Goal: Task Accomplishment & Management: Manage account settings

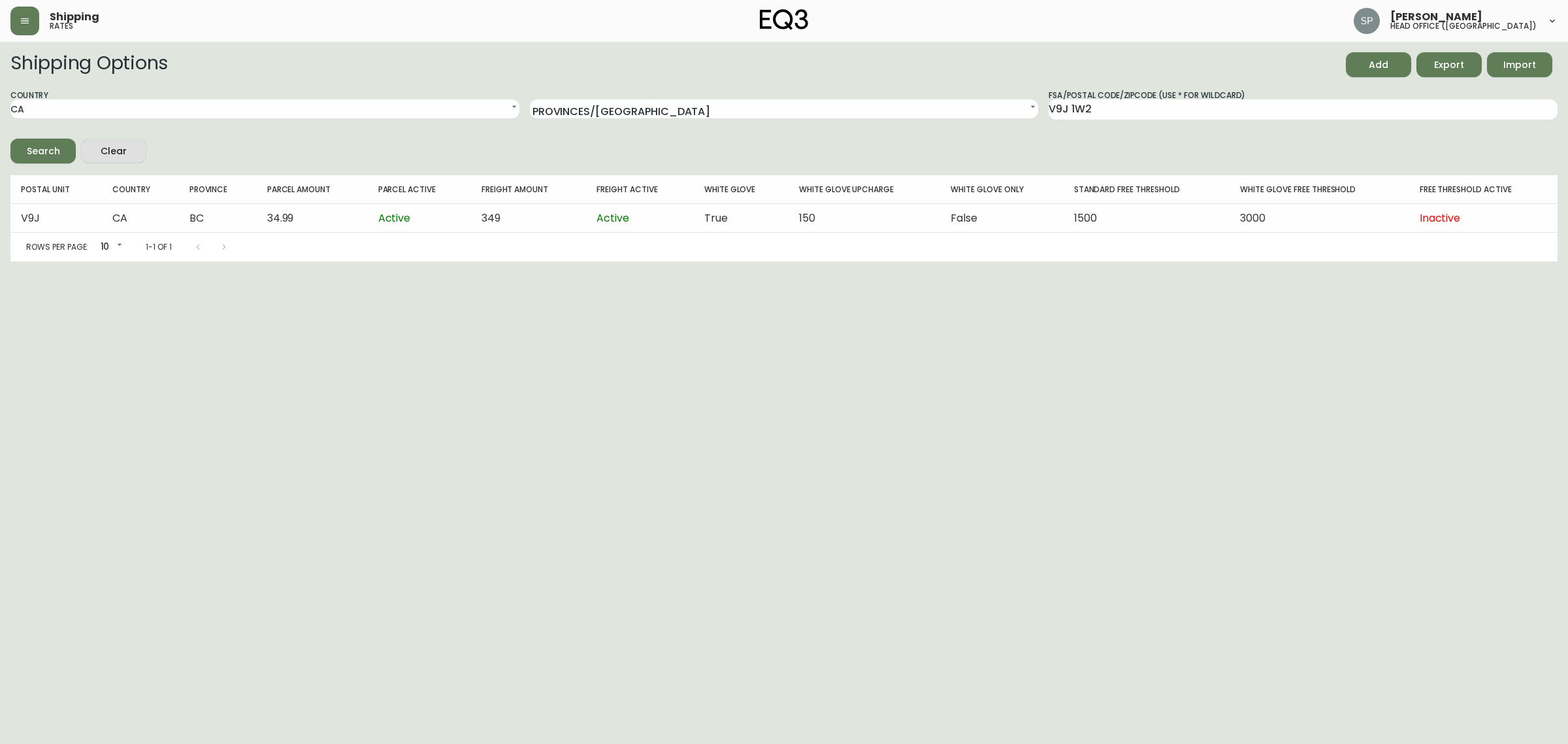
click at [27, 20] on icon "button" at bounding box center [25, 21] width 10 height 10
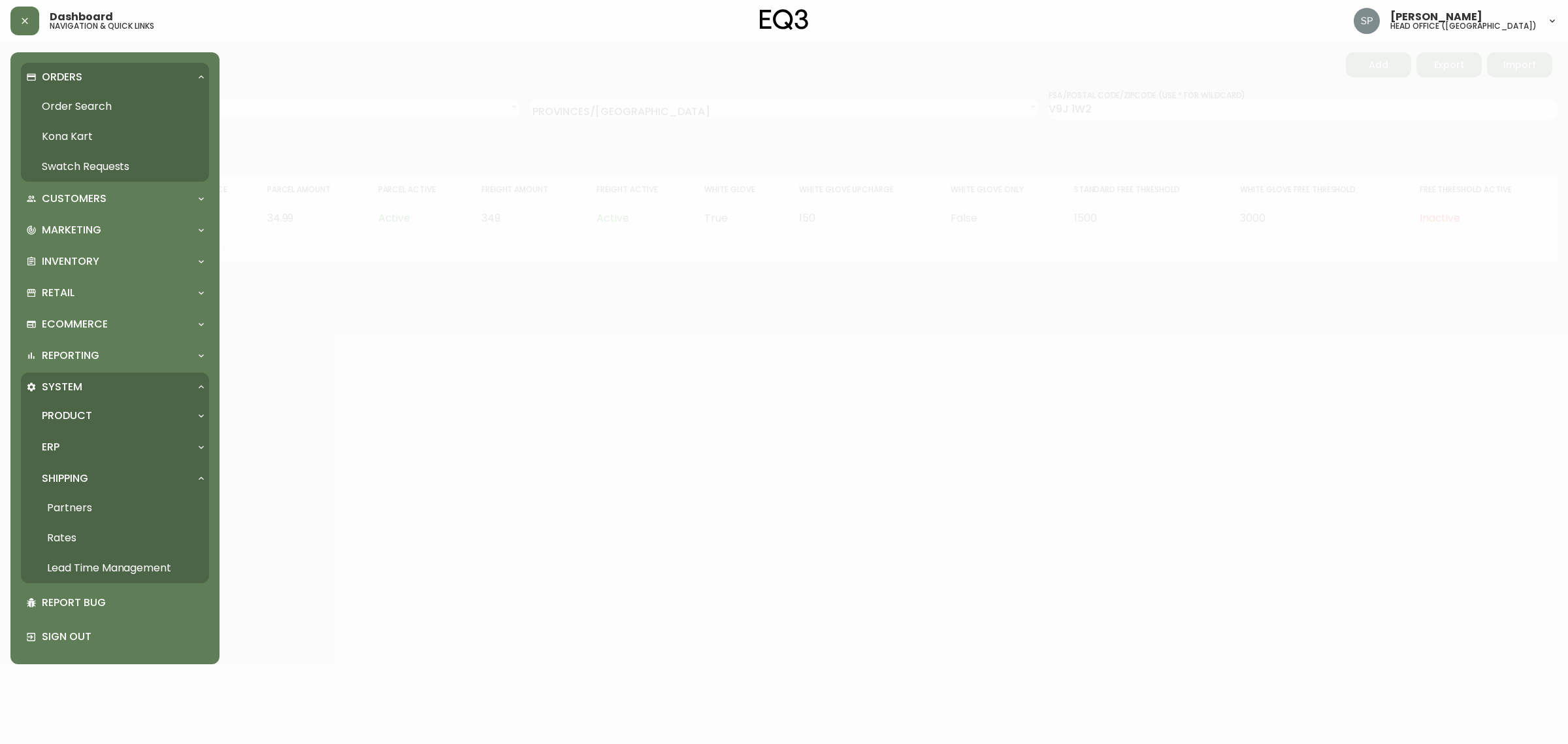
drag, startPoint x: 78, startPoint y: 106, endPoint x: 93, endPoint y: 117, distance: 18.6
click at [78, 106] on link "Order Search" at bounding box center [115, 106] width 188 height 30
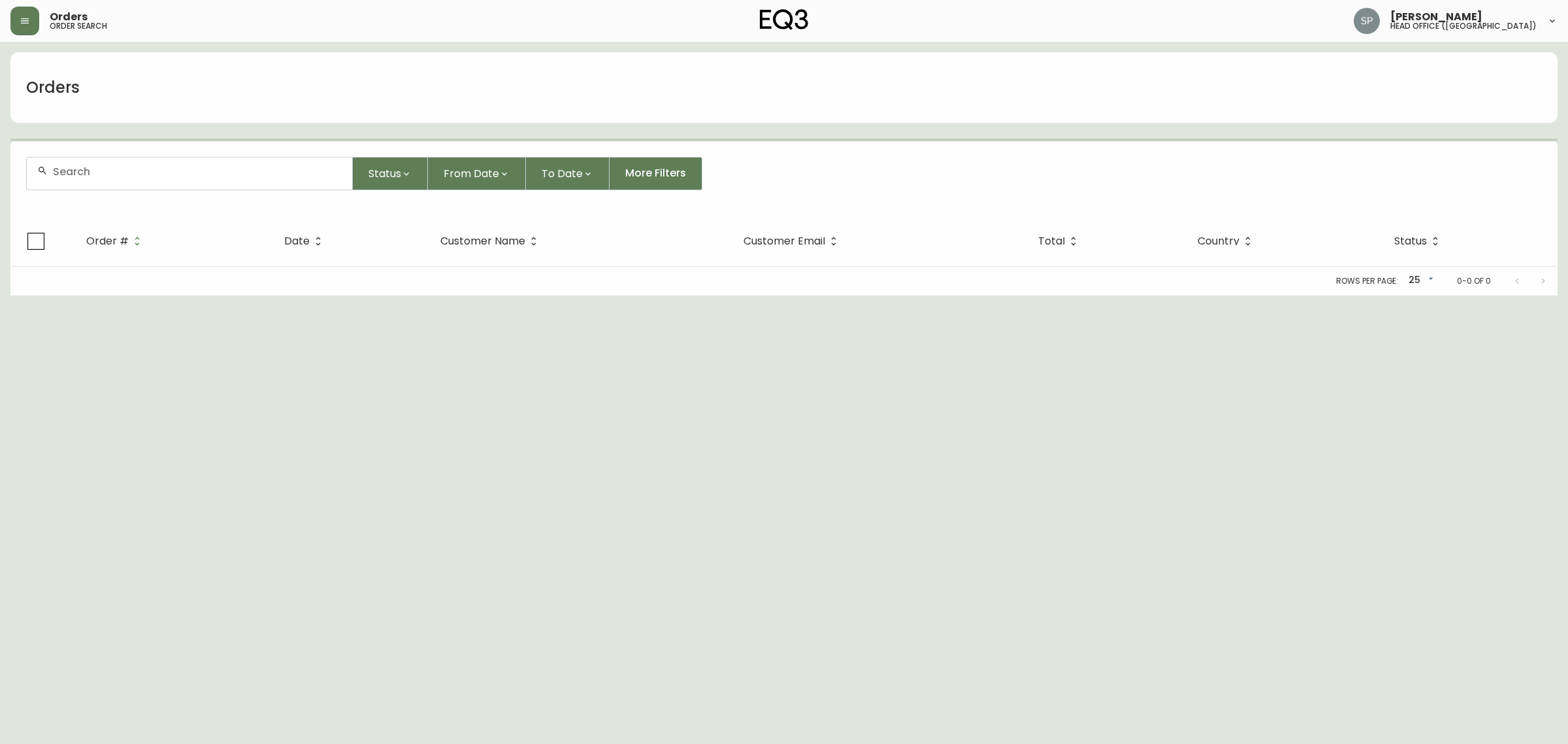
click at [154, 154] on form "Status From Date To Date More Filters" at bounding box center [783, 179] width 1547 height 75
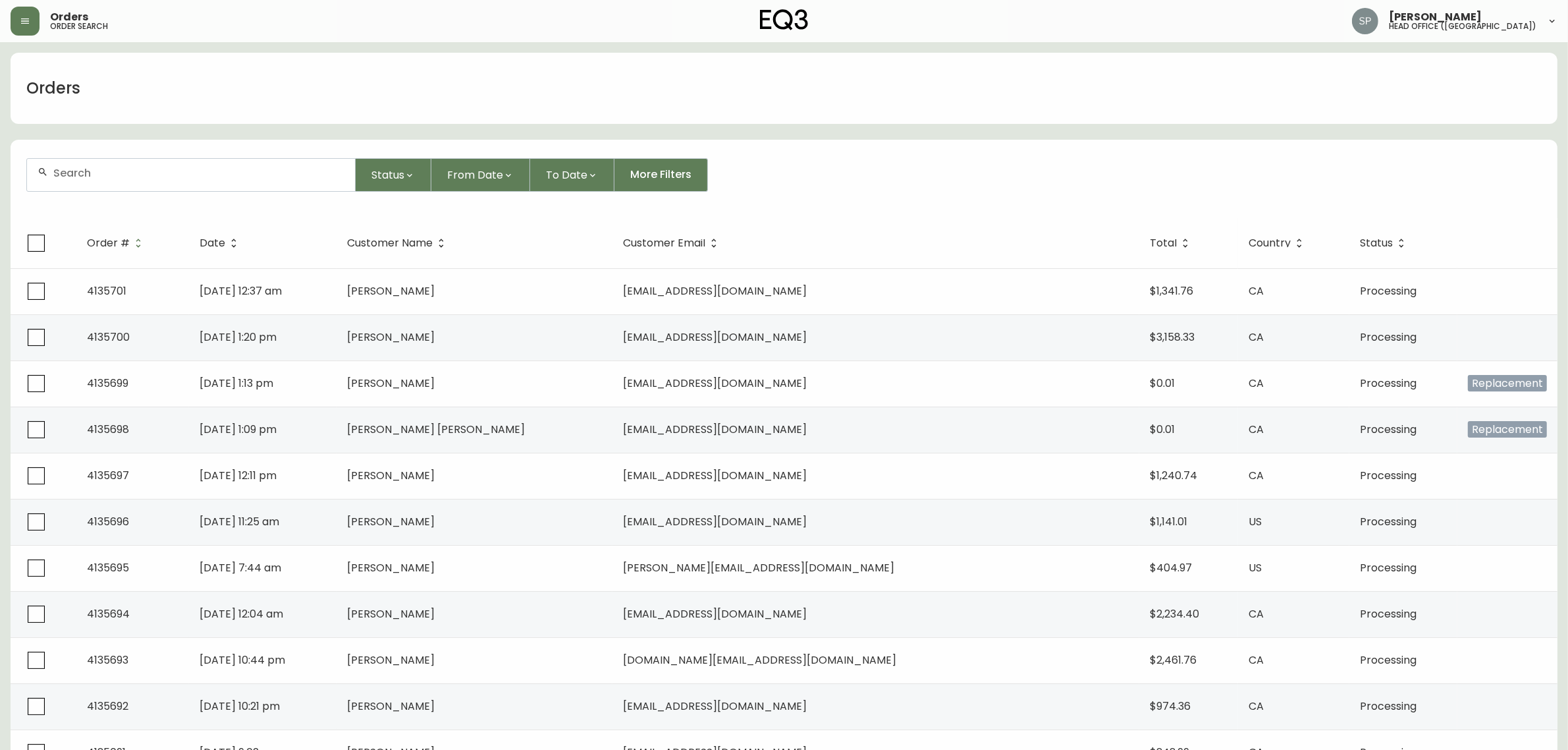
drag, startPoint x: 171, startPoint y: 163, endPoint x: 178, endPoint y: 166, distance: 7.6
click at [173, 163] on div at bounding box center [191, 175] width 328 height 33
paste input "41352202"
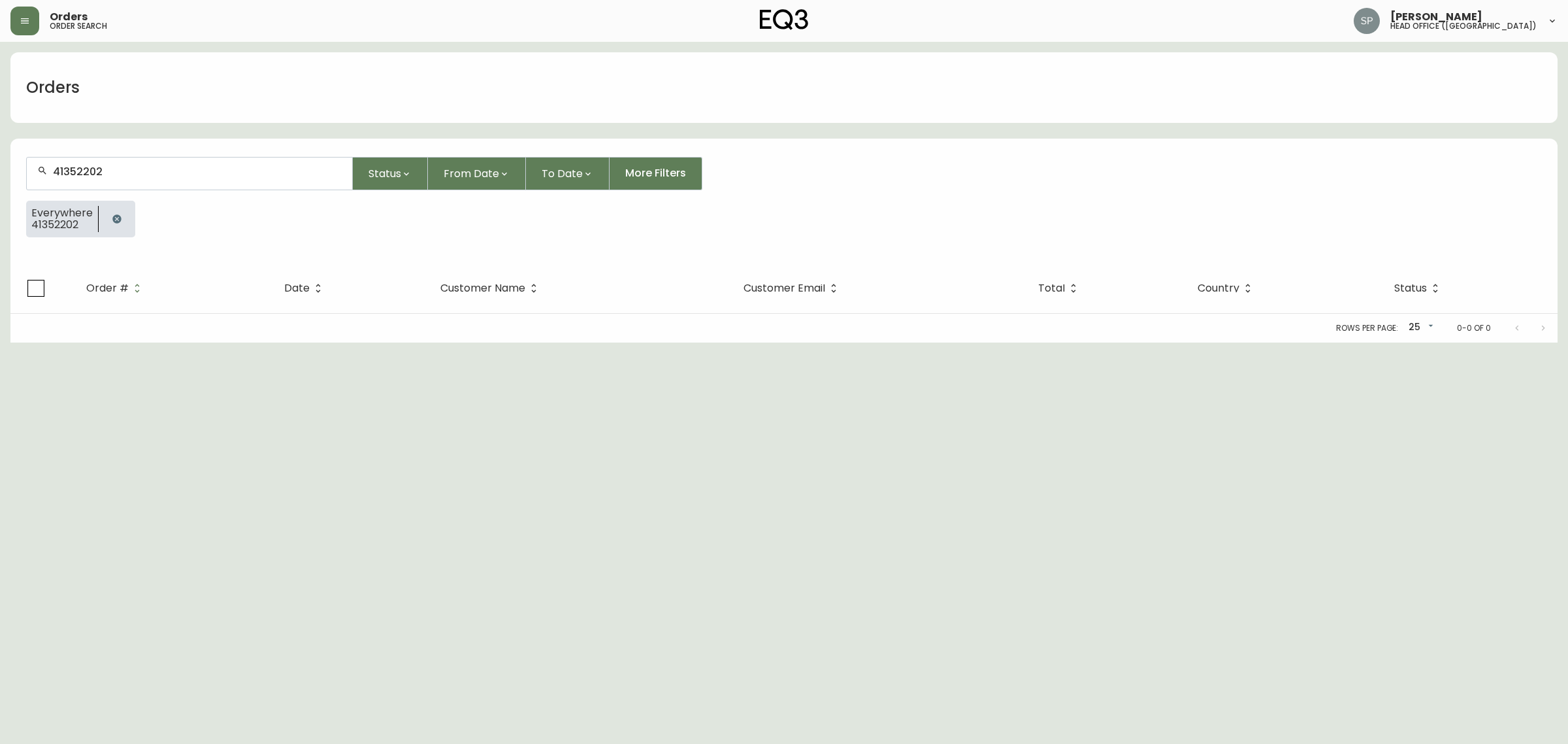
click at [81, 172] on input "41352202" at bounding box center [197, 172] width 289 height 12
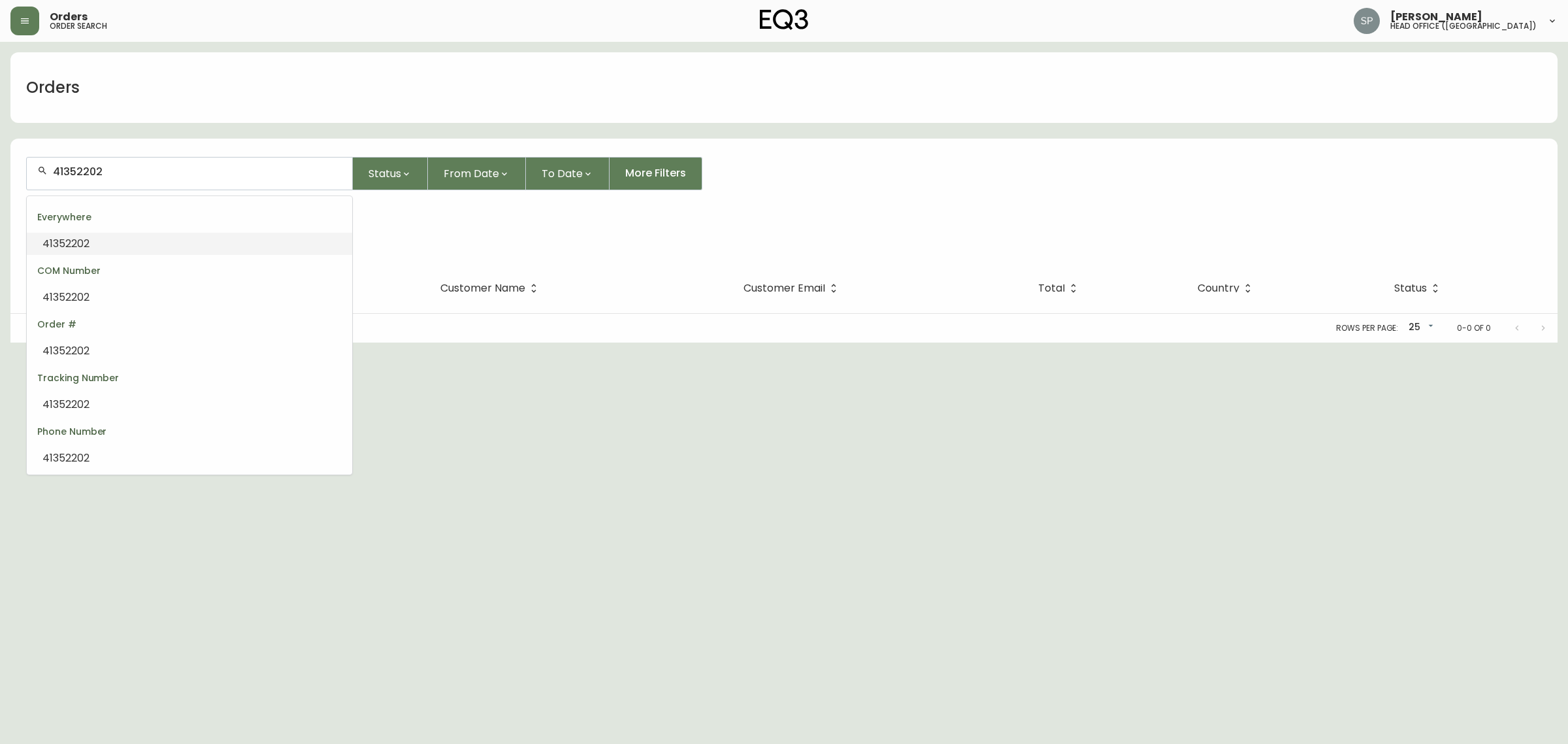
type input "4135202"
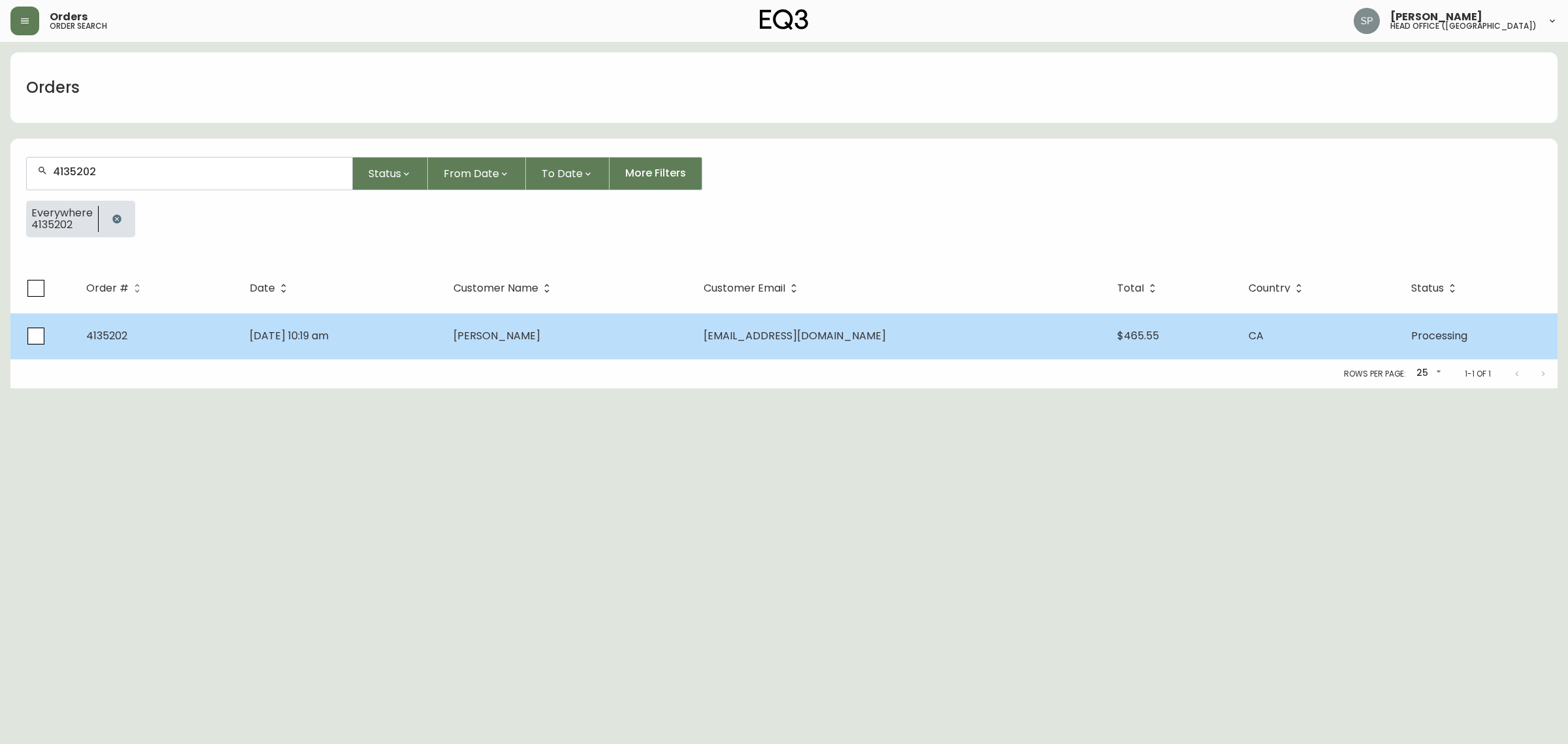
type input "4135202"
click at [551, 322] on td "Rosalind Hyland" at bounding box center [567, 336] width 250 height 45
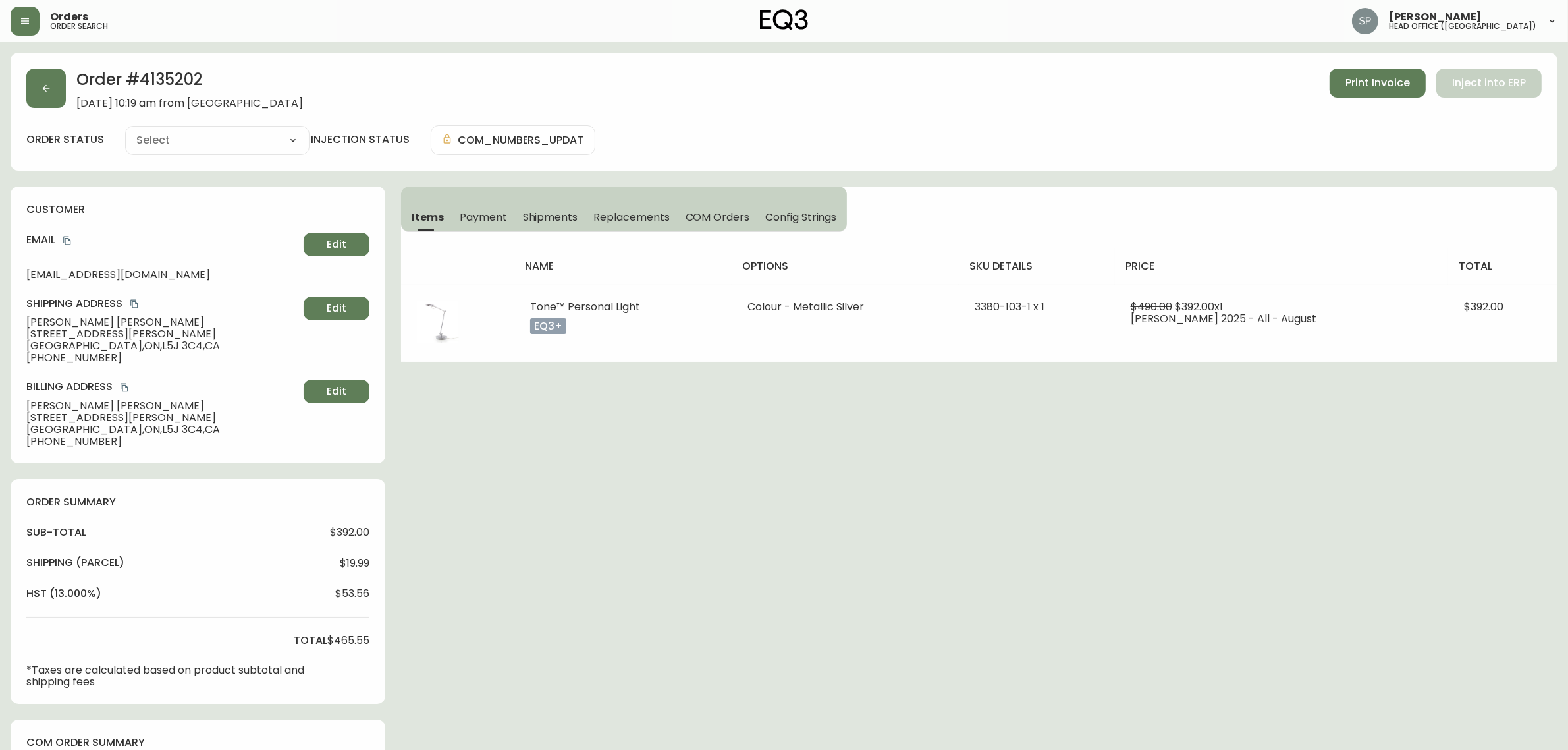
type input "Processing"
select select "PROCESSING"
drag, startPoint x: 109, startPoint y: 344, endPoint x: 18, endPoint y: 347, distance: 91.0
click at [18, 347] on div "customer Email rosalindhyland@gmail.com Edit Shipping Address Rosalind Hyland 1…" at bounding box center [197, 324] width 374 height 276
copy span "Mississauga , ON"
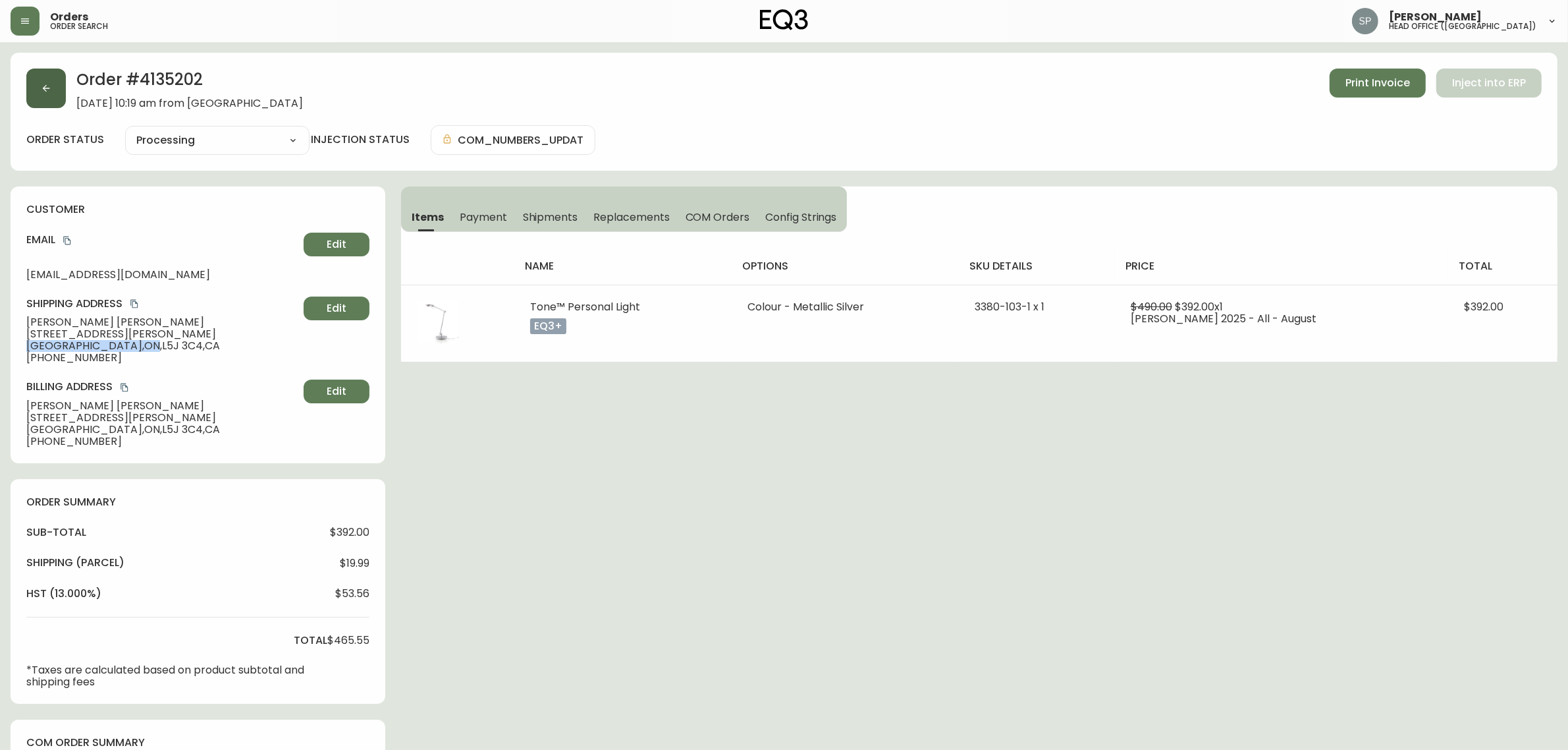
click at [44, 81] on button "button" at bounding box center [46, 88] width 39 height 39
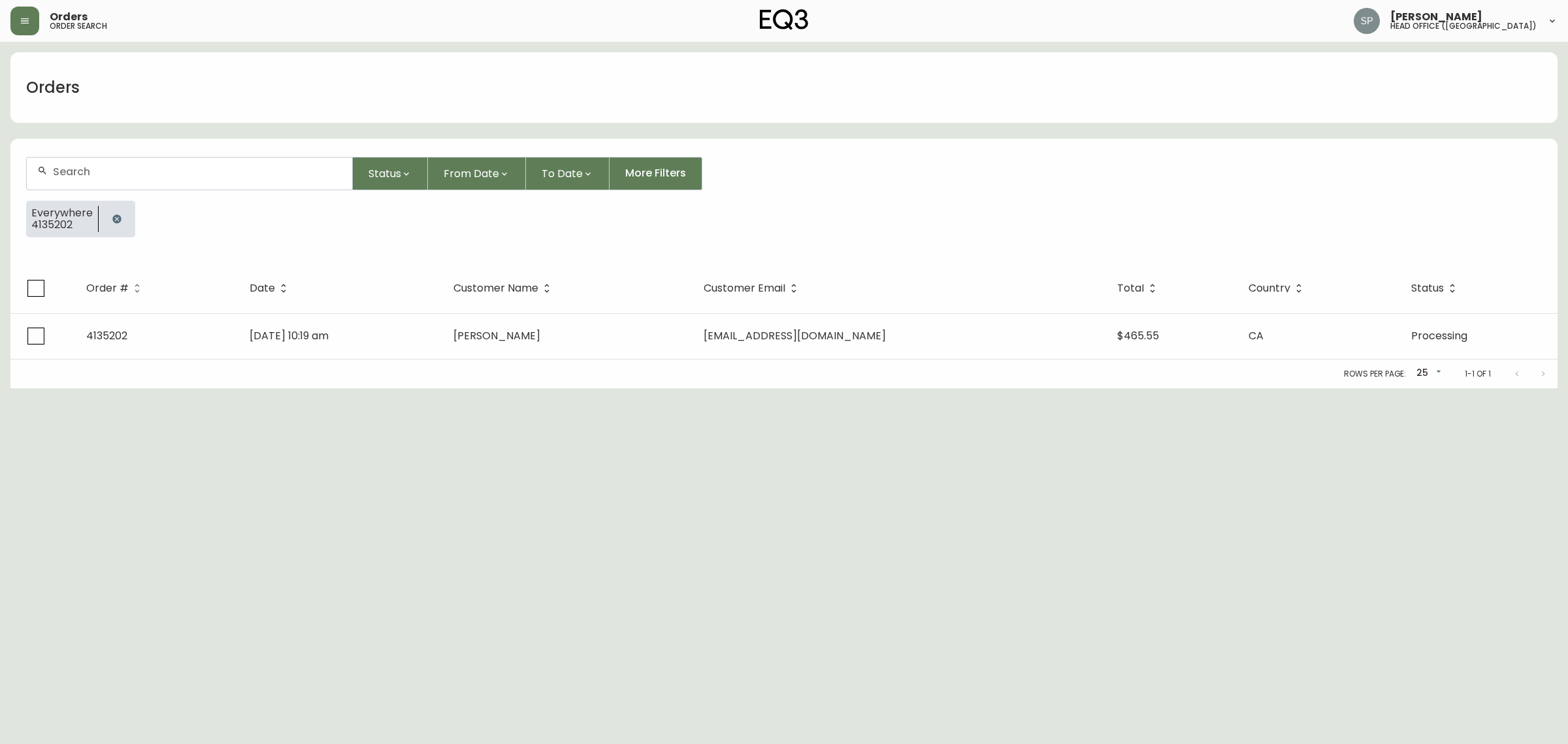
click at [158, 182] on div at bounding box center [190, 174] width 325 height 32
paste input "4134726"
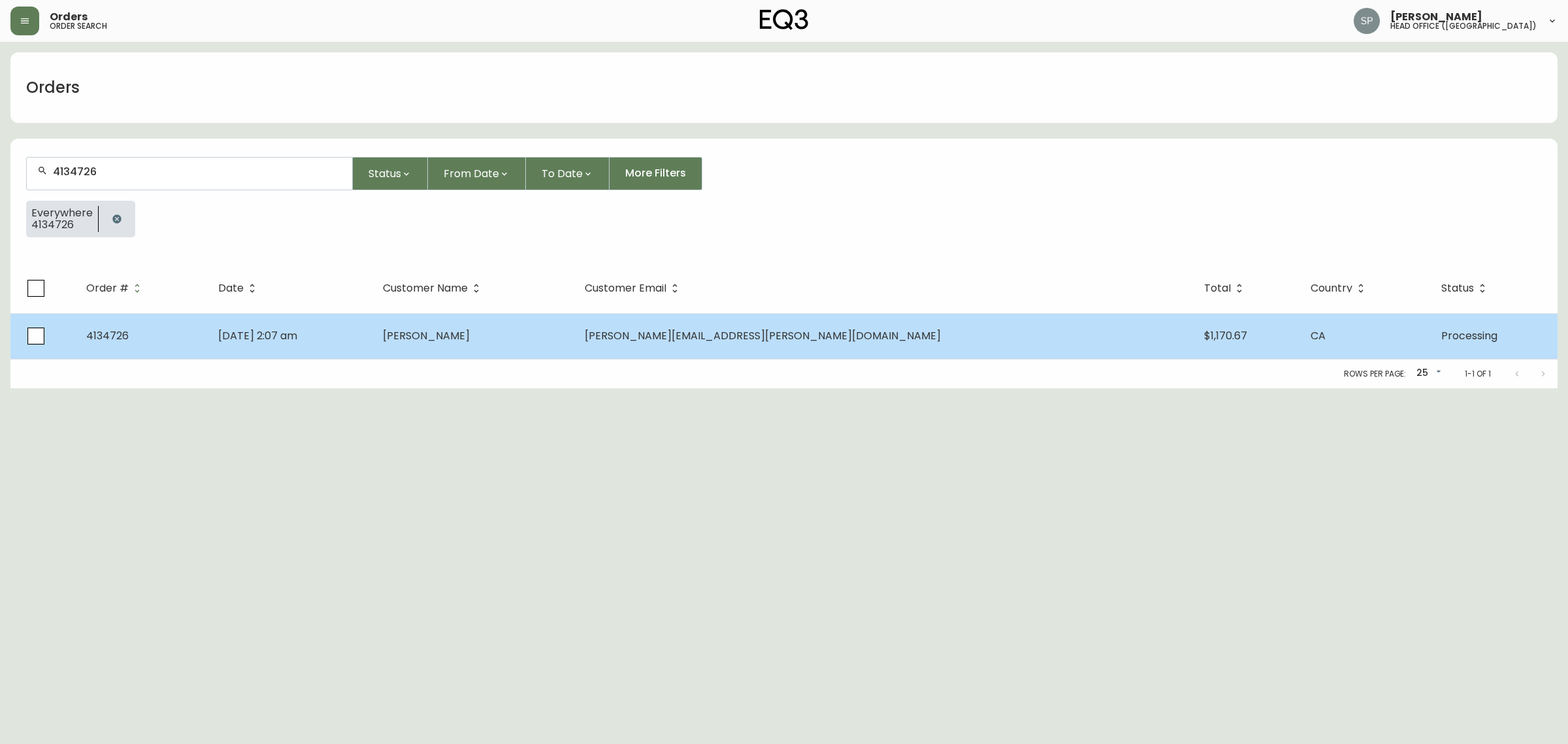
type input "4134726"
click at [297, 328] on span "Aug 21 2025, 2:07 am" at bounding box center [258, 336] width 79 height 15
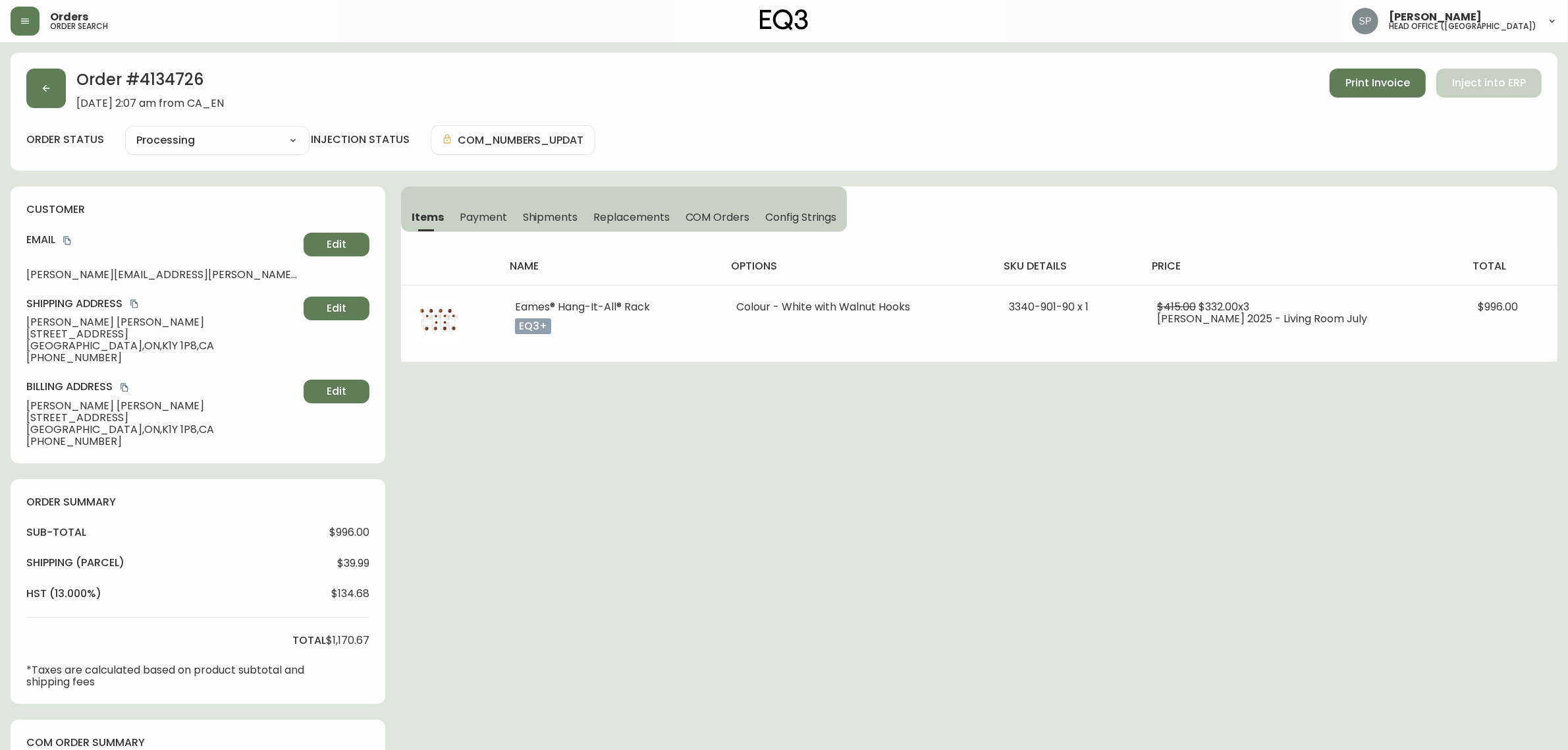
type input "Processing"
select select "PROCESSING"
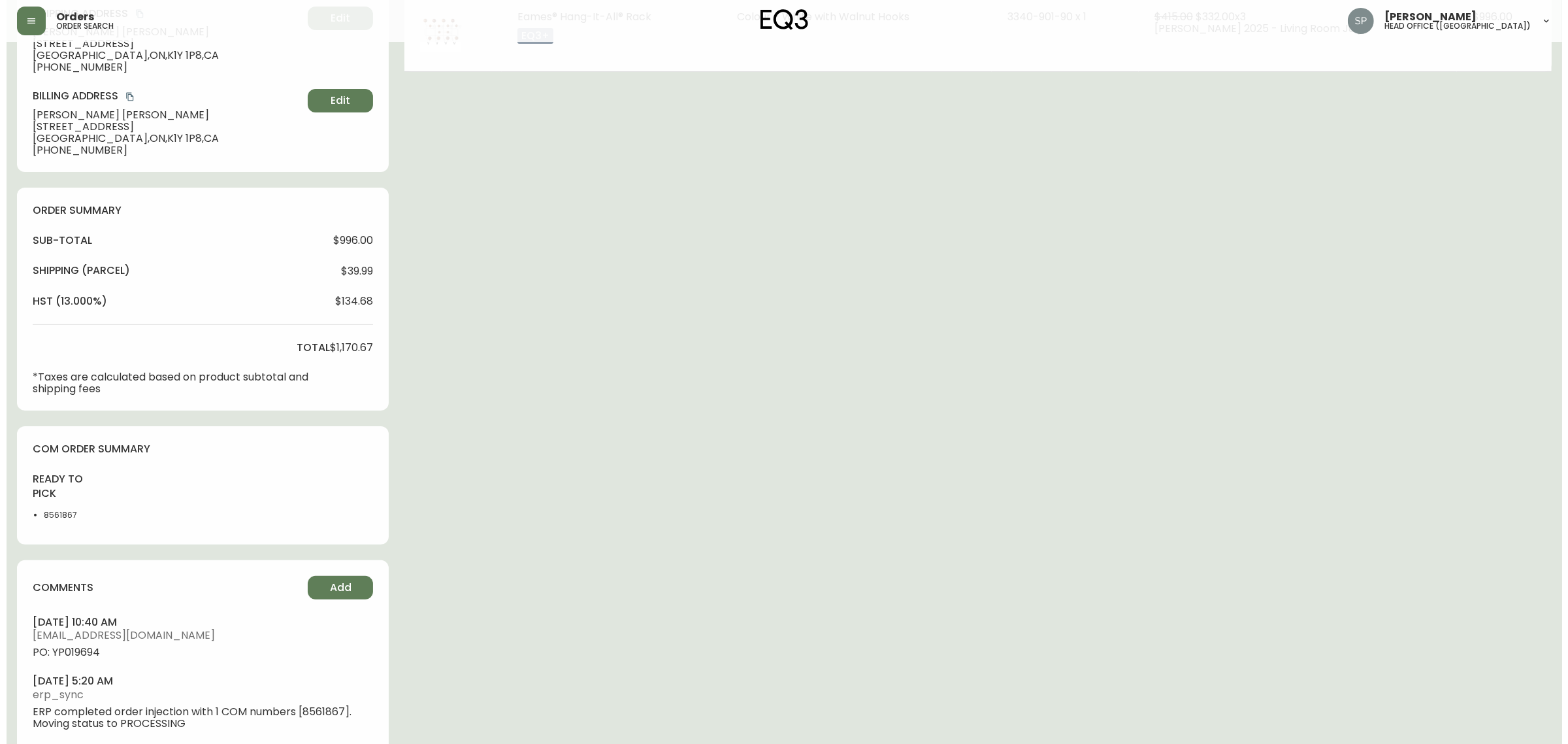
scroll to position [312, 0]
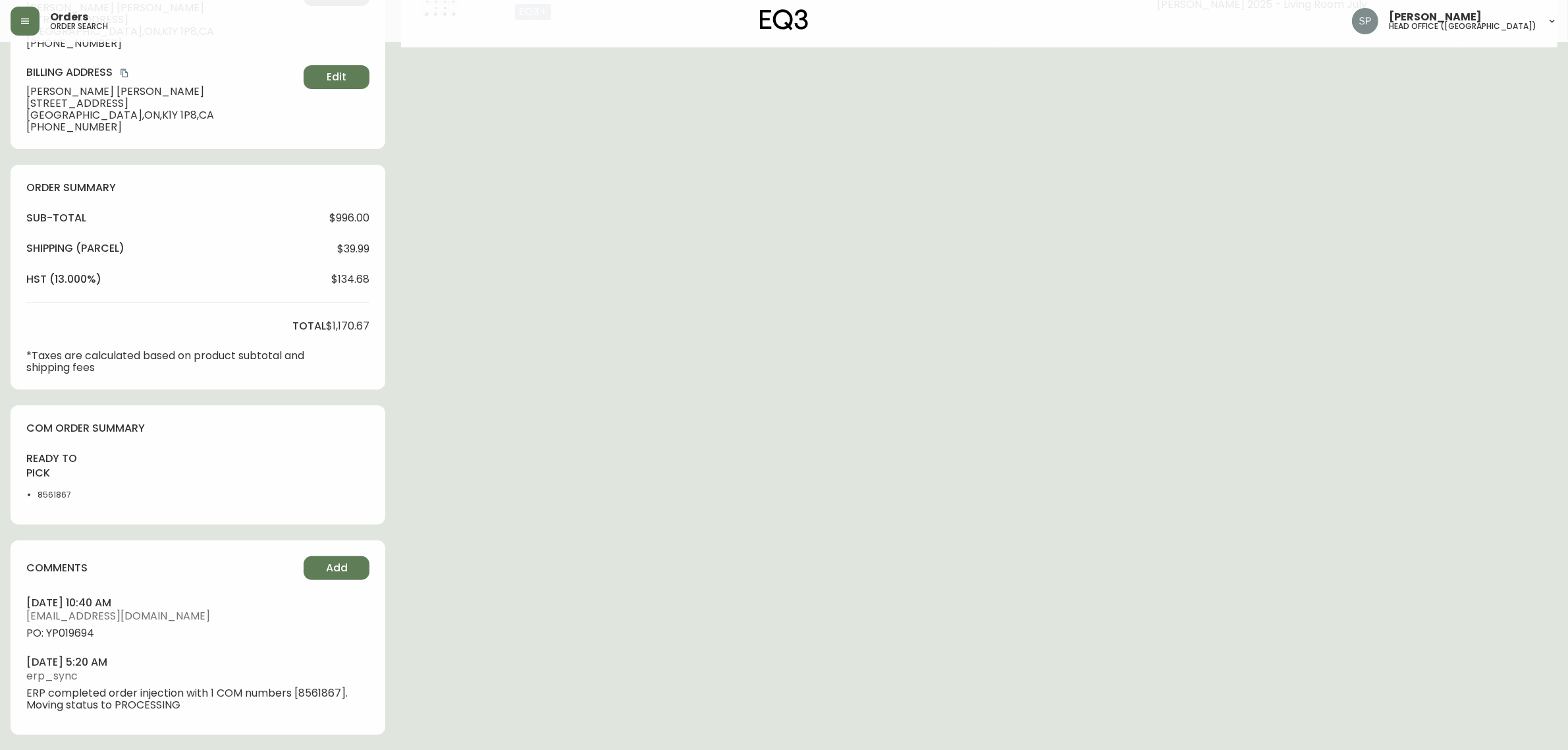
click at [70, 638] on span "PO: YP019694" at bounding box center [198, 633] width 343 height 12
copy span "YP019694"
click at [18, 24] on button "button" at bounding box center [24, 21] width 29 height 29
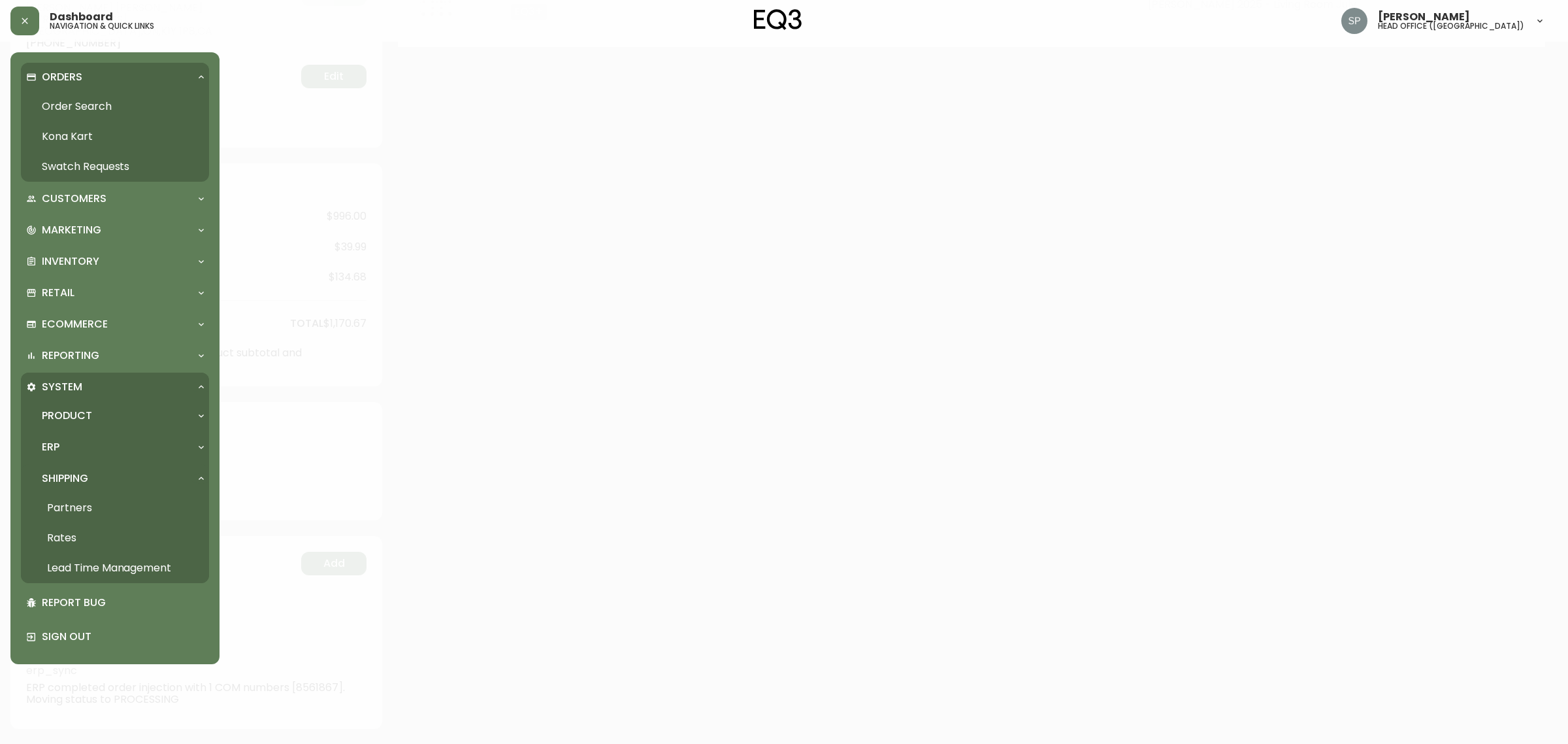
drag, startPoint x: 75, startPoint y: 102, endPoint x: 89, endPoint y: 108, distance: 15.2
click at [75, 102] on link "Order Search" at bounding box center [115, 106] width 188 height 30
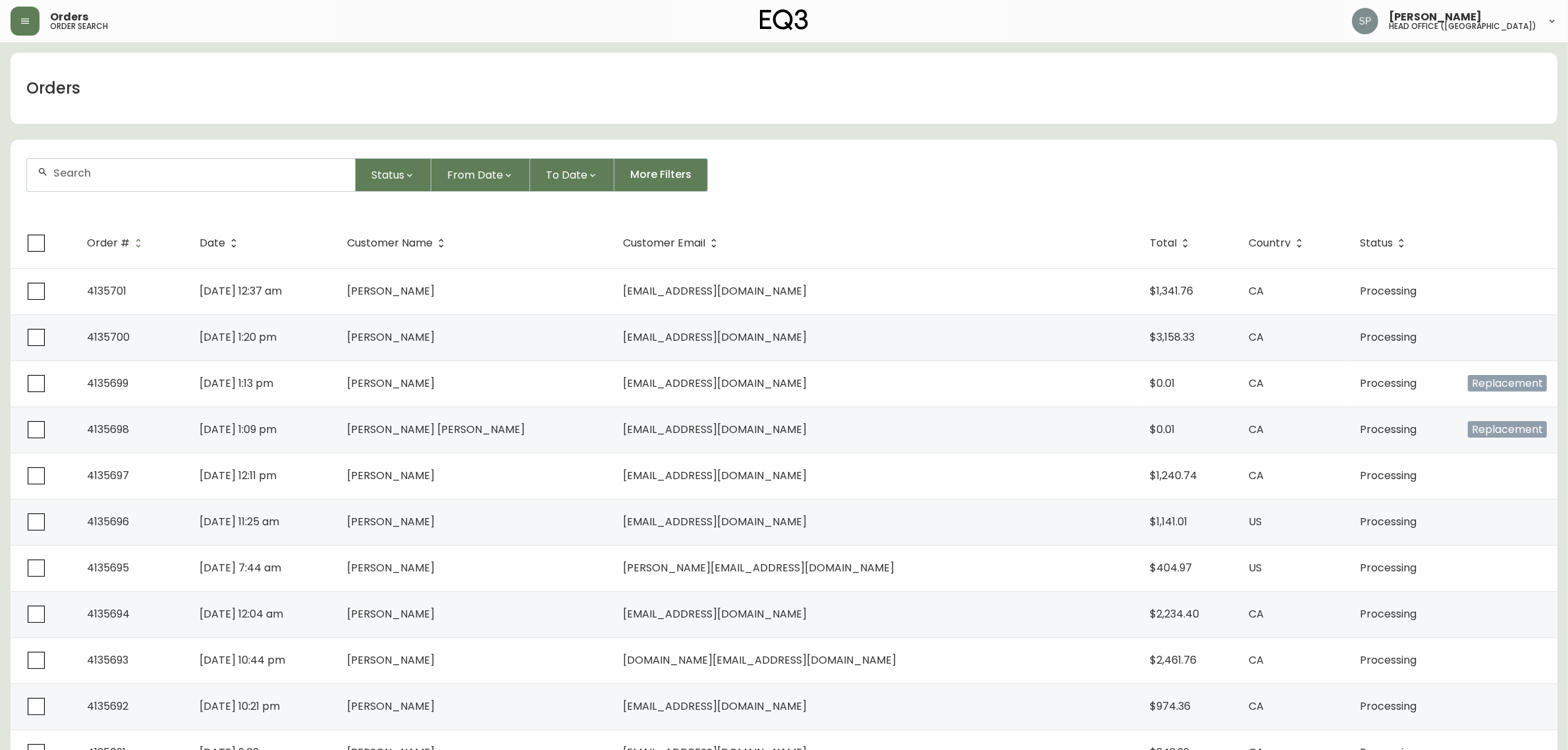
click at [168, 176] on input "text" at bounding box center [199, 173] width 291 height 13
paste input "4134650"
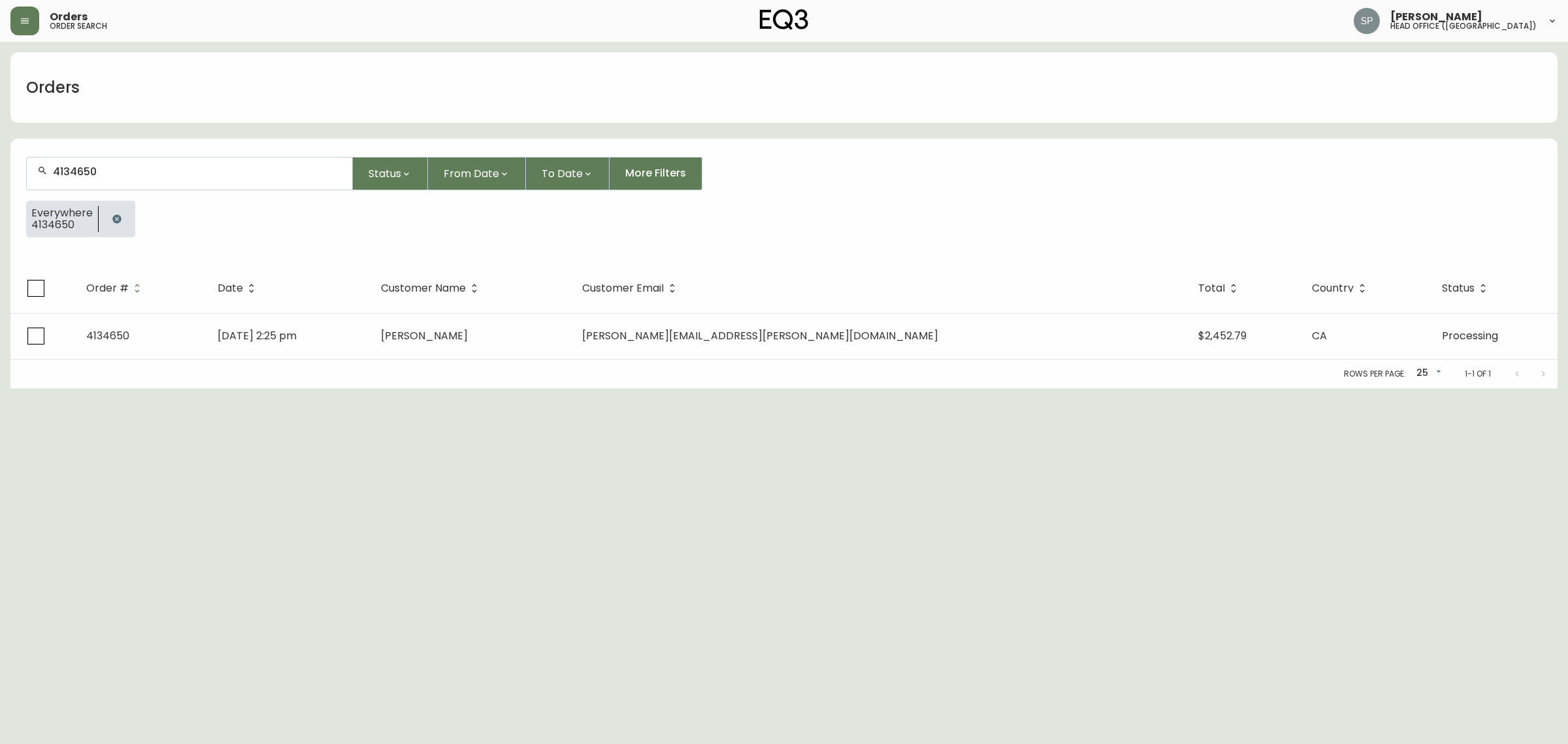
type input "4134650"
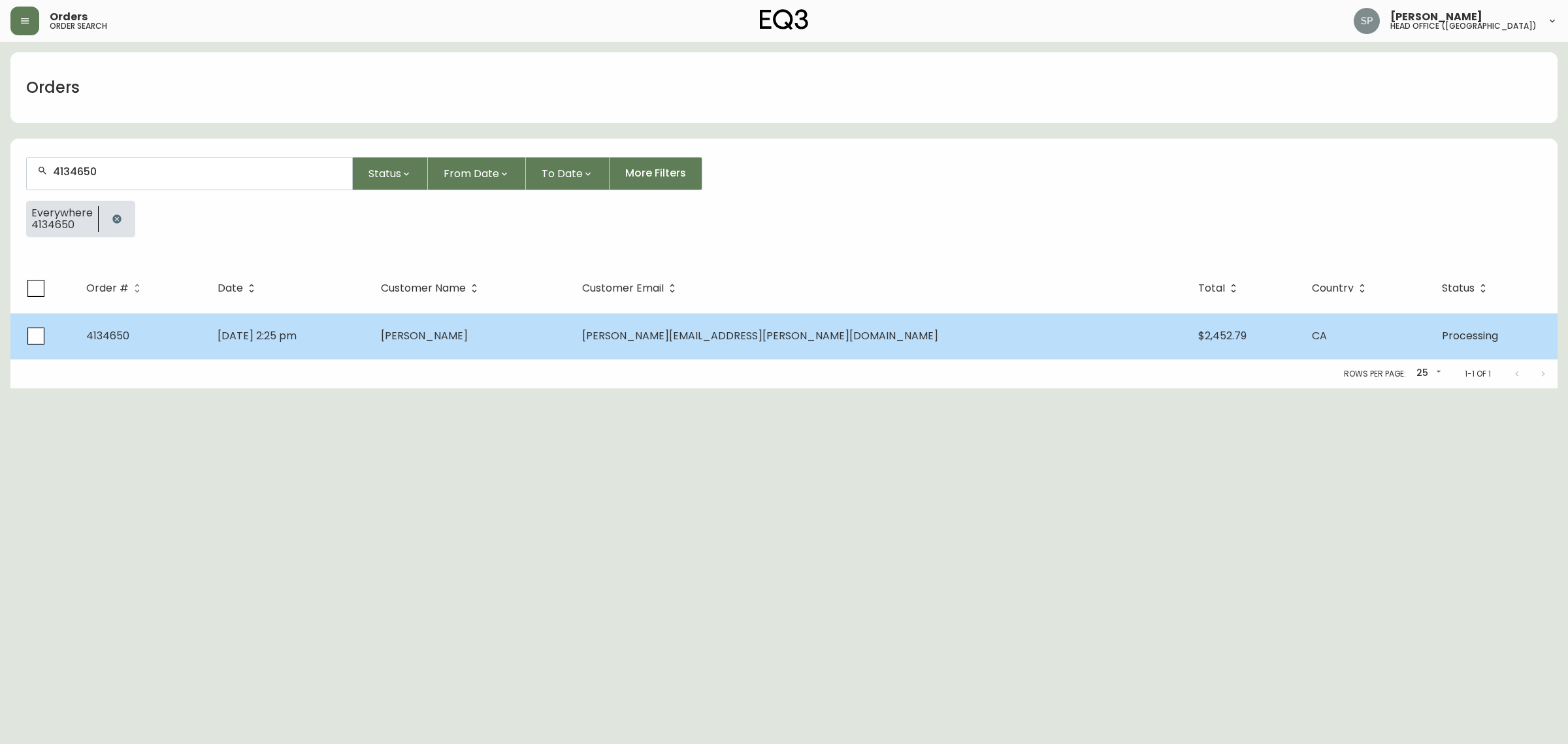
click at [571, 345] on td "Alex Auer" at bounding box center [470, 336] width 201 height 45
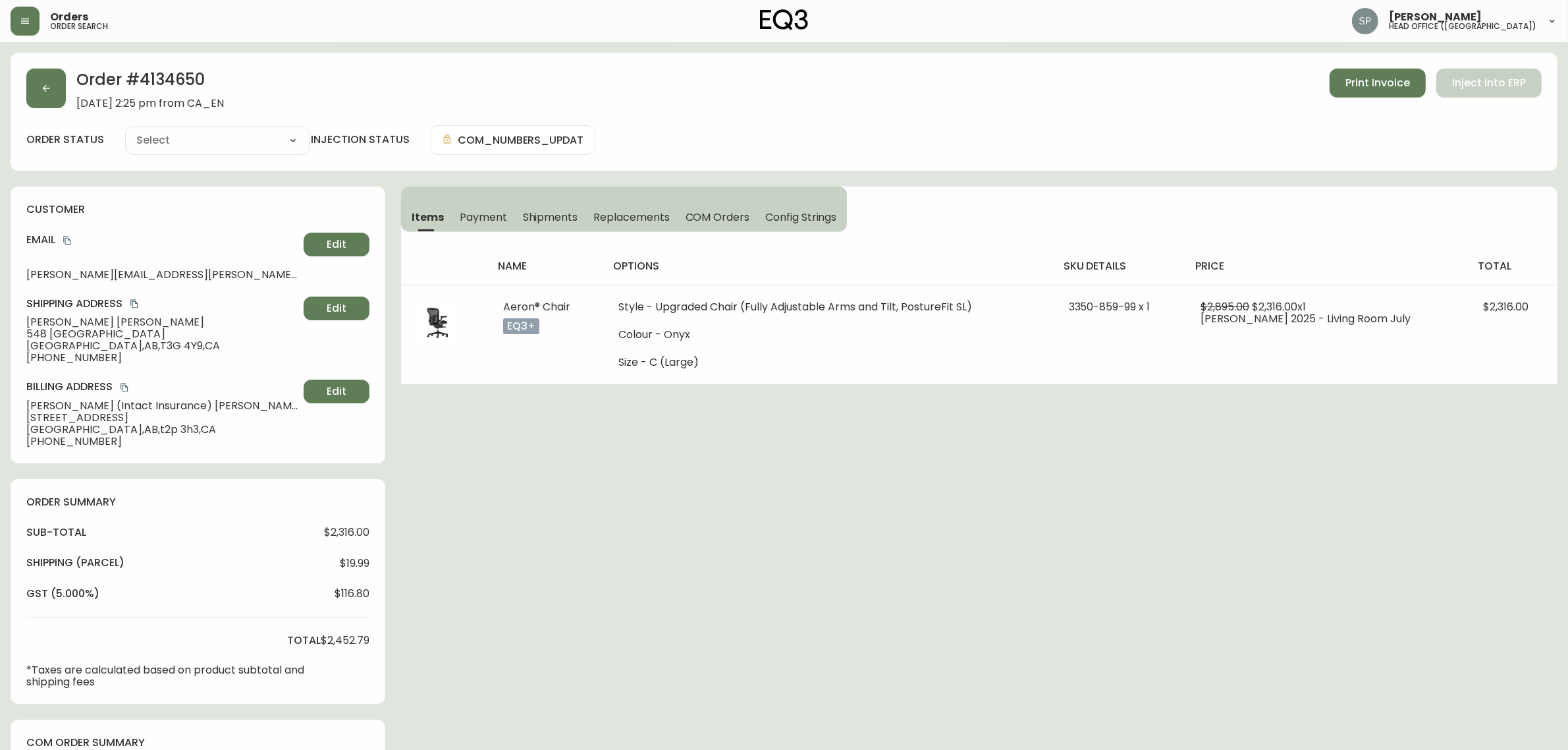
type input "Processing"
select select "PROCESSING"
drag, startPoint x: 27, startPoint y: 343, endPoint x: 84, endPoint y: 343, distance: 57.0
click at [84, 343] on span "Calgary , AB , T3G 4Y9 , CA" at bounding box center [162, 346] width 272 height 12
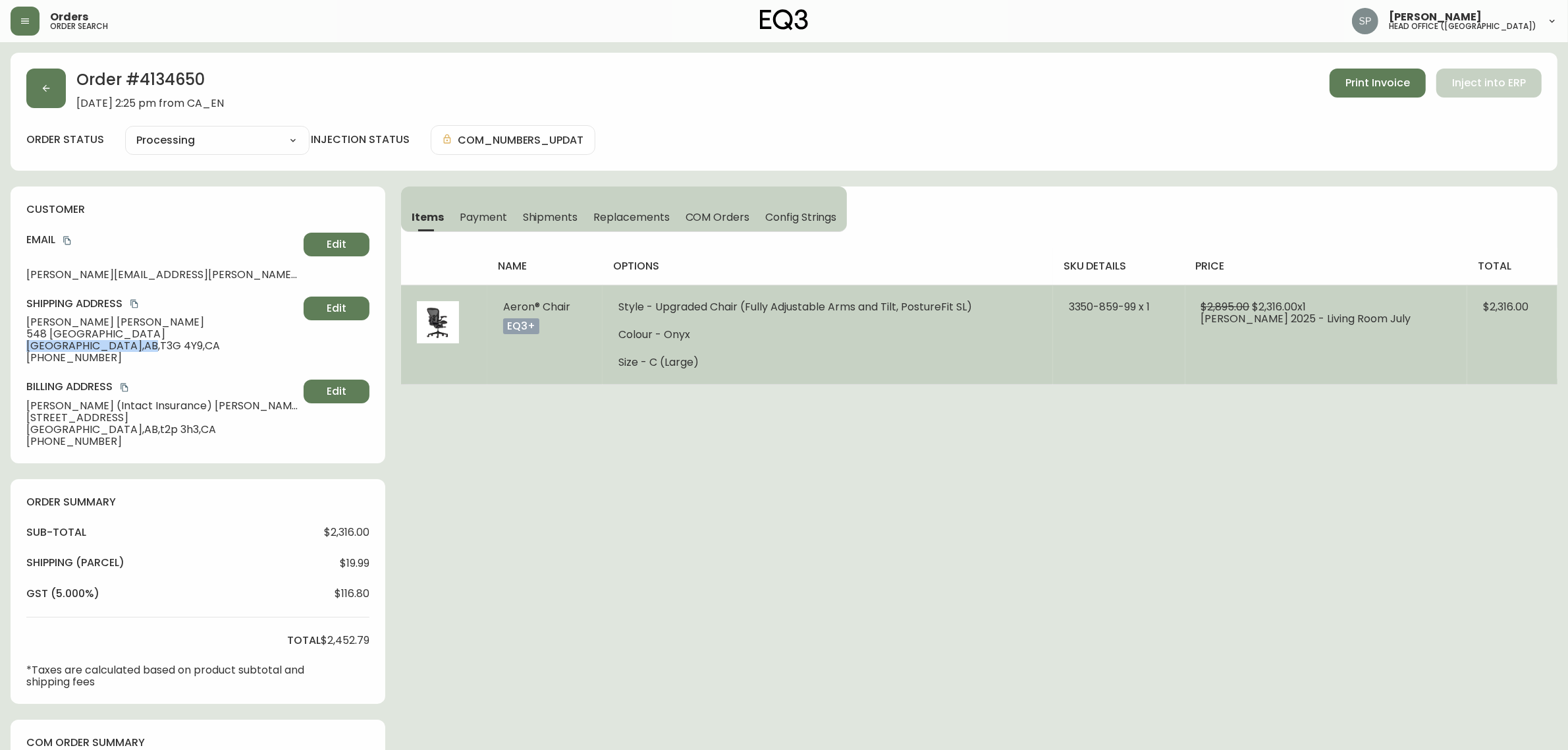
copy span "Calgary , AB"
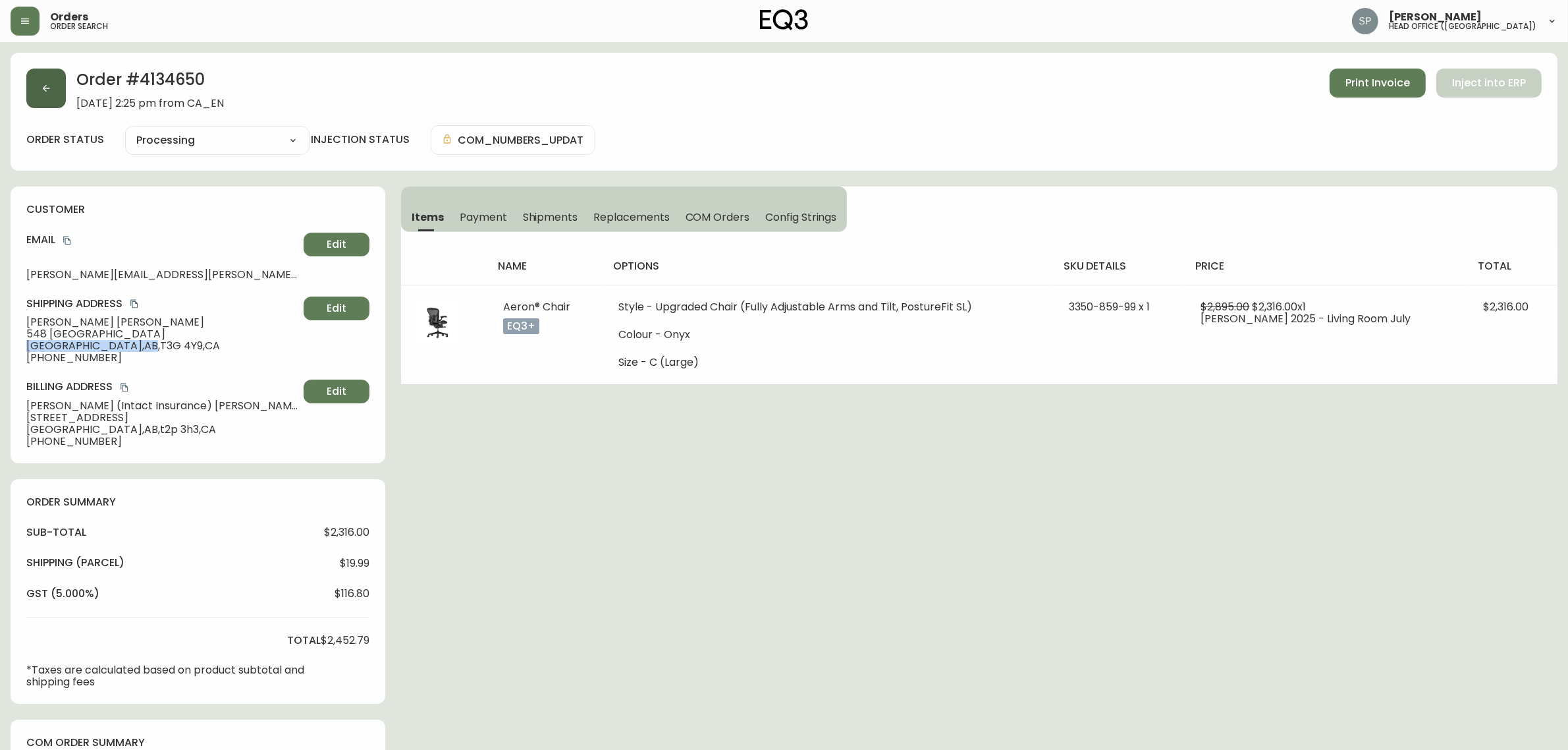
click at [44, 107] on button "button" at bounding box center [46, 88] width 39 height 39
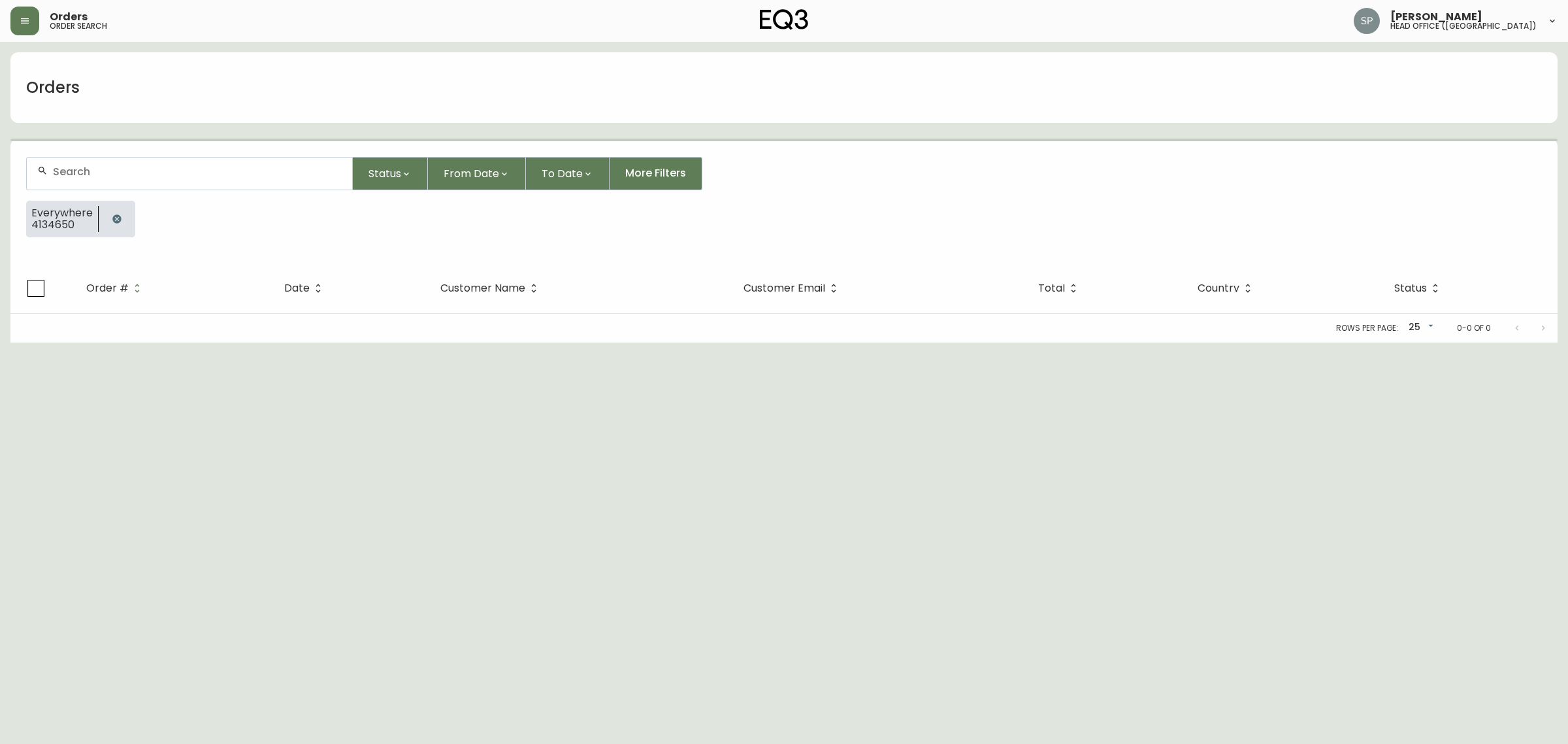
click at [112, 161] on div at bounding box center [190, 174] width 325 height 32
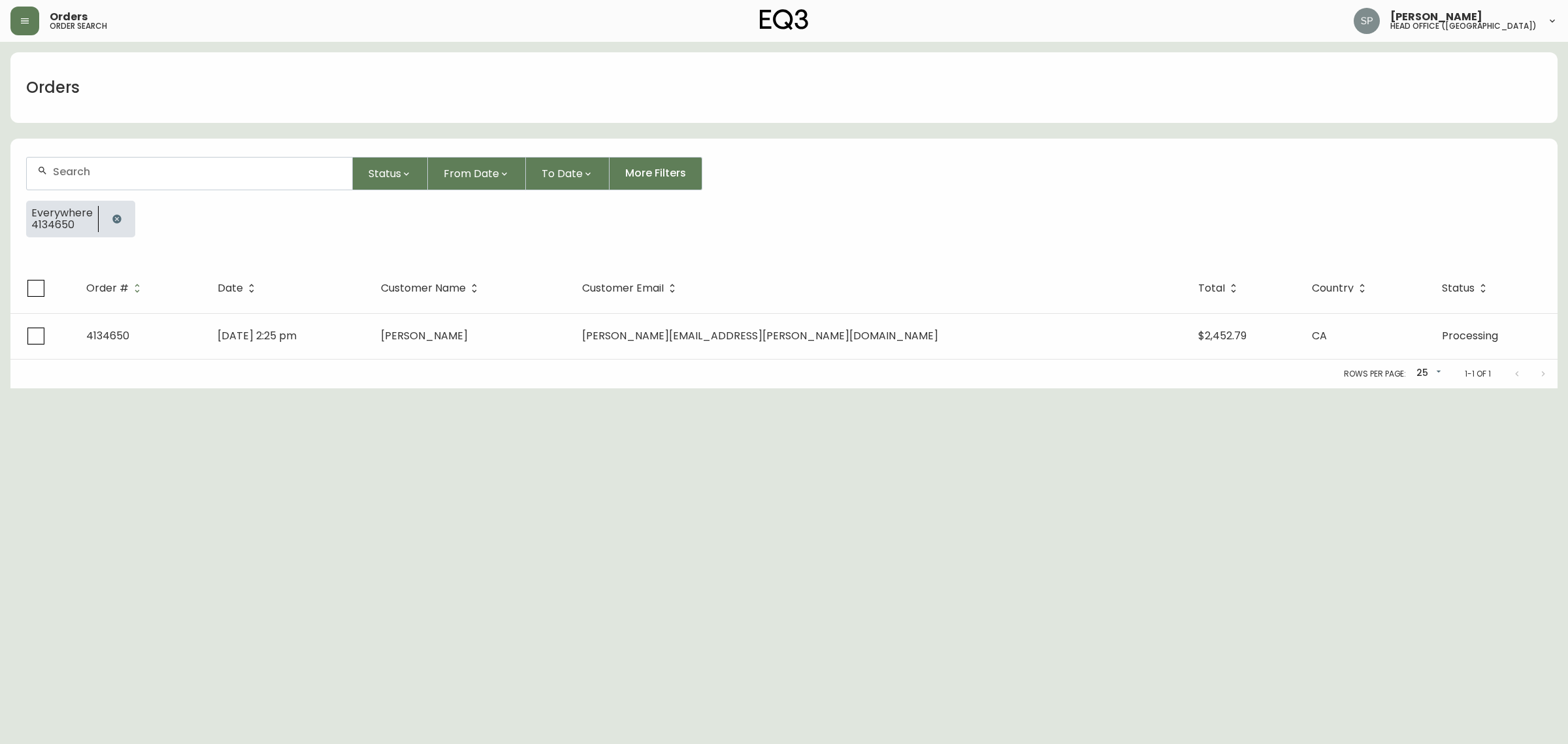
paste input "4134708"
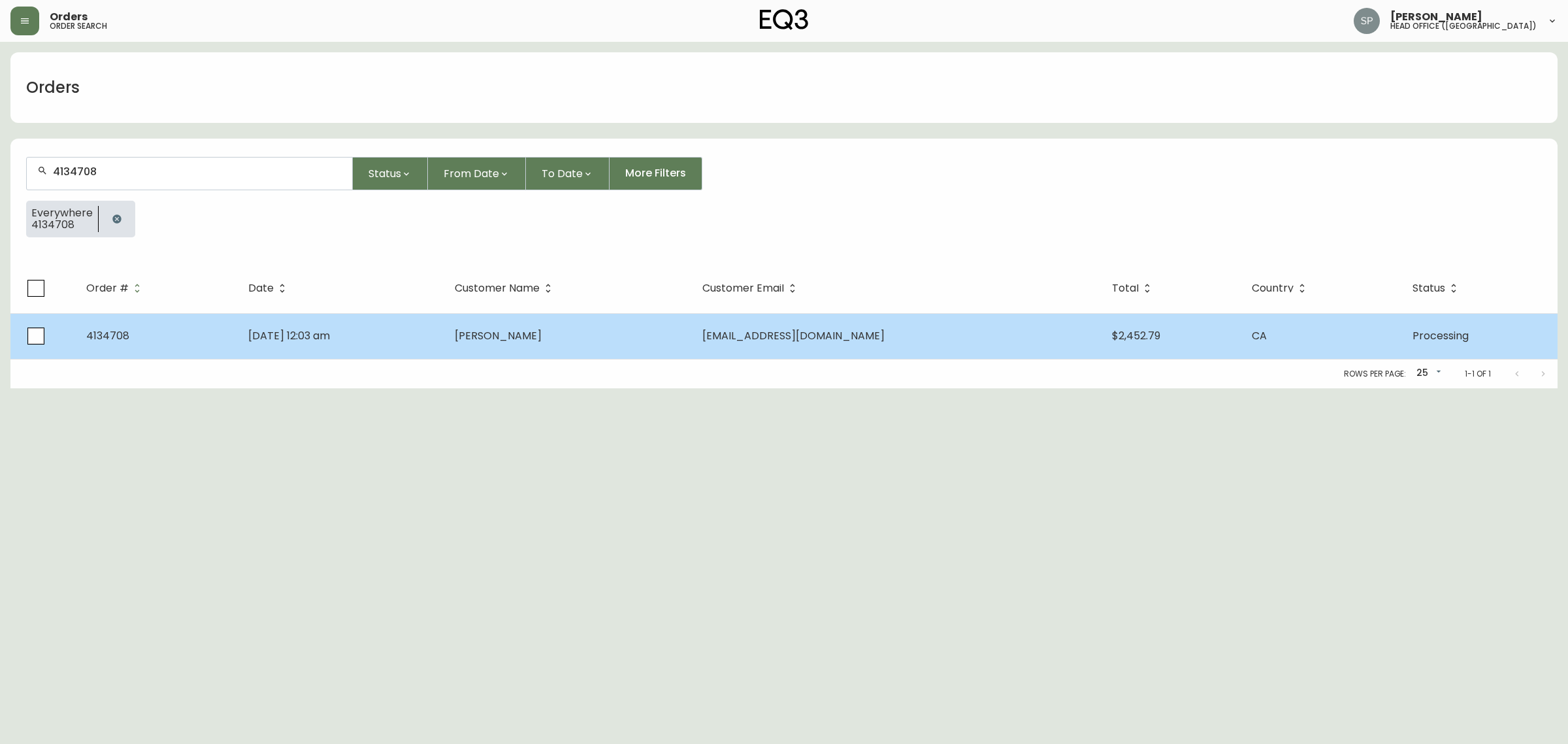
type input "4134708"
click at [397, 328] on td "Aug 19 2025, 12:03 am" at bounding box center [341, 336] width 207 height 45
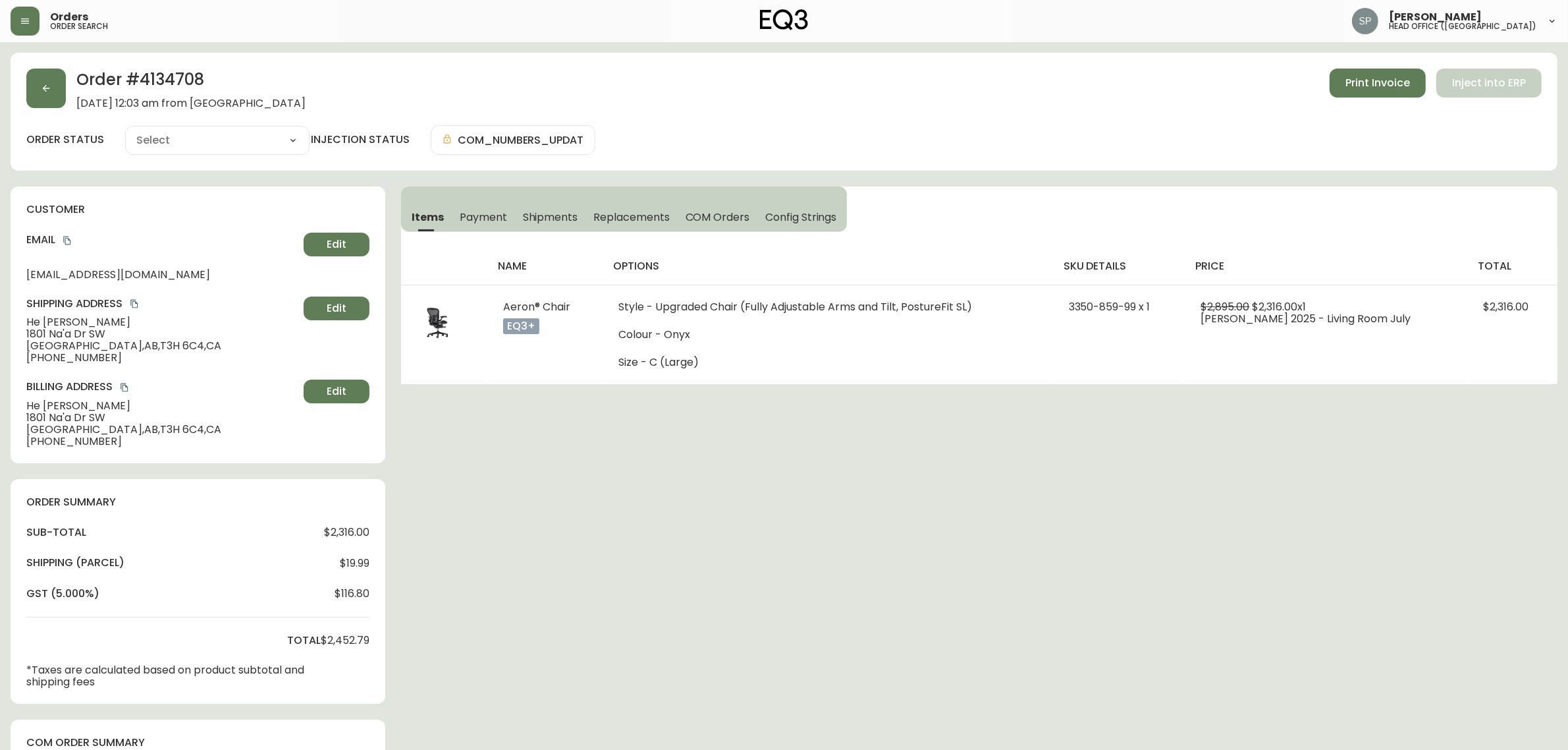
type input "Processing"
select select "PROCESSING"
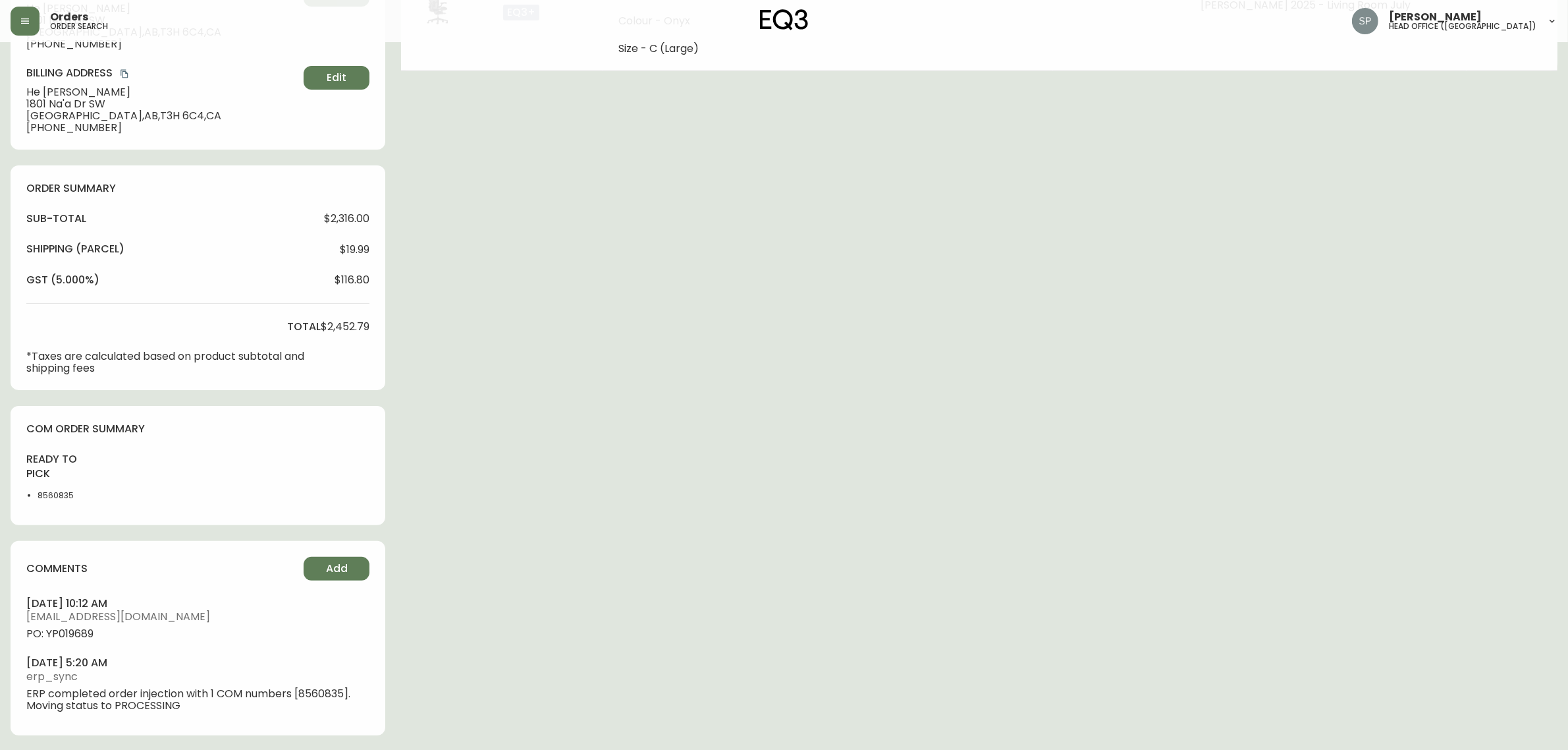
scroll to position [314, 0]
click at [69, 631] on span "PO: YP019689" at bounding box center [198, 633] width 343 height 12
drag, startPoint x: 69, startPoint y: 631, endPoint x: 122, endPoint y: 631, distance: 53.0
click at [70, 631] on span "PO: YP019689" at bounding box center [198, 633] width 343 height 12
copy span "YP019689"
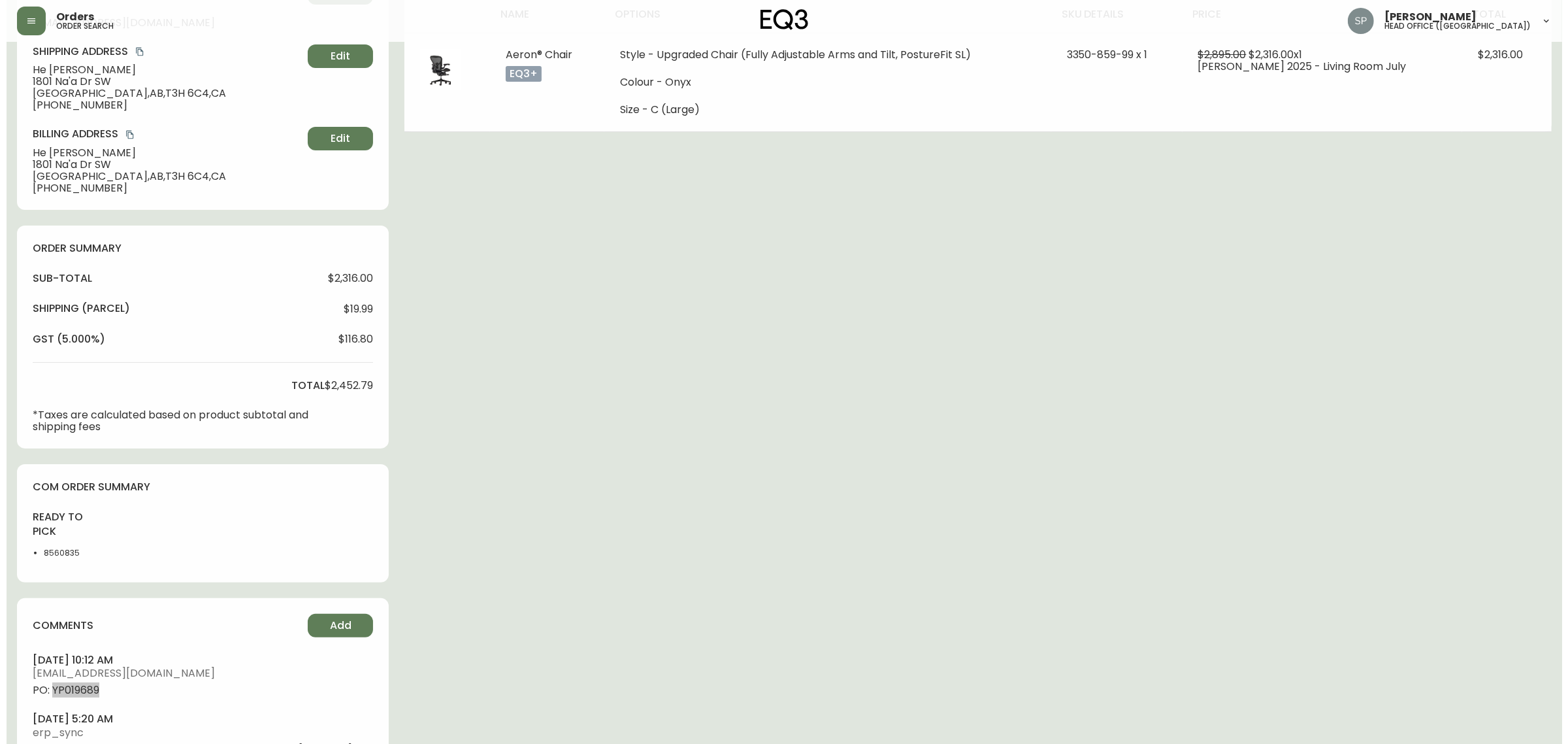
scroll to position [0, 0]
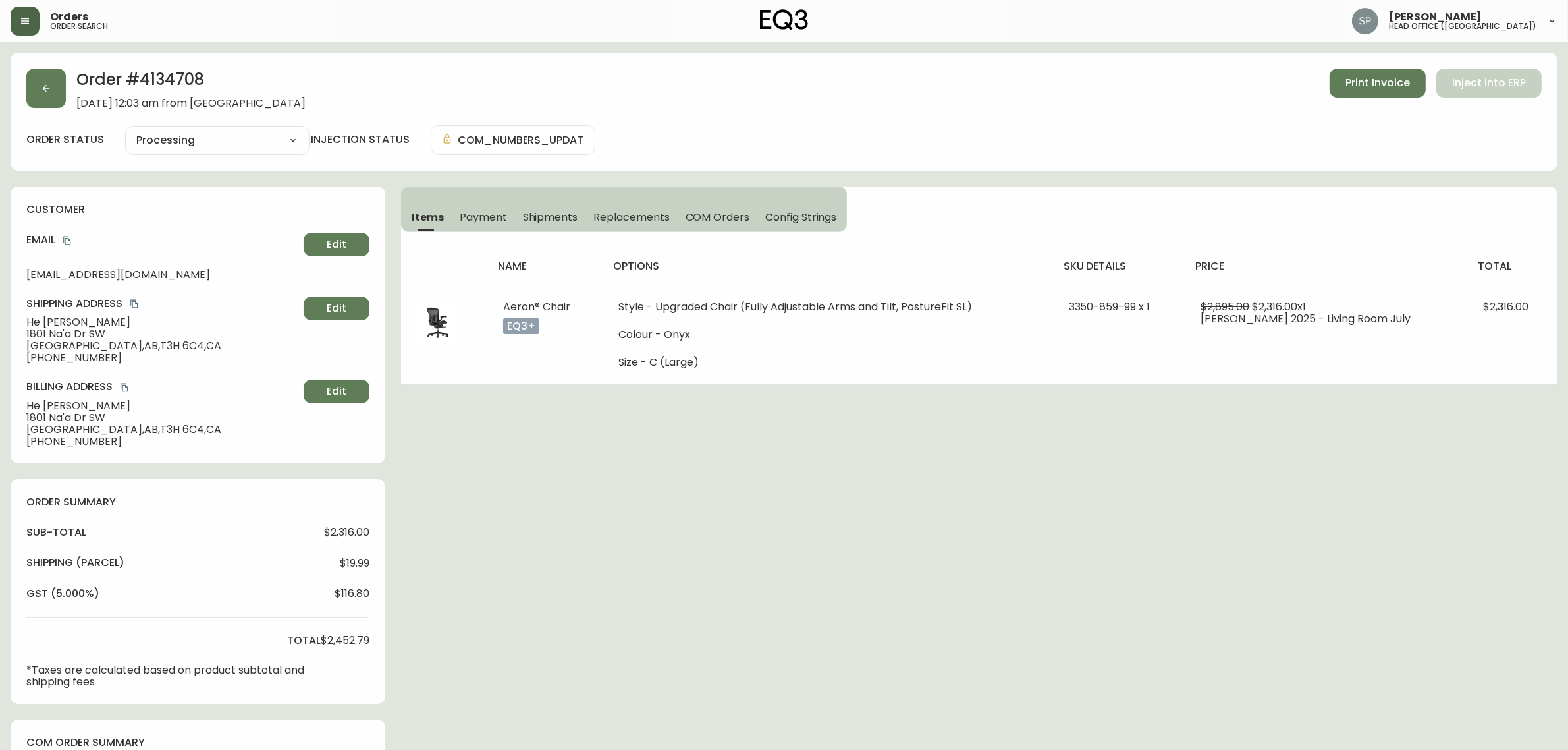
click at [21, 25] on icon "button" at bounding box center [25, 21] width 10 height 10
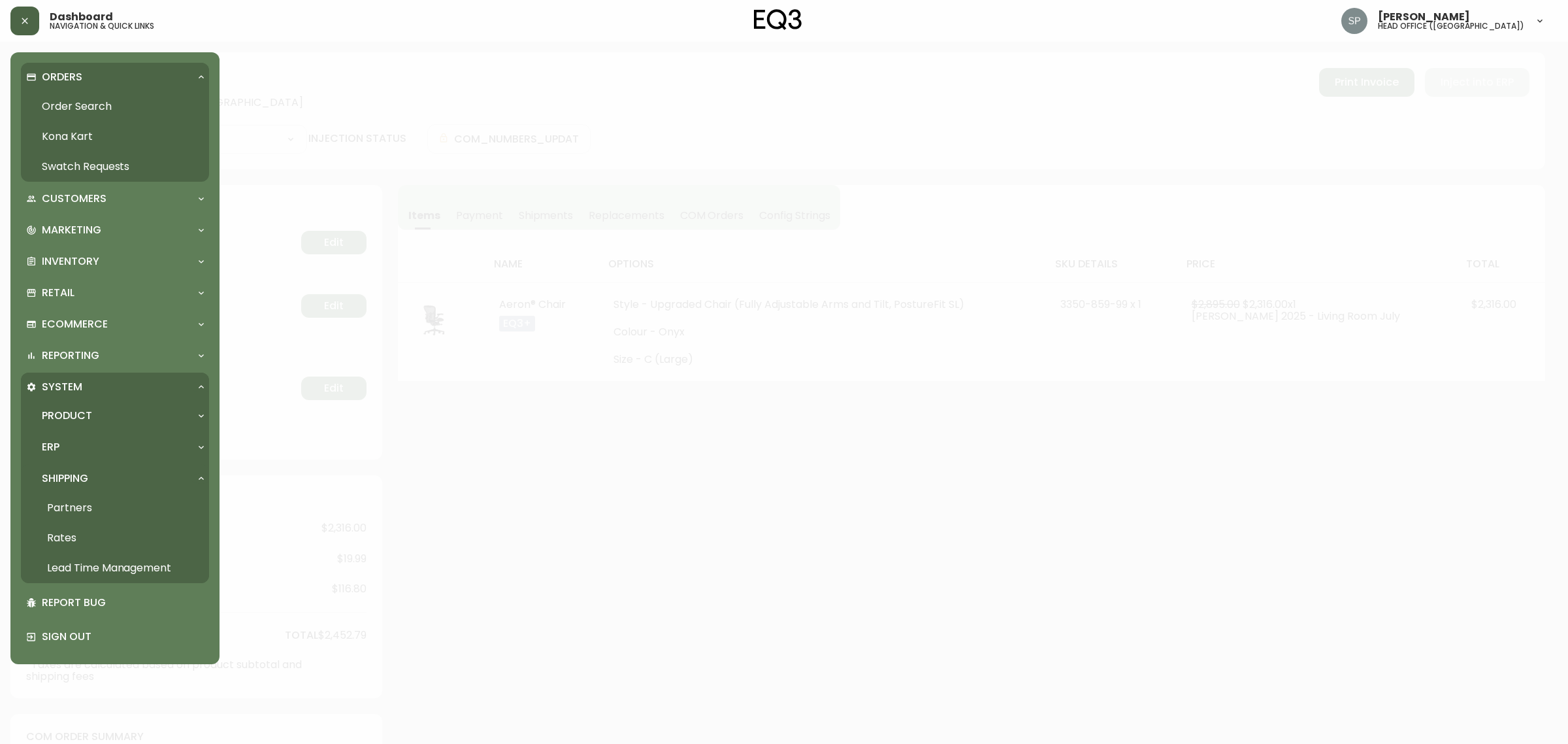
click at [53, 80] on p "Orders" at bounding box center [62, 77] width 40 height 15
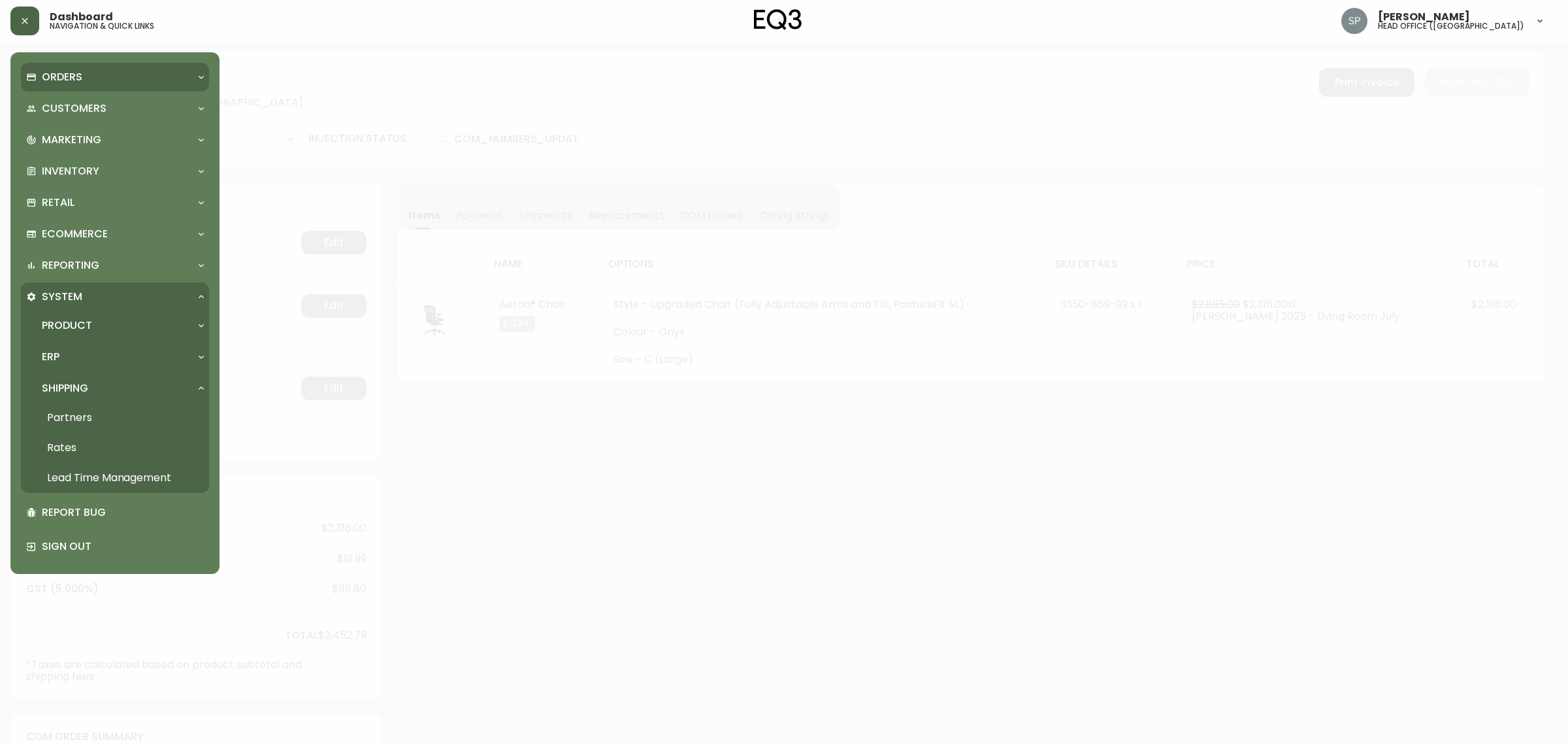
click at [54, 84] on p "Orders" at bounding box center [62, 77] width 40 height 15
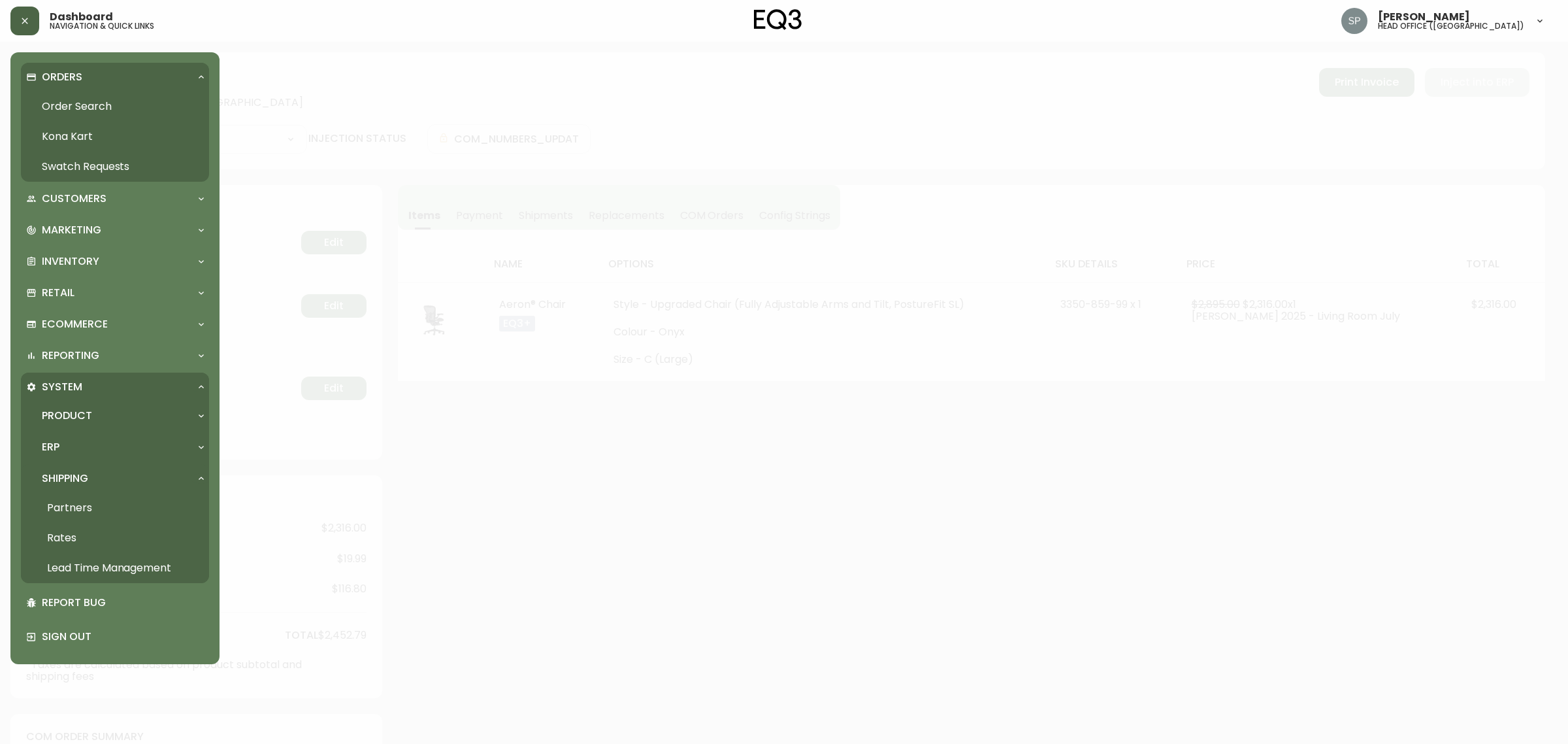
click at [74, 108] on link "Order Search" at bounding box center [115, 106] width 188 height 30
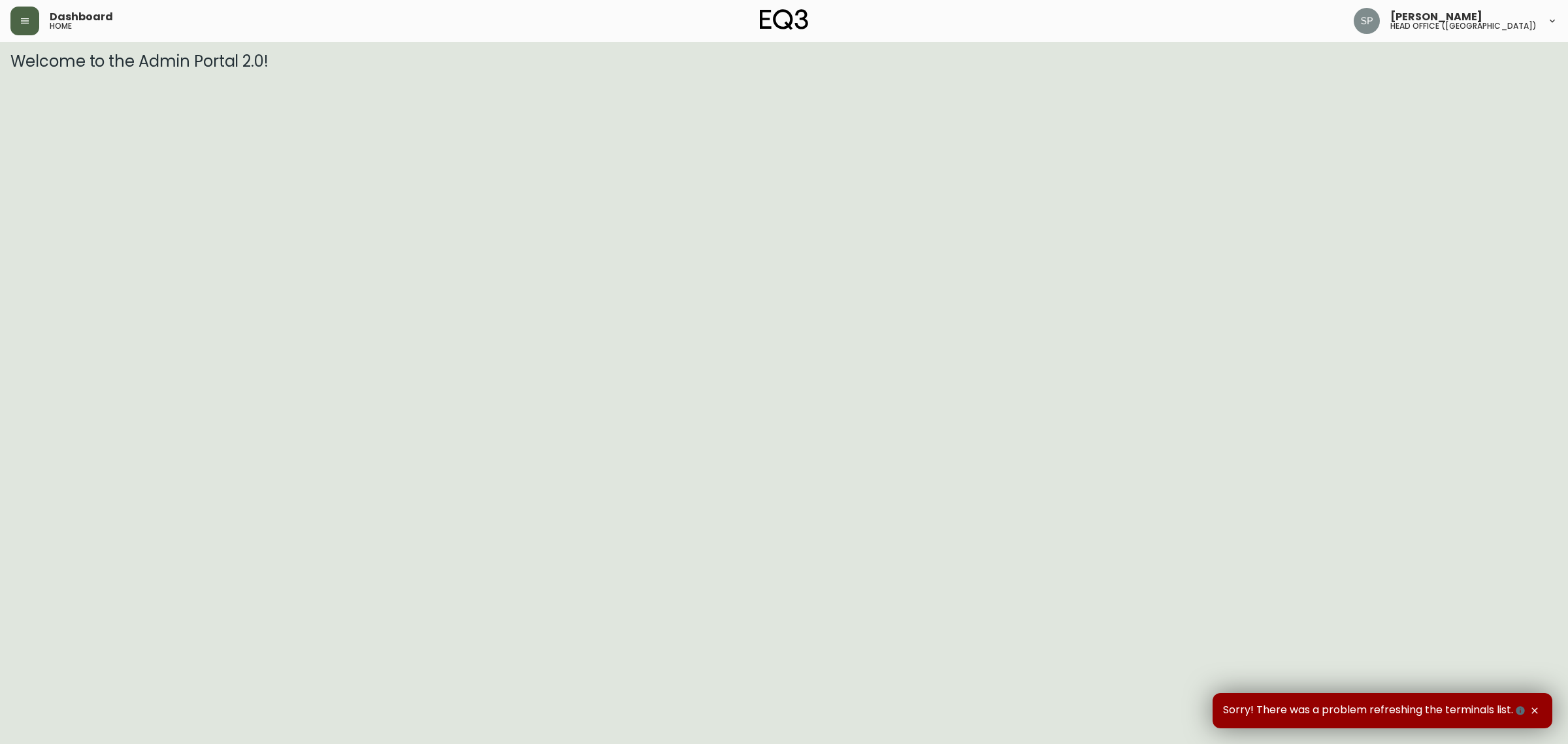
click at [31, 18] on button "button" at bounding box center [24, 21] width 29 height 29
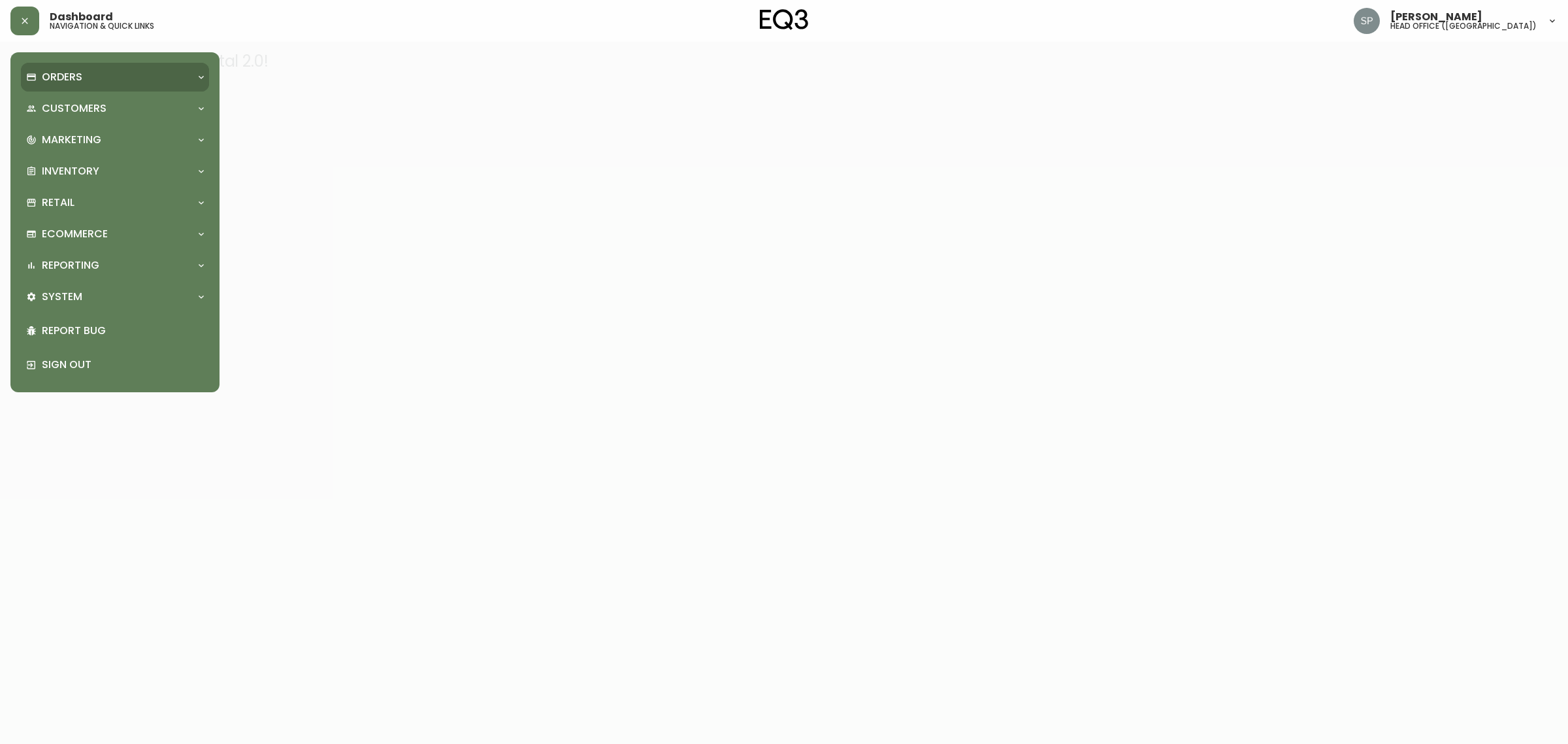
click at [77, 85] on div "Orders" at bounding box center [115, 77] width 188 height 29
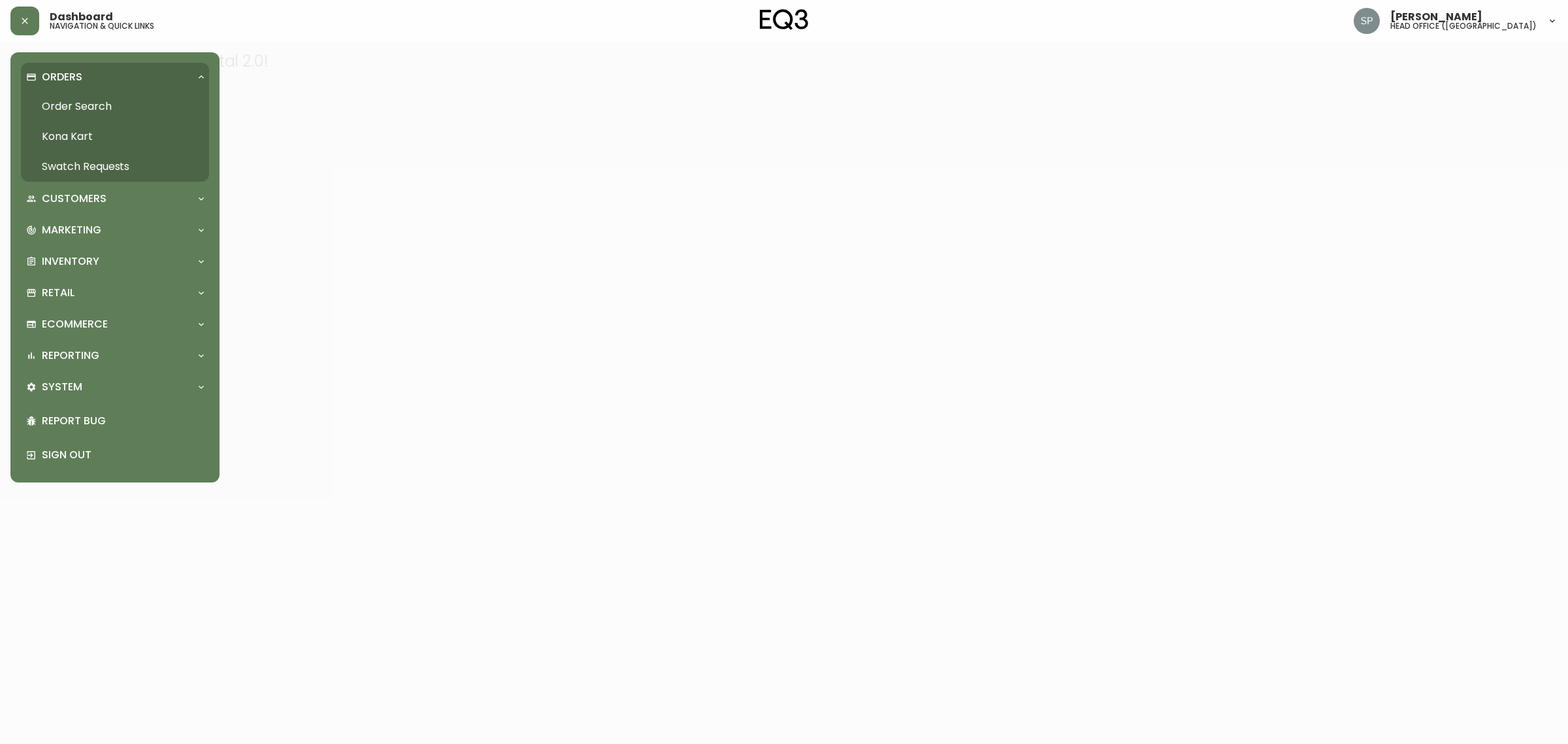
click at [92, 119] on link "Order Search" at bounding box center [115, 106] width 188 height 30
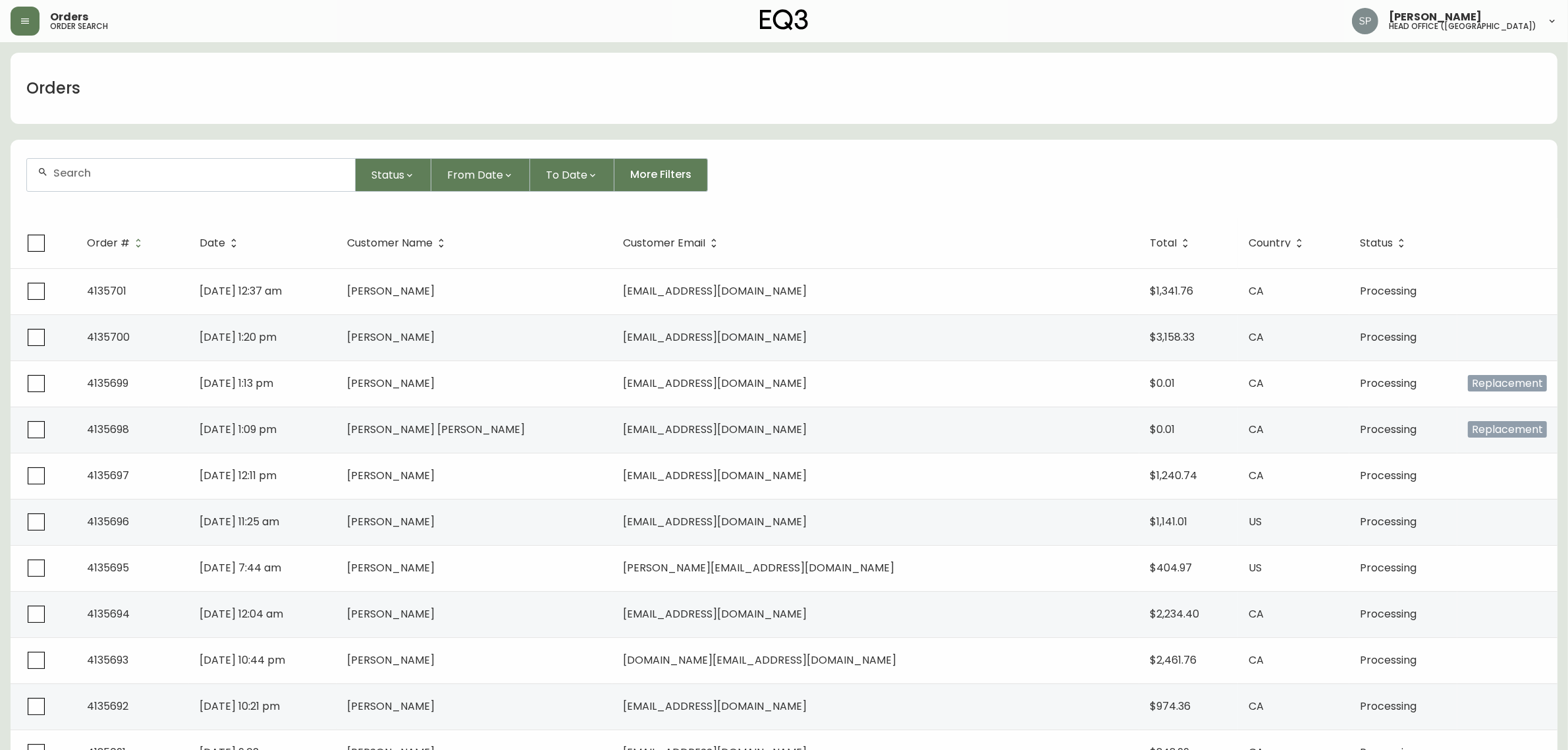
click at [216, 182] on div at bounding box center [191, 175] width 328 height 33
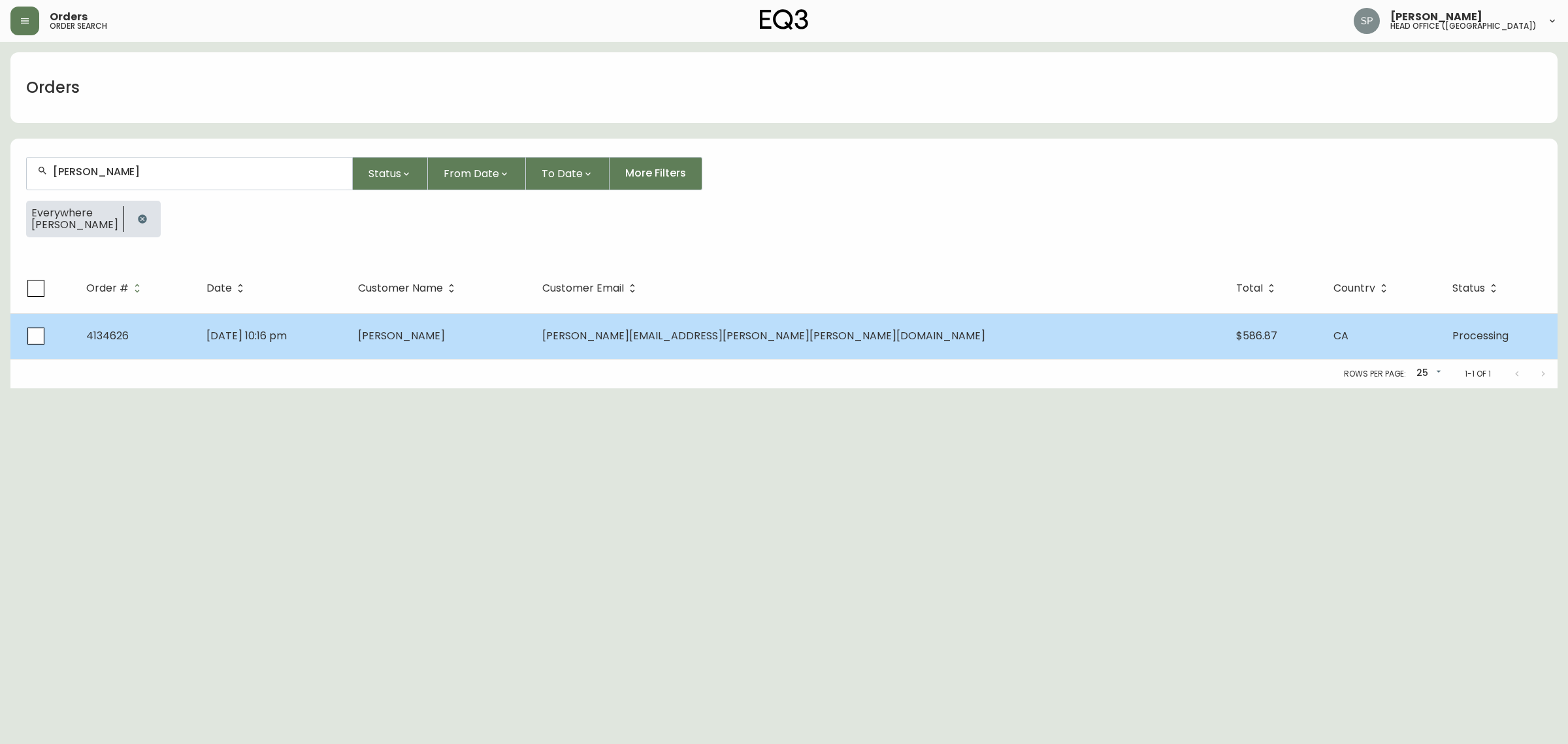
type input "lori archibal"
click at [347, 317] on td "Aug 12 2025, 10:16 pm" at bounding box center [271, 336] width 152 height 45
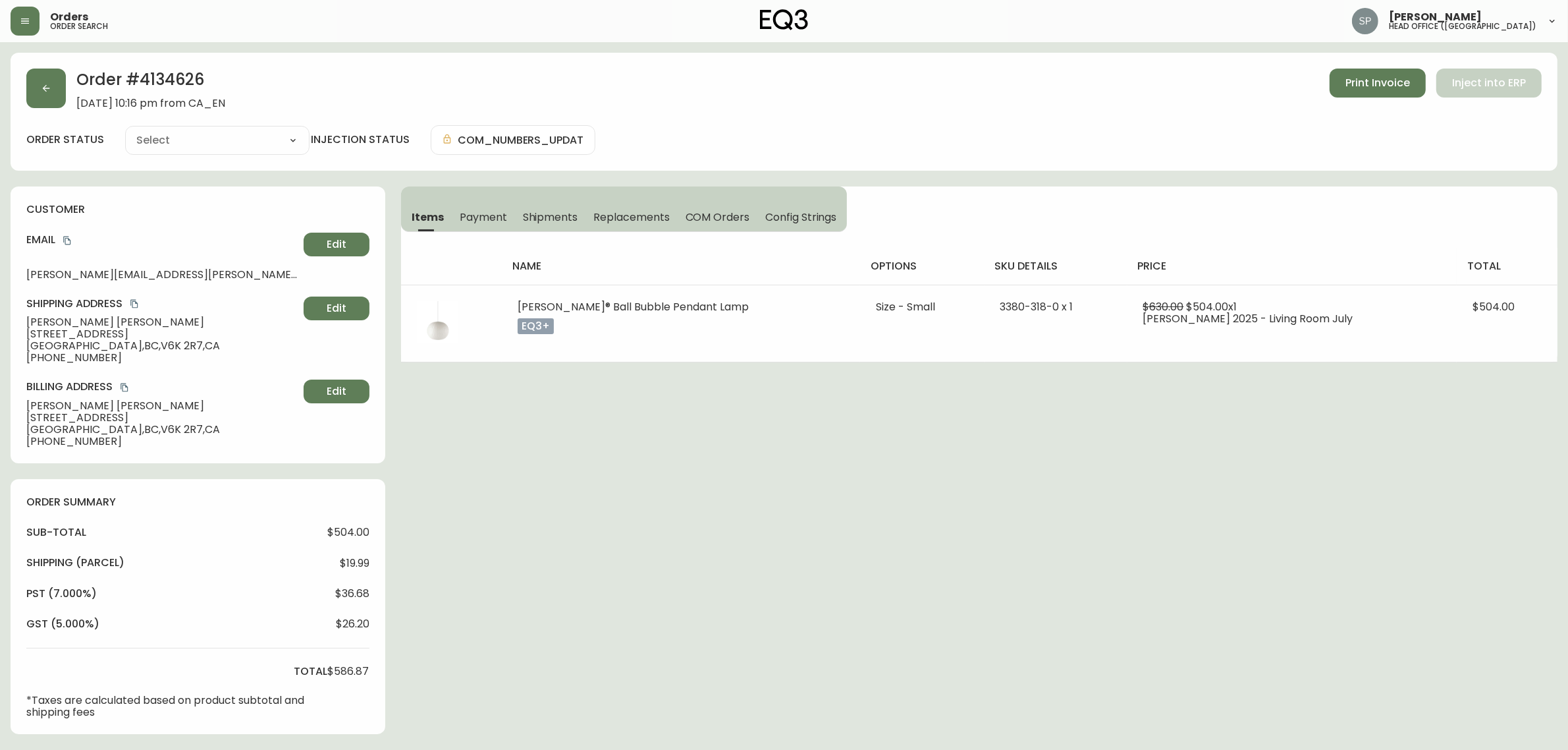
type input "Processing"
select select "PROCESSING"
click at [541, 219] on span "Shipments" at bounding box center [550, 217] width 55 height 14
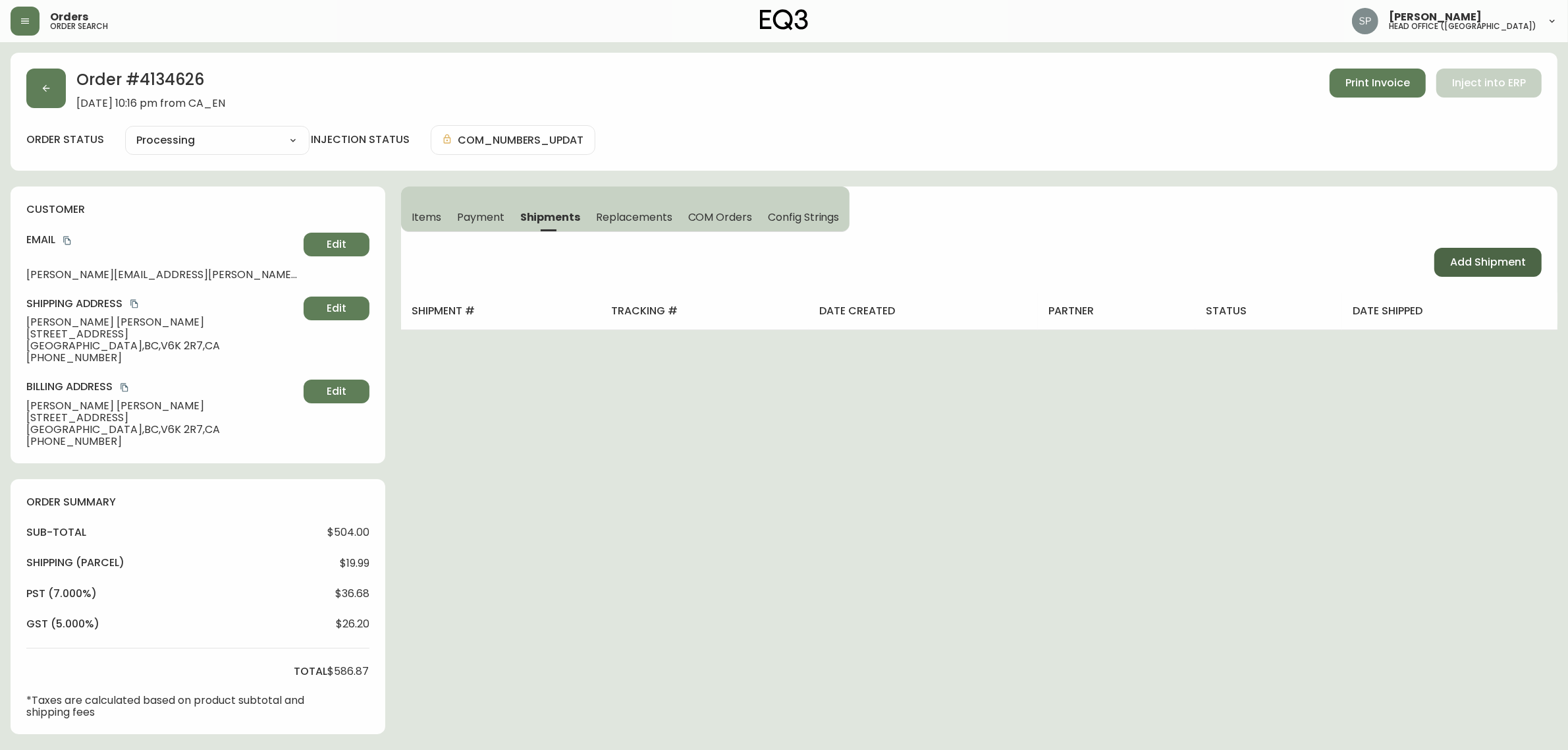
click at [1483, 256] on span "Add Shipment" at bounding box center [1487, 262] width 76 height 15
select select "PENDING"
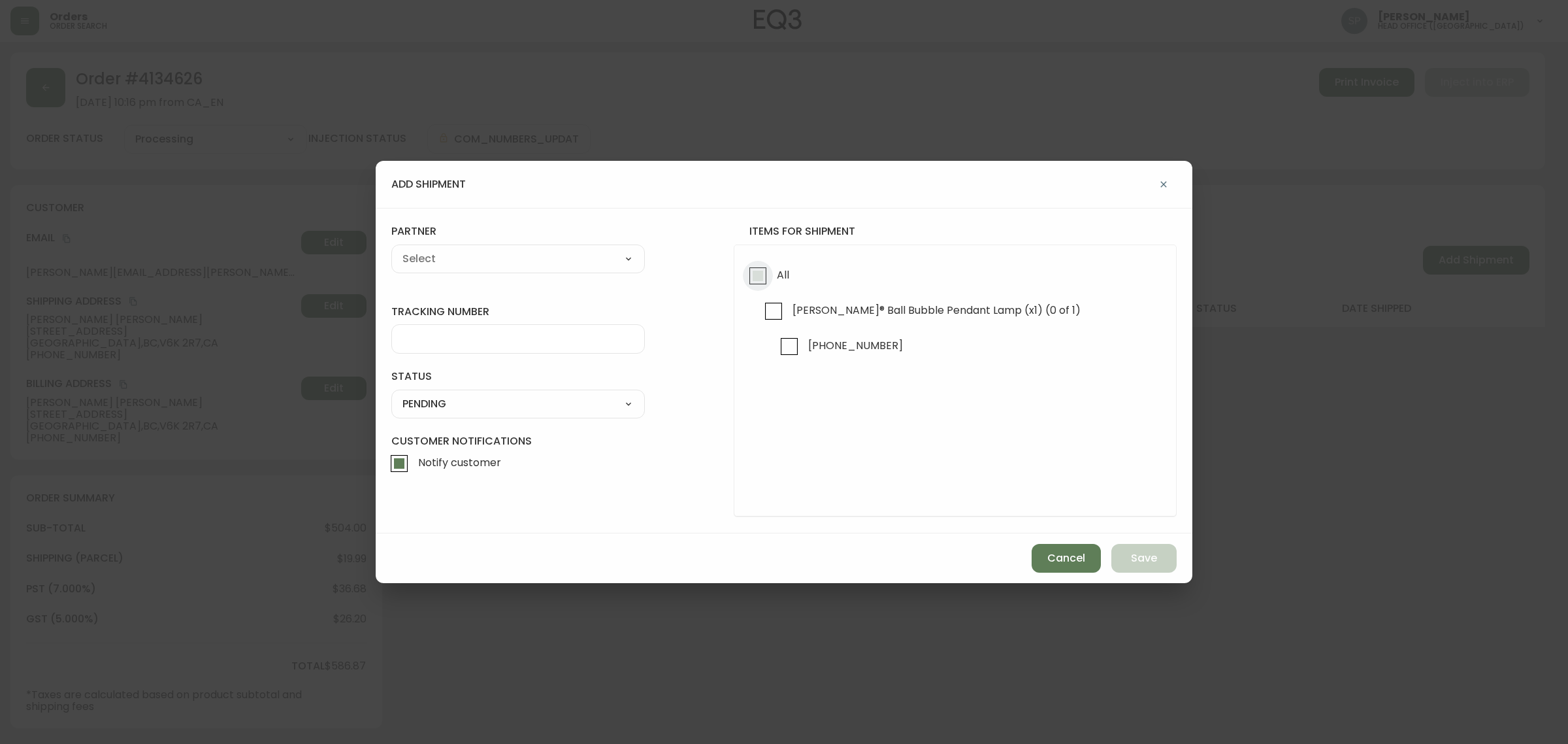
click at [762, 275] on input "All" at bounding box center [758, 276] width 30 height 30
checkbox input "true"
click at [549, 256] on select "A Move to Remember LLC ABF Freight Alero C.H. Robinson Canada Post Canpar Expre…" at bounding box center [518, 259] width 254 height 20
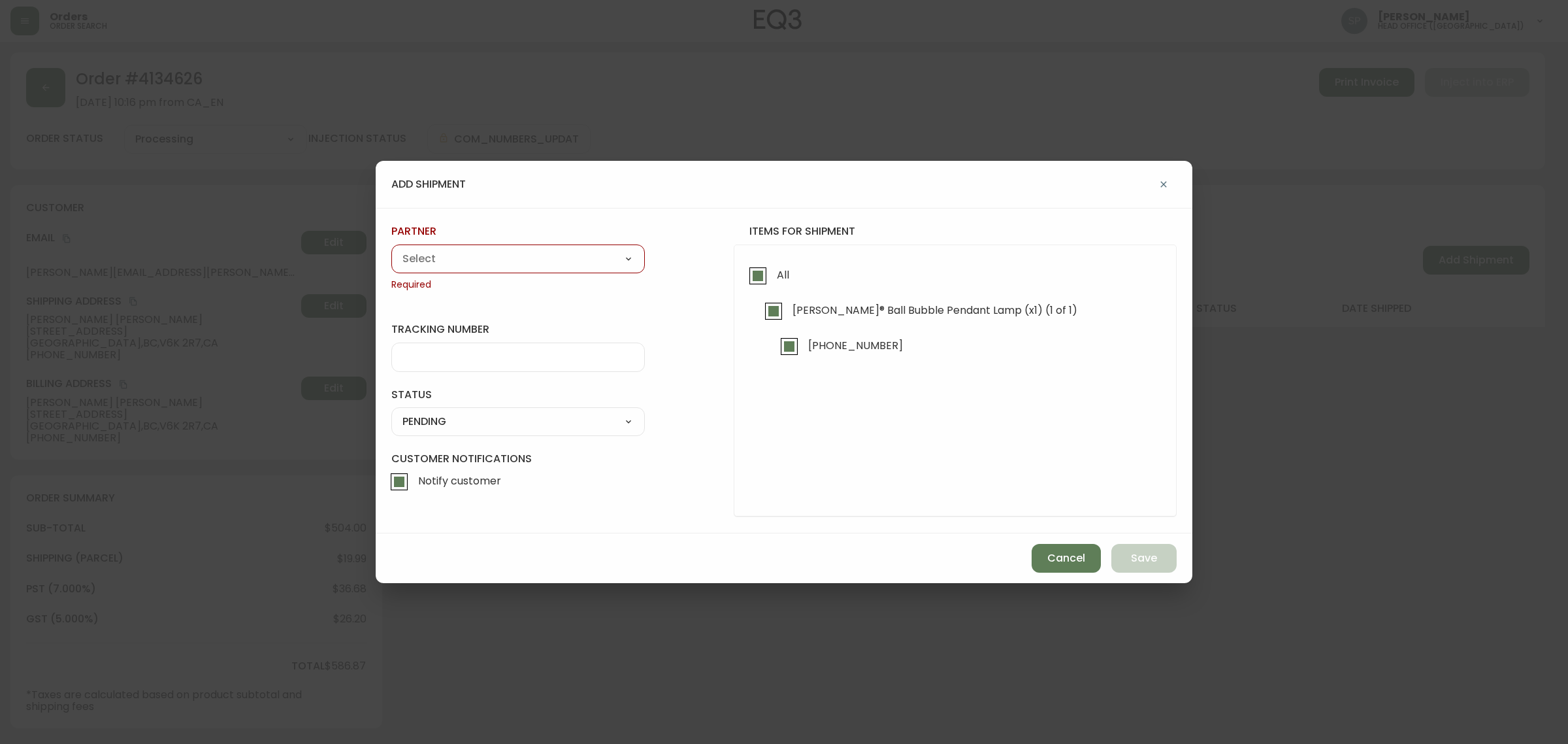
select select "cjy0azlp7022m0154ggb7toyk"
click at [391, 249] on select "A Move to Remember LLC ABF Freight Alero C.H. Robinson Canada Post Canpar Expre…" at bounding box center [518, 259] width 254 height 20
type input "Herman Miller"
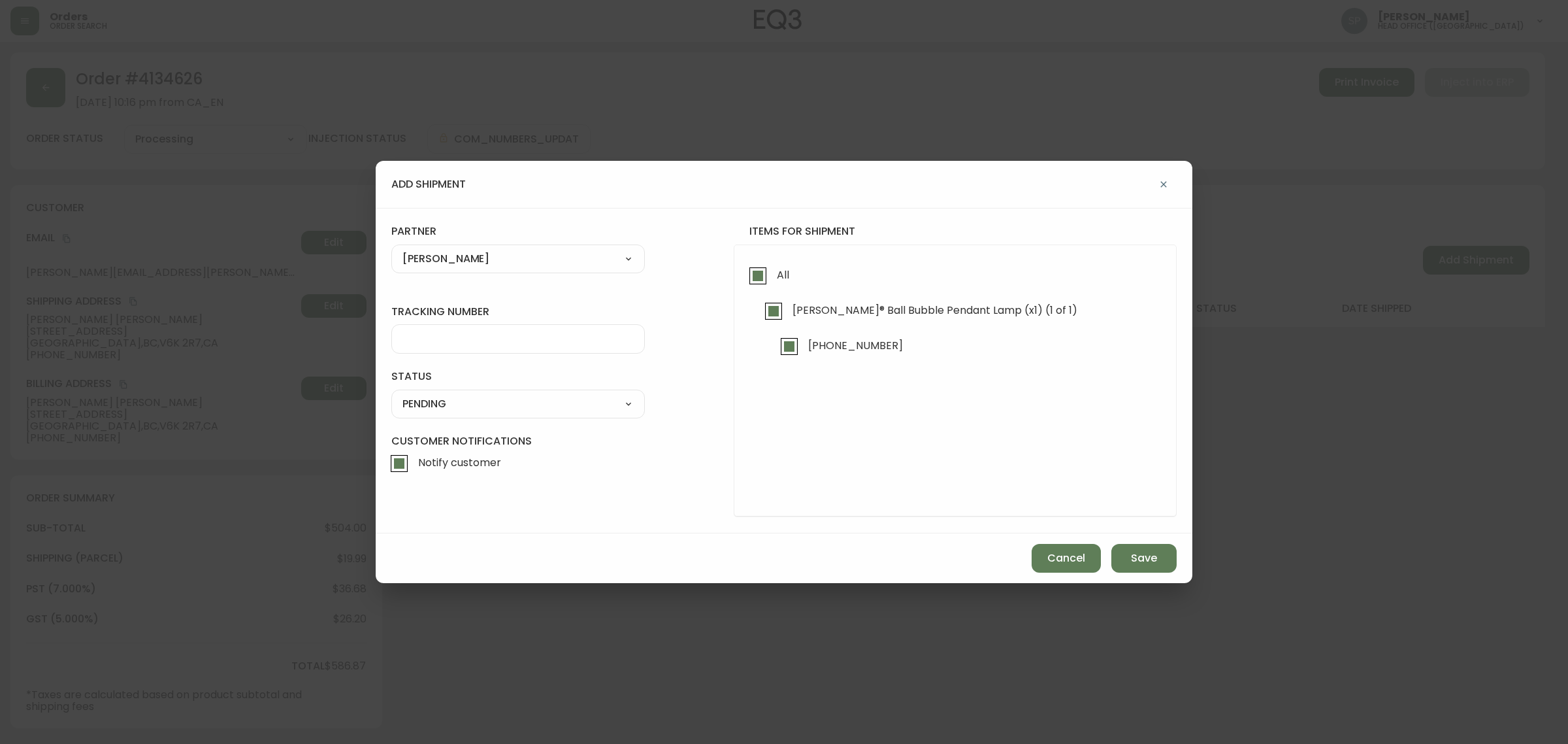
click at [473, 347] on div at bounding box center [518, 339] width 254 height 29
paste input "0001439276"
type input "0001439276"
click at [454, 407] on select "SHIPPED PENDING CANCELLED" at bounding box center [518, 404] width 254 height 20
click at [391, 394] on select "SHIPPED PENDING CANCELLED" at bounding box center [518, 404] width 254 height 20
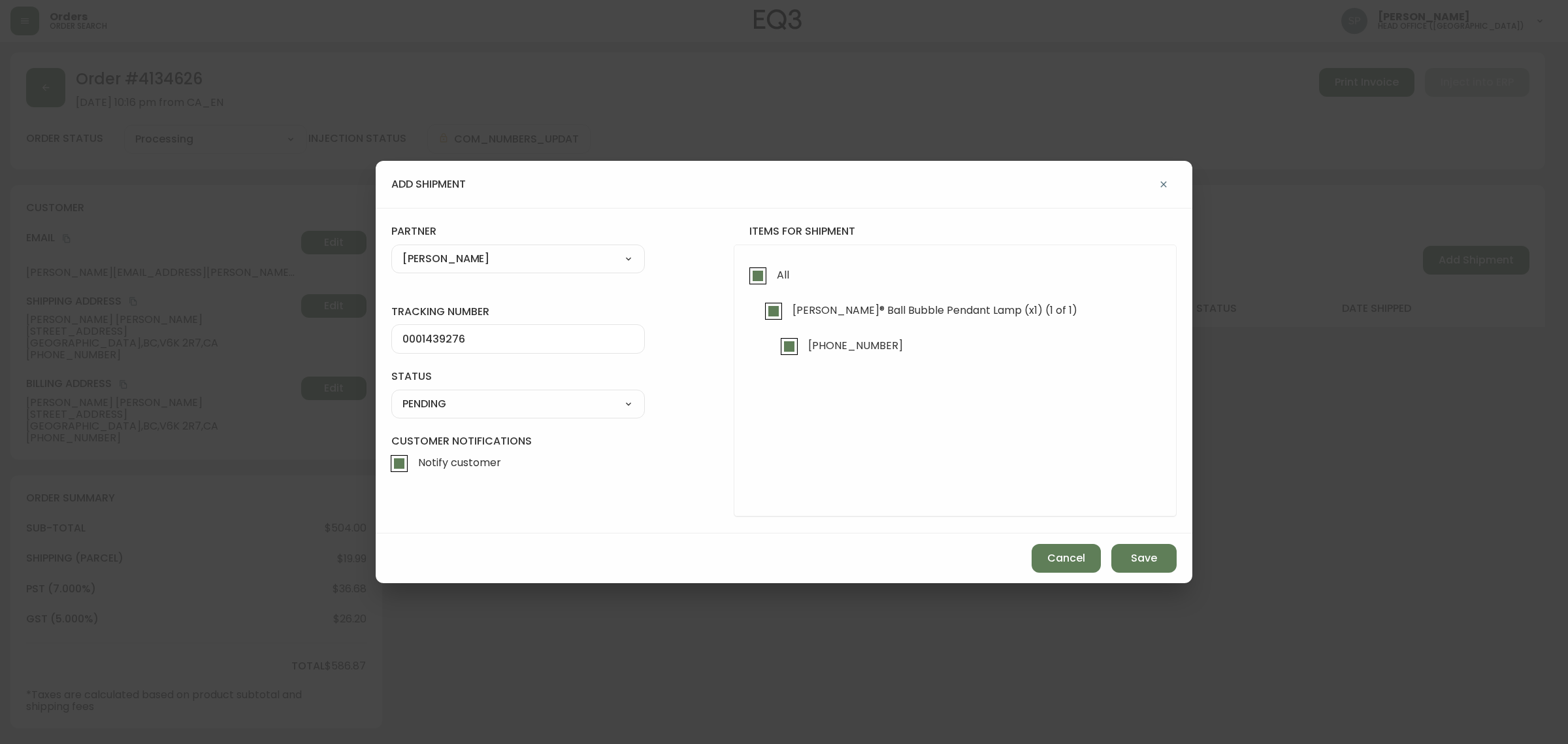
select select "PENDING"
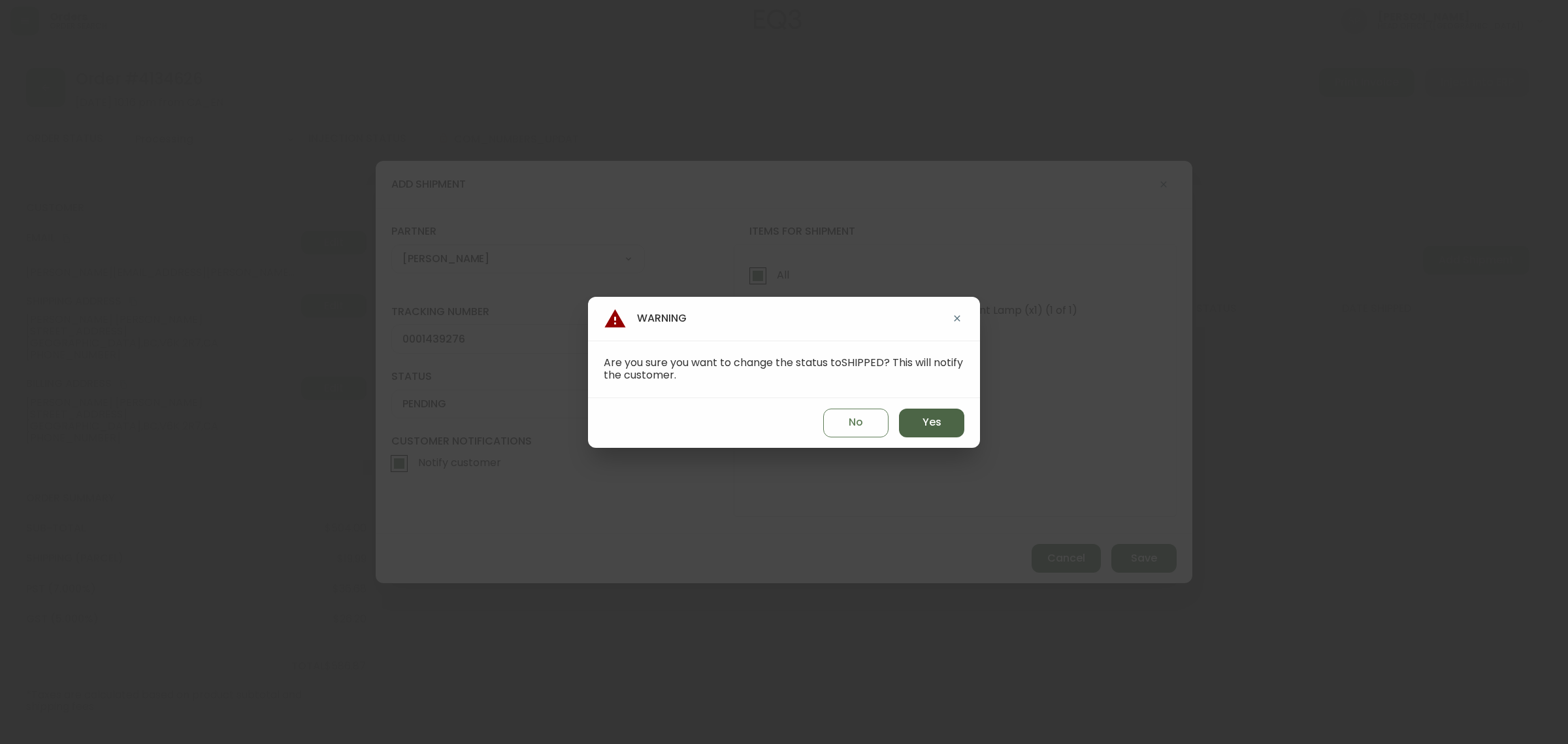
click at [944, 415] on button "Yes" at bounding box center [931, 422] width 65 height 29
type input "SHIPPED"
select select "SHIPPED"
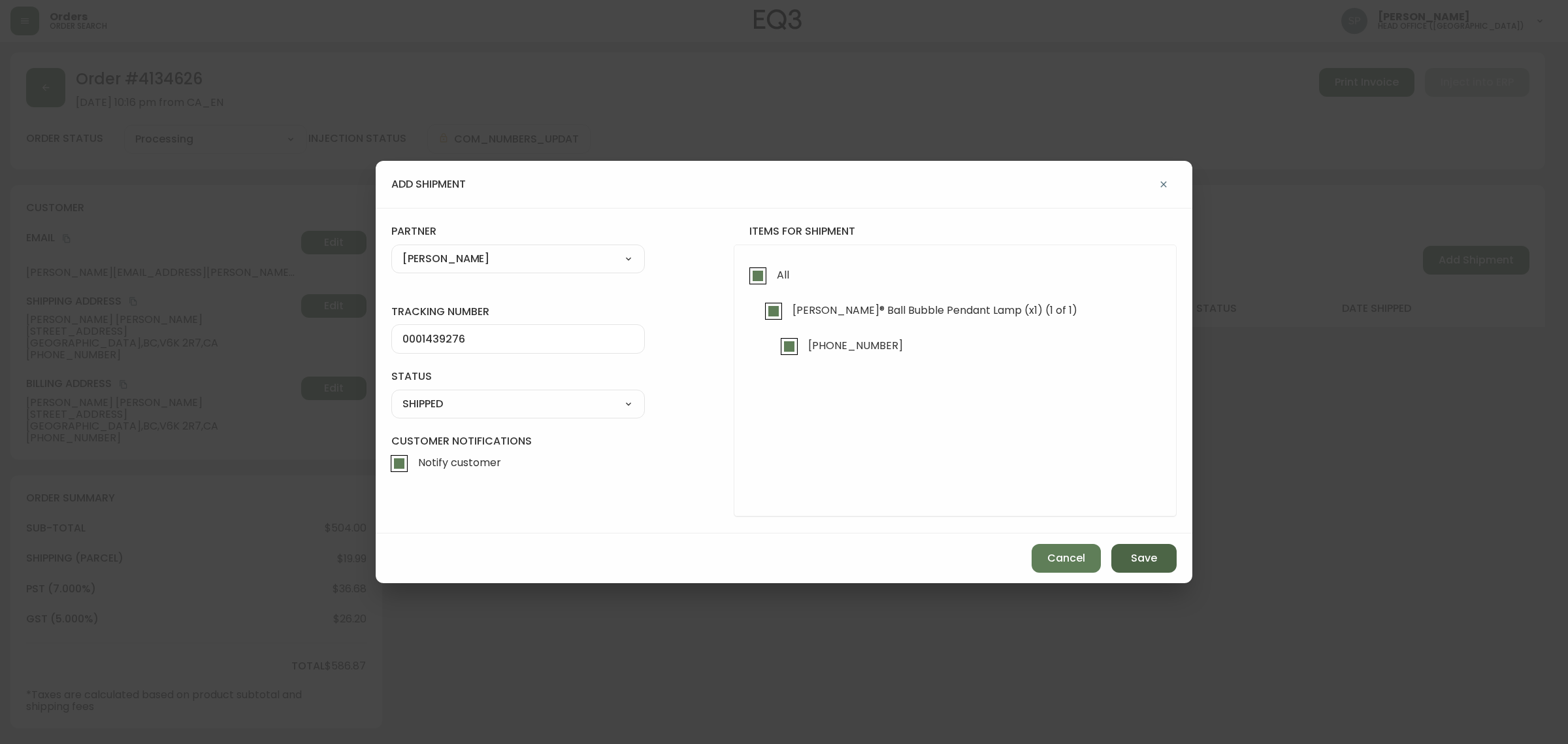
click at [1164, 554] on button "Save" at bounding box center [1143, 558] width 65 height 29
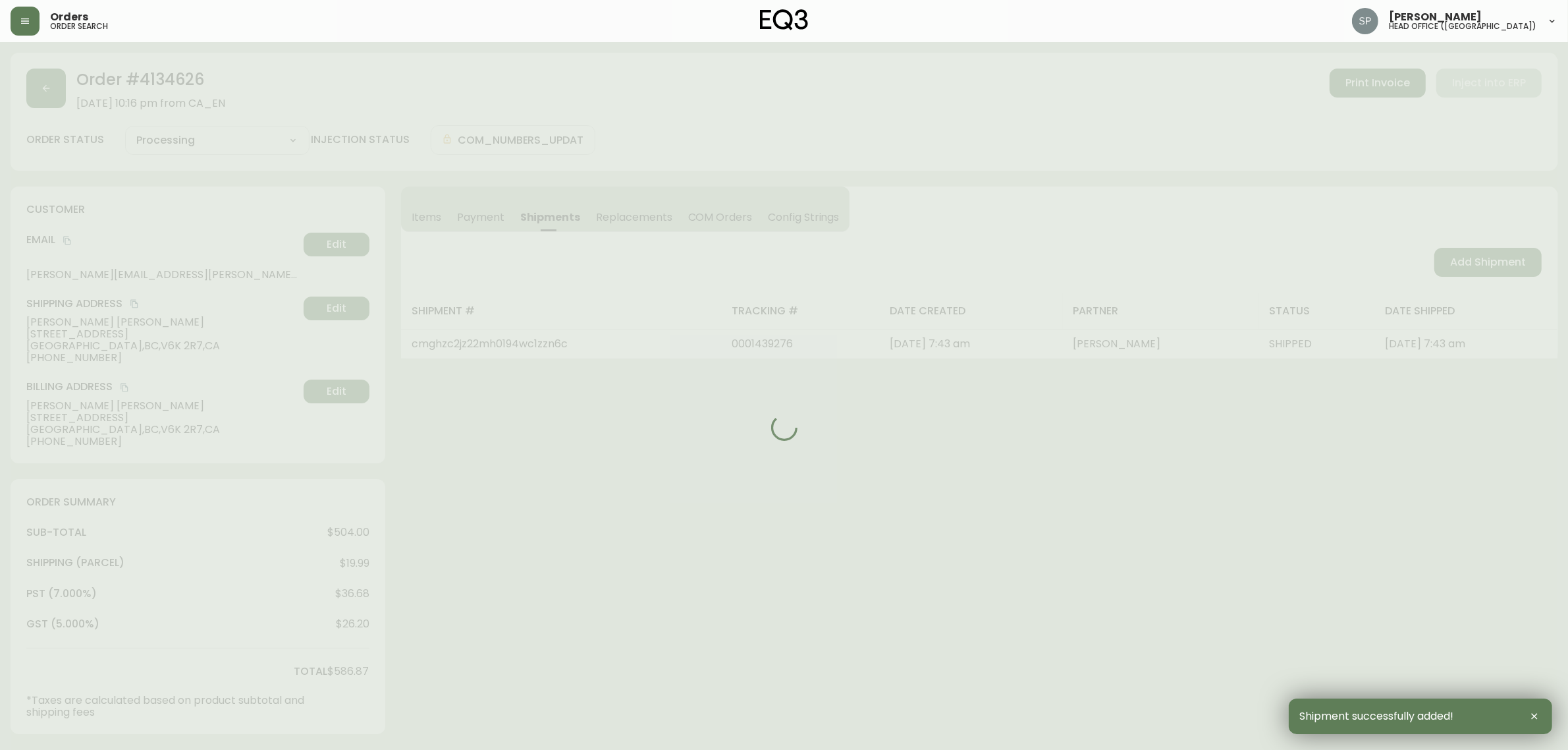
type input "Fully Shipped"
select select "FULLY_SHIPPED"
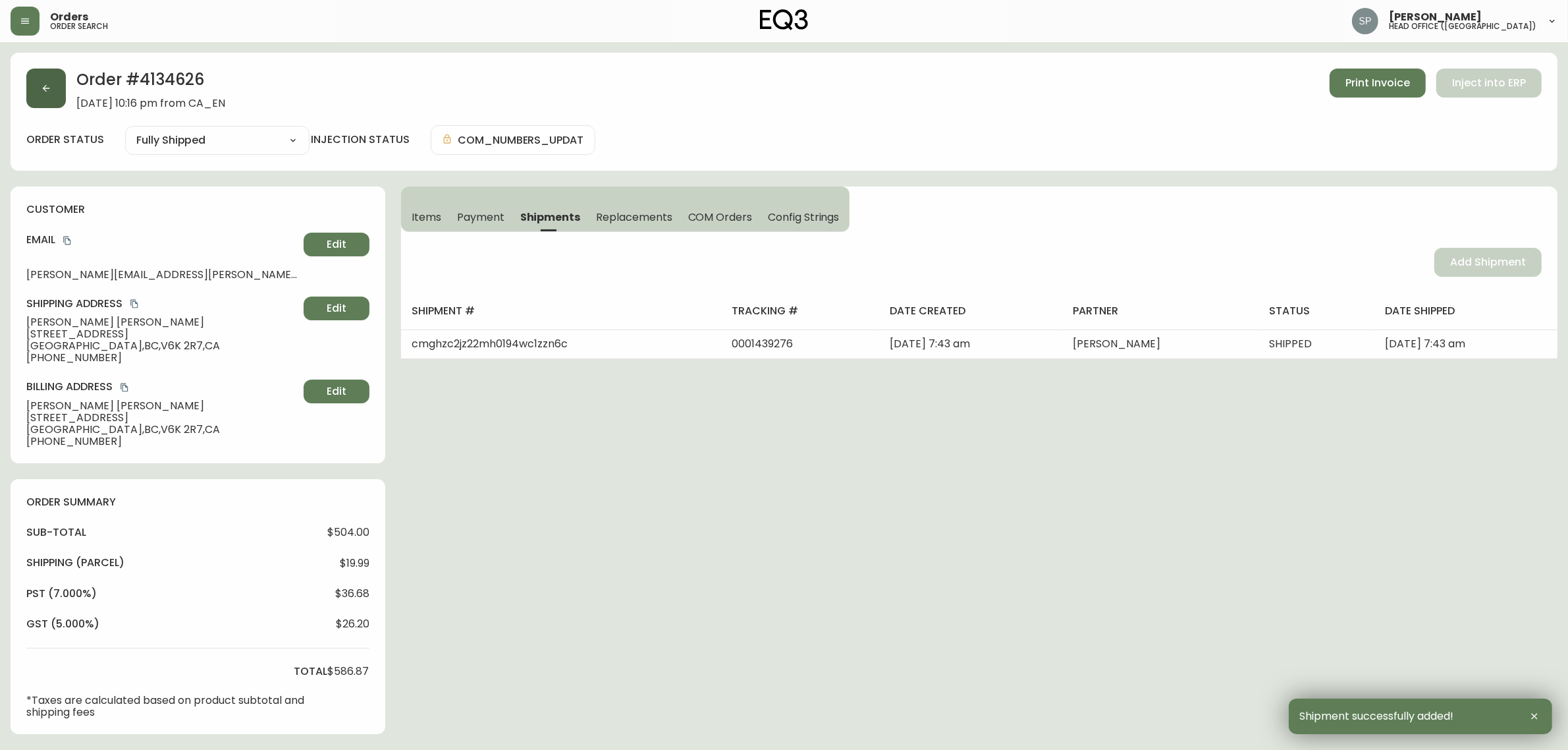
click at [40, 94] on button "button" at bounding box center [46, 88] width 39 height 39
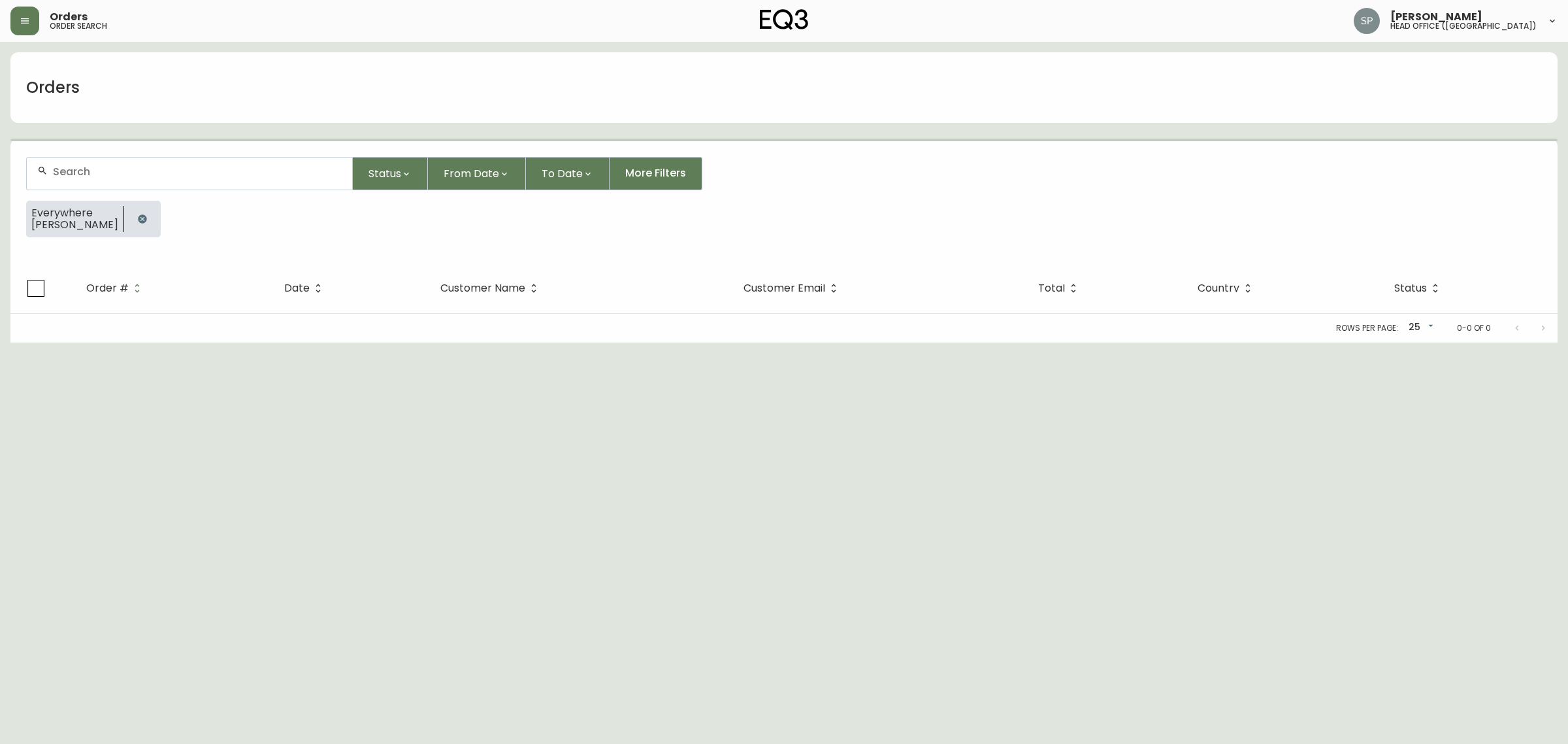
click at [167, 177] on div at bounding box center [190, 174] width 325 height 32
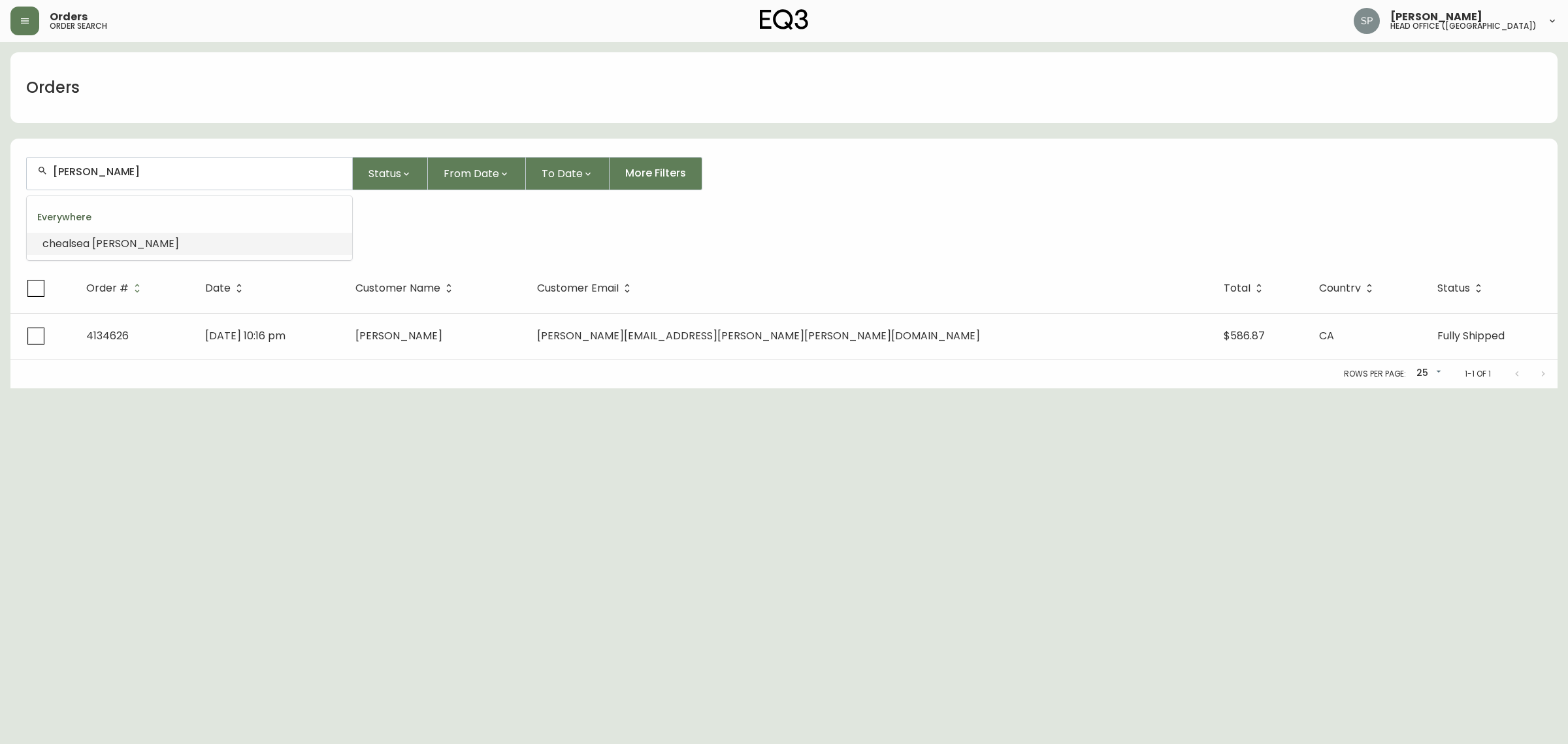
click at [174, 240] on li "chealsea kim" at bounding box center [190, 243] width 325 height 22
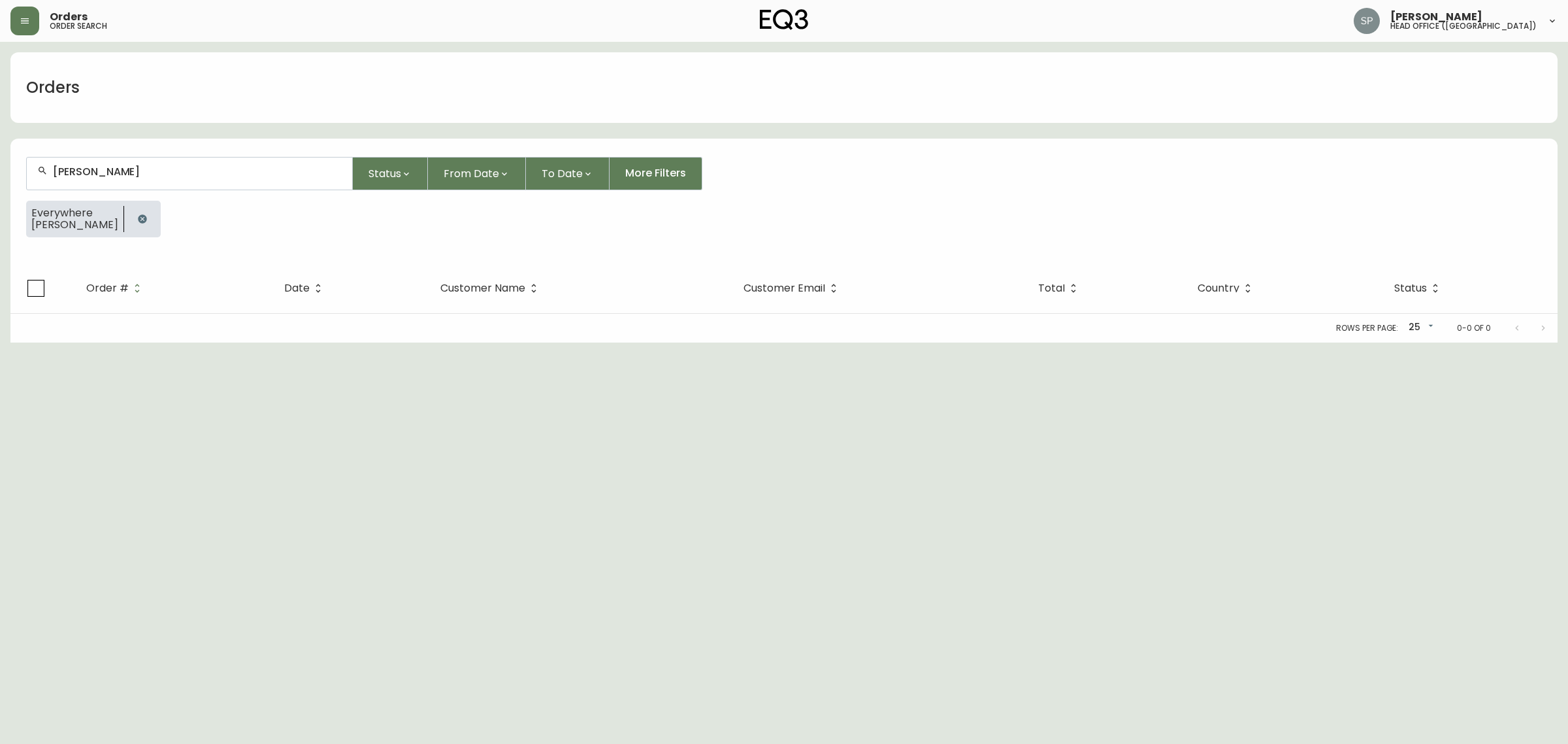
drag, startPoint x: 190, startPoint y: 182, endPoint x: 210, endPoint y: 178, distance: 20.4
click at [190, 182] on div "chealsea kim" at bounding box center [190, 174] width 325 height 32
paste input "CHELSEA KIM"
type input "CHELSEA KIM"
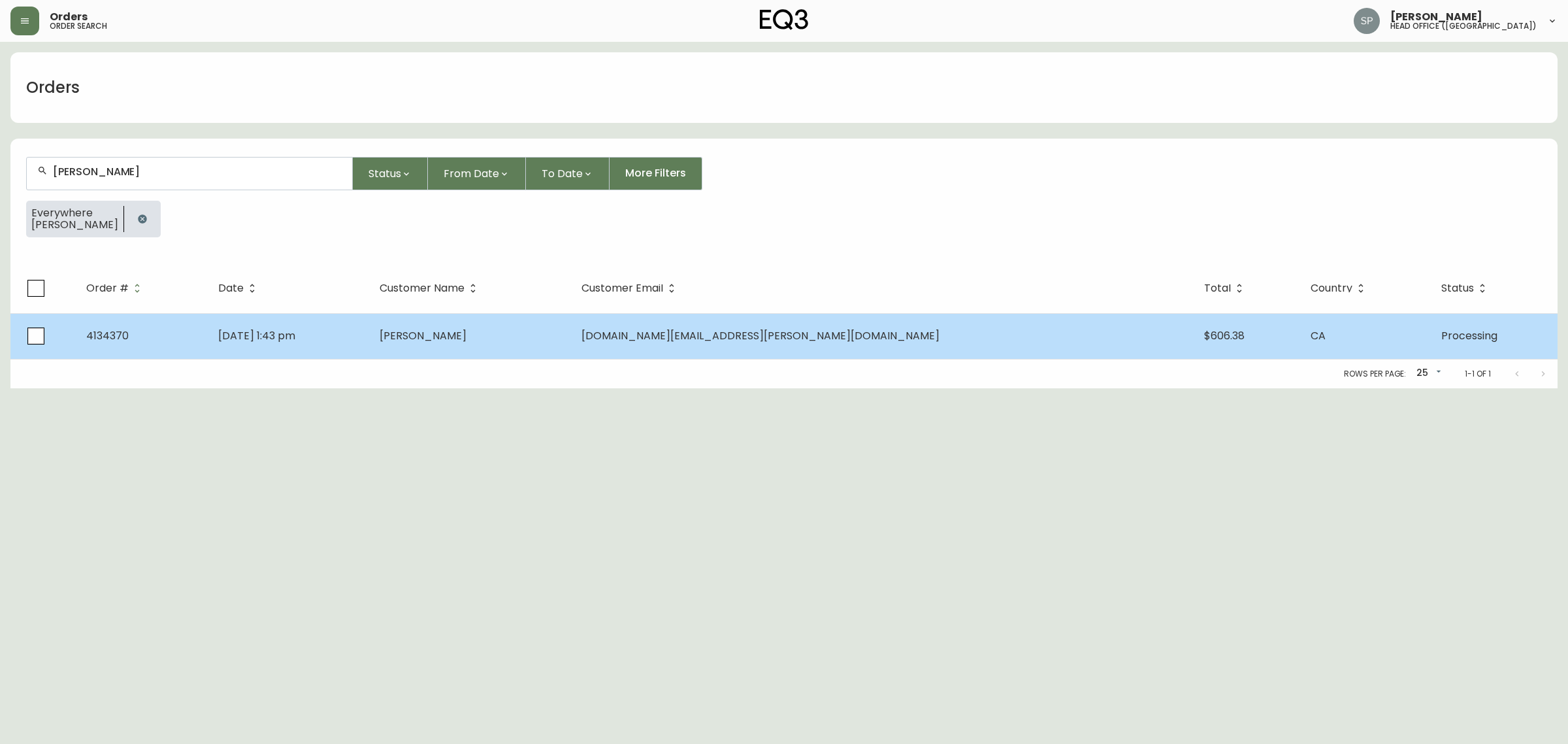
type input "CHELSEA KIM"
click at [571, 335] on td "Chelsea Kim" at bounding box center [470, 336] width 201 height 45
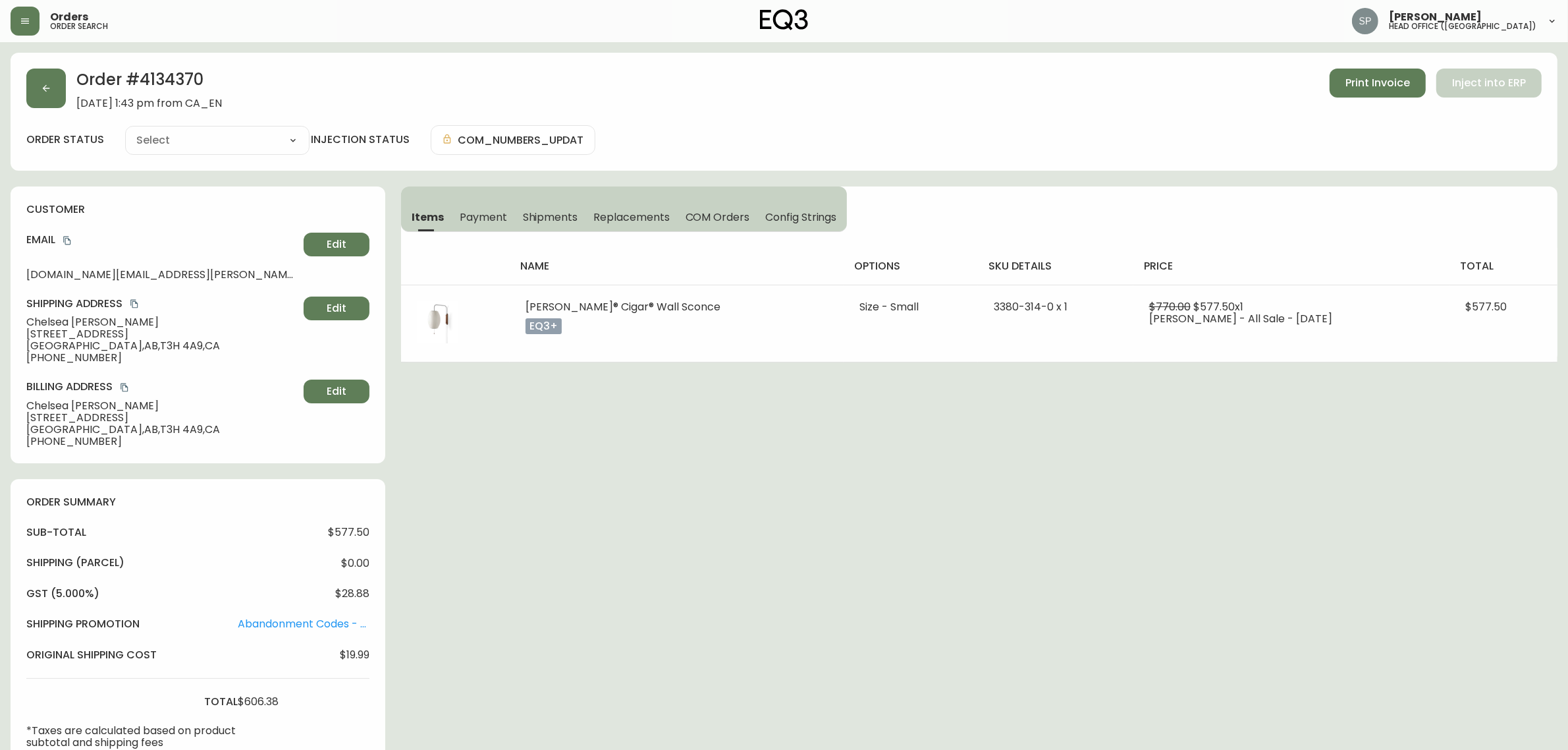
type input "Processing"
select select "PROCESSING"
drag, startPoint x: 553, startPoint y: 216, endPoint x: 616, endPoint y: 222, distance: 63.3
click at [553, 216] on span "Shipments" at bounding box center [550, 217] width 55 height 14
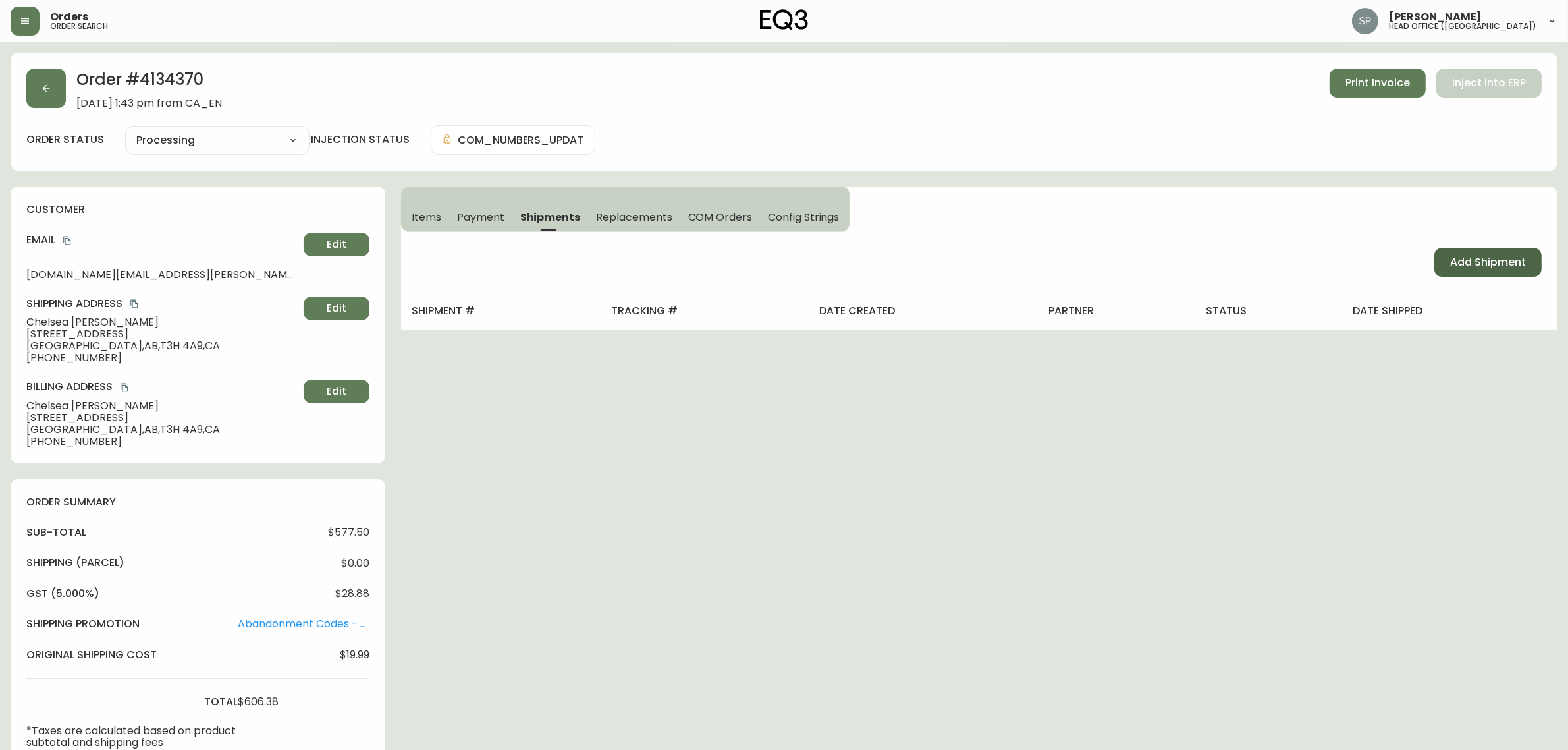
click at [1470, 265] on span "Add Shipment" at bounding box center [1487, 262] width 76 height 15
select select "PENDING"
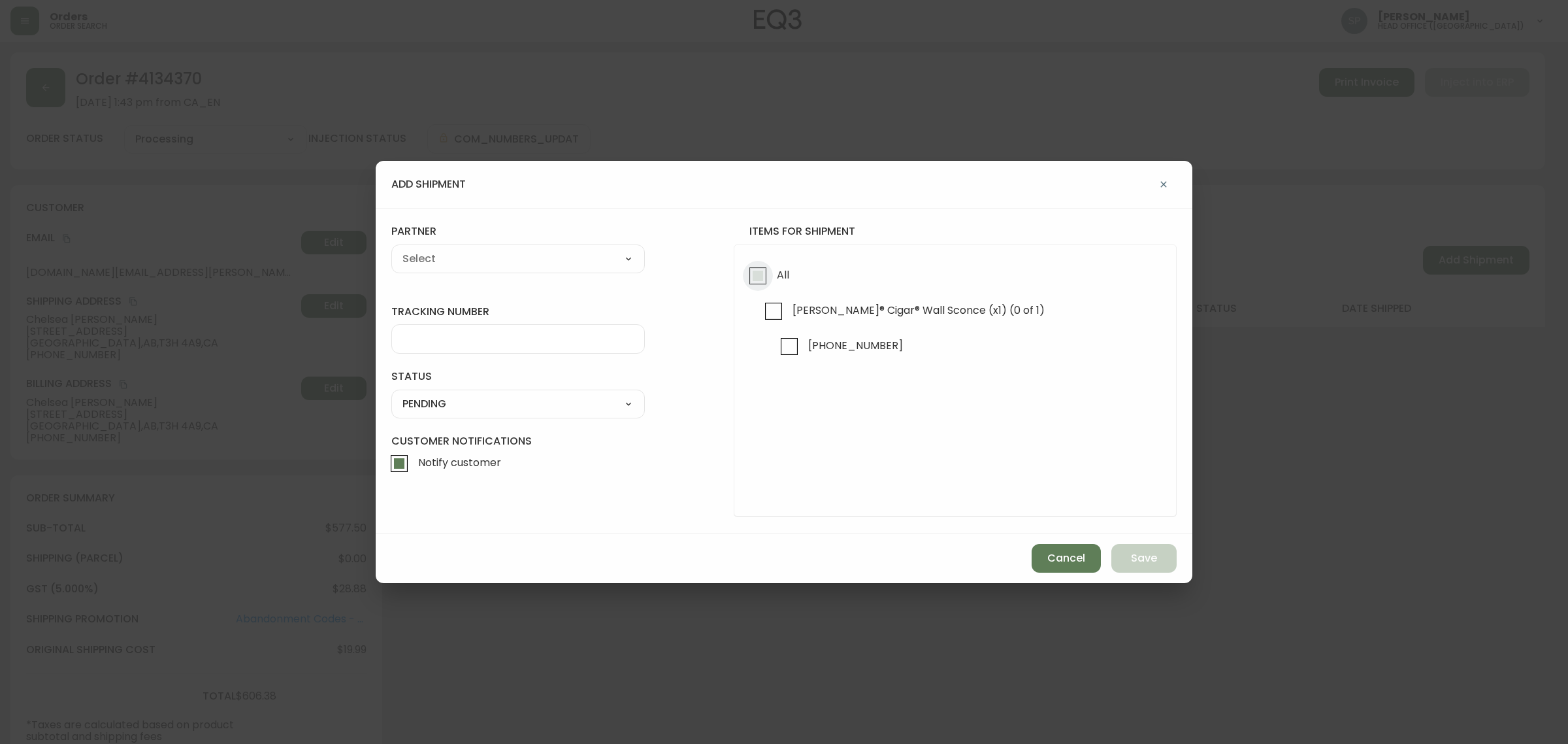
click at [759, 273] on input "All" at bounding box center [758, 276] width 30 height 30
checkbox input "true"
click at [547, 273] on div "A Move to Remember LLC ABF Freight Alero C.H. Robinson Canada Post Canpar Expre…" at bounding box center [518, 258] width 254 height 29
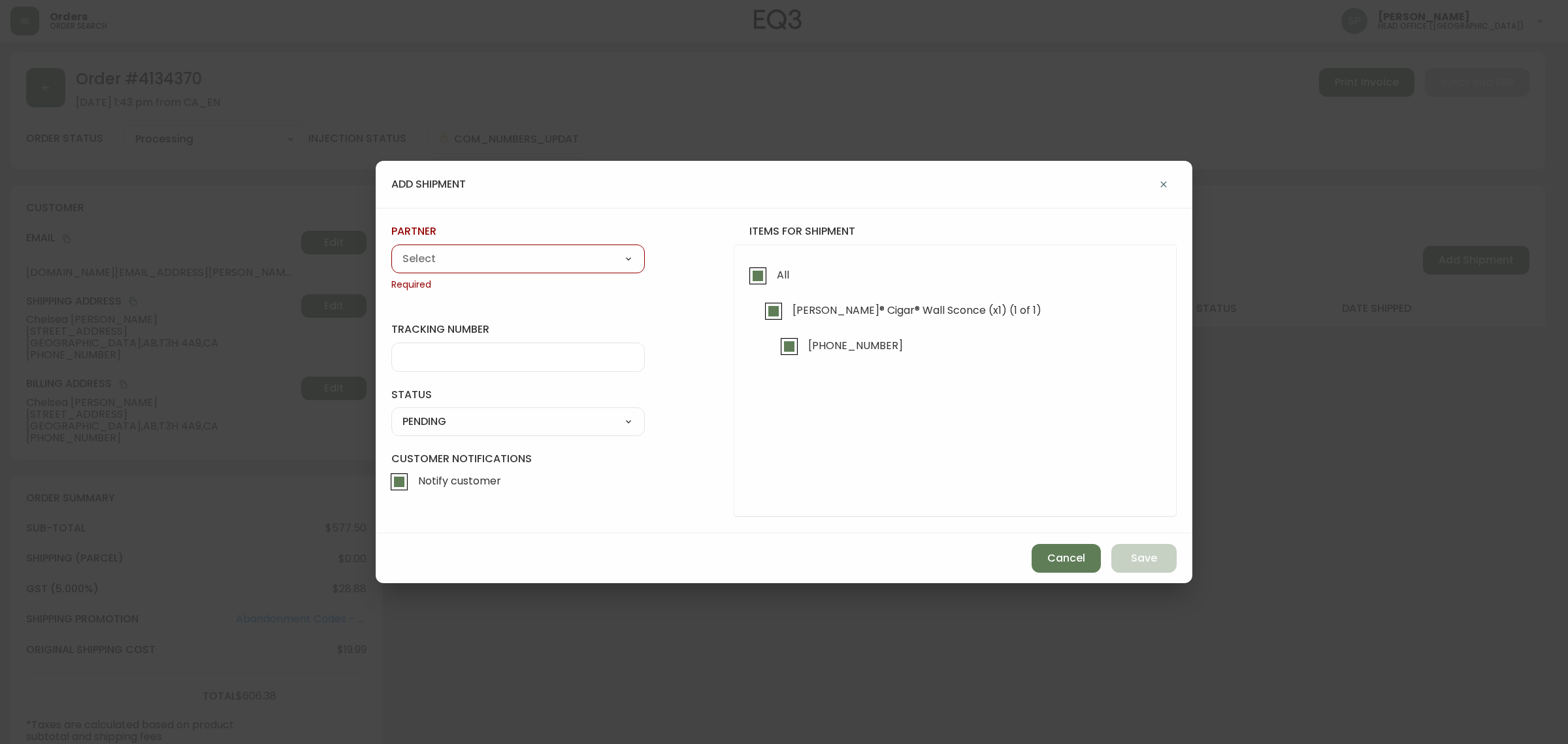
click at [553, 259] on select "A Move to Remember LLC ABF Freight Alero C.H. Robinson Canada Post Canpar Expre…" at bounding box center [518, 259] width 254 height 20
select select "cjy0azlp7022m0154ggb7toyk"
click at [391, 249] on select "A Move to Remember LLC ABF Freight Alero C.H. Robinson Canada Post Canpar Expre…" at bounding box center [518, 259] width 254 height 20
type input "Herman Miller"
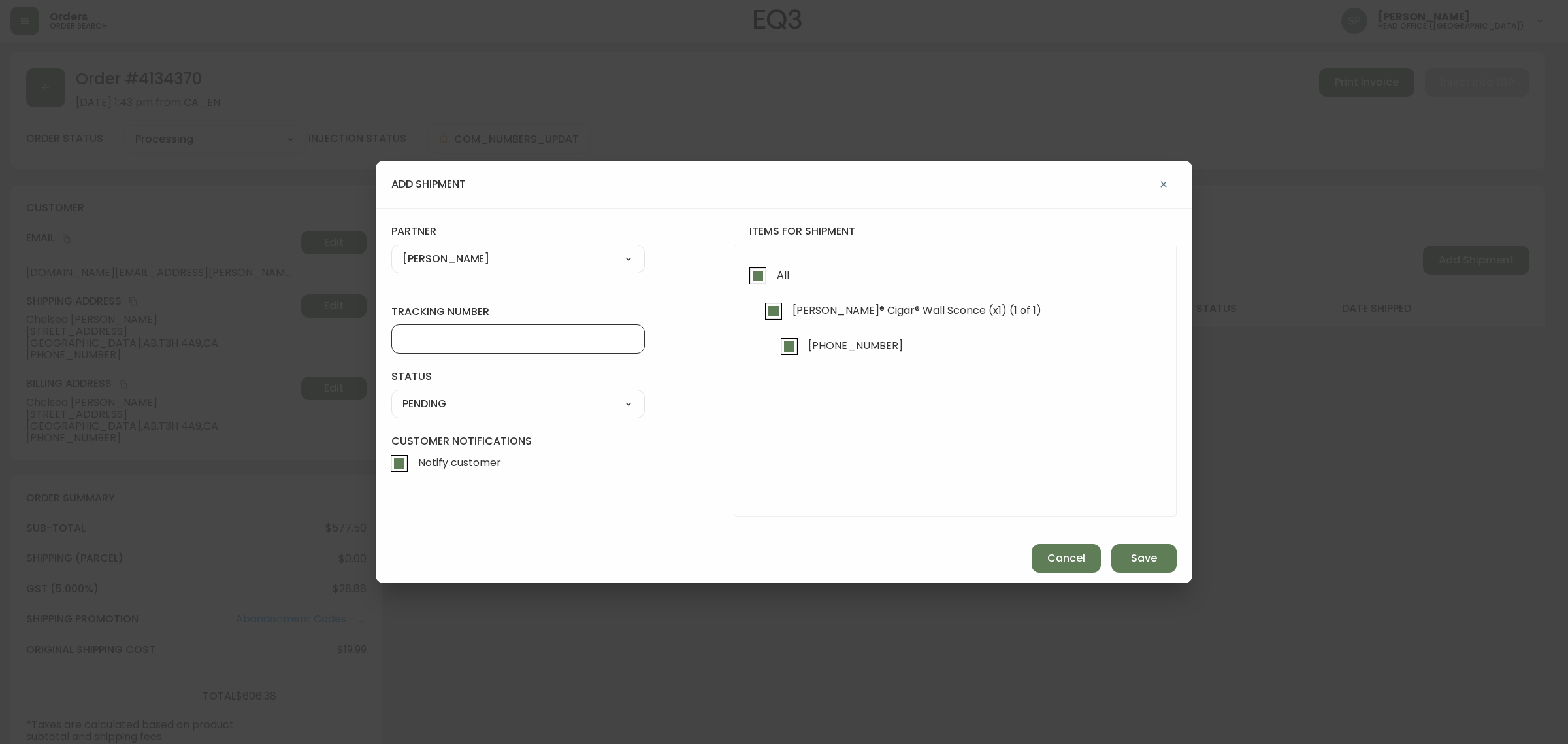
drag, startPoint x: 451, startPoint y: 339, endPoint x: 448, endPoint y: 358, distance: 19.2
click at [451, 339] on input "tracking number" at bounding box center [518, 339] width 232 height 12
paste input "0001439296"
type input "0001439296"
drag, startPoint x: 449, startPoint y: 399, endPoint x: 461, endPoint y: 406, distance: 13.9
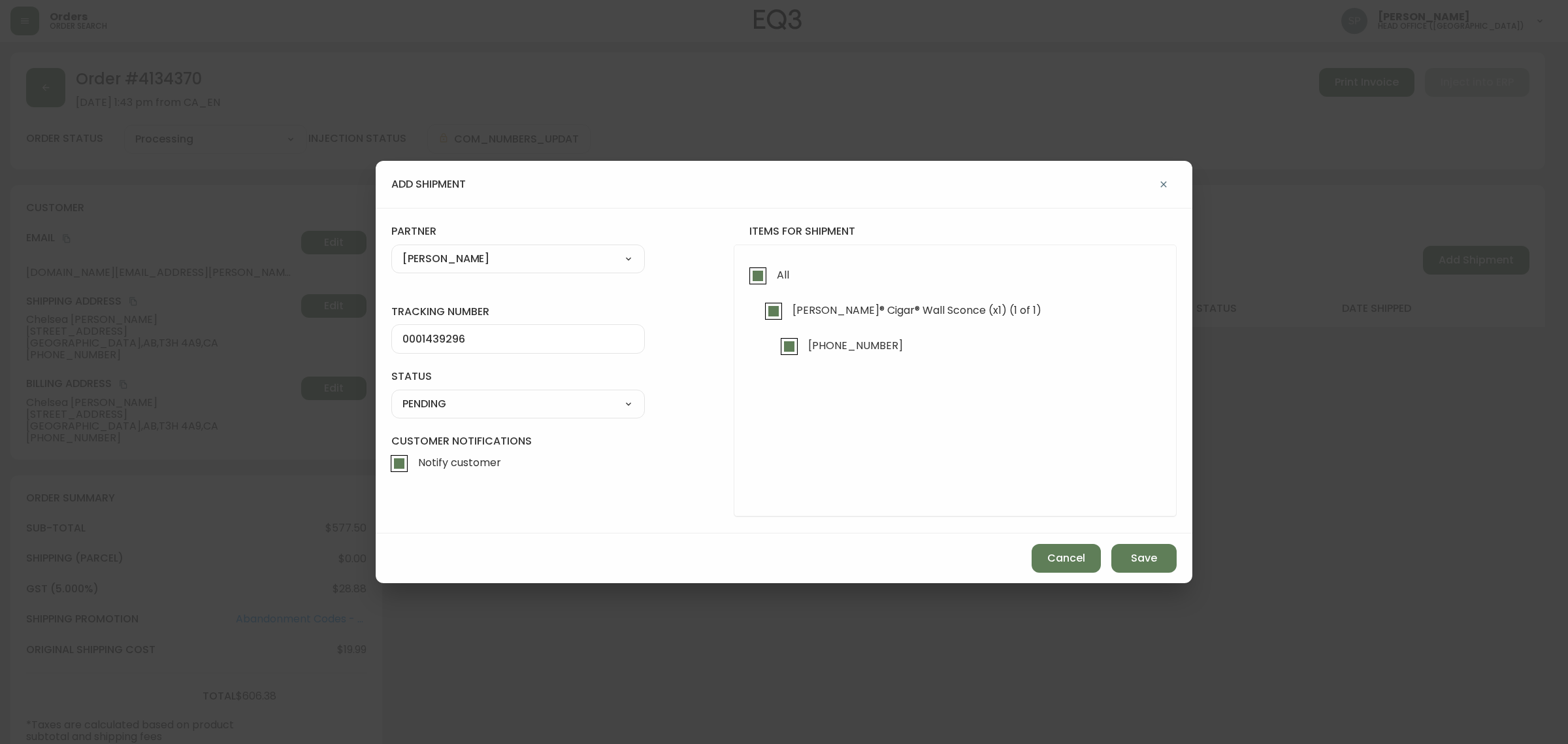
click at [449, 399] on select "SHIPPED PENDING CANCELLED" at bounding box center [518, 404] width 254 height 20
click at [391, 394] on select "SHIPPED PENDING CANCELLED" at bounding box center [518, 404] width 254 height 20
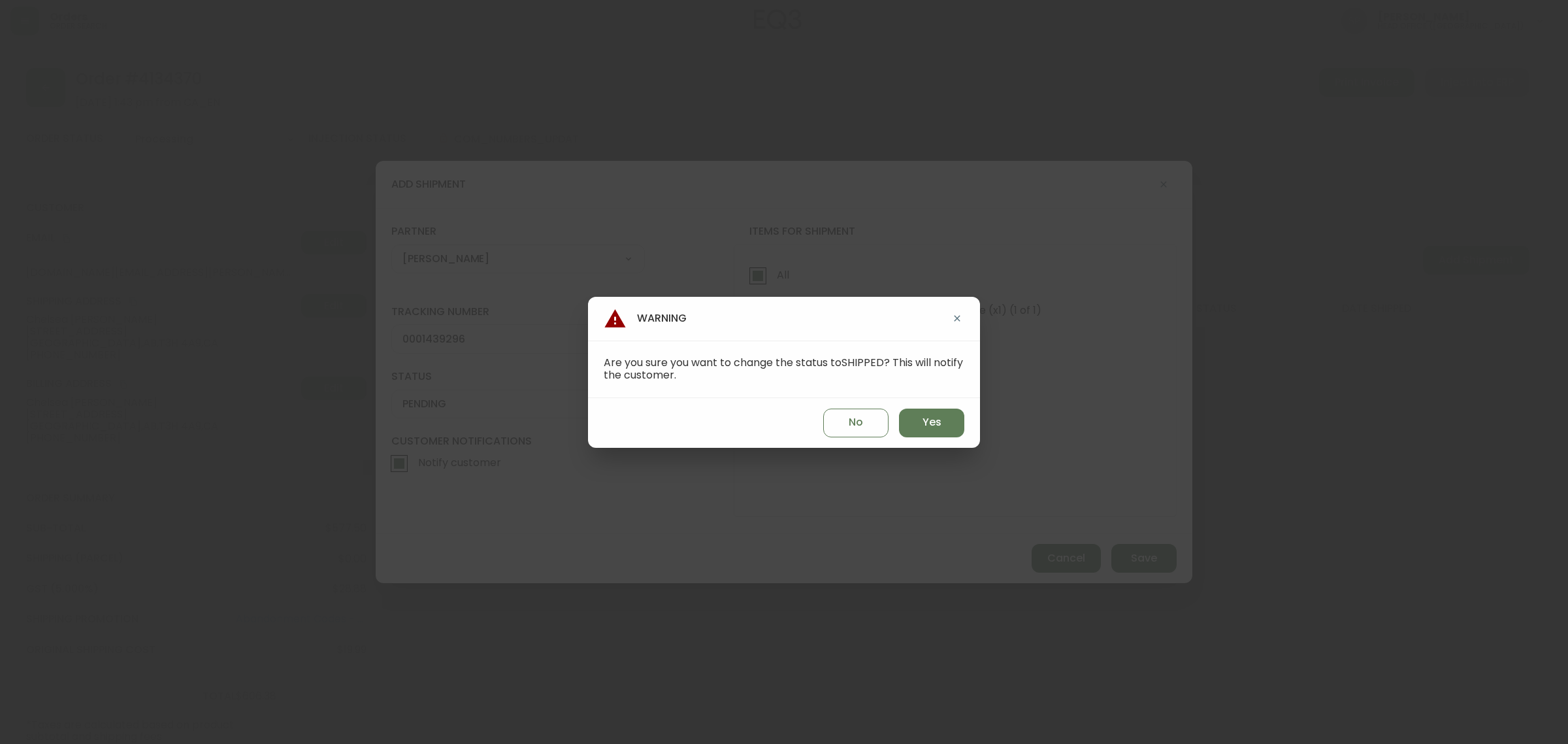
select select "PENDING"
click at [942, 424] on button "Yes" at bounding box center [931, 422] width 65 height 29
type input "SHIPPED"
select select "SHIPPED"
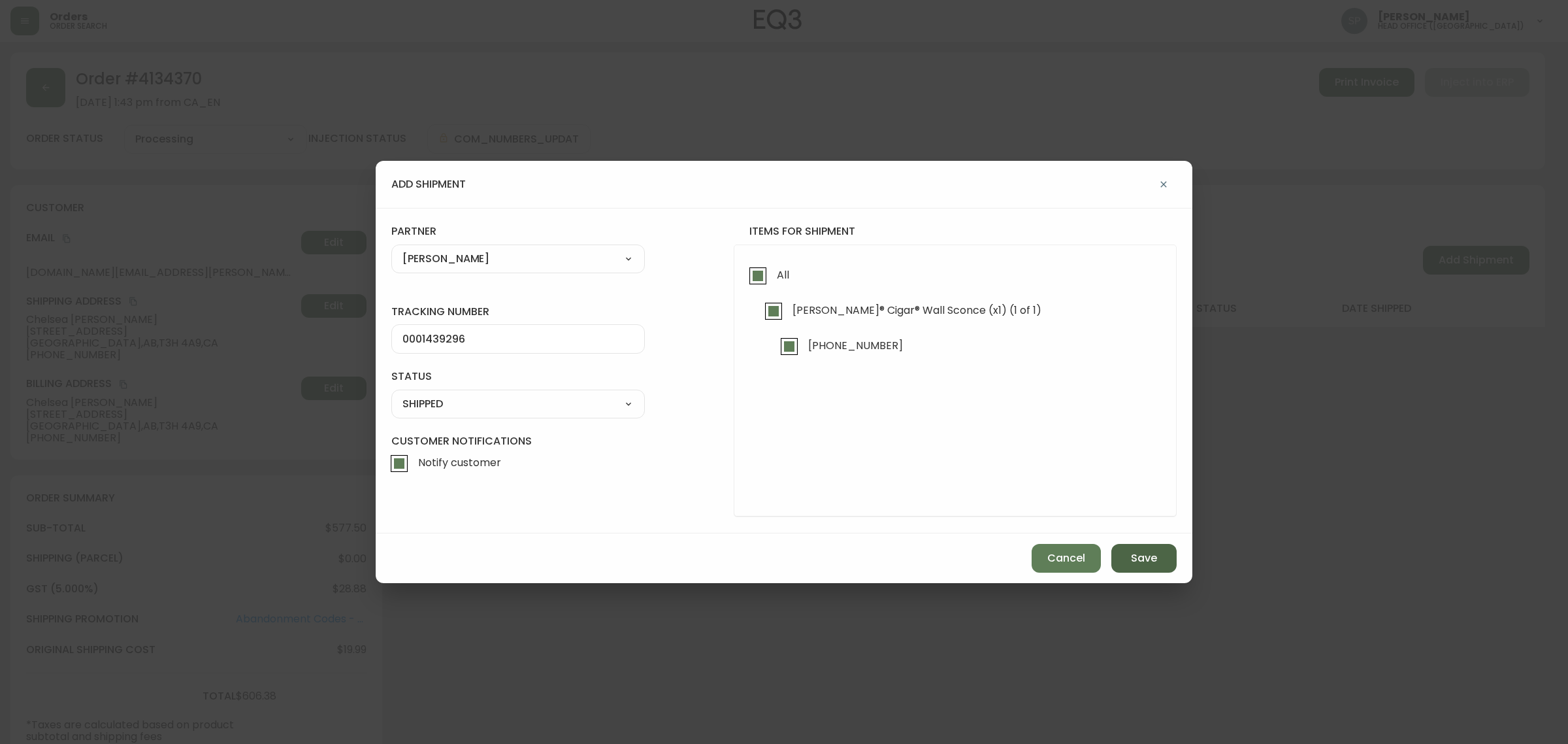
click at [1155, 551] on span "Save" at bounding box center [1144, 559] width 26 height 15
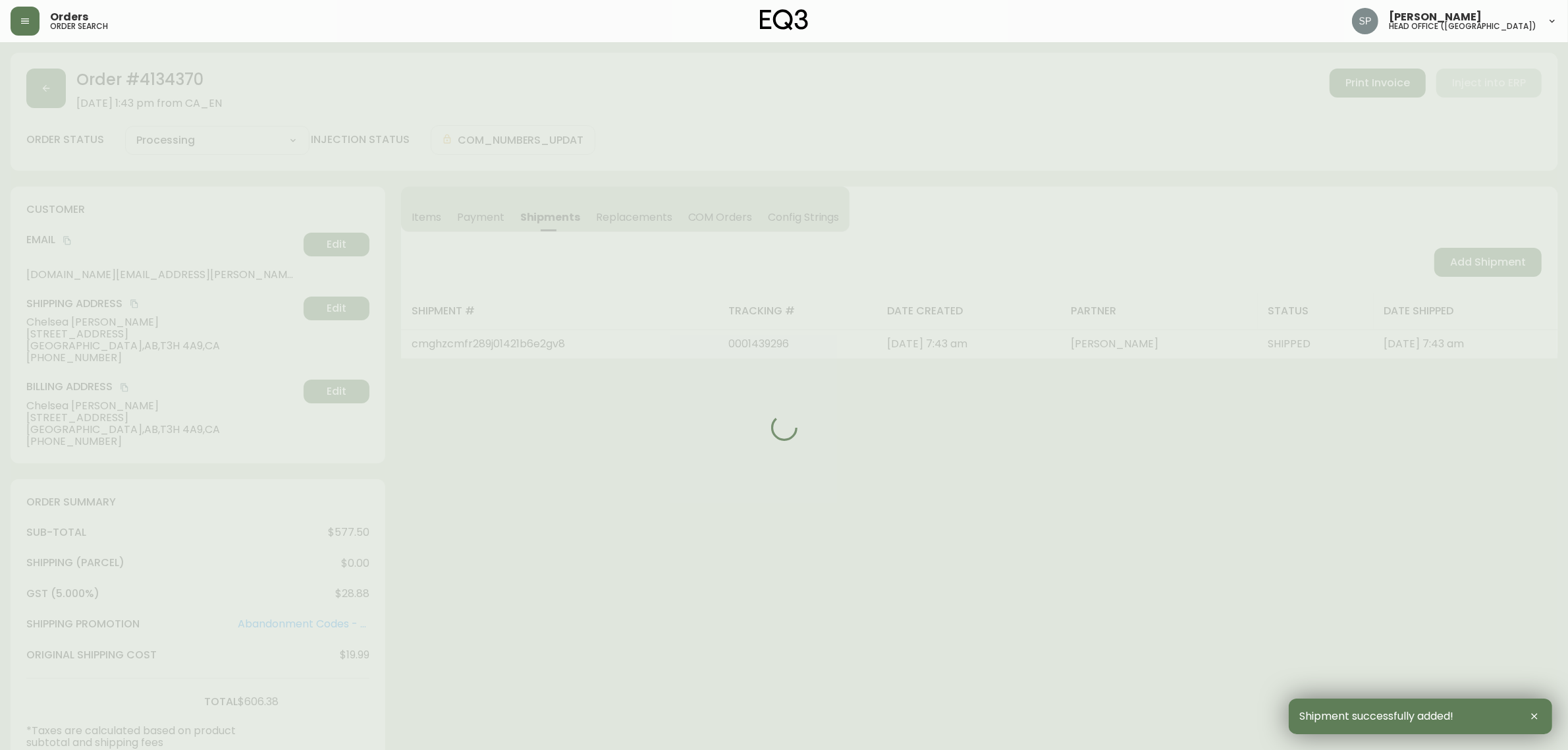
type input "Fully Shipped"
select select "FULLY_SHIPPED"
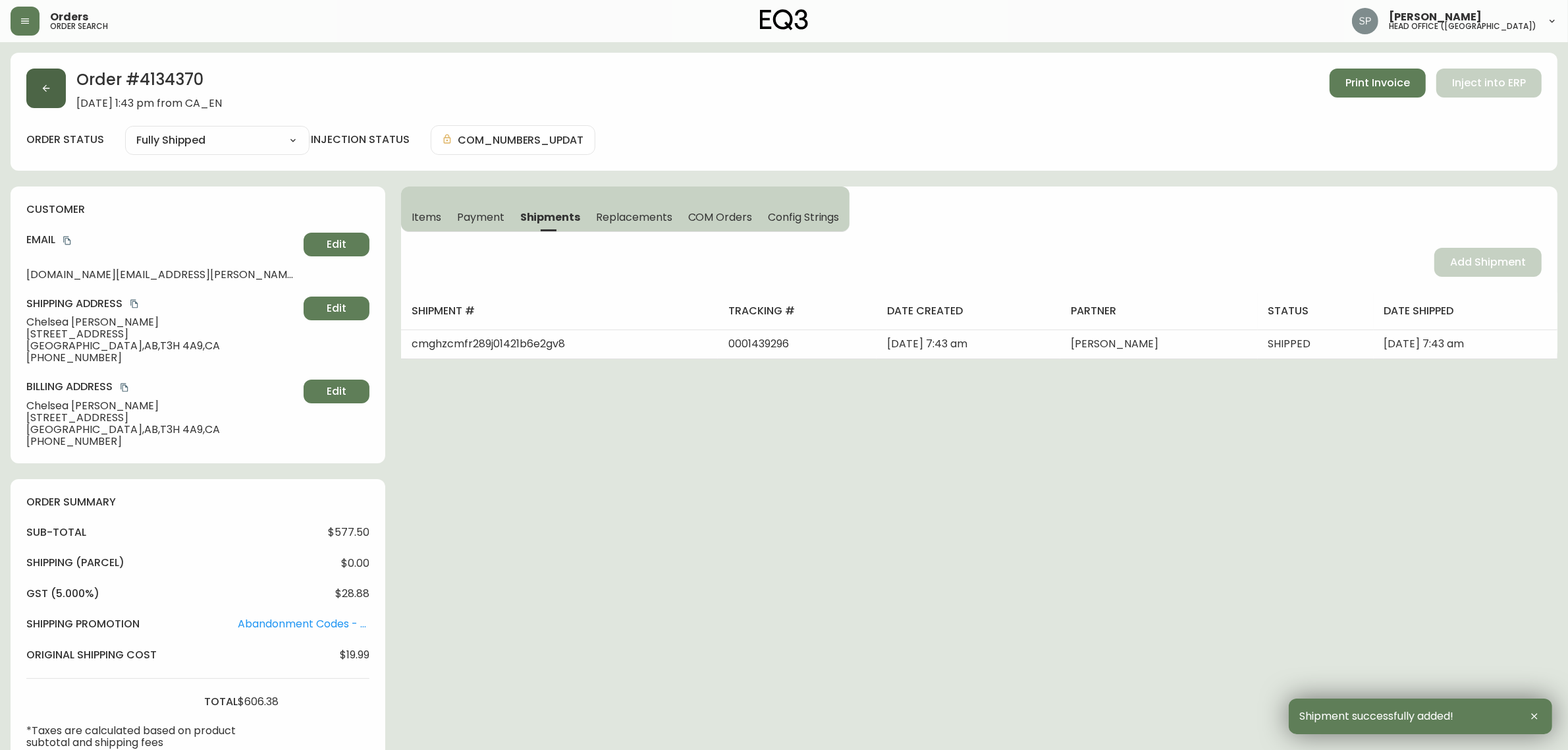
click at [33, 98] on button "button" at bounding box center [46, 88] width 39 height 39
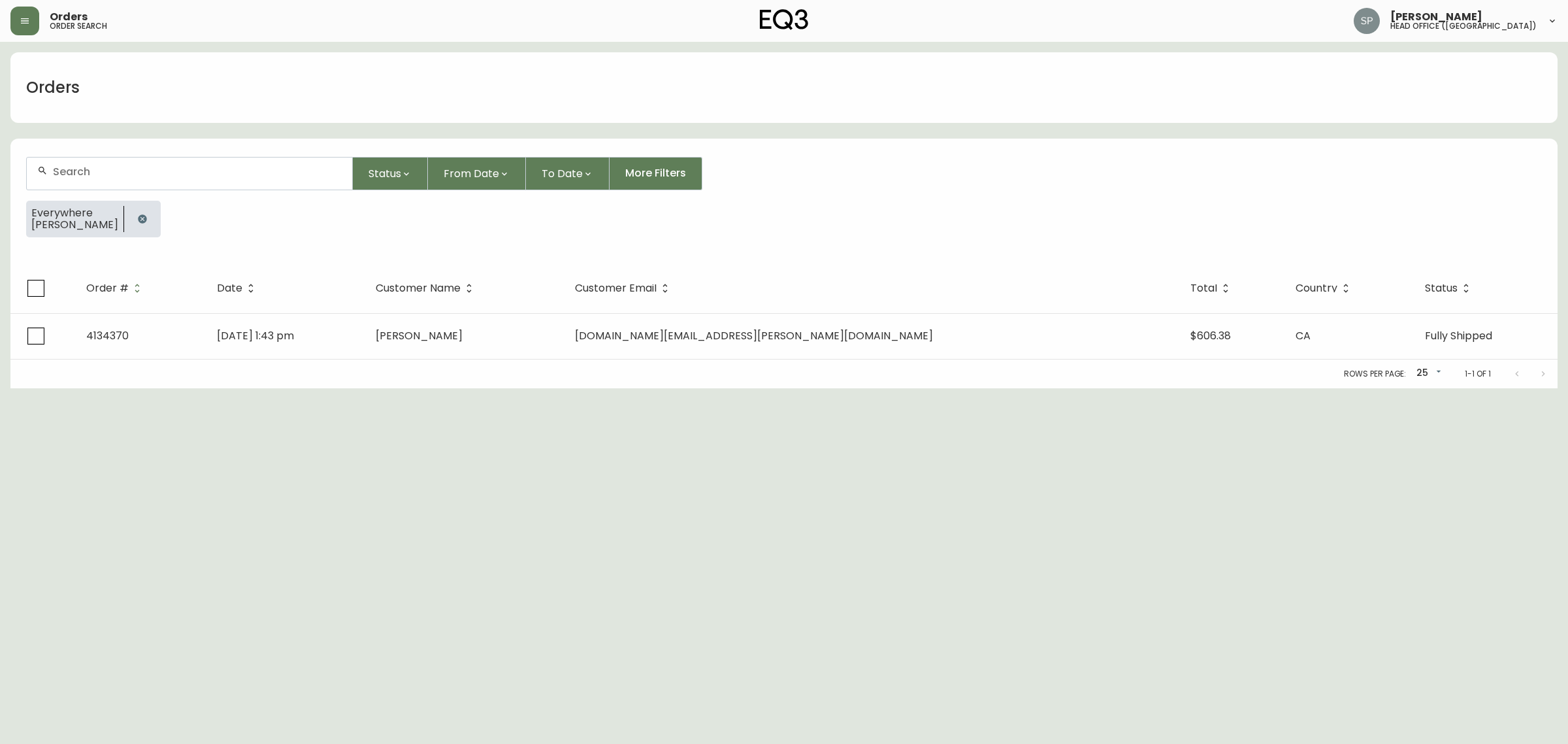
click at [138, 174] on input "text" at bounding box center [197, 172] width 289 height 12
click at [171, 290] on li "christopher bap tista" at bounding box center [190, 297] width 325 height 22
type input "christopher baptista"
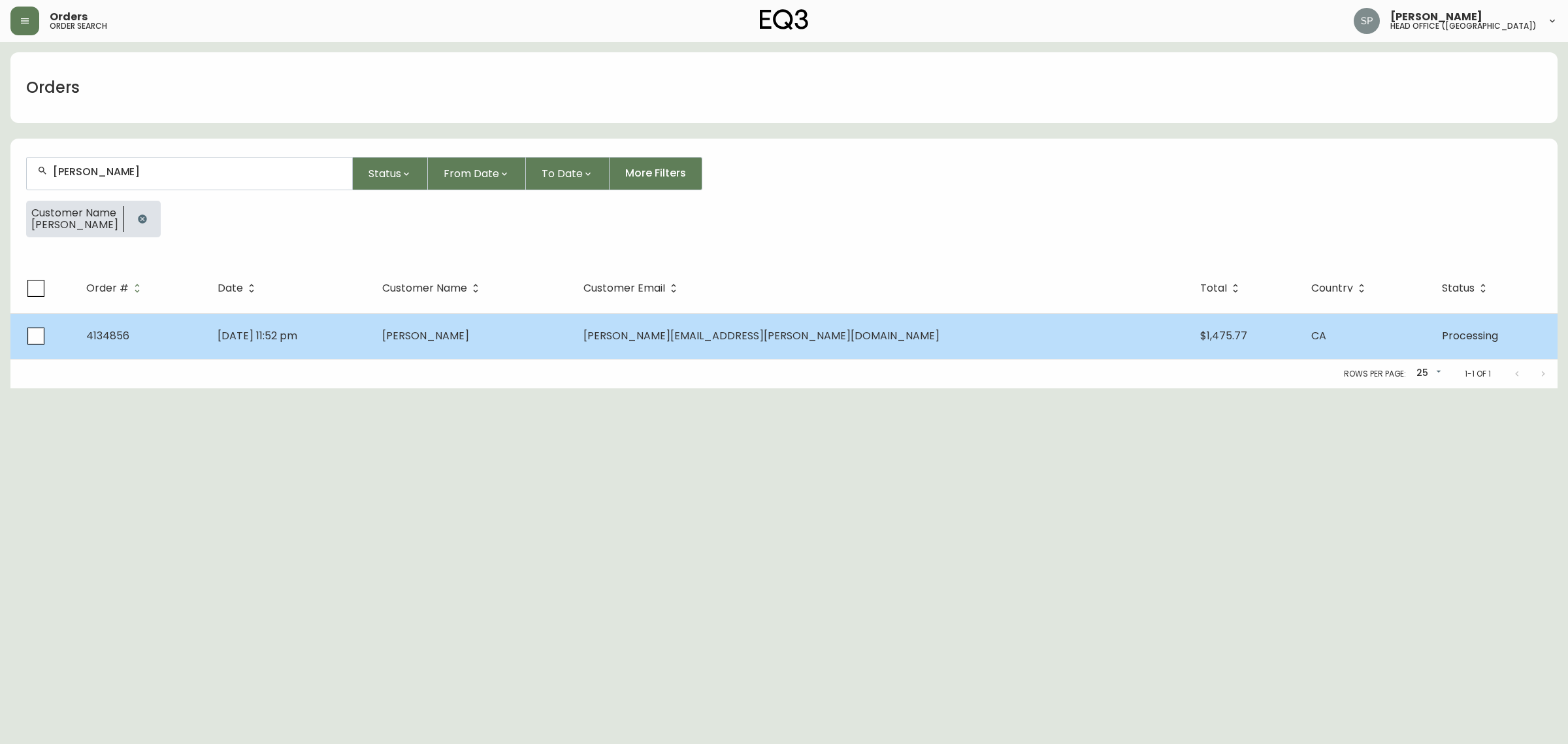
click at [371, 341] on td "Aug 25 2025, 11:52 pm" at bounding box center [289, 336] width 165 height 45
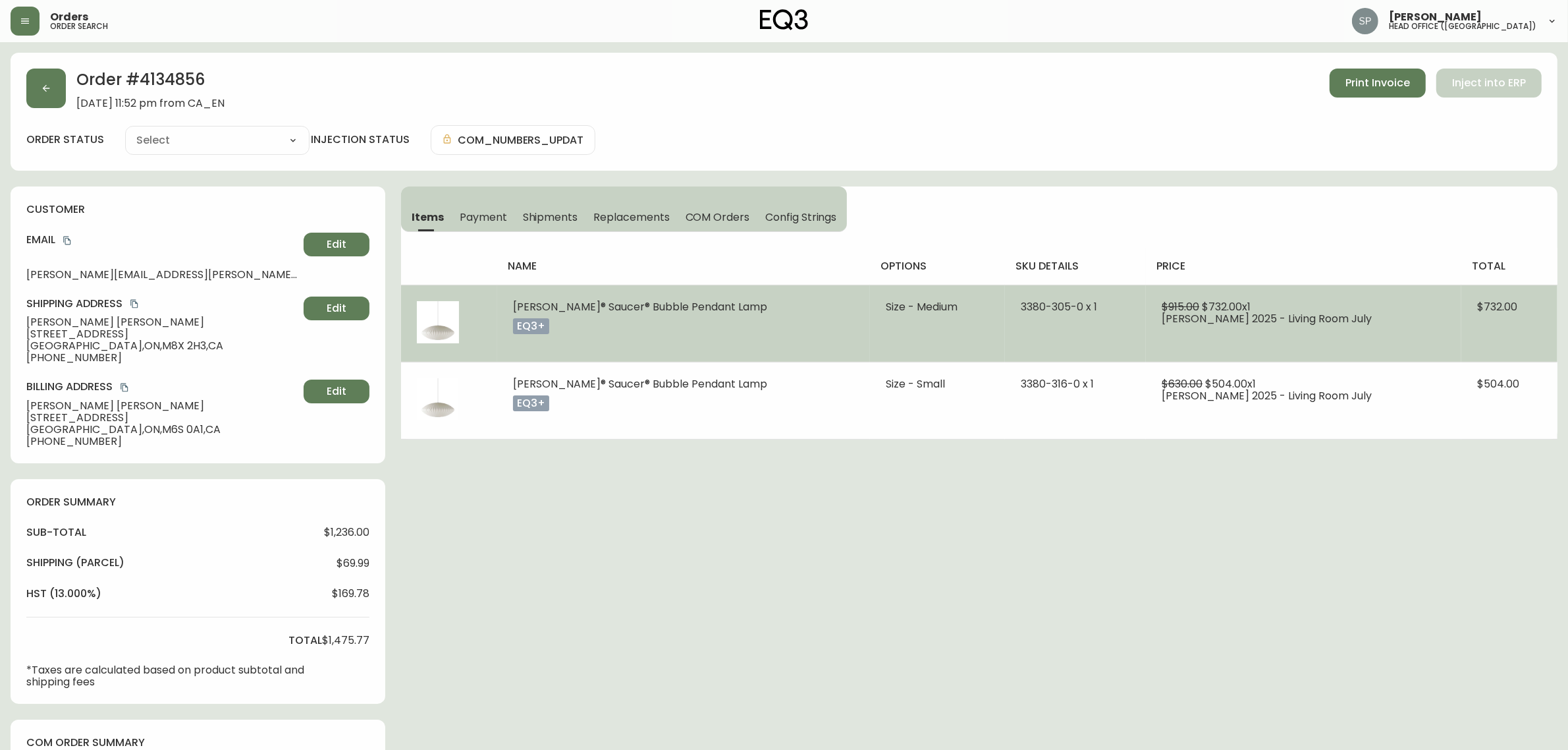
type input "Processing"
select select "PROCESSING"
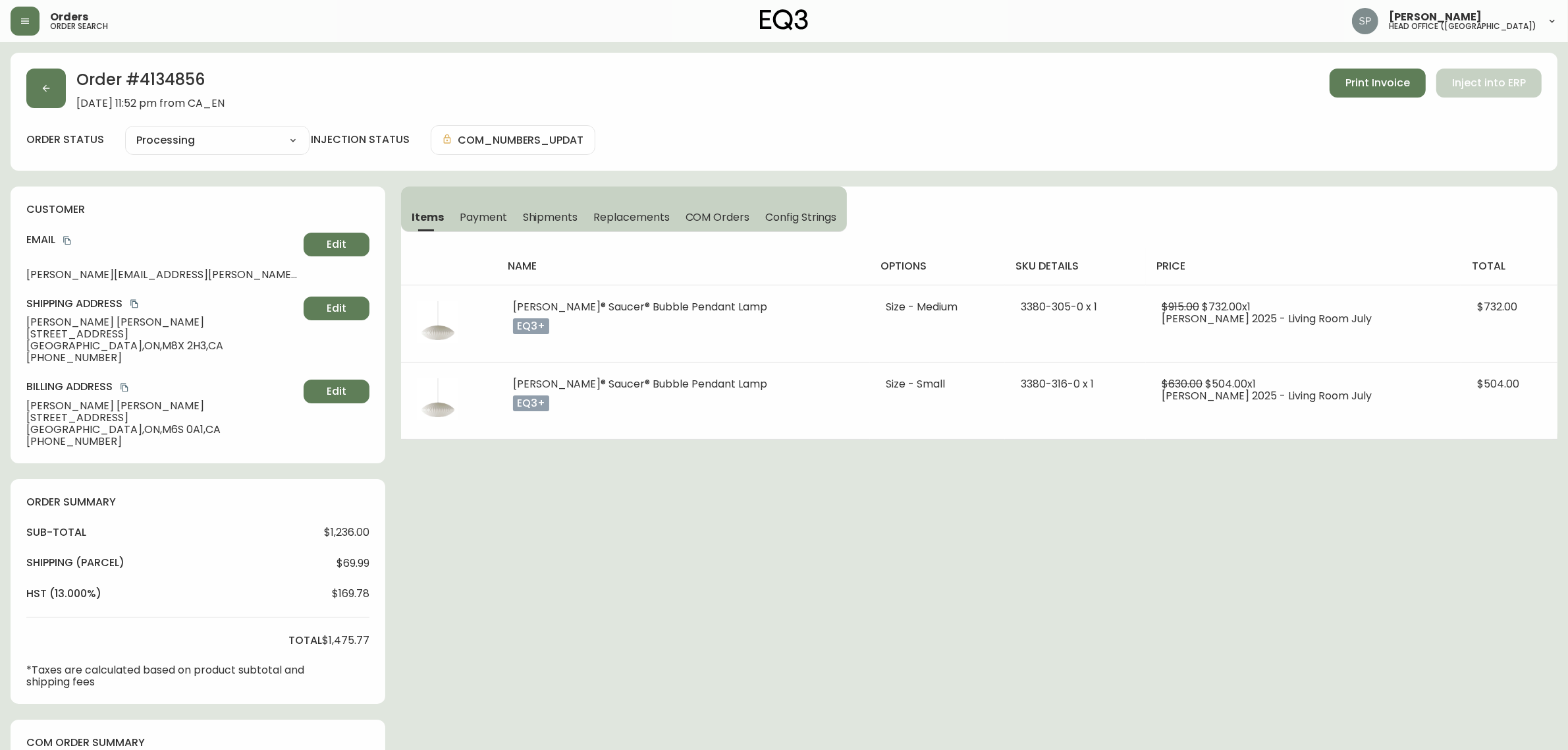
click at [531, 210] on span "Shipments" at bounding box center [550, 217] width 55 height 14
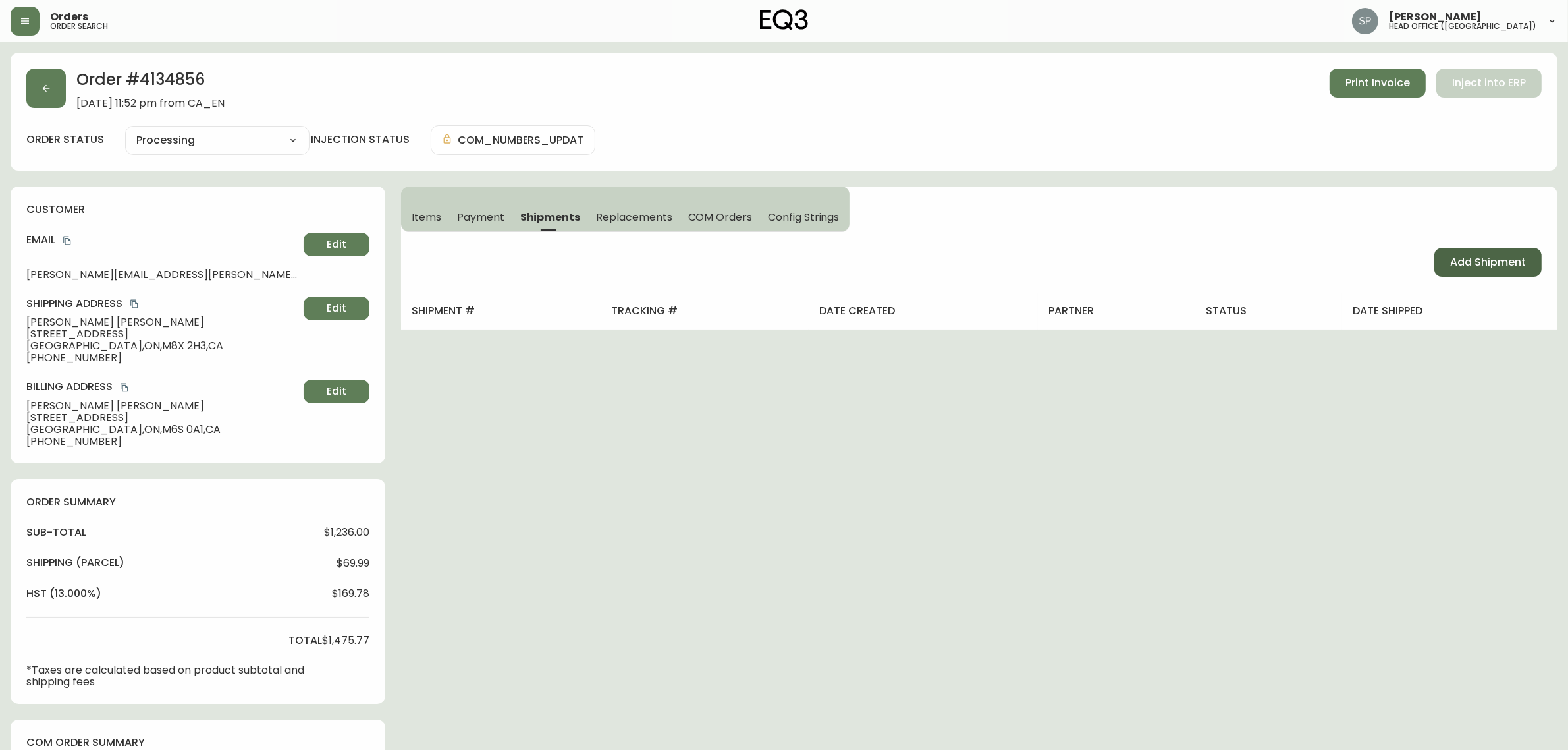
click at [1459, 262] on span "Add Shipment" at bounding box center [1487, 262] width 76 height 15
select select "PENDING"
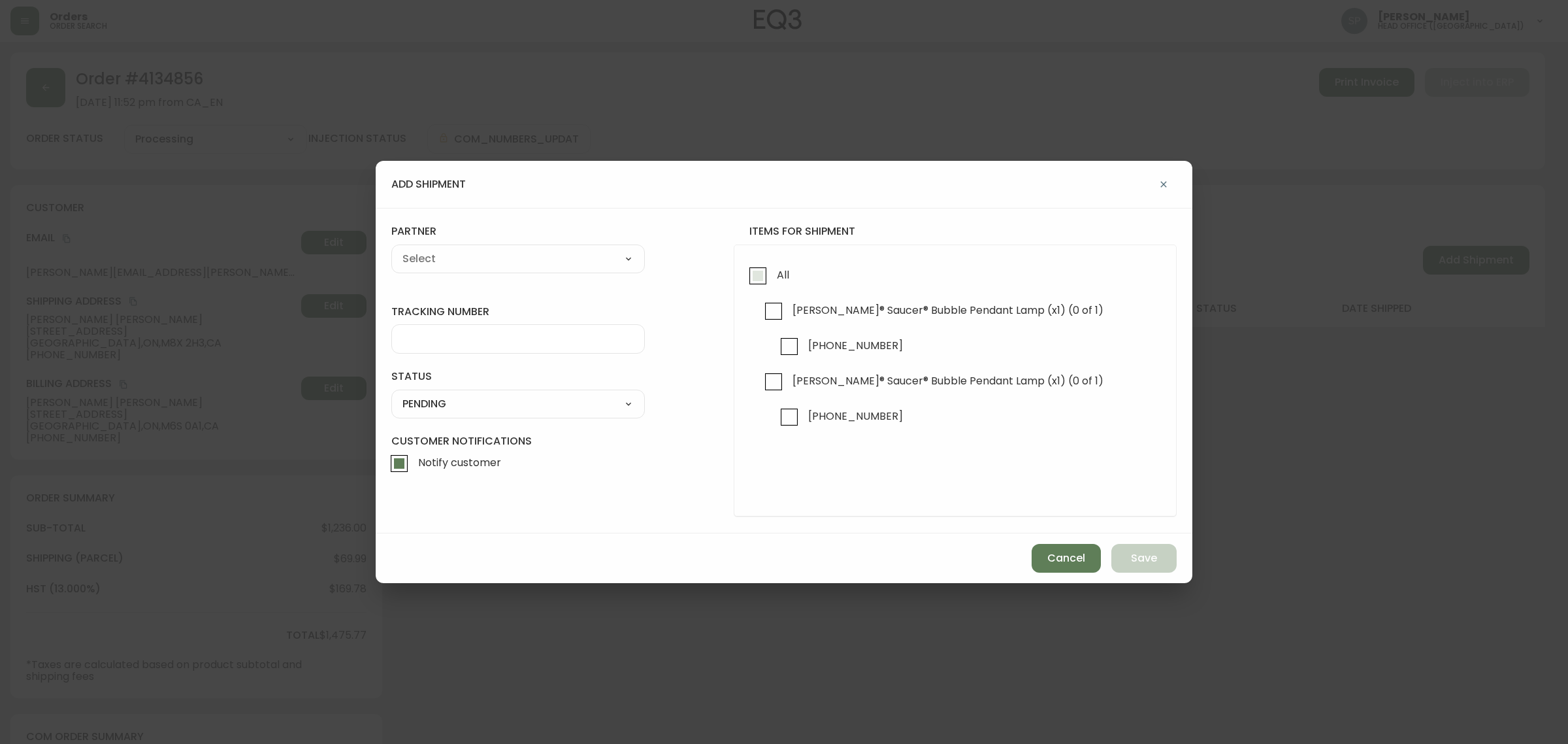
click at [753, 270] on input "All" at bounding box center [758, 276] width 30 height 30
checkbox input "true"
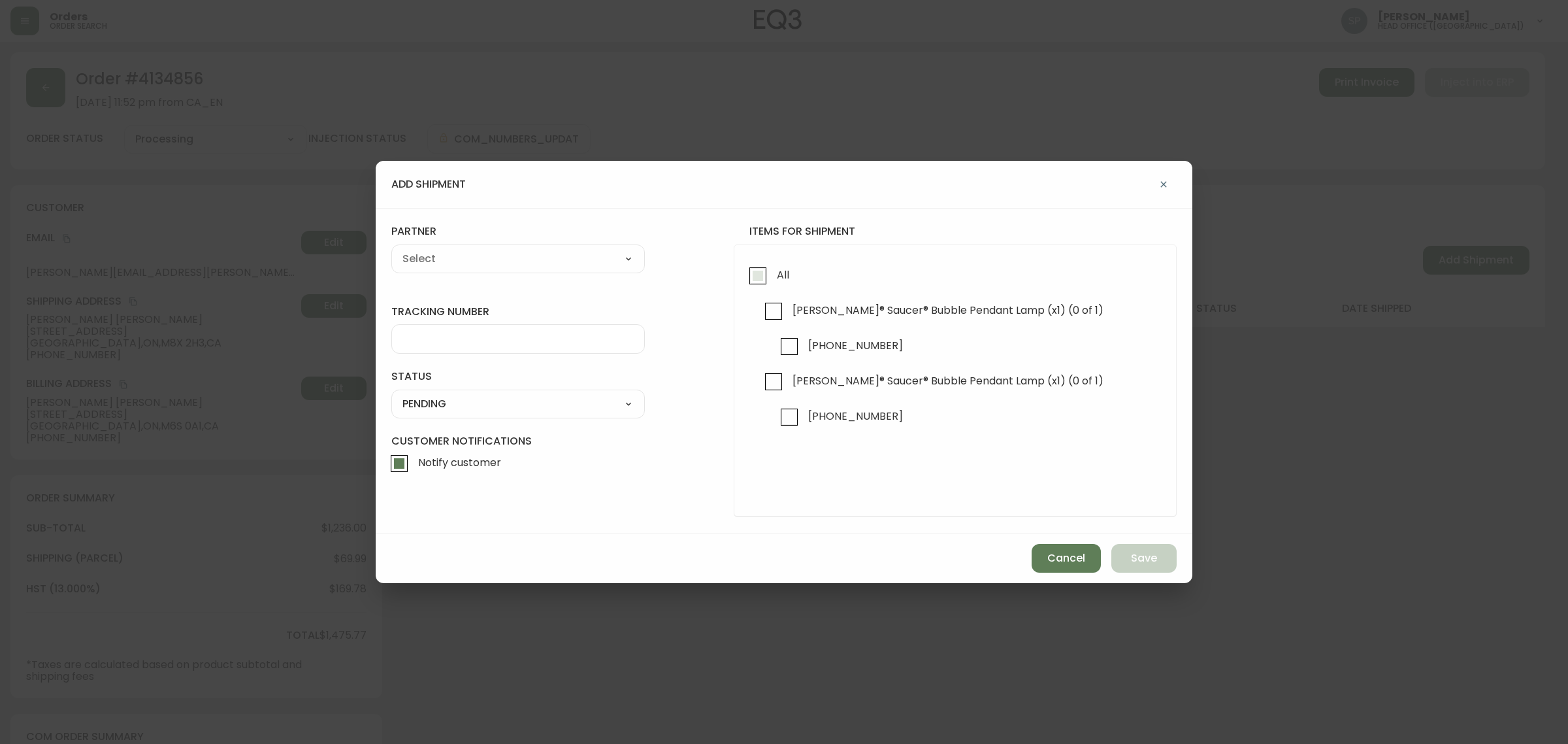
checkbox input "true"
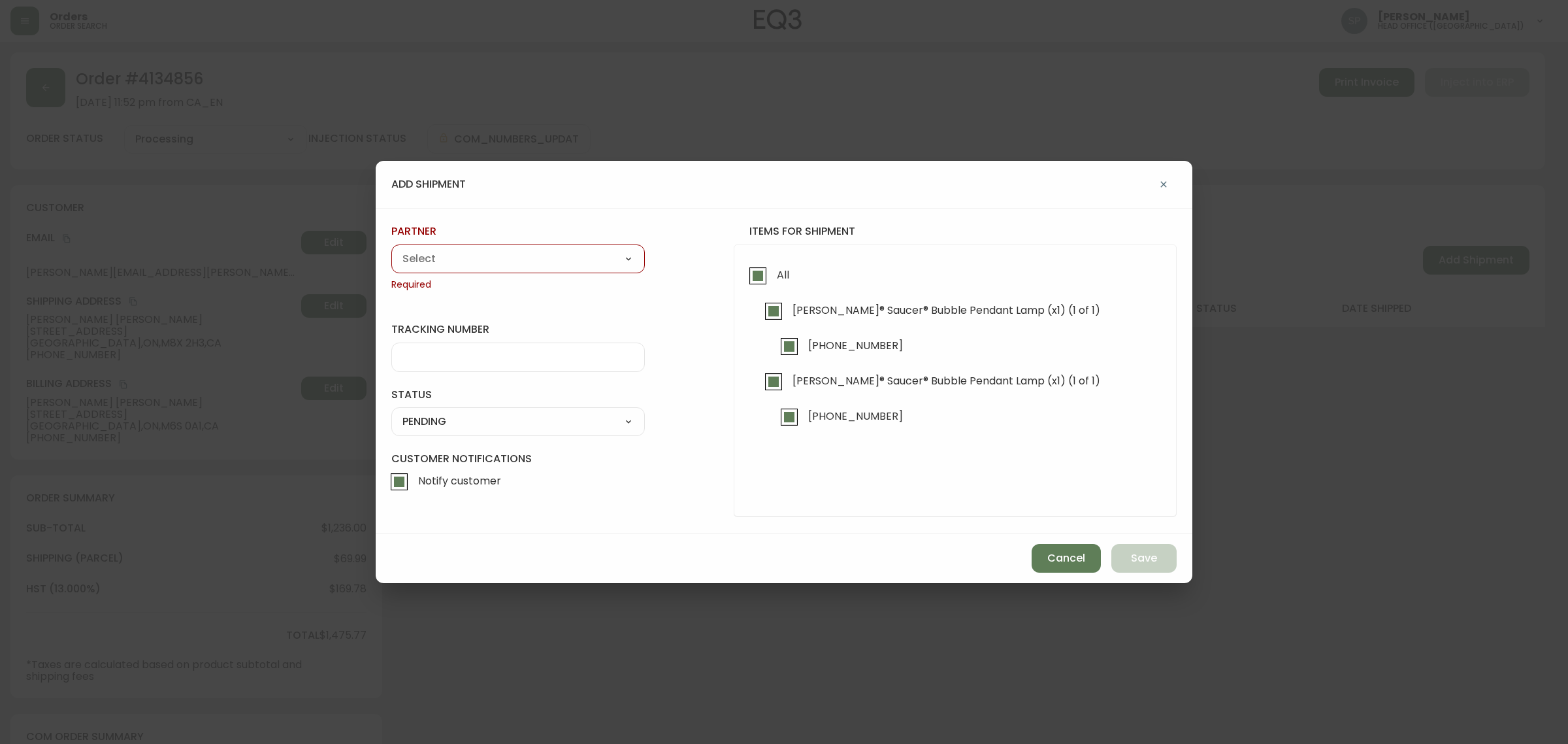
click at [446, 262] on select "A Move to Remember LLC ABF Freight Alero C.H. Robinson Canada Post Canpar Expre…" at bounding box center [518, 259] width 254 height 20
select select "cjy0azlp7022m0154ggb7toyk"
click at [391, 249] on select "A Move to Remember LLC ABF Freight Alero C.H. Robinson Canada Post Canpar Expre…" at bounding box center [518, 259] width 254 height 20
type input "Herman Miller"
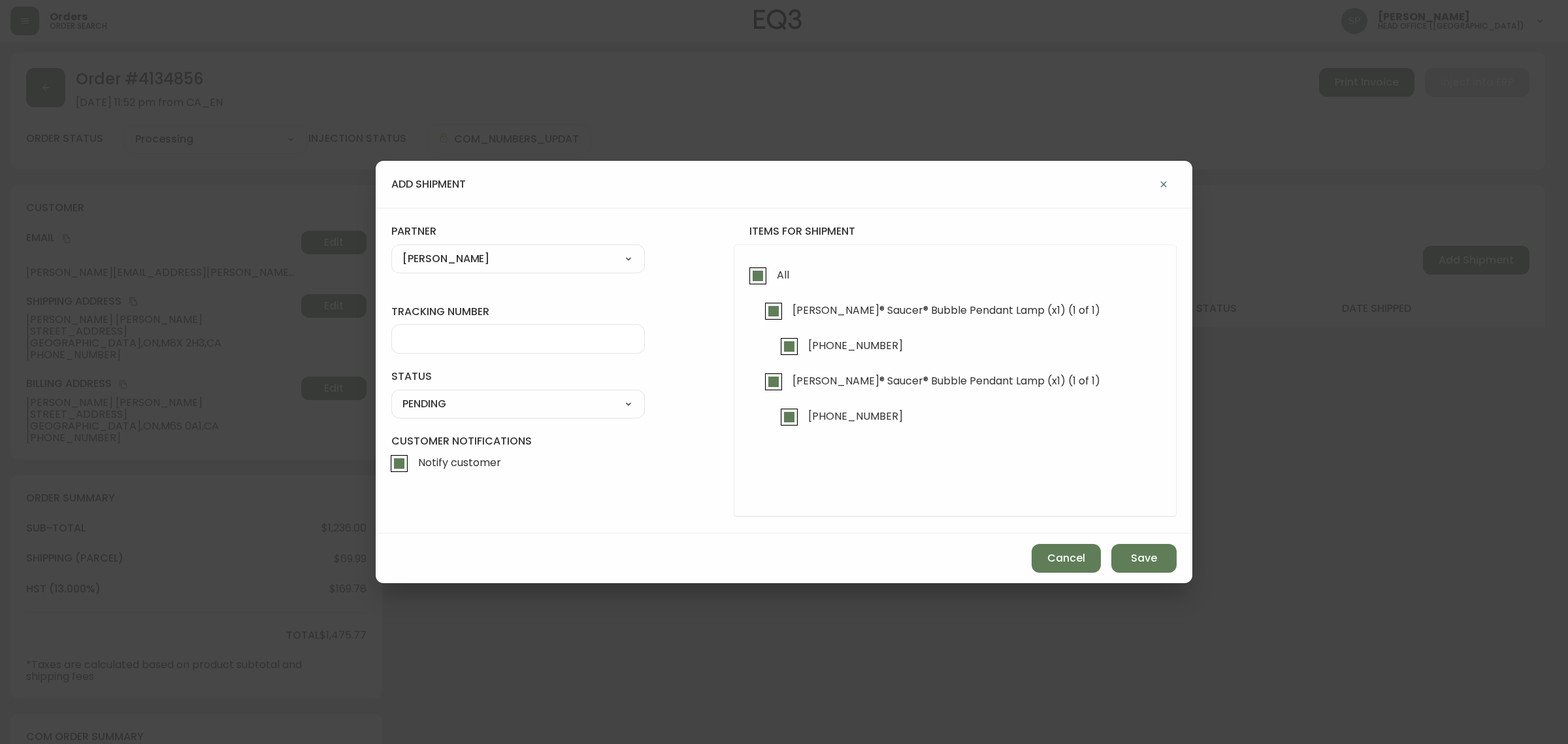
drag, startPoint x: 455, startPoint y: 331, endPoint x: 462, endPoint y: 347, distance: 17.5
click at [455, 331] on div at bounding box center [518, 339] width 254 height 29
paste input "0001438869"
type input "0001438869"
click at [462, 410] on select "SHIPPED PENDING CANCELLED" at bounding box center [518, 404] width 254 height 20
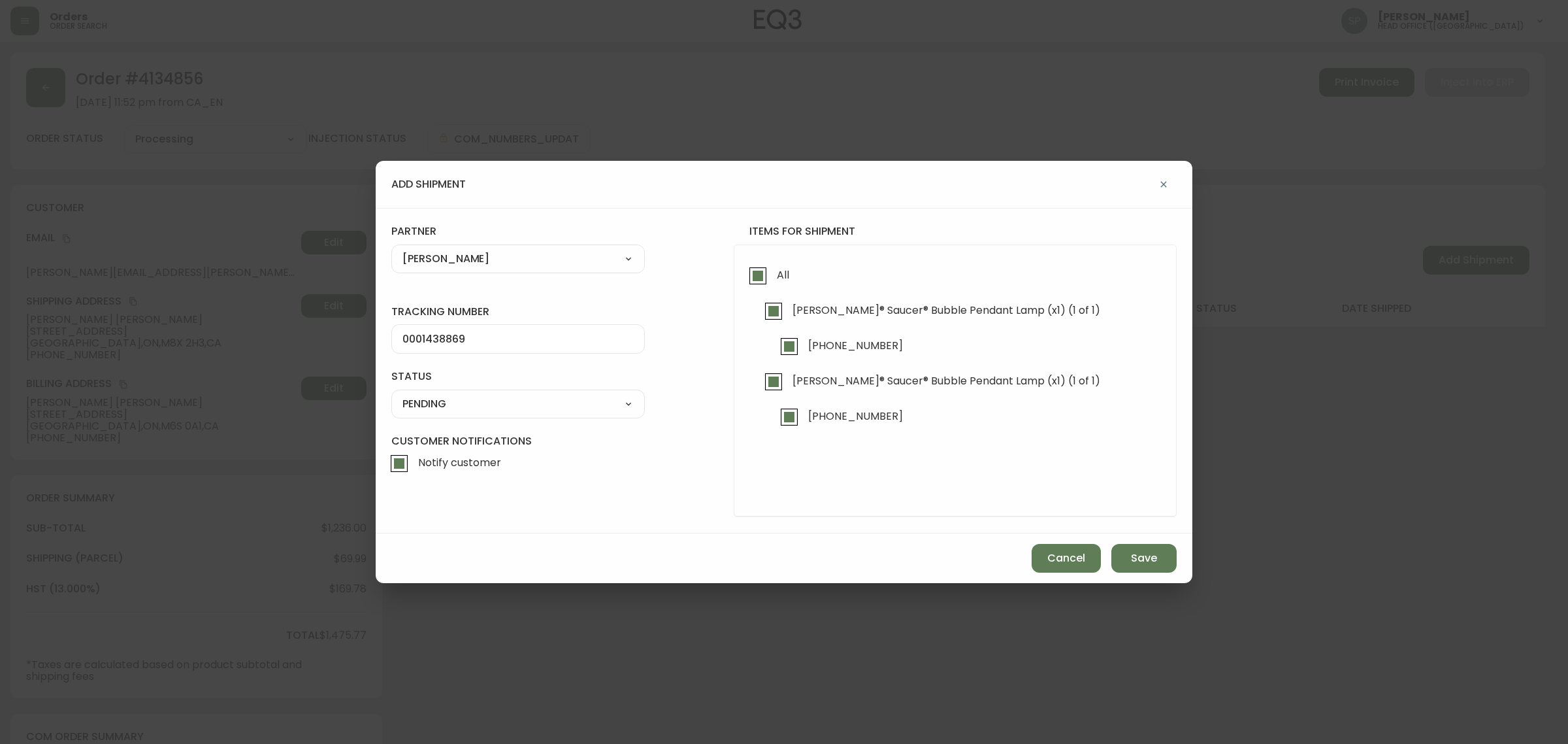
click at [391, 394] on select "SHIPPED PENDING CANCELLED" at bounding box center [518, 404] width 254 height 20
select select "PENDING"
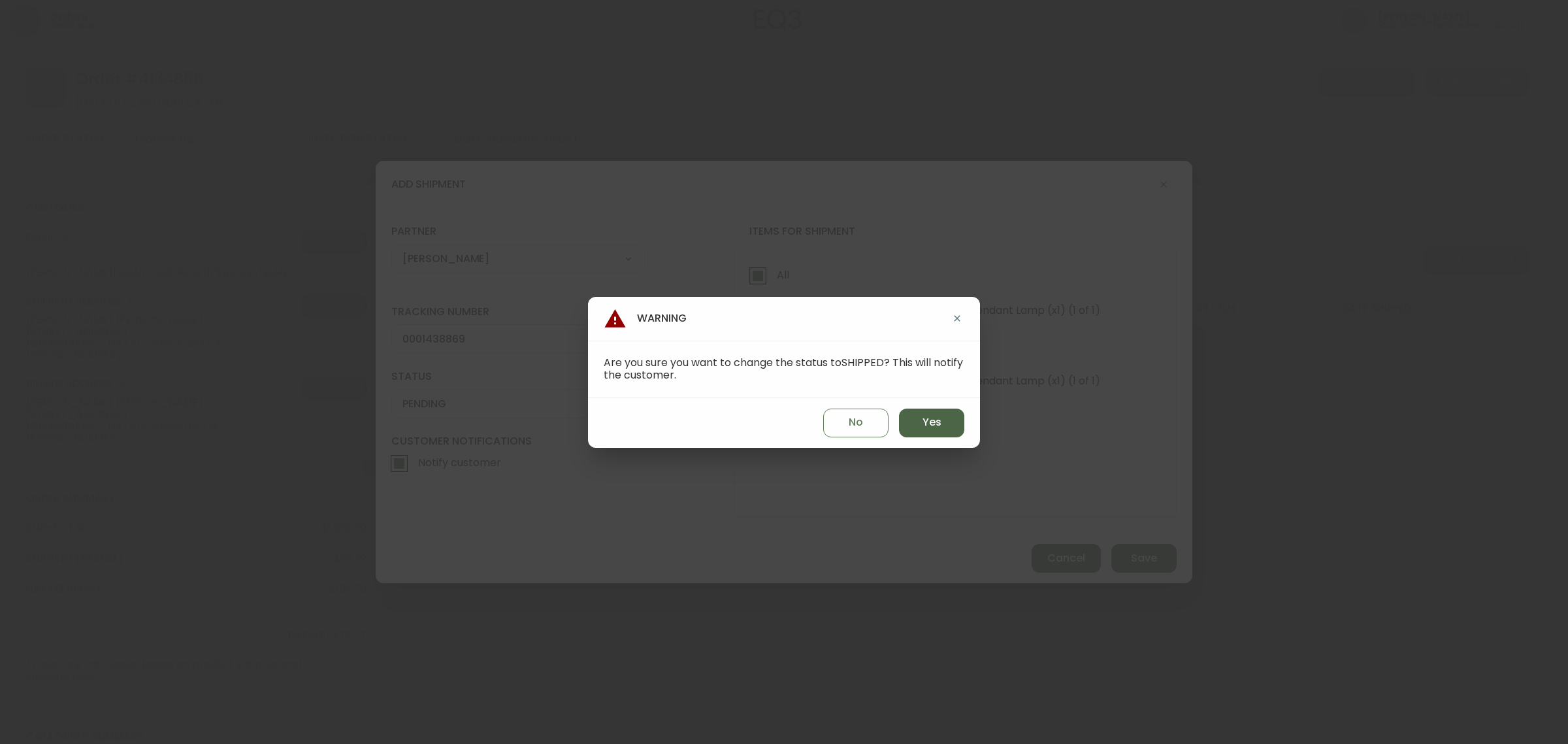
click at [945, 423] on button "Yes" at bounding box center [931, 422] width 65 height 29
type input "SHIPPED"
select select "SHIPPED"
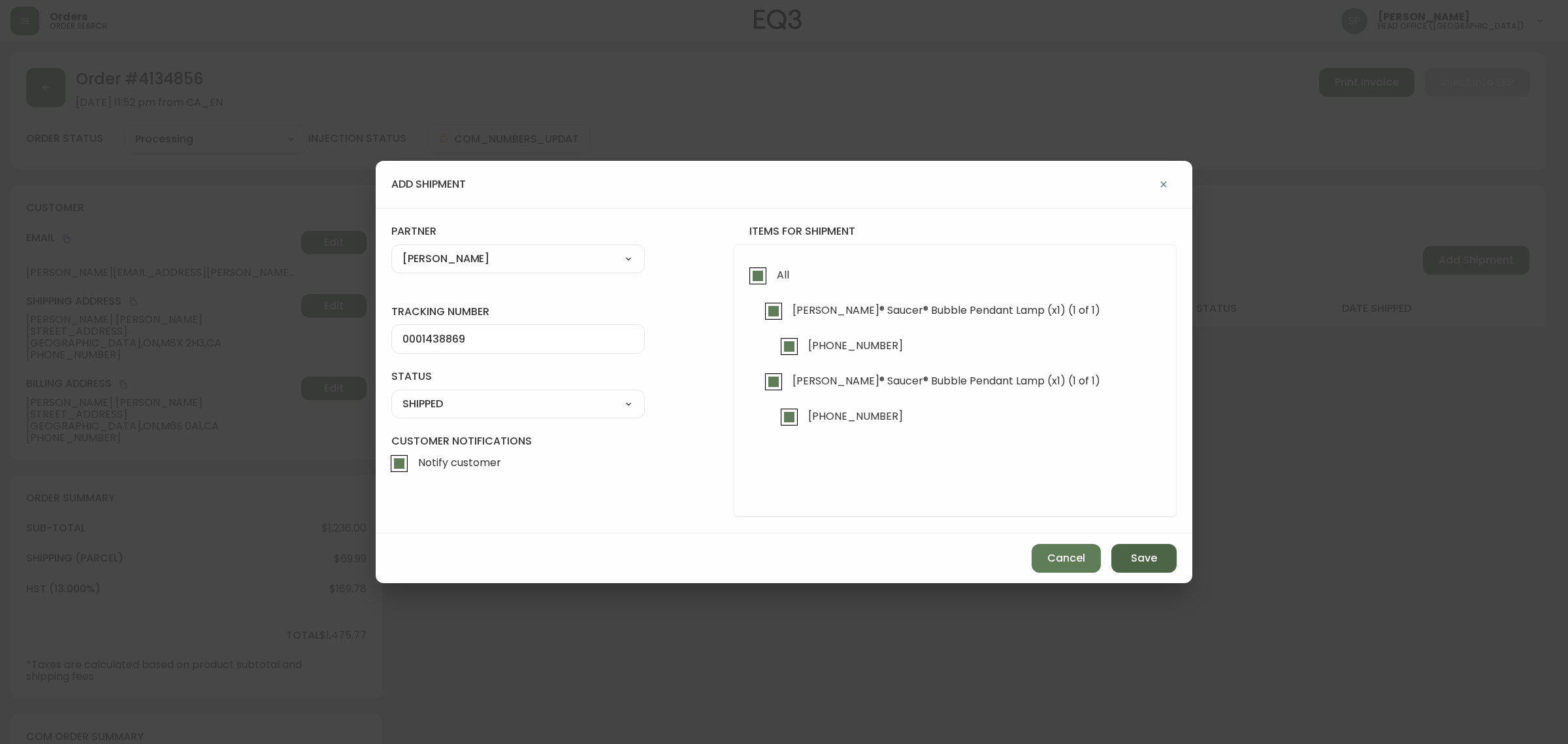
click at [1160, 548] on button "Save" at bounding box center [1143, 558] width 65 height 29
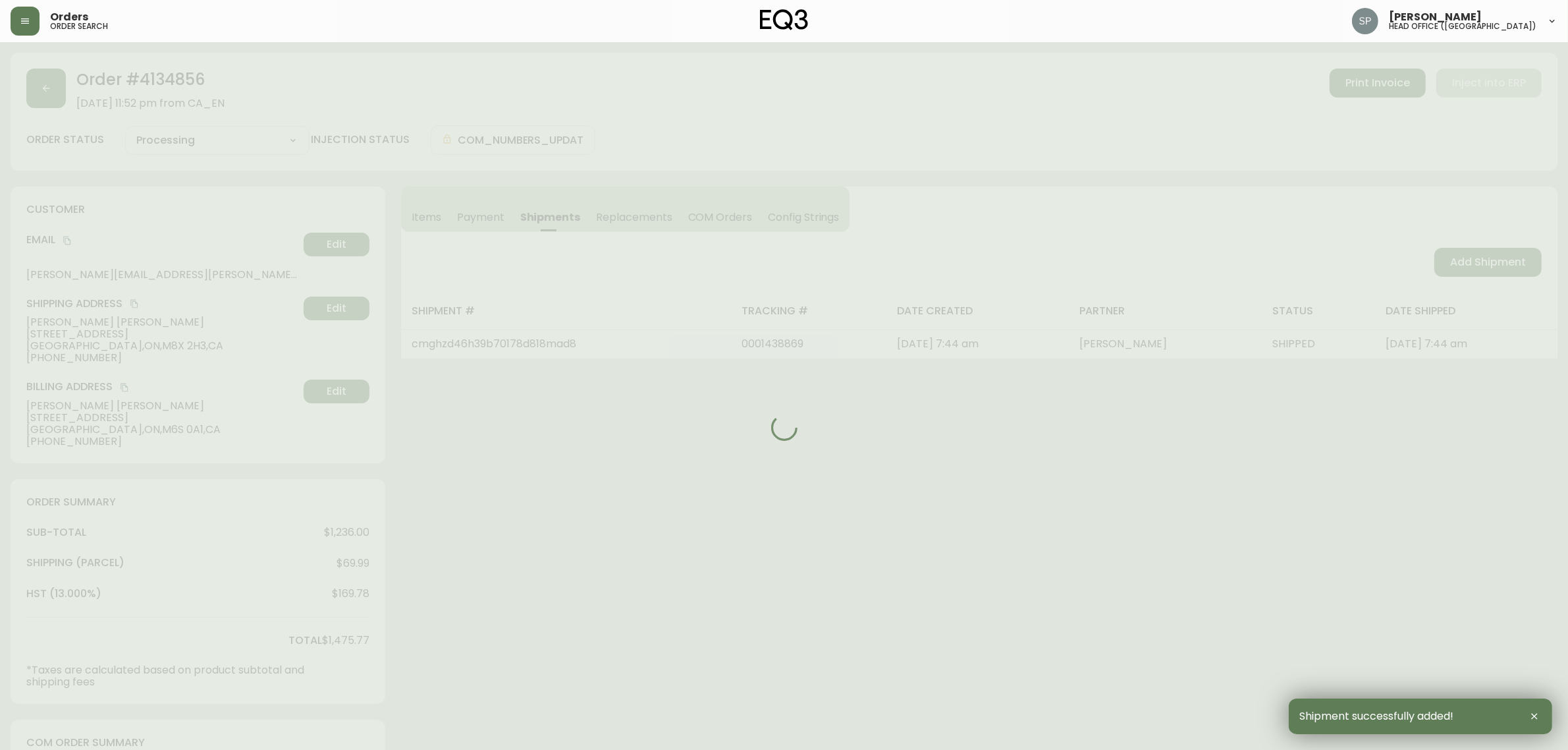
type input "Fully Shipped"
select select "FULLY_SHIPPED"
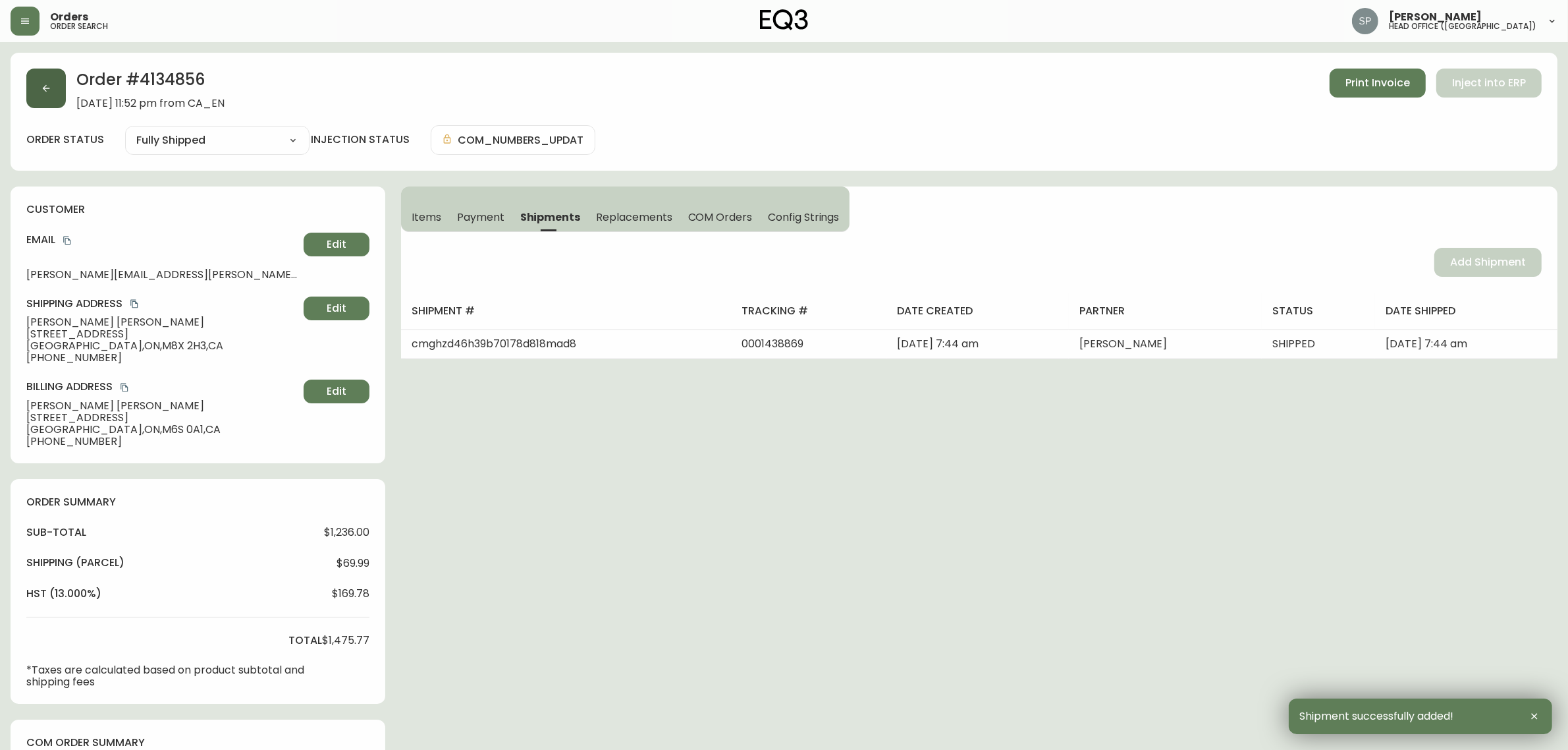
click at [34, 92] on button "button" at bounding box center [46, 88] width 39 height 39
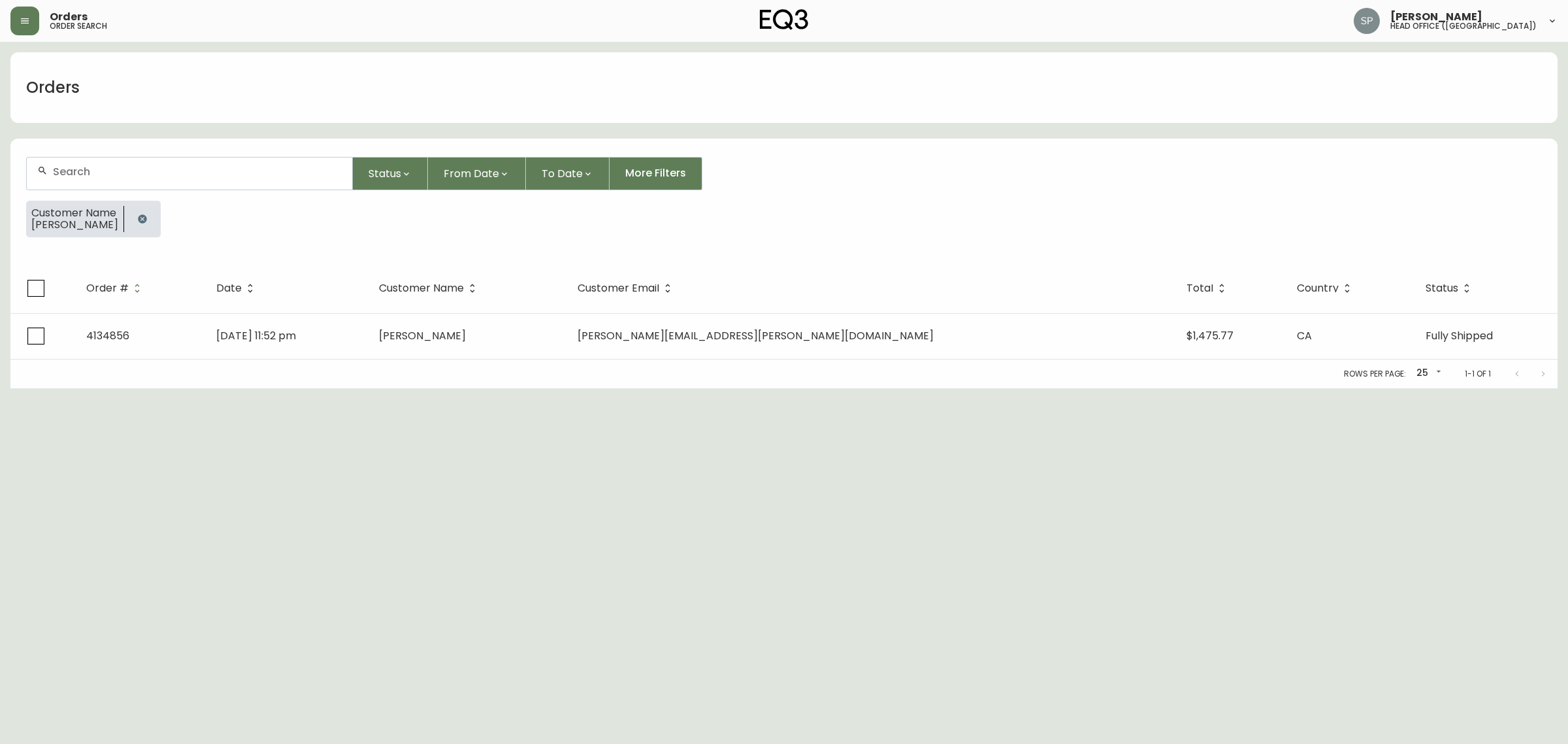
click at [136, 154] on form "Status From Date To Date More Filters Customer Name christopher baptista" at bounding box center [783, 202] width 1547 height 122
click at [160, 166] on input "text" at bounding box center [197, 172] width 289 height 12
click at [130, 295] on span at bounding box center [131, 297] width 3 height 15
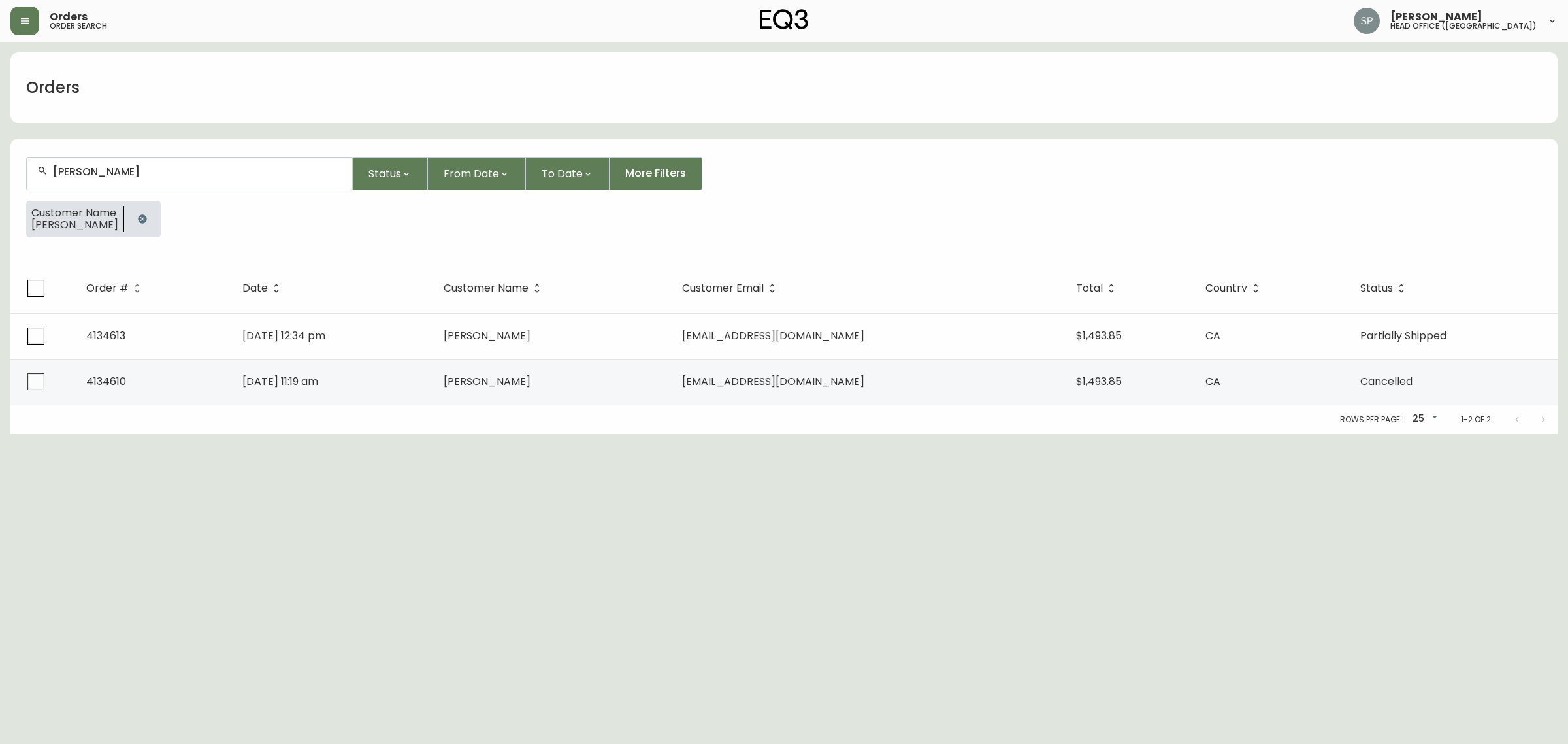
type input "logan duffy"
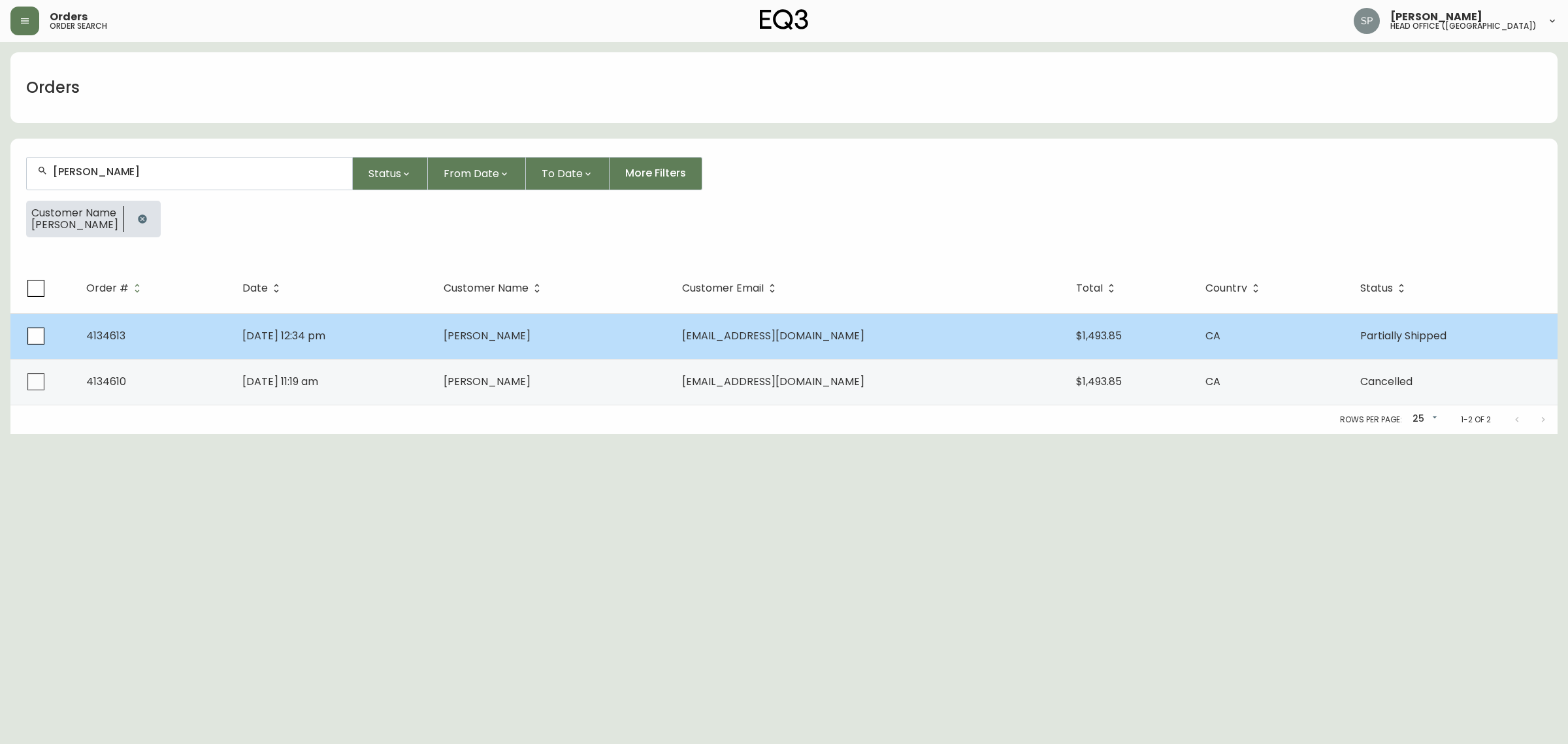
click at [433, 347] on td "Aug 11 2025, 12:34 pm" at bounding box center [332, 336] width 201 height 45
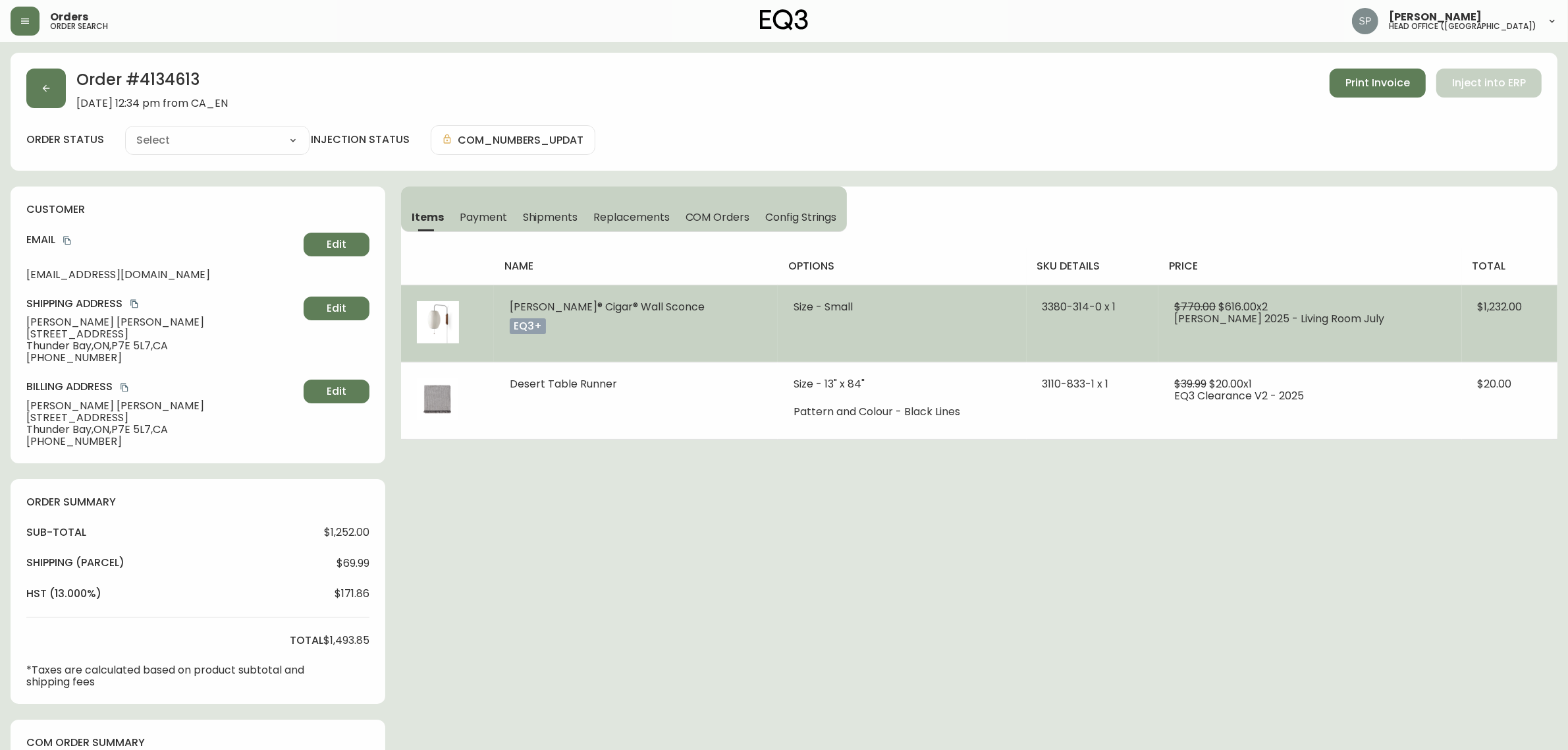
type input "Partially Shipped"
select select "PARTIALLY_SHIPPED"
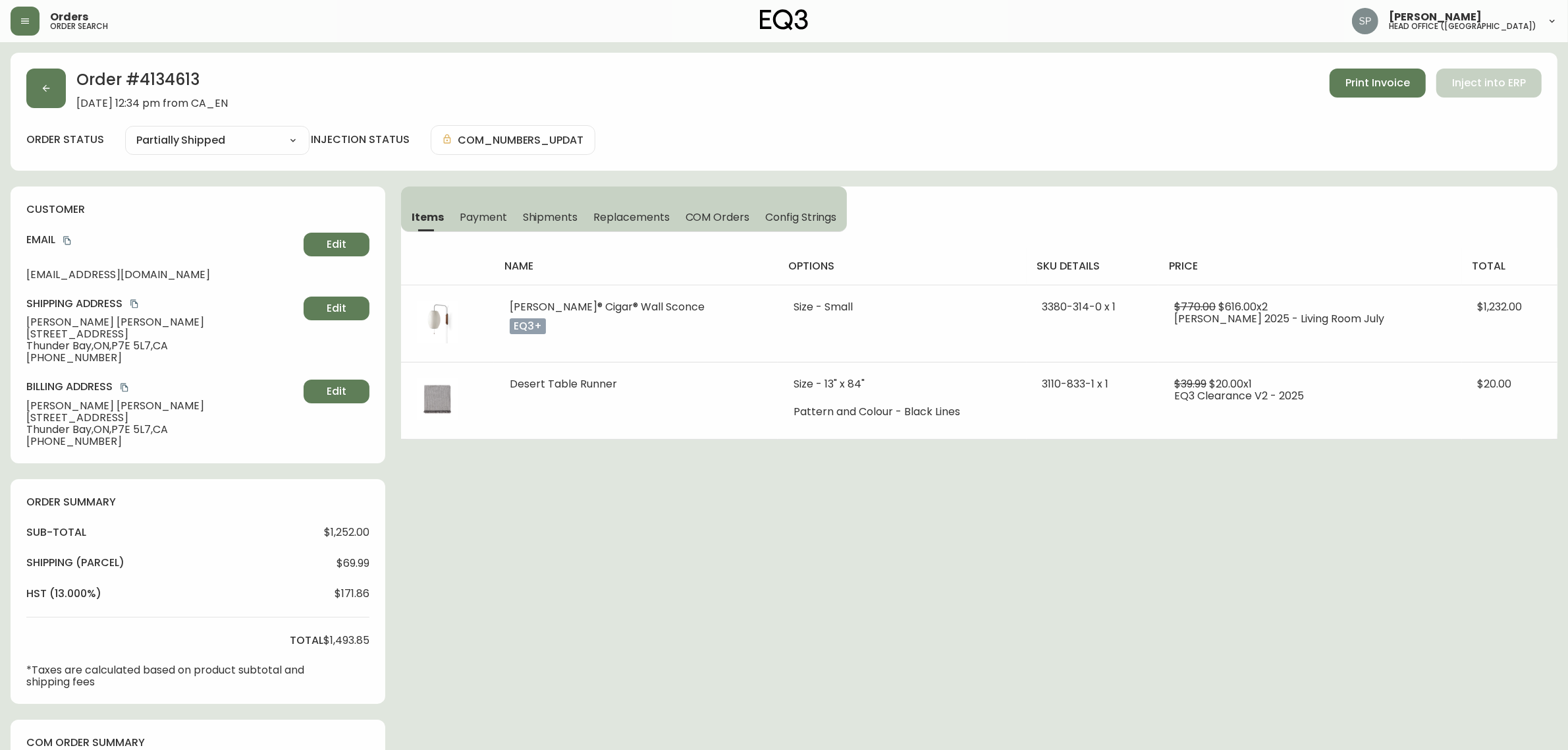
click at [550, 214] on span "Shipments" at bounding box center [550, 217] width 55 height 14
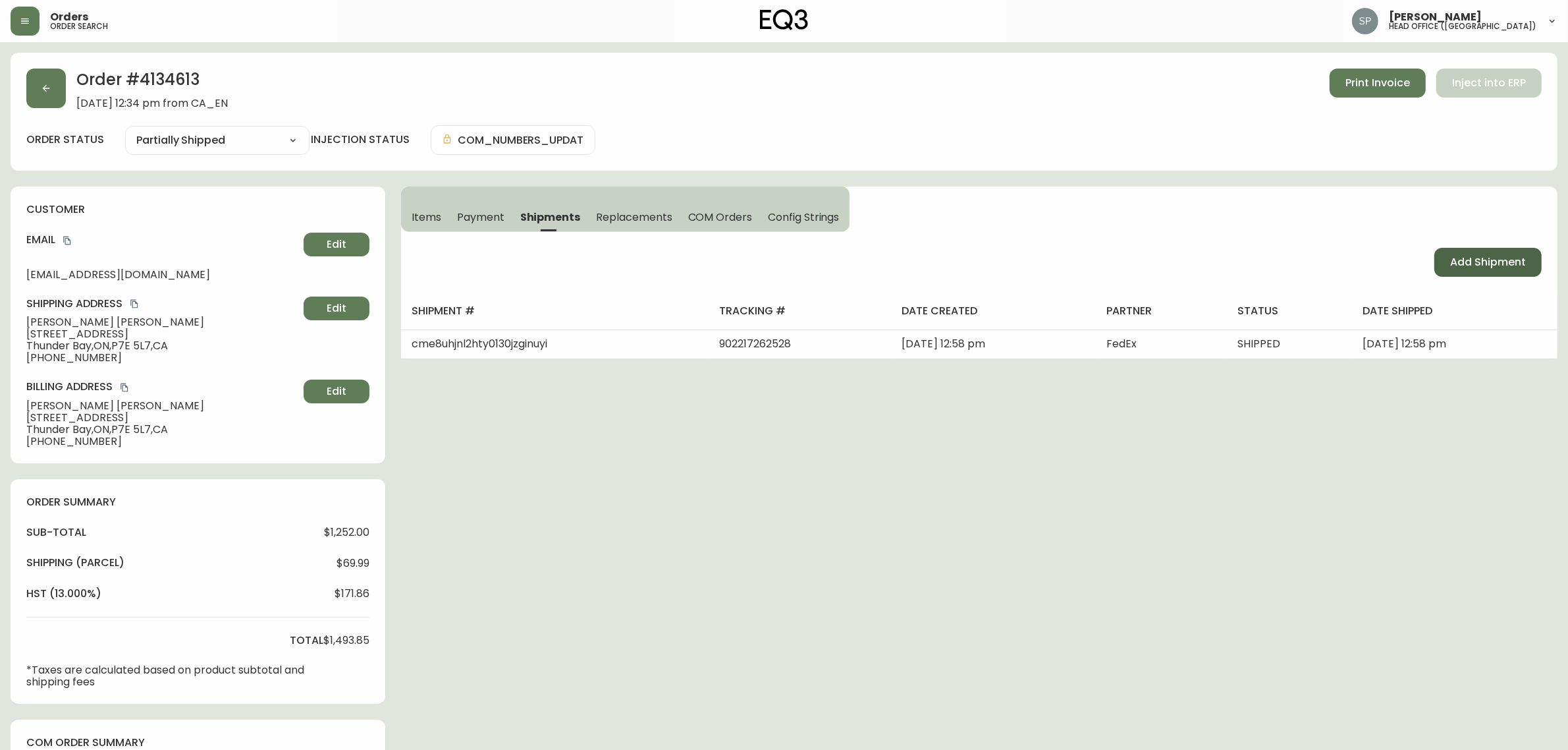
click at [1495, 256] on span "Add Shipment" at bounding box center [1487, 262] width 76 height 15
select select "PENDING"
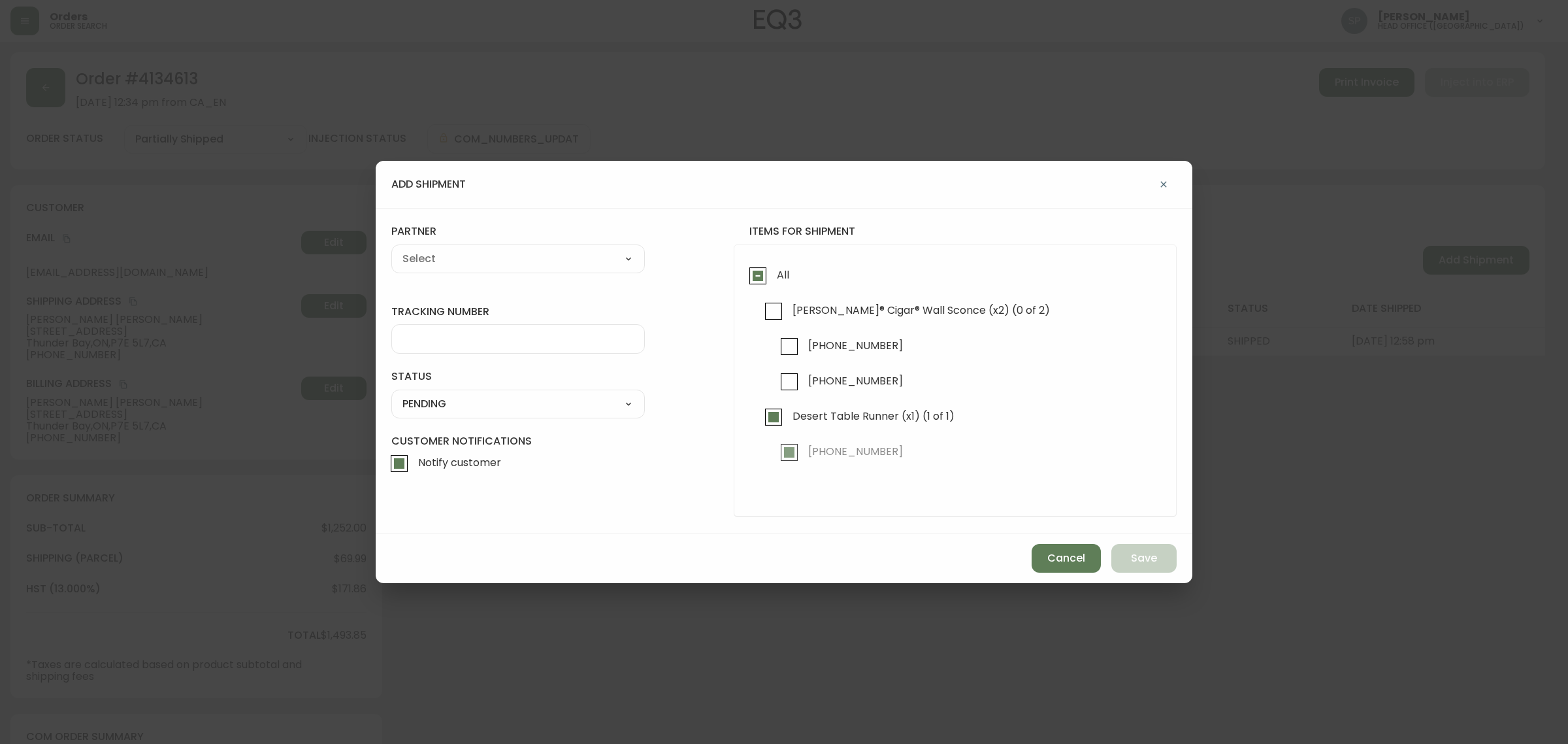
click at [799, 292] on div "All Nelson® Cigar® Wall Sconce (x2) (0 of 2) 3380-314-0 3380-314-0 Desert Table…" at bounding box center [955, 380] width 443 height 273
click at [811, 309] on span "Nelson® Cigar® Wall Sconce (x2) (0 of 2)" at bounding box center [920, 310] width 257 height 14
click at [788, 309] on input "Nelson® Cigar® Wall Sconce (x2) (0 of 2)" at bounding box center [773, 311] width 30 height 30
checkbox input "true"
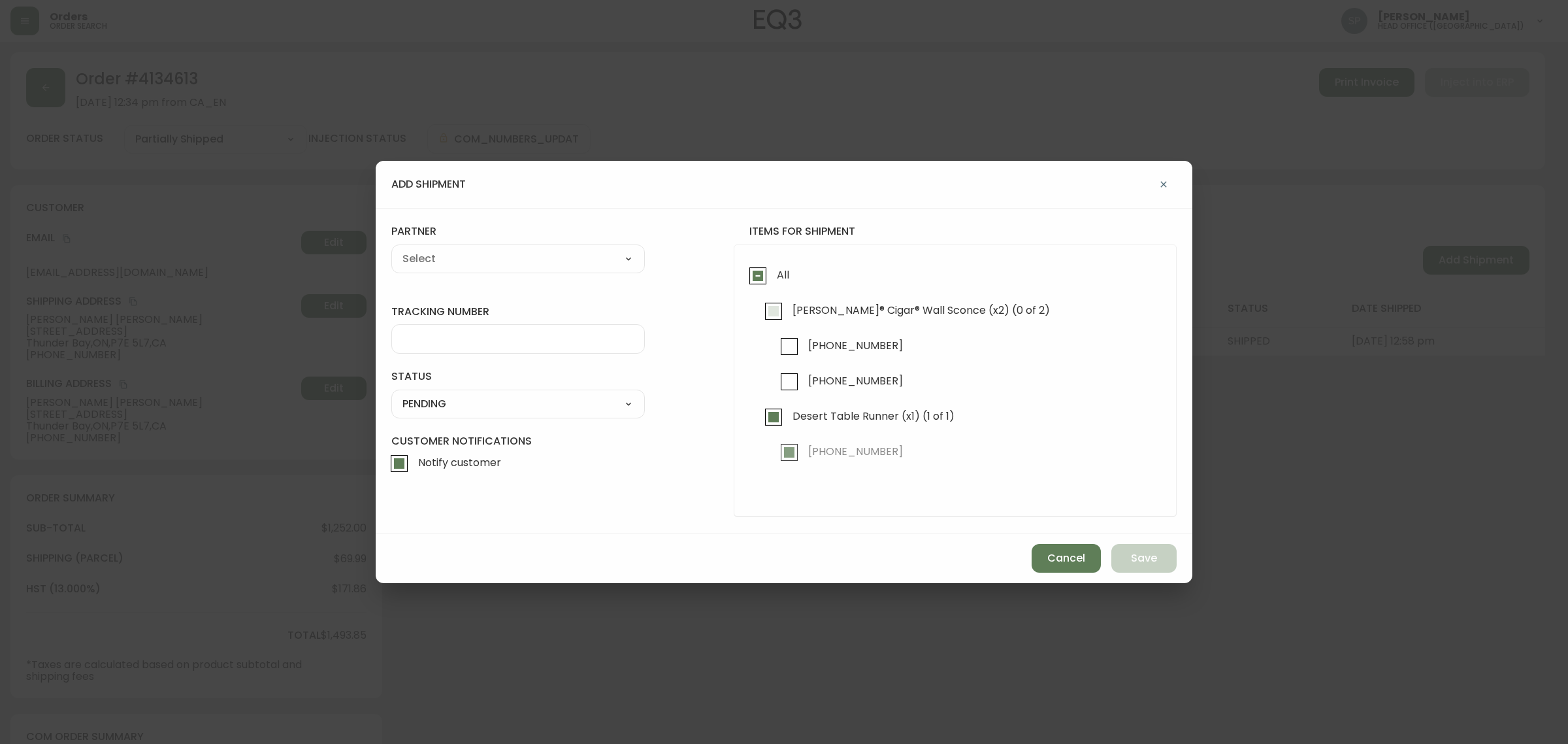
checkbox input "true"
click at [474, 256] on select "A Move to Remember LLC ABF Freight Alero C.H. Robinson Canada Post Canpar Expre…" at bounding box center [518, 259] width 254 height 20
select select "cjy0azlp7022m0154ggb7toyk"
click at [391, 249] on select "A Move to Remember LLC ABF Freight Alero C.H. Robinson Canada Post Canpar Expre…" at bounding box center [518, 259] width 254 height 20
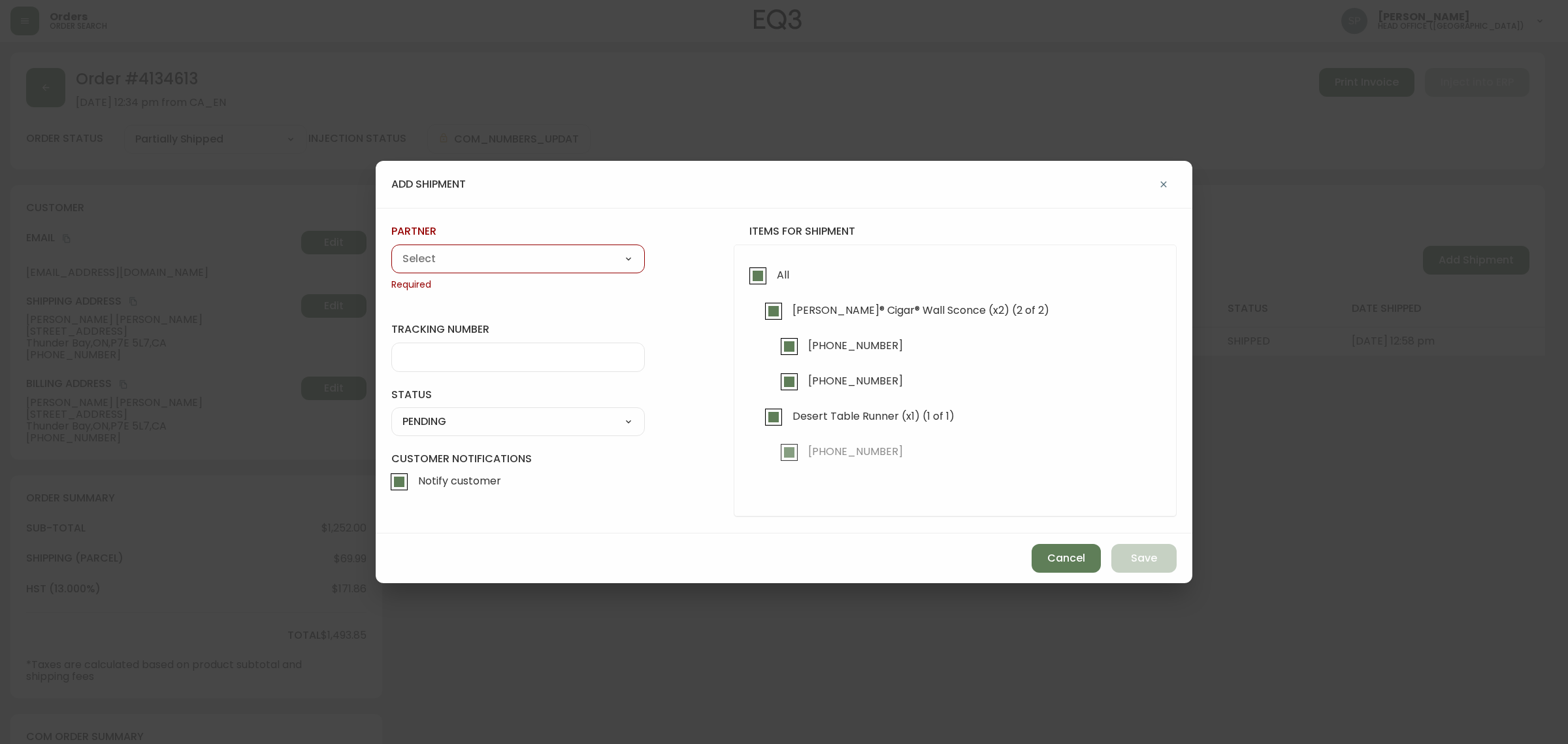
type input "Herman Miller"
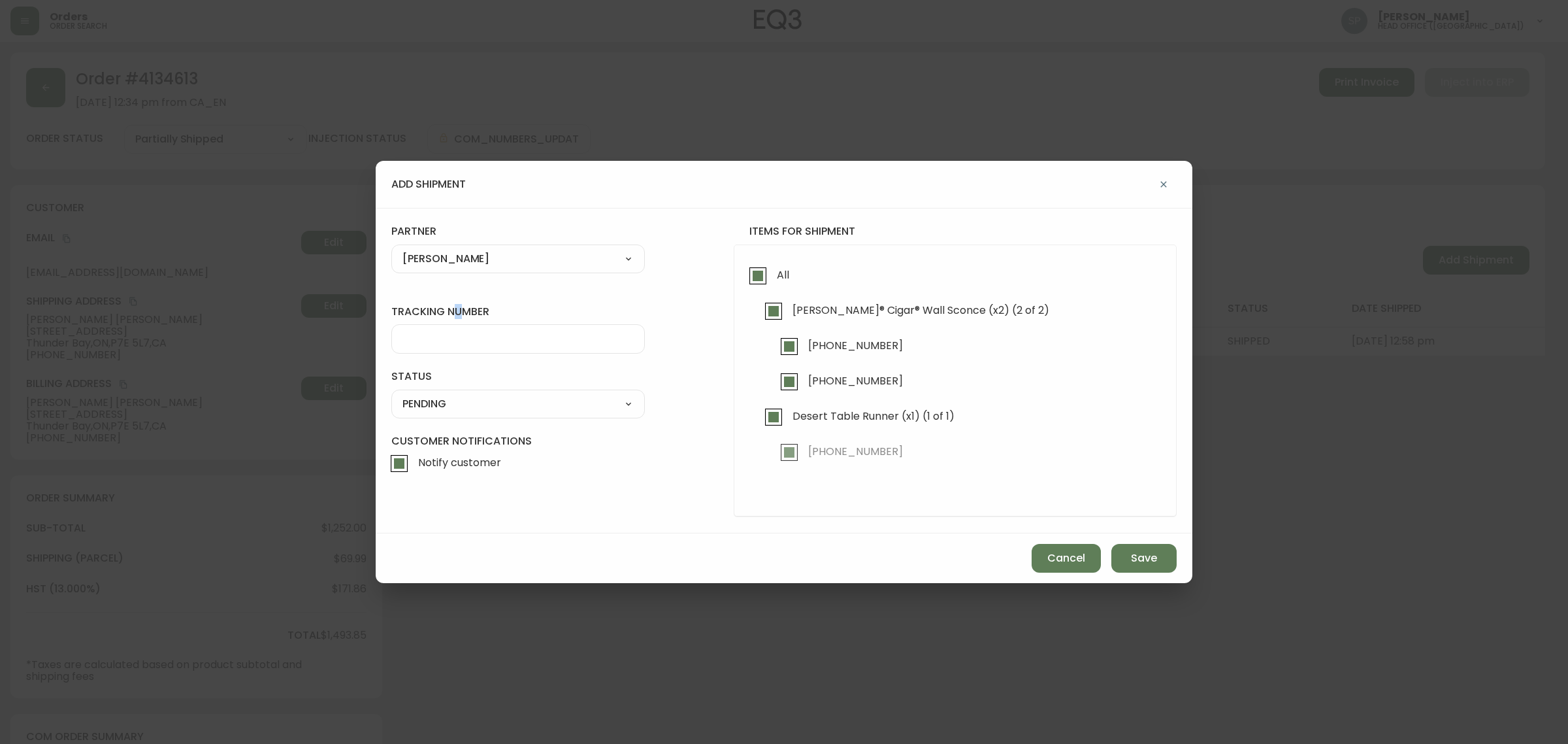
drag, startPoint x: 457, startPoint y: 320, endPoint x: 455, endPoint y: 327, distance: 7.3
click at [455, 327] on div "tracking number" at bounding box center [518, 328] width 254 height 49
click at [455, 330] on div at bounding box center [518, 339] width 254 height 29
paste input "0001438868"
type input "0001438868"
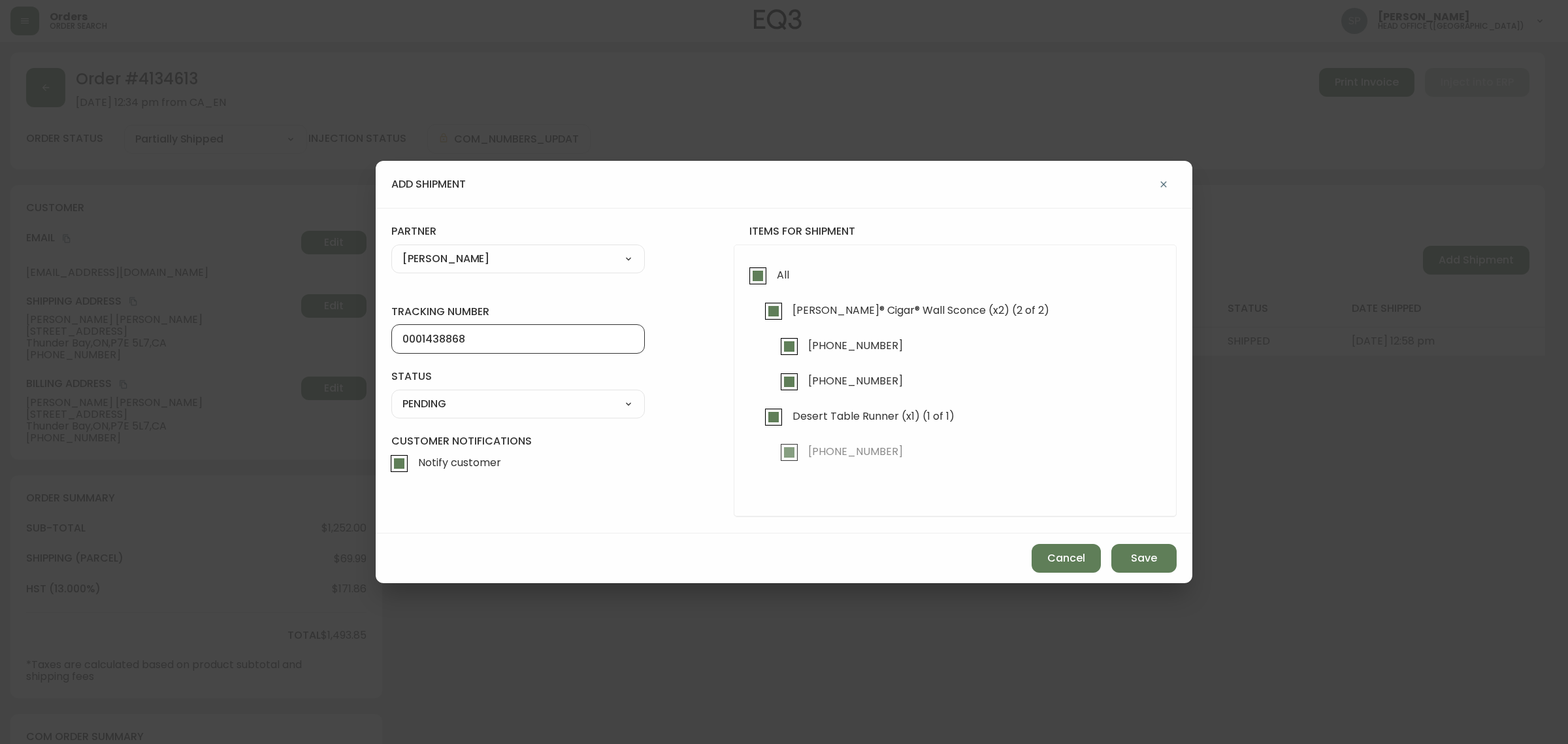
click at [448, 389] on div "SHIPPED PENDING CANCELLED" at bounding box center [518, 403] width 254 height 29
click at [454, 402] on select "SHIPPED PENDING CANCELLED" at bounding box center [518, 404] width 254 height 20
click at [391, 394] on select "SHIPPED PENDING CANCELLED" at bounding box center [518, 404] width 254 height 20
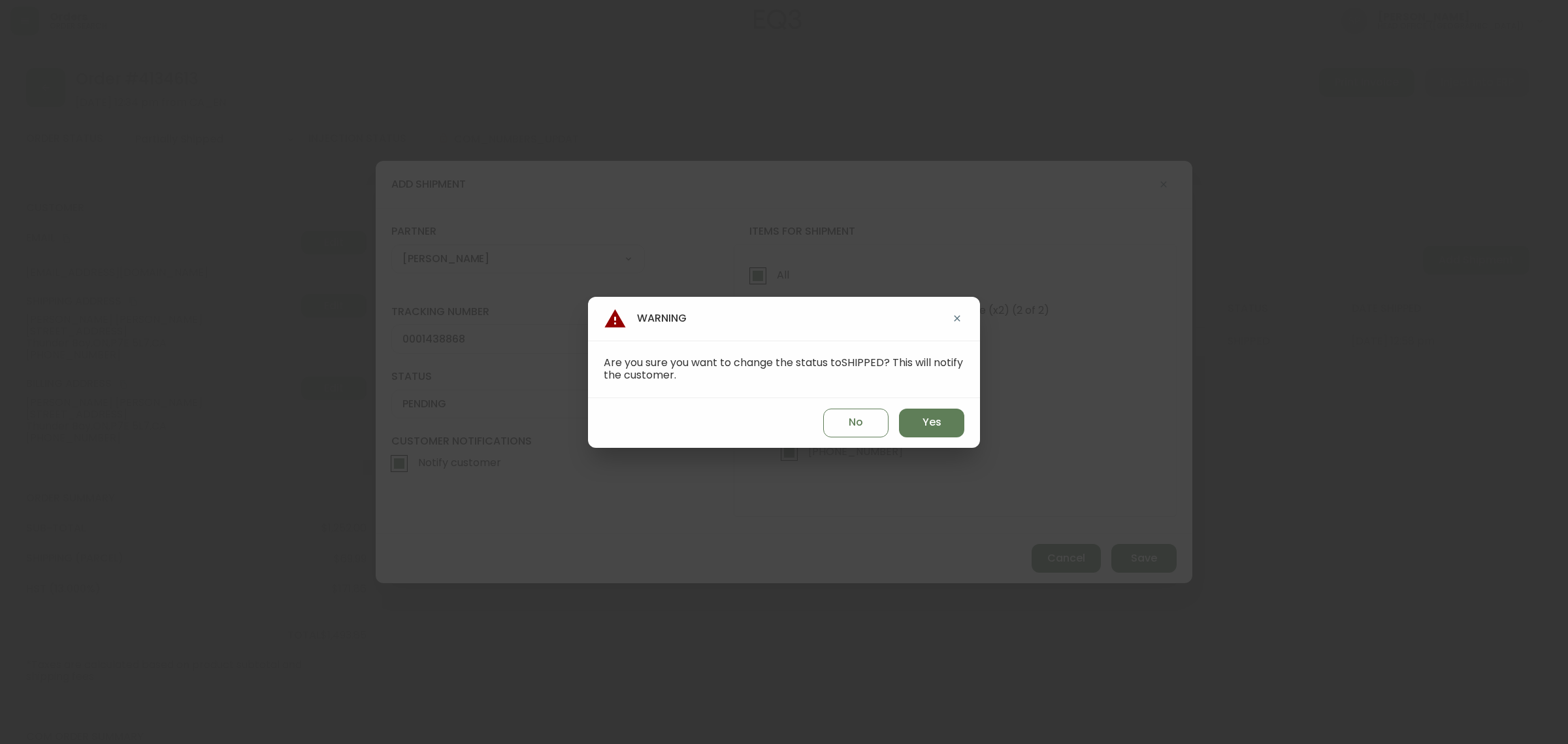
select select "PENDING"
click at [949, 427] on button "Yes" at bounding box center [931, 422] width 65 height 29
type input "SHIPPED"
select select "SHIPPED"
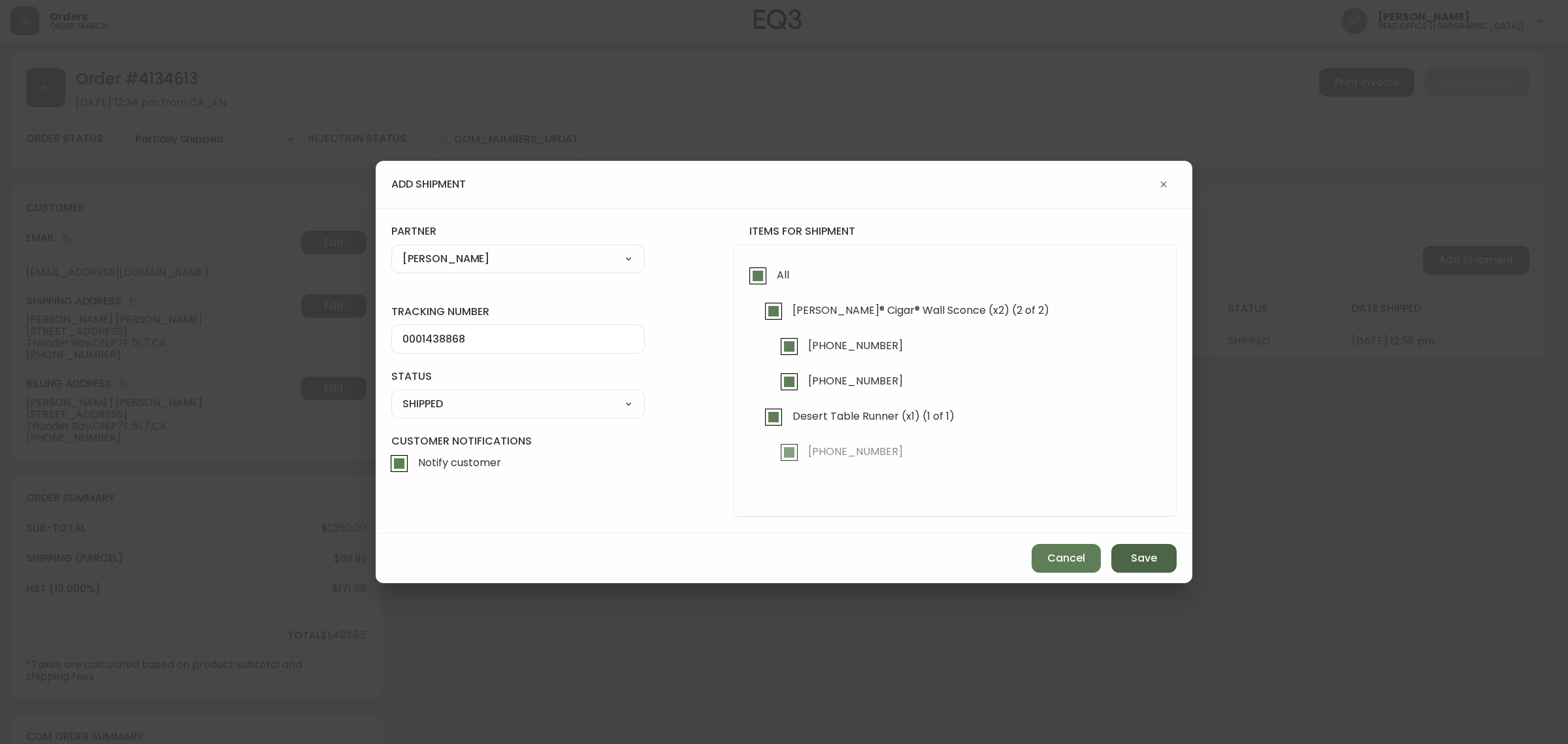
click at [1155, 556] on span "Save" at bounding box center [1144, 559] width 26 height 15
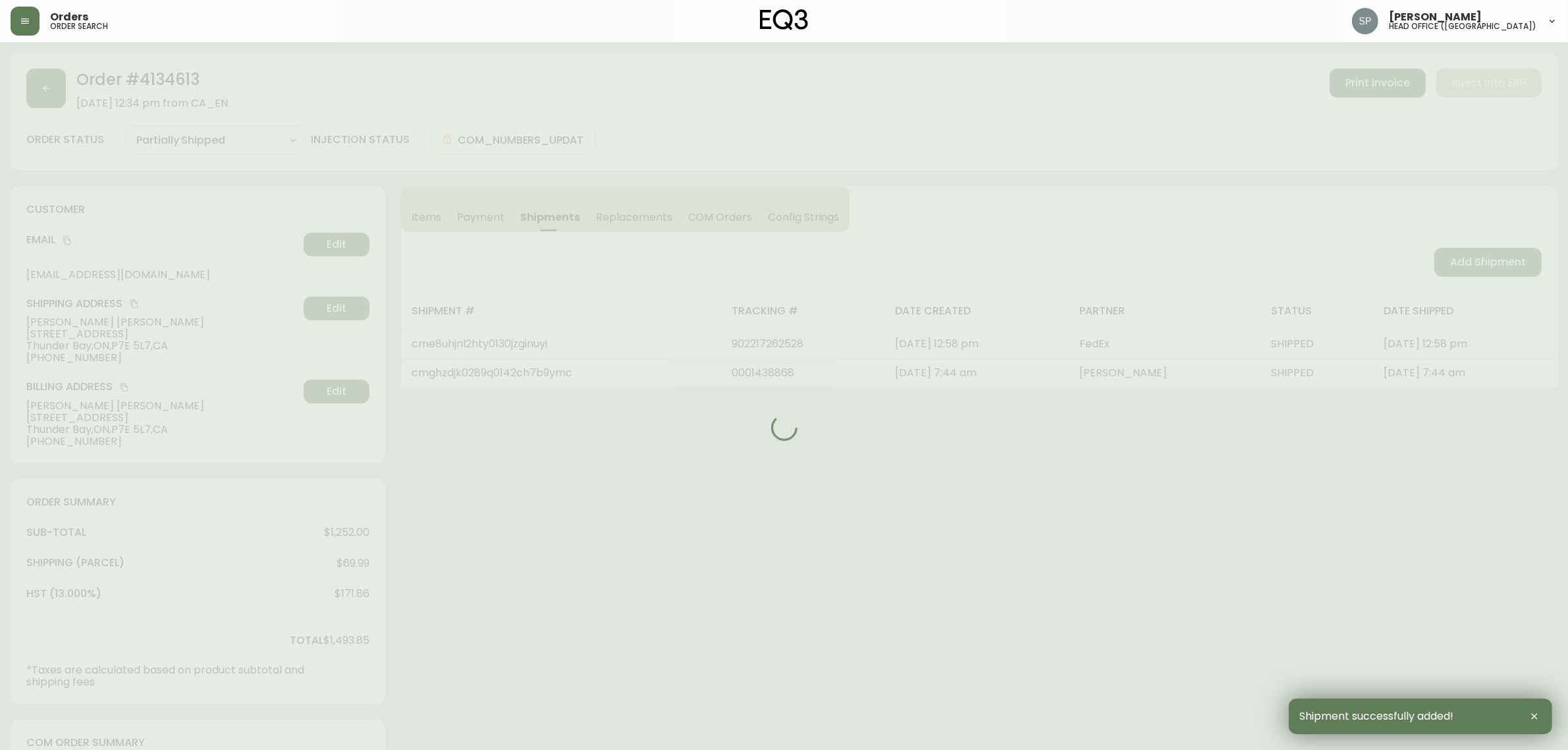
type input "Fully Shipped"
select select "FULLY_SHIPPED"
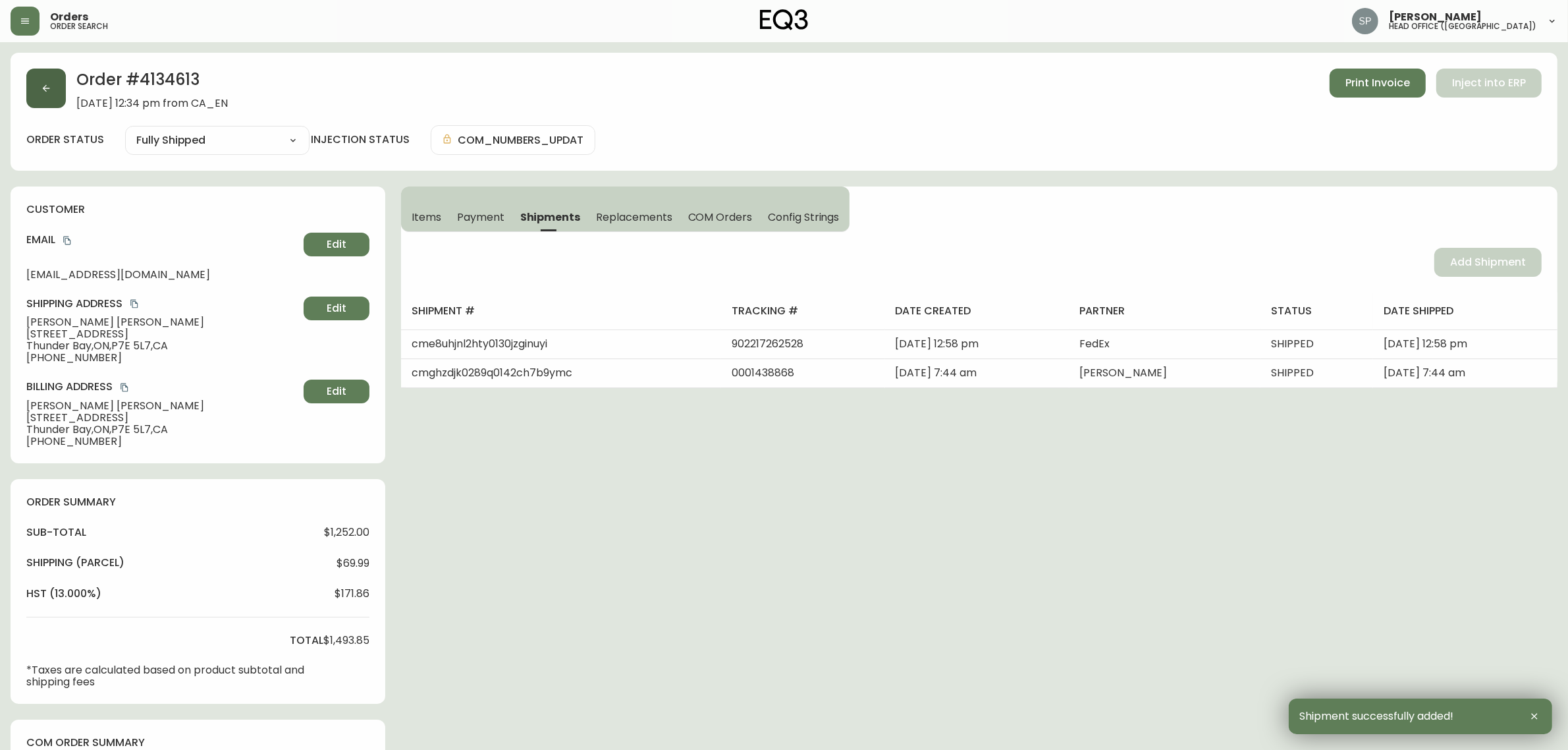
click at [44, 94] on button "button" at bounding box center [46, 88] width 39 height 39
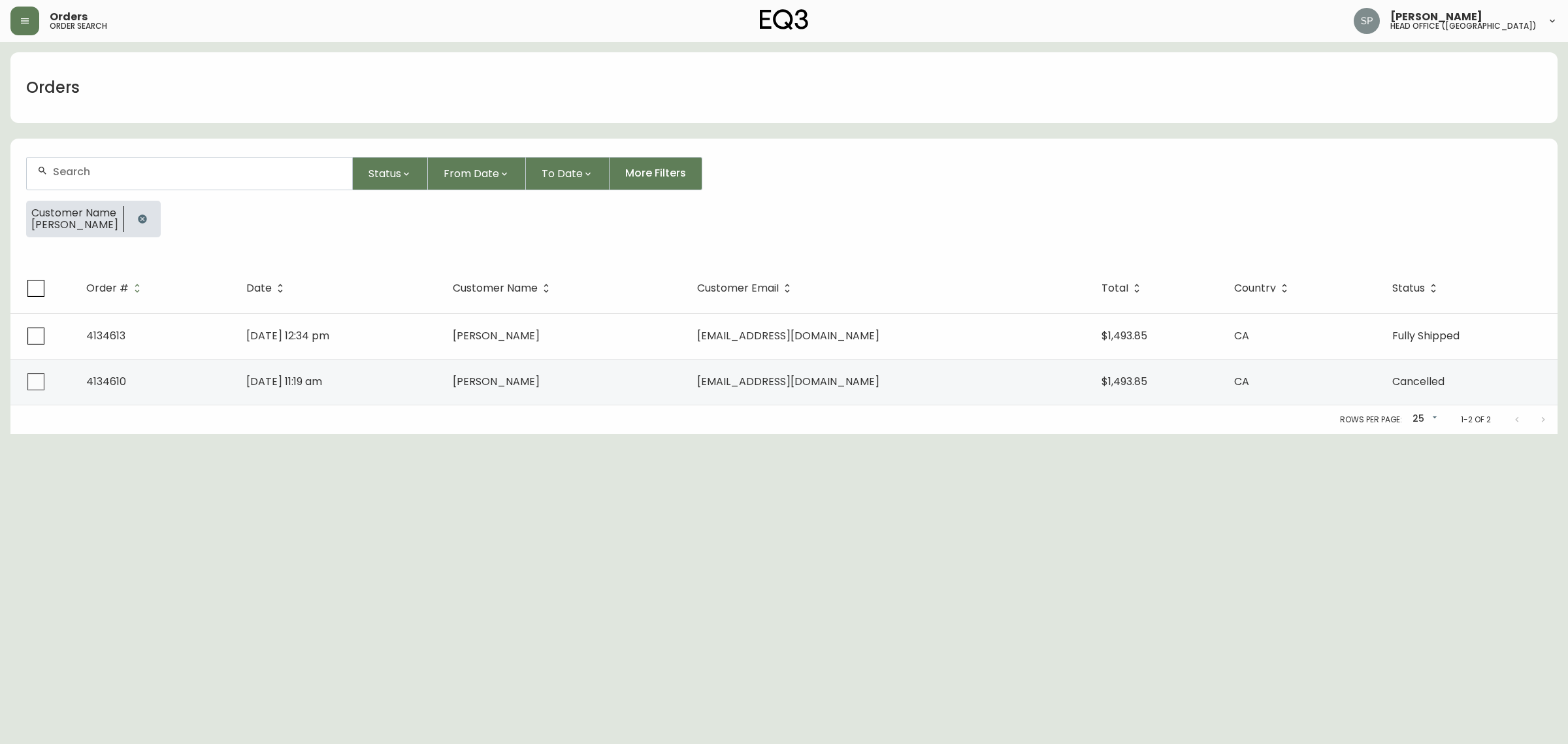
click at [144, 174] on input "text" at bounding box center [197, 172] width 289 height 12
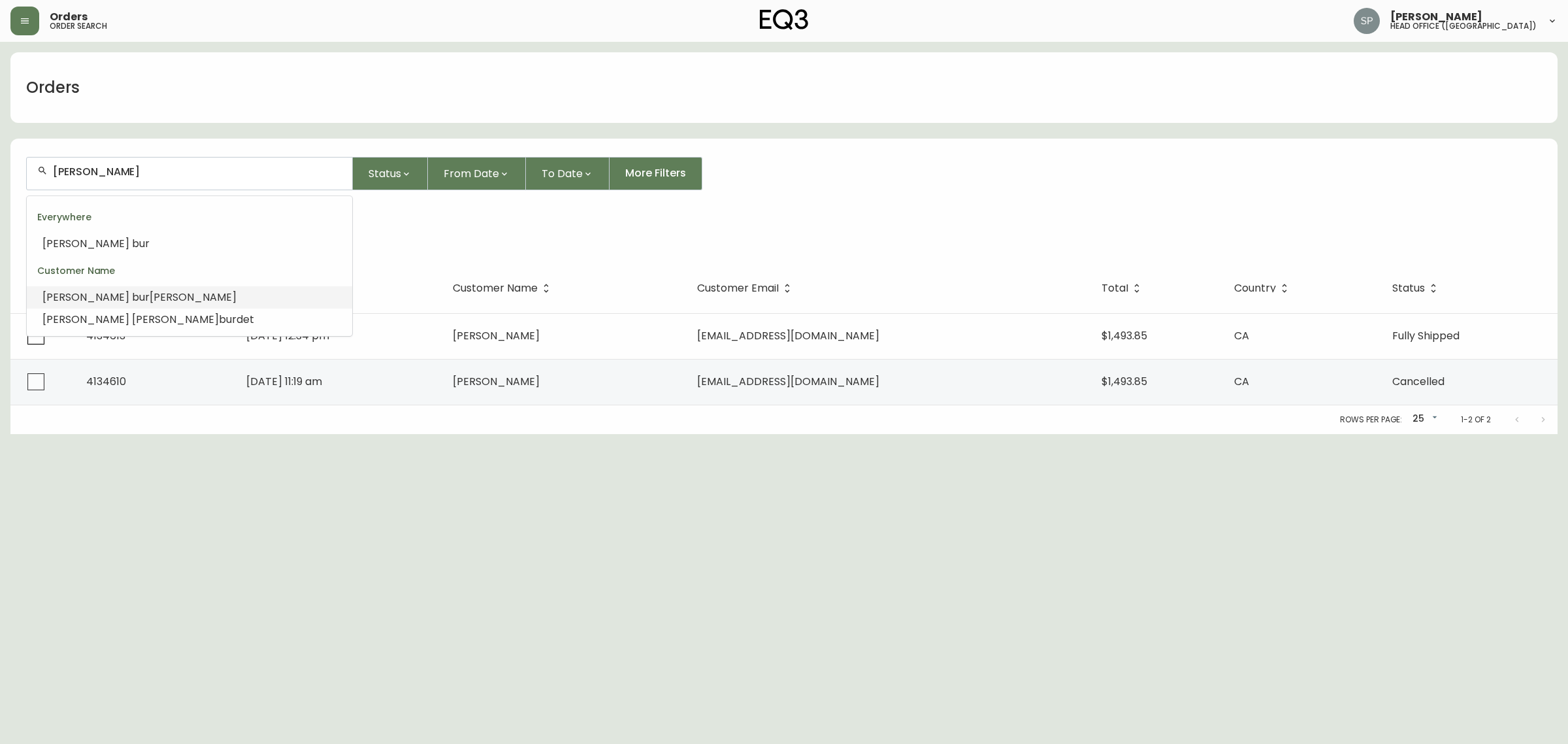
click at [109, 298] on li "lise bur cher" at bounding box center [190, 297] width 325 height 22
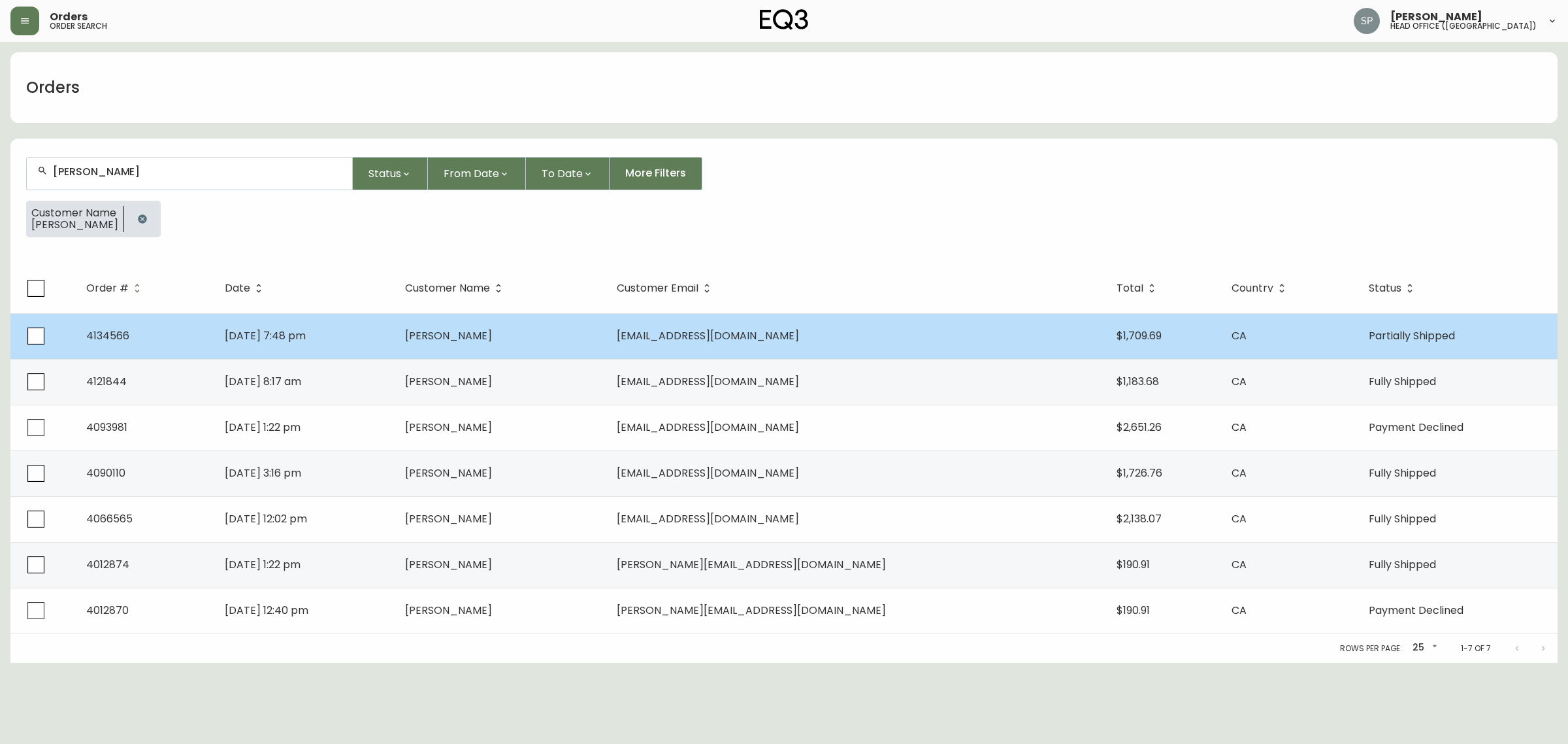
type input "lise burcher"
click at [593, 337] on td "Lise Burcher" at bounding box center [500, 336] width 212 height 45
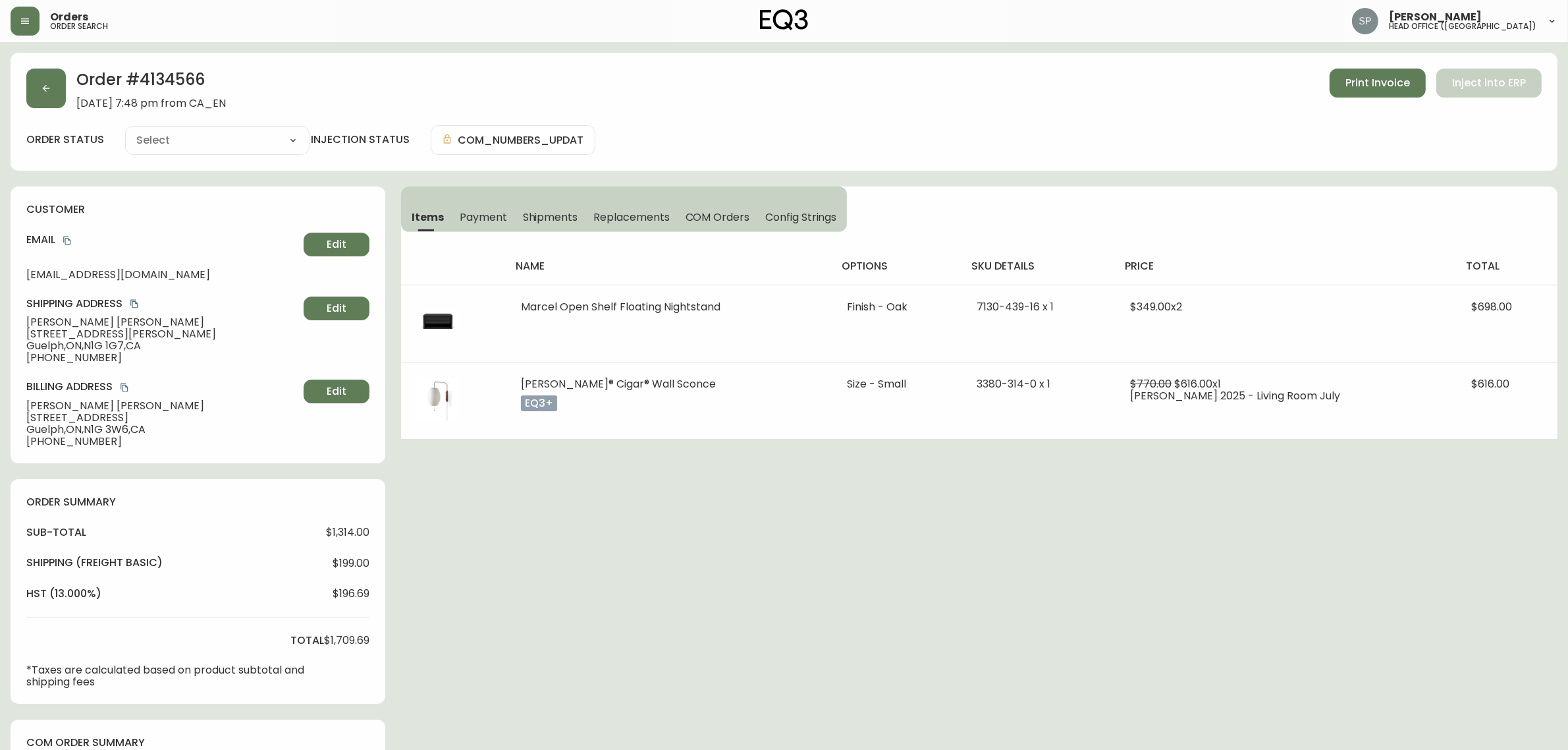
type input "Partially Shipped"
select select "PARTIALLY_SHIPPED"
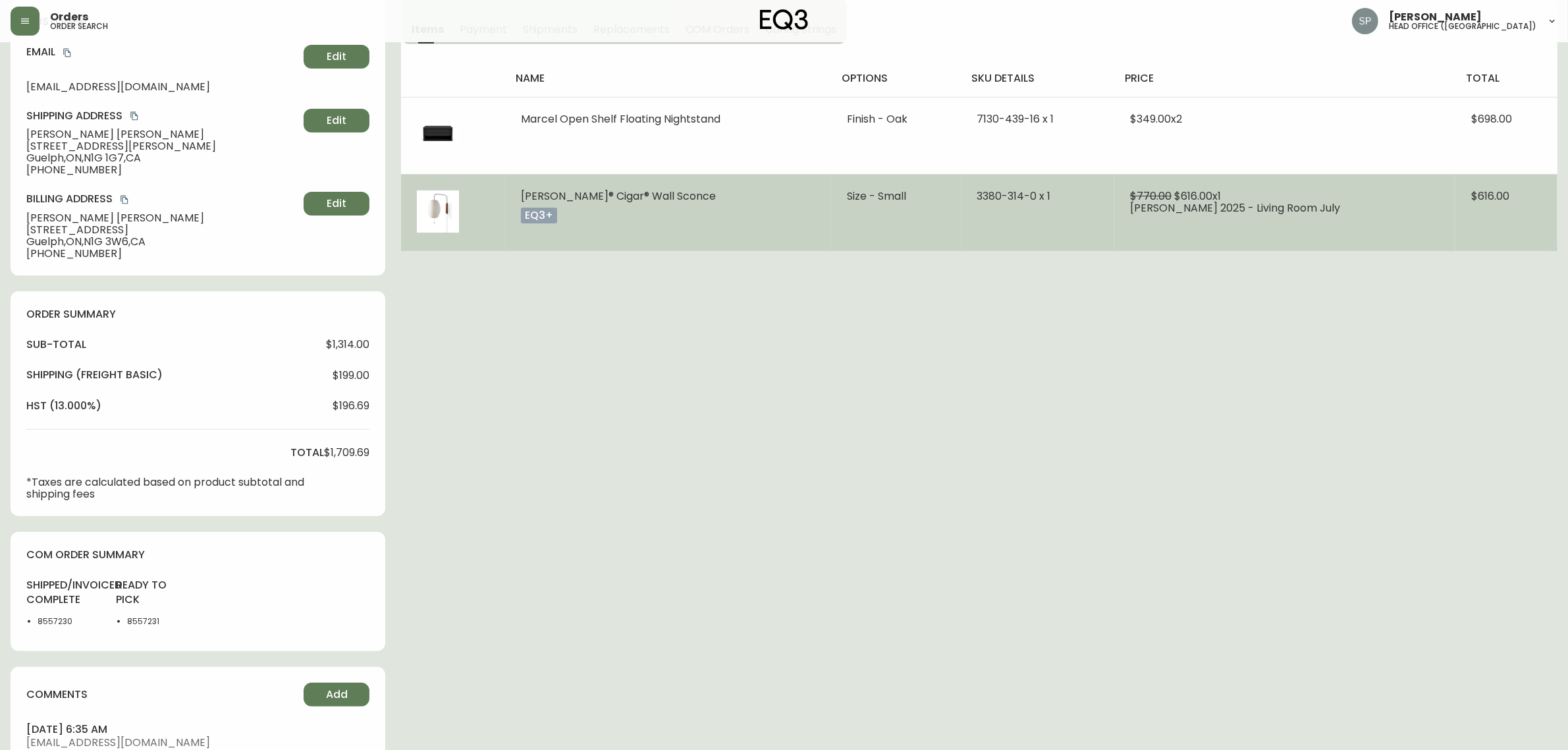
scroll to position [165, 0]
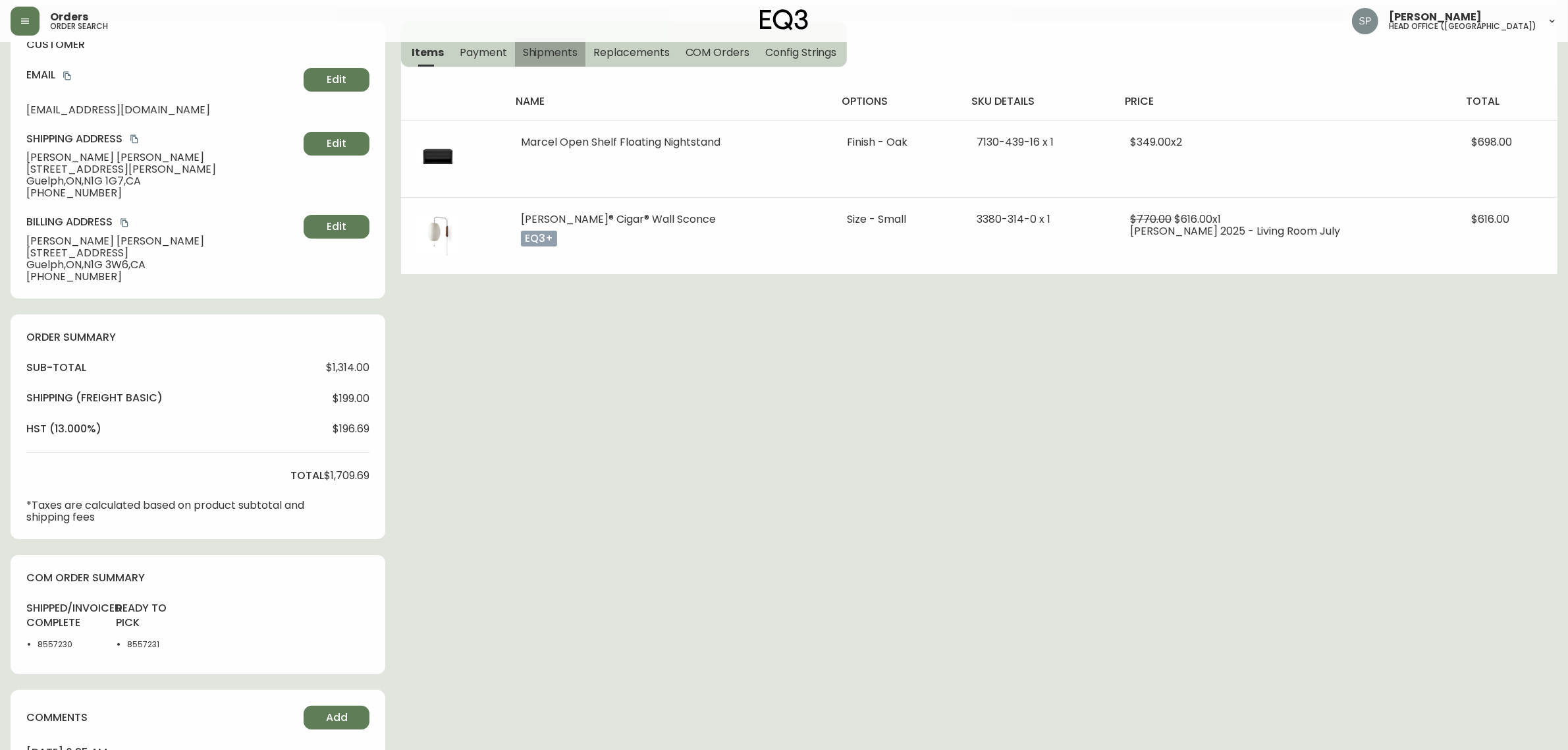
click at [555, 47] on span "Shipments" at bounding box center [550, 52] width 55 height 14
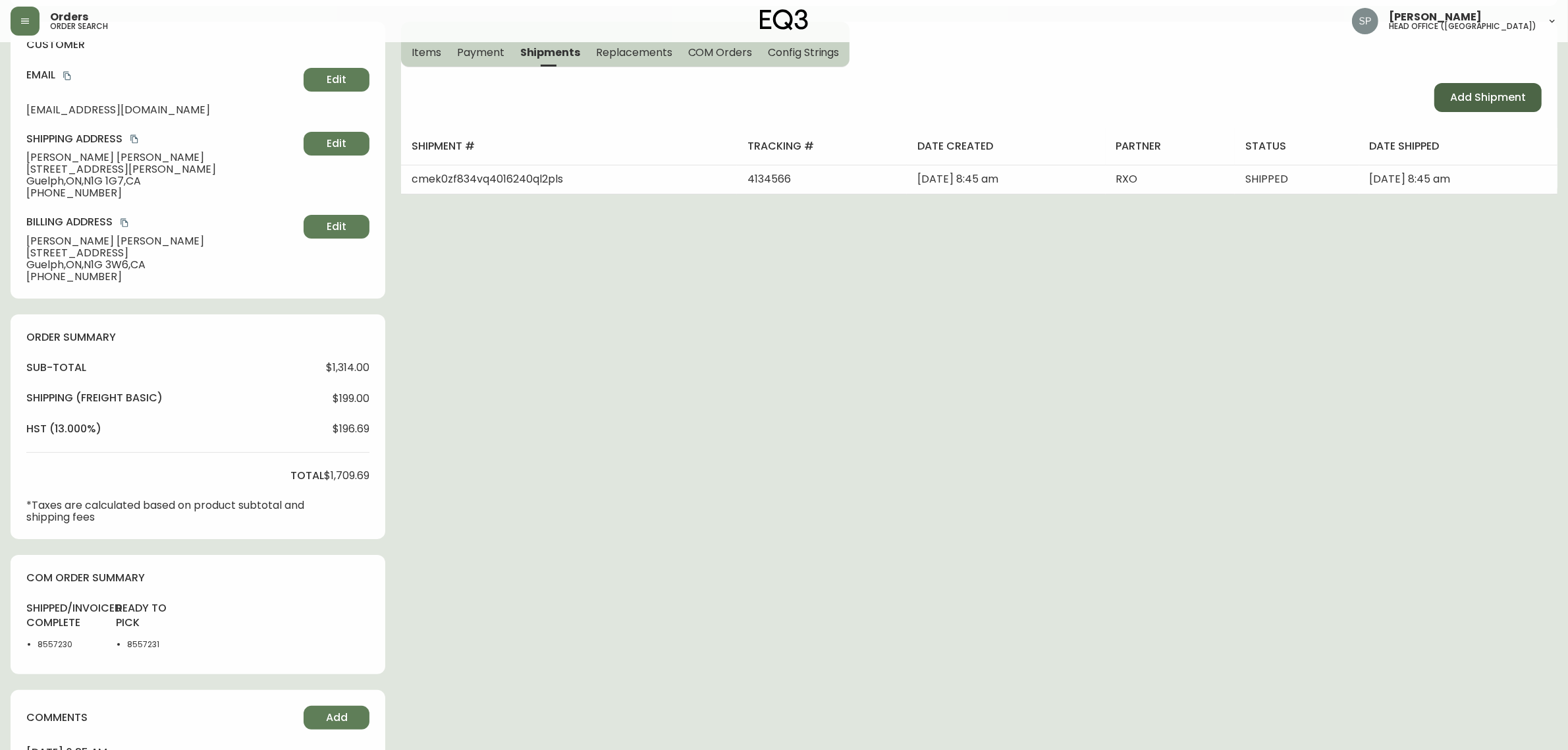
click at [1499, 103] on span "Add Shipment" at bounding box center [1487, 98] width 76 height 15
select select "PENDING"
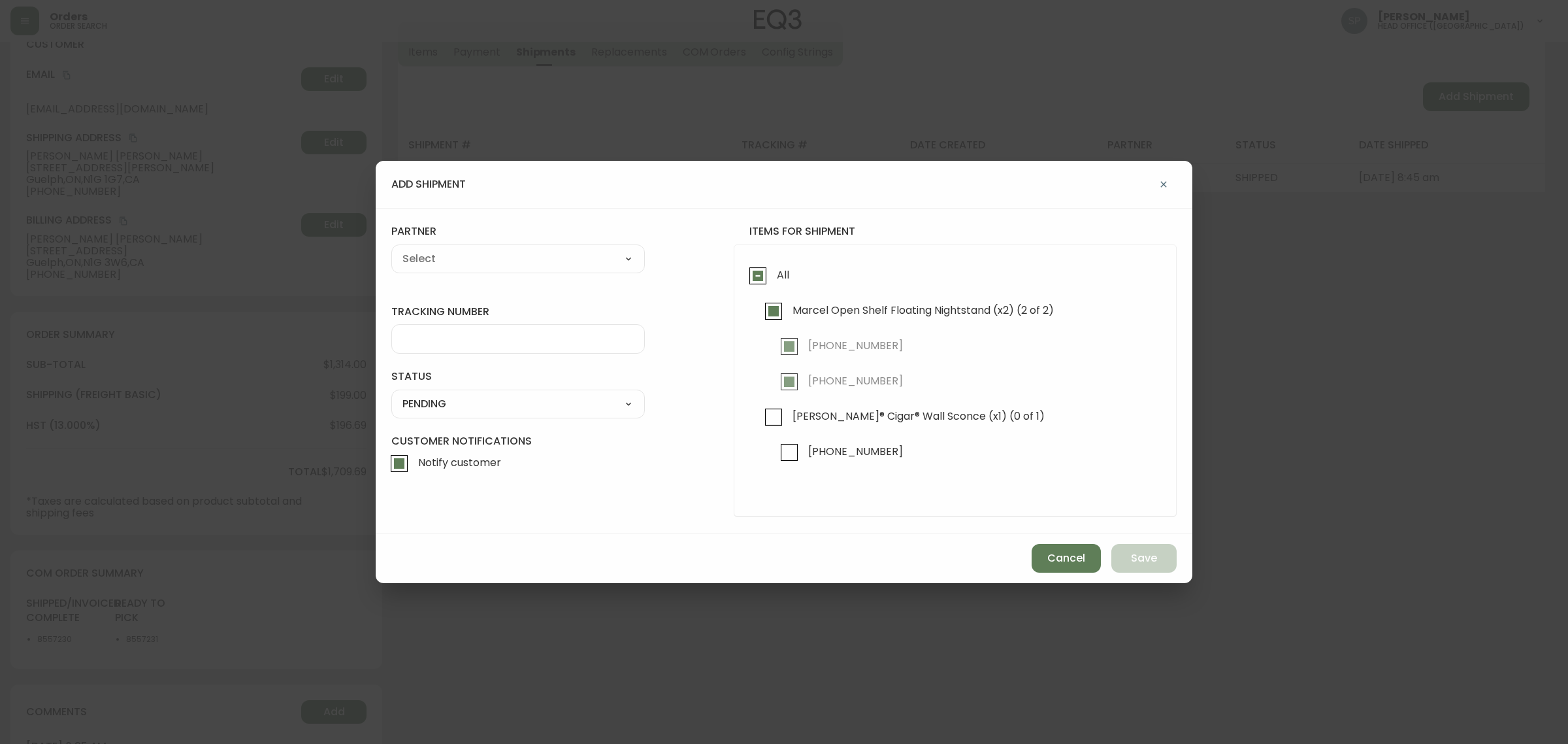
click at [509, 267] on select "A Move to Remember LLC ABF Freight Alero C.H. Robinson Canada Post Canpar Expre…" at bounding box center [518, 259] width 254 height 20
select select "cjy0azlp7022m0154ggb7toyk"
click at [391, 249] on select "A Move to Remember LLC ABF Freight Alero C.H. Robinson Canada Post Canpar Expre…" at bounding box center [518, 259] width 254 height 20
type input "Herman Miller"
click at [491, 328] on div at bounding box center [518, 339] width 254 height 29
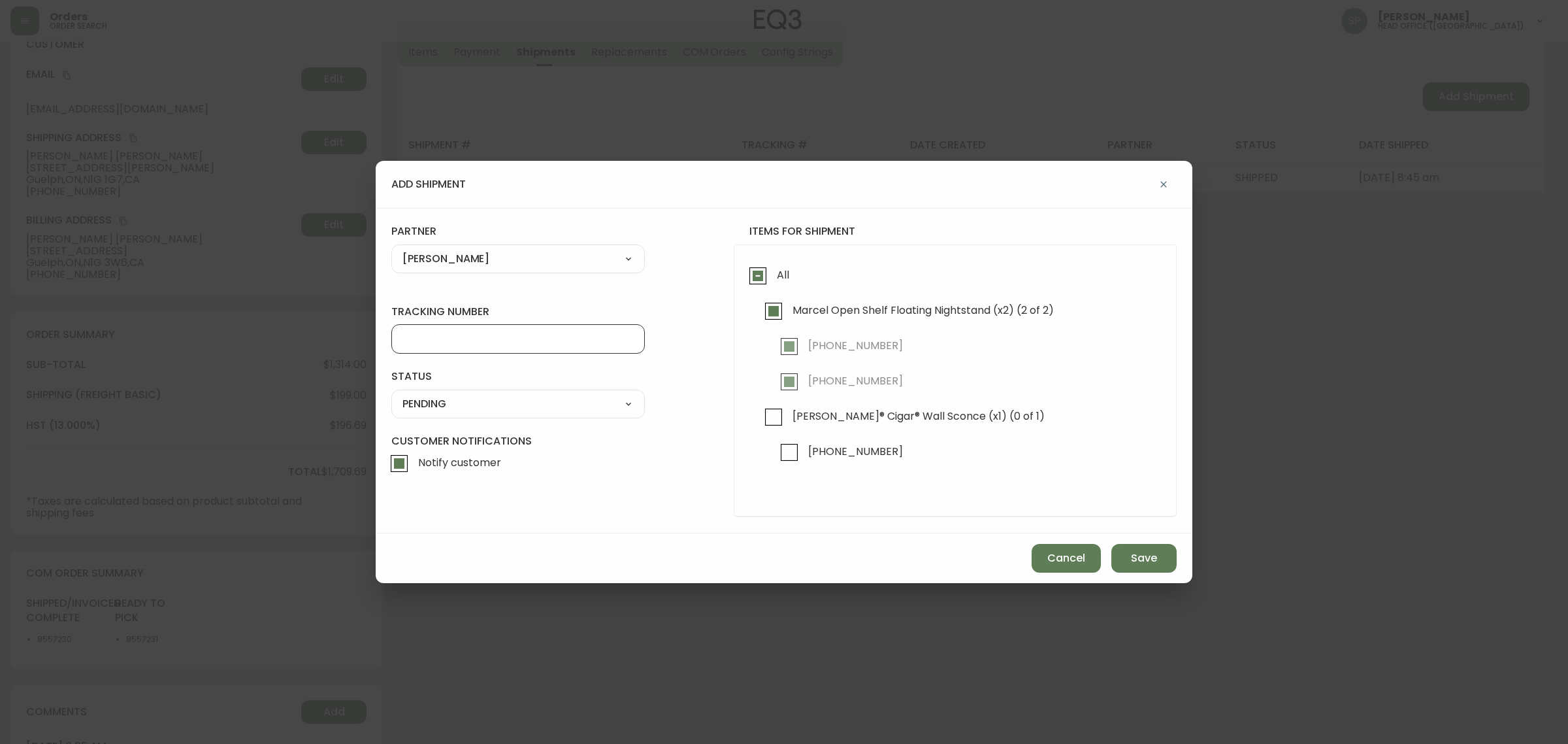
paste input "0001438865"
type input "0001438865"
click at [462, 404] on select "SHIPPED PENDING CANCELLED" at bounding box center [518, 404] width 254 height 20
click at [647, 404] on form "tracking number 0001438865 status PENDING SHIPPED PENDING CANCELLED partner Her…" at bounding box center [784, 370] width 785 height 292
click at [565, 407] on select "SHIPPED PENDING CANCELLED" at bounding box center [518, 404] width 254 height 20
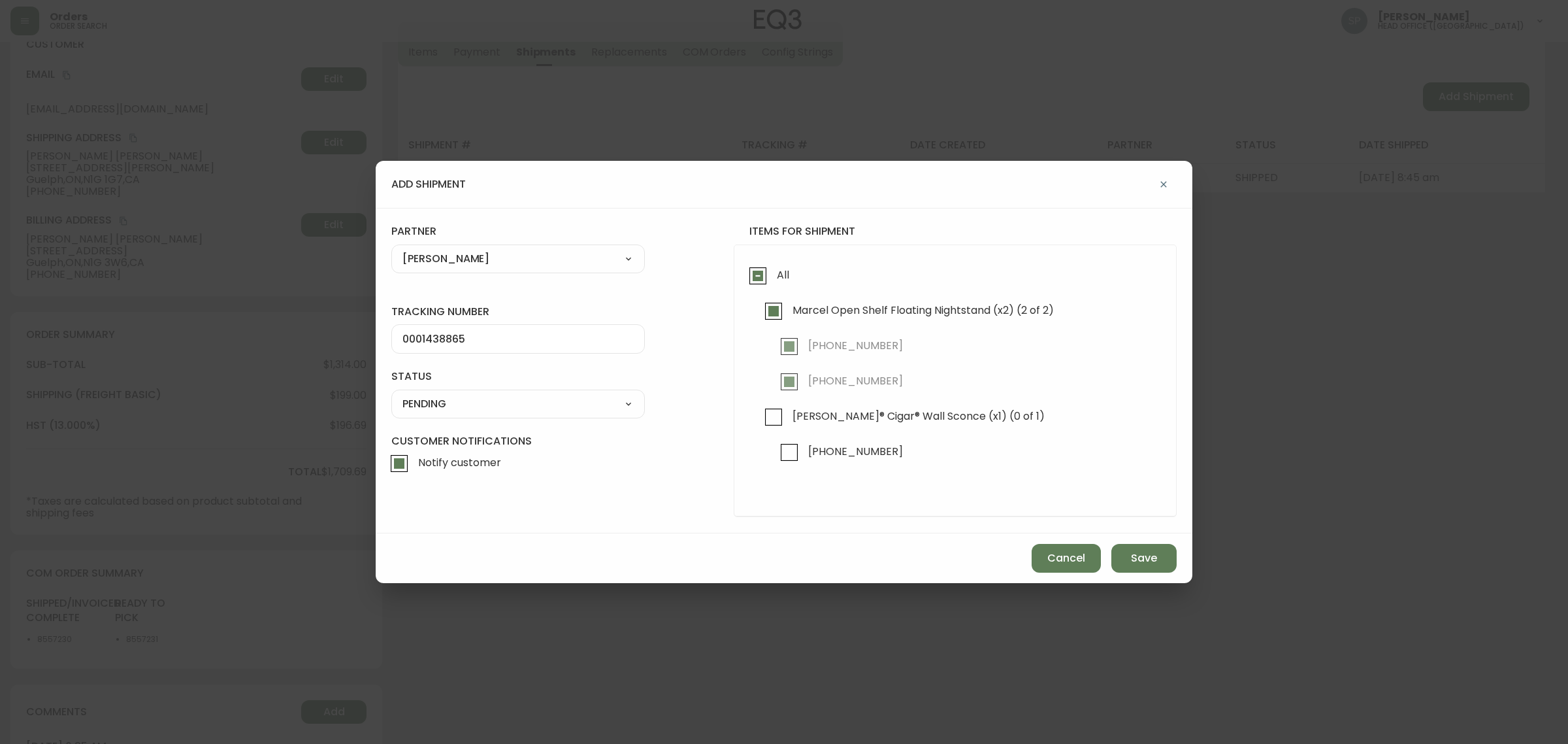
click at [391, 394] on select "SHIPPED PENDING CANCELLED" at bounding box center [518, 404] width 254 height 20
select select "PENDING"
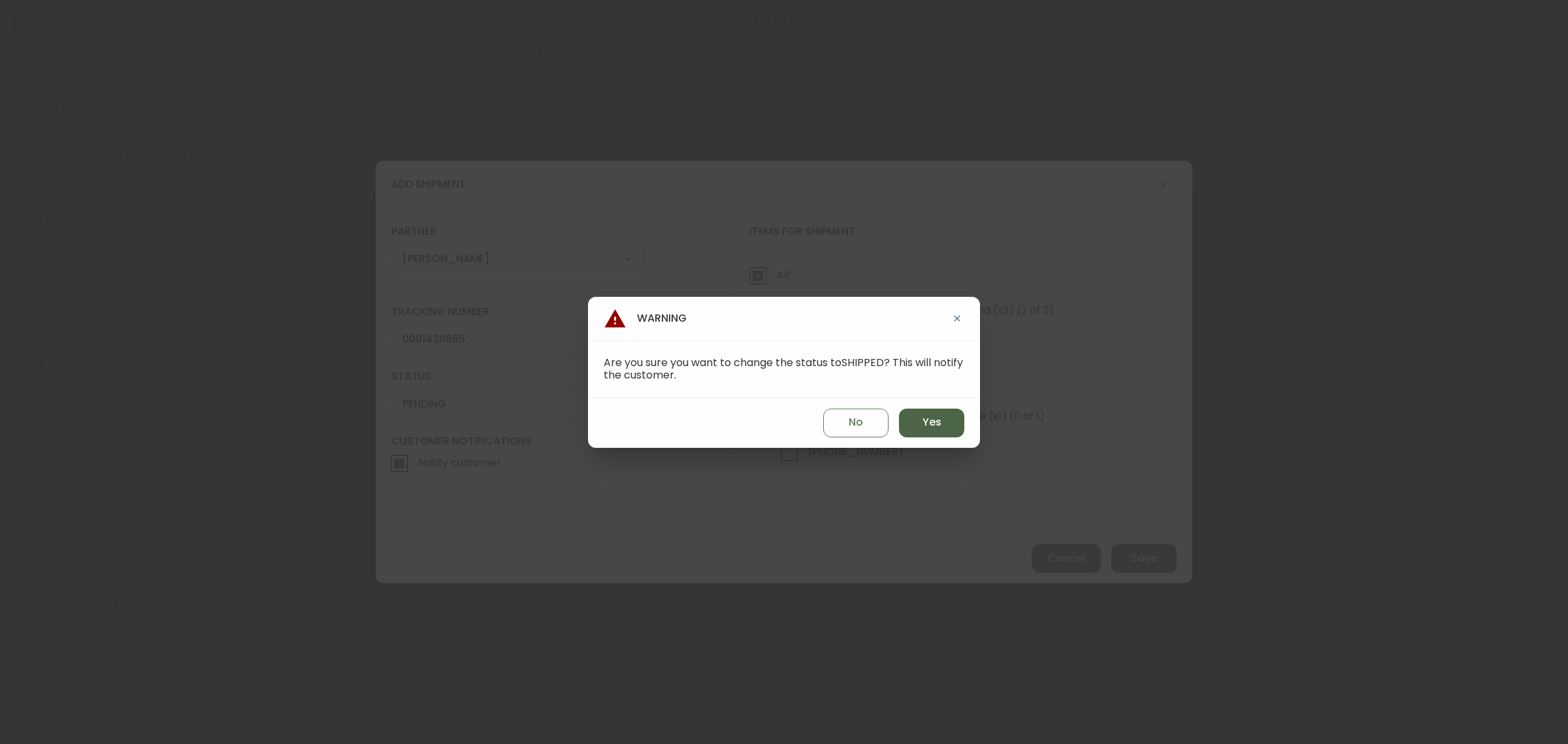
click at [928, 417] on span "Yes" at bounding box center [932, 422] width 19 height 15
type input "SHIPPED"
select select "SHIPPED"
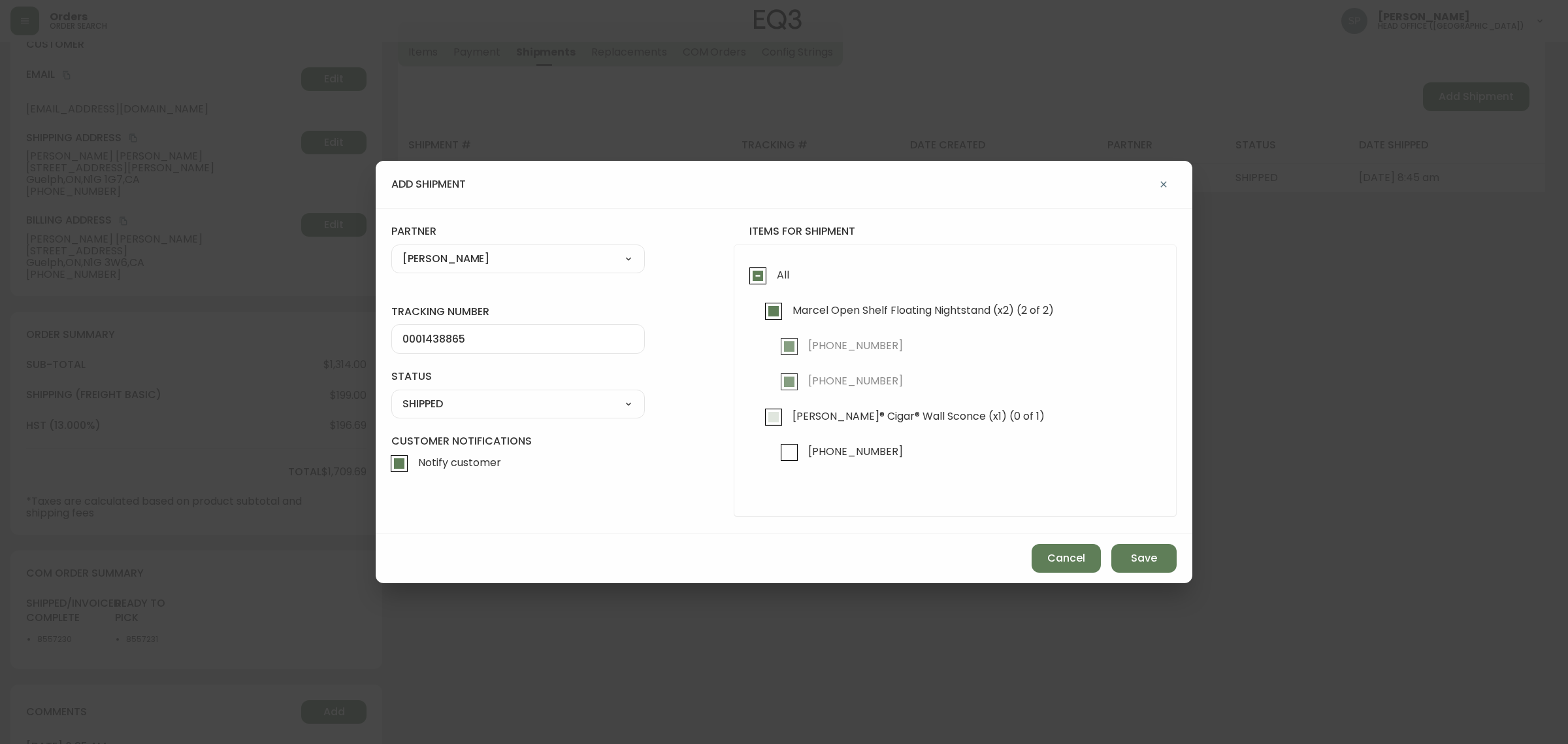
click at [903, 419] on span "Nelson® Cigar® Wall Sconce (x1) (0 of 1)" at bounding box center [918, 416] width 252 height 14
click at [788, 419] on input "Nelson® Cigar® Wall Sconce (x1) (0 of 1)" at bounding box center [773, 416] width 30 height 30
checkbox input "true"
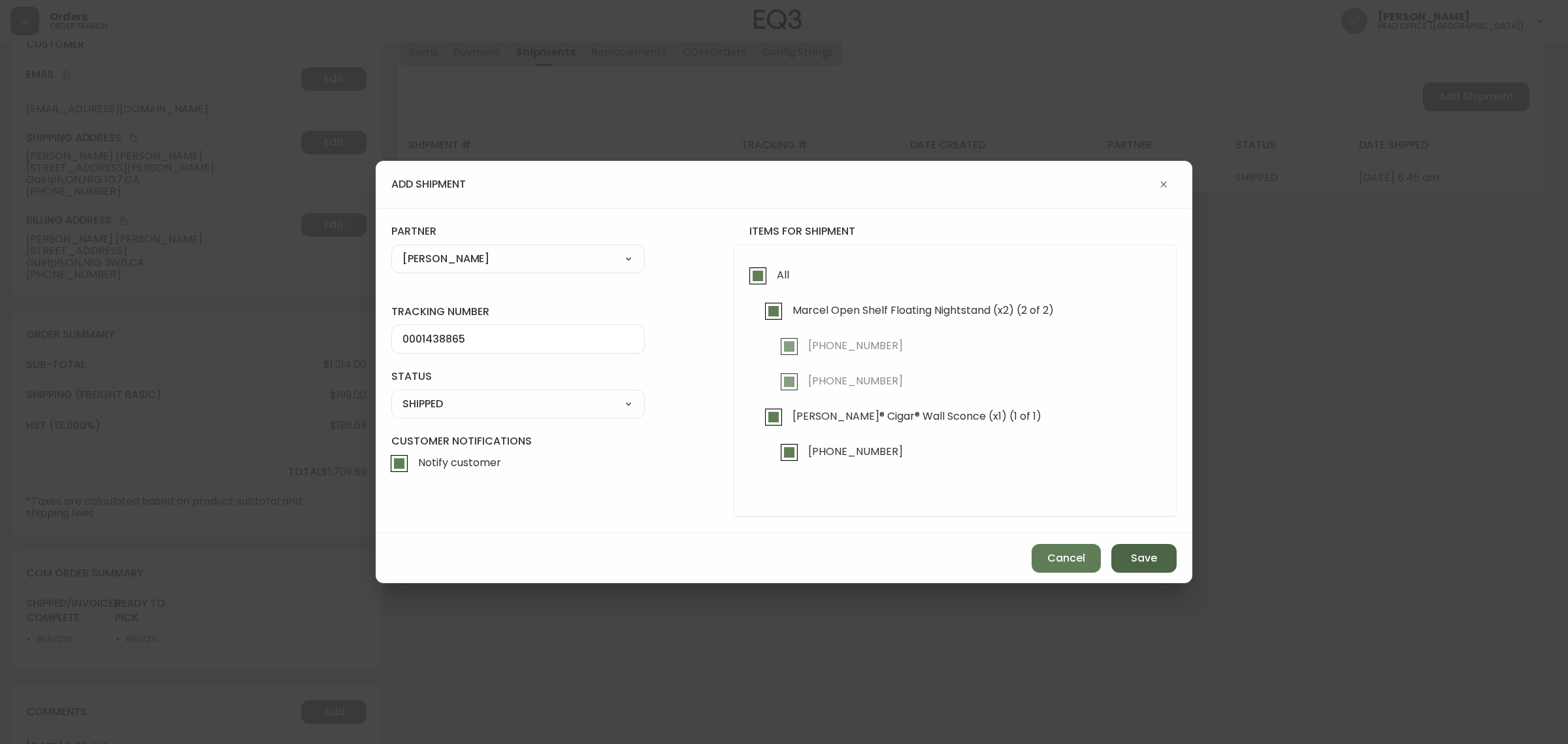
click at [1140, 547] on button "Save" at bounding box center [1143, 558] width 65 height 29
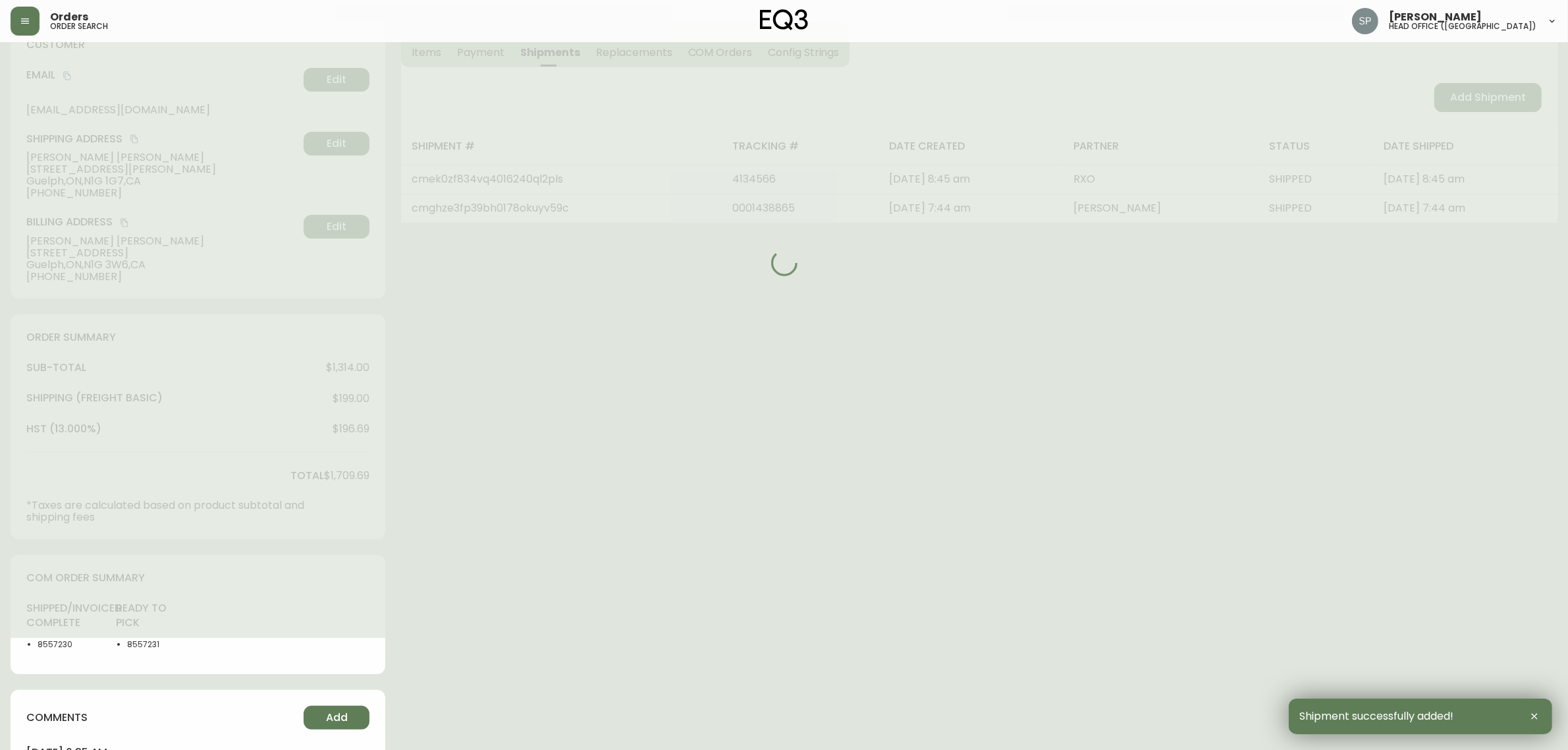
type input "Fully Shipped"
select select "FULLY_SHIPPED"
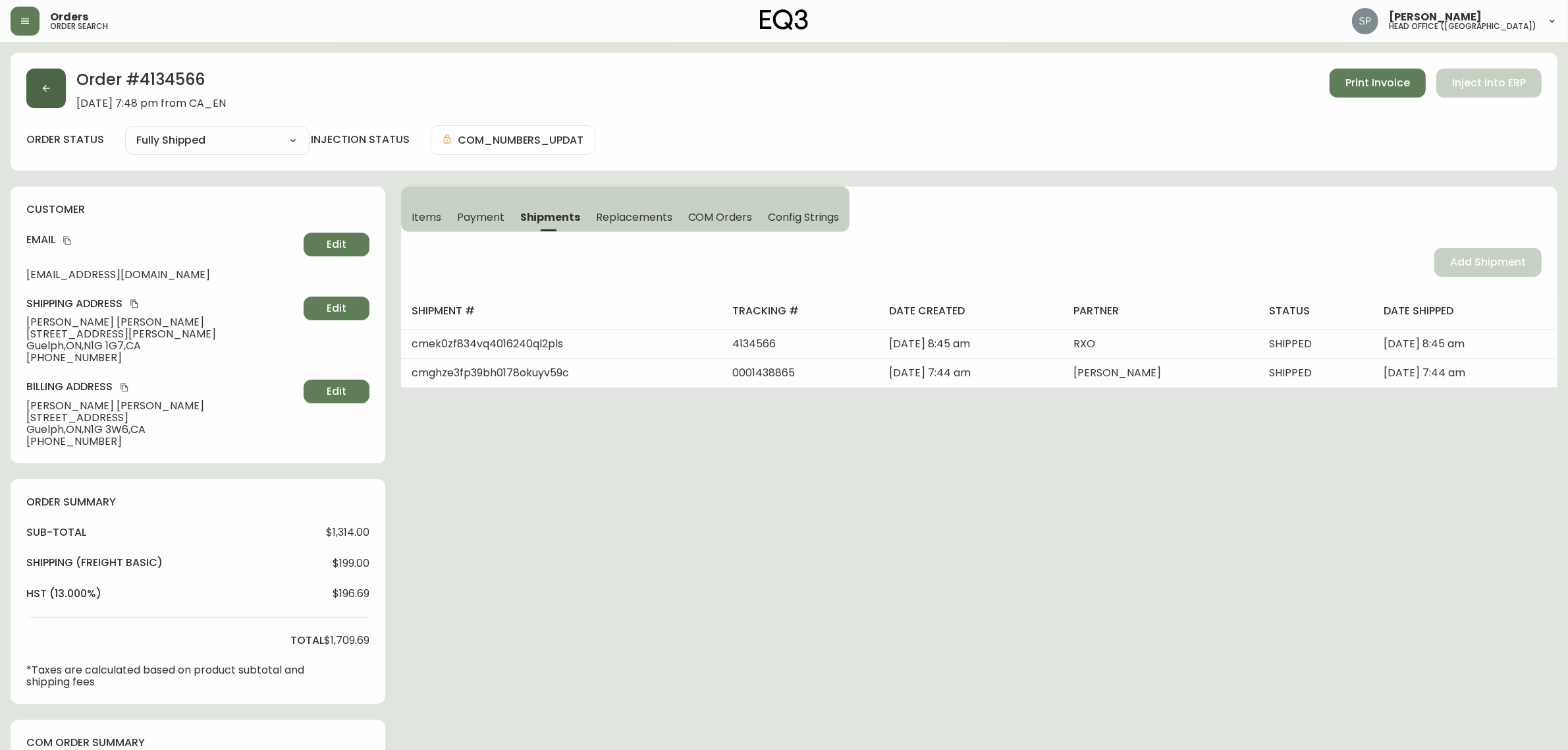
click at [53, 92] on button "button" at bounding box center [46, 88] width 39 height 39
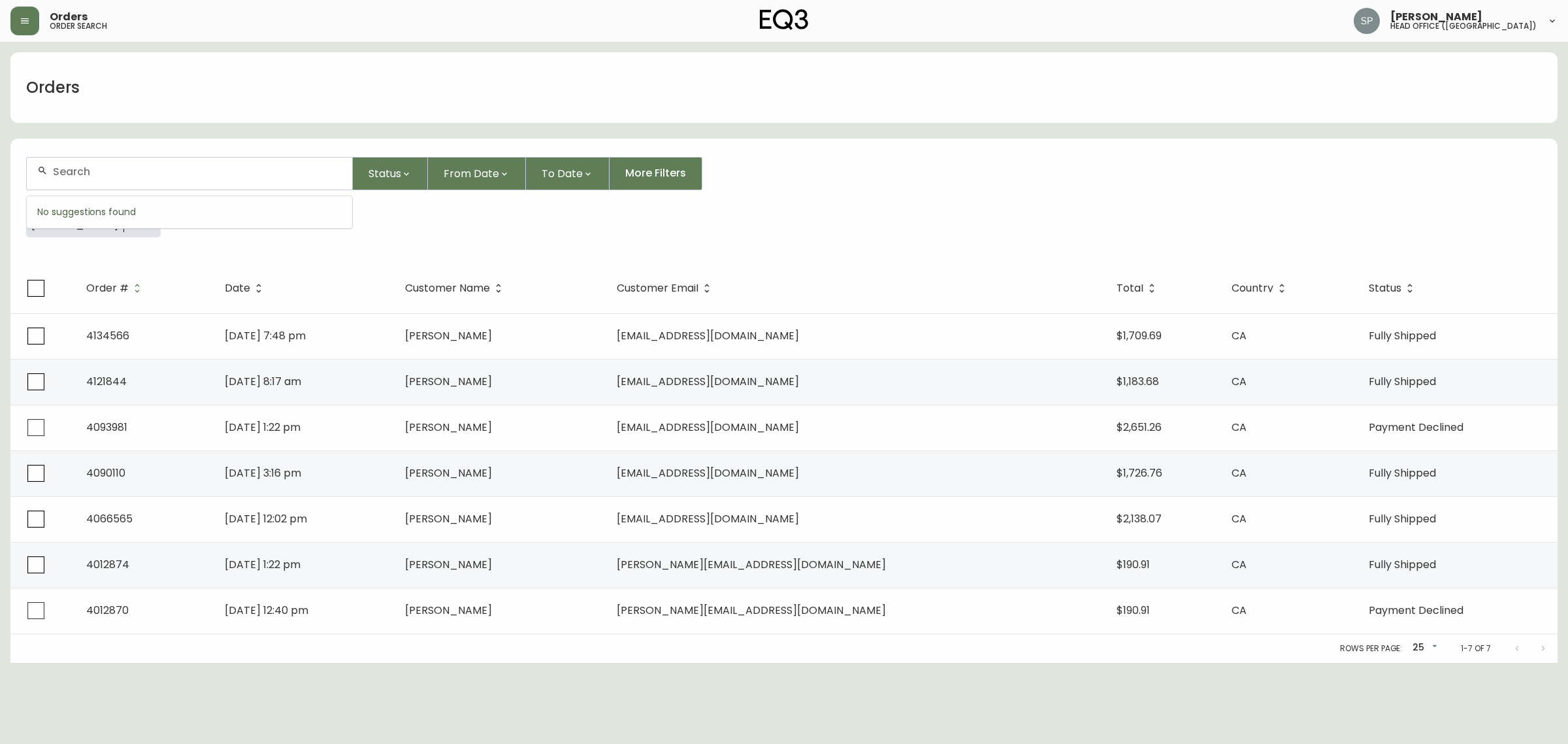
click at [157, 167] on input "text" at bounding box center [197, 172] width 289 height 12
paste input "LORI ARCHIBALD"
type input "LORI ARCHIBALD"
click at [137, 226] on button "button" at bounding box center [143, 219] width 26 height 26
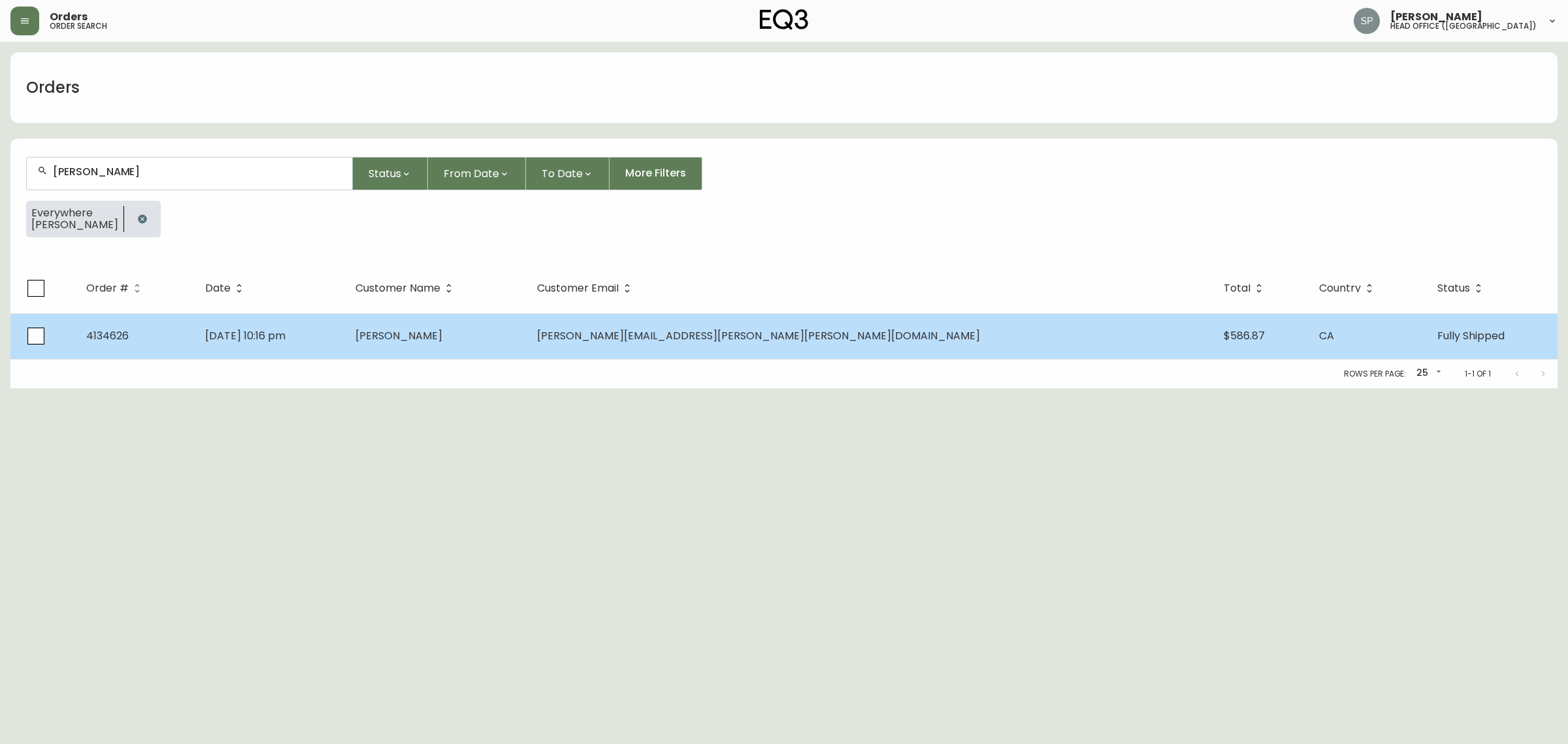
click at [516, 327] on td "Lori Archibald" at bounding box center [436, 336] width 182 height 45
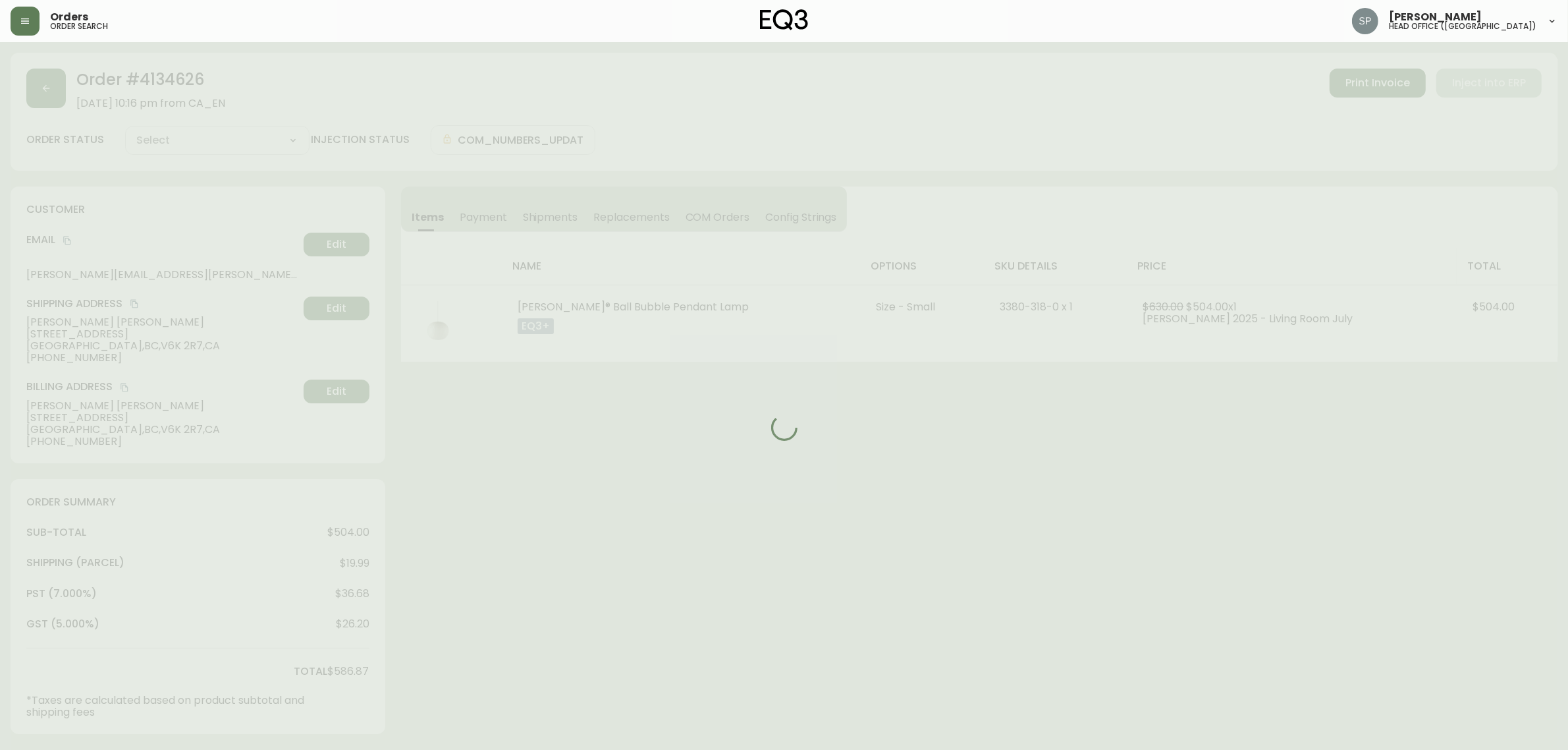
type input "Fully Shipped"
select select "FULLY_SHIPPED"
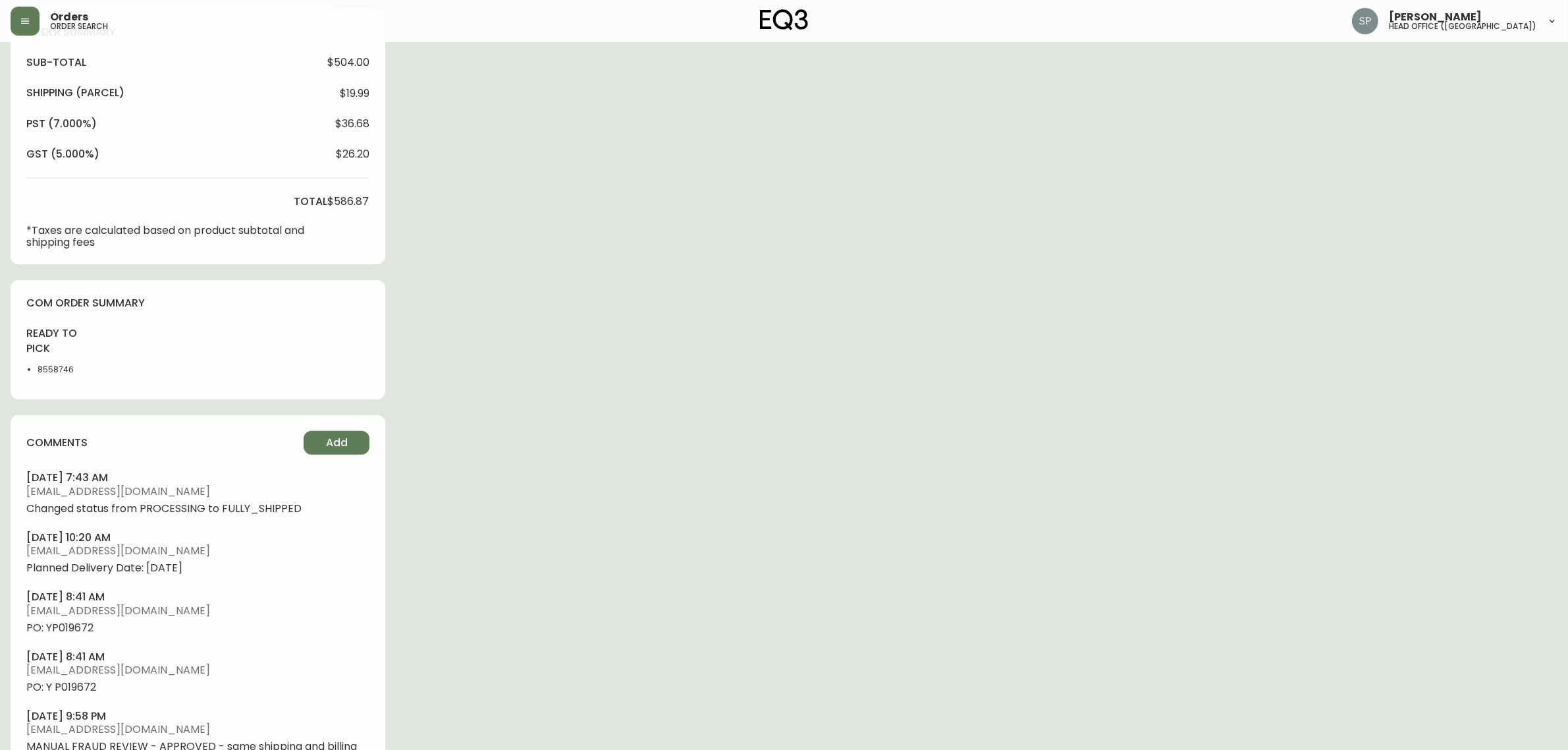
scroll to position [494, 0]
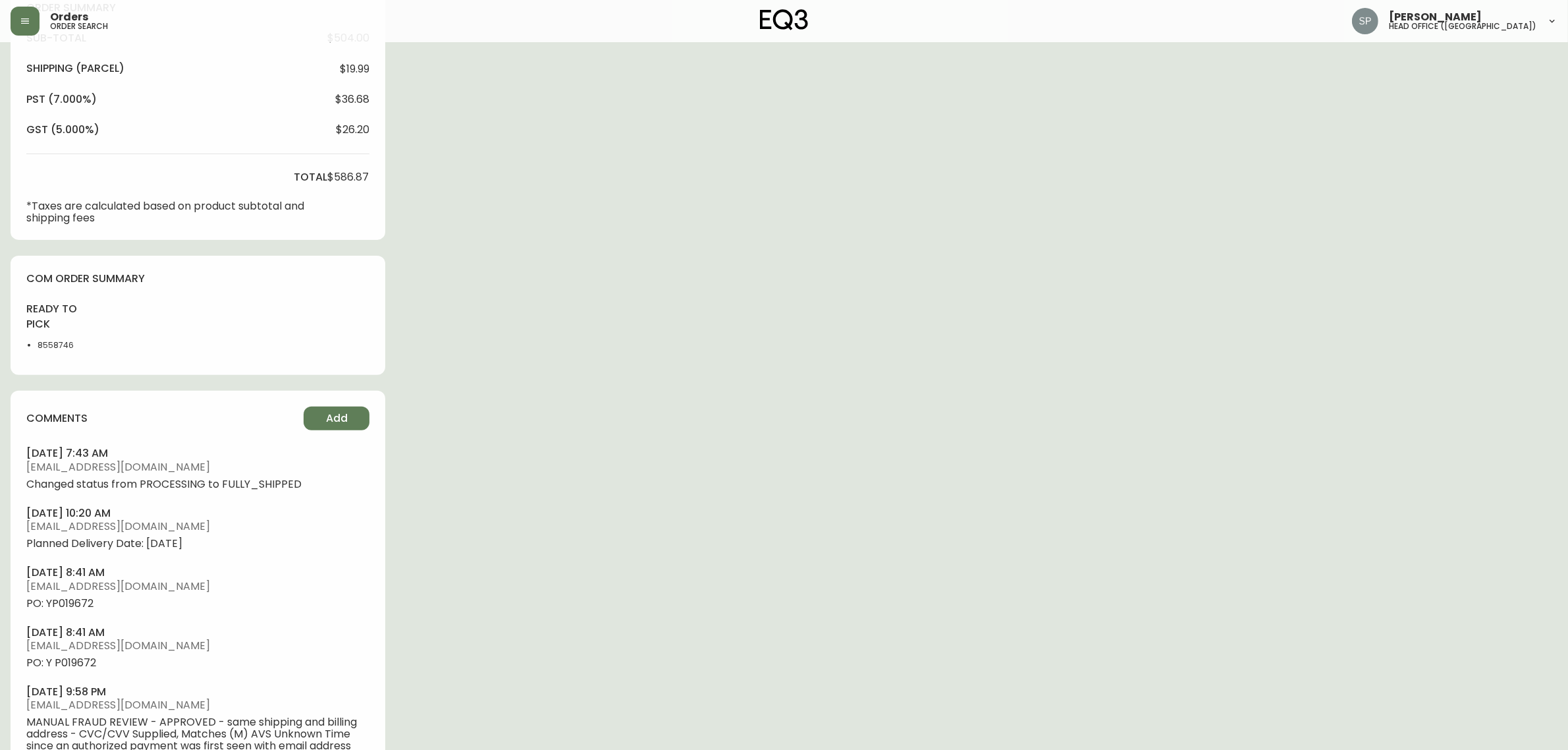
click at [56, 348] on li "8558746" at bounding box center [69, 345] width 63 height 12
copy li "8558746"
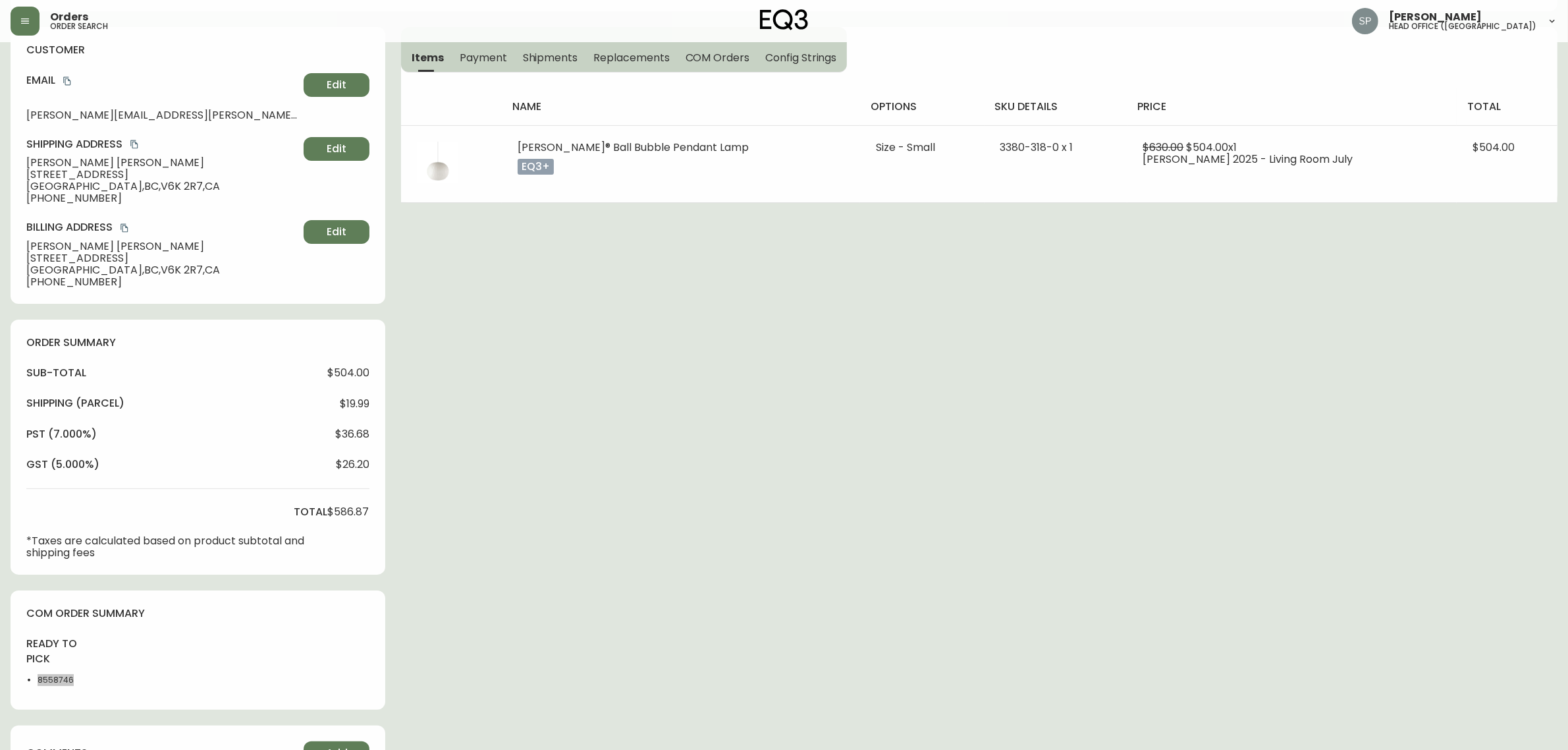
scroll to position [0, 0]
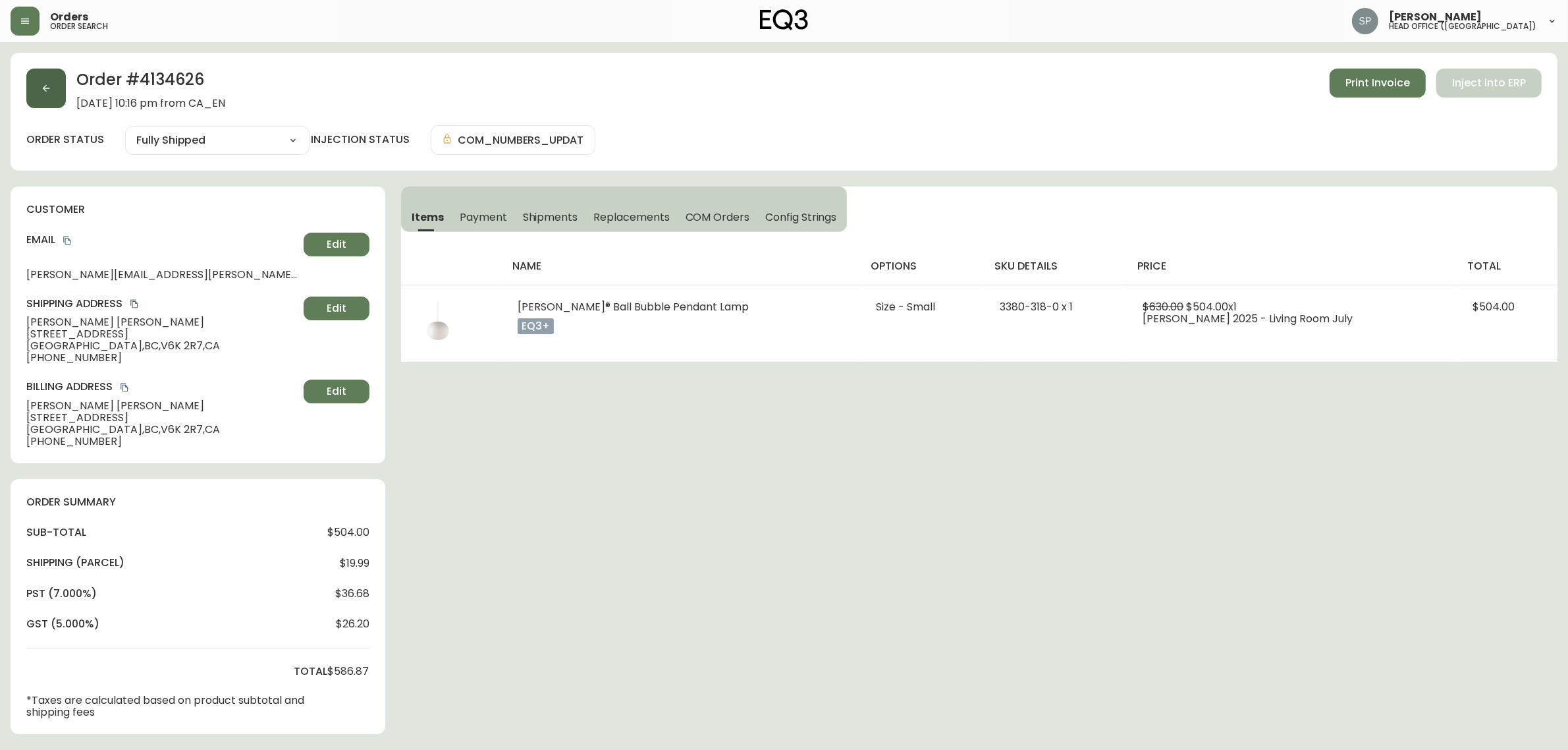
click at [36, 82] on button "button" at bounding box center [46, 88] width 39 height 39
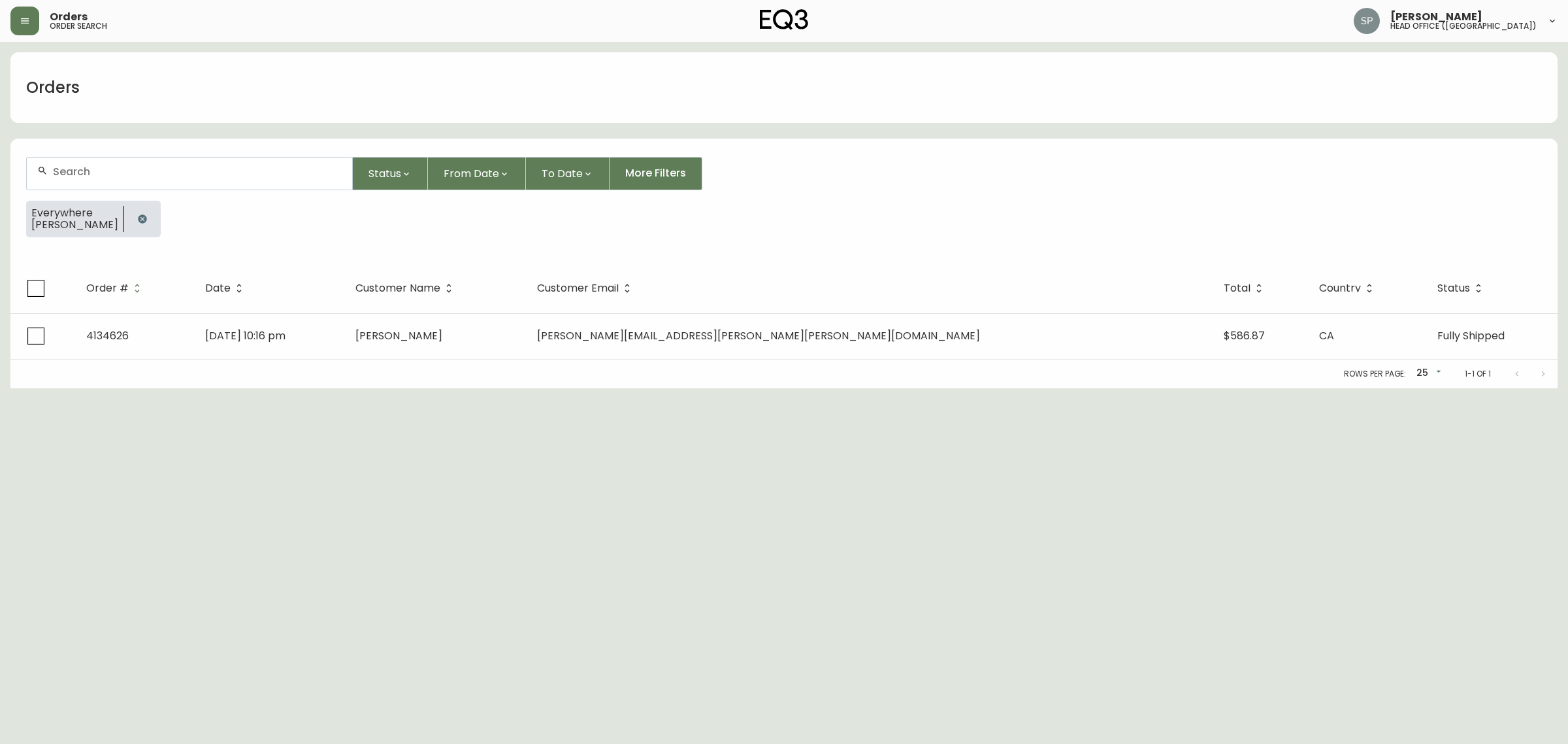
click at [169, 180] on div at bounding box center [190, 174] width 325 height 32
paste input "LOGAN DUFFY"
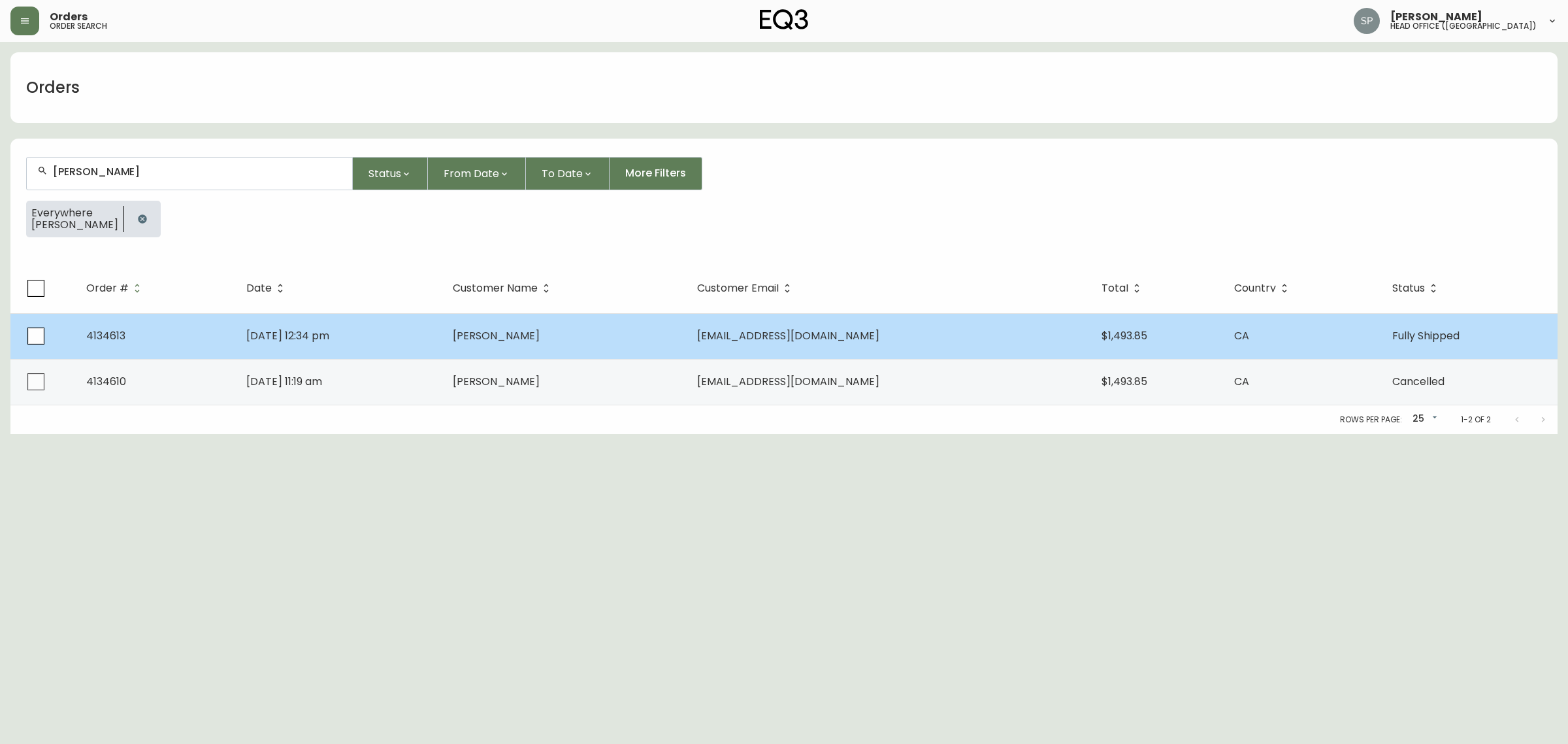
type input "LOGAN DUFFY"
click at [521, 331] on span "Logan Duffy" at bounding box center [496, 336] width 87 height 15
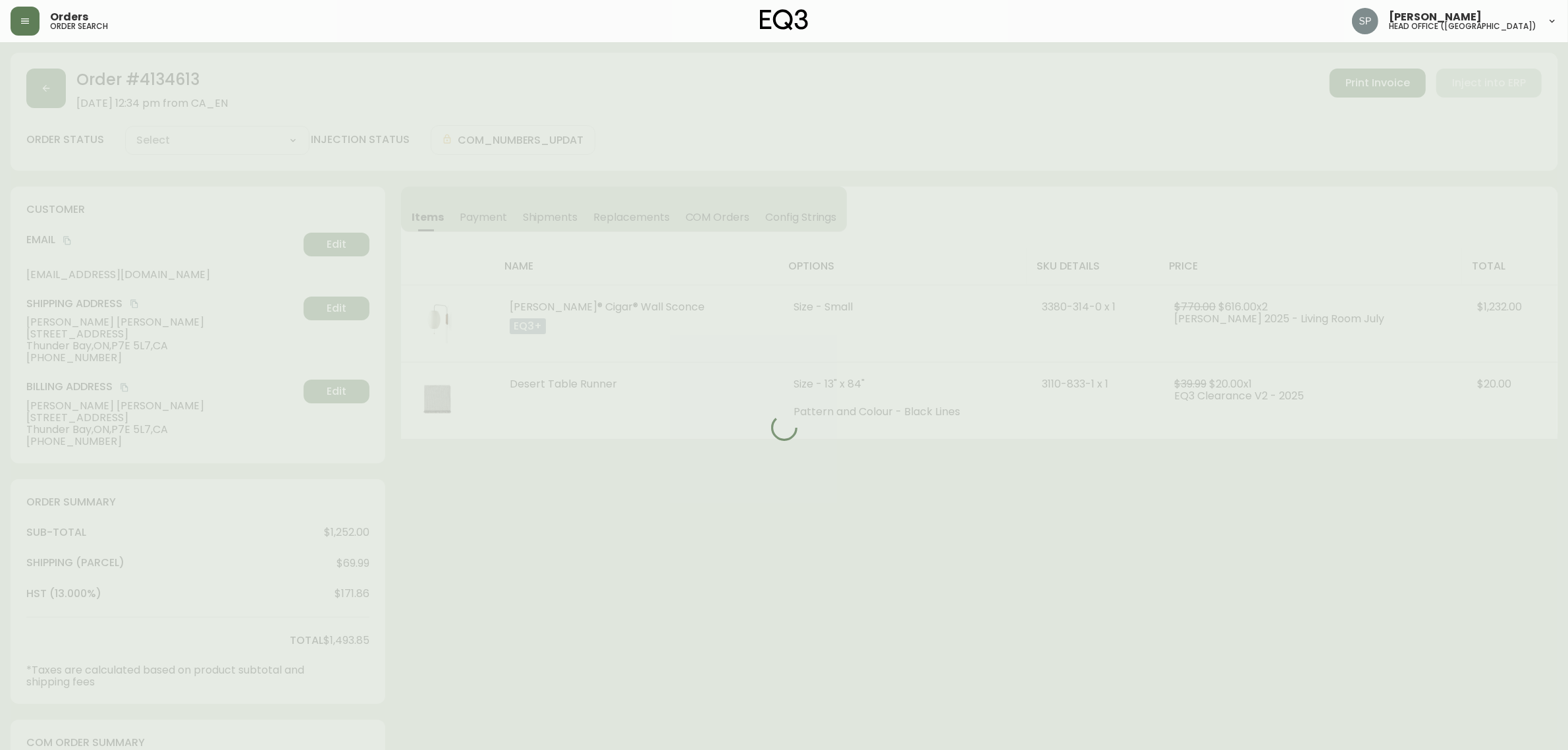
type input "Fully Shipped"
select select "FULLY_SHIPPED"
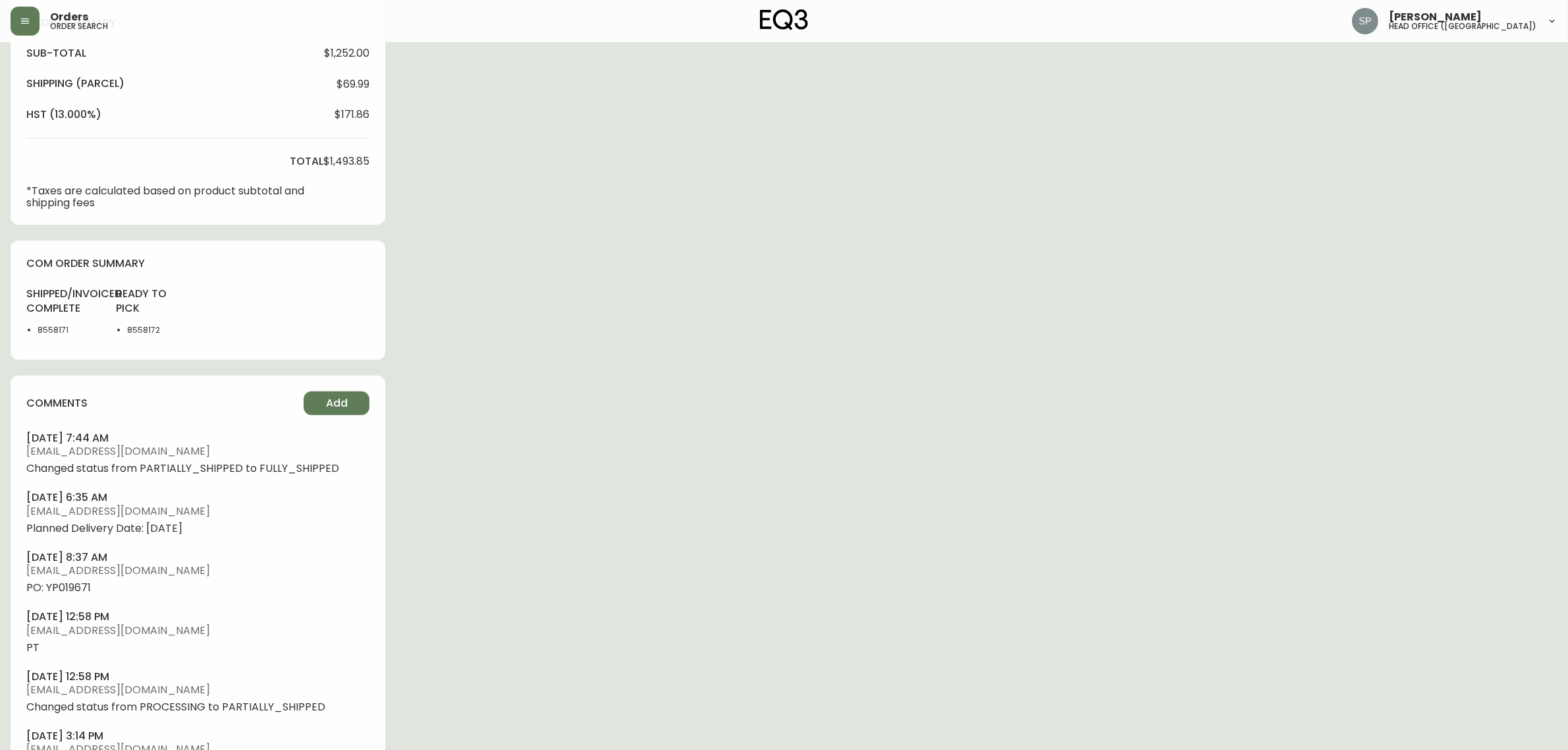
scroll to position [494, 0]
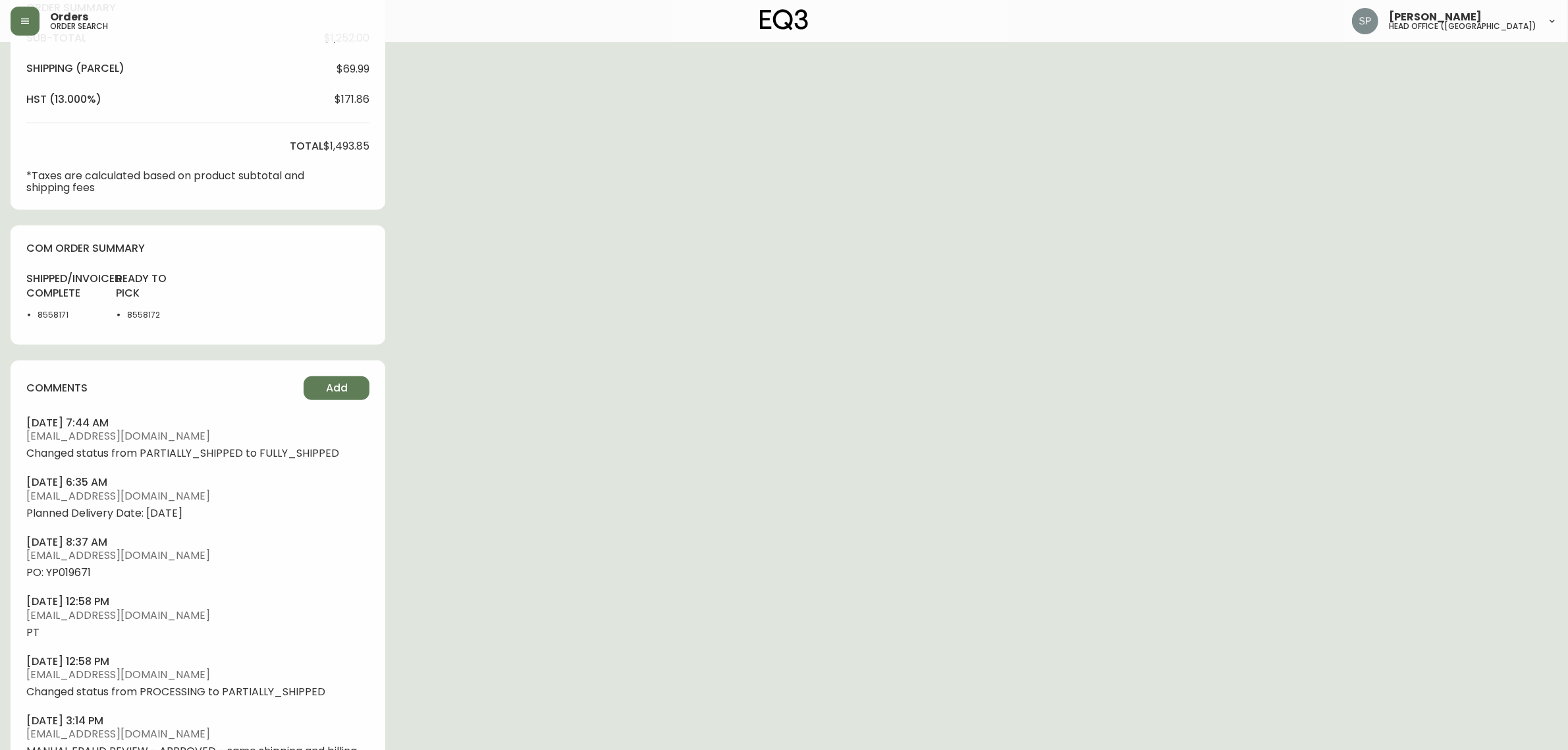
click at [145, 318] on li "8558172" at bounding box center [158, 315] width 63 height 12
copy li "8558172"
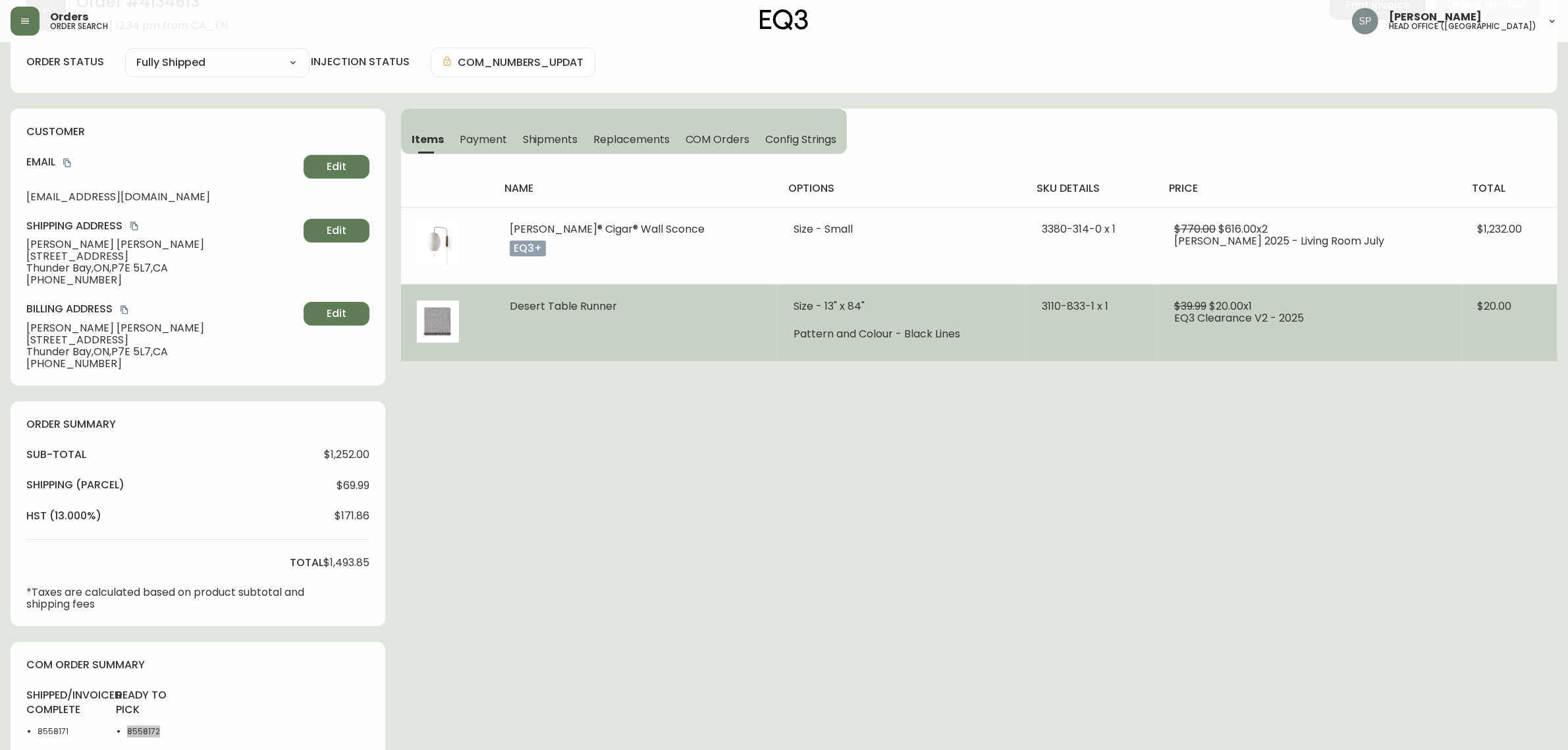
scroll to position [0, 0]
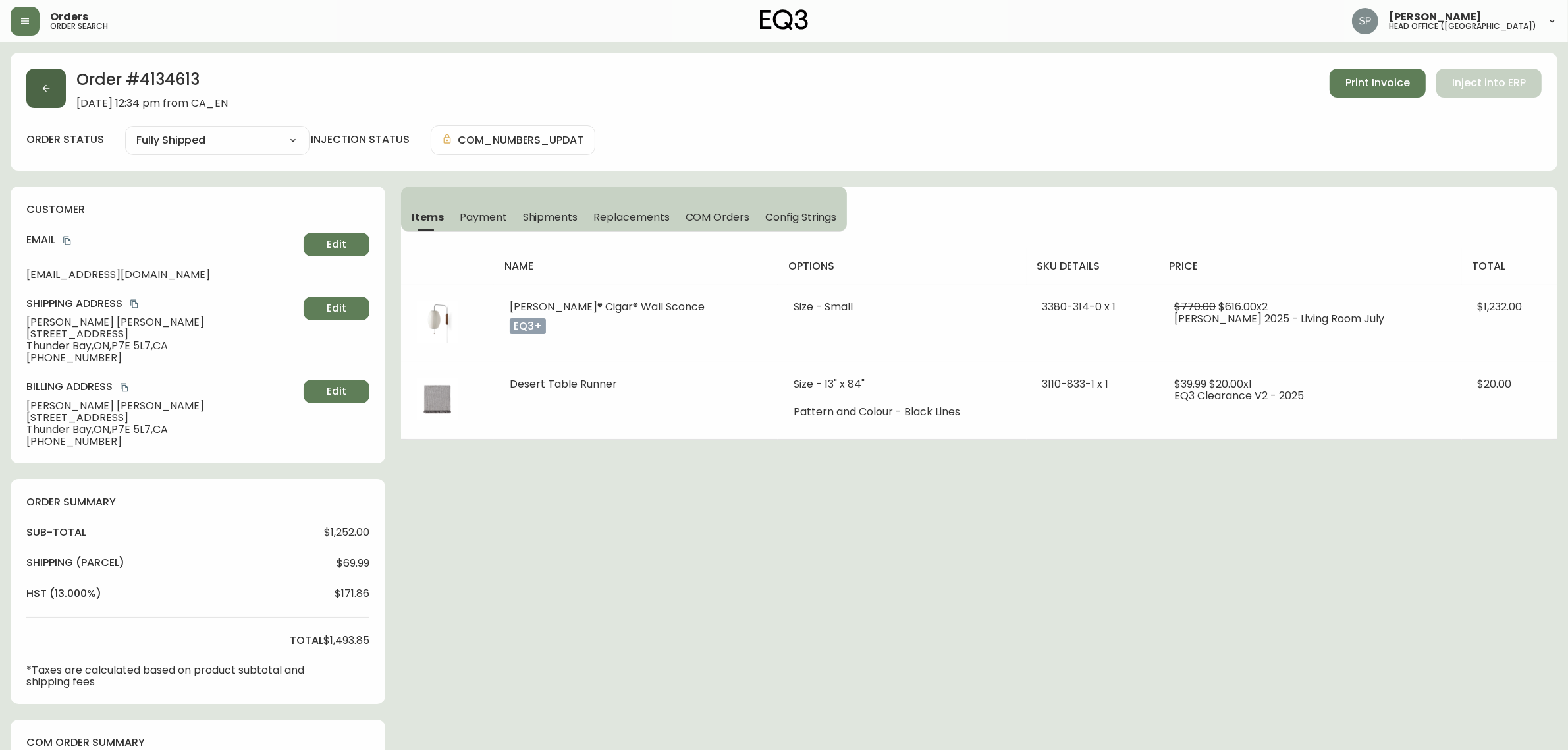
click at [47, 100] on button "button" at bounding box center [46, 88] width 39 height 39
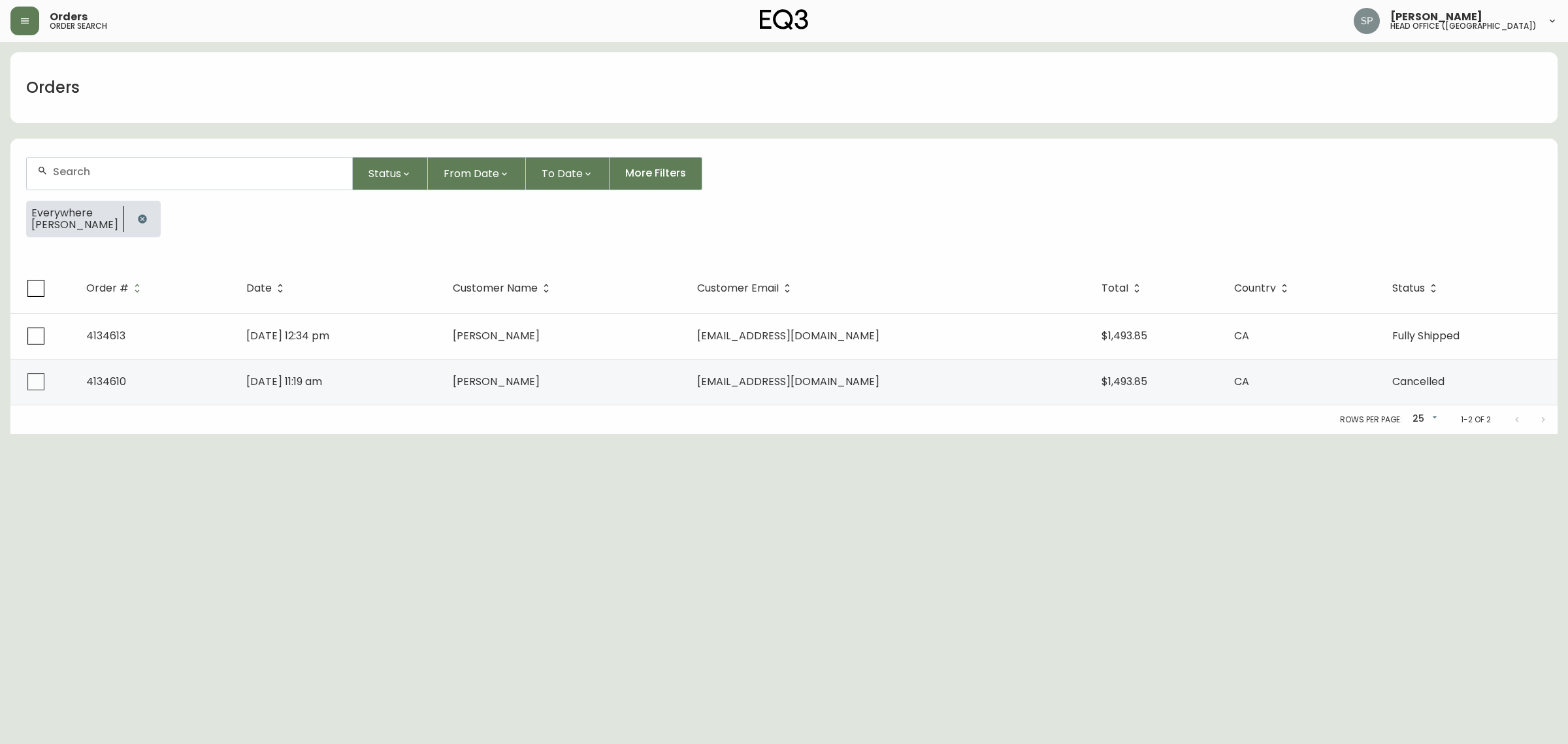
drag, startPoint x: 108, startPoint y: 158, endPoint x: 116, endPoint y: 161, distance: 8.5
click at [111, 161] on div at bounding box center [190, 174] width 325 height 32
paste input "FRANCIS CHAU"
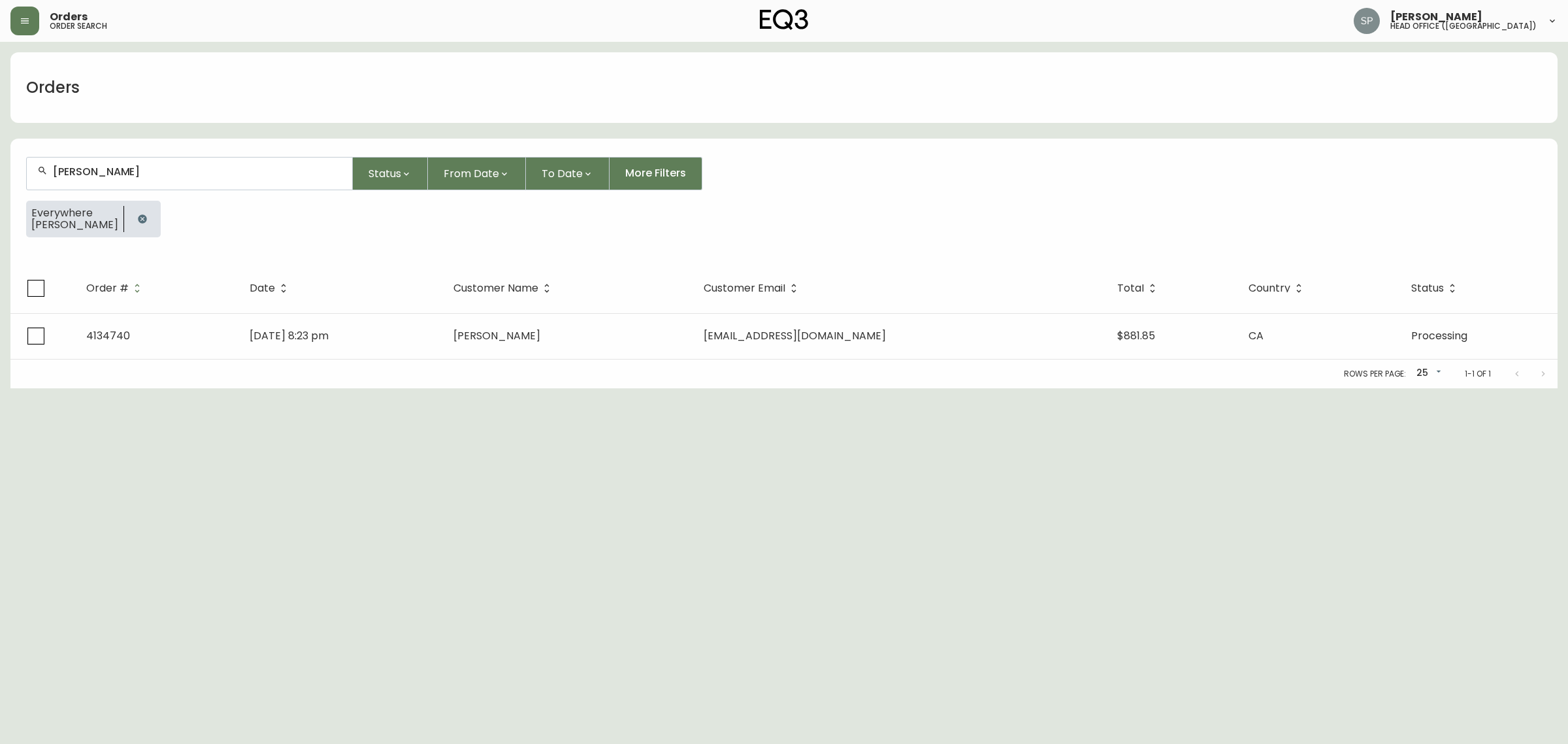
type input "FRANCIS CHAU"
click at [330, 364] on div "Rows per page: 25 25 1-1 of 1" at bounding box center [783, 373] width 1547 height 29
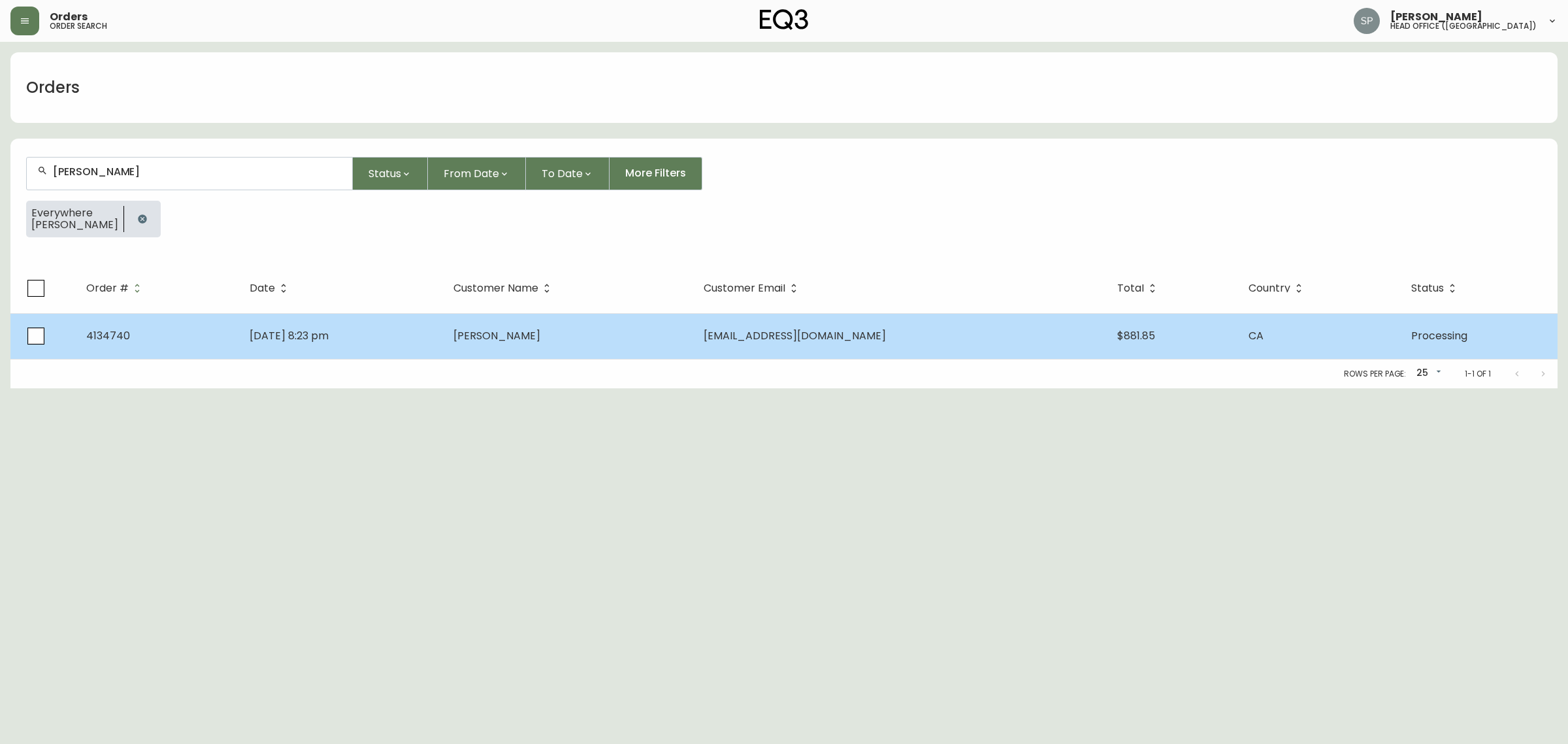
click at [331, 350] on td "Aug 21 2025, 8:23 pm" at bounding box center [340, 336] width 203 height 45
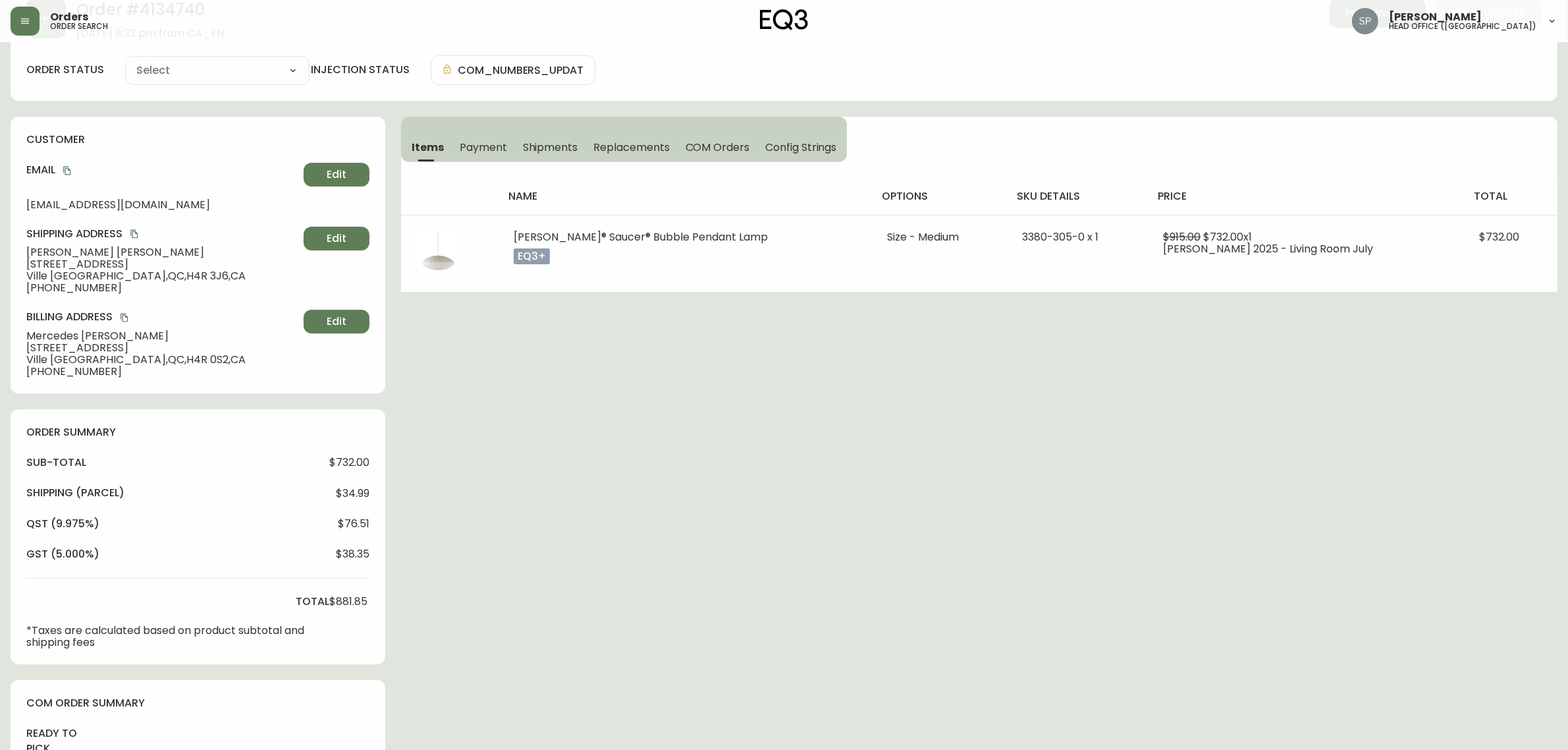
type input "Processing"
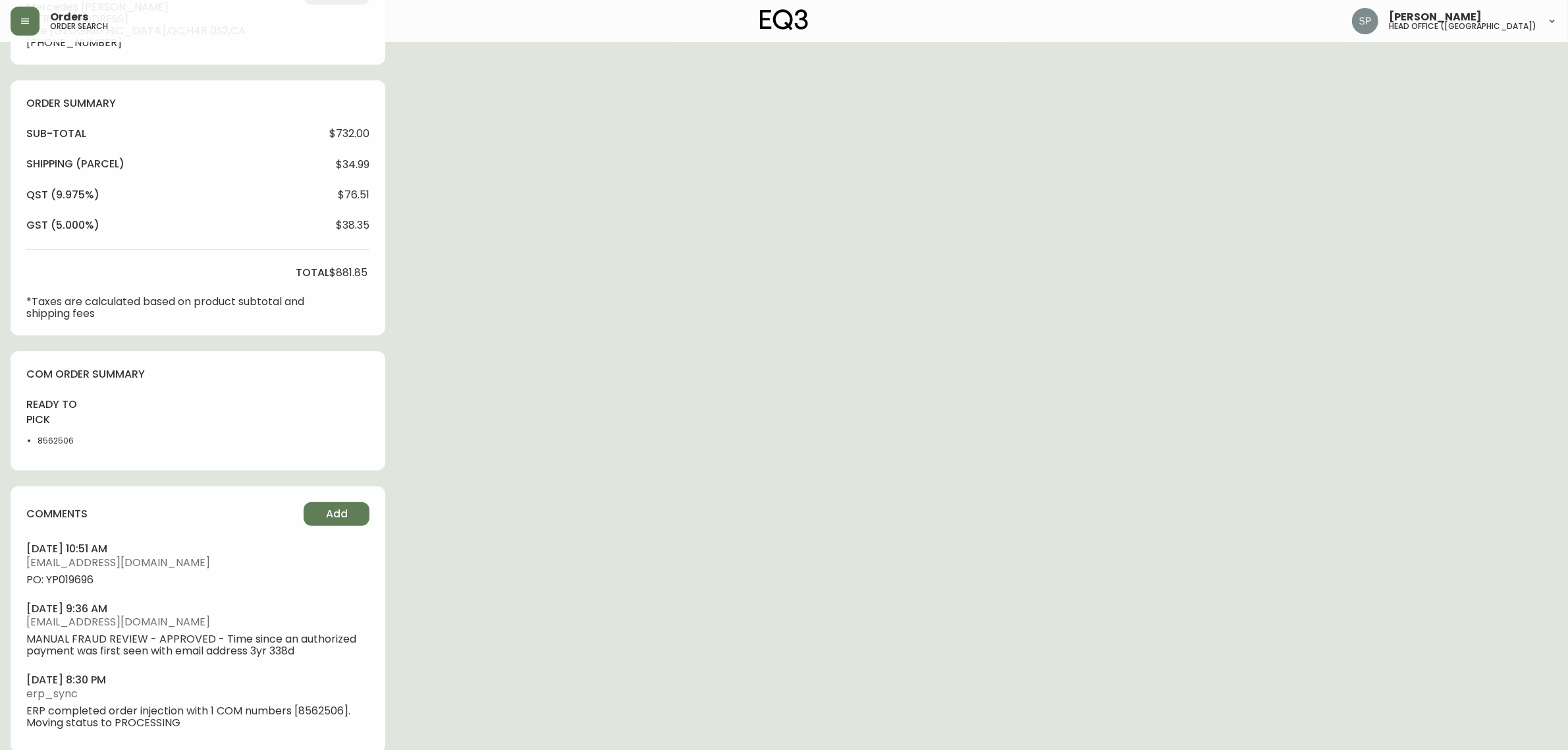
select select "PROCESSING"
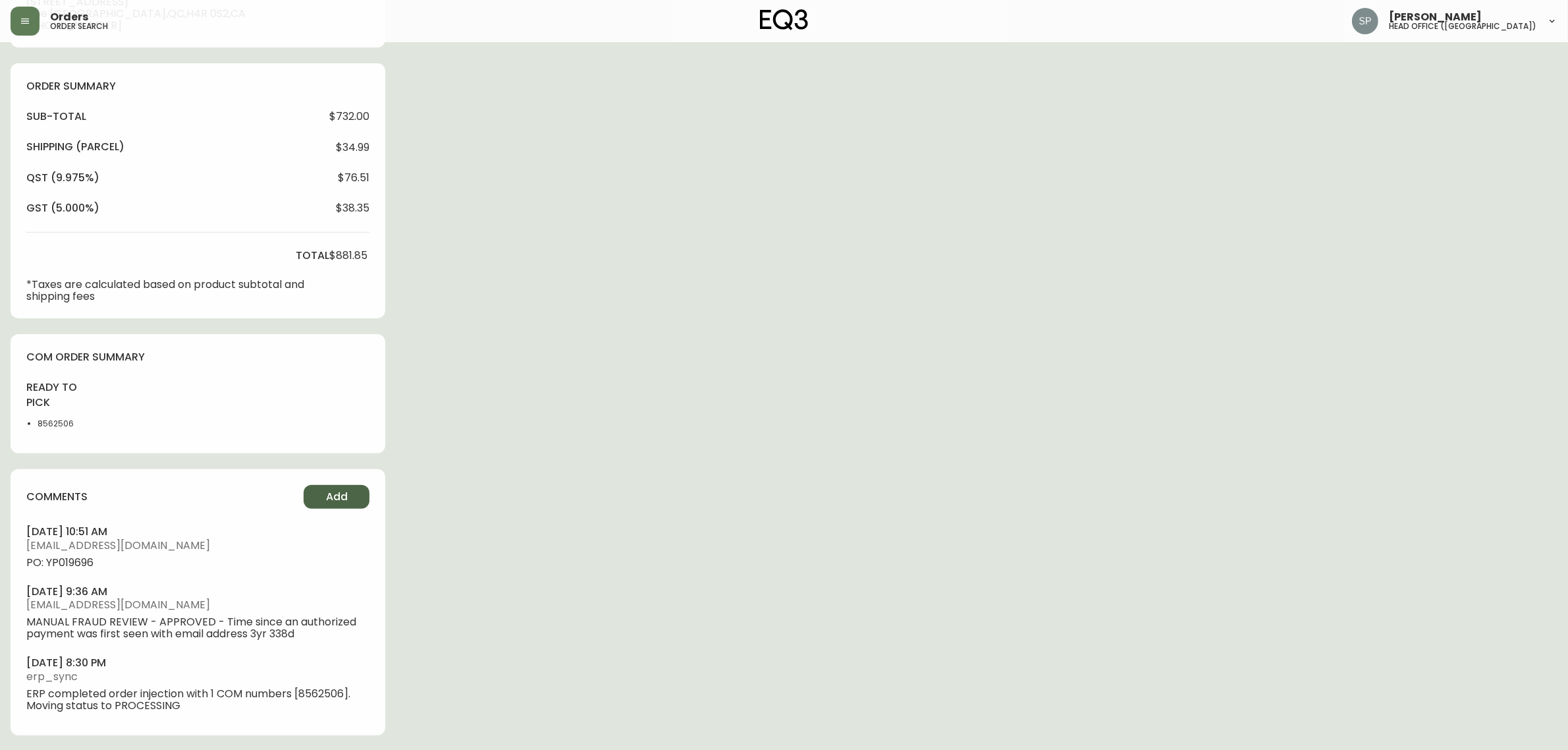
click at [319, 502] on button "Add" at bounding box center [336, 497] width 66 height 24
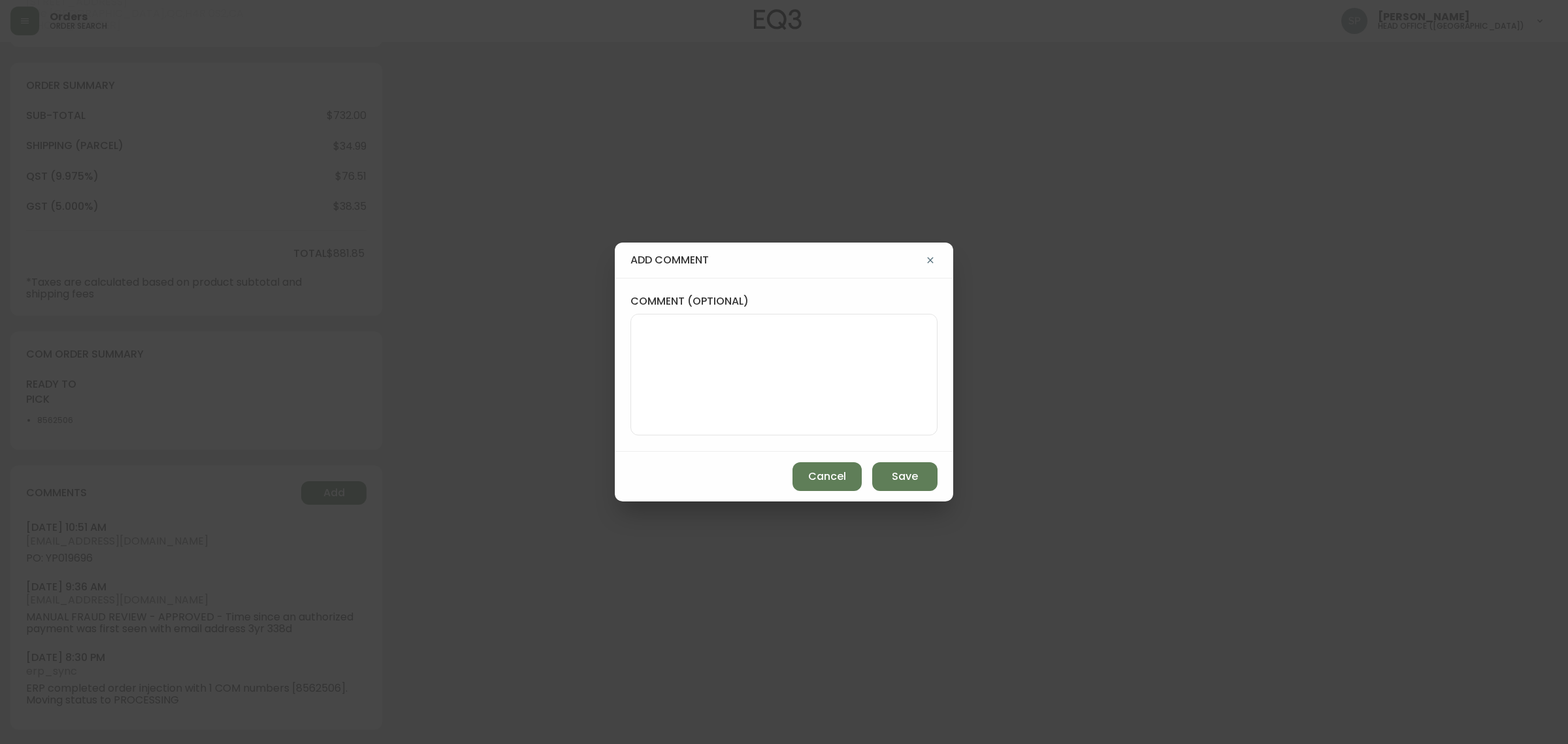
click at [717, 380] on textarea "comment (optional)" at bounding box center [783, 375] width 285 height 105
paste textarea "Planned Delivery Date: Oct 9, 2025"
type textarea "Planned Delivery Date: Oct 9, 2025"
click at [889, 475] on button "Save" at bounding box center [904, 476] width 65 height 29
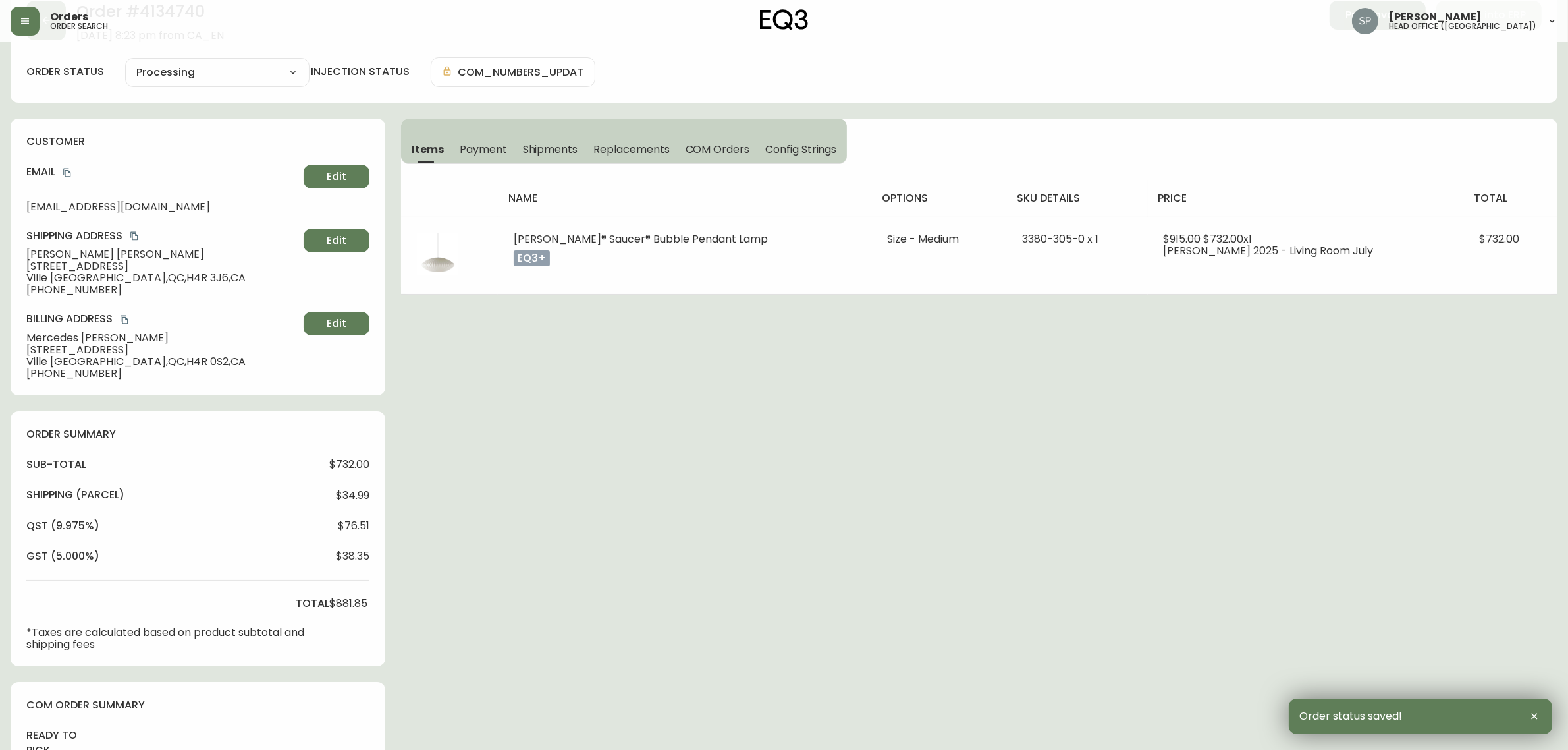
scroll to position [4, 0]
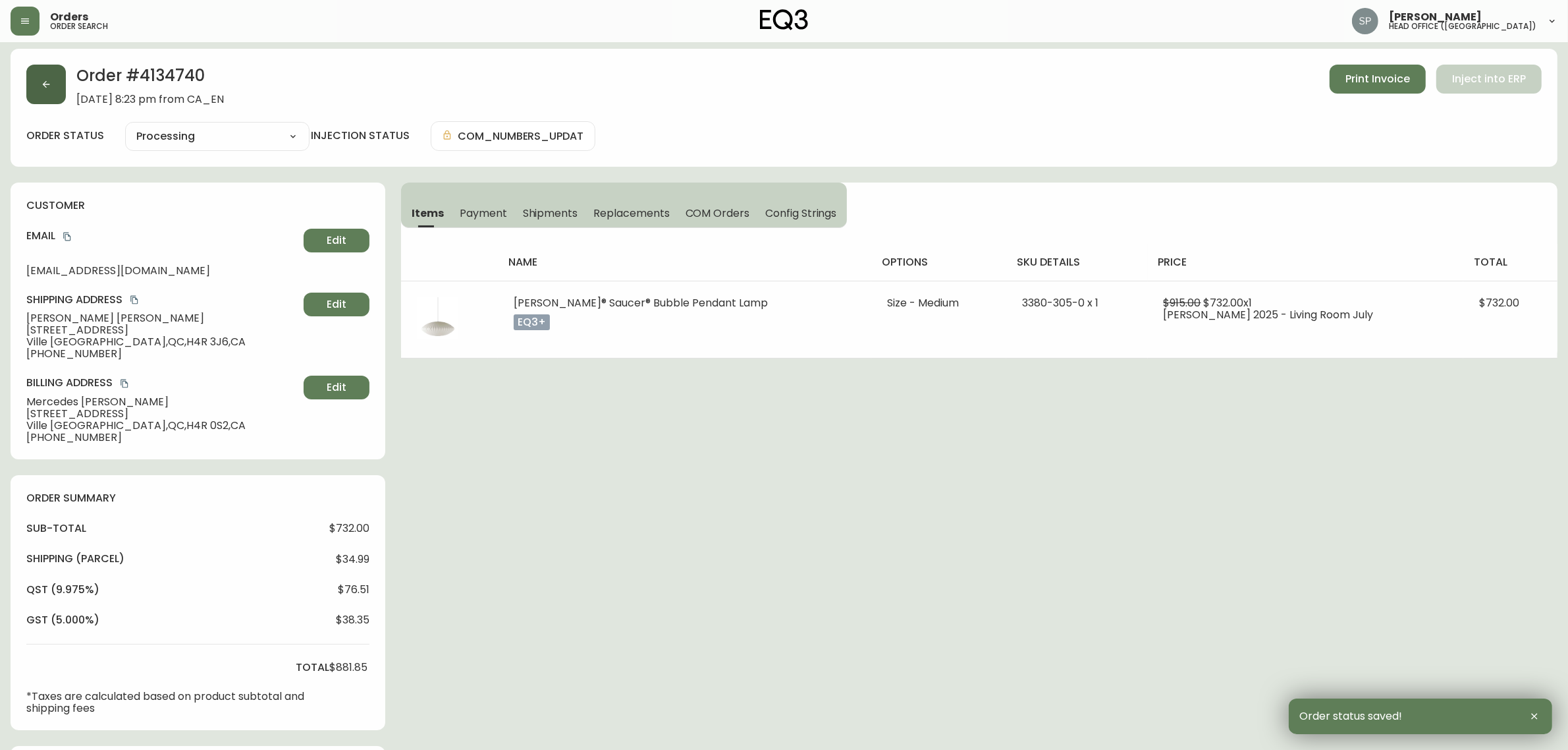
click at [57, 88] on button "button" at bounding box center [46, 83] width 39 height 39
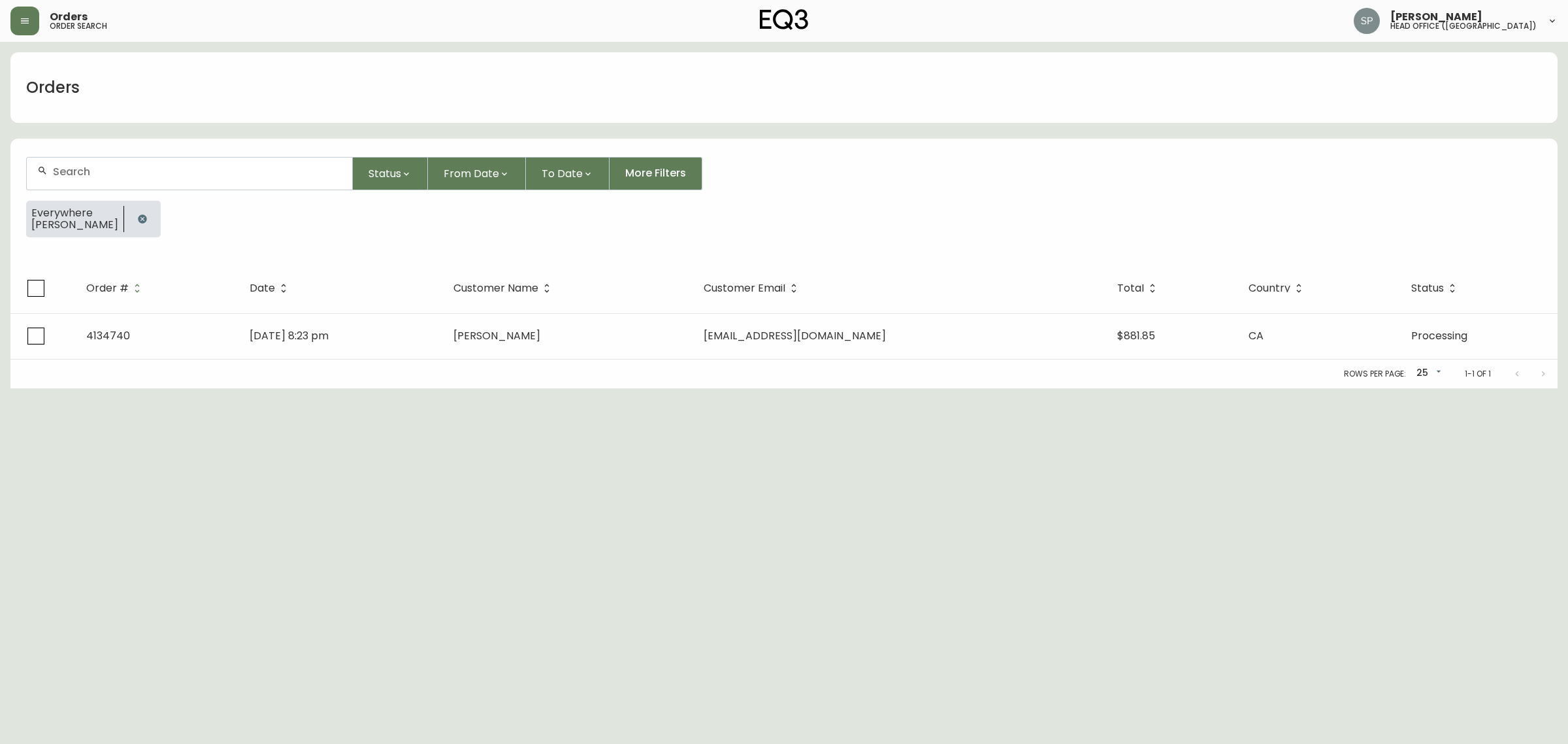
drag, startPoint x: 198, startPoint y: 180, endPoint x: 211, endPoint y: 177, distance: 13.3
click at [198, 180] on div at bounding box center [190, 174] width 325 height 32
paste input "SHERMAN YING"
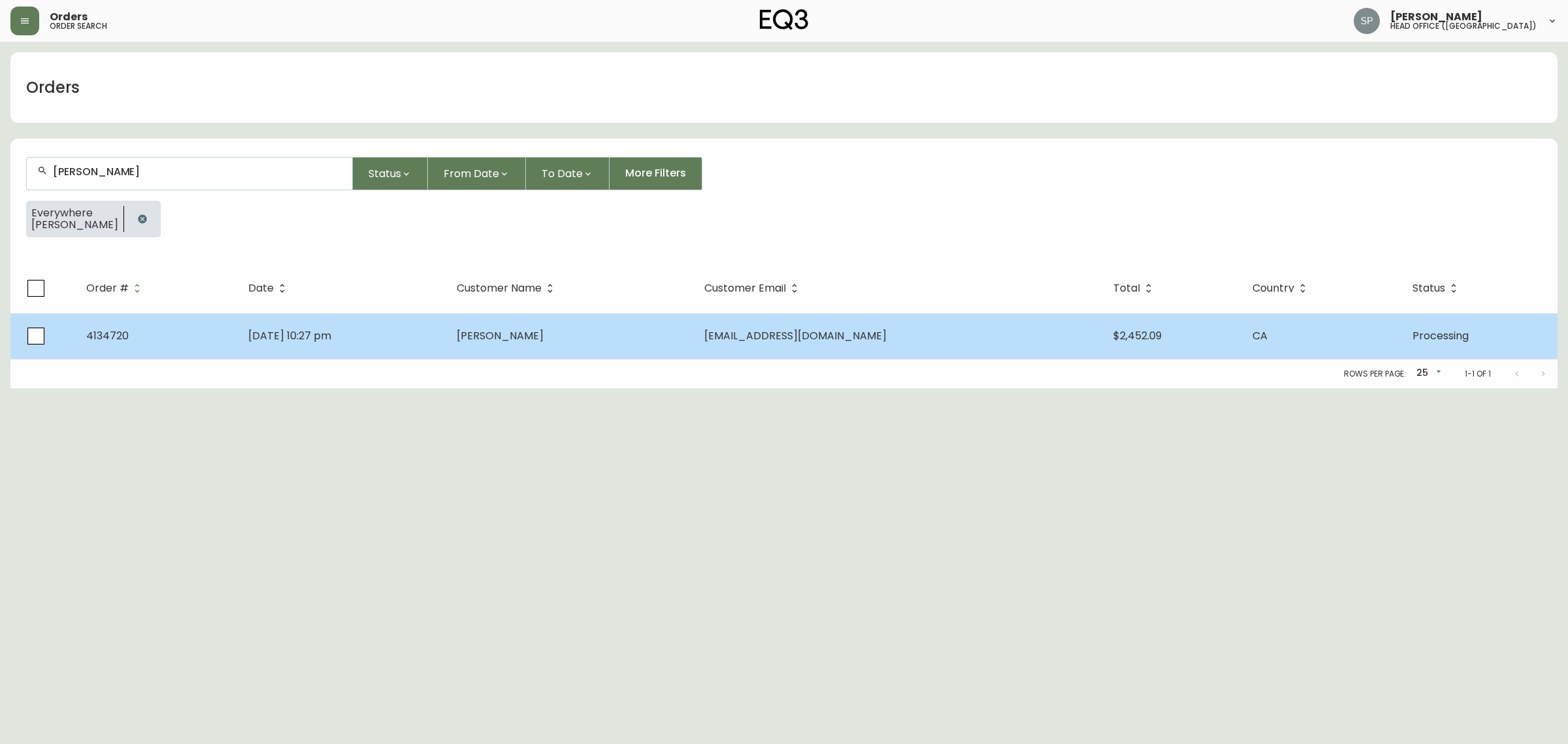
type input "SHERMAN YING"
click at [693, 321] on td "Sherman Ying" at bounding box center [569, 336] width 247 height 45
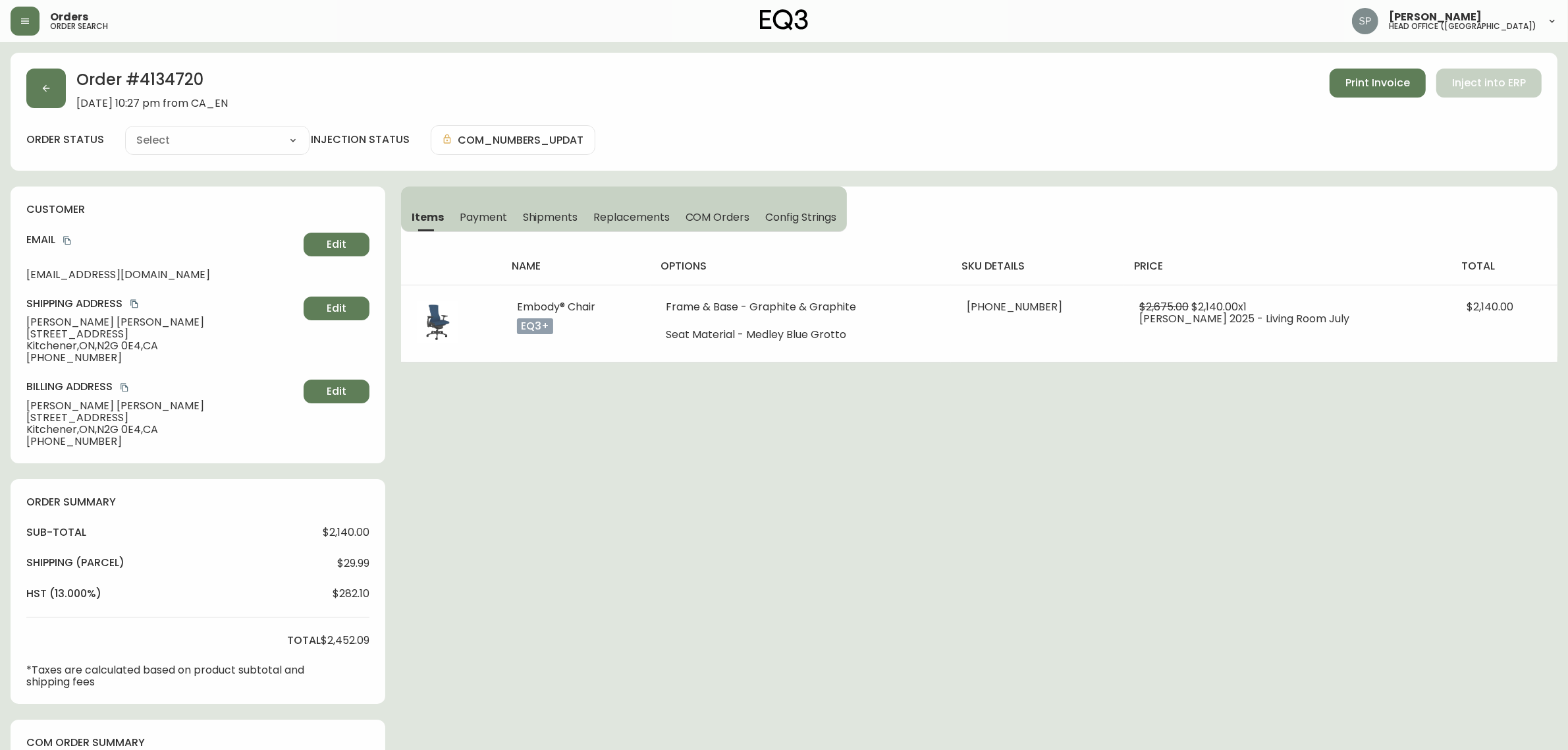
type input "Processing"
select select "PROCESSING"
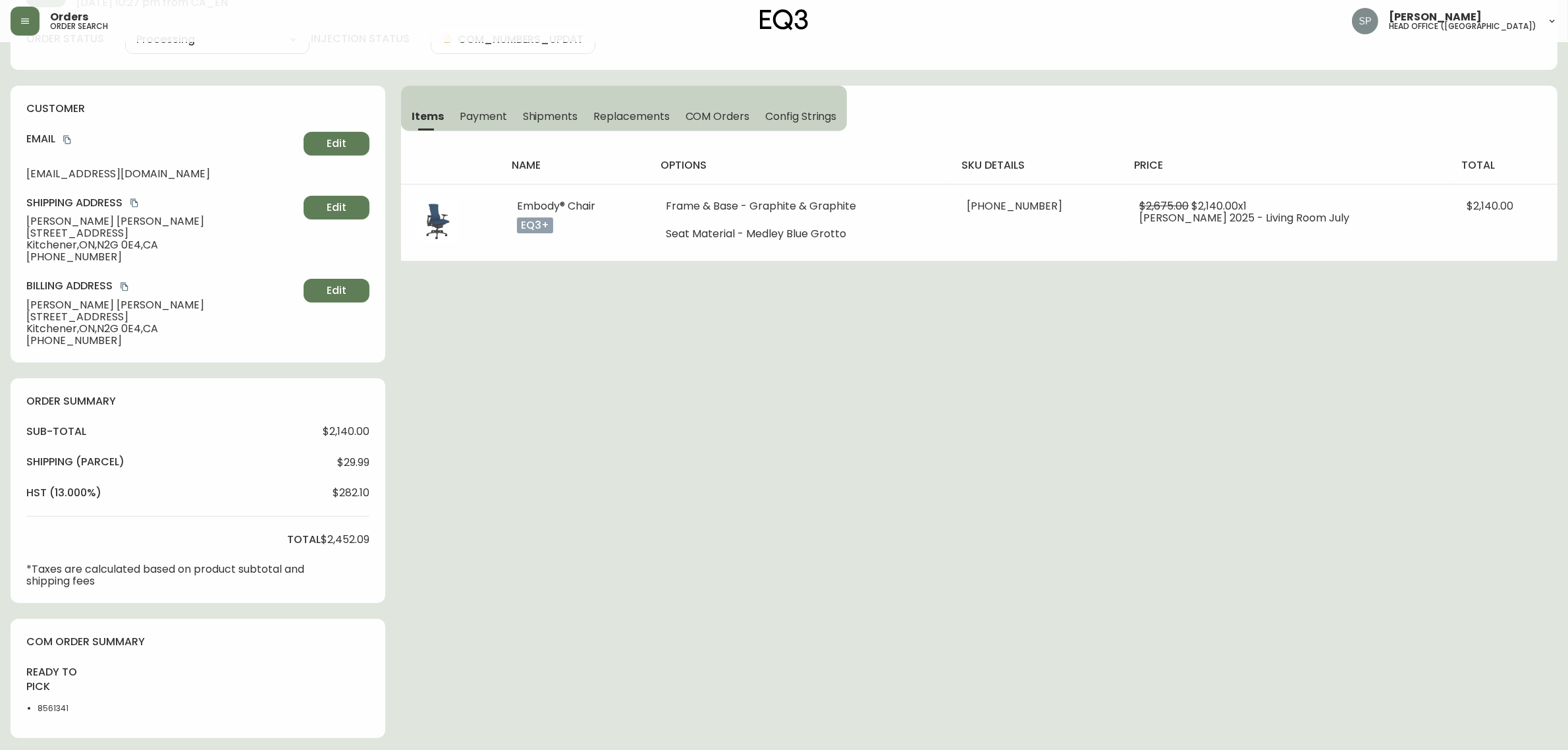
scroll to position [314, 0]
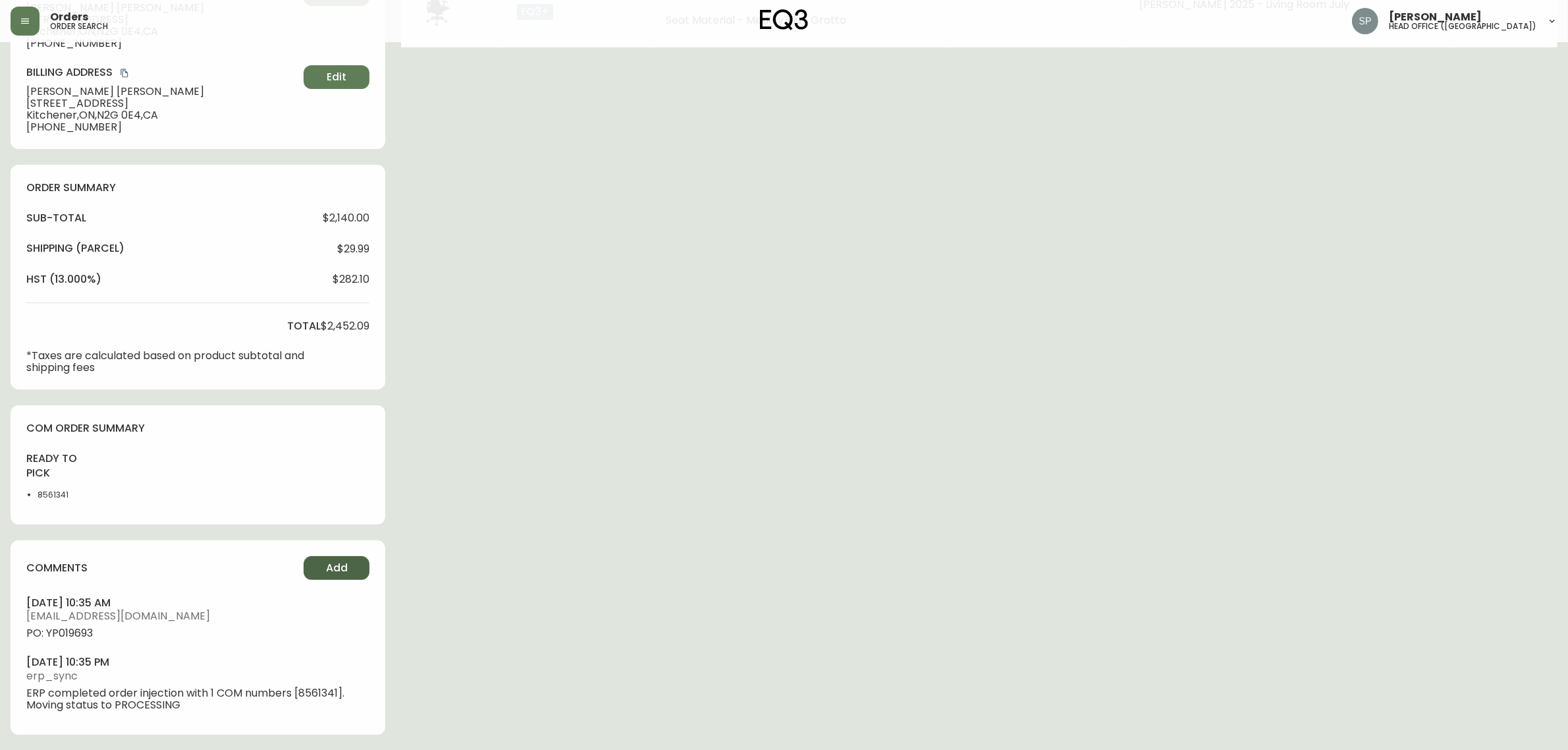
click at [352, 564] on button "Add" at bounding box center [336, 567] width 66 height 24
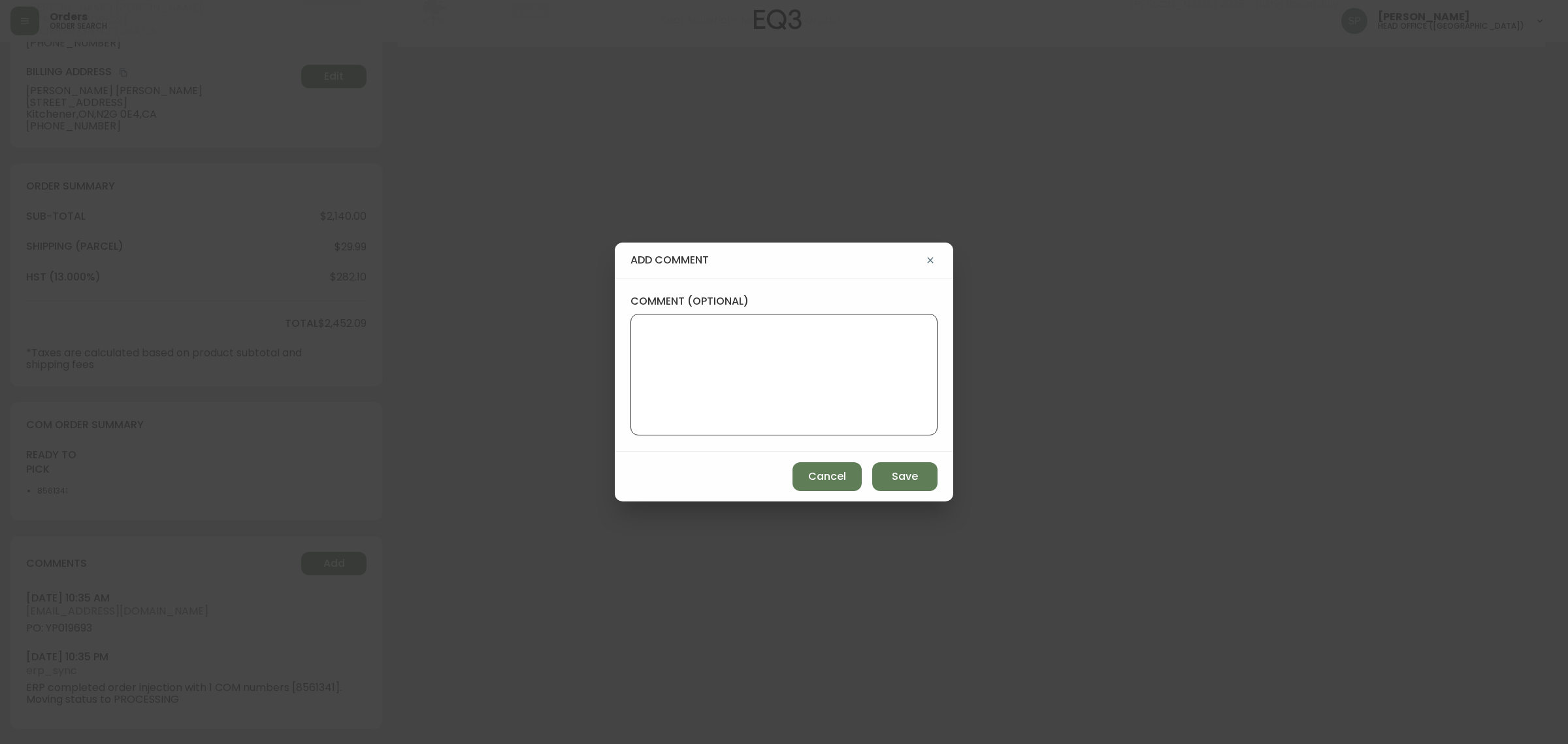
click at [760, 383] on textarea "comment (optional)" at bounding box center [783, 375] width 285 height 105
paste textarea "Planned Delivery Date: Oct 16, 2025"
type textarea "Planned Delivery Date: Oct 16, 2025"
click at [906, 477] on span "Save" at bounding box center [905, 476] width 26 height 15
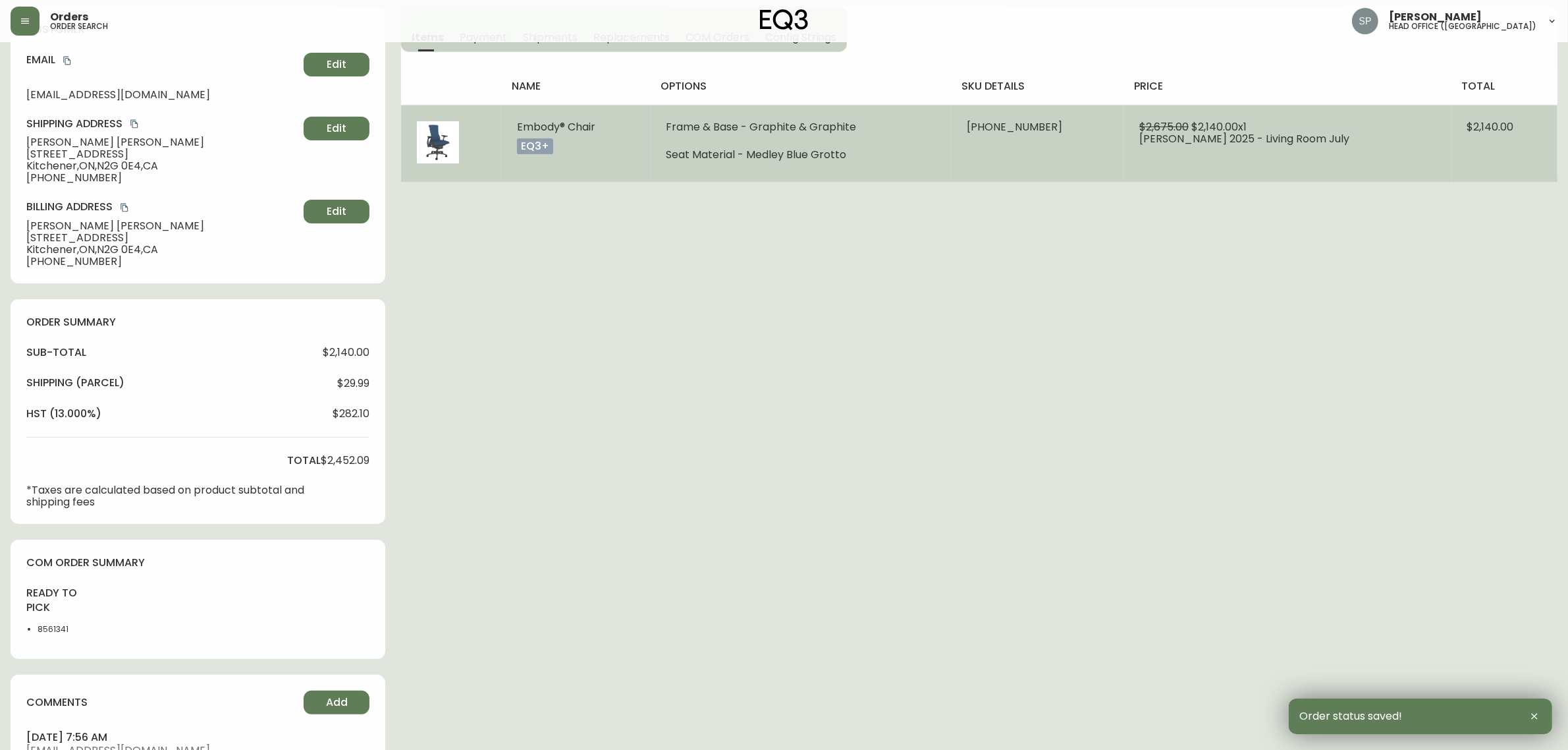
scroll to position [0, 0]
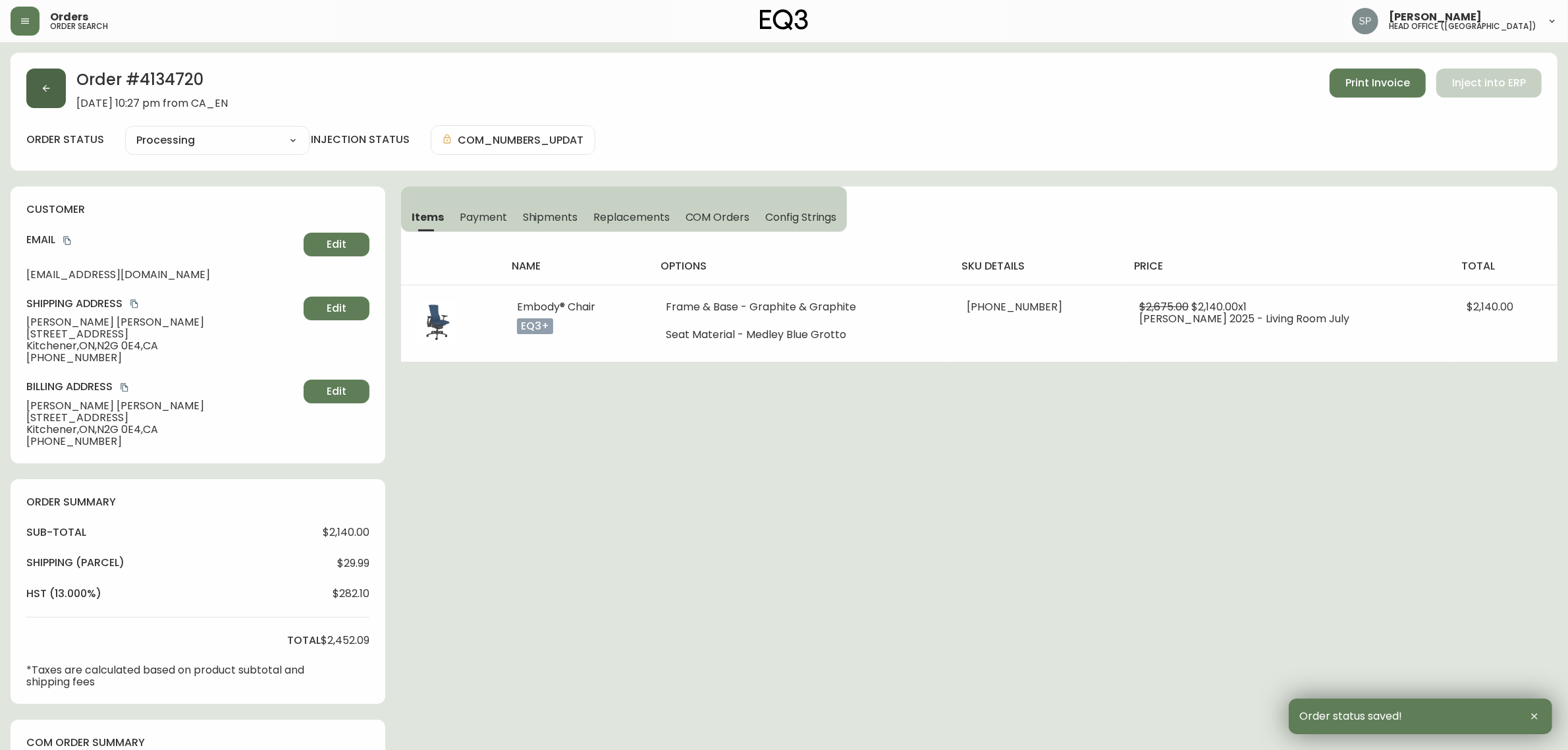
click at [38, 98] on button "button" at bounding box center [46, 88] width 39 height 39
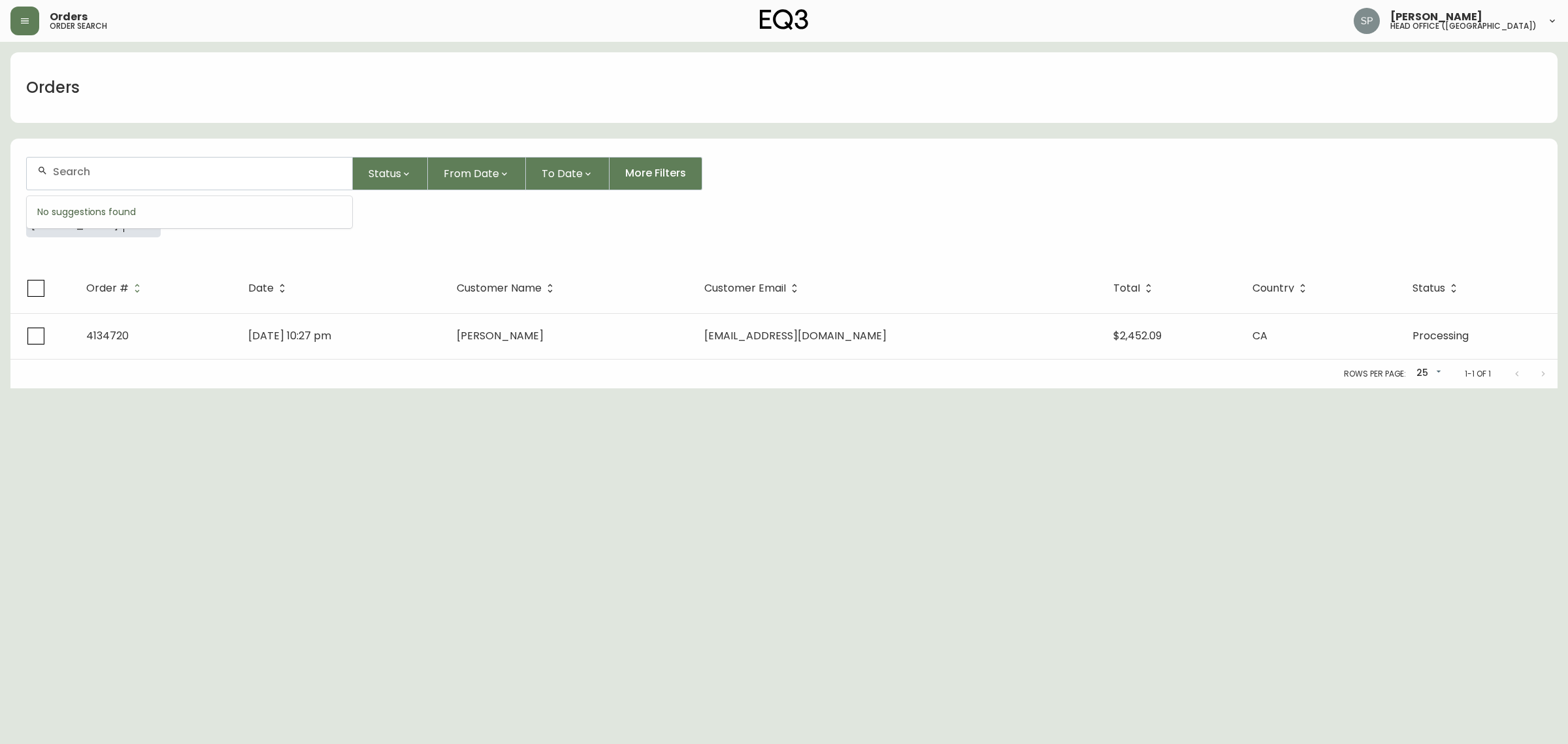
click at [103, 169] on input "text" at bounding box center [197, 172] width 289 height 12
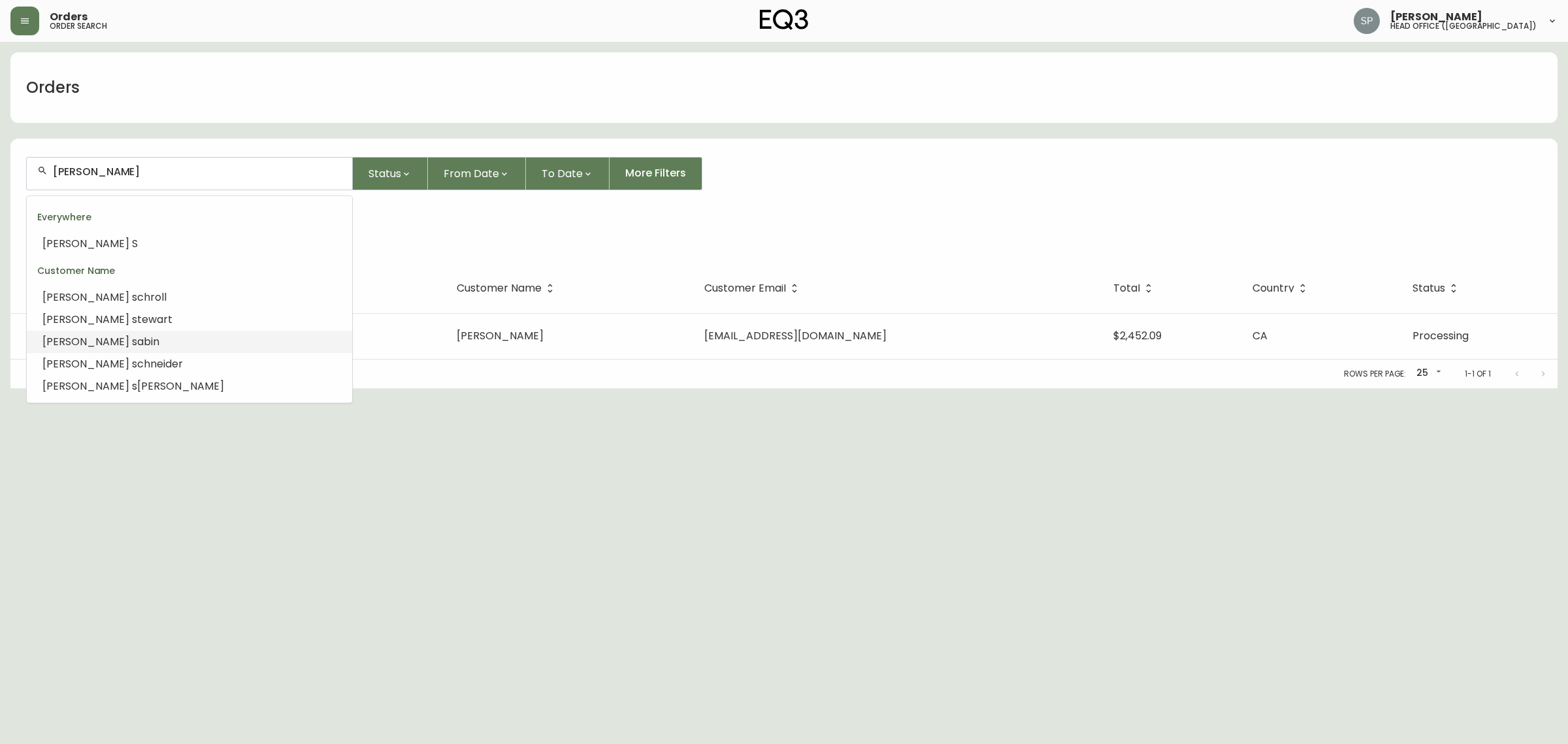
click at [135, 317] on li "margaret s tewart" at bounding box center [190, 320] width 325 height 22
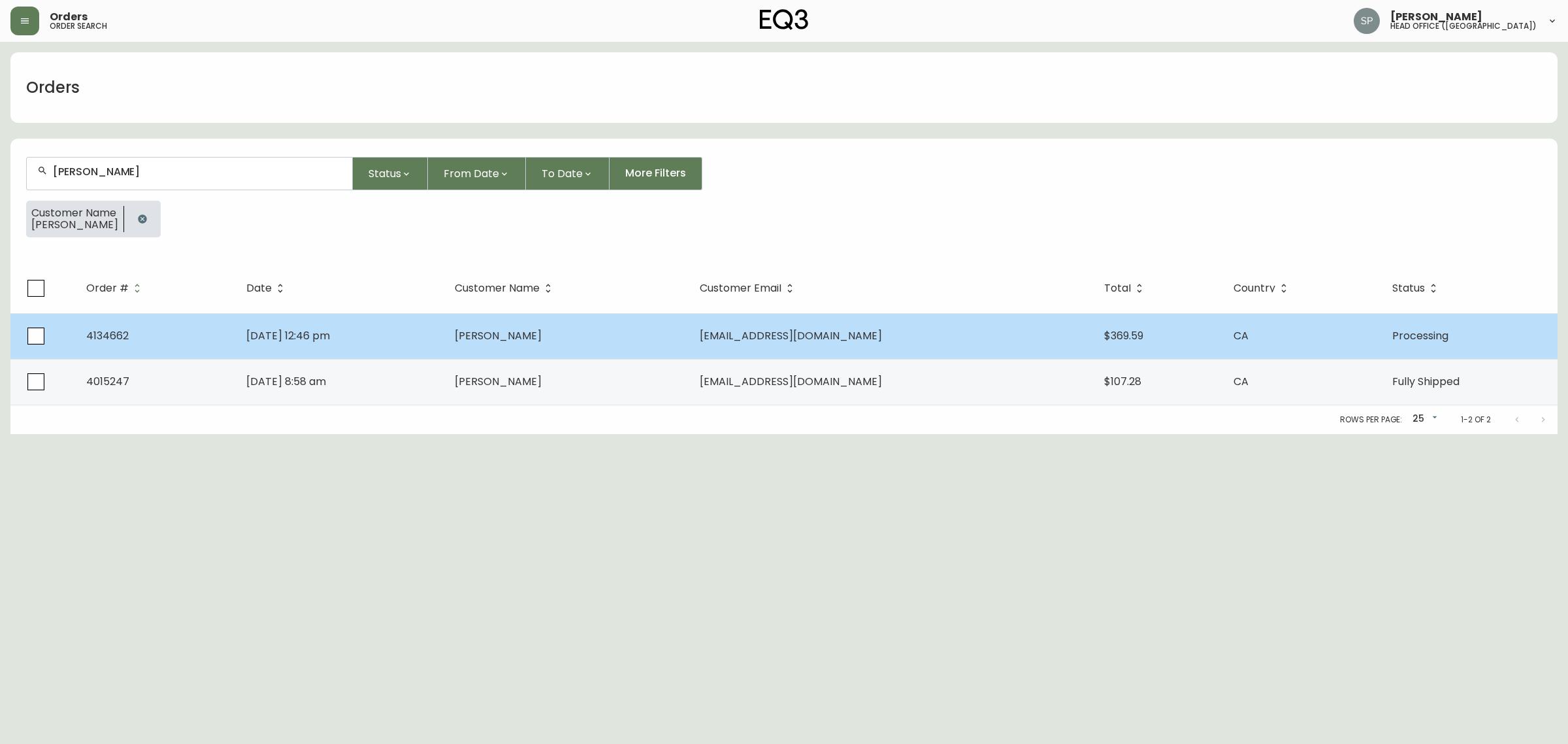
type input "margaret stewart"
click at [521, 338] on span "Margaret Stewart" at bounding box center [498, 336] width 87 height 15
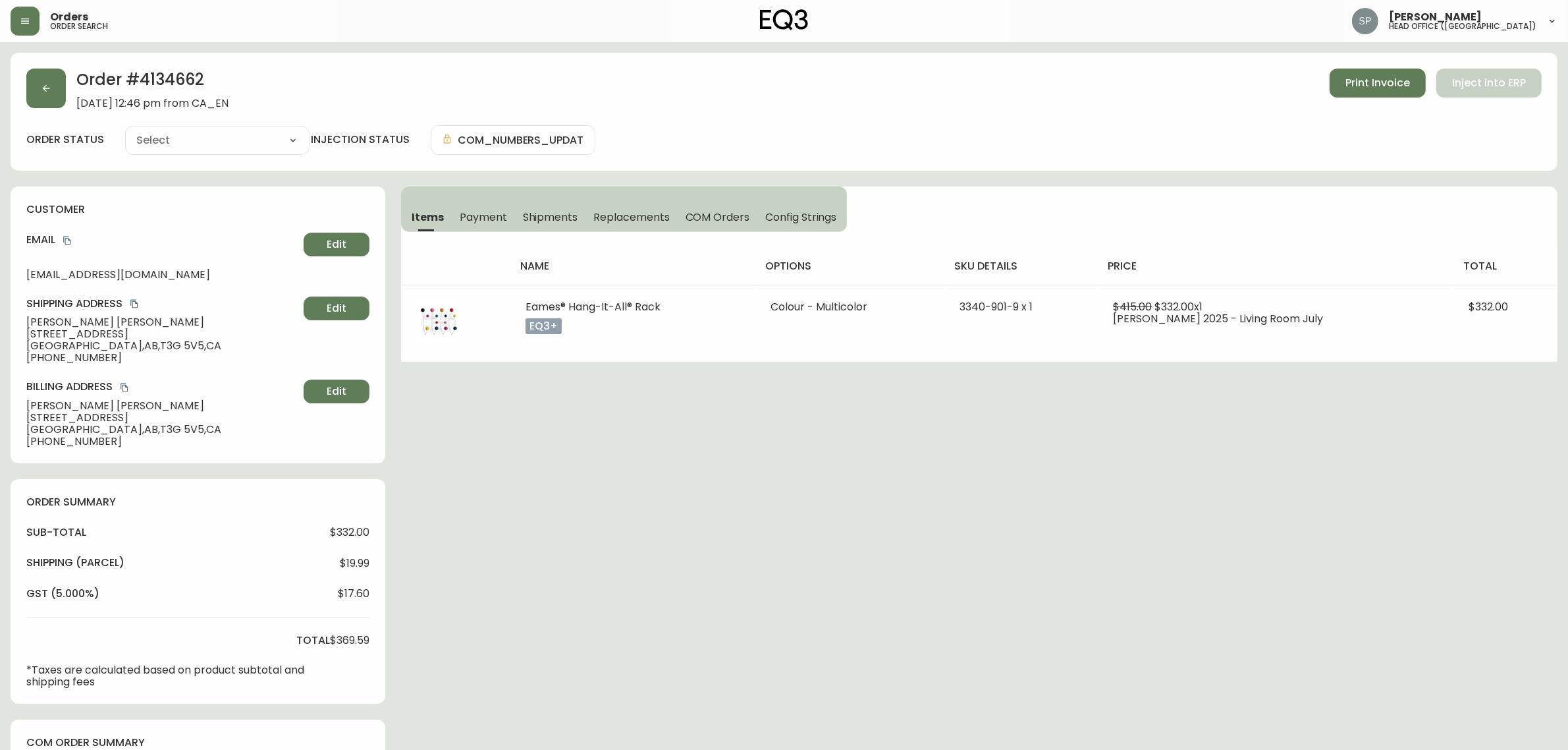
type input "Processing"
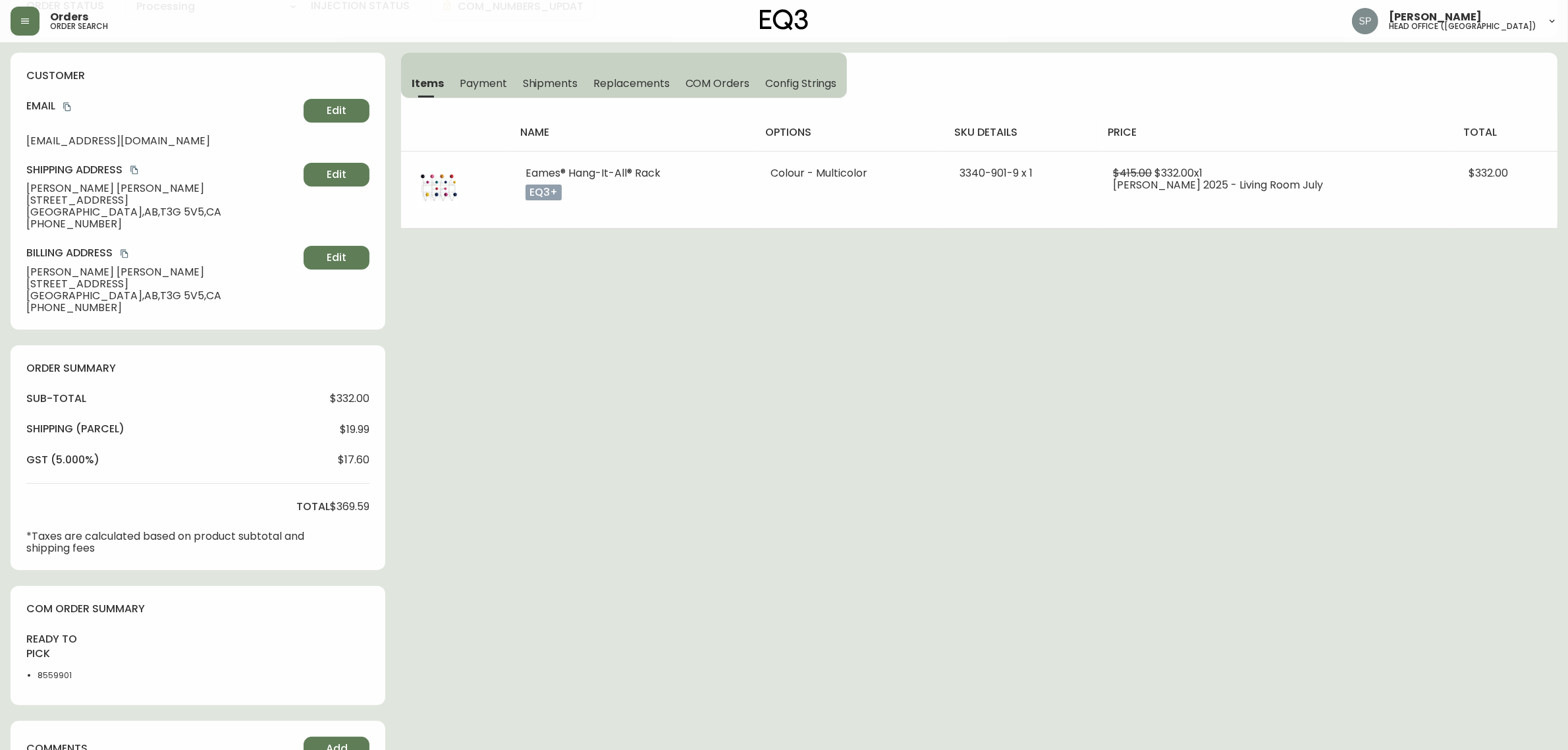
select select "PROCESSING"
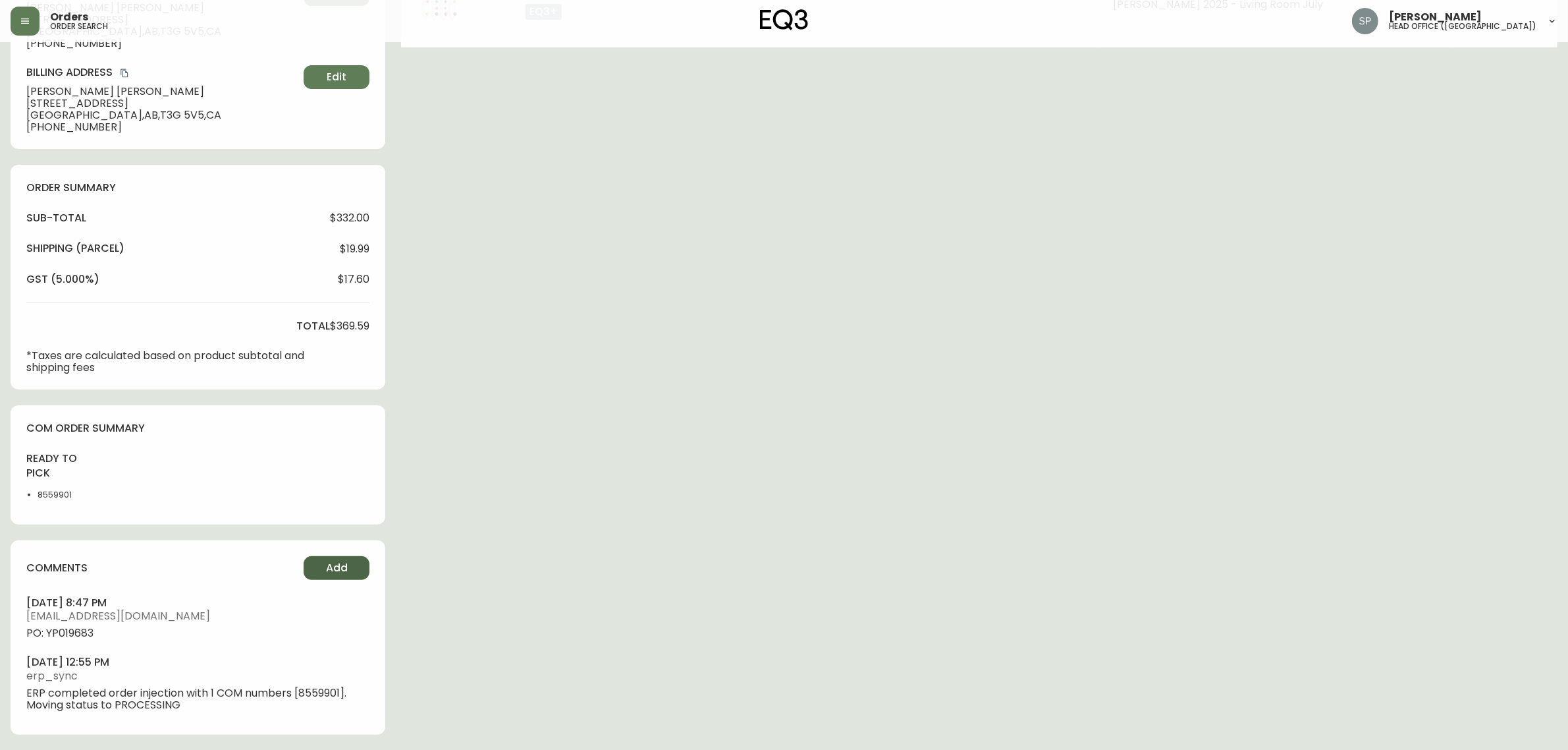
click at [335, 558] on button "Add" at bounding box center [336, 567] width 66 height 24
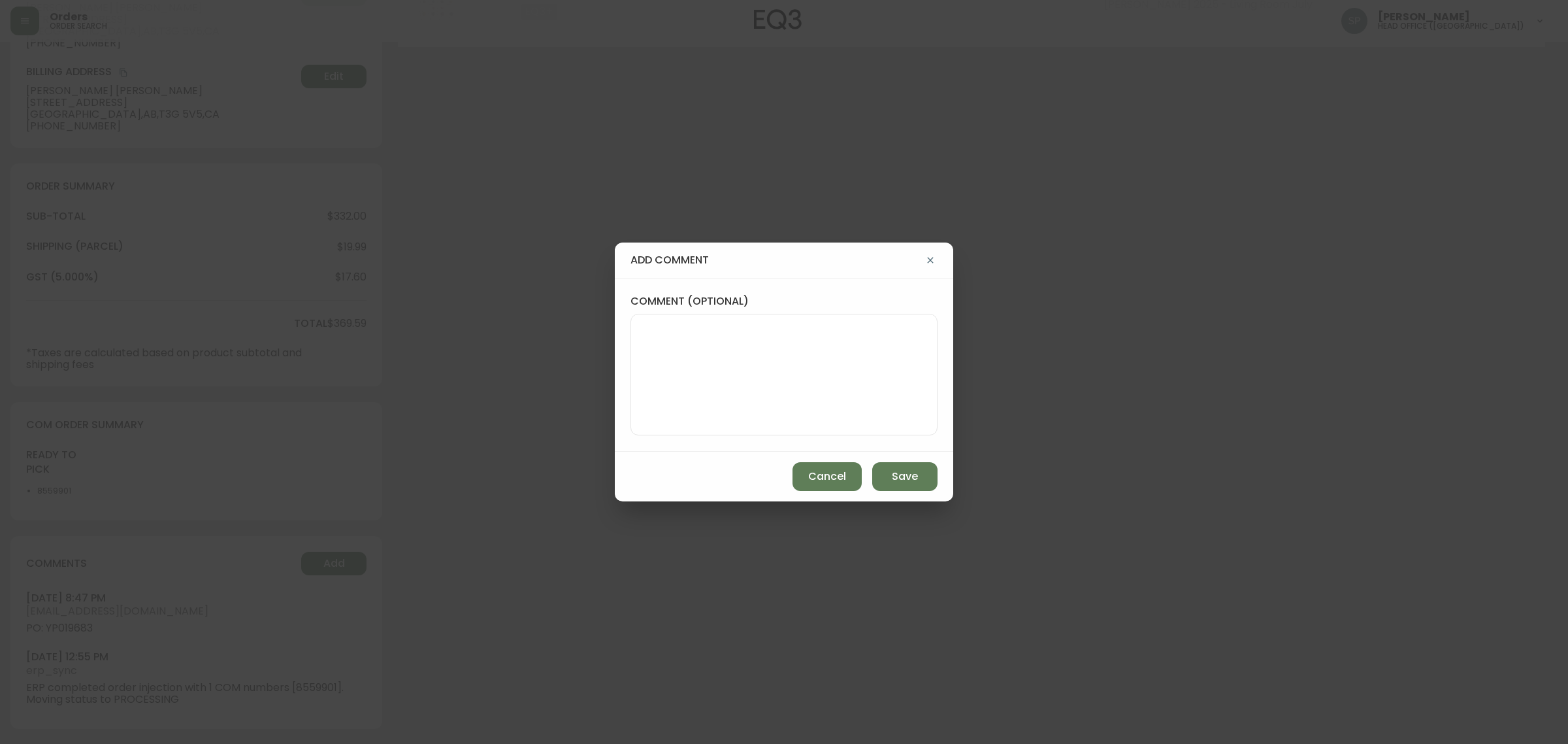
click at [691, 361] on textarea "comment (optional)" at bounding box center [783, 375] width 285 height 105
paste textarea "Planned Delivery Date: Oct 16, 2025"
click at [791, 328] on textarea "Planned Delivery Date: Oct 16, 2025" at bounding box center [783, 375] width 285 height 105
type textarea "Planned Delivery Date: Oct 9 , 2025"
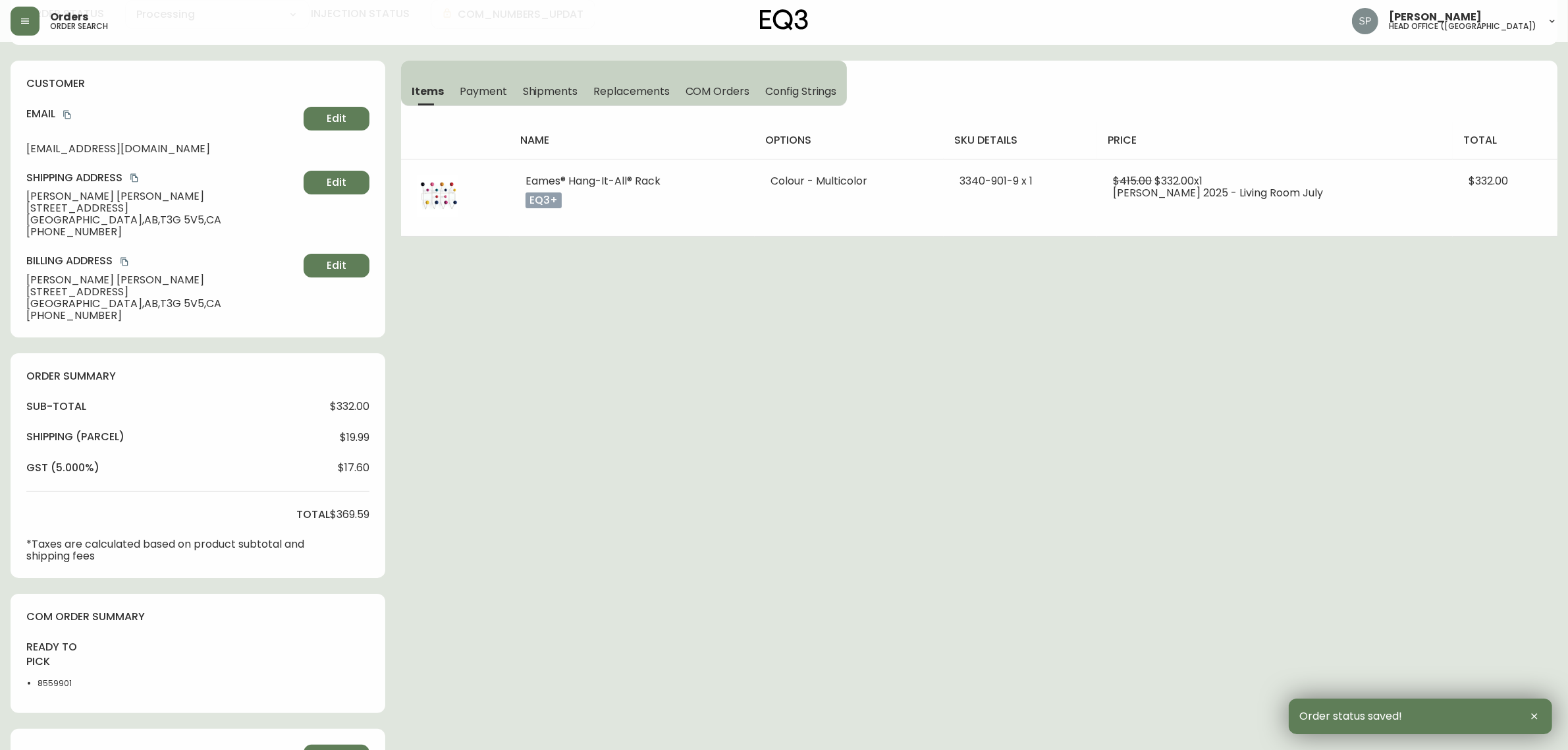
scroll to position [0, 0]
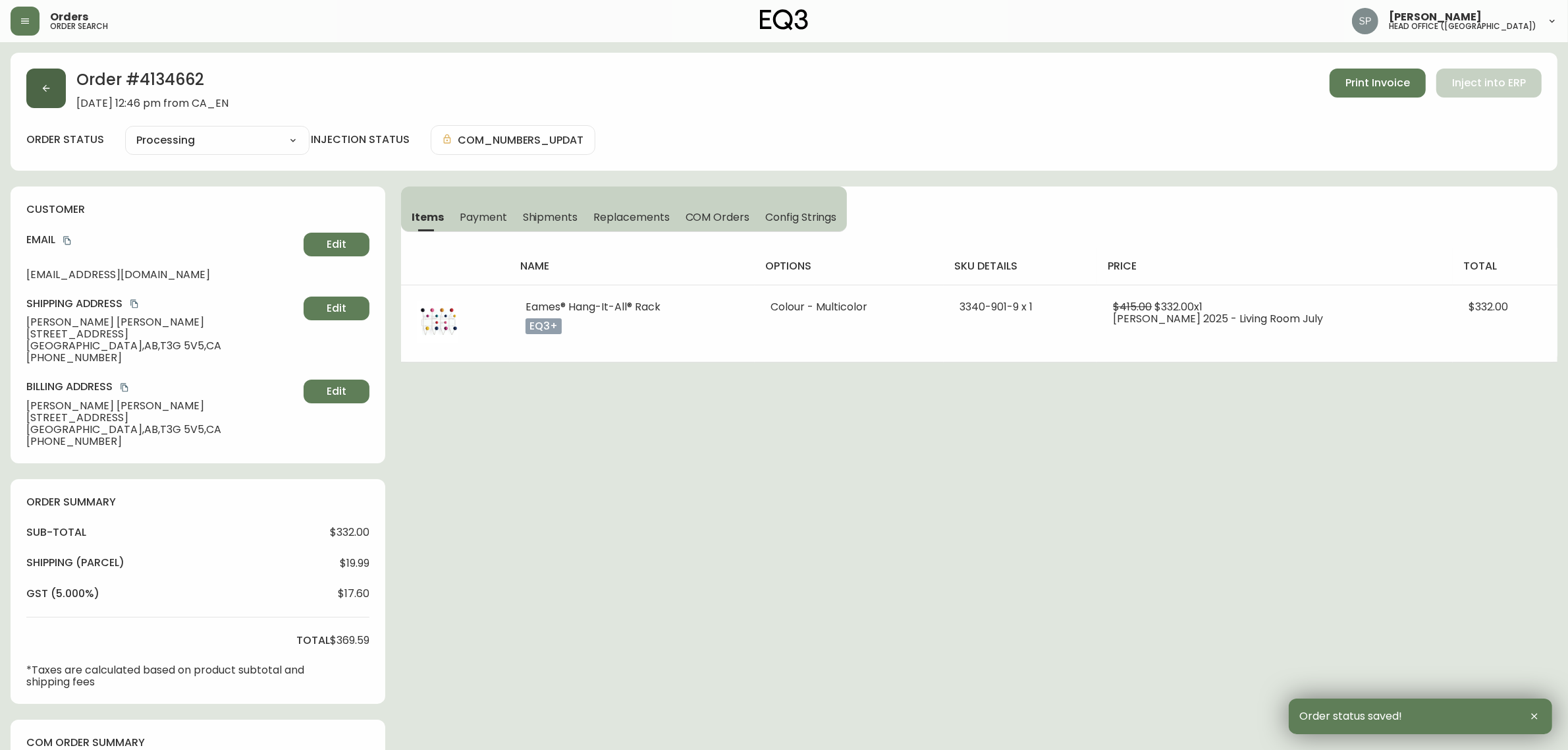
click at [41, 97] on button "button" at bounding box center [46, 88] width 39 height 39
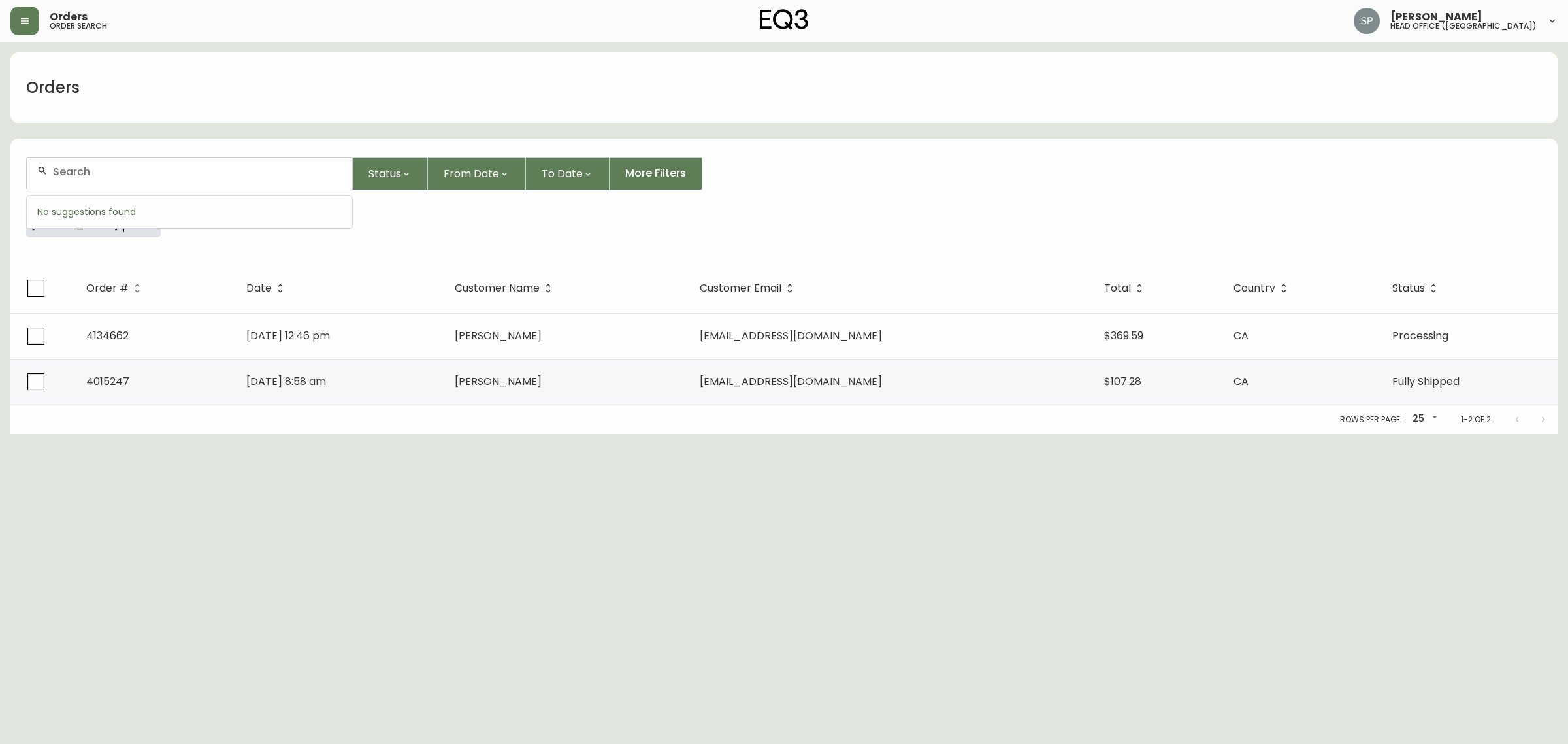
click at [160, 177] on input "text" at bounding box center [197, 172] width 289 height 12
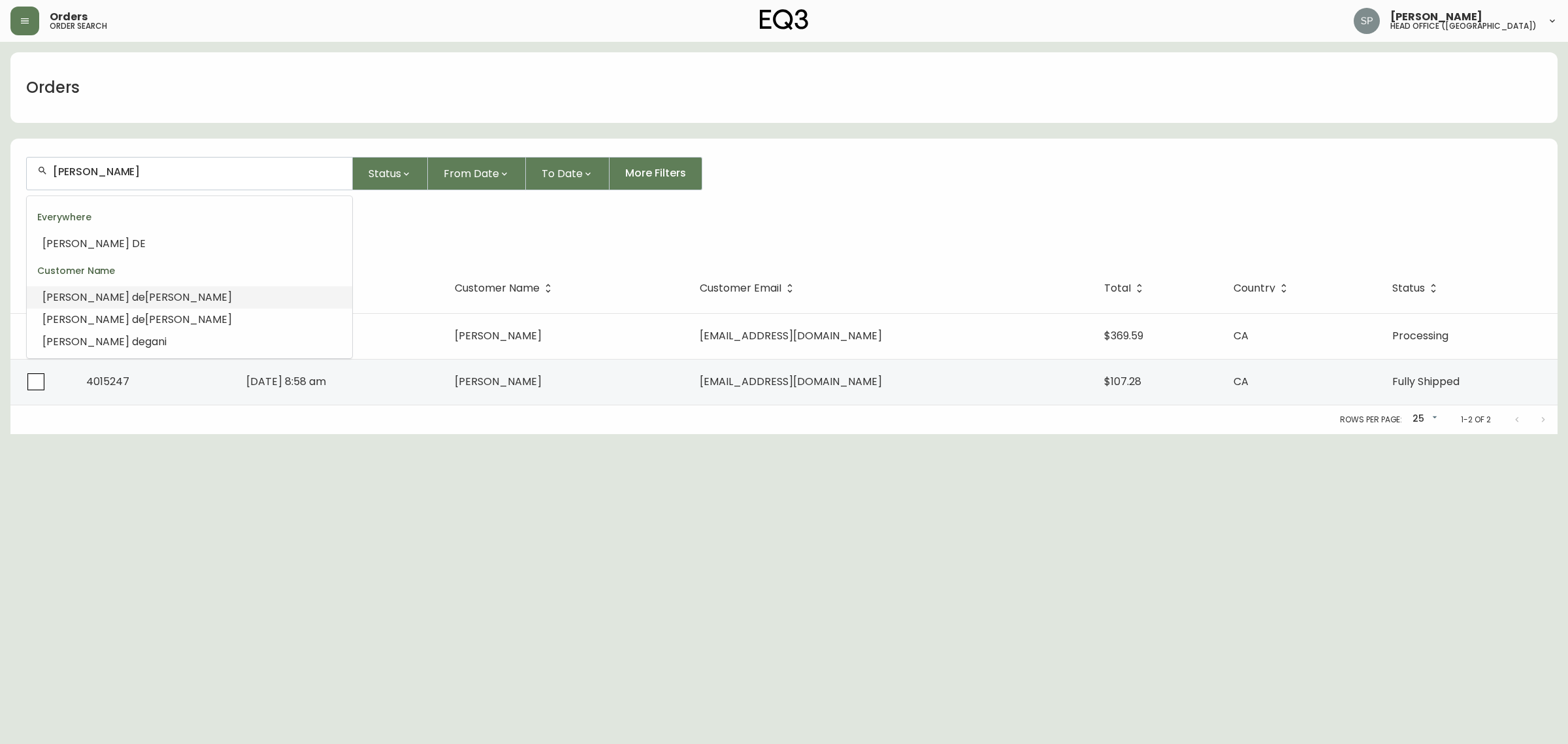
click at [163, 295] on span "almeida silva" at bounding box center [188, 297] width 87 height 15
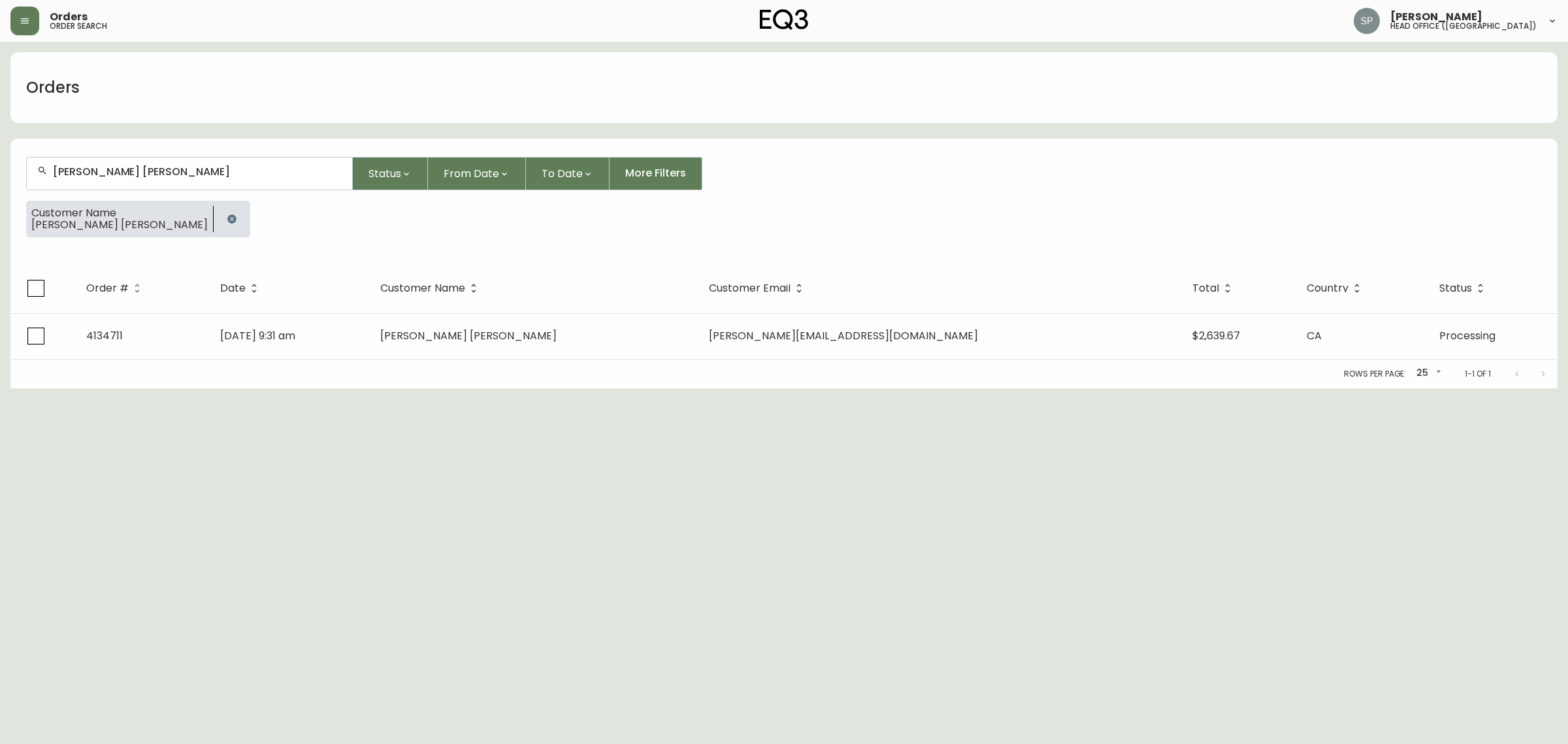
type input "rodrigo de almeida silva"
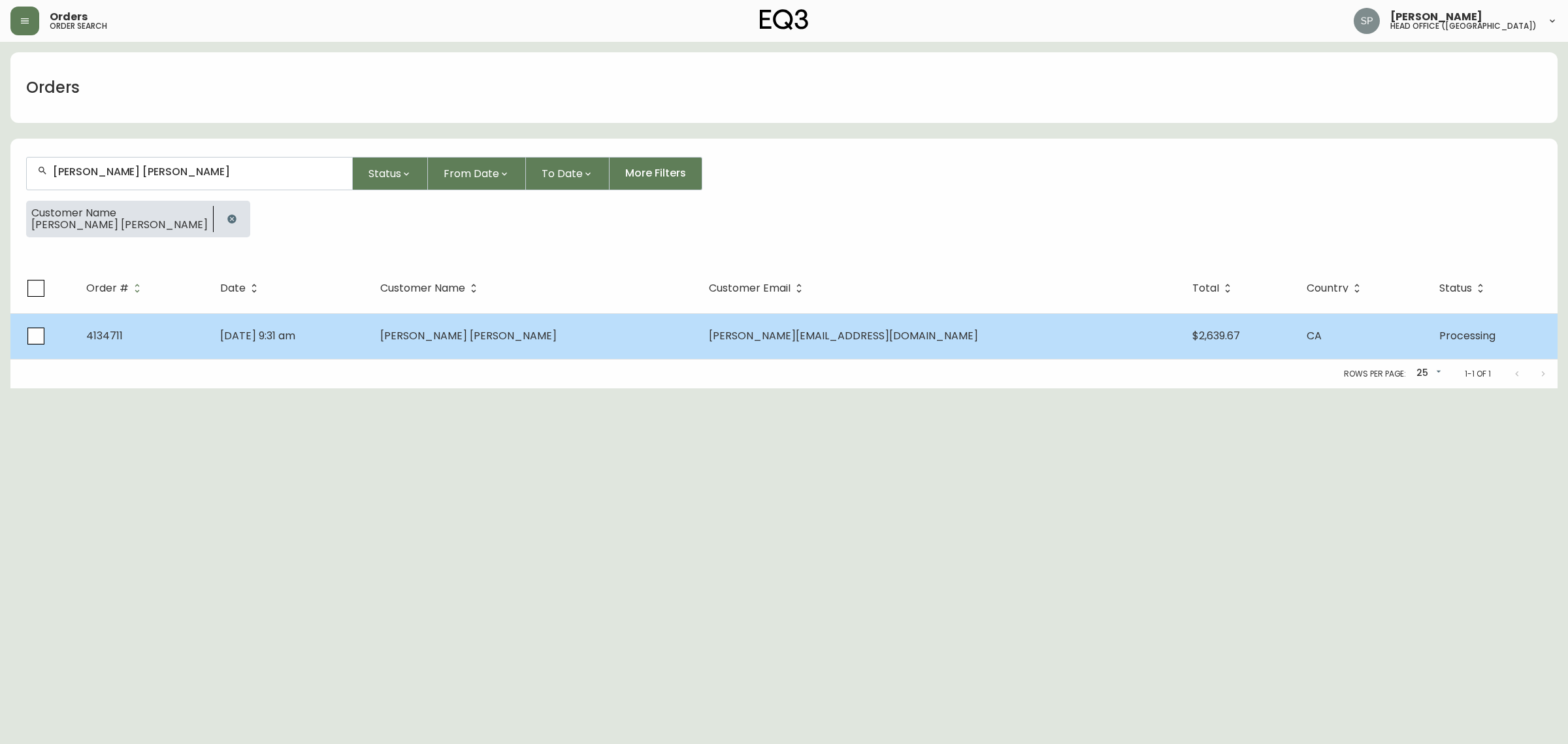
click at [370, 330] on td "Aug 19 2025, 9:31 am" at bounding box center [289, 336] width 160 height 45
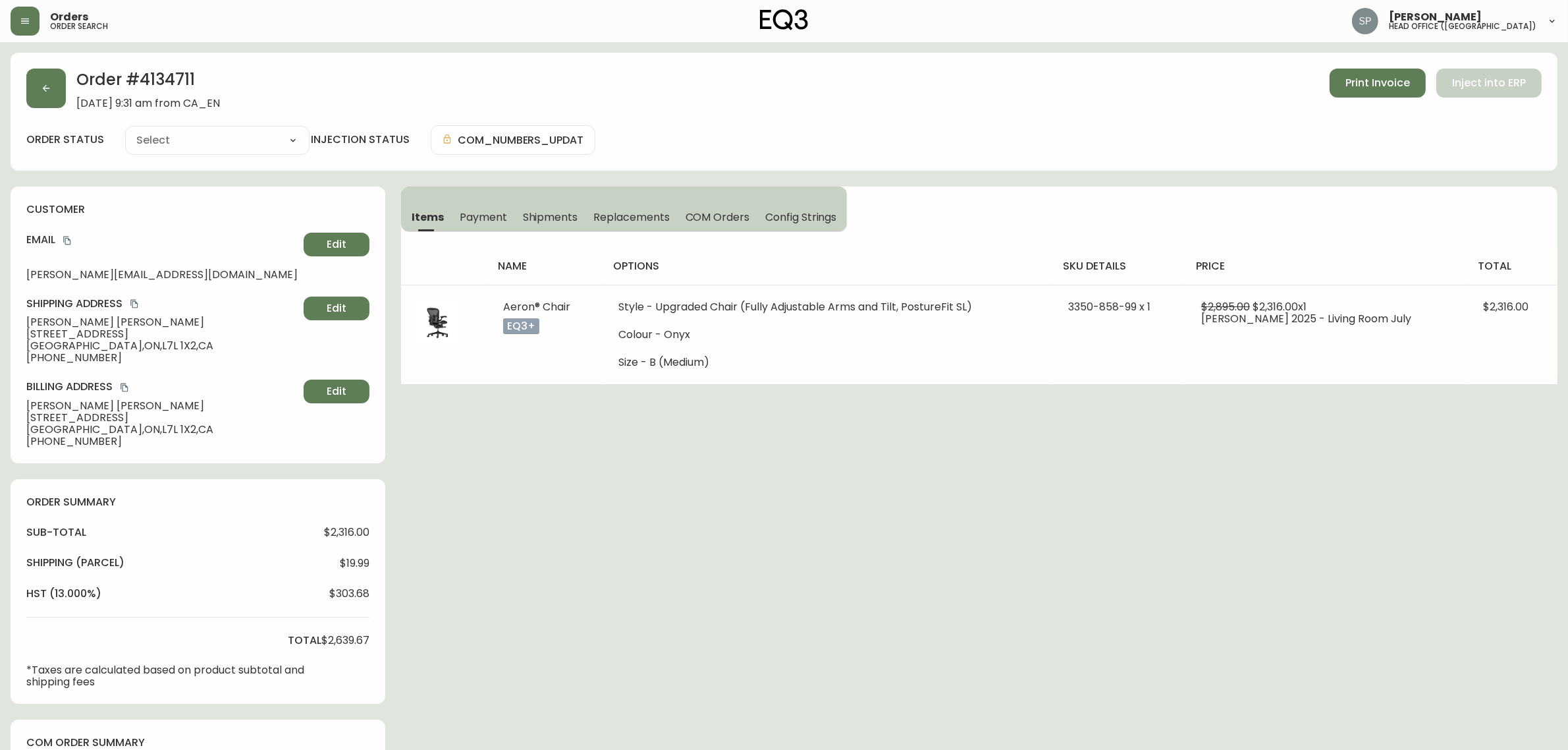
type input "Processing"
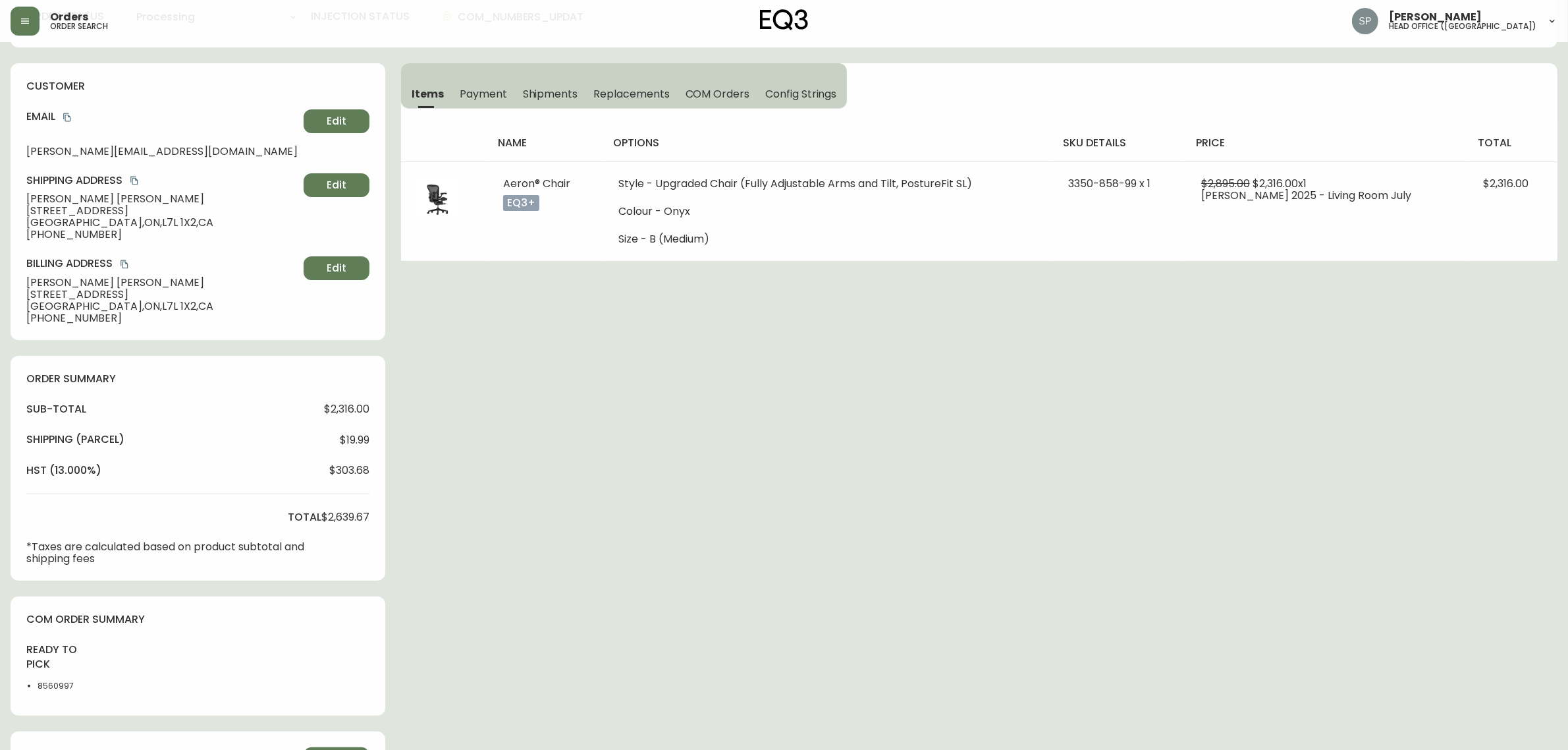
select select "PROCESSING"
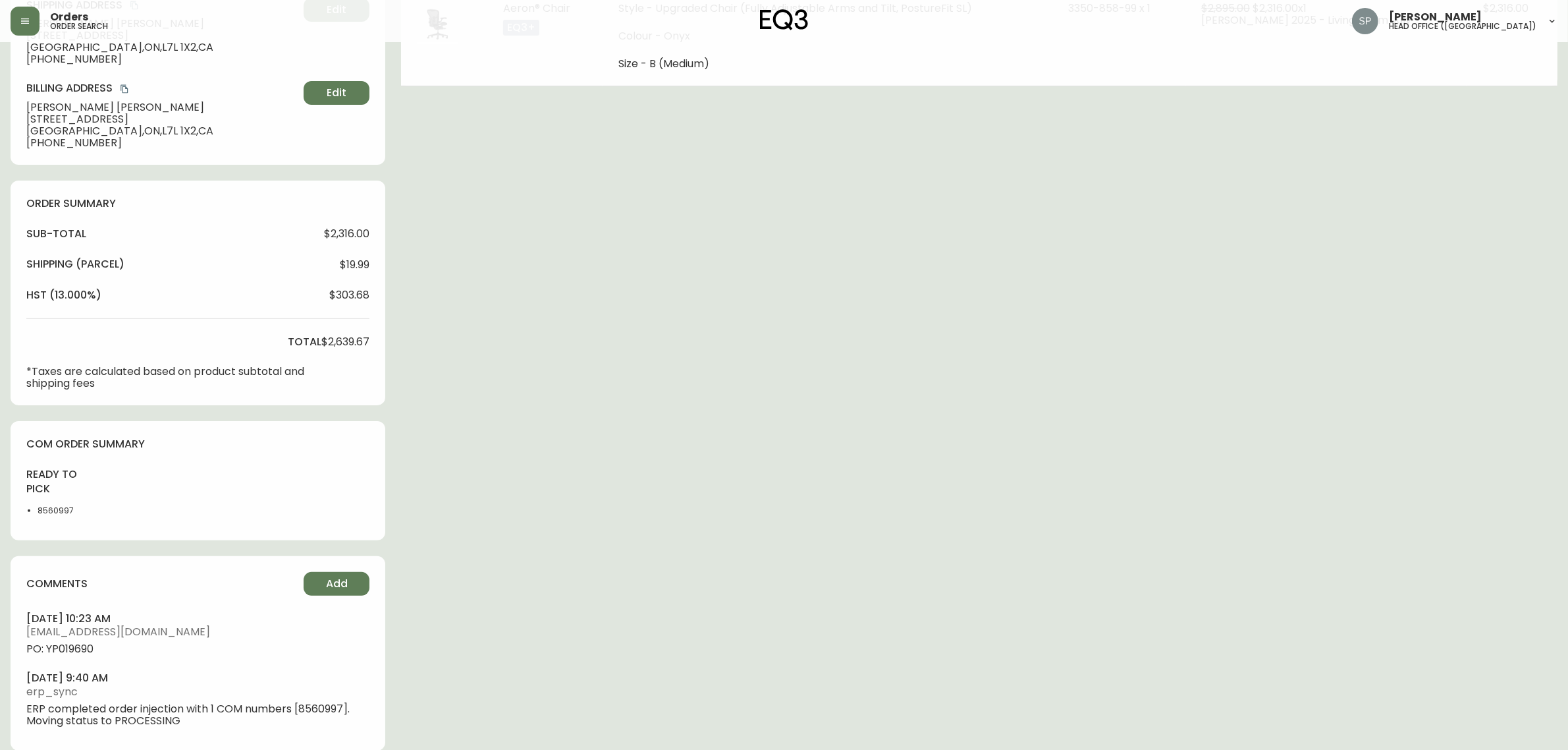
scroll to position [314, 0]
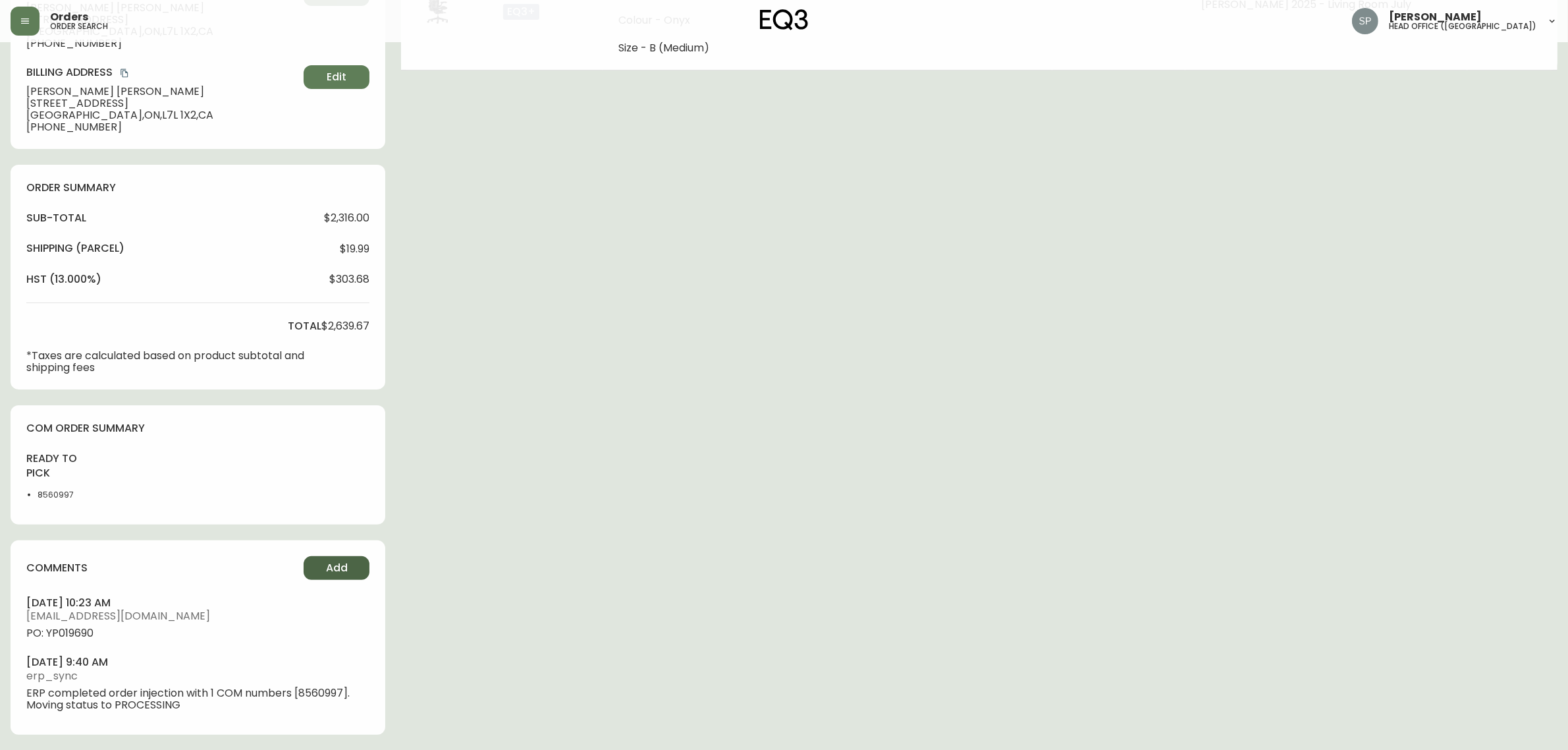
click at [361, 565] on button "Add" at bounding box center [336, 567] width 66 height 24
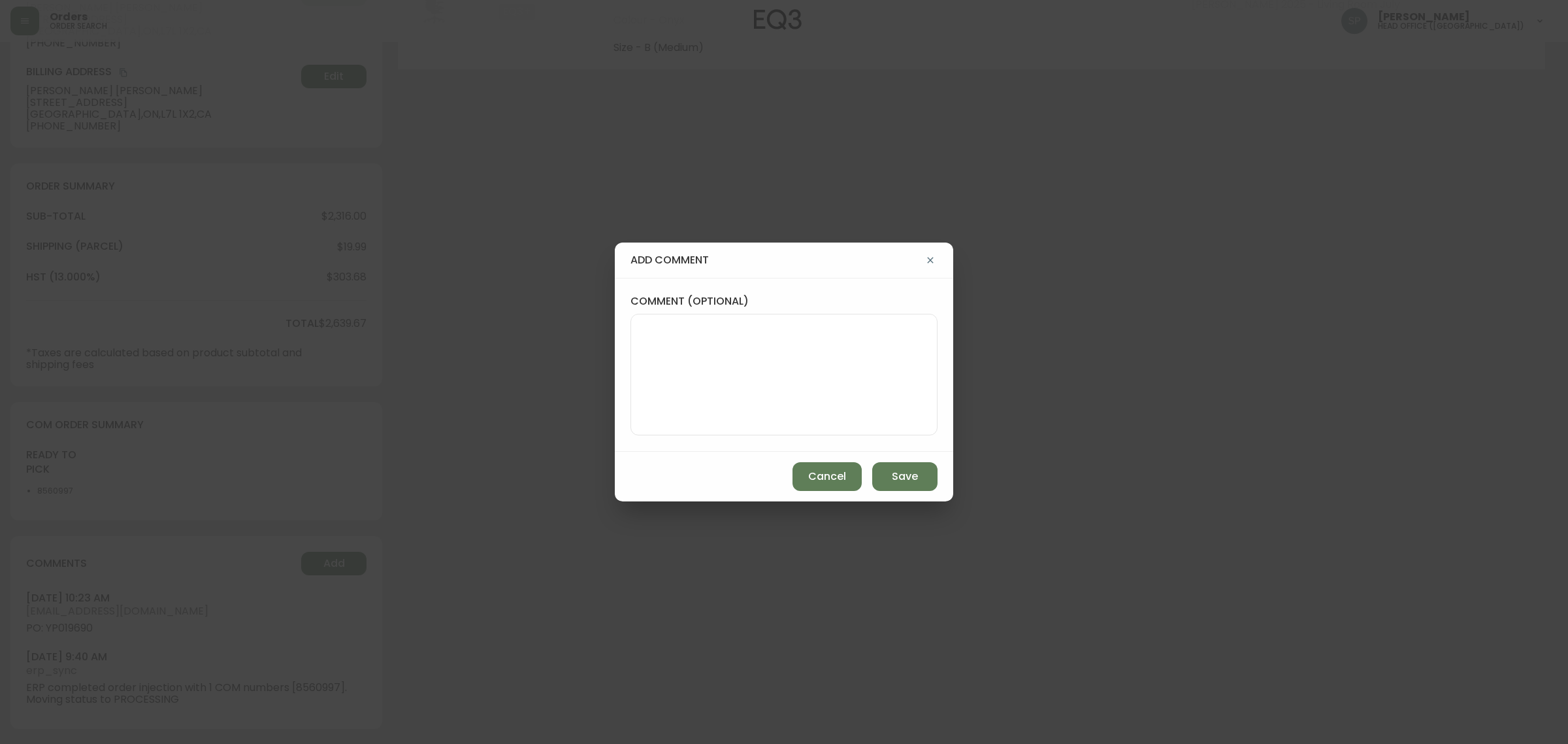
click at [807, 405] on textarea "comment (optional)" at bounding box center [783, 375] width 285 height 105
paste textarea "Planned Delivery Date: Oct 16, 2025"
type textarea "Planned Delivery Date: Oct 16, 2025"
click at [902, 476] on span "Save" at bounding box center [905, 476] width 26 height 15
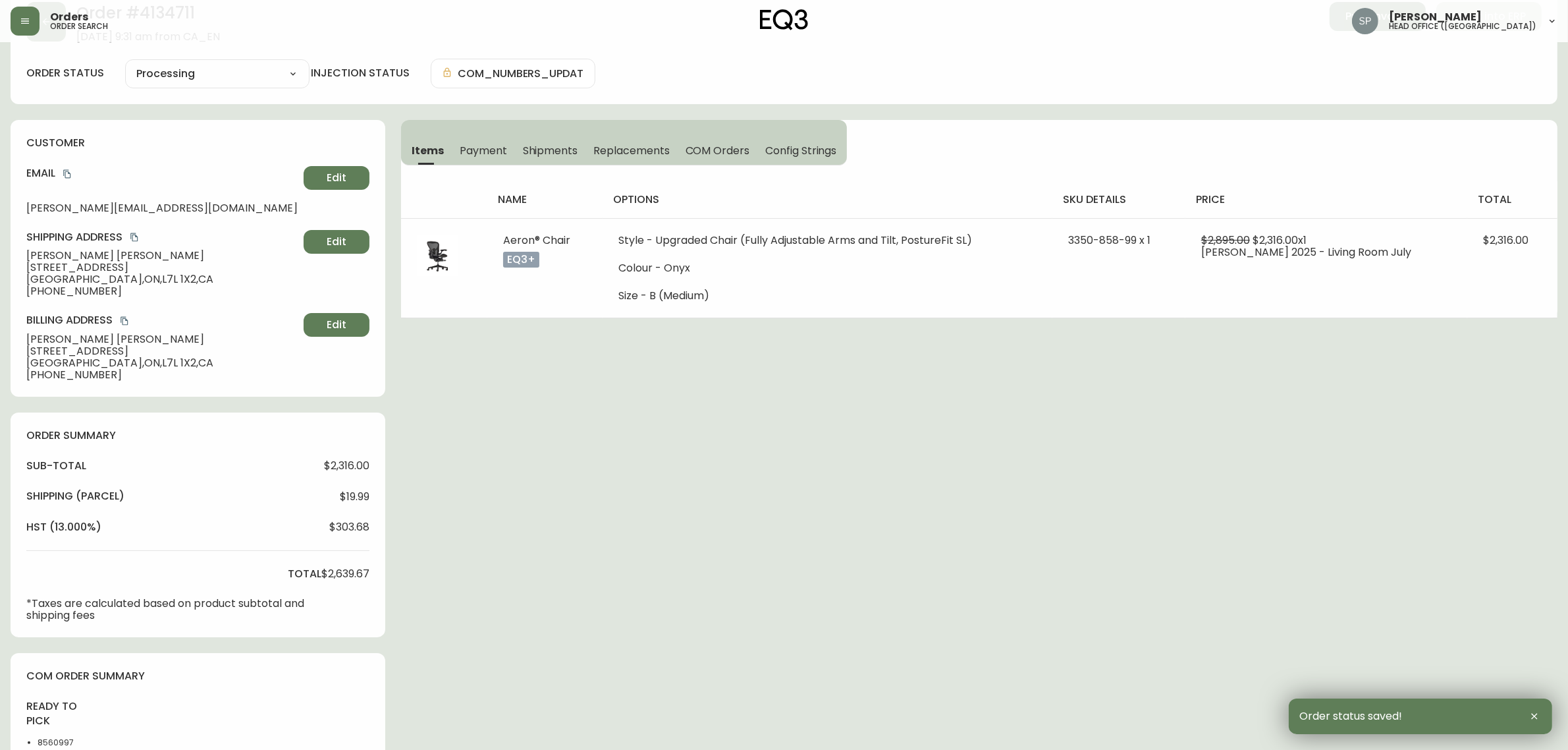
scroll to position [0, 0]
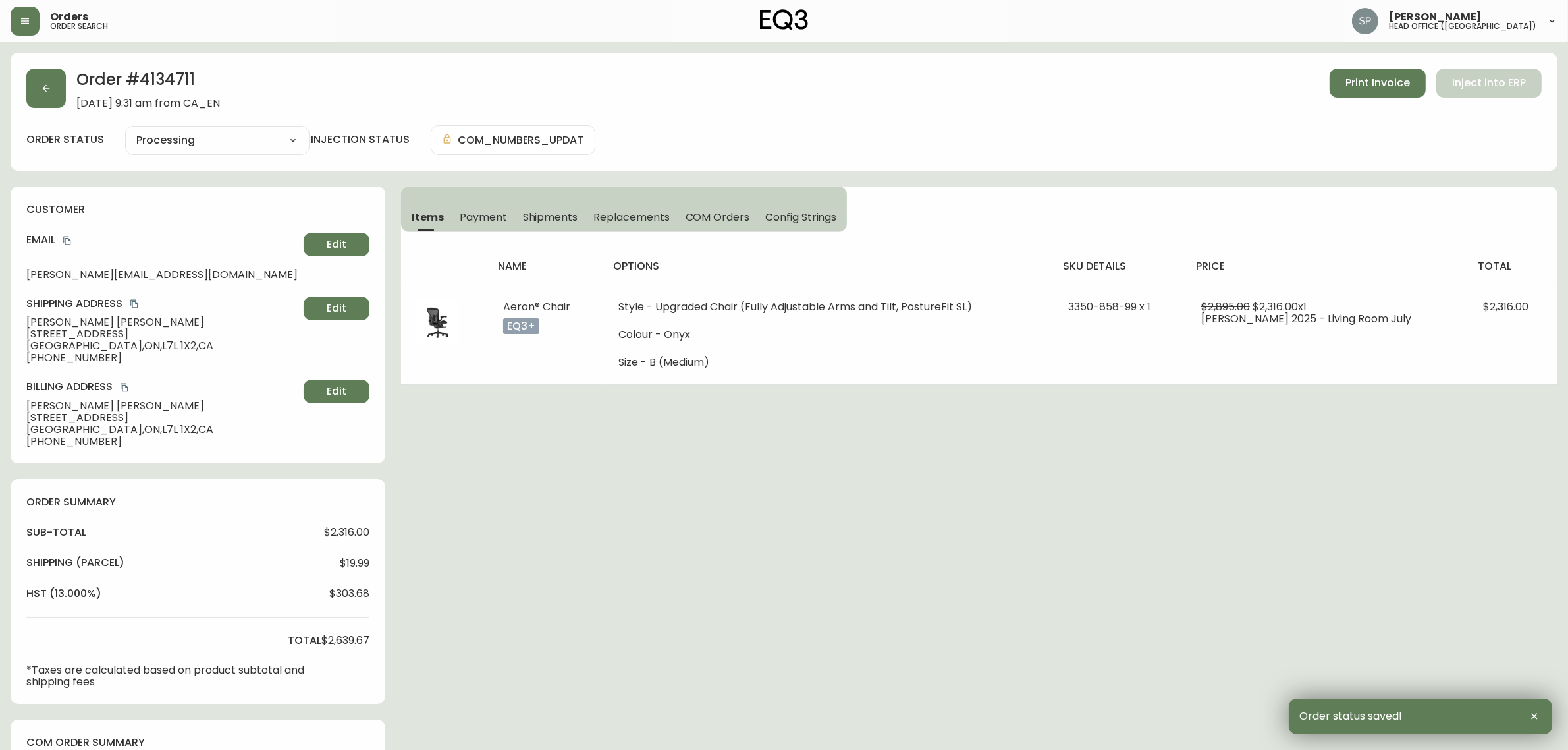
drag, startPoint x: 69, startPoint y: 97, endPoint x: 64, endPoint y: 103, distance: 7.8
click at [69, 98] on div "Order # 4134711 August 19, 2025 at 9:31 am from CA_EN Print Invoice Inject into…" at bounding box center [784, 89] width 1515 height 41
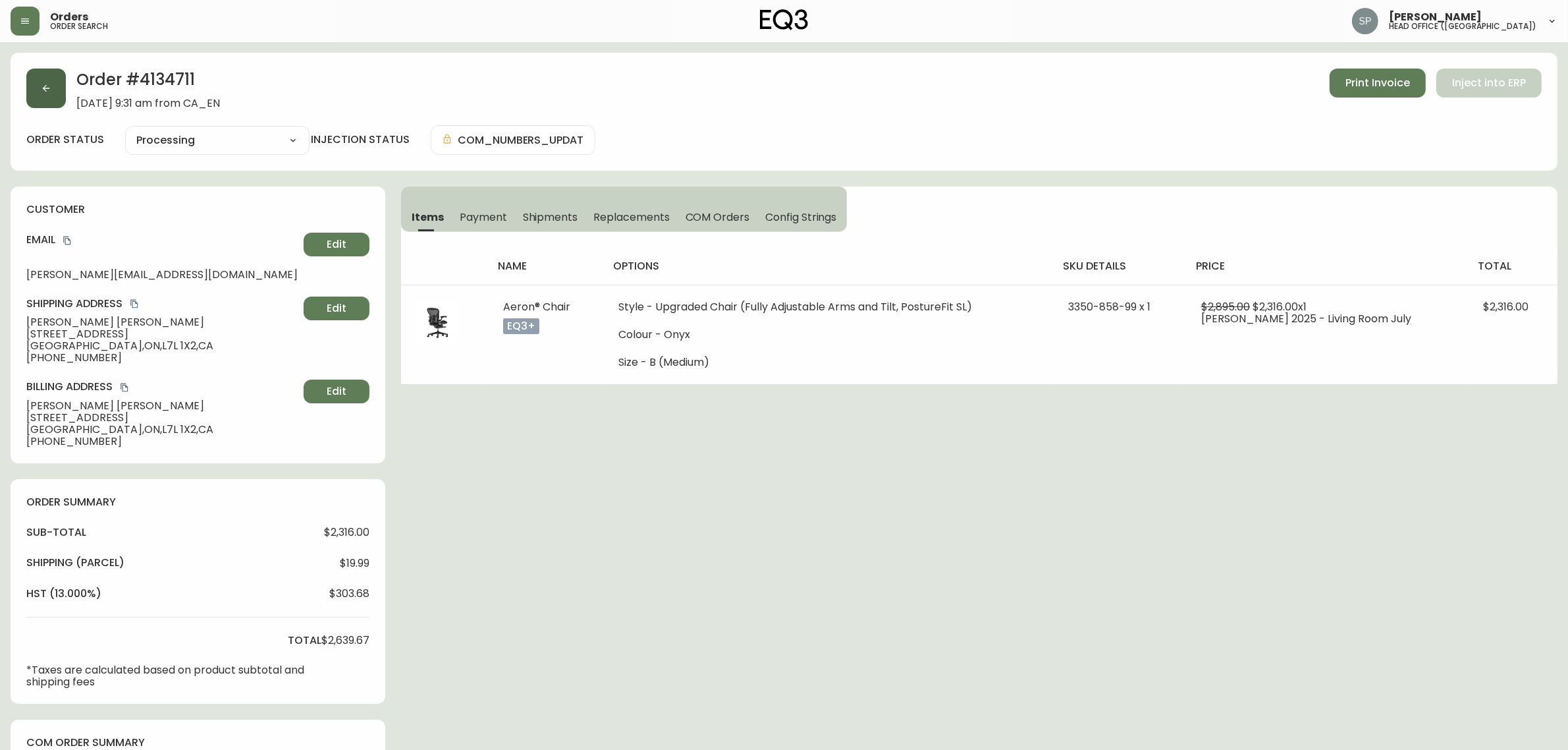
click at [56, 103] on button "button" at bounding box center [46, 88] width 39 height 39
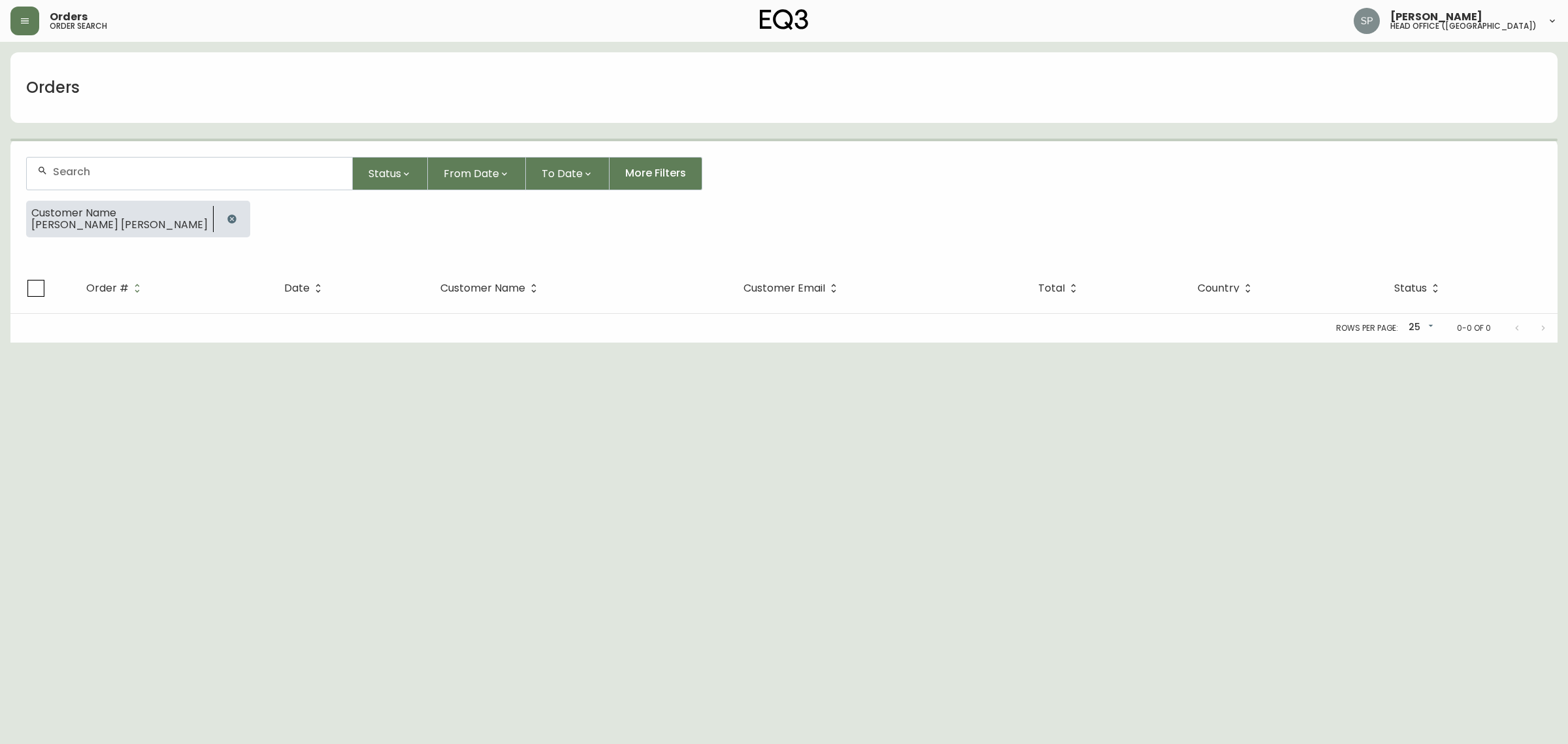
click at [163, 166] on input "text" at bounding box center [197, 172] width 289 height 12
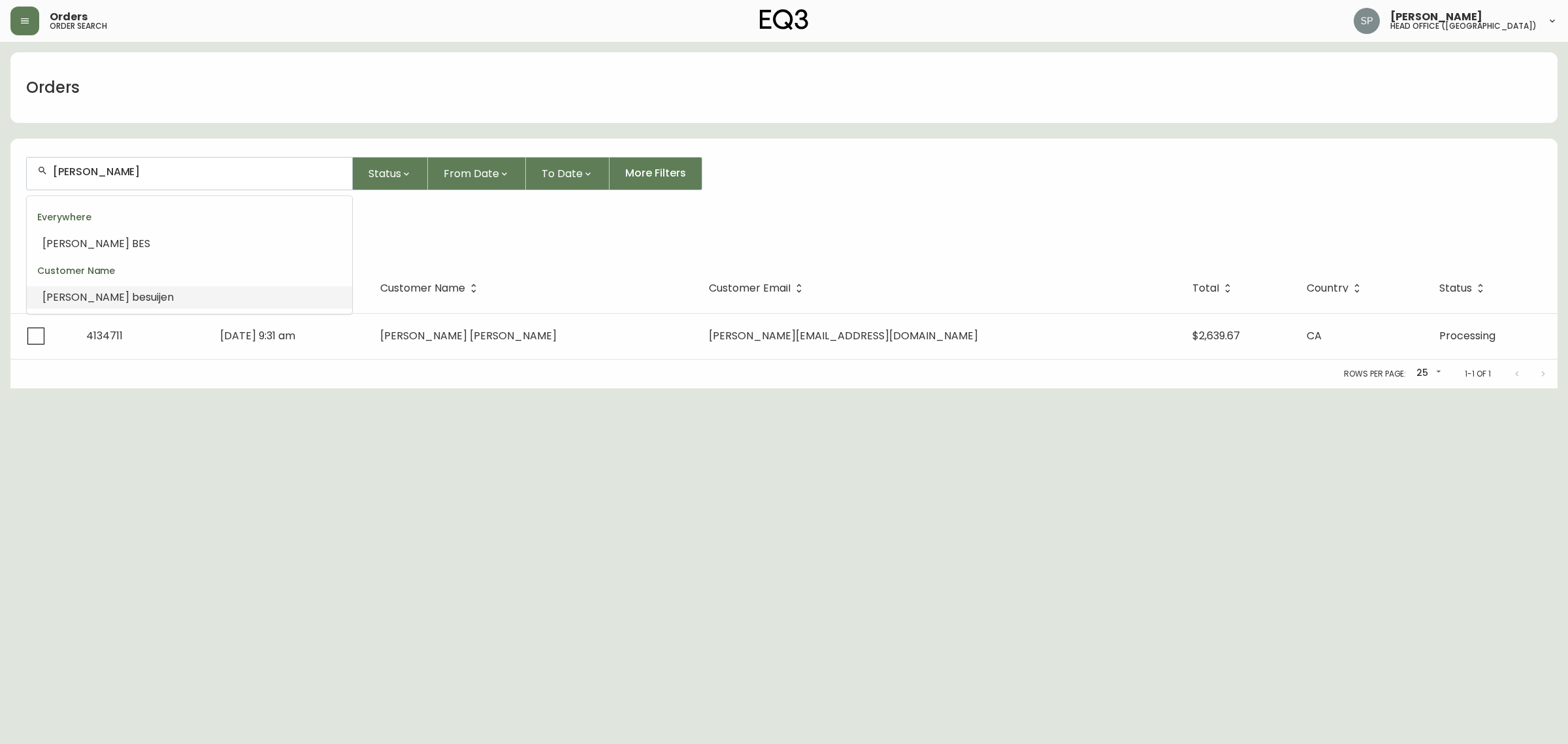
click at [154, 296] on li "heidi bes uijen" at bounding box center [190, 297] width 325 height 22
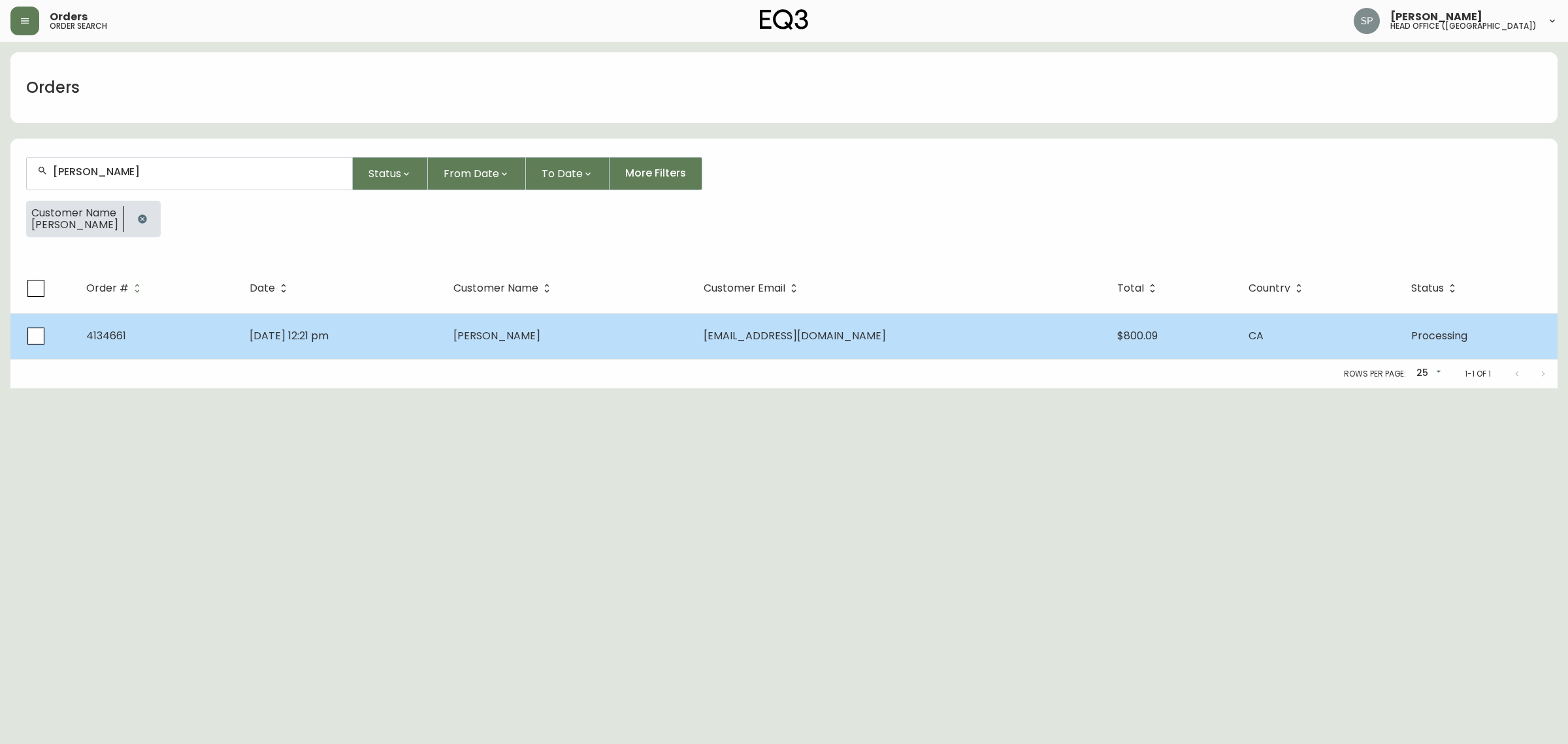
type input "heidi besuijen"
click at [443, 348] on td "Aug 15 2025, 12:21 pm" at bounding box center [340, 336] width 203 height 45
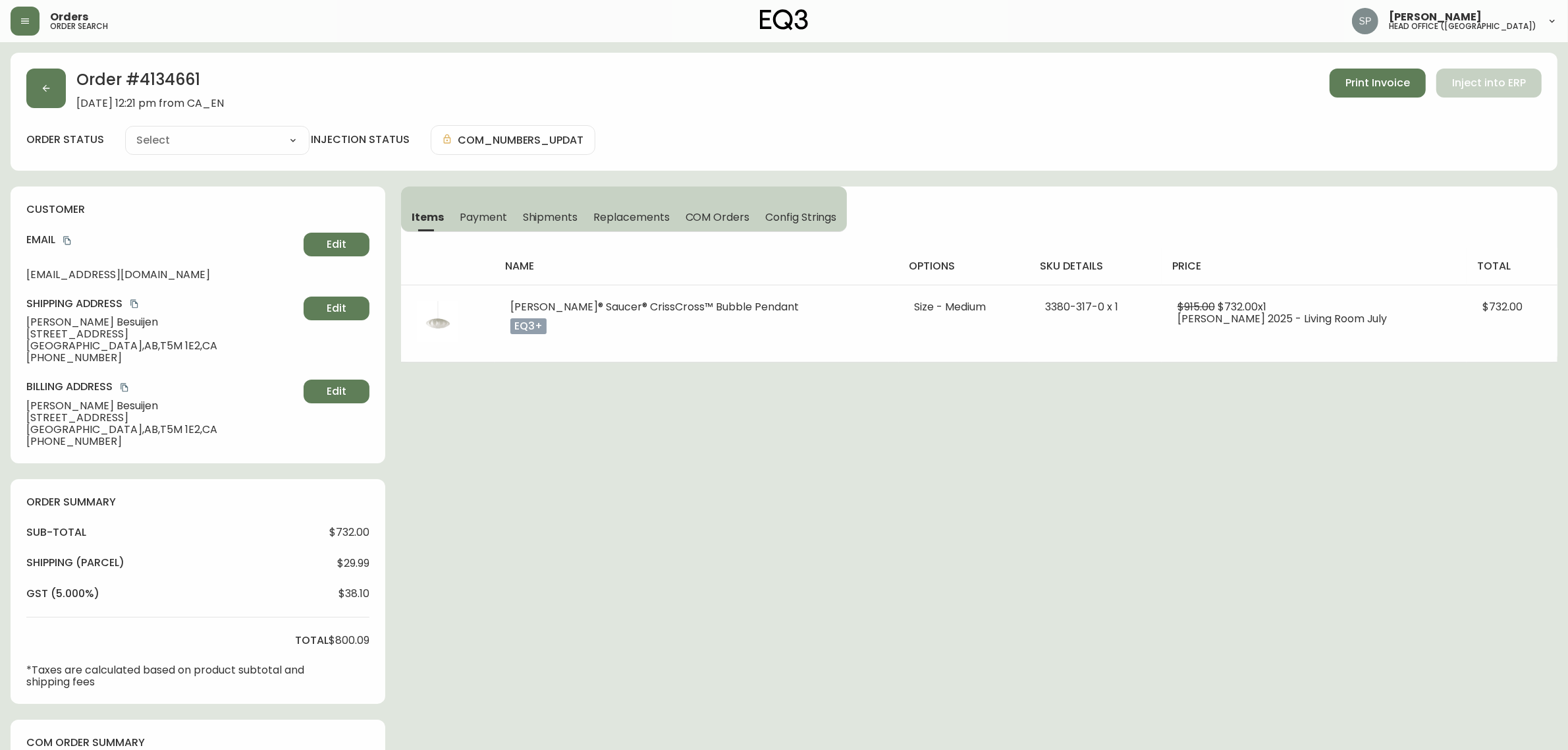
type input "Processing"
select select "PROCESSING"
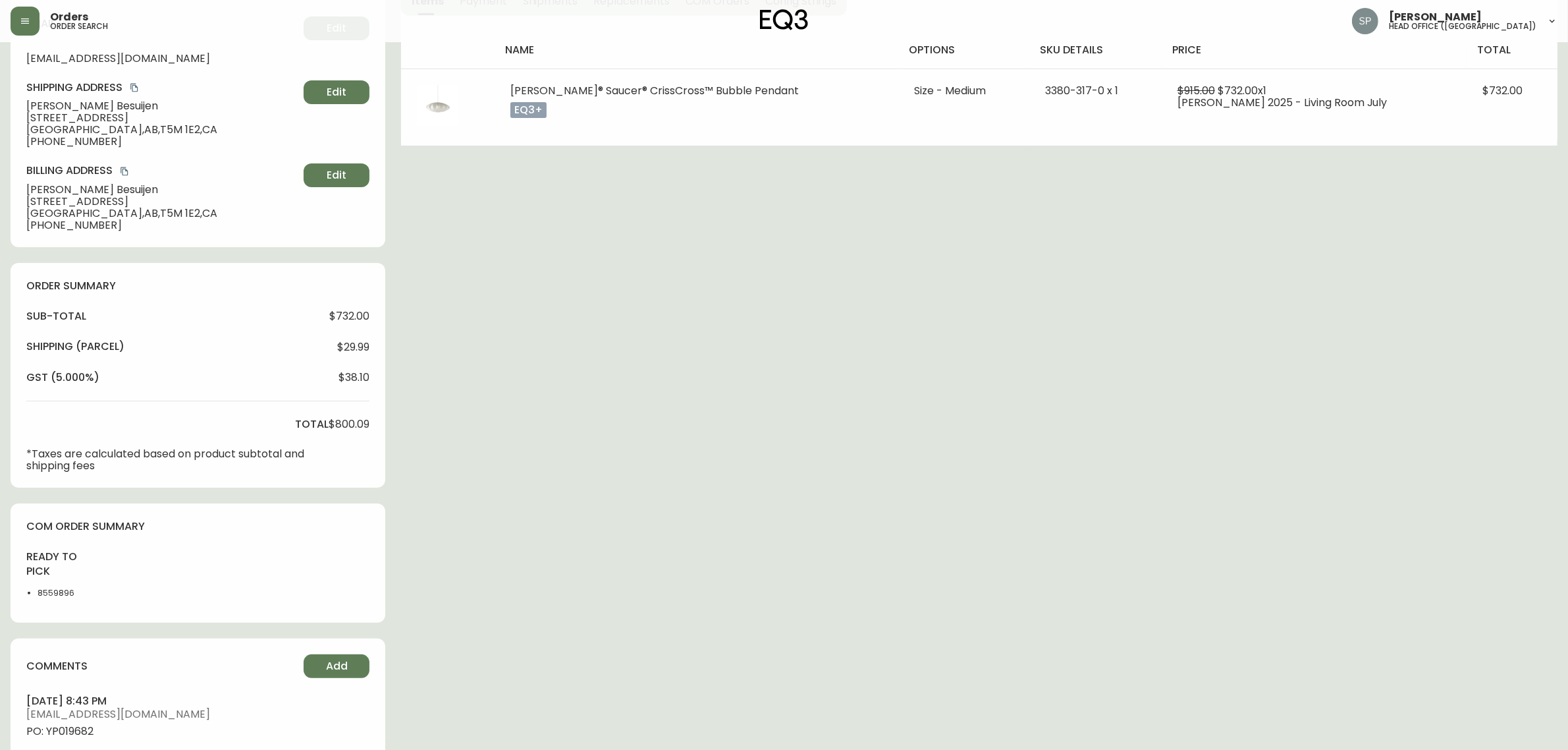
scroll to position [247, 0]
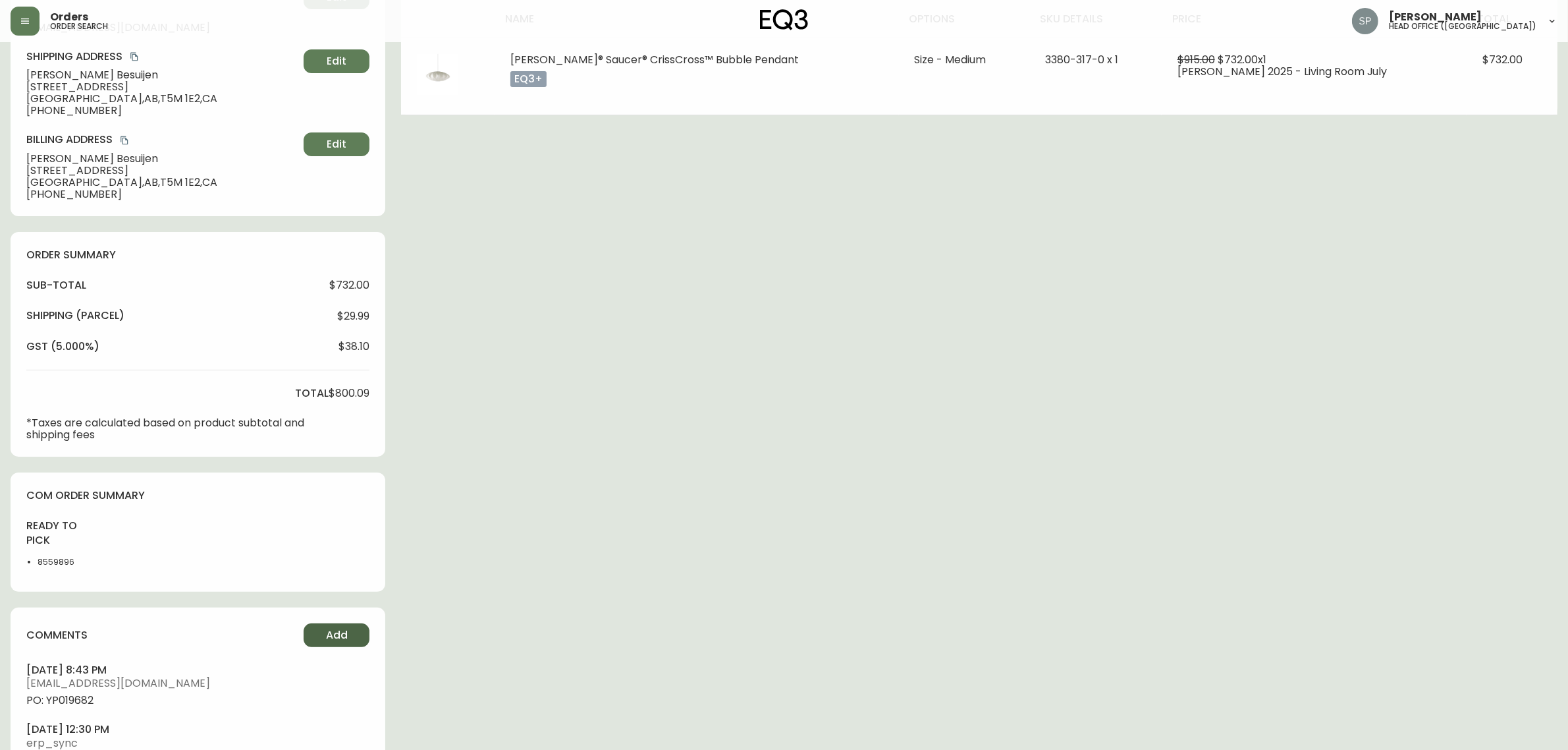
drag, startPoint x: 351, startPoint y: 621, endPoint x: 350, endPoint y: 630, distance: 9.1
click at [350, 624] on div "comments Add august 18, 2025 at 8:43 pm rcustodio@eq3.ca PO: YP019682 august 15…" at bounding box center [197, 704] width 374 height 194
click at [350, 630] on button "Add" at bounding box center [336, 635] width 66 height 24
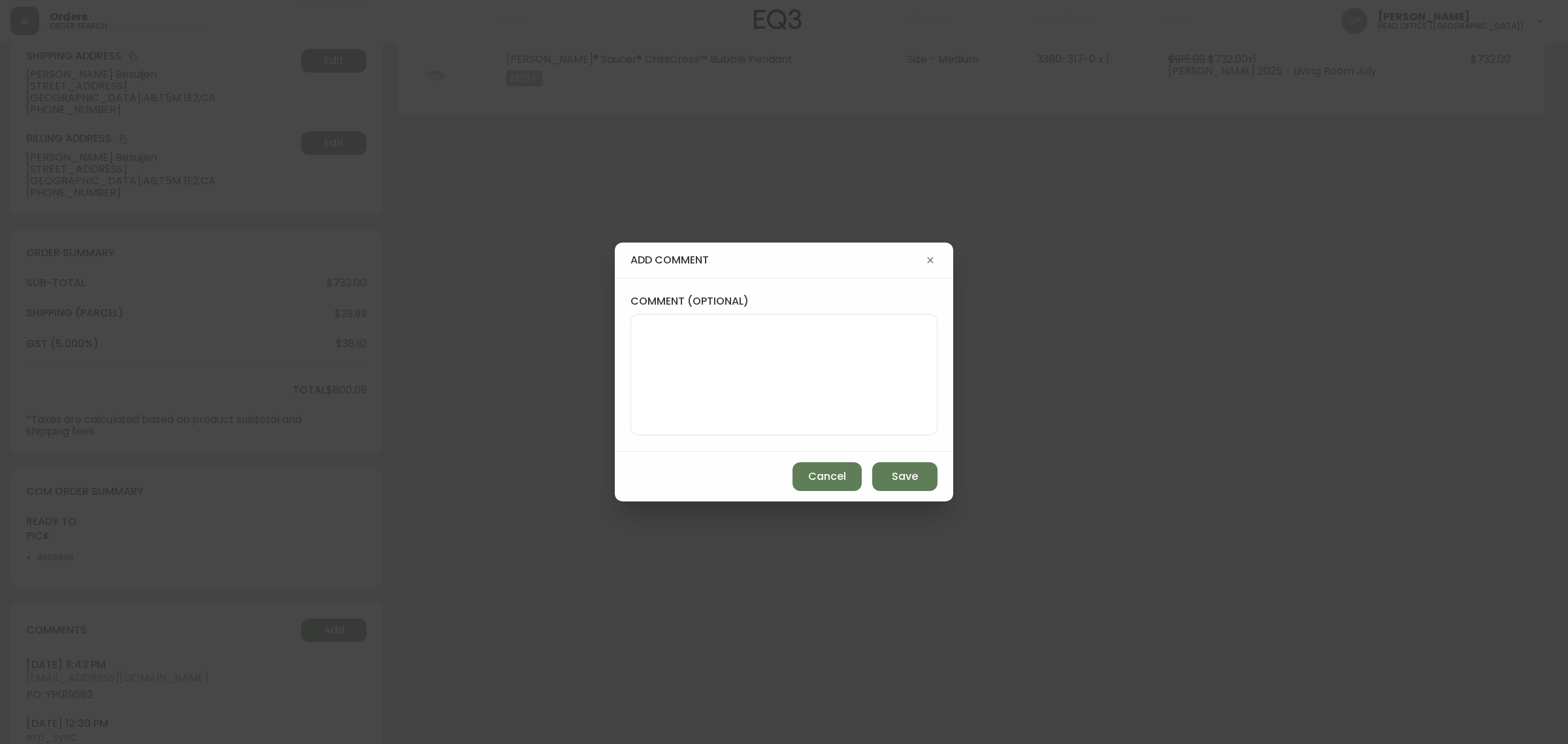
click at [853, 402] on textarea "comment (optional)" at bounding box center [783, 375] width 285 height 105
paste textarea "Planned Delivery Date: Oct 20, 2025"
type textarea "Planned Delivery Date: Oct 20, 2025"
click at [909, 472] on span "Save" at bounding box center [905, 476] width 26 height 15
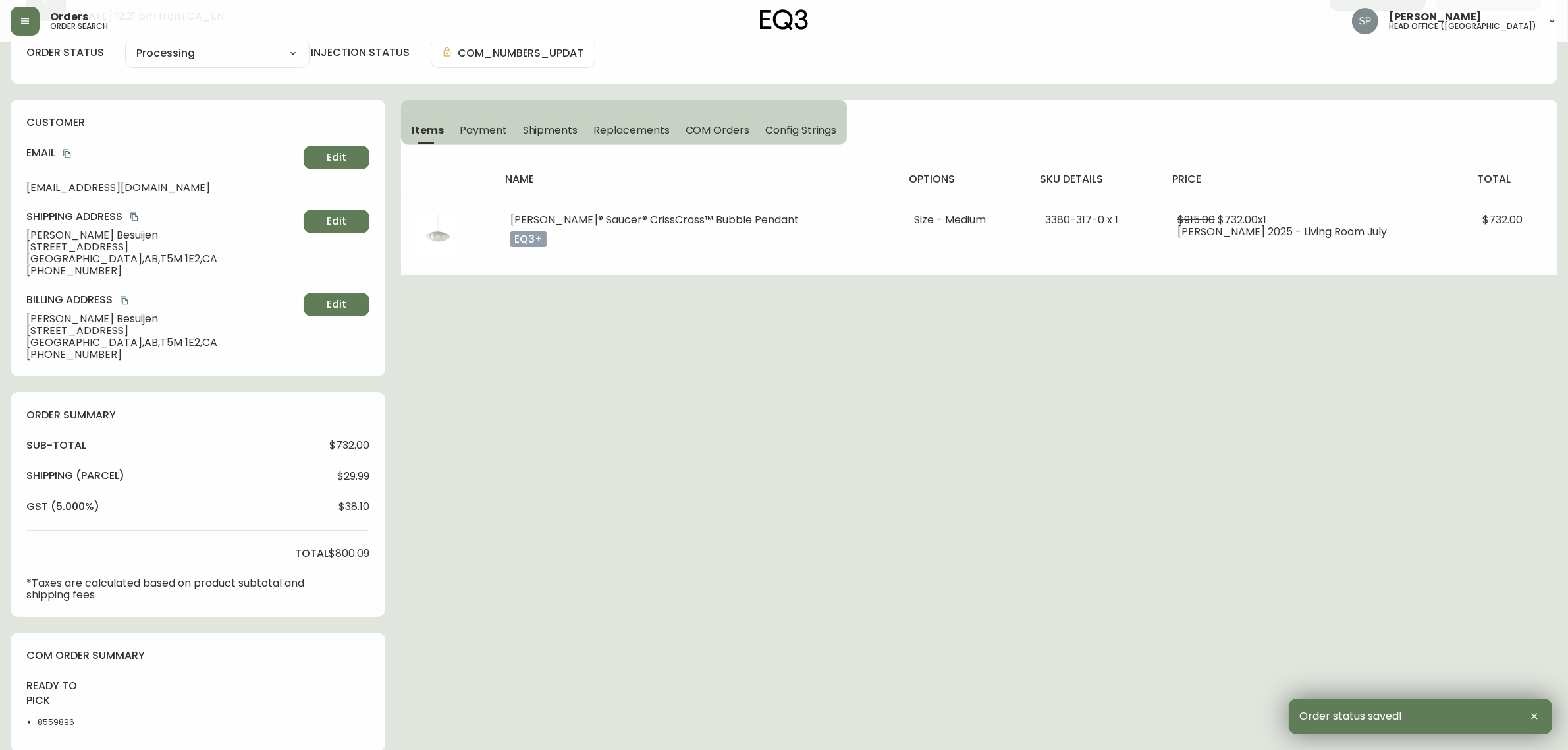
scroll to position [0, 0]
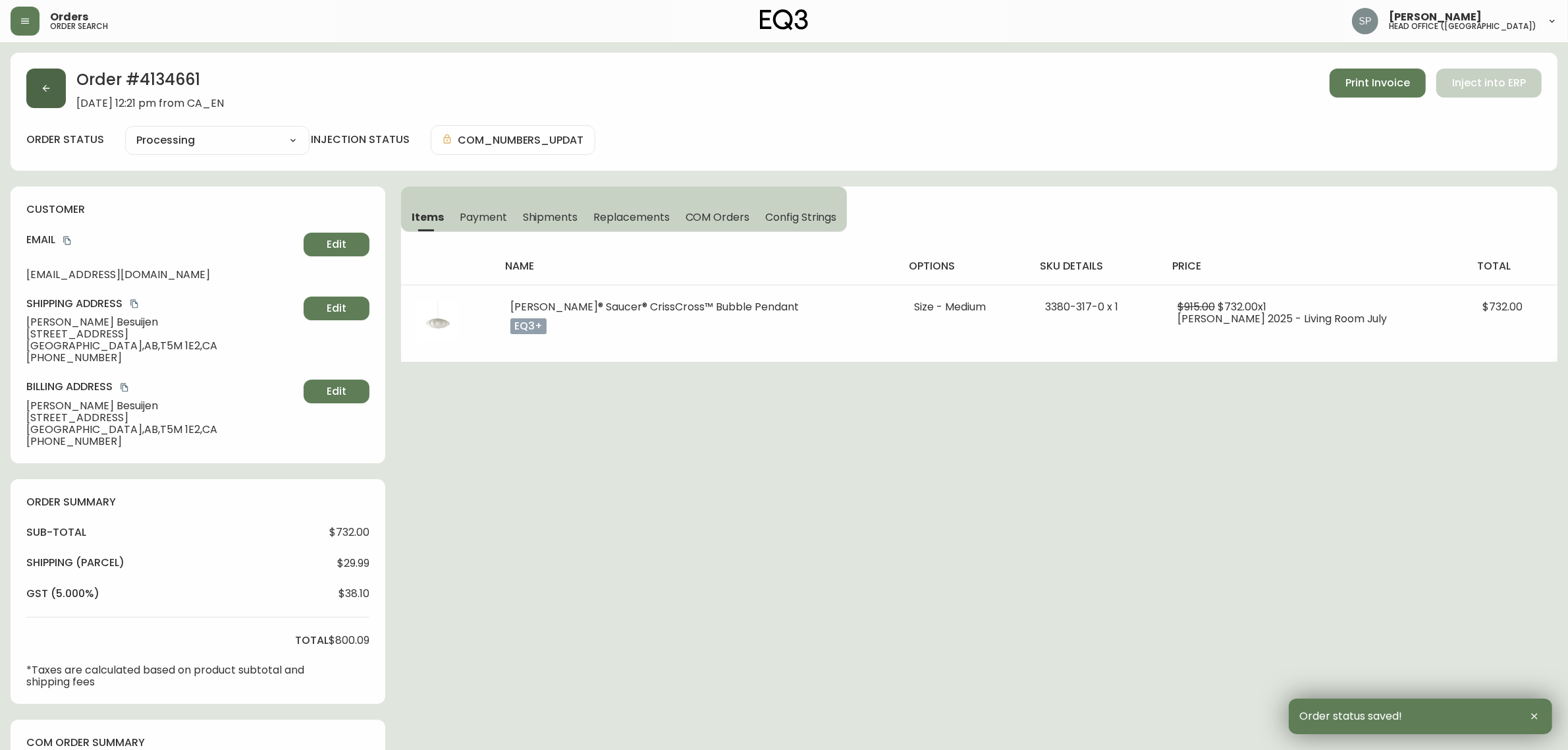
click at [60, 100] on button "button" at bounding box center [46, 88] width 39 height 39
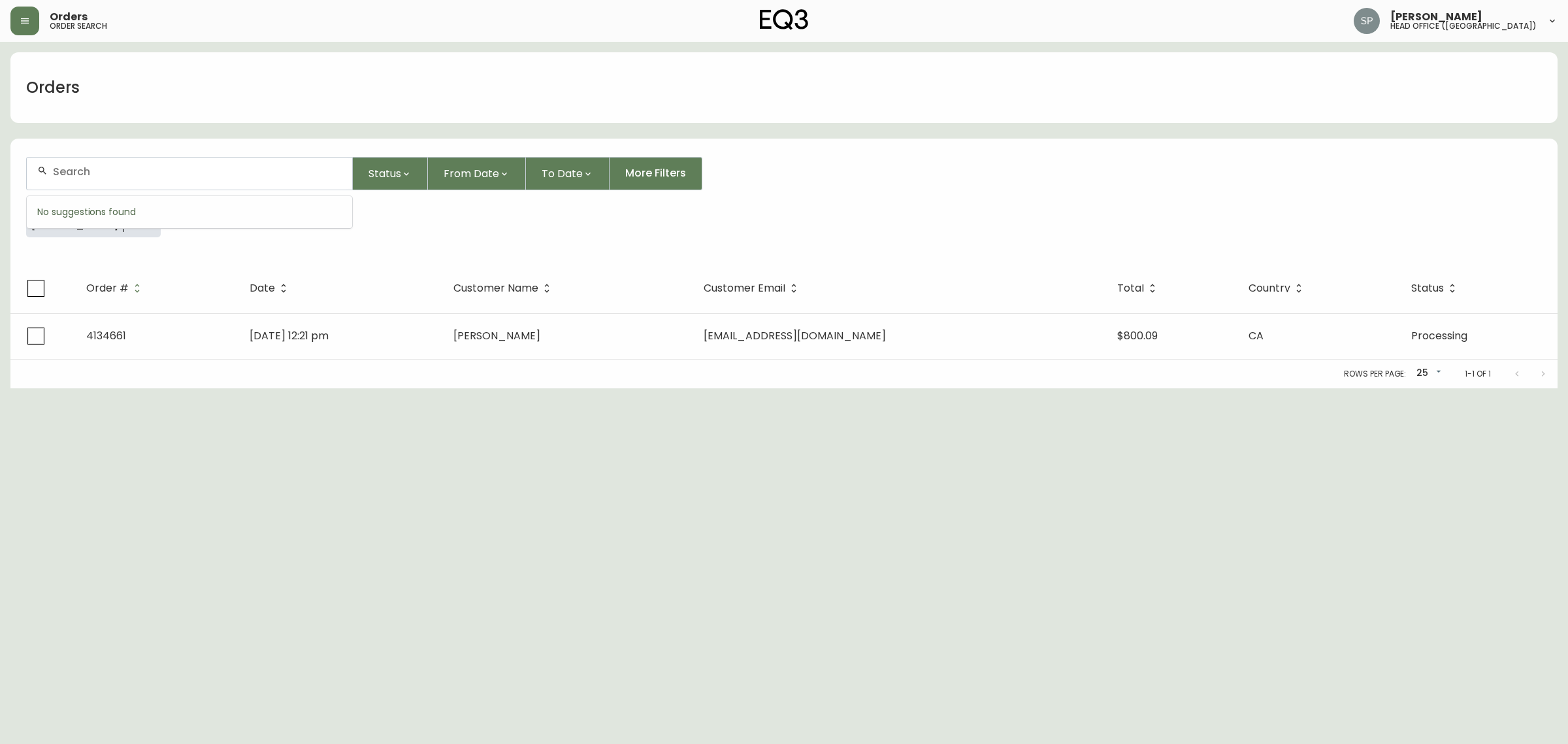
click at [160, 169] on input "text" at bounding box center [197, 172] width 289 height 12
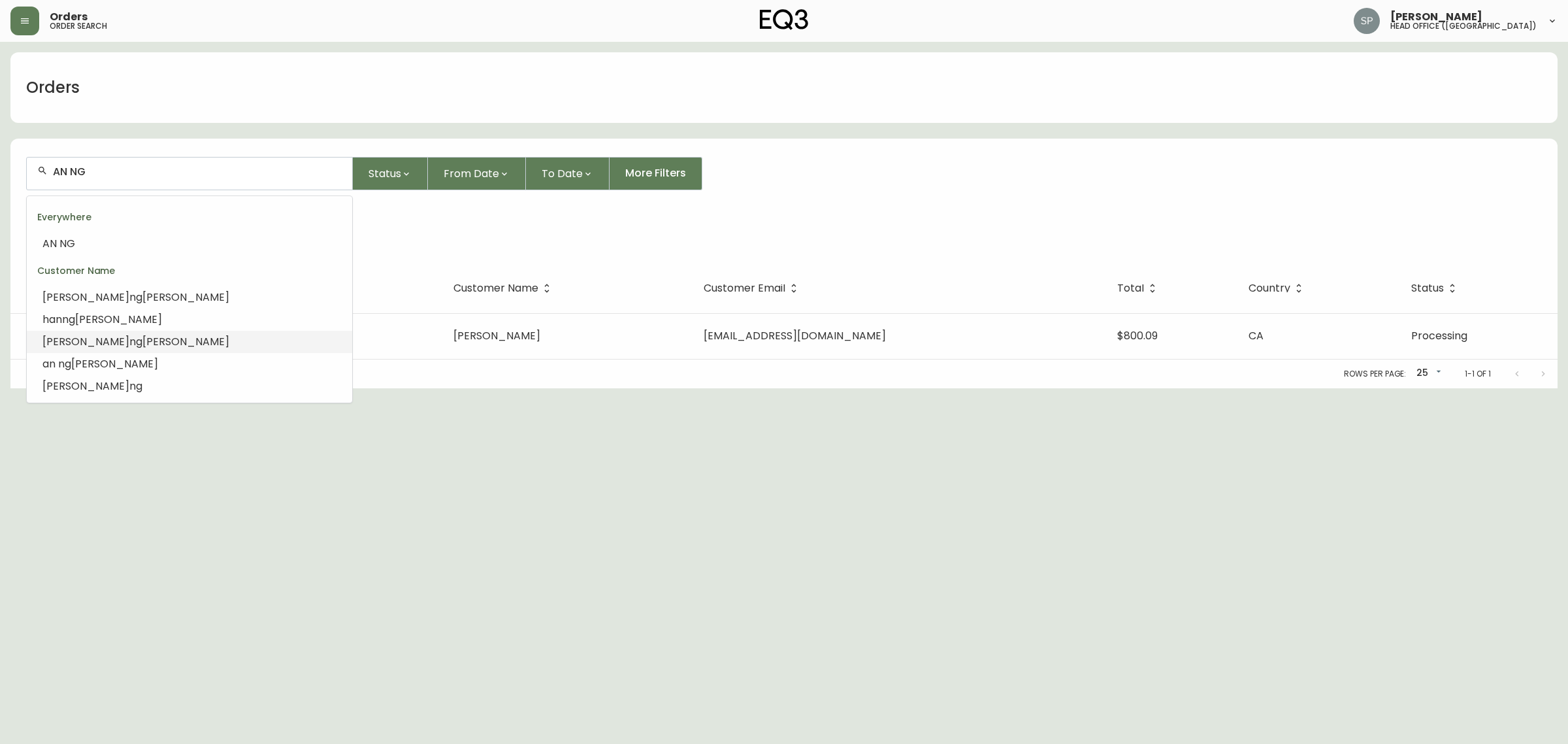
click at [111, 346] on li "jonathan ng uyen" at bounding box center [190, 342] width 325 height 22
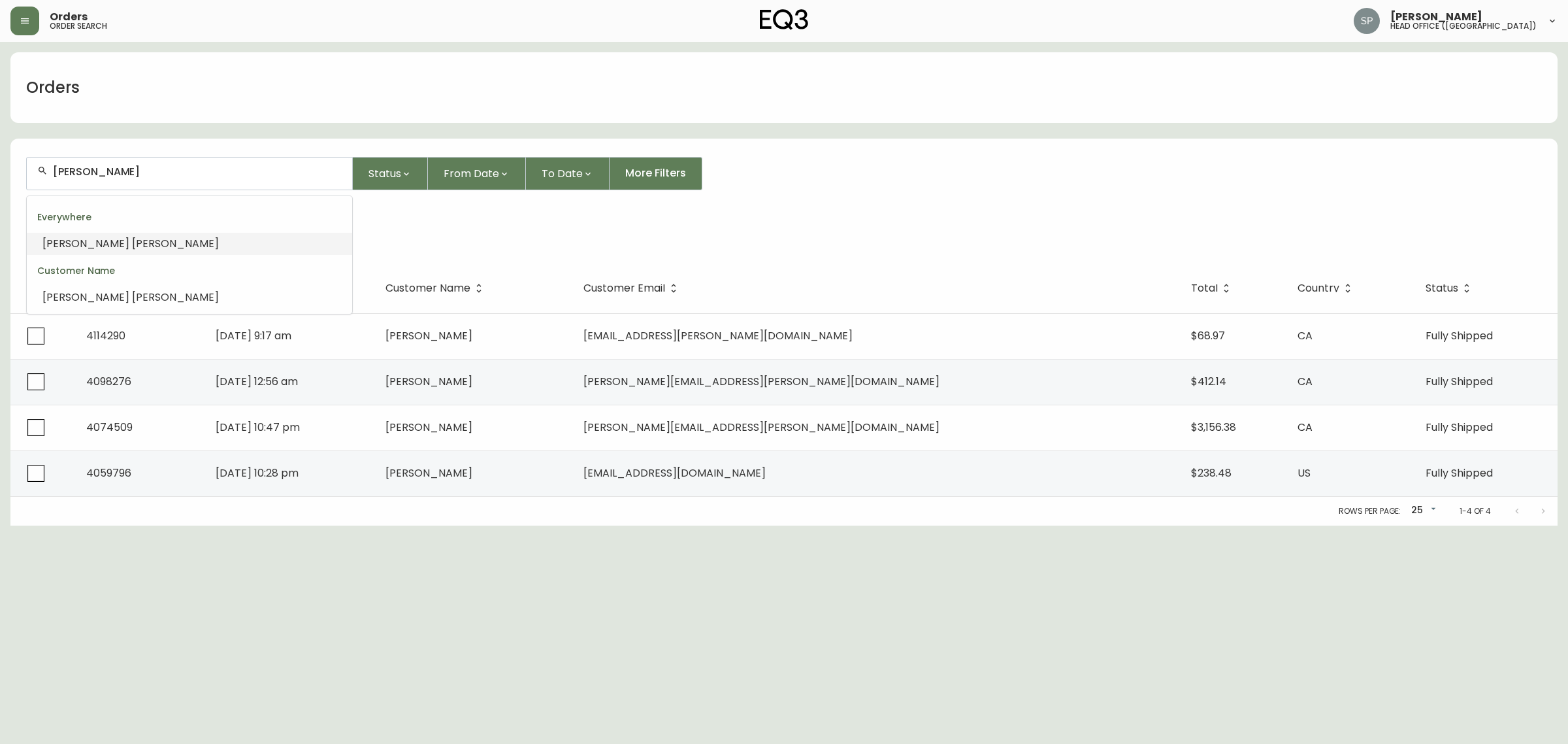
drag, startPoint x: 166, startPoint y: 174, endPoint x: 0, endPoint y: 174, distance: 166.0
click at [0, 174] on main "Orders jonathan nguyen Status From Date To Date More Filters Customer Name jona…" at bounding box center [784, 284] width 1568 height 484
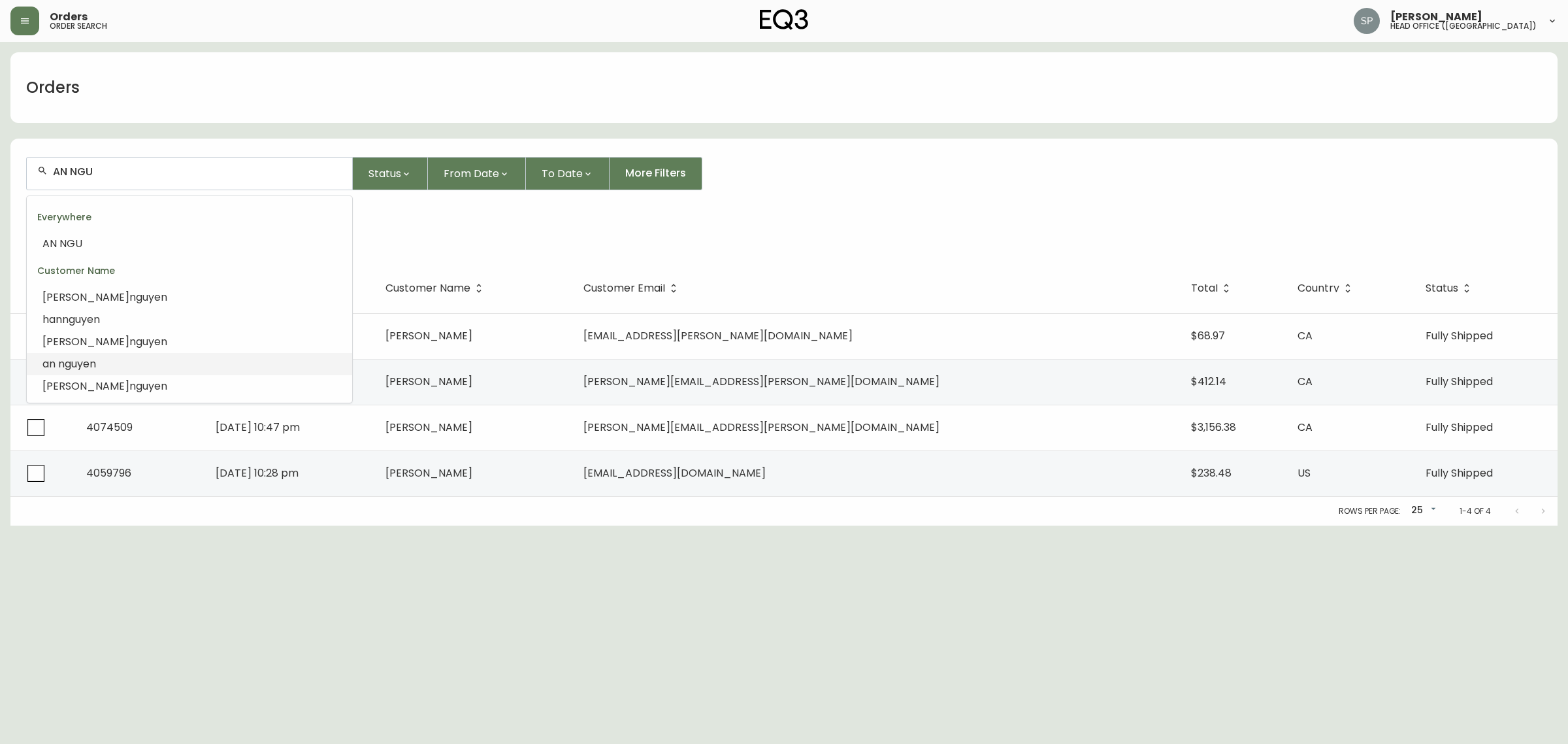
click at [86, 366] on span "yen" at bounding box center [86, 364] width 19 height 15
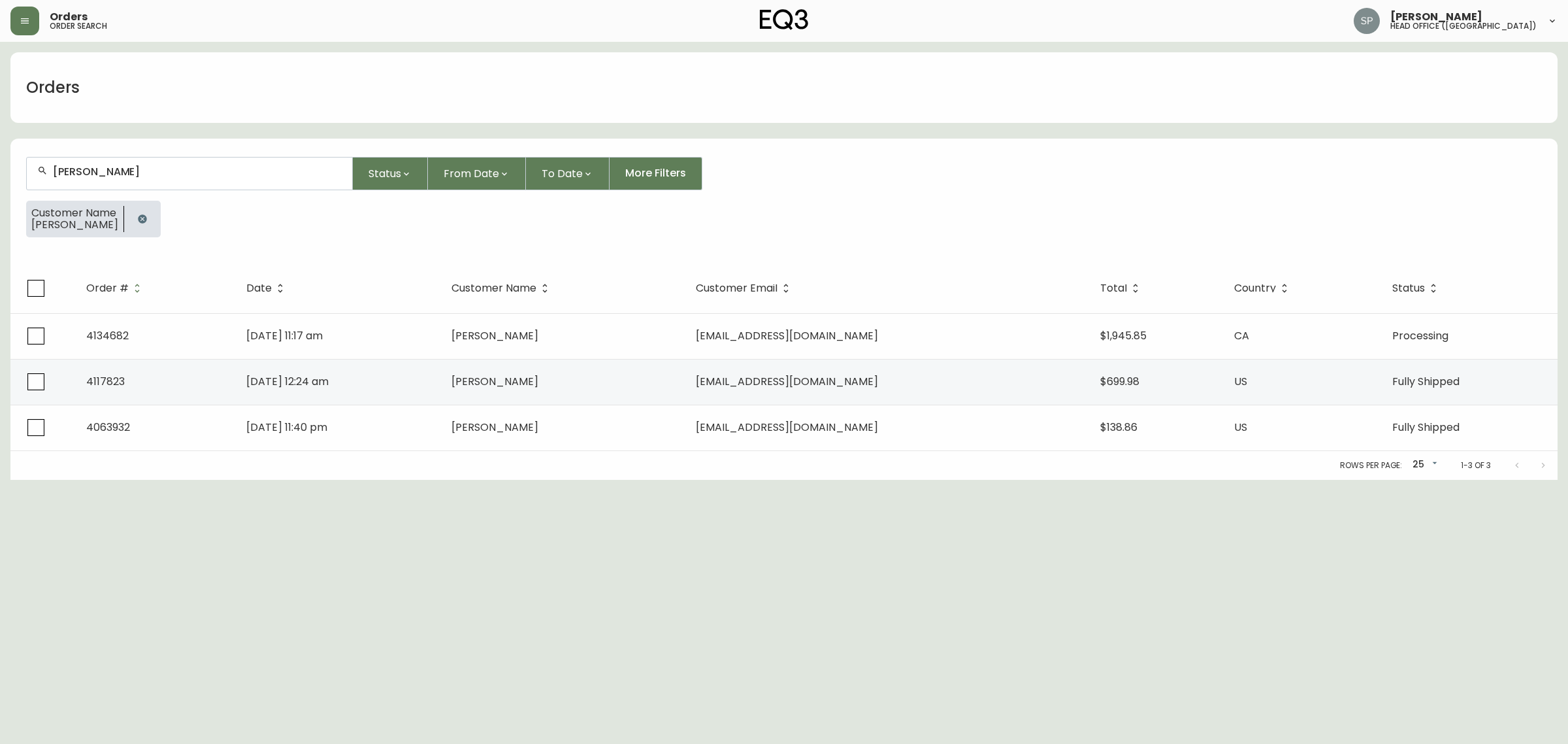
type input "an nguyen"
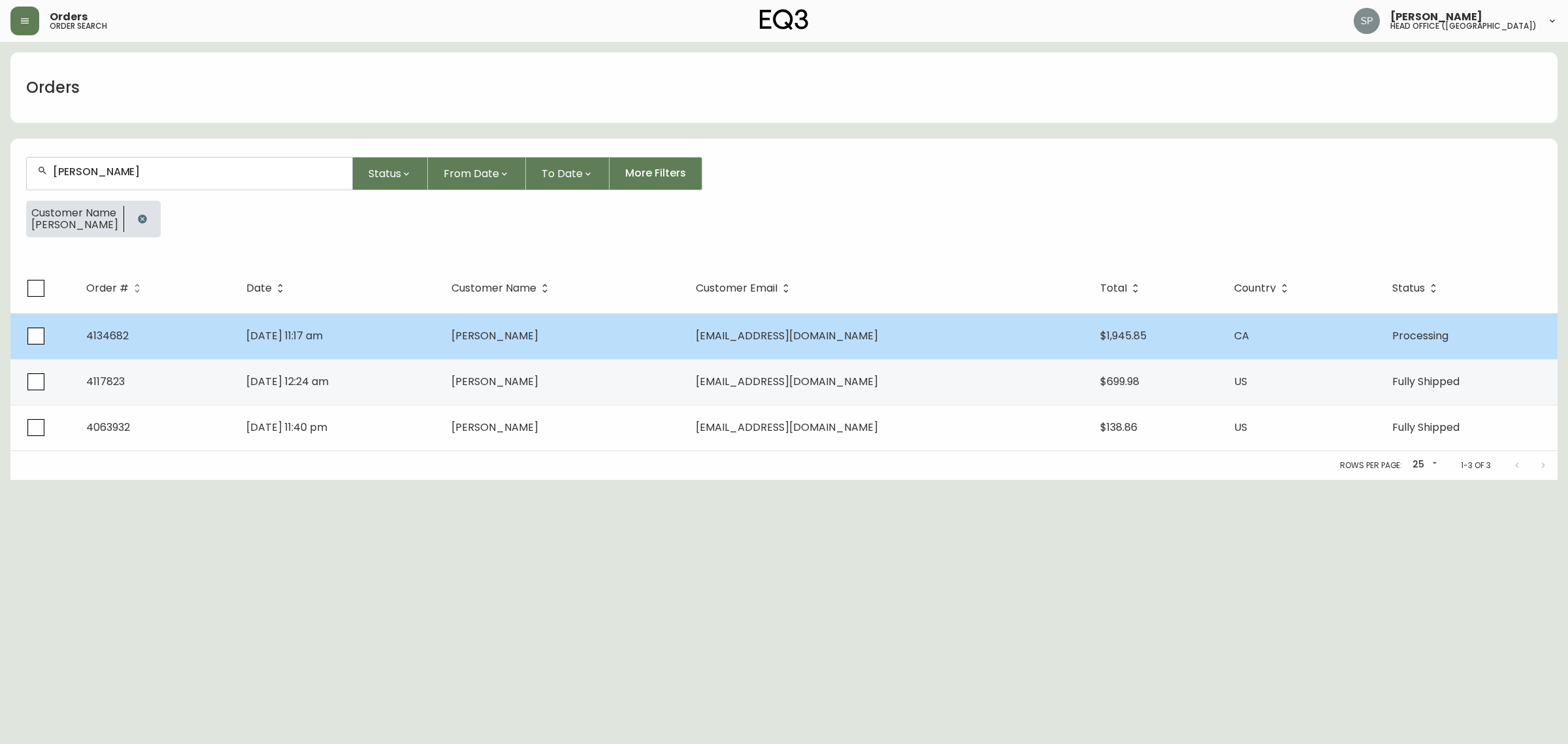
click at [410, 340] on td "Aug 17 2025, 11:17 am" at bounding box center [339, 336] width 205 height 45
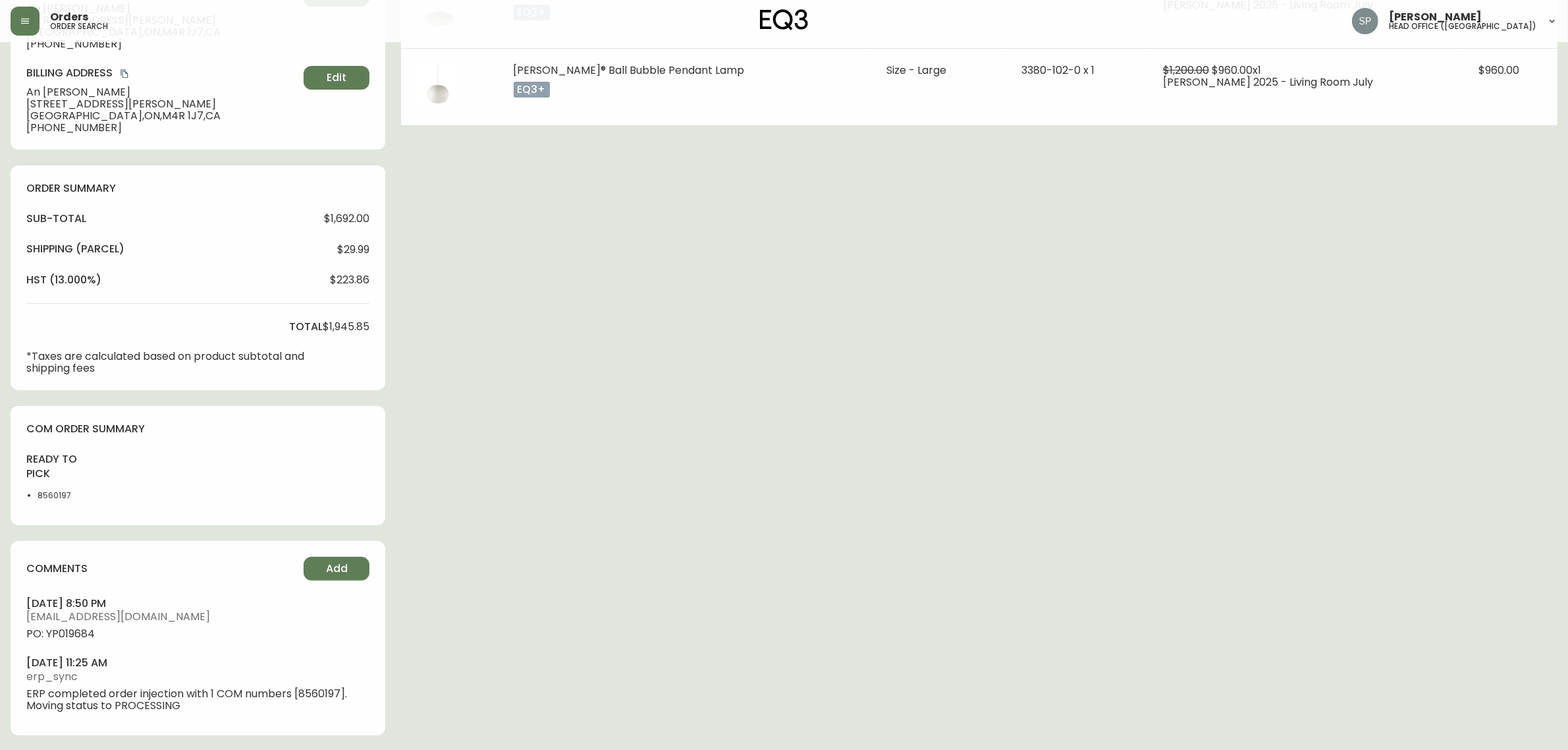
type input "Processing"
select select "PROCESSING"
click at [332, 567] on span "Add" at bounding box center [336, 568] width 21 height 15
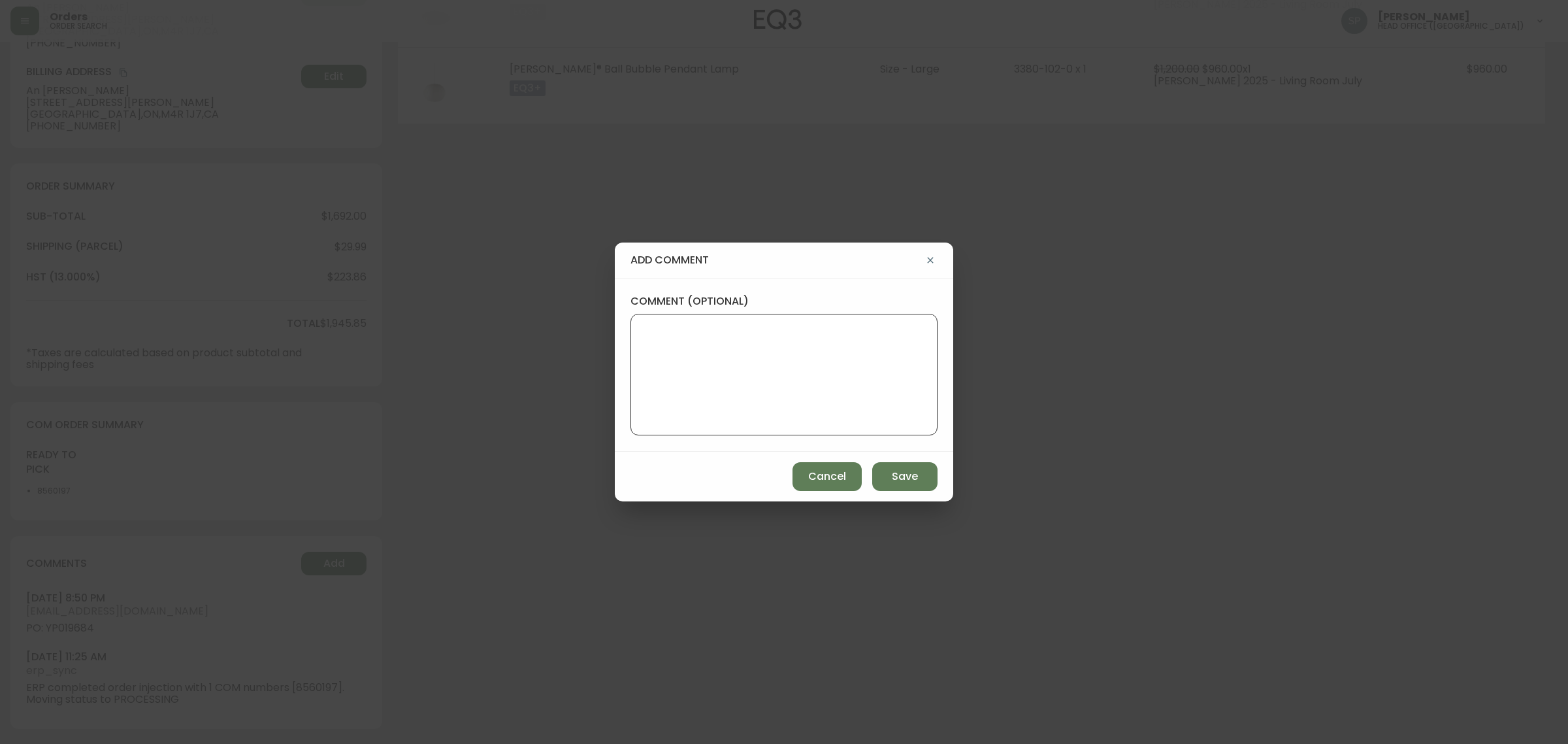
click at [791, 407] on textarea "comment (optional)" at bounding box center [783, 375] width 285 height 105
paste textarea "Planned Delivery Date: Oct 9, 2025"
type textarea "Planned Delivery Date: Oct 9, 2025"
click at [910, 480] on span "Save" at bounding box center [905, 476] width 26 height 15
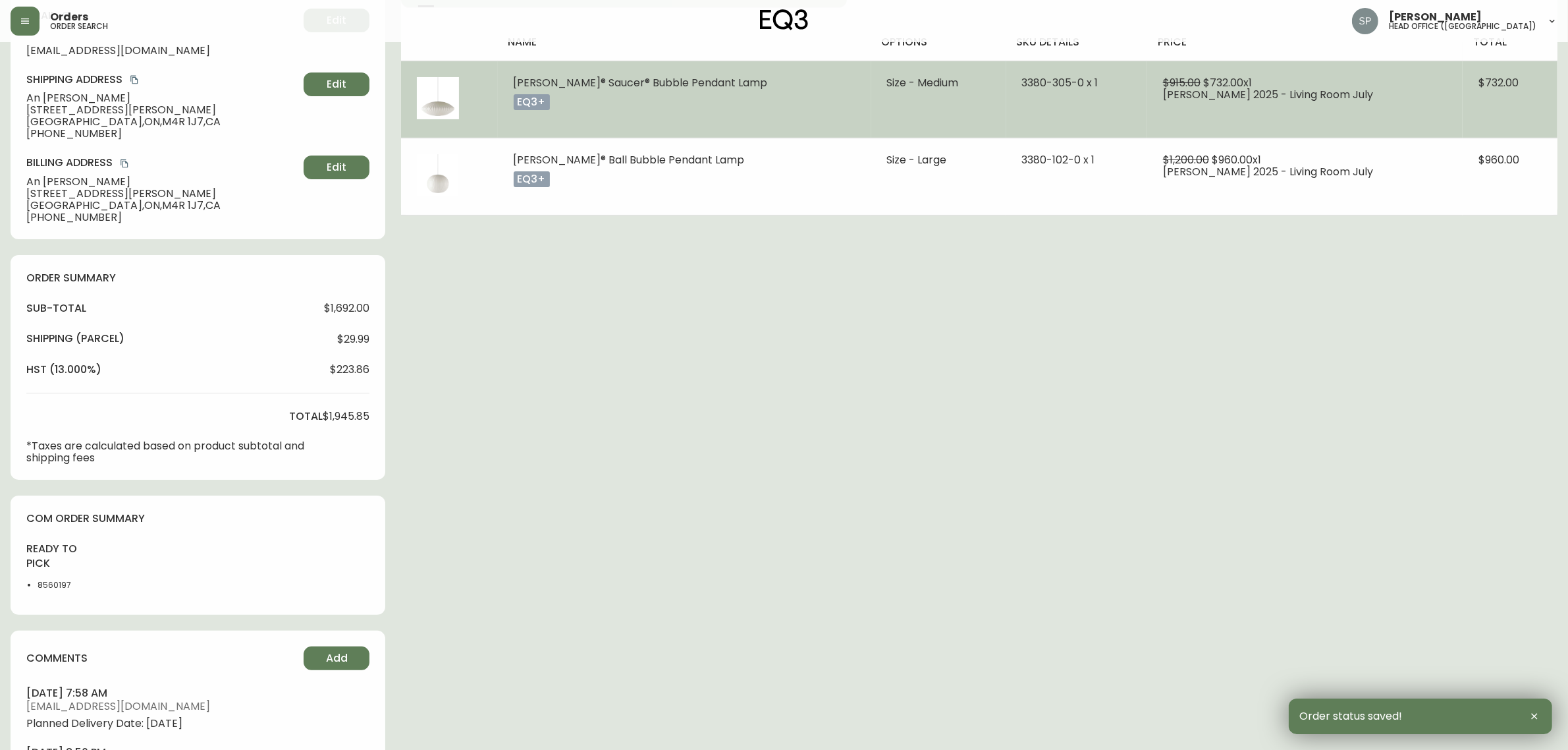
scroll to position [0, 0]
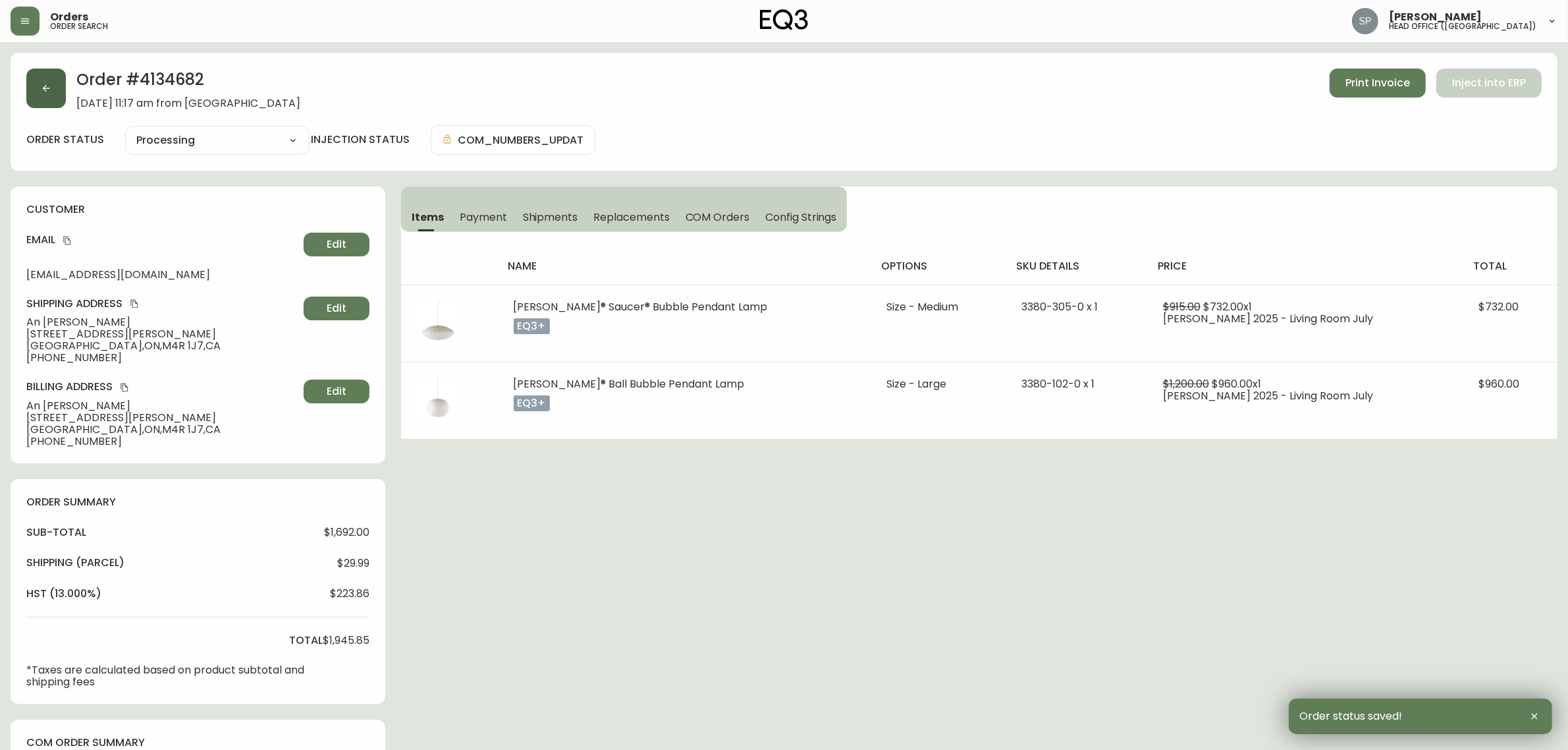
click at [60, 93] on button "button" at bounding box center [46, 88] width 39 height 39
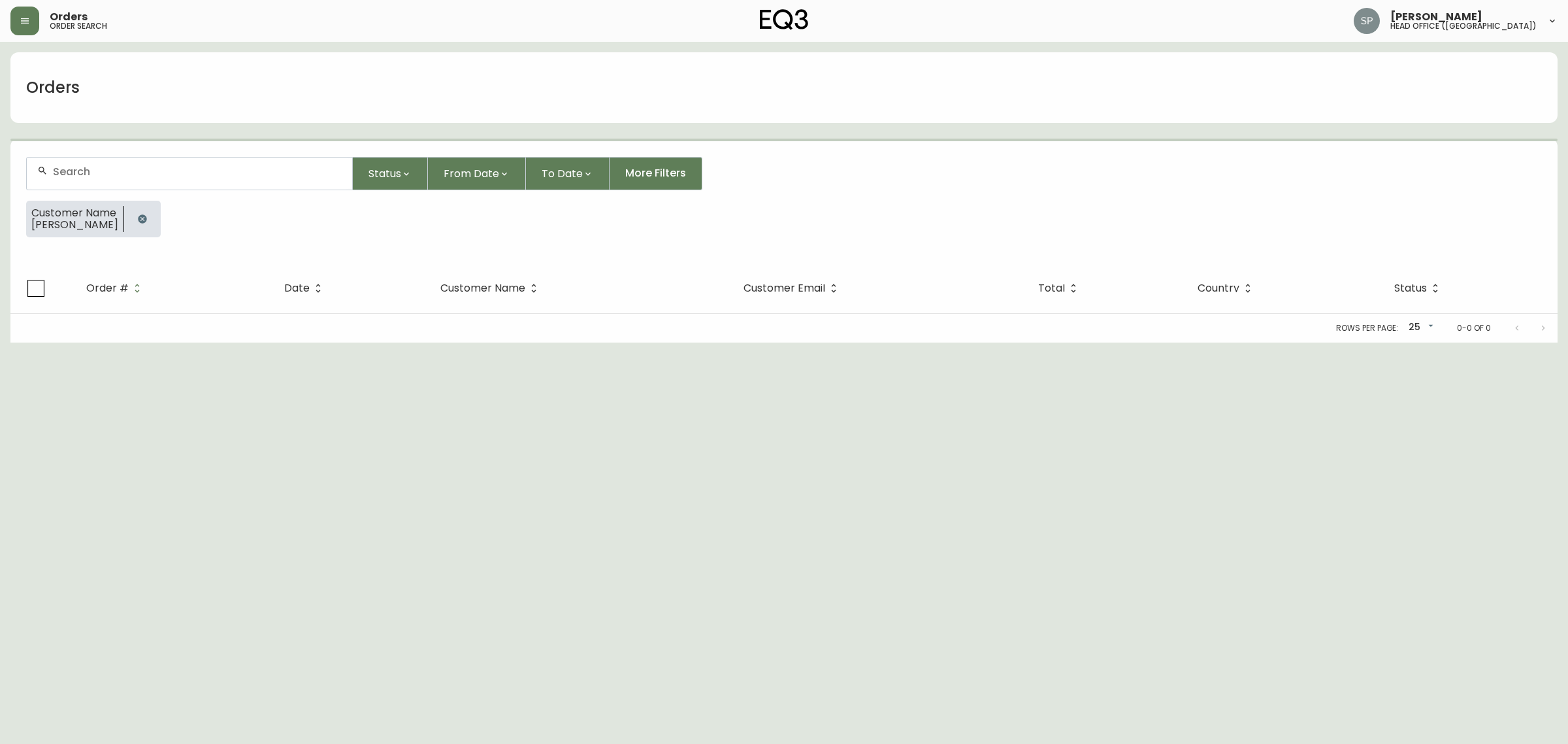
click at [147, 161] on div at bounding box center [190, 174] width 325 height 32
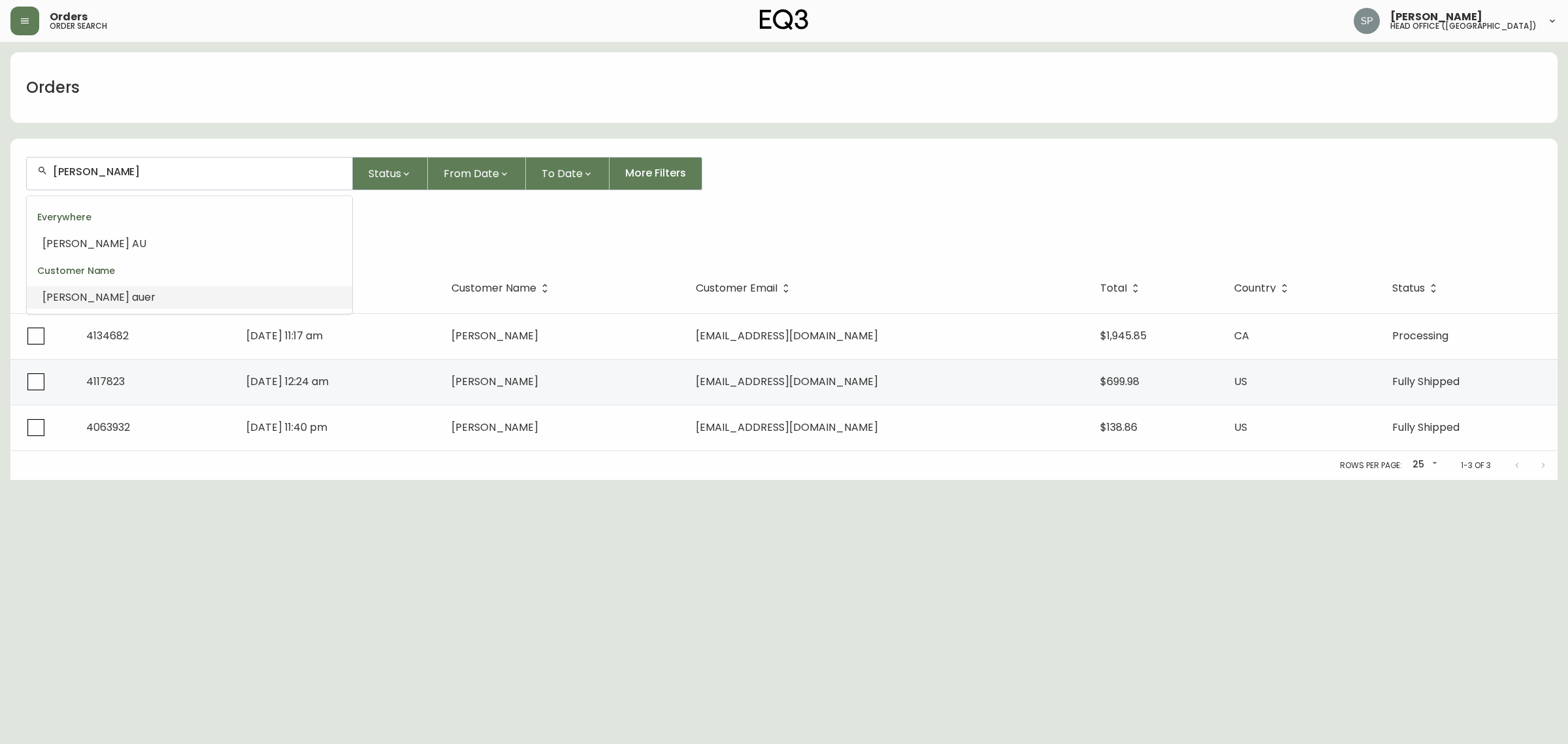
click at [106, 299] on li "alex au er" at bounding box center [190, 297] width 325 height 22
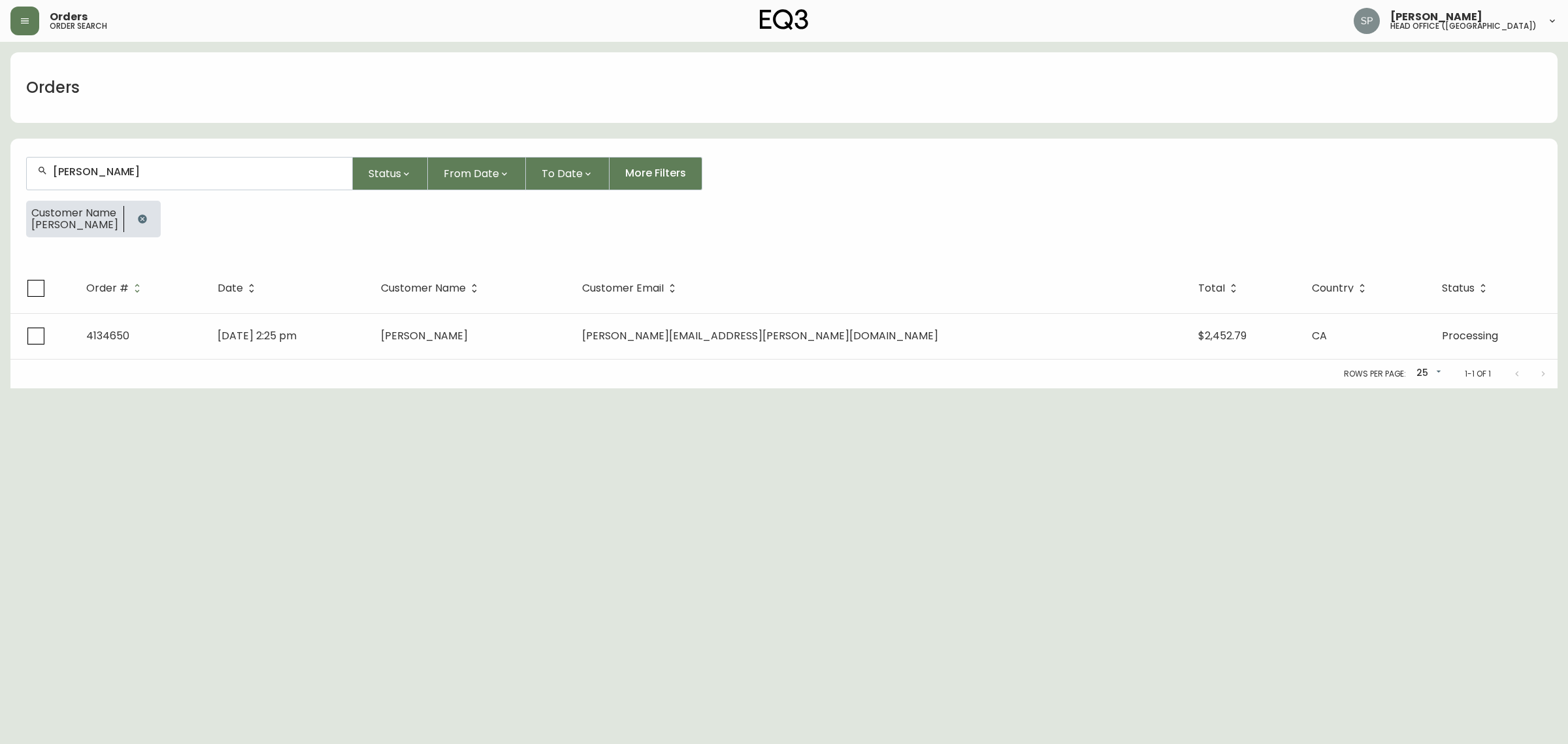
type input "alex auer"
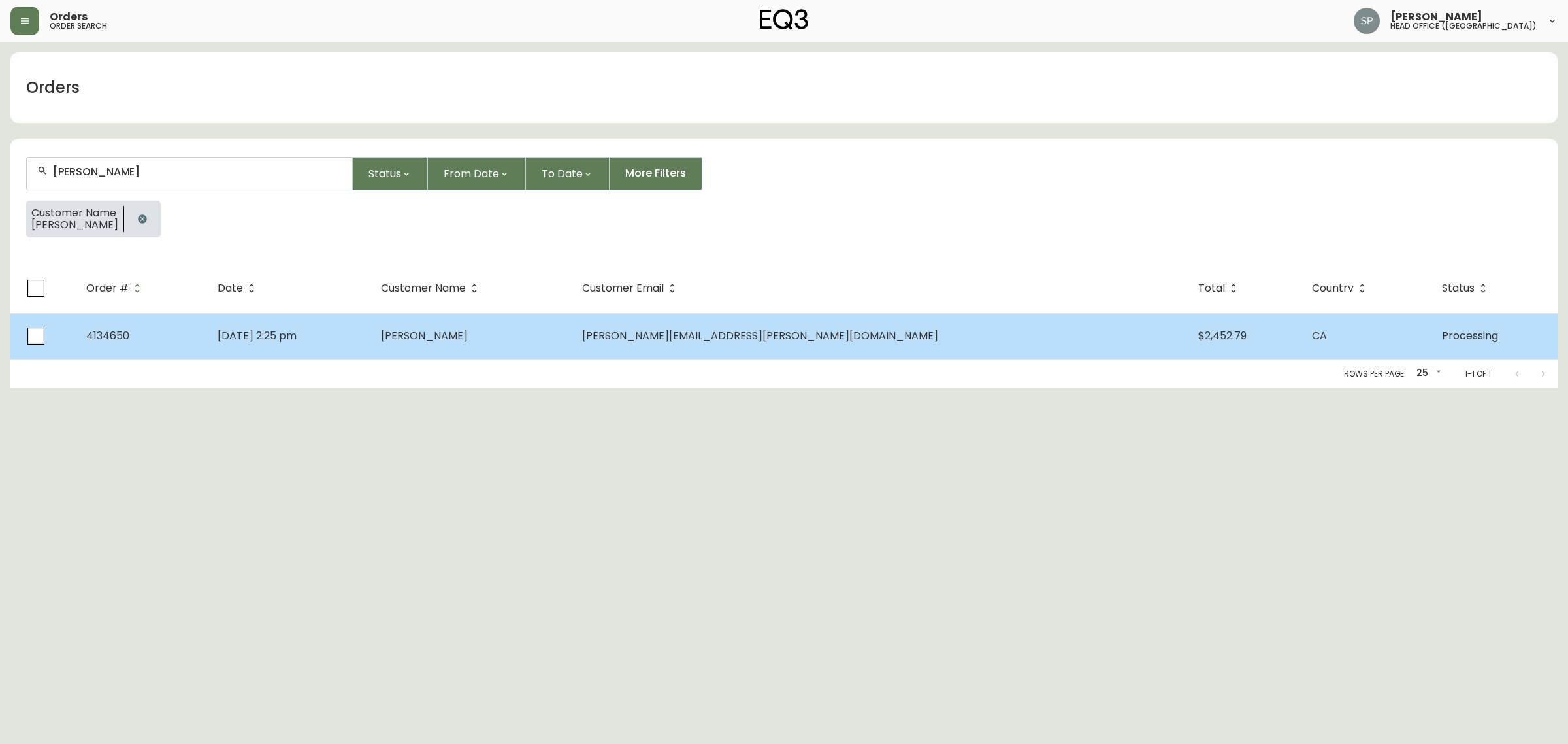
click at [467, 335] on span "Alex Auer" at bounding box center [424, 336] width 87 height 15
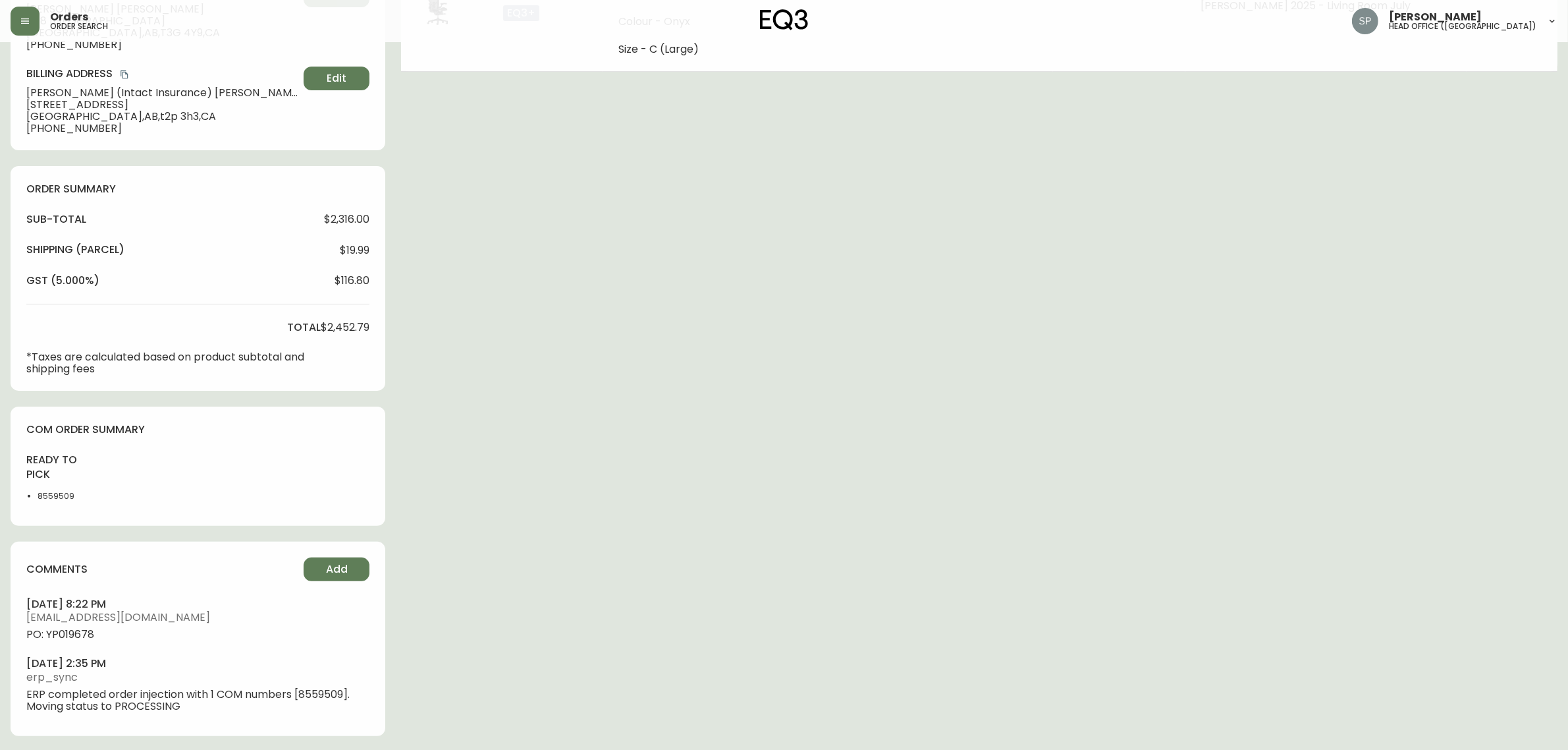
type input "Processing"
select select "PROCESSING"
click at [331, 573] on span "Add" at bounding box center [336, 568] width 21 height 15
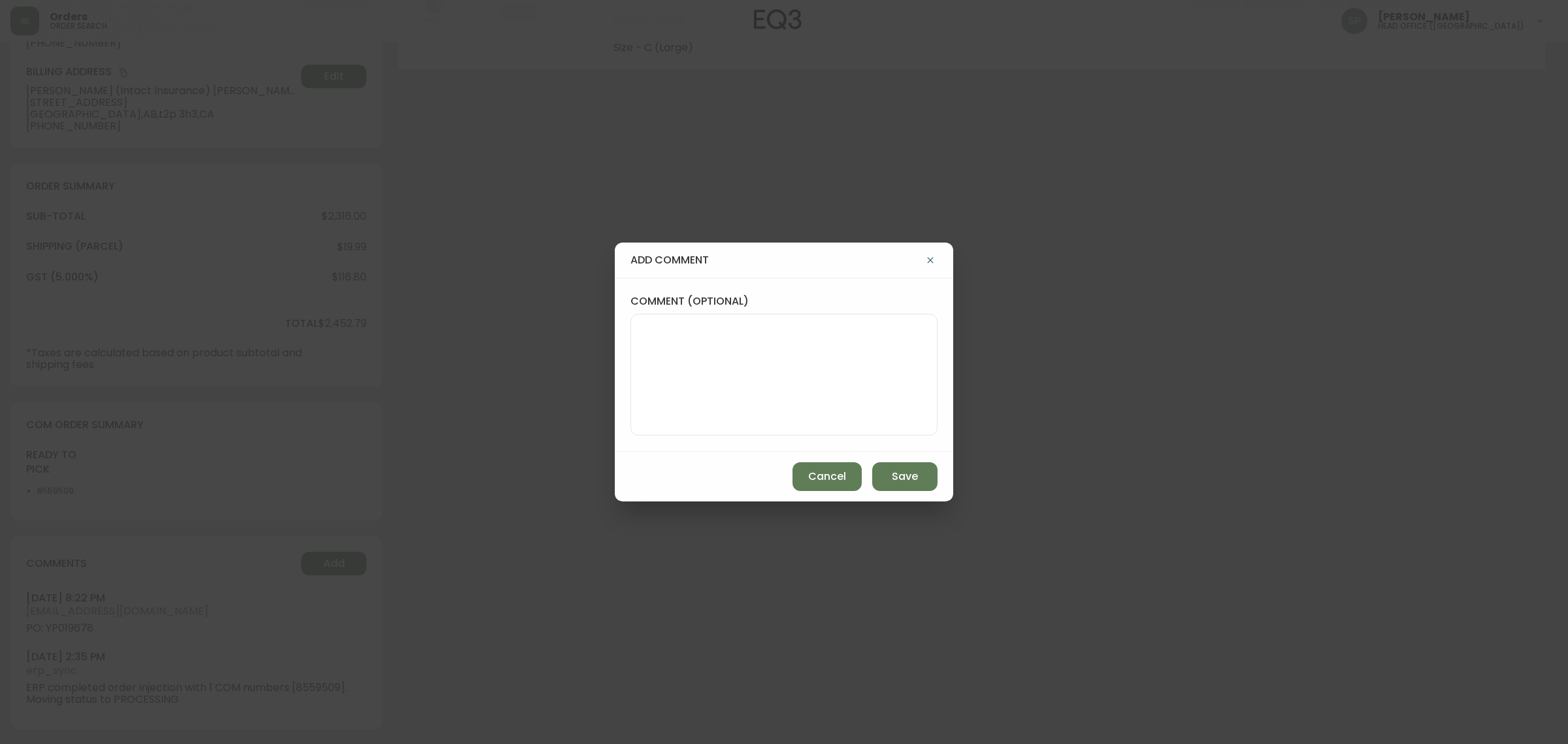
click at [745, 404] on textarea "comment (optional)" at bounding box center [783, 375] width 285 height 105
paste textarea "Planned Delivery Date: Oct 20, 2025"
type textarea "Planned Delivery Date: Oct 20, 2025"
click at [881, 468] on button "Save" at bounding box center [904, 476] width 65 height 29
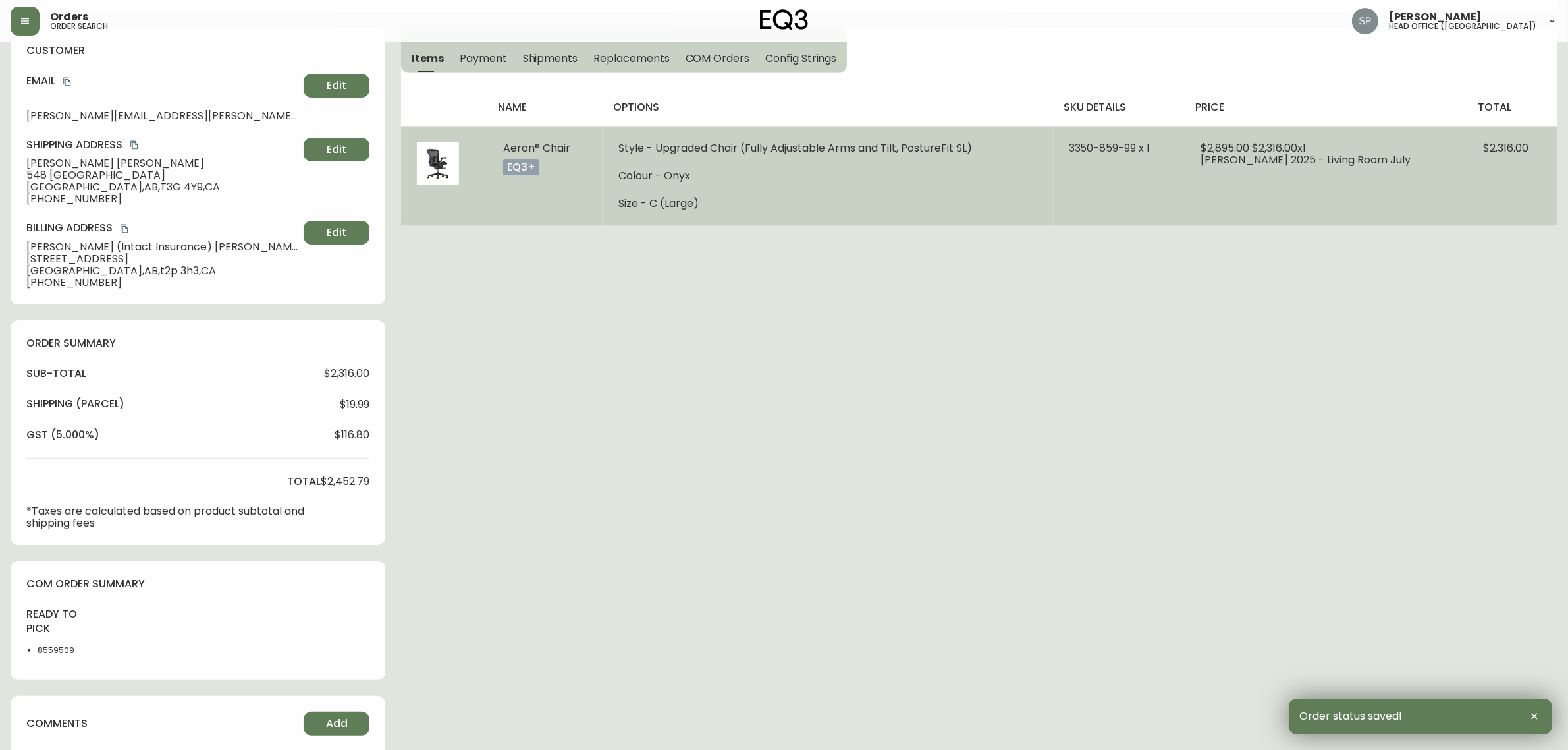
scroll to position [0, 0]
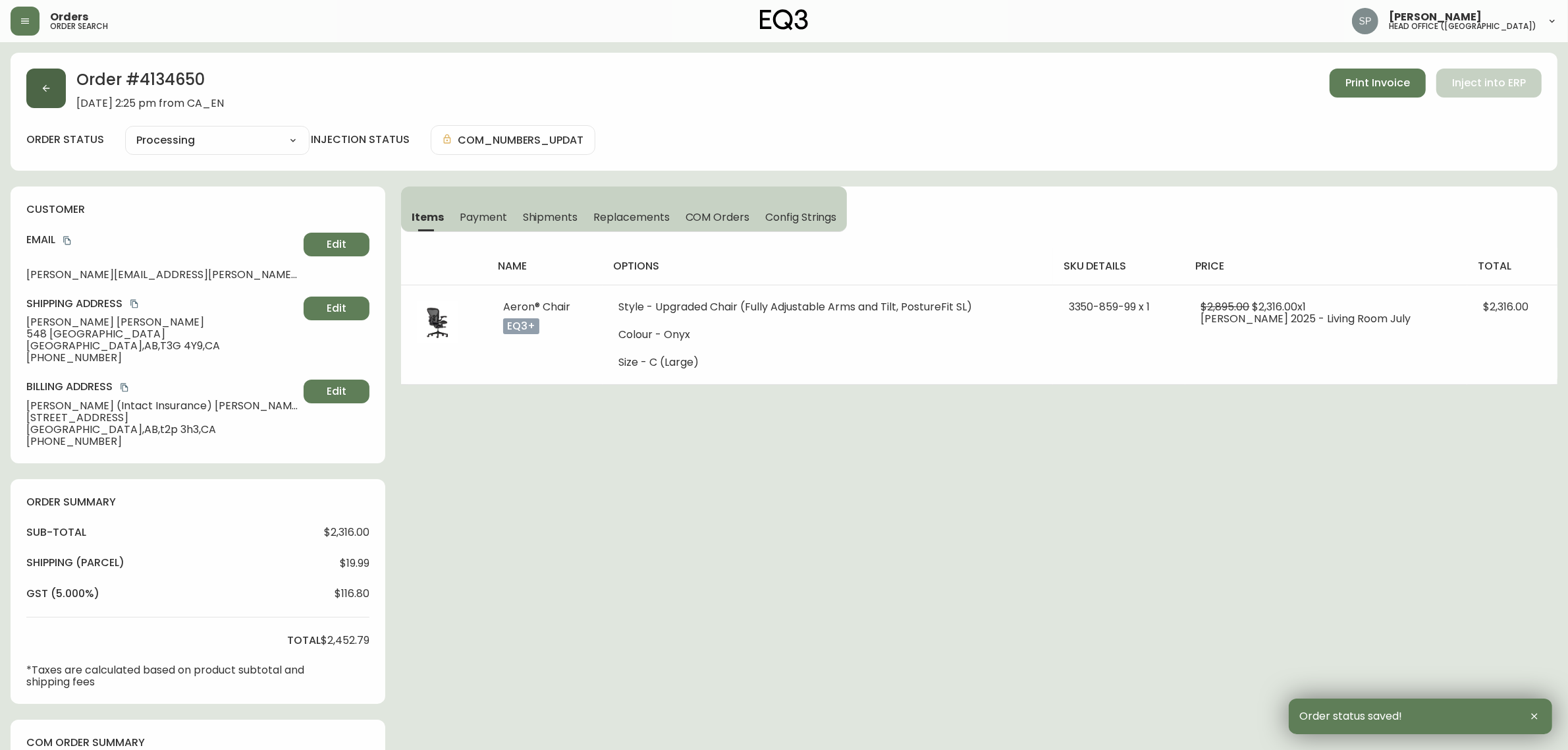
click at [51, 81] on button "button" at bounding box center [46, 88] width 39 height 39
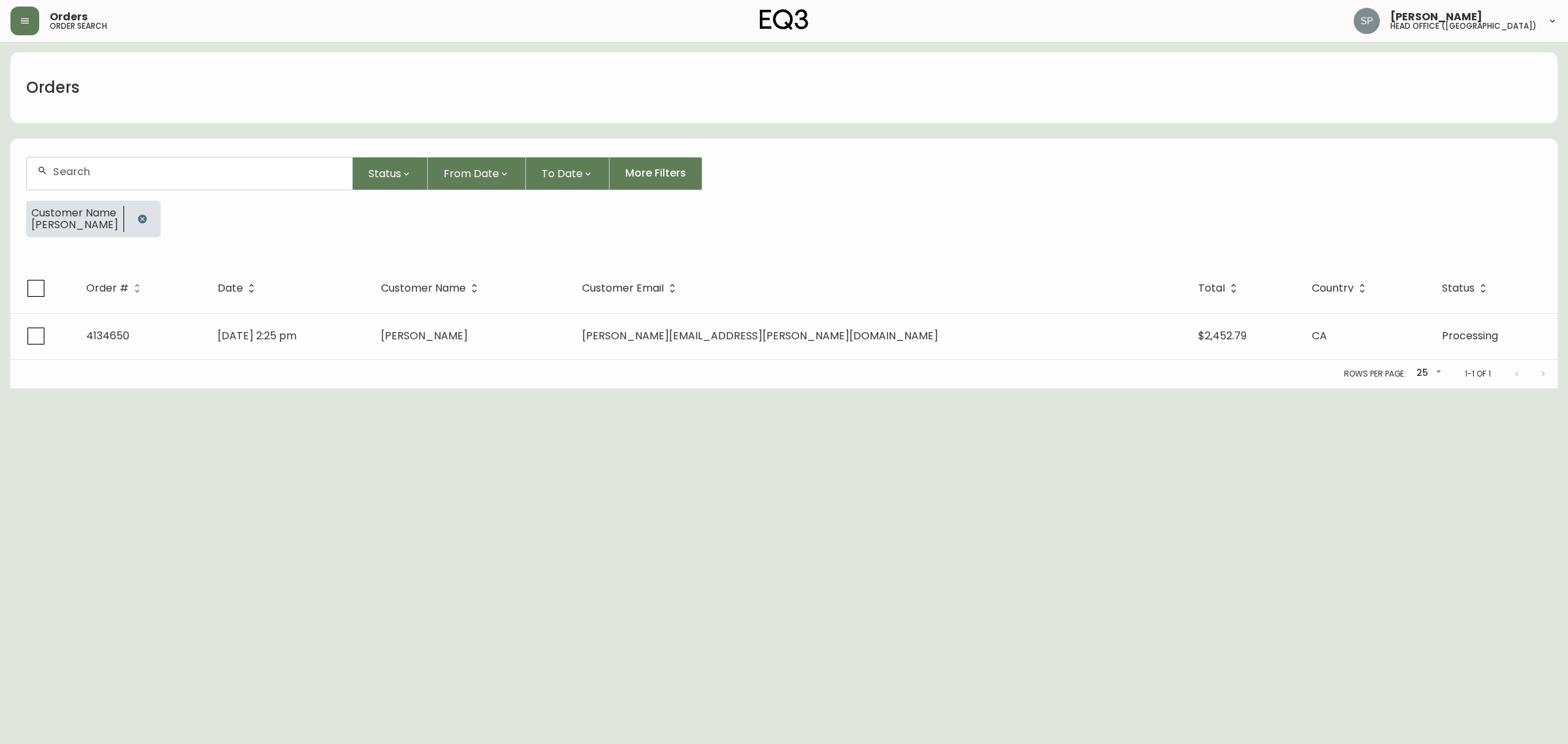
click at [118, 163] on div at bounding box center [190, 174] width 325 height 32
click at [136, 298] on li "he zha ng" at bounding box center [190, 297] width 325 height 22
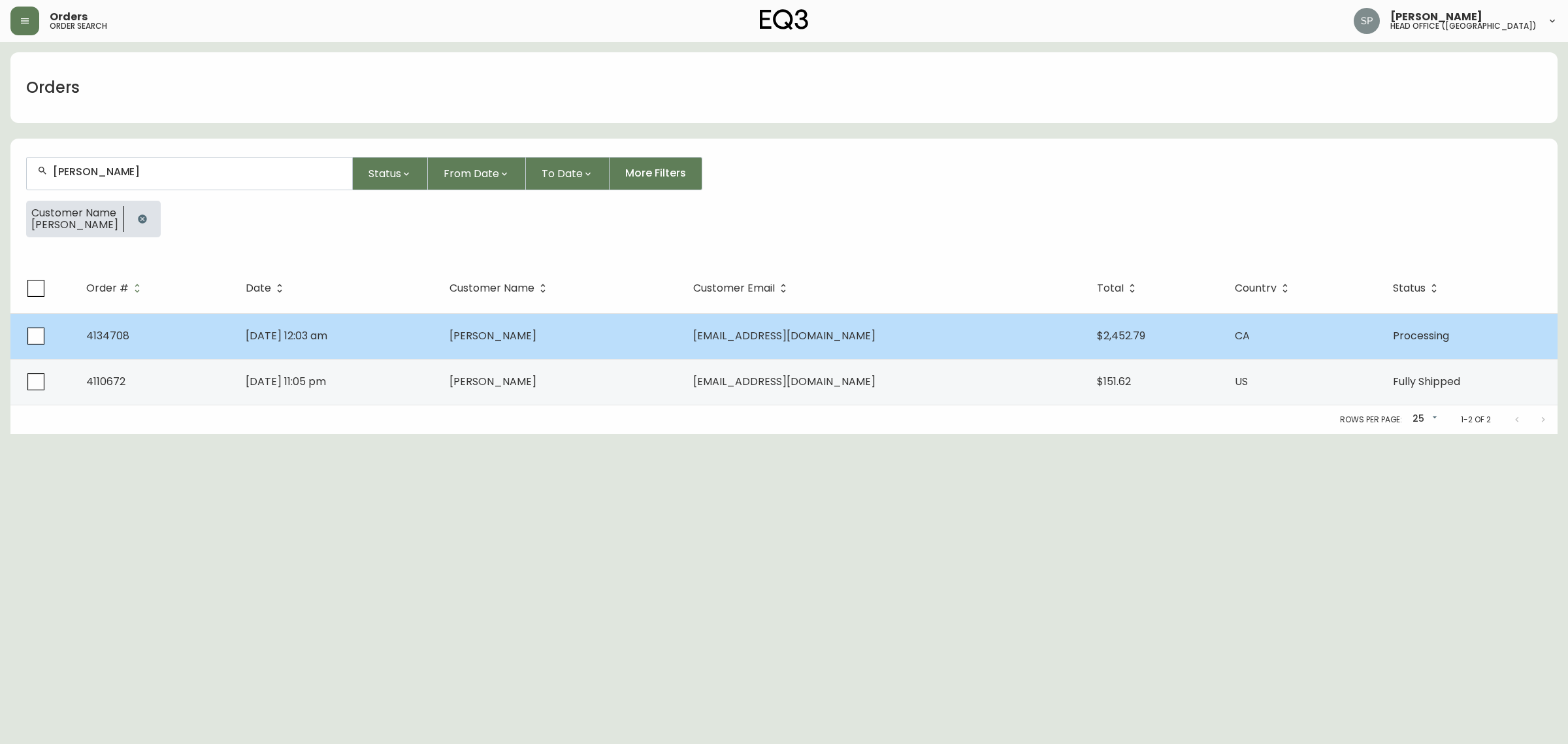
type input "he zhang"
click at [683, 345] on td "He Zhang" at bounding box center [561, 336] width 244 height 45
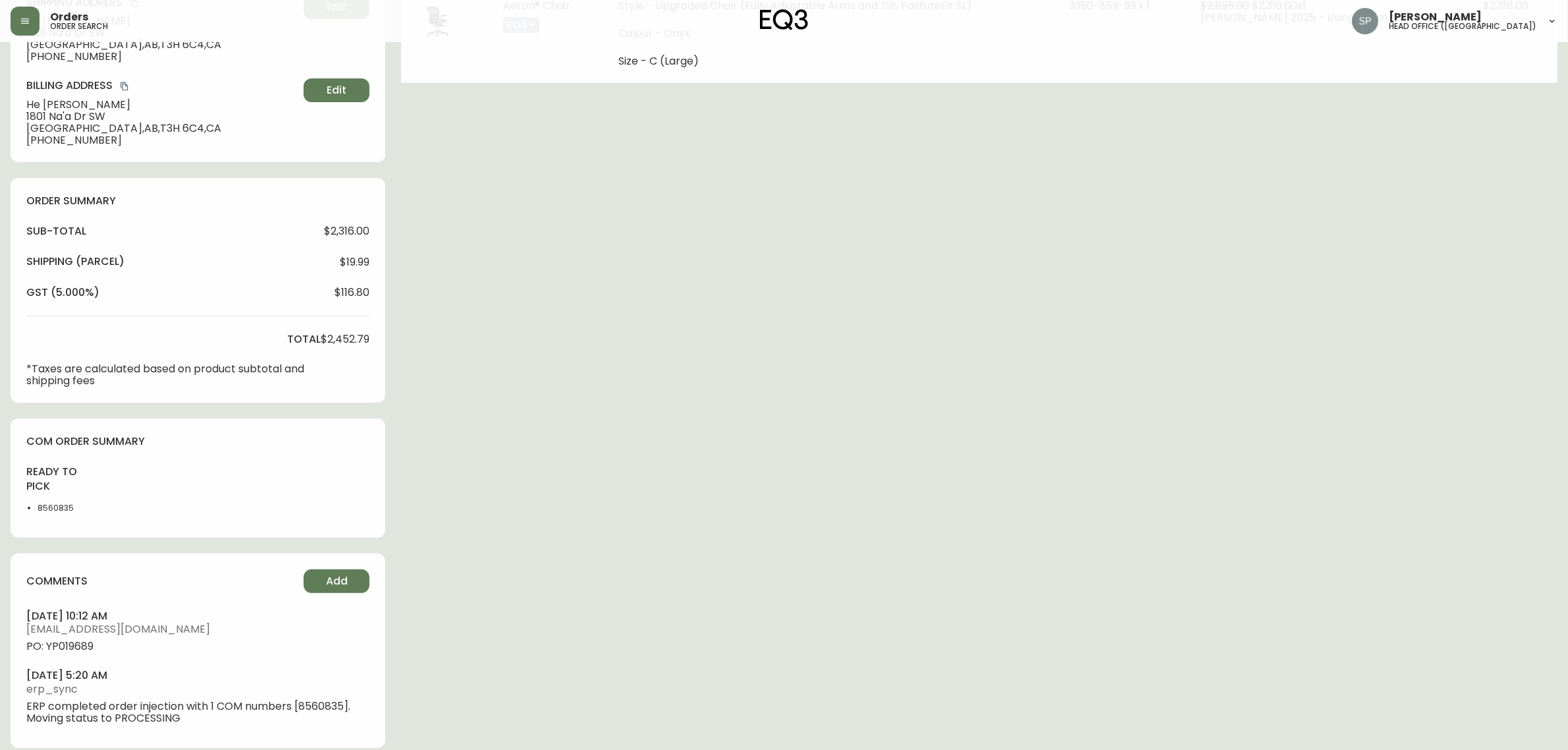
type input "Processing"
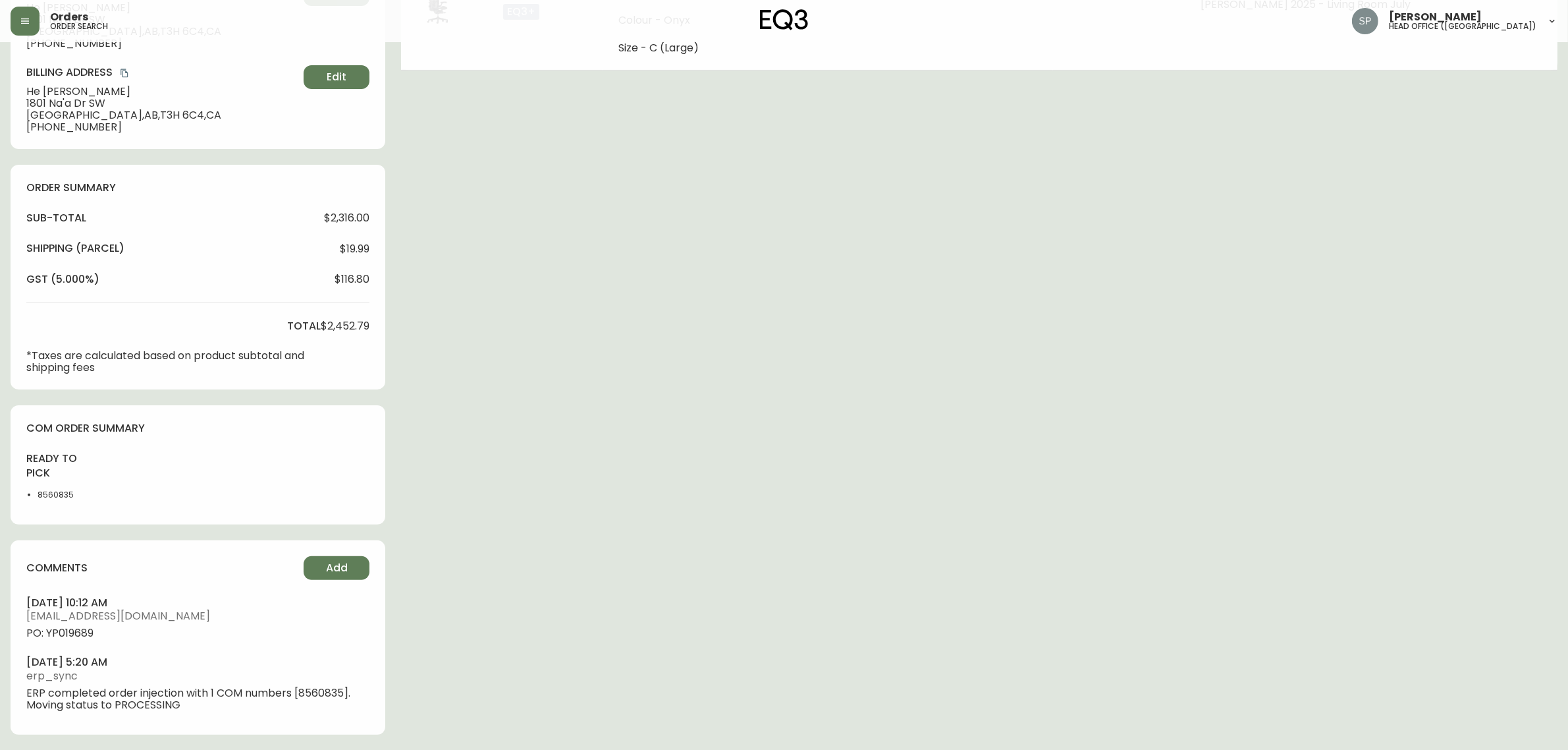
select select "PROCESSING"
click at [326, 561] on span "Add" at bounding box center [336, 568] width 21 height 15
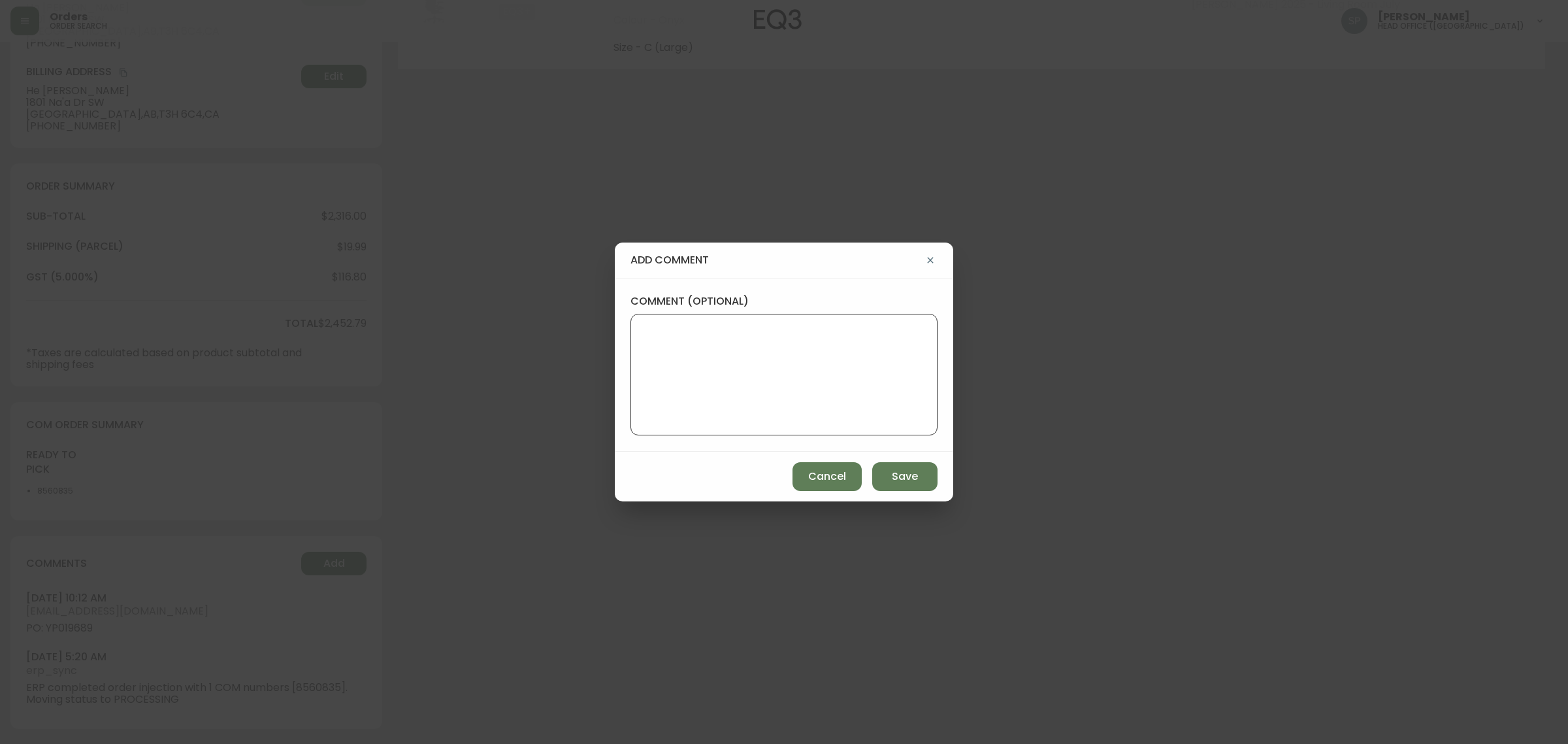
click at [670, 424] on textarea "comment (optional)" at bounding box center [783, 375] width 285 height 105
paste textarea "Planned Delivery Date: Oct 20, 2025"
type textarea "Planned Delivery Date: Oct 20, 2025"
click at [903, 475] on span "Save" at bounding box center [905, 476] width 26 height 15
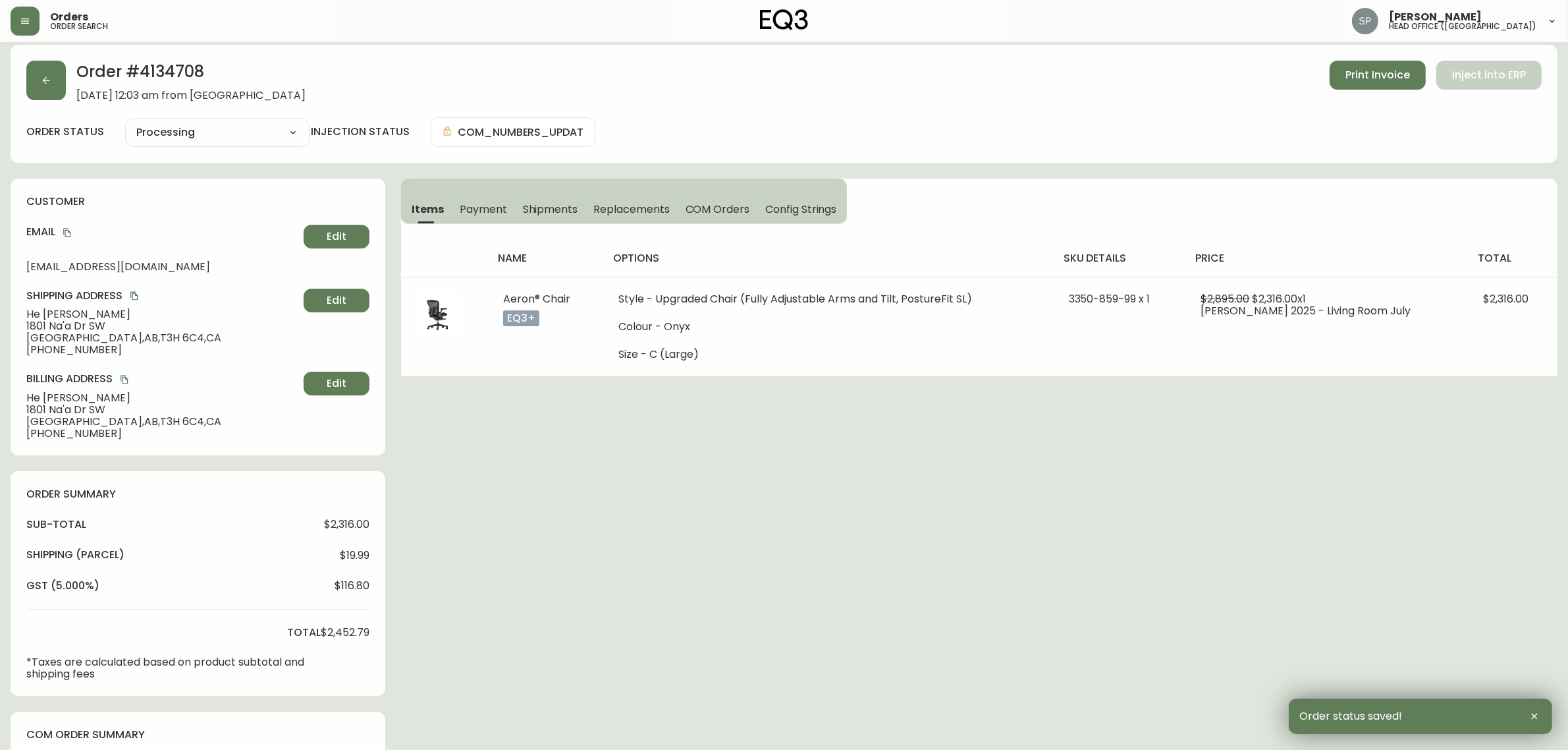
scroll to position [0, 0]
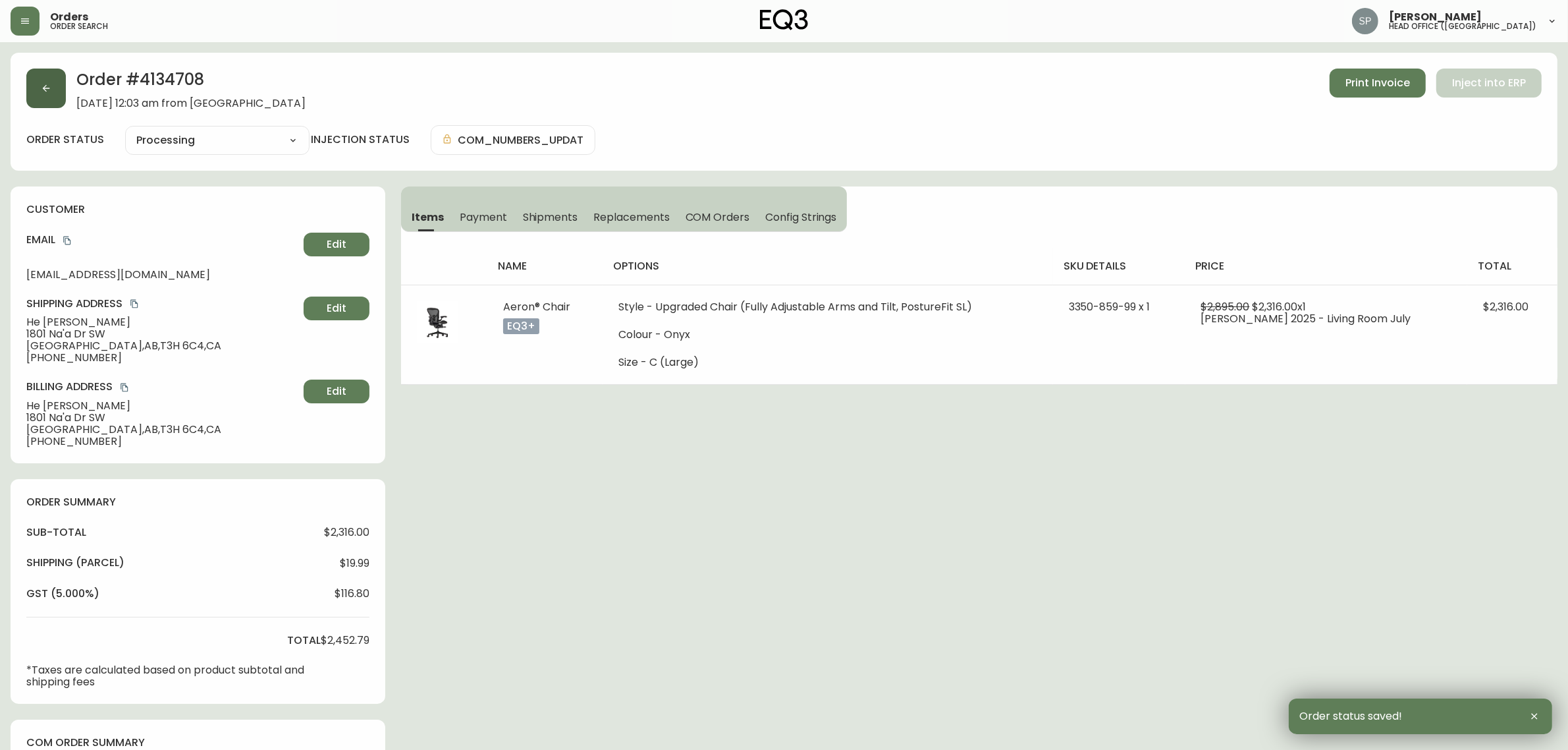
click at [37, 94] on button "button" at bounding box center [46, 88] width 39 height 39
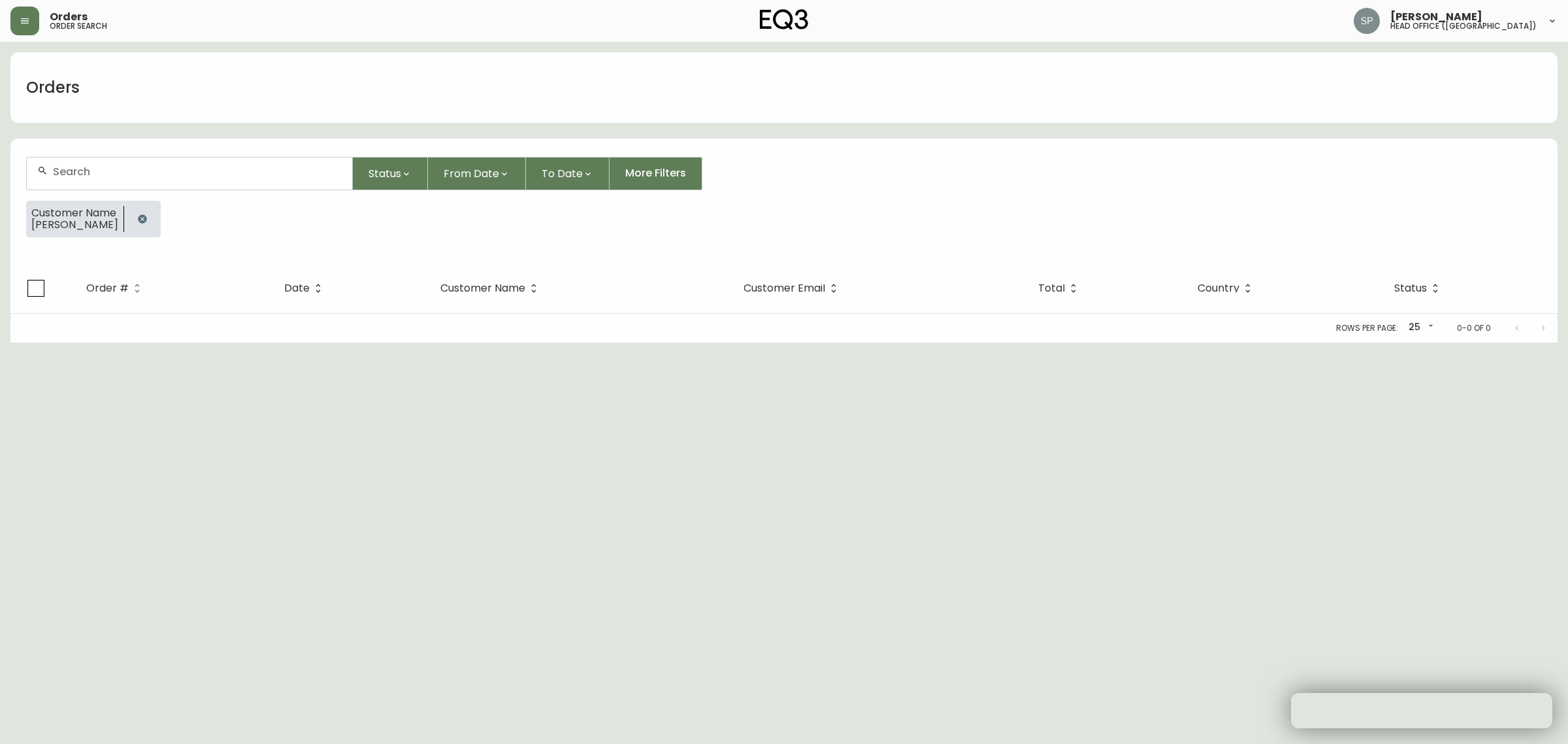
click at [127, 166] on input "text" at bounding box center [197, 172] width 289 height 12
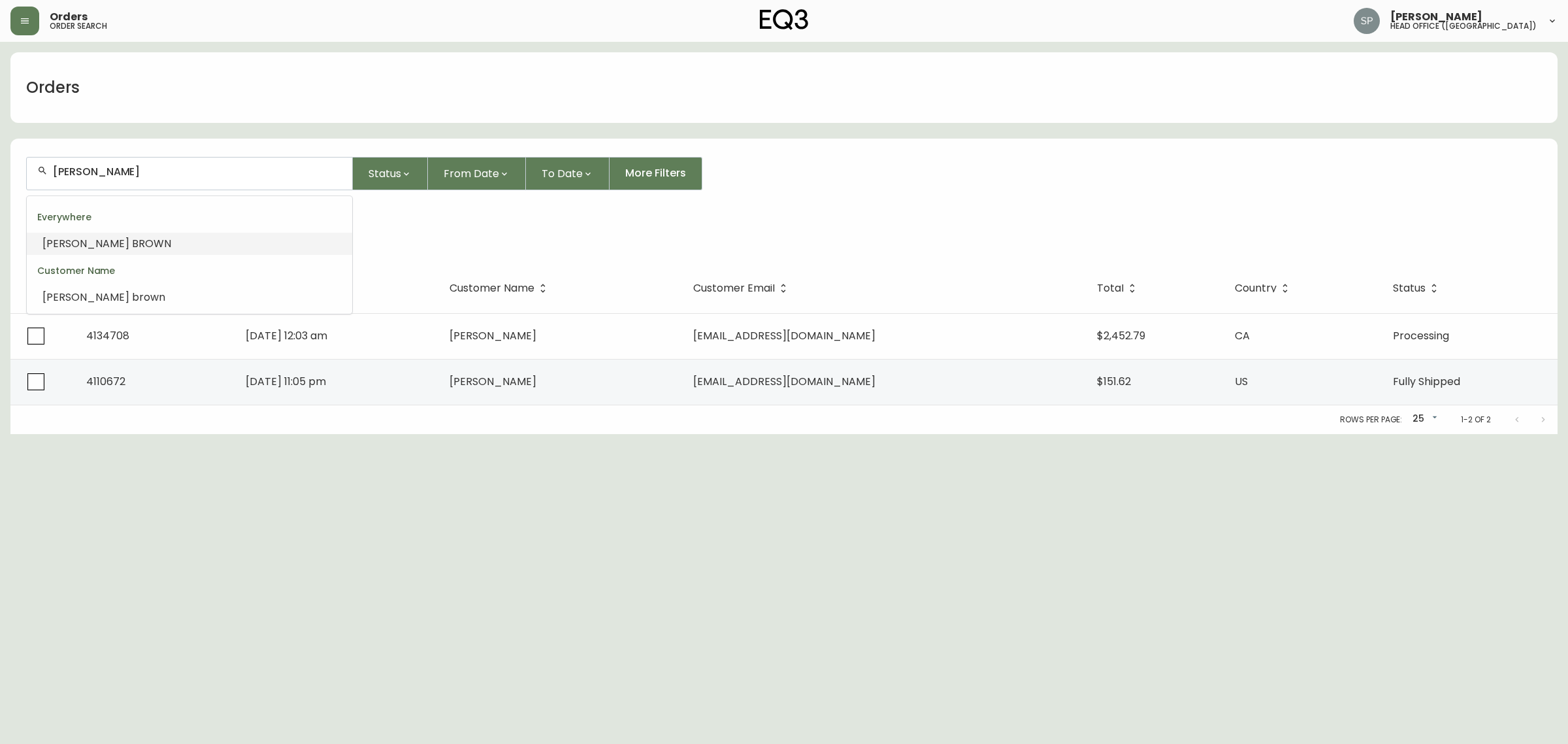
click at [132, 246] on li "SCOTT BROWN" at bounding box center [190, 243] width 325 height 22
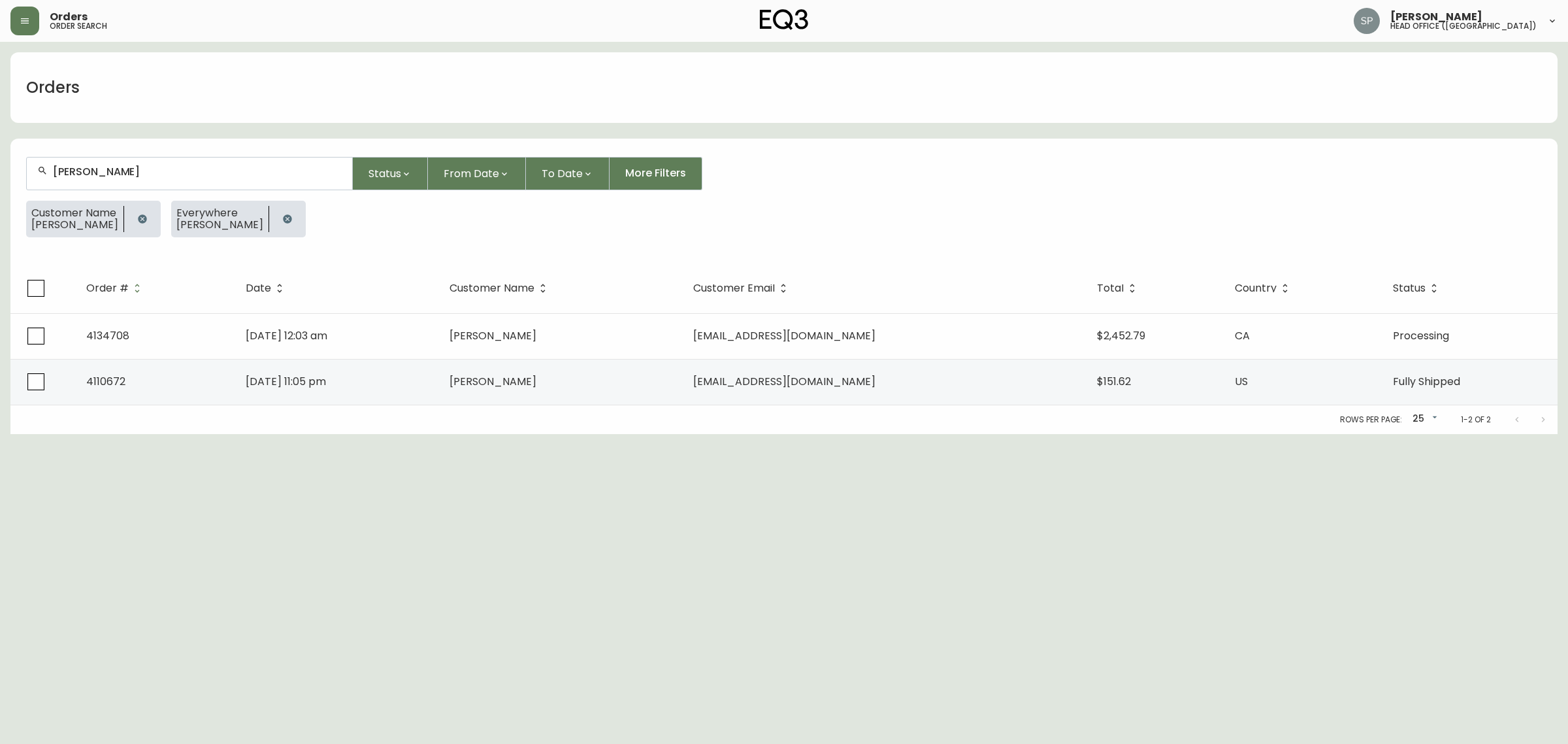
type input "SCOTT BROWN"
click at [137, 223] on button "button" at bounding box center [143, 219] width 26 height 26
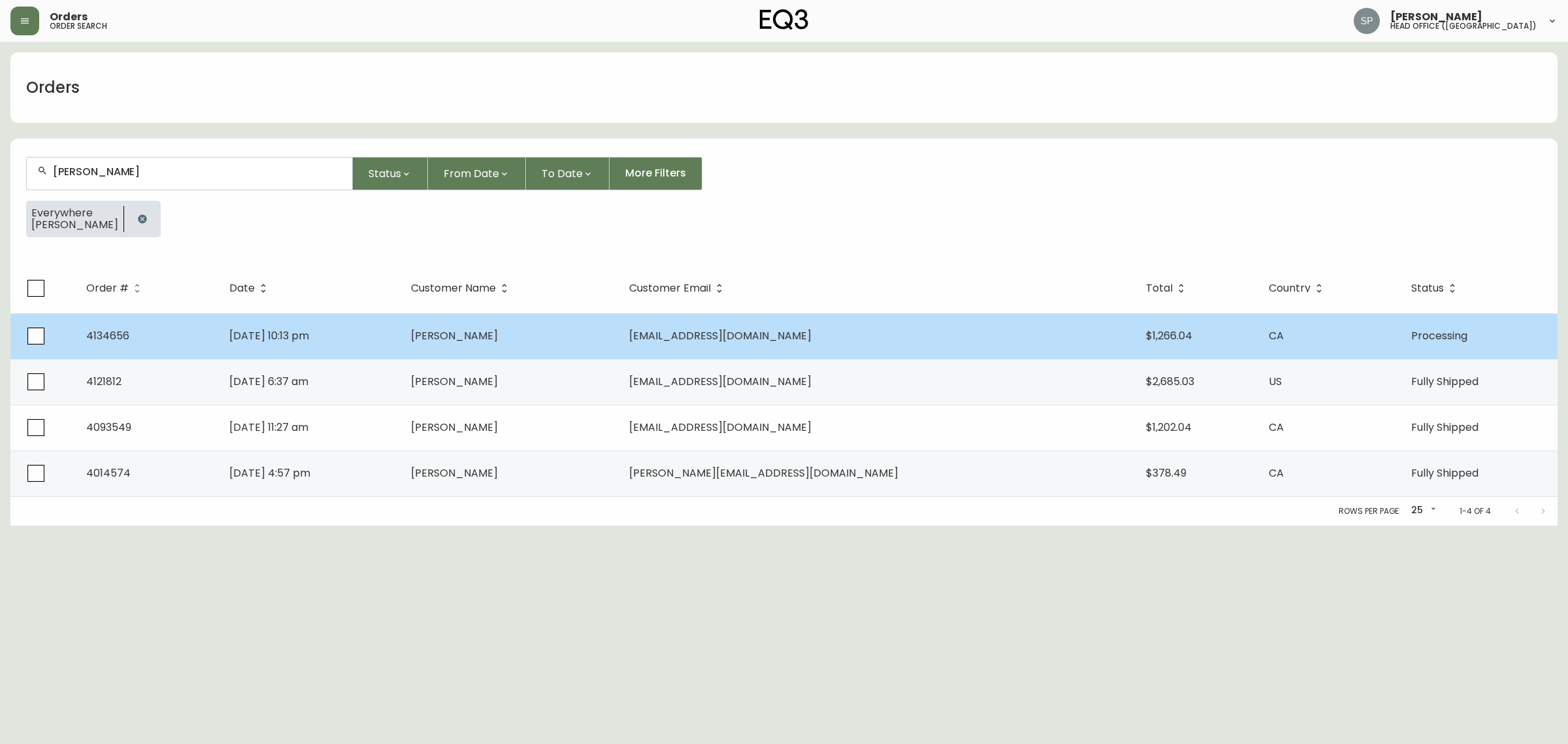
click at [400, 346] on td "Aug 14 2025, 10:13 pm" at bounding box center [310, 336] width 182 height 45
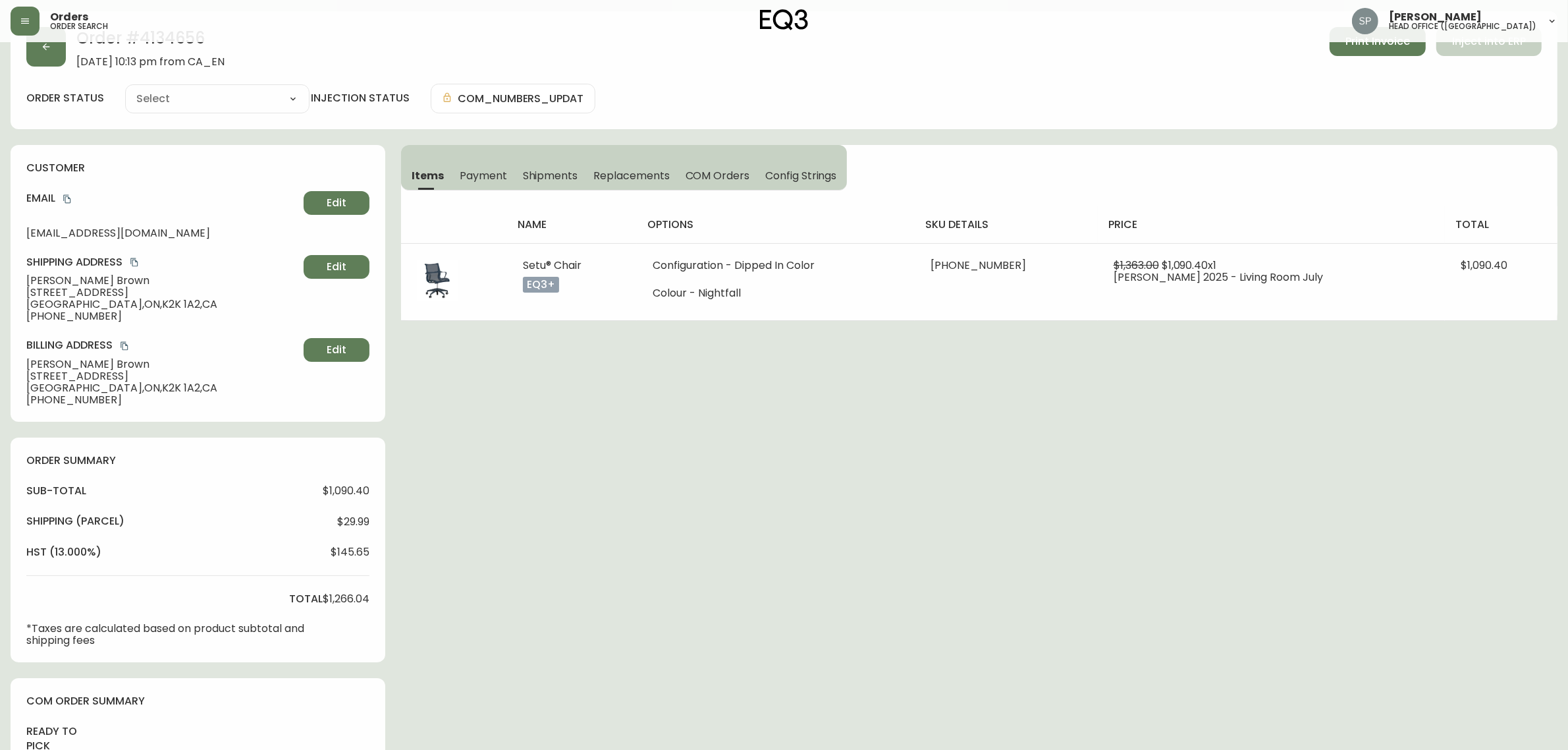
type input "Processing"
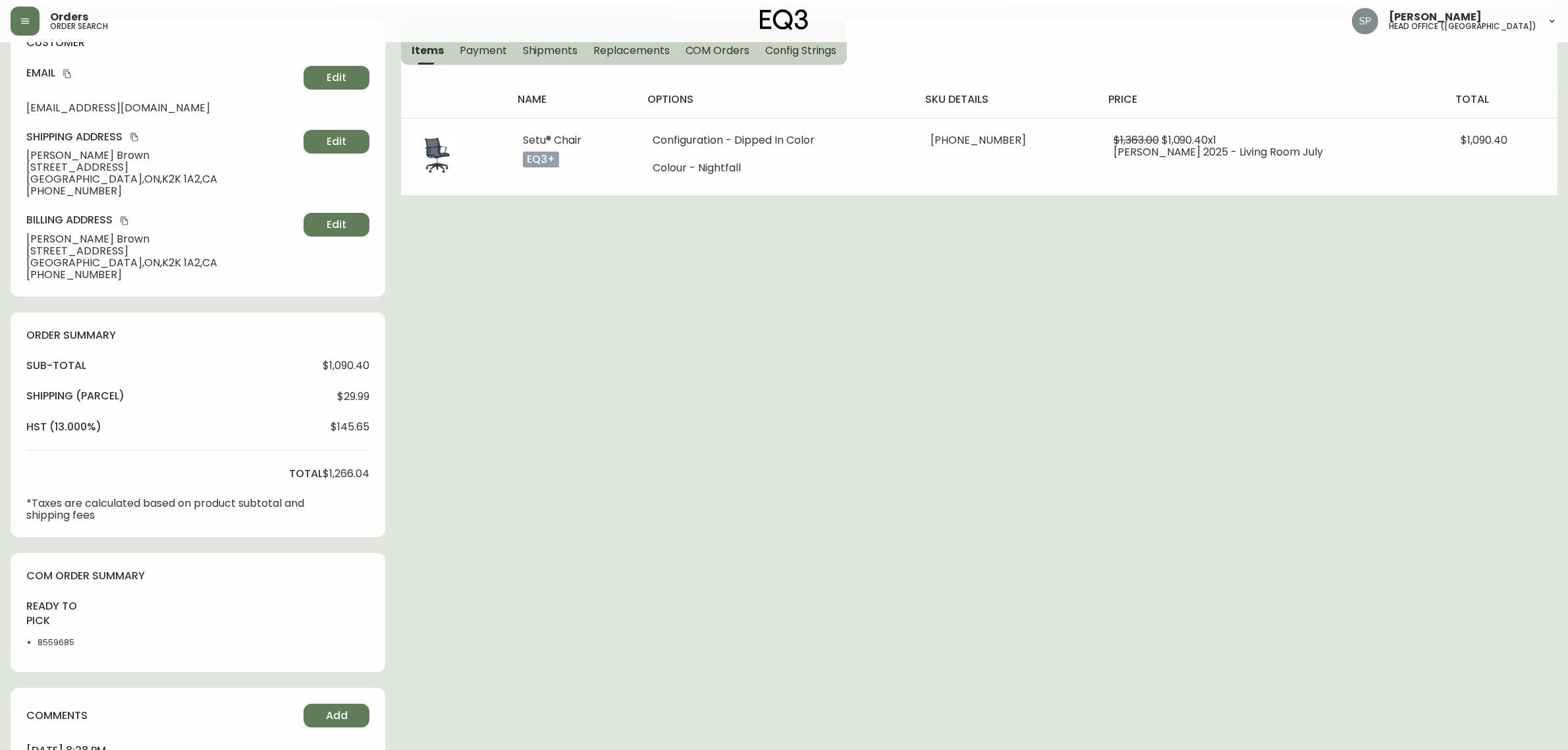
scroll to position [373, 0]
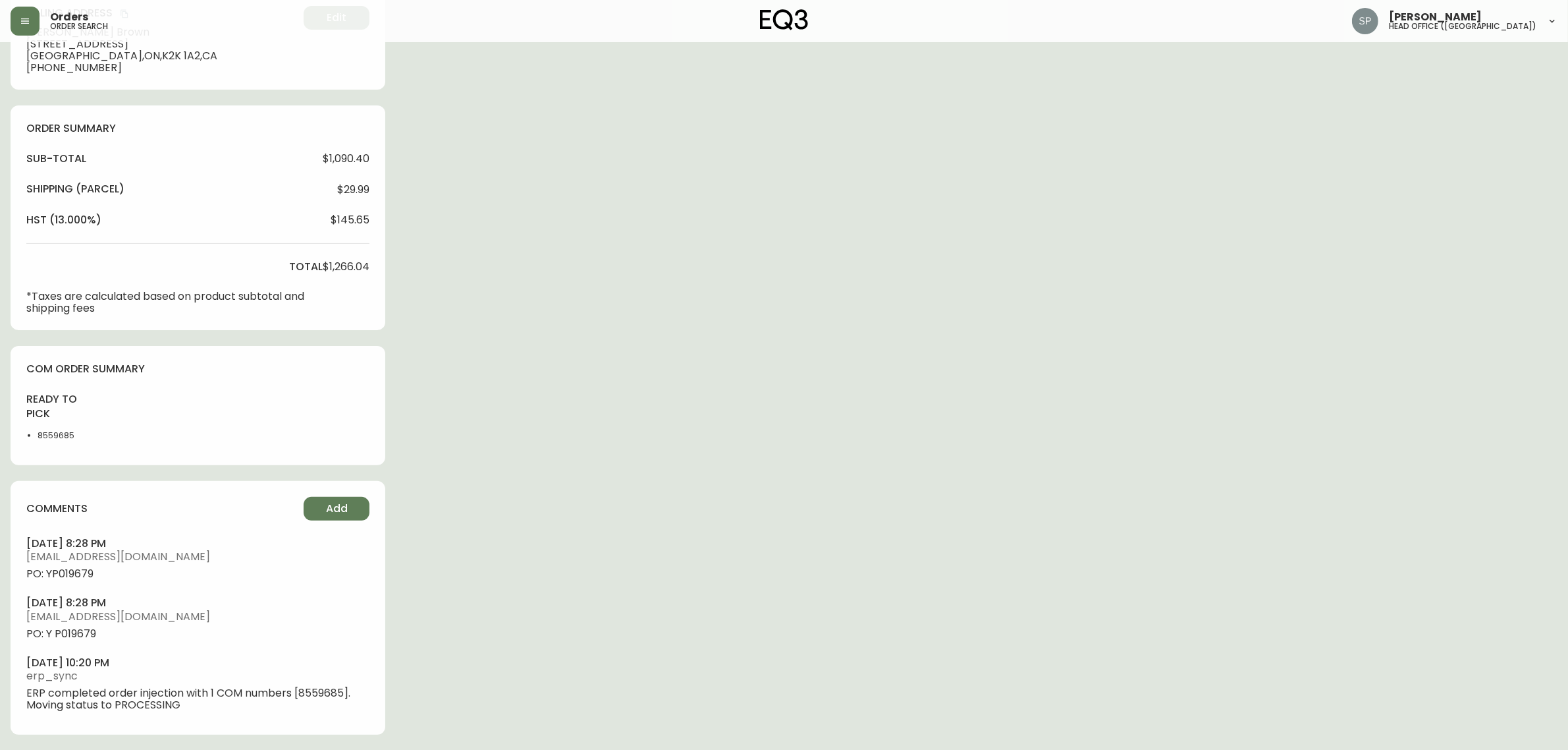
select select "PROCESSING"
click at [323, 508] on button "Add" at bounding box center [336, 508] width 66 height 24
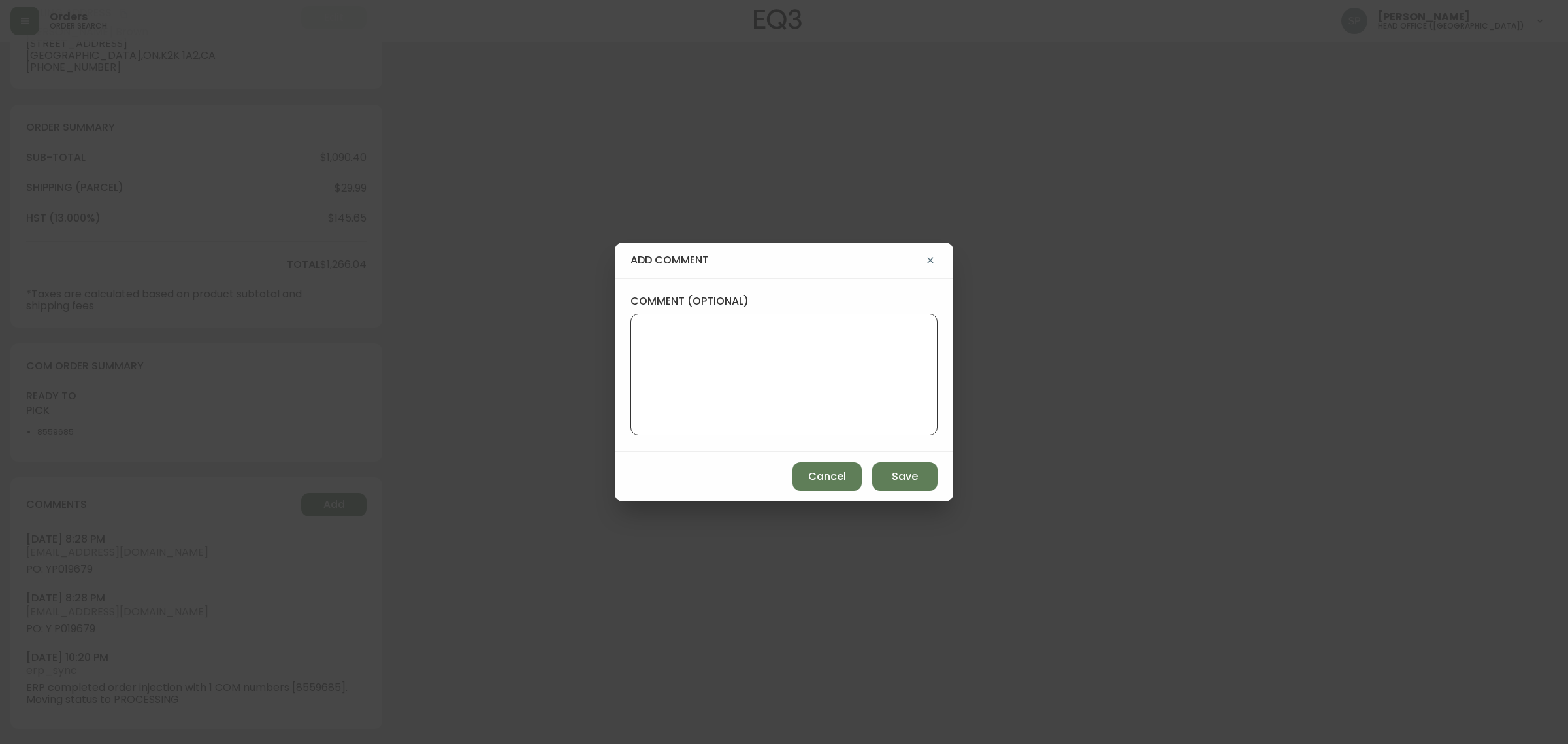
click at [689, 343] on textarea "comment (optional)" at bounding box center [783, 375] width 285 height 105
paste textarea "Planned Delivery Date: Oct 20, 2025"
click at [794, 330] on textarea "Planned Delivery Date: Oct 20, 2025" at bounding box center [783, 375] width 285 height 105
type textarea "Planned Delivery Date: Oct 23, 2025"
click at [901, 466] on button "Save" at bounding box center [904, 476] width 65 height 29
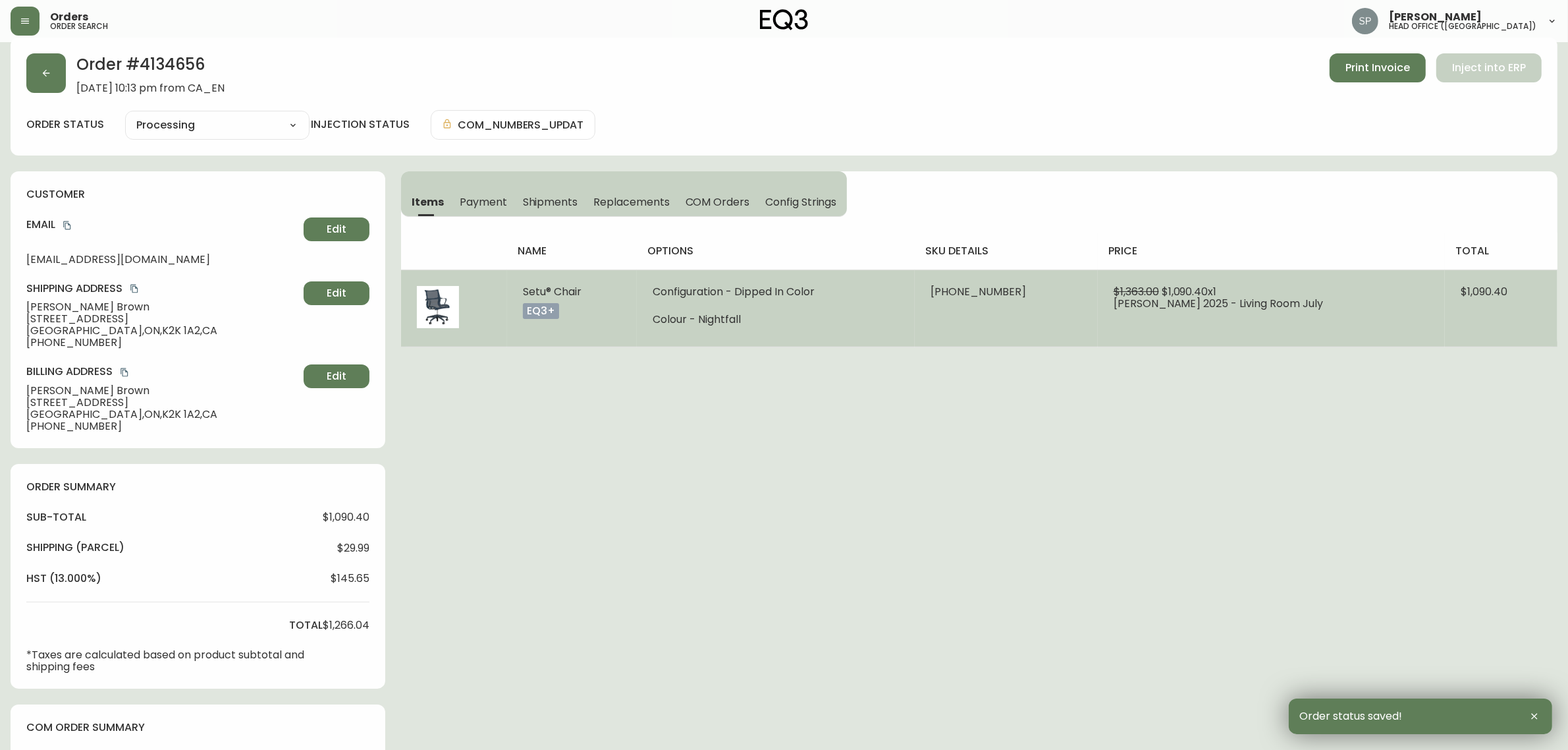
scroll to position [0, 0]
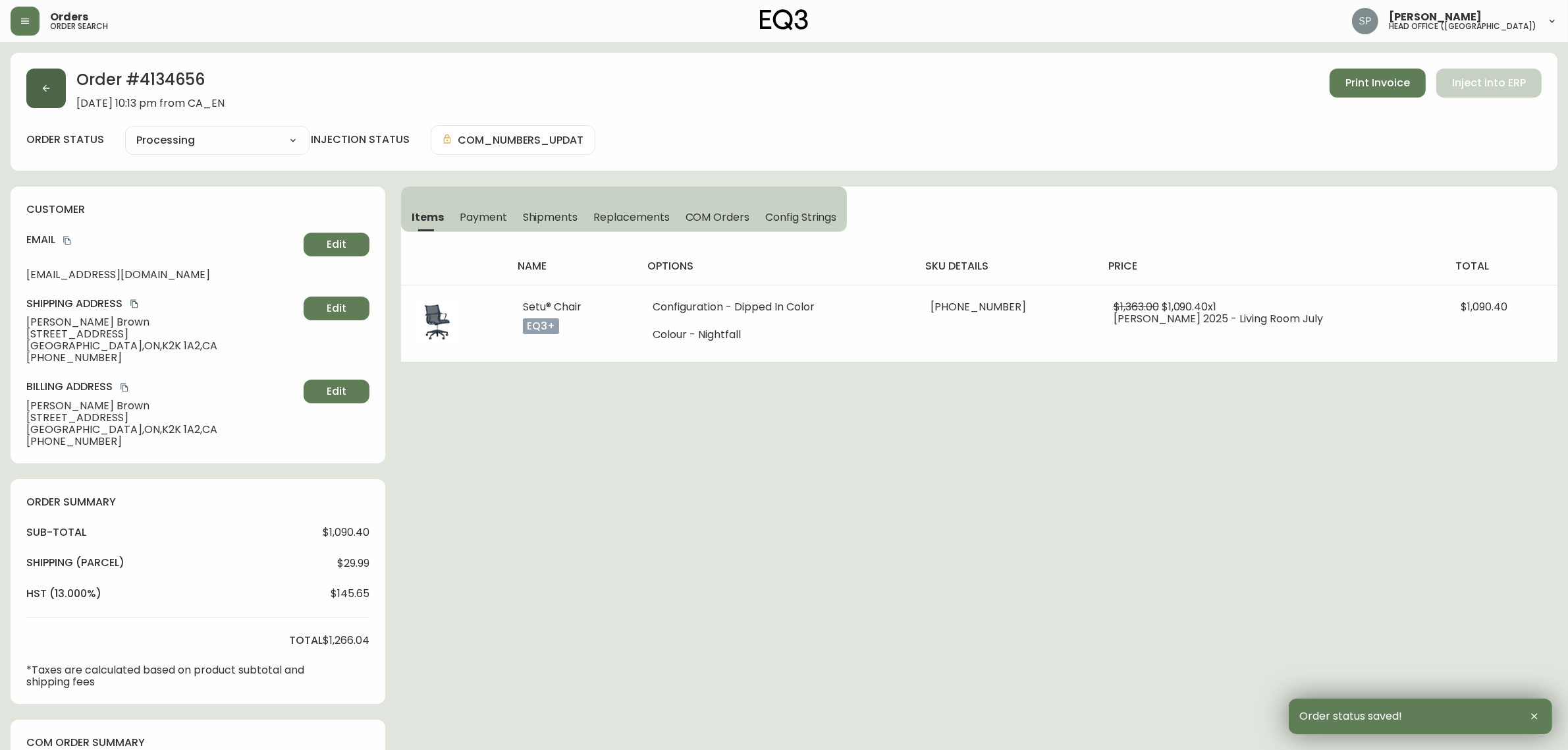
click at [44, 97] on button "button" at bounding box center [46, 88] width 39 height 39
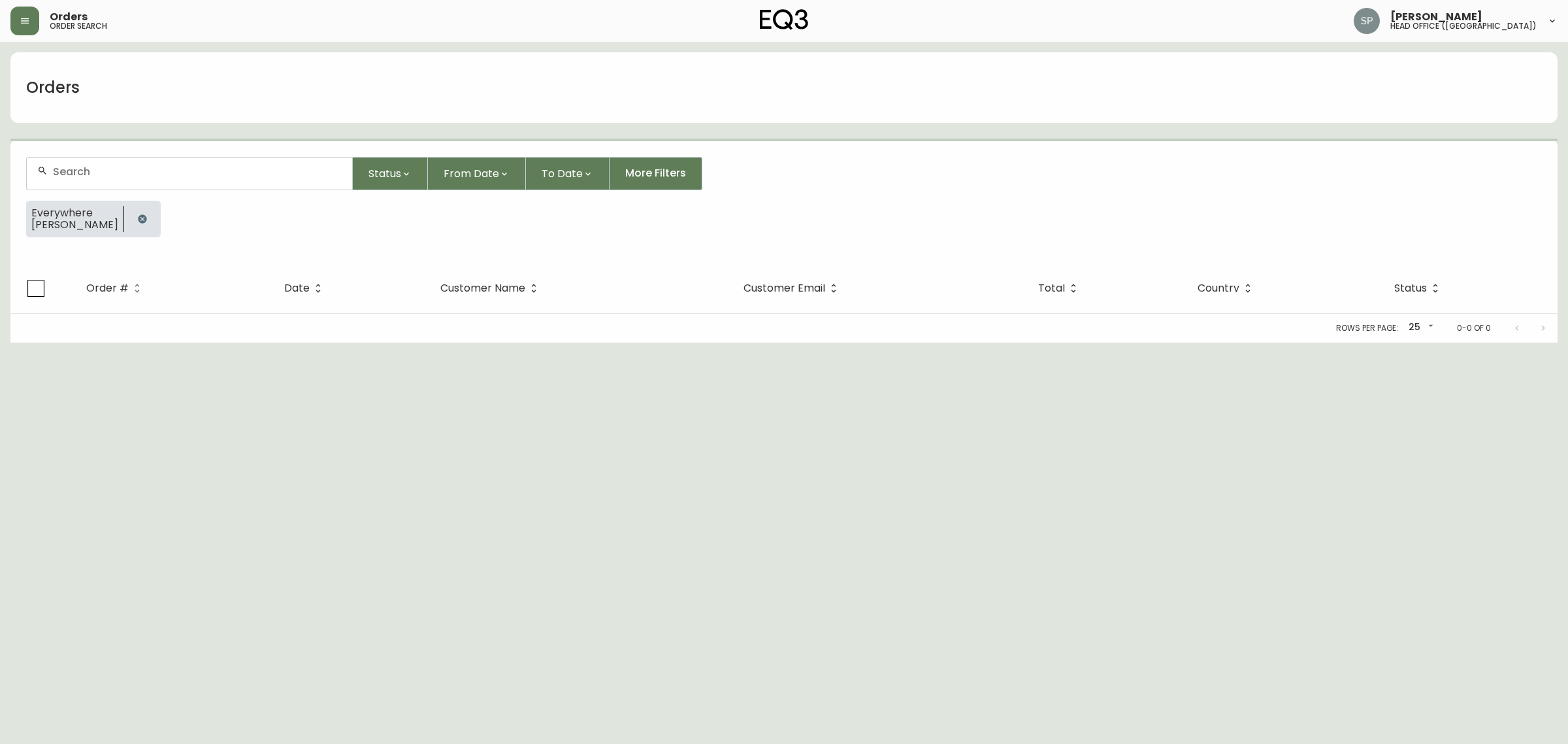
click at [184, 174] on input "text" at bounding box center [197, 172] width 289 height 12
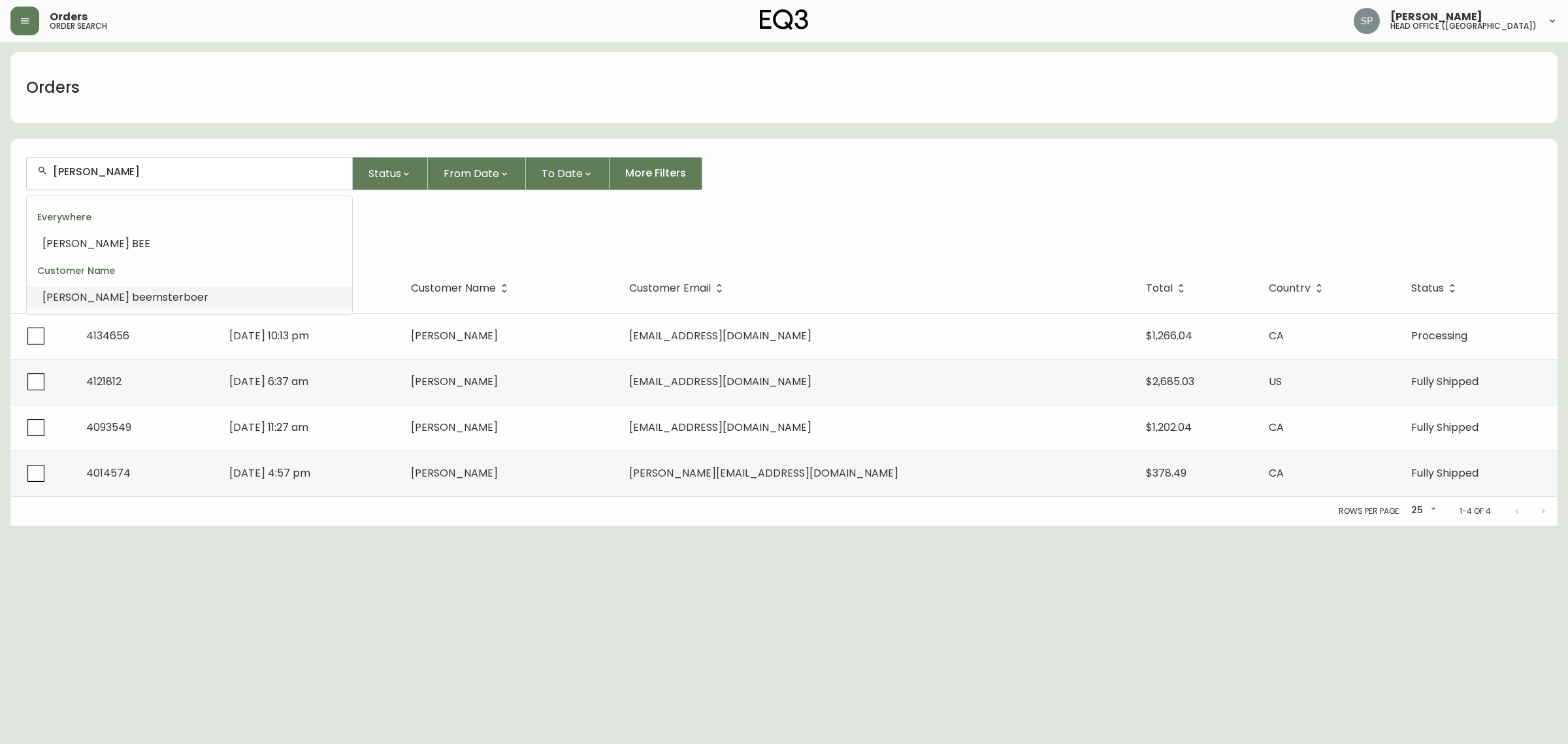
click at [152, 299] on span "msterboer" at bounding box center [180, 297] width 56 height 15
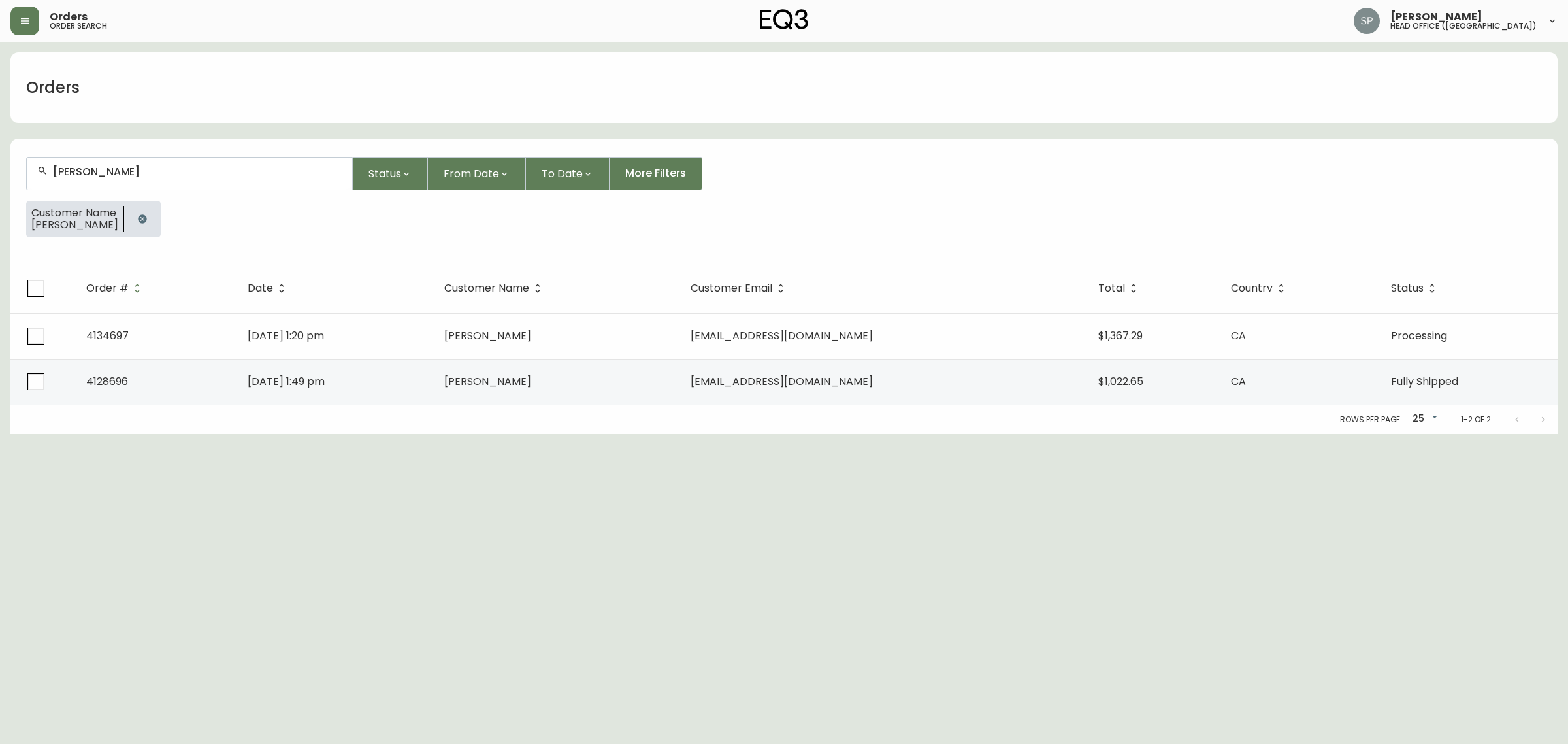
type input "nicole beemsterboer"
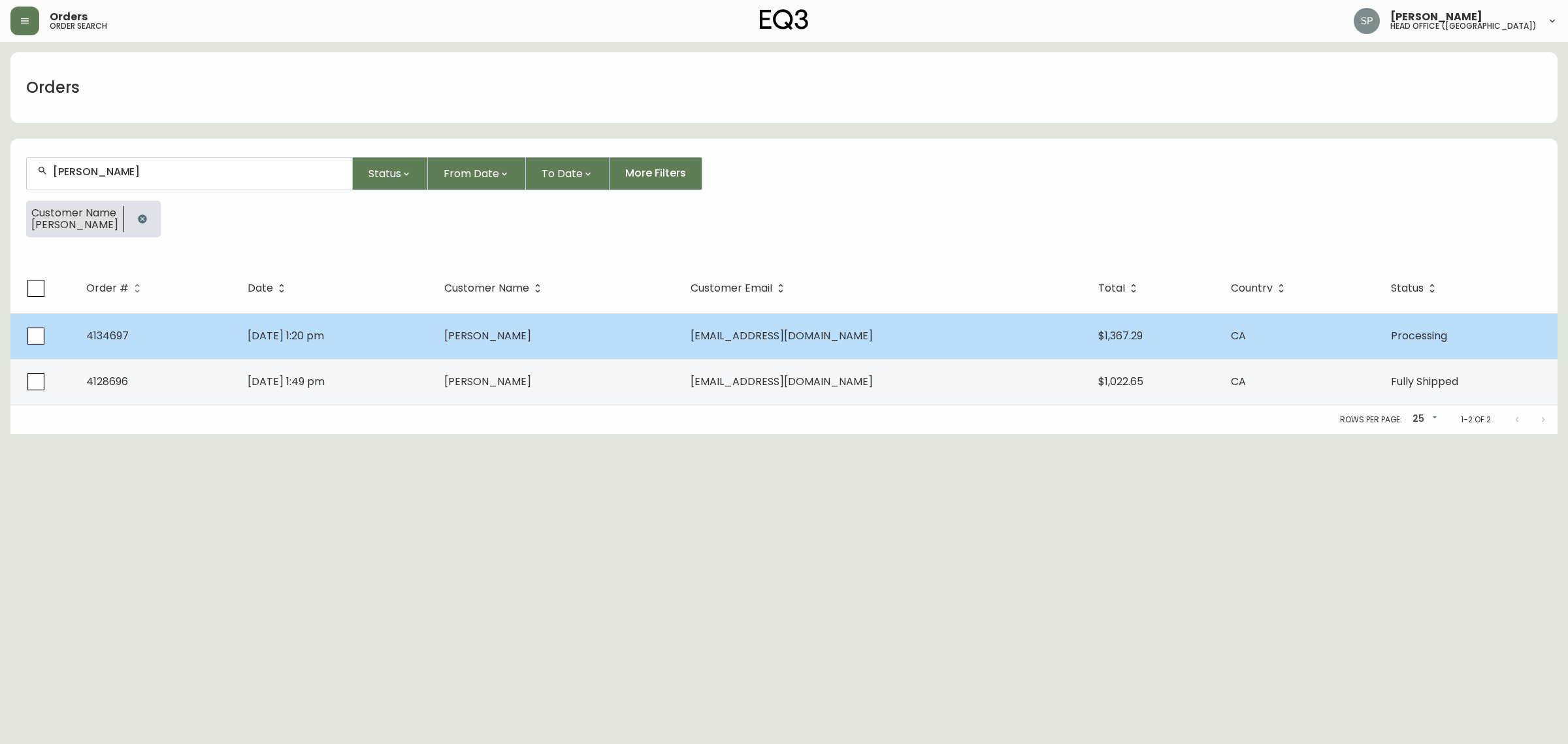
click at [434, 336] on td "Aug 18 2025, 1:20 pm" at bounding box center [336, 336] width 196 height 45
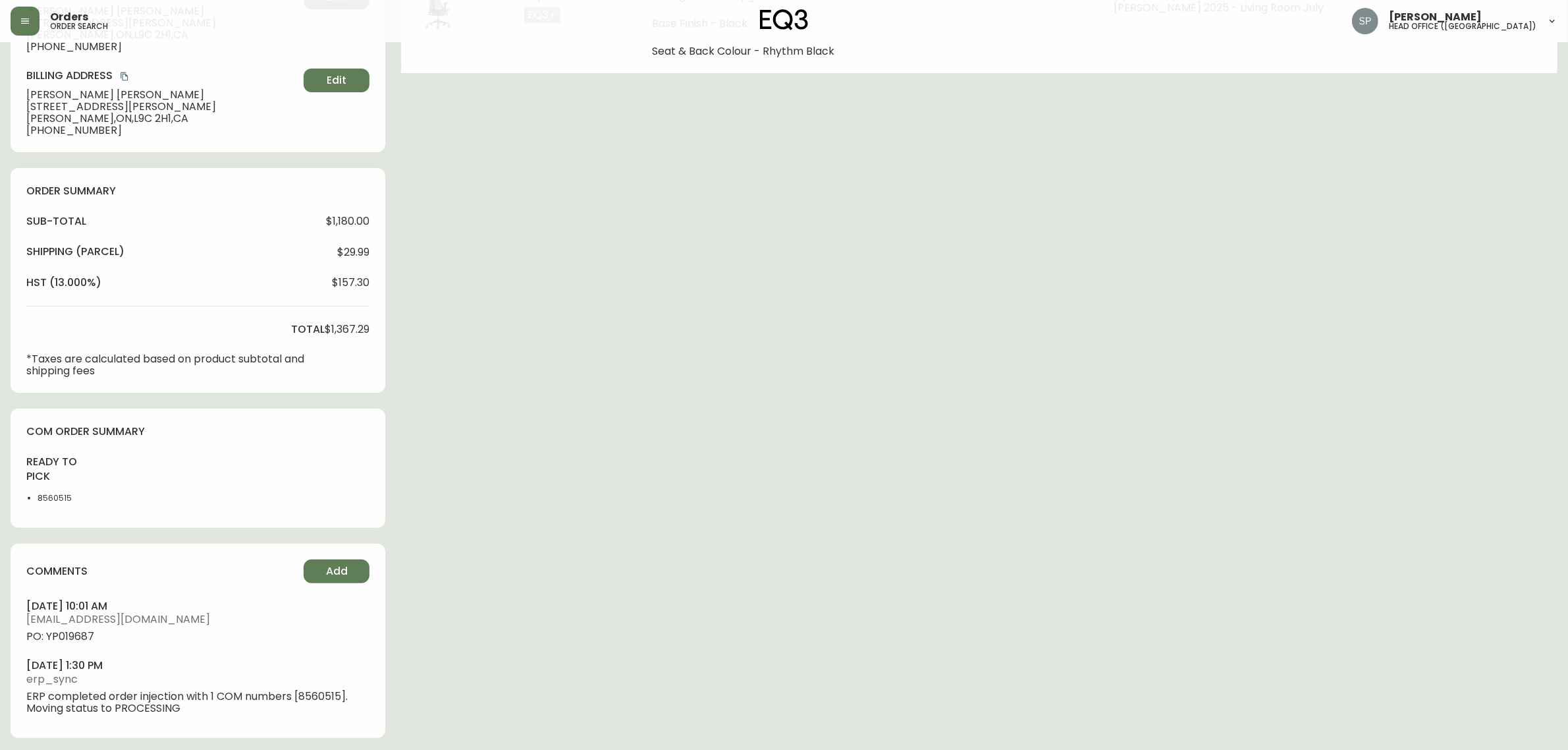
type input "Processing"
select select "PROCESSING"
click at [334, 559] on button "Add" at bounding box center [336, 567] width 66 height 24
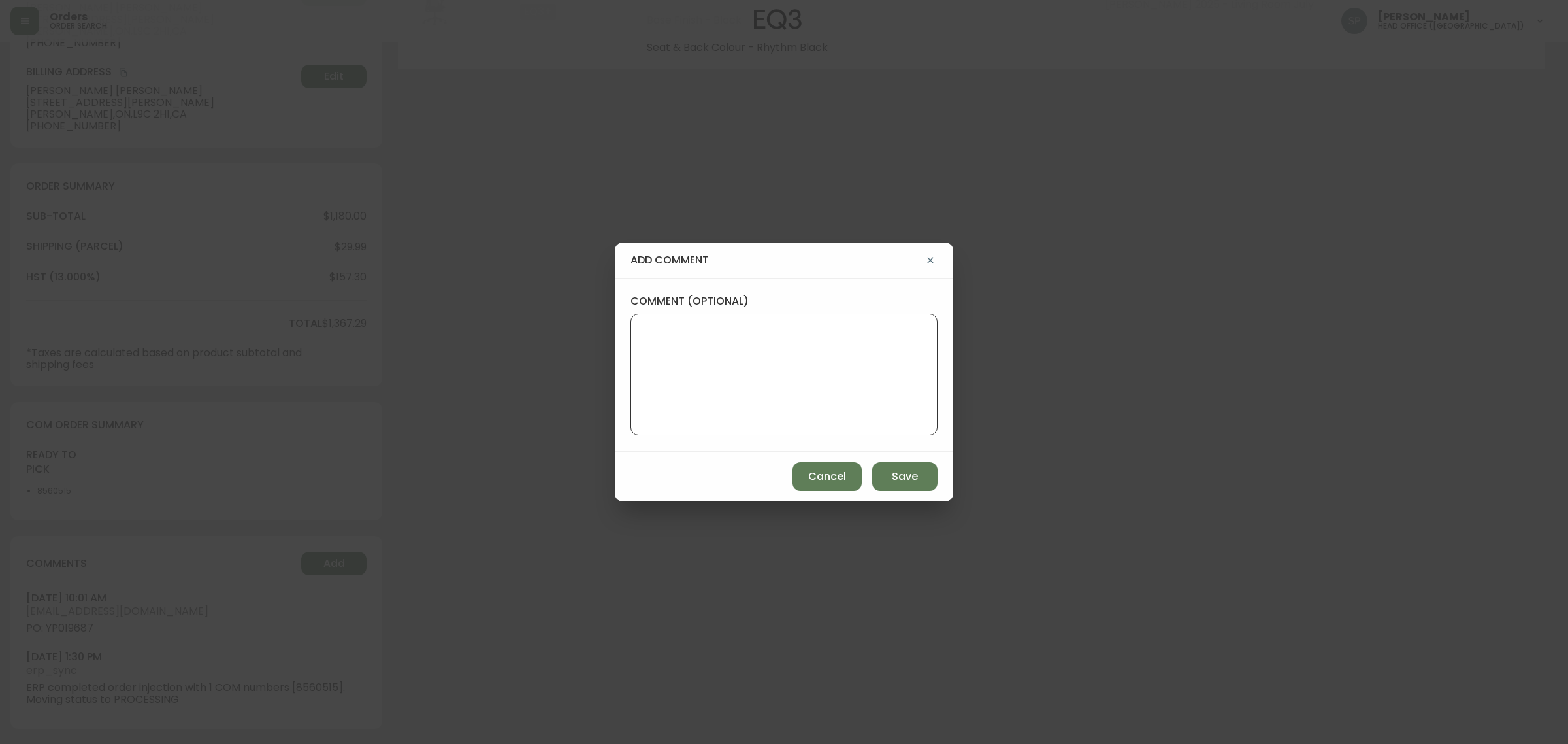
click at [745, 408] on textarea "comment (optional)" at bounding box center [783, 375] width 285 height 105
paste textarea "Planned Delivery Date: Oct 16, 2025"
type textarea "Planned Delivery Date: Oct 16, 2025"
click at [901, 473] on span "Save" at bounding box center [905, 476] width 26 height 15
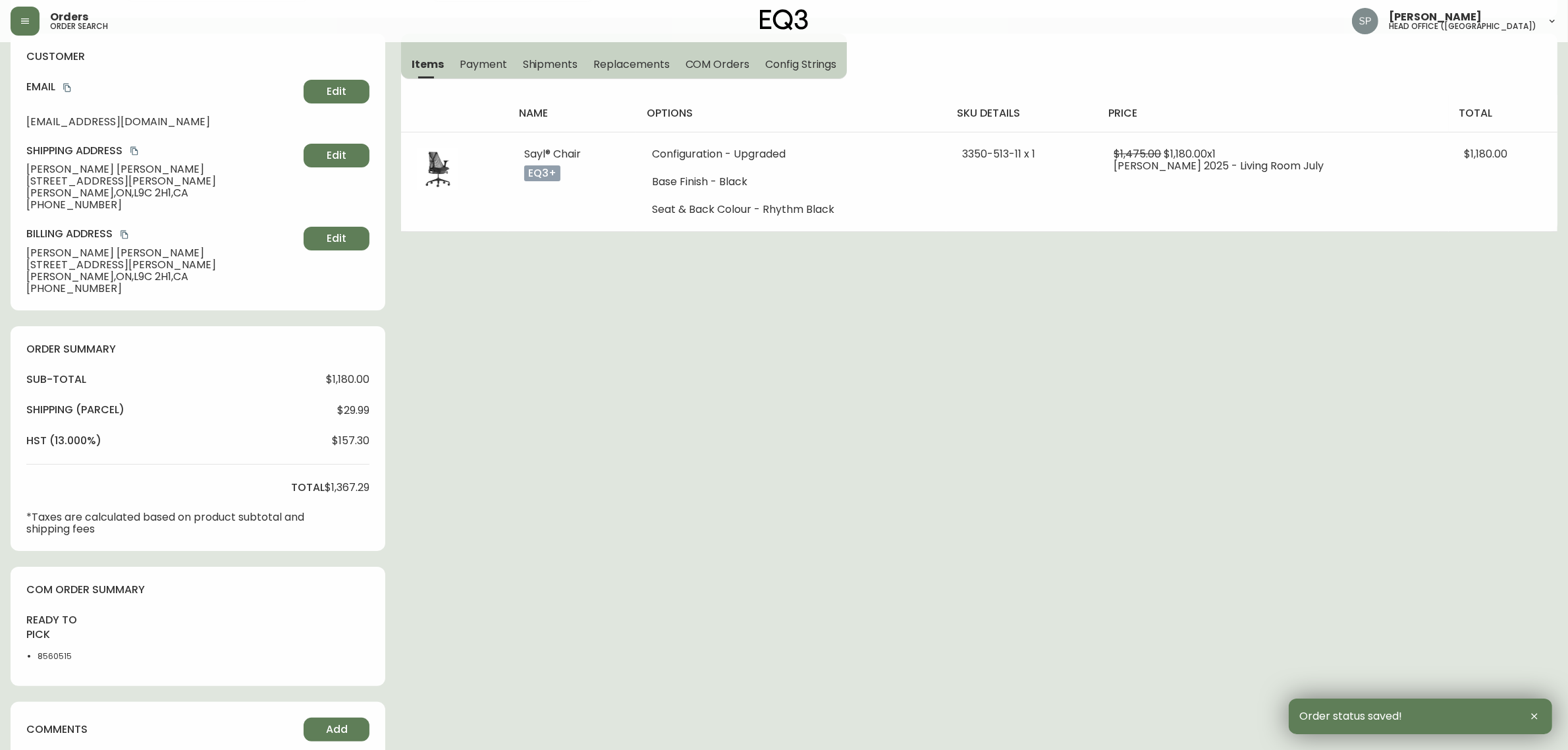
scroll to position [0, 0]
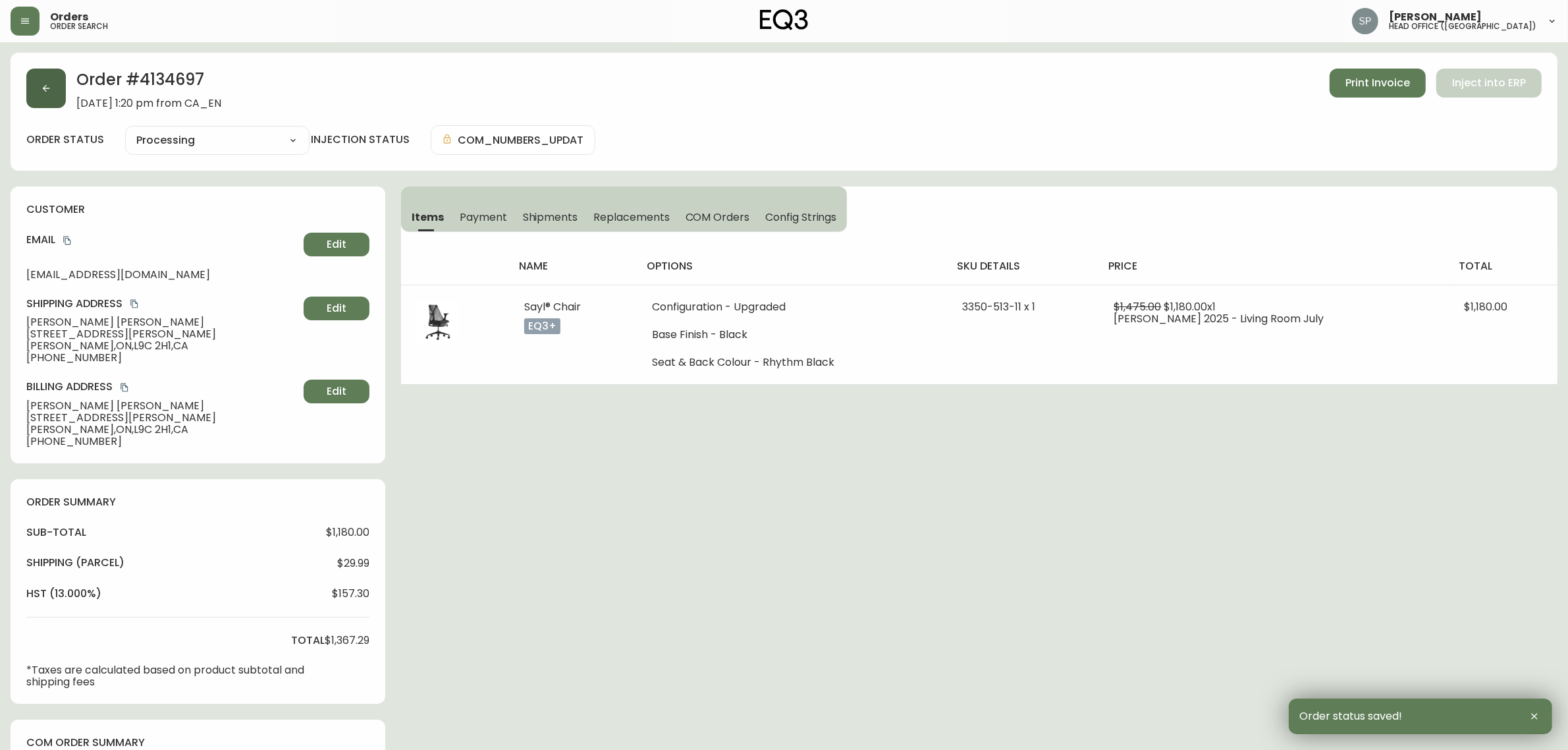
click at [44, 80] on button "button" at bounding box center [46, 88] width 39 height 39
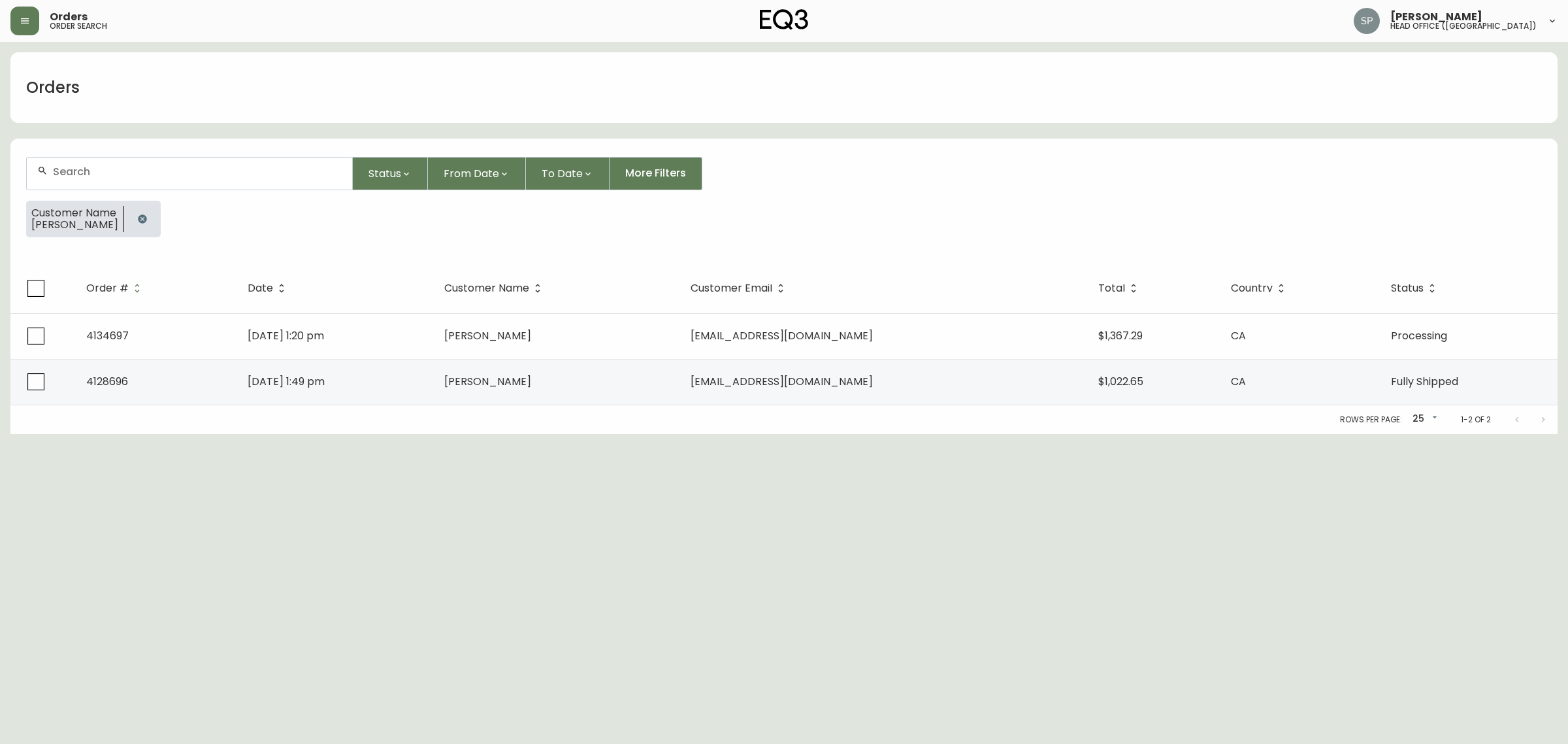
click at [103, 157] on div at bounding box center [190, 173] width 327 height 33
click at [141, 172] on input "text" at bounding box center [197, 172] width 289 height 12
type input "H"
click at [132, 290] on span "ch" at bounding box center [138, 297] width 13 height 15
type input "jocelyn chan"
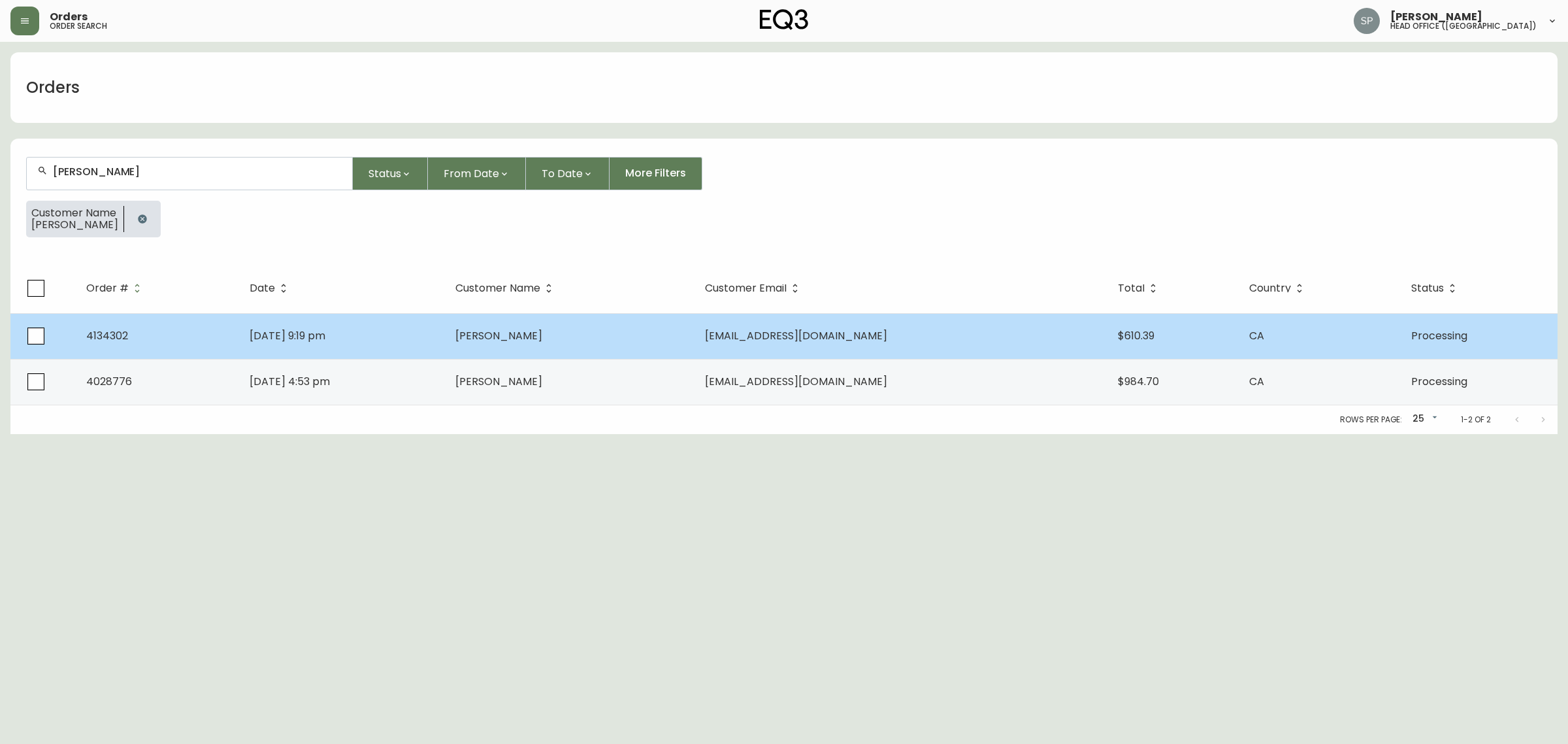
click at [555, 353] on td "Jocelyn Chan" at bounding box center [569, 336] width 250 height 45
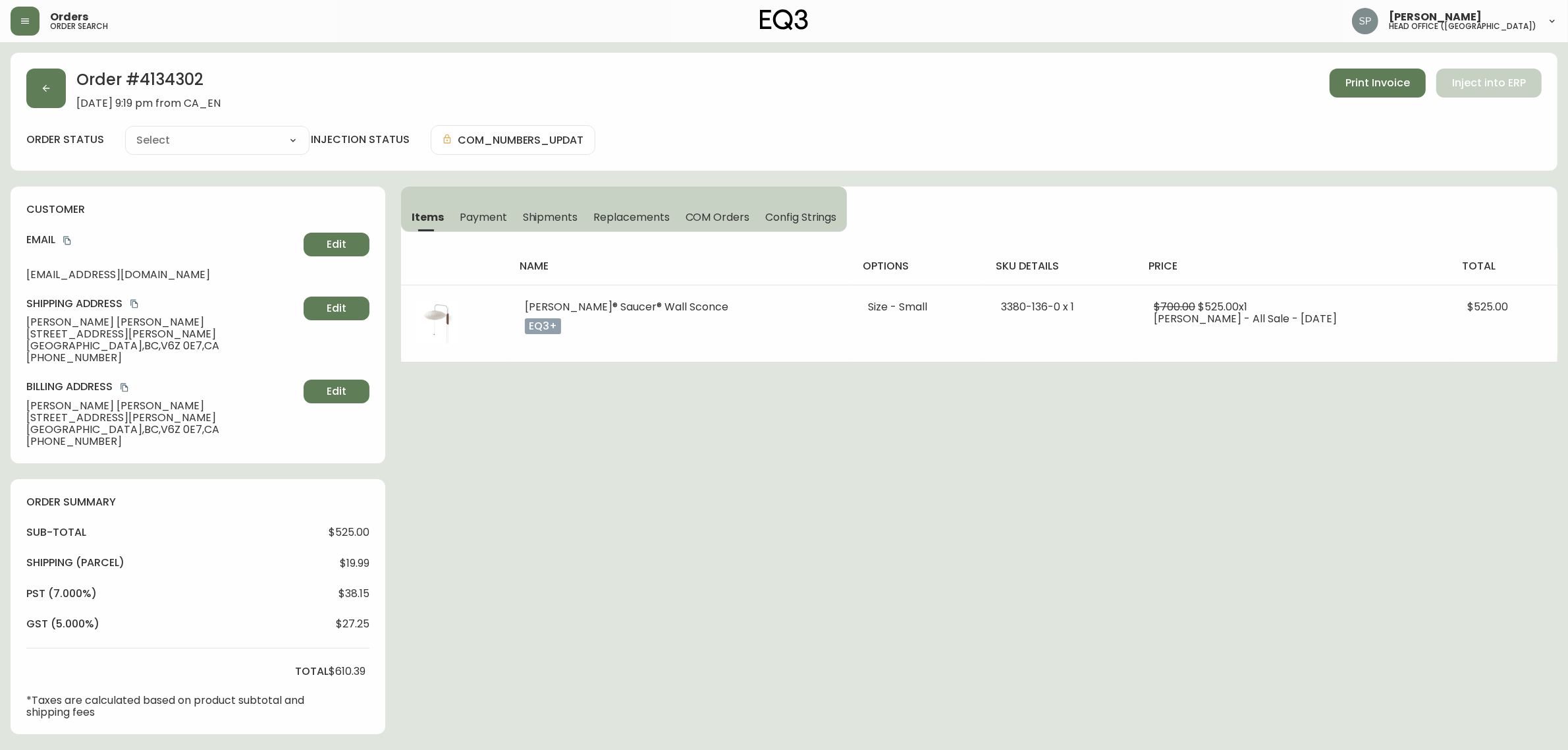
type input "Processing"
select select "PROCESSING"
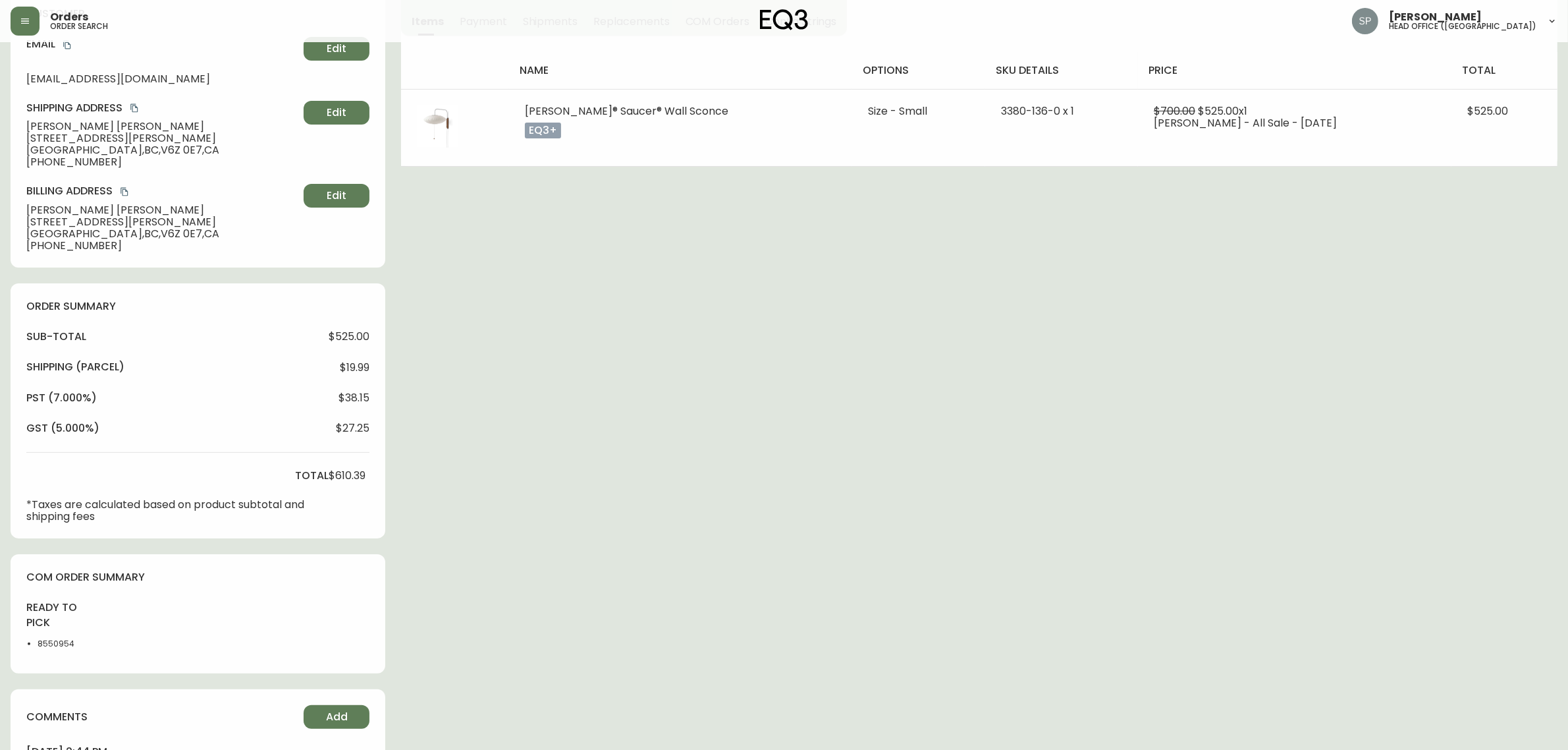
scroll to position [416, 0]
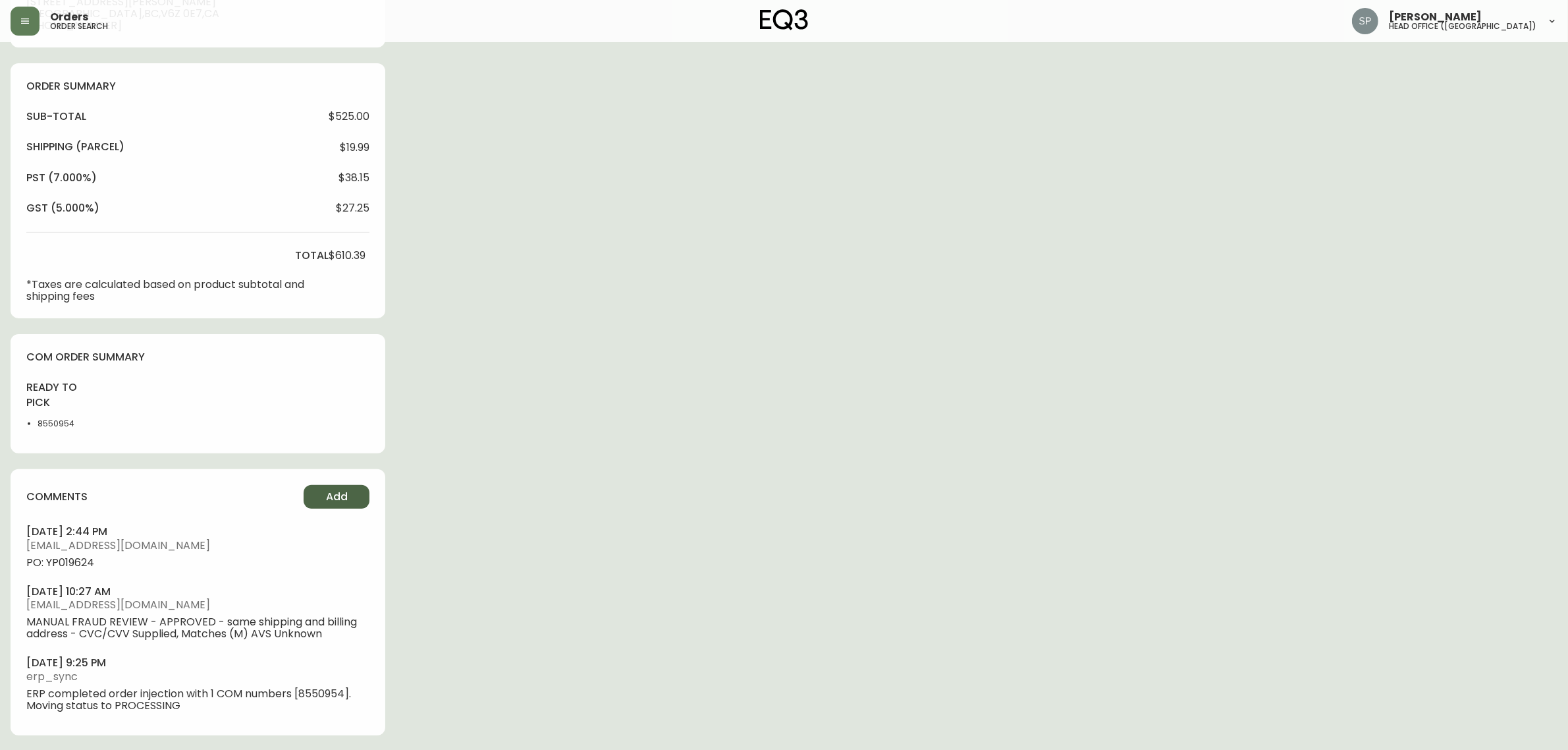
click at [318, 502] on button "Add" at bounding box center [336, 497] width 66 height 24
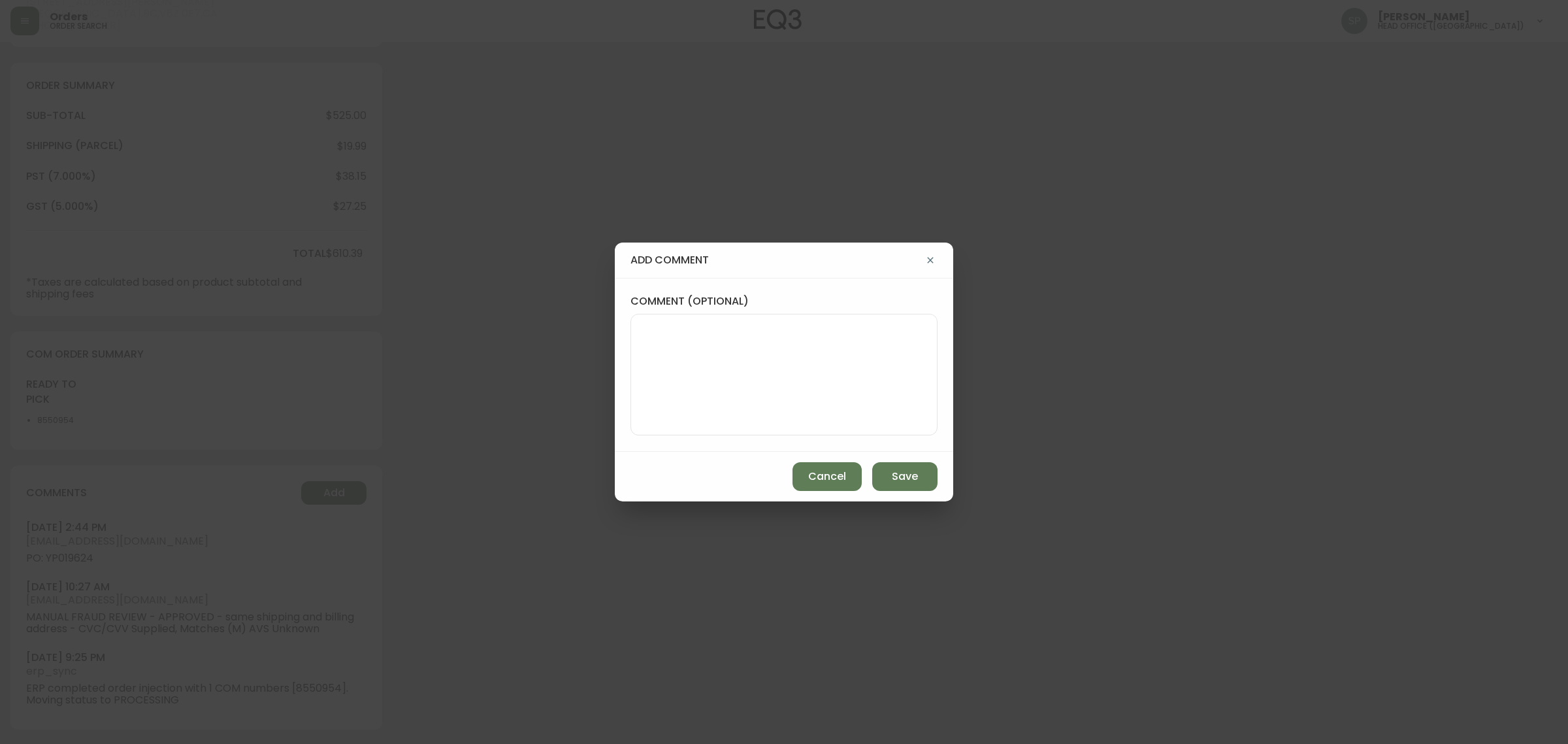
click at [715, 320] on div at bounding box center [783, 375] width 307 height 122
paste textarea "Planned Delivery Date: Oct 23, 2025"
type textarea "Planned Delivery Date: Oct 23, 2025"
click at [908, 471] on span "Save" at bounding box center [905, 476] width 26 height 15
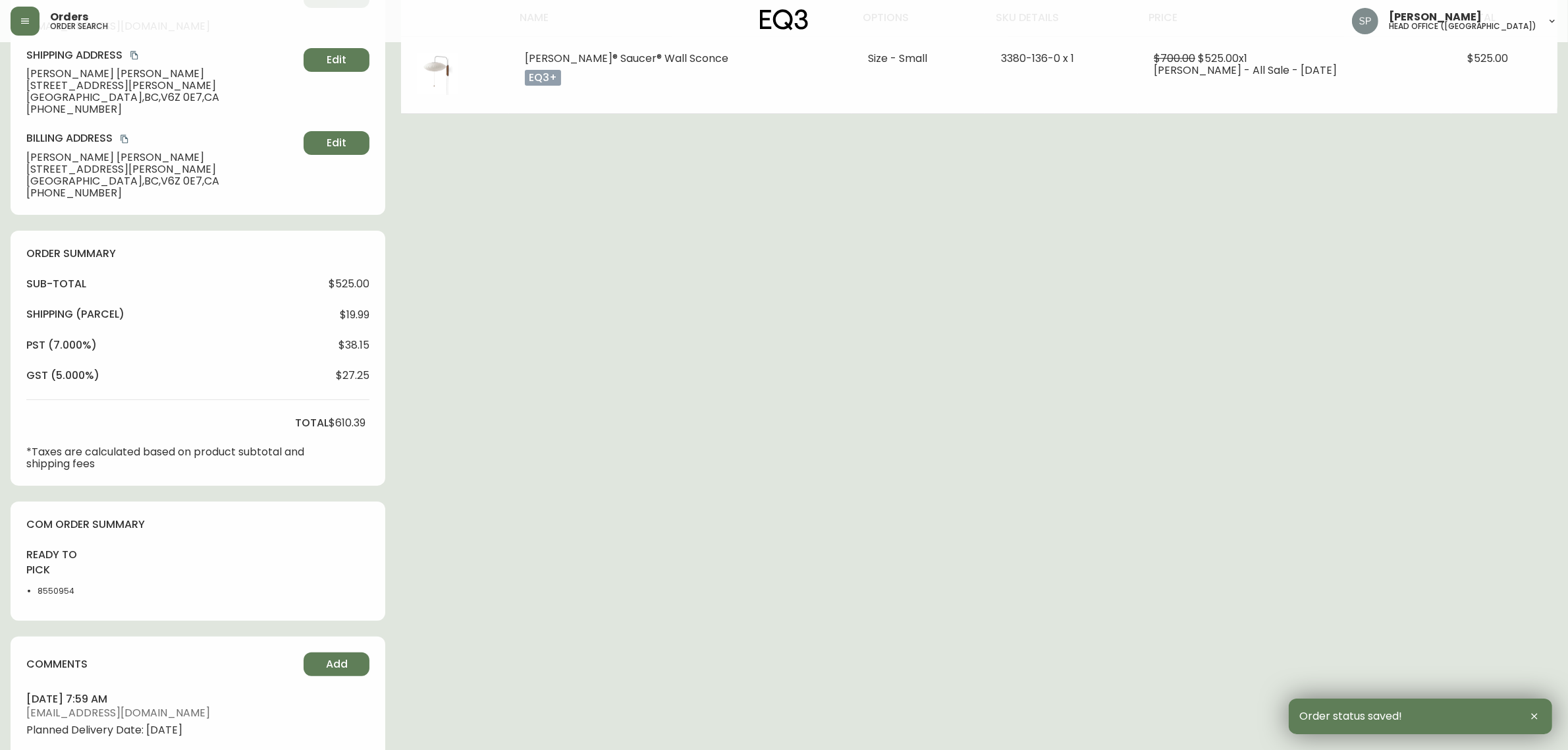
scroll to position [4, 0]
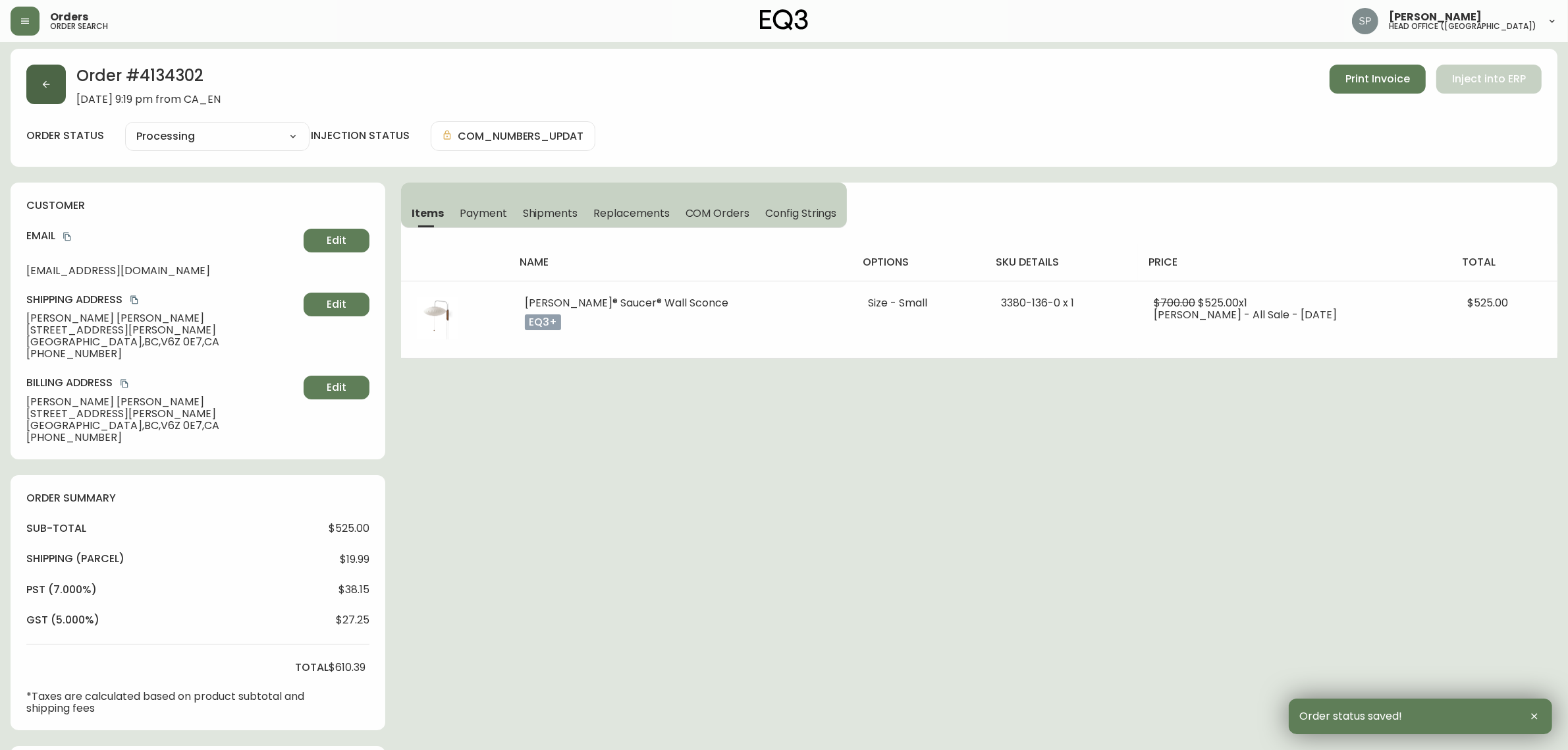
click at [38, 94] on button "button" at bounding box center [46, 83] width 39 height 39
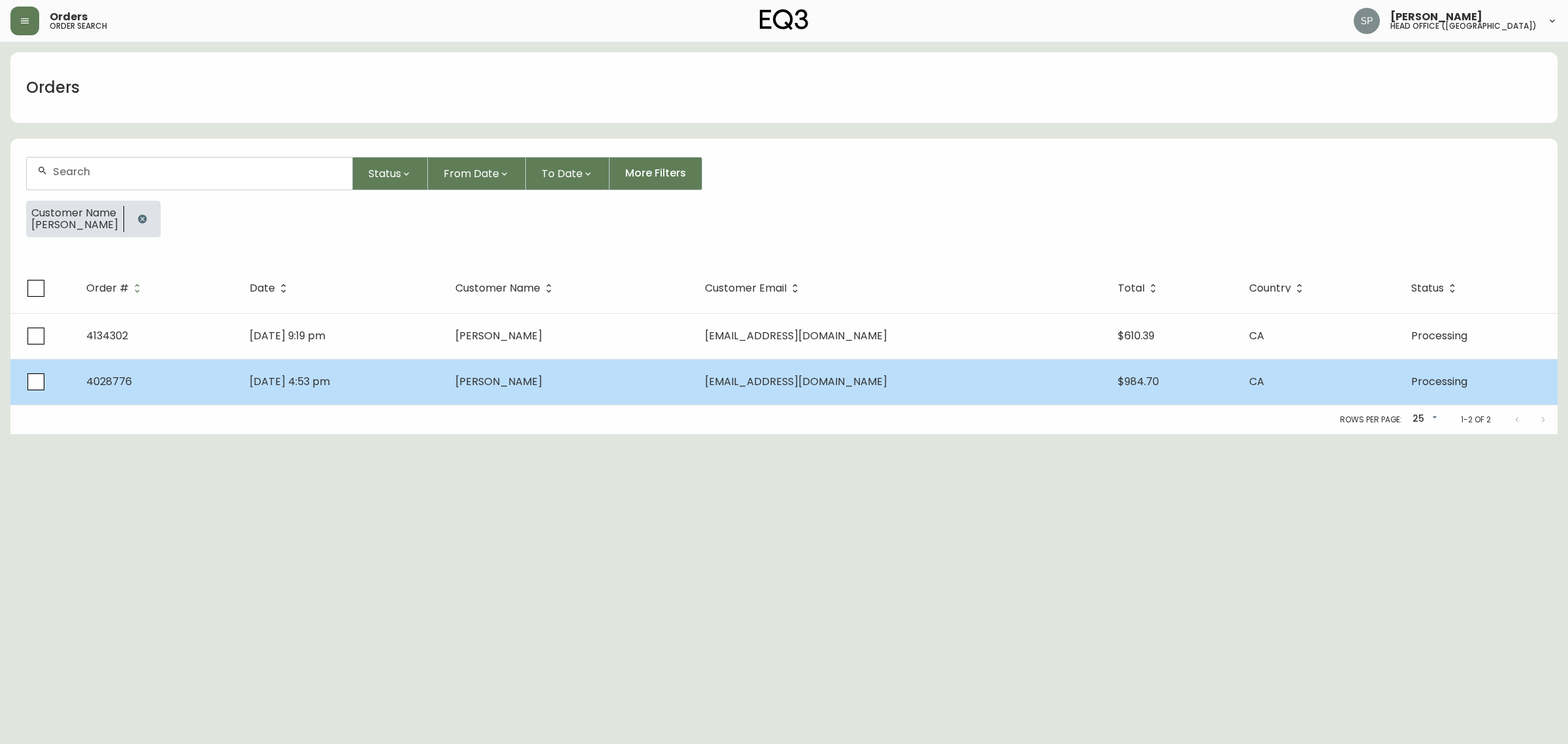
click at [445, 377] on td "May 03 2020, 4:53 pm" at bounding box center [341, 381] width 206 height 45
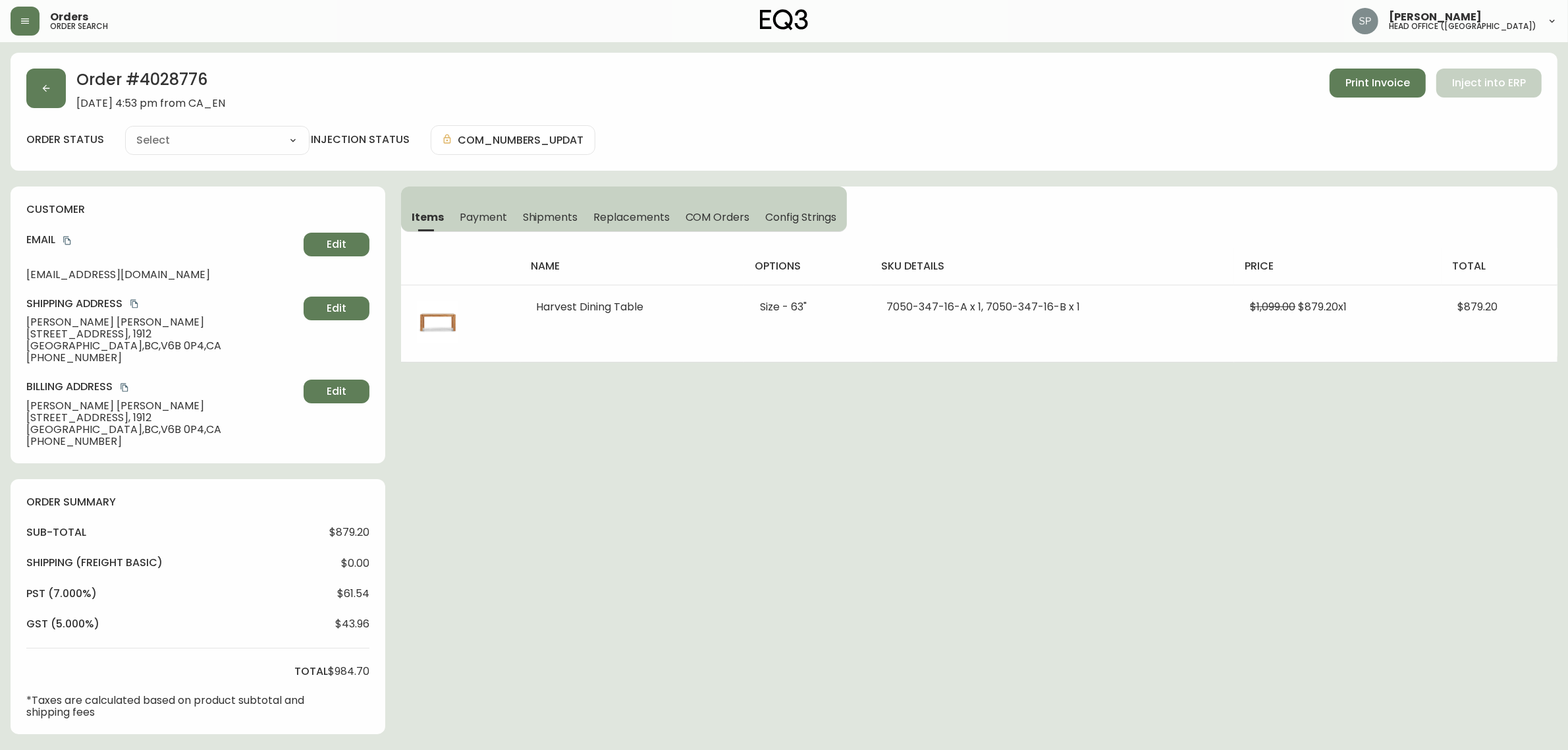
type input "Processing"
select select "PROCESSING"
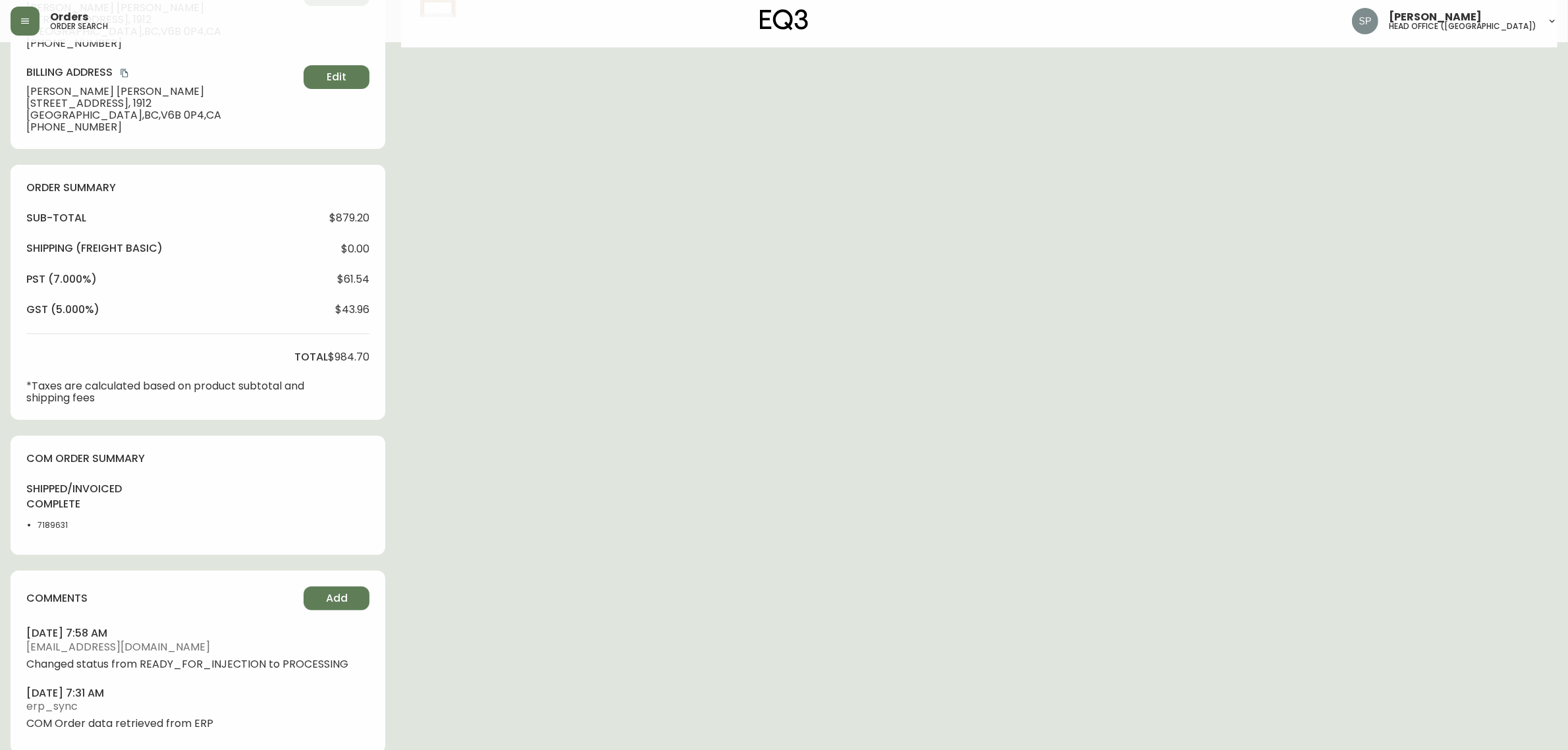
scroll to position [333, 0]
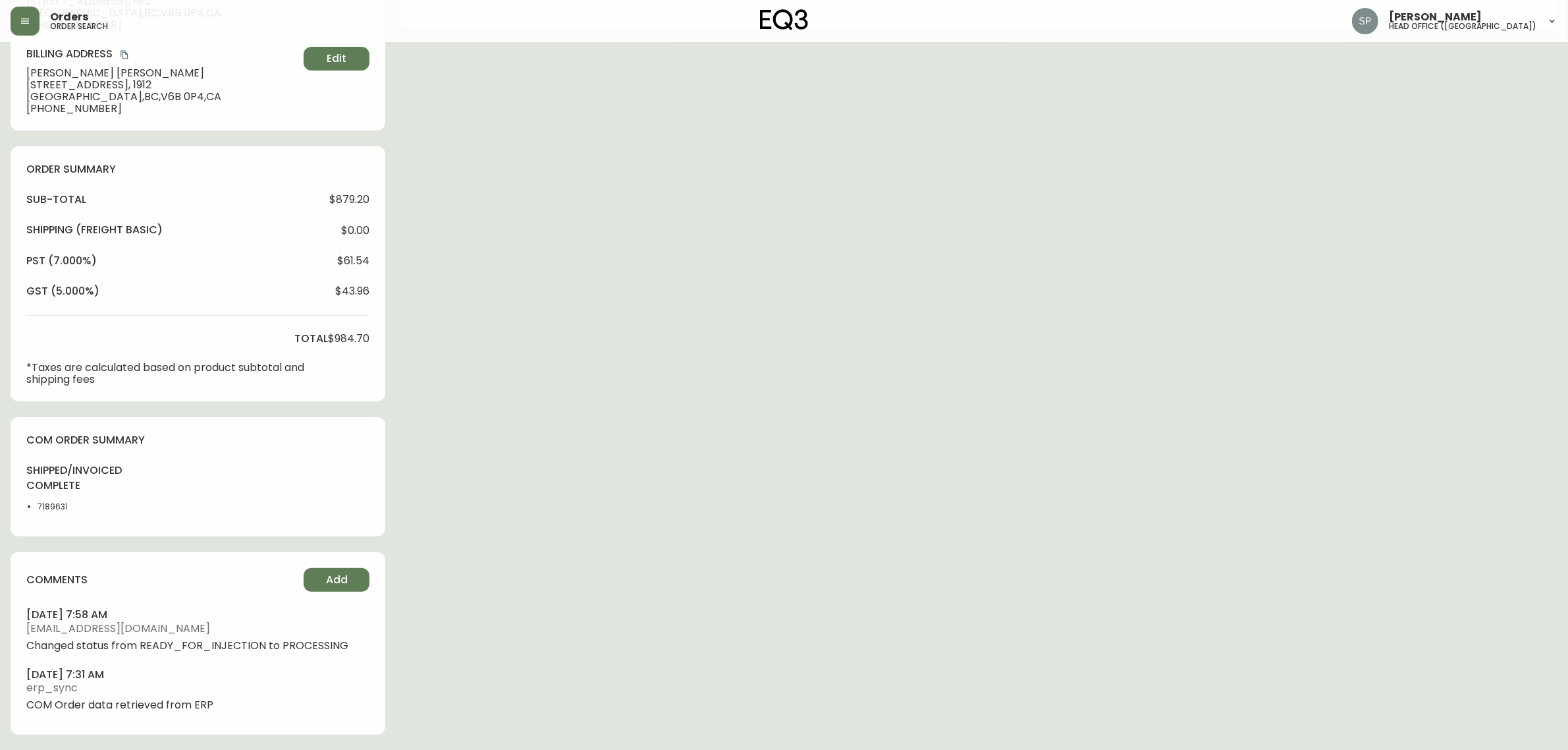
click at [57, 506] on li "7189631" at bounding box center [69, 507] width 63 height 12
copy li "7189631"
click at [367, 396] on div "order summary sub-total $879.20 Shipping ( Freight Basic ) $0.00 pst (7.000%) $…" at bounding box center [197, 273] width 374 height 255
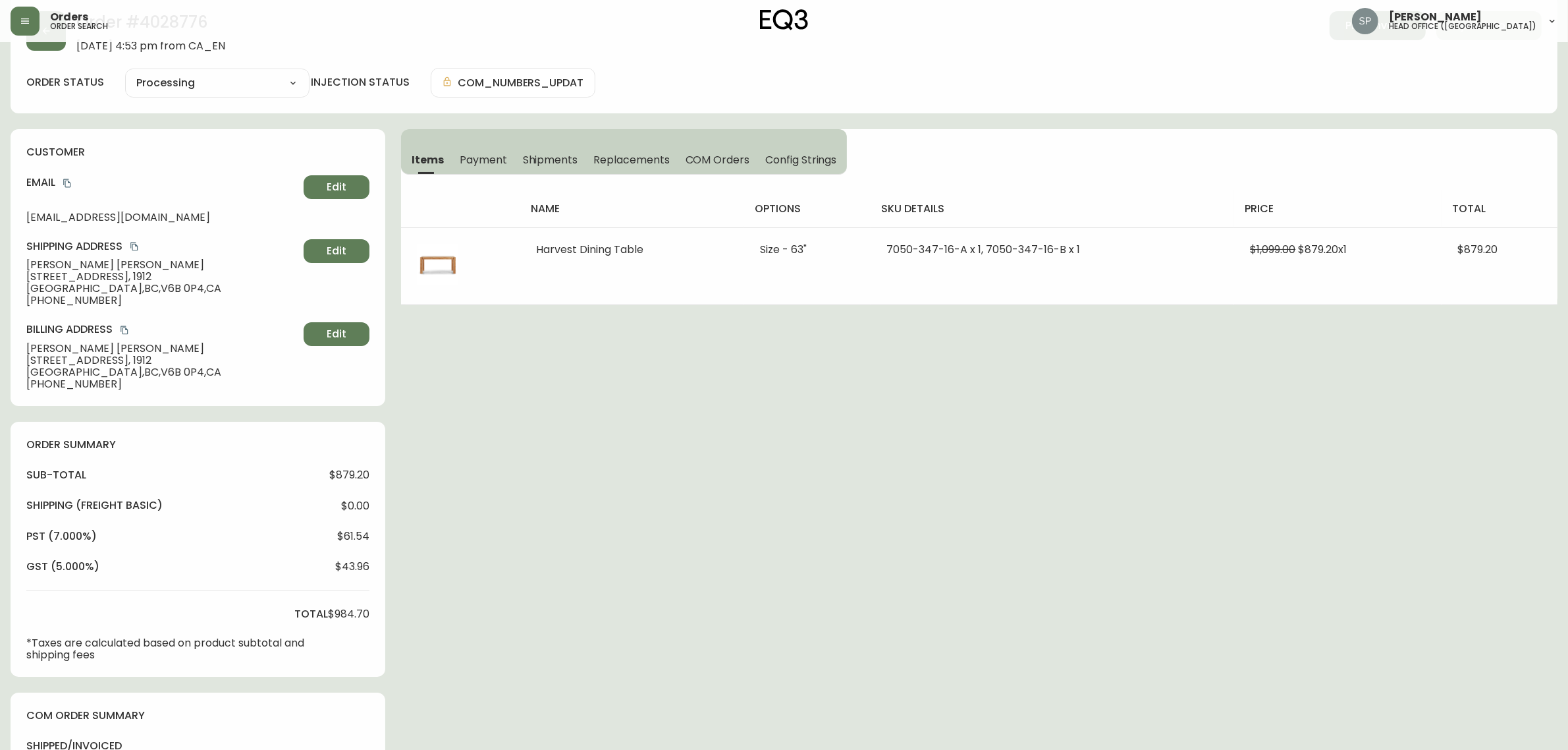
scroll to position [0, 0]
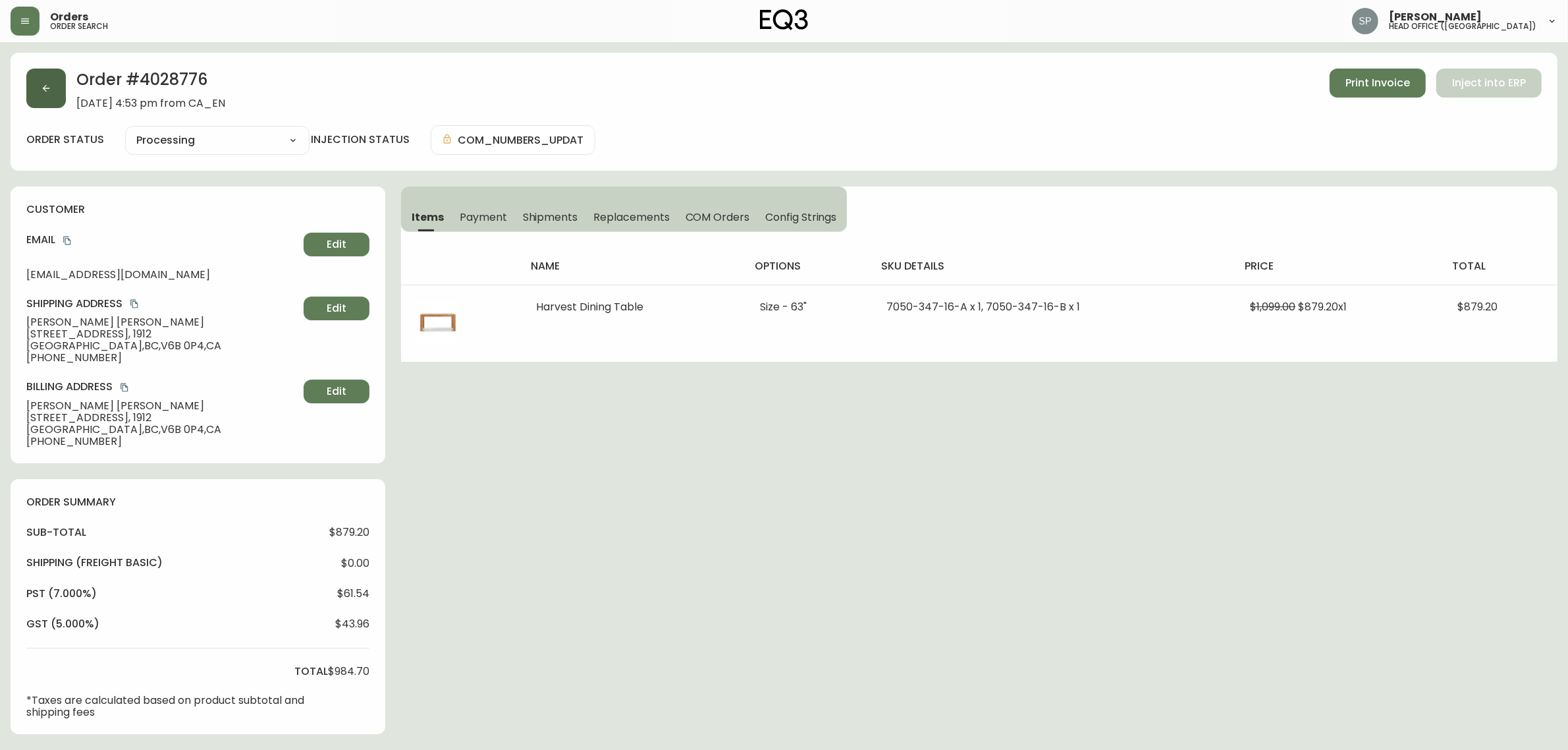
click at [39, 86] on button "button" at bounding box center [46, 88] width 39 height 39
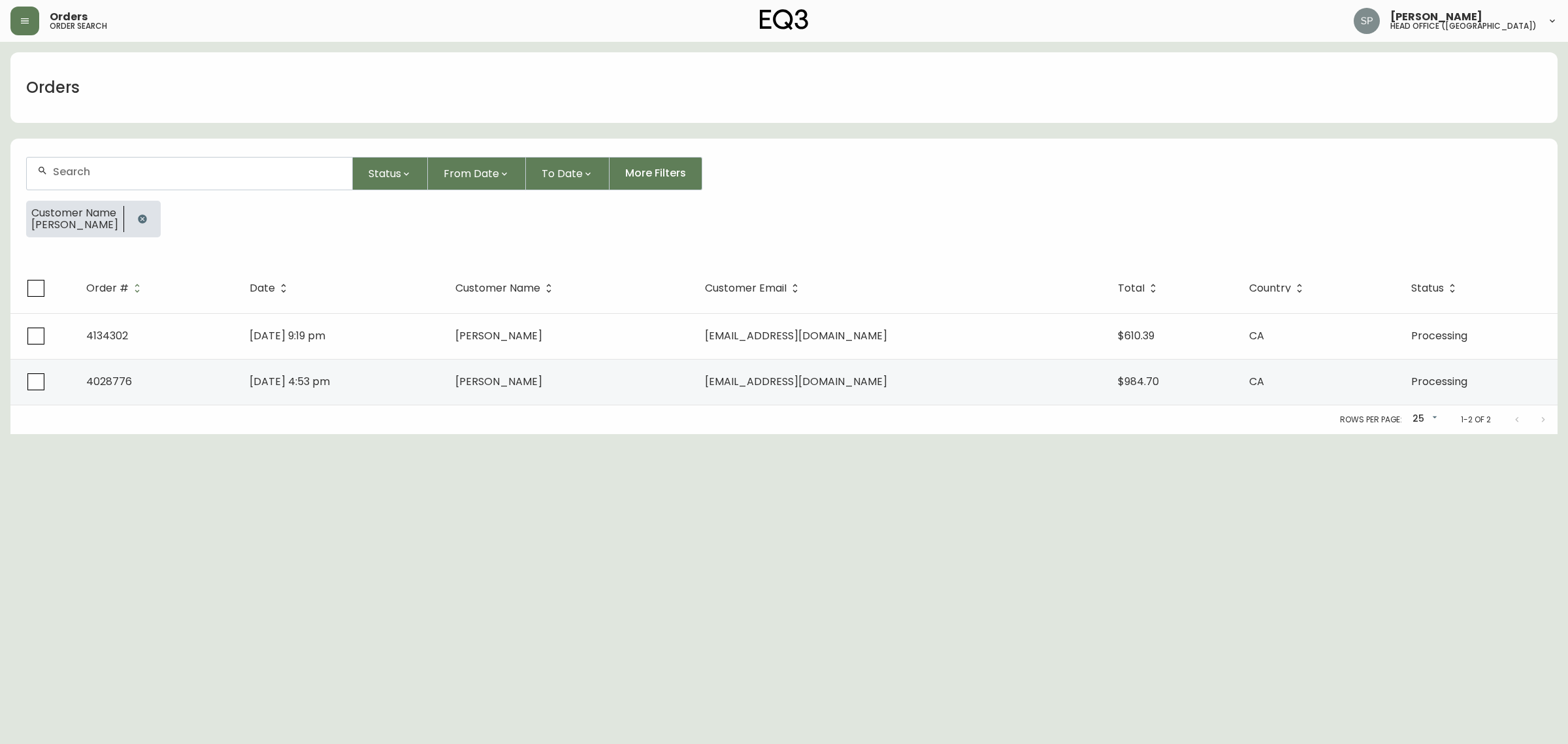
click at [266, 173] on input "text" at bounding box center [197, 172] width 289 height 12
paste input "JOCELYN CHAN"
type input "JOCELYN CHAN"
click at [138, 219] on icon "button" at bounding box center [142, 218] width 9 height 9
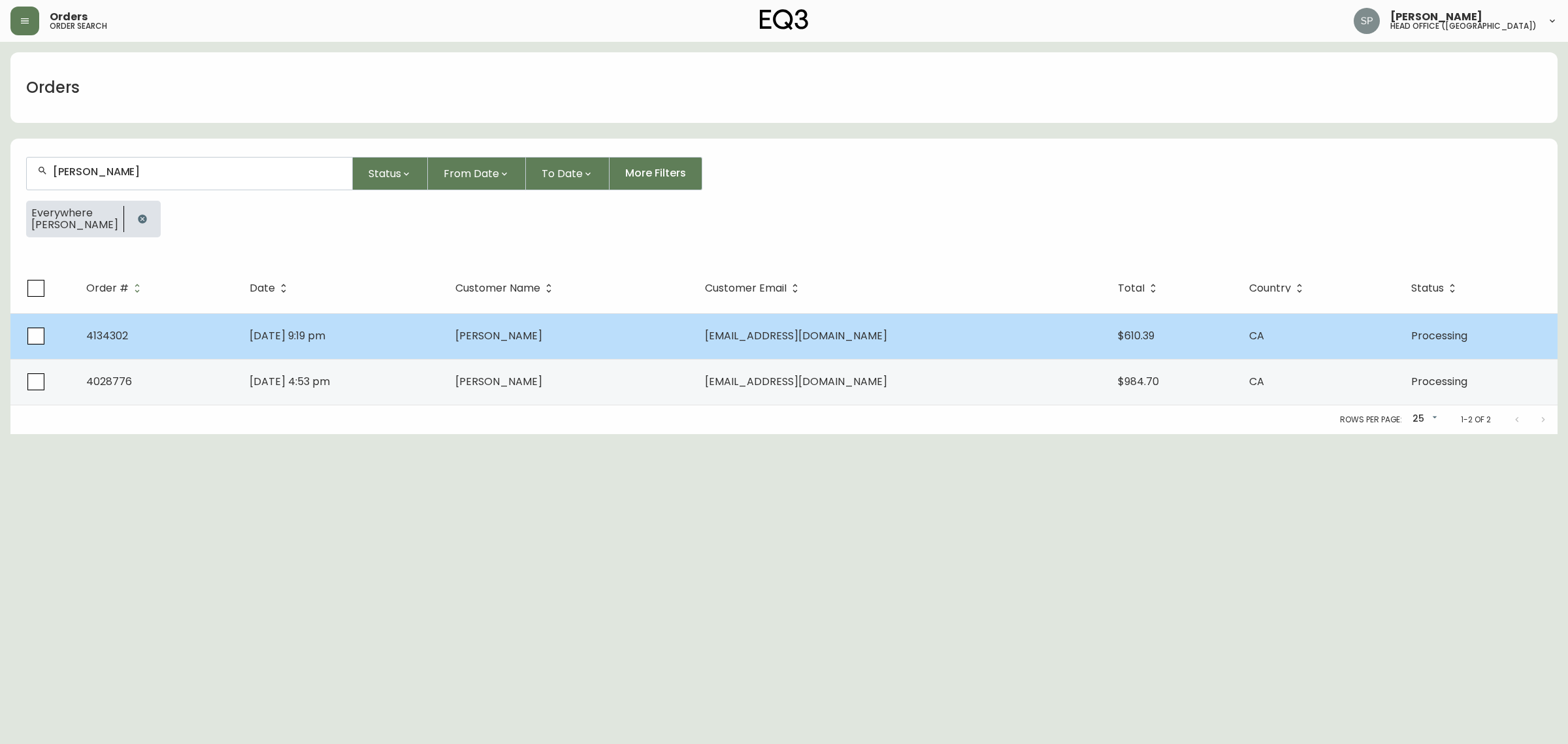
click at [515, 341] on td "Jocelyn Chan" at bounding box center [569, 336] width 250 height 45
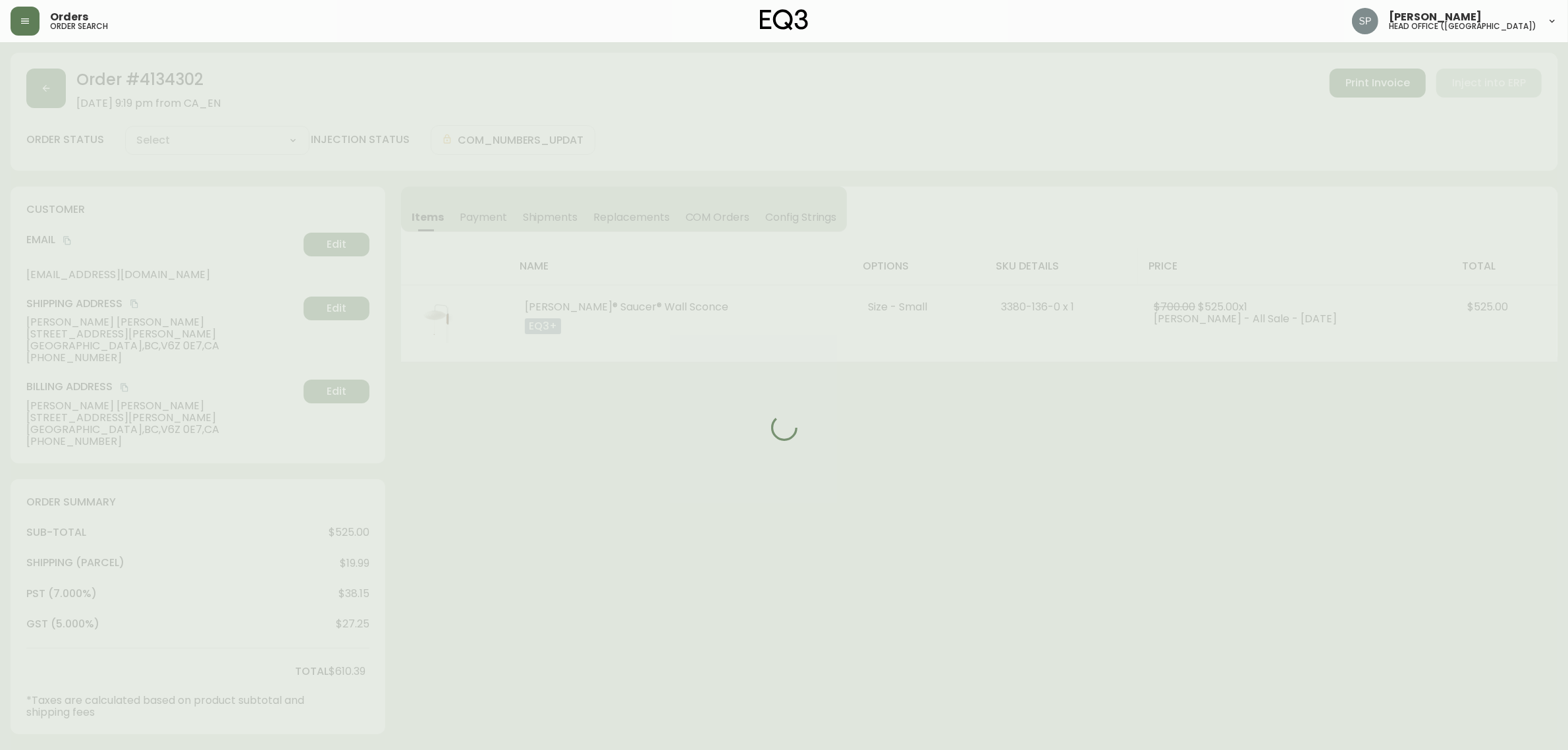
type input "Processing"
select select "PROCESSING"
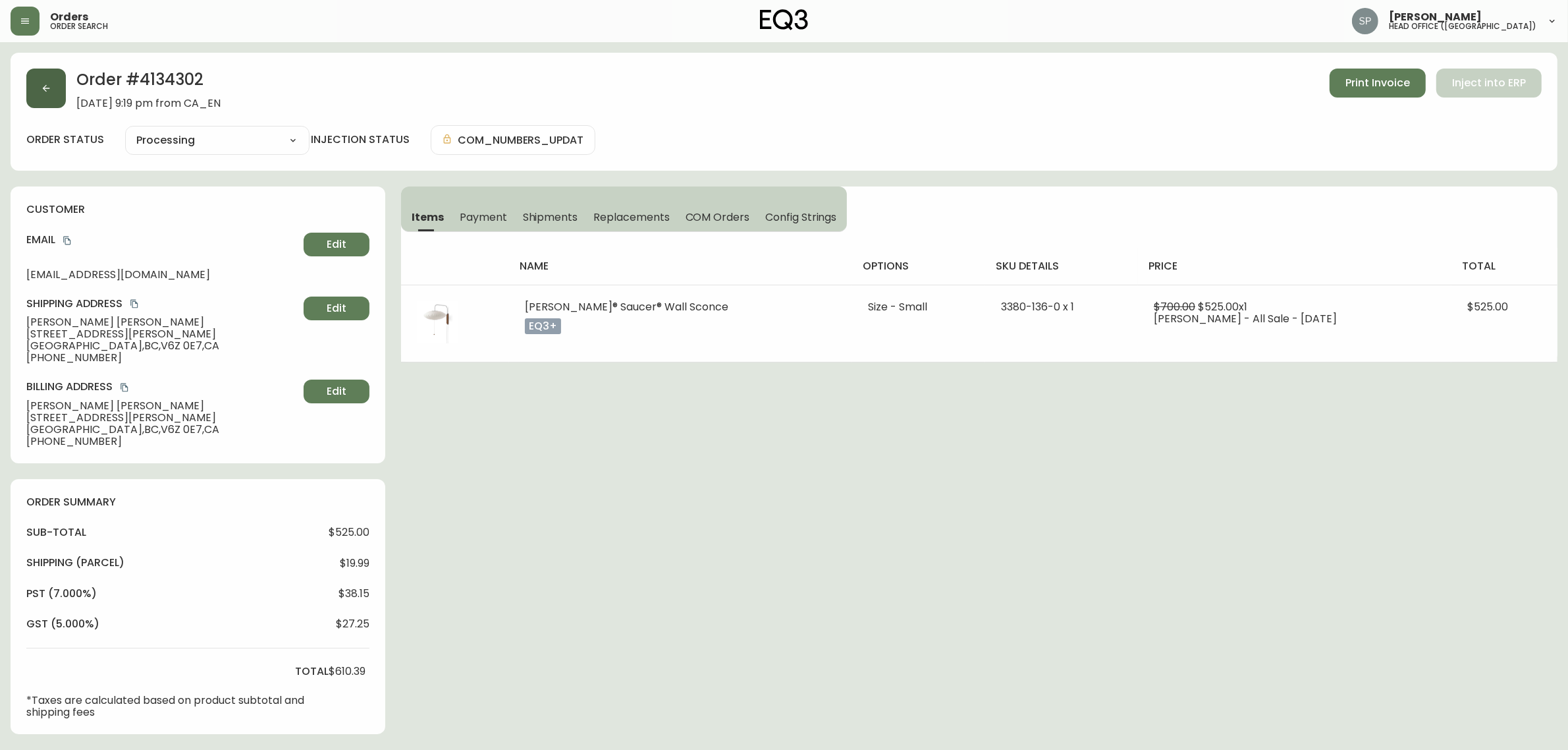
click at [51, 93] on icon "button" at bounding box center [46, 88] width 10 height 10
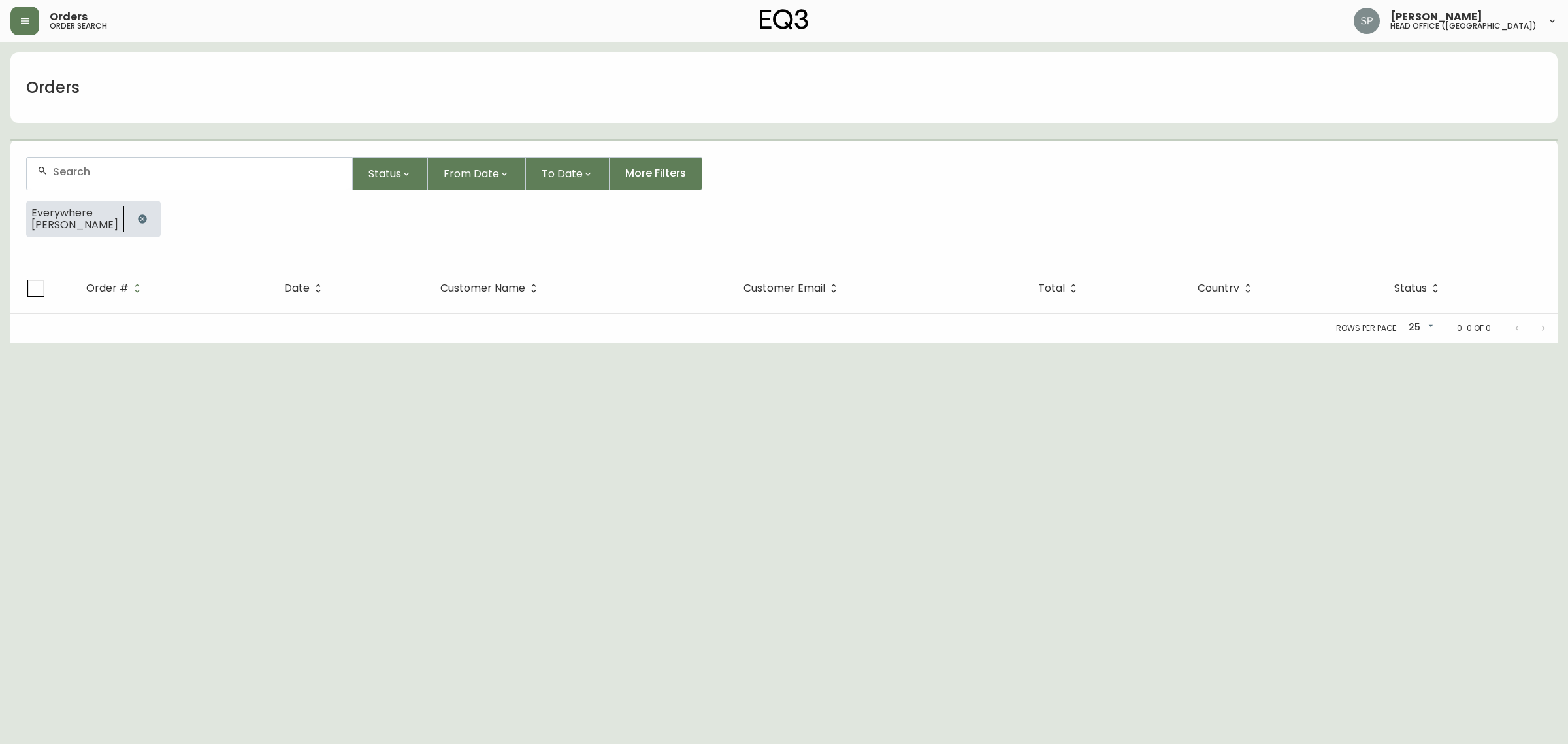
click at [175, 150] on form "Status From Date To Date More Filters Everywhere JOCELYN CHAN" at bounding box center [783, 202] width 1547 height 122
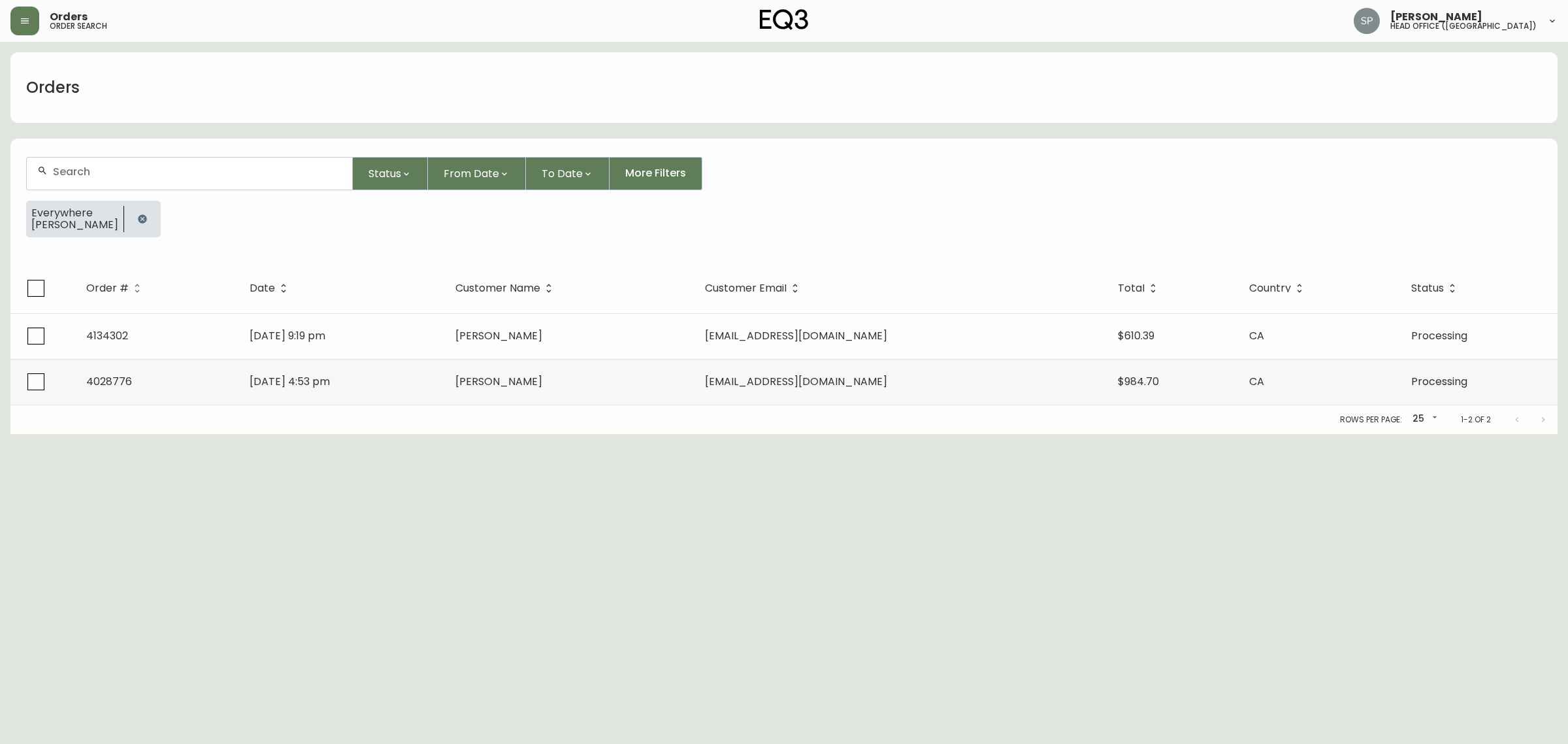
click at [193, 173] on input "text" at bounding box center [197, 172] width 289 height 12
paste input "LUCAS PUYBAREAU"
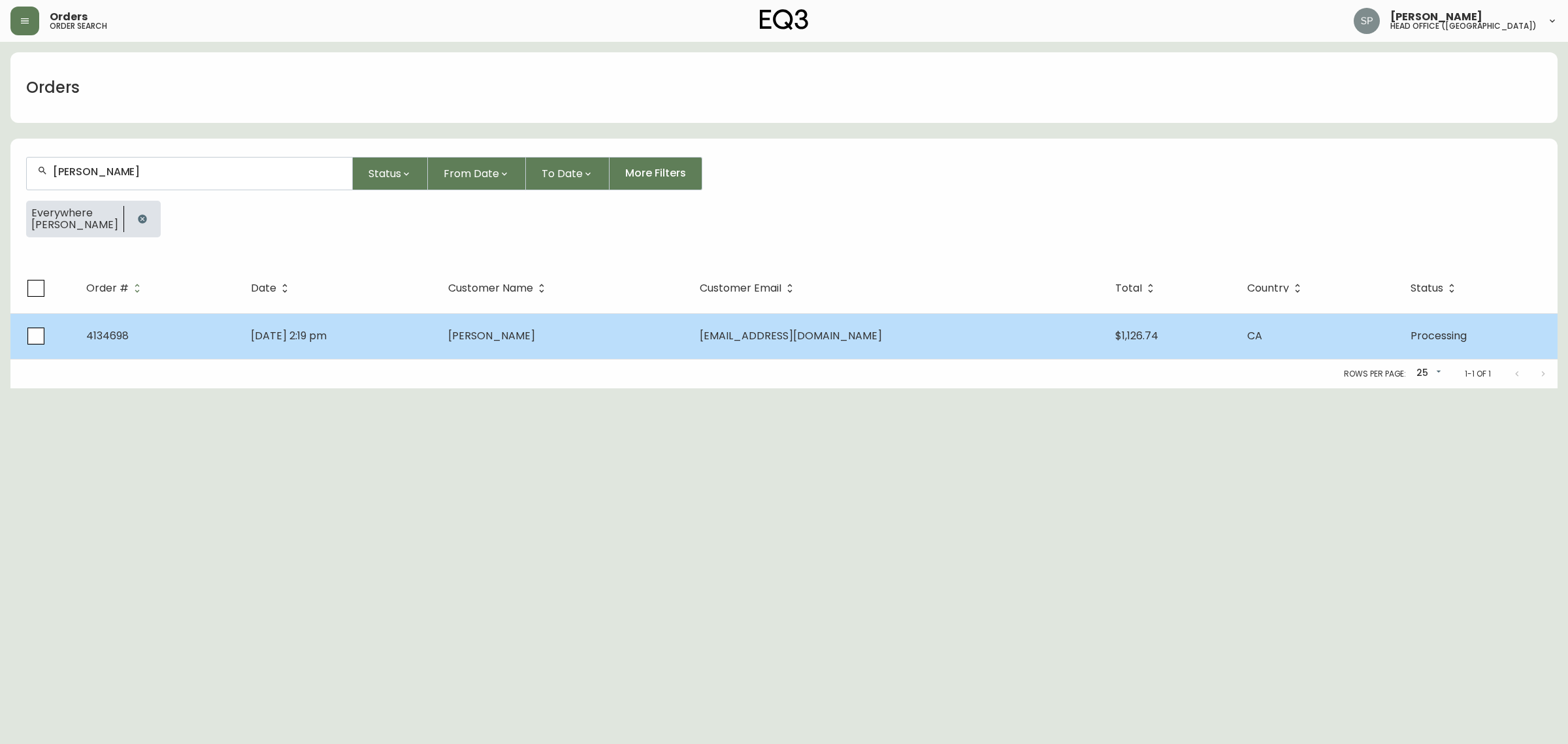
type input "LUCAS PUYBAREAU"
click at [535, 338] on span "Lucas Puybareau" at bounding box center [492, 336] width 87 height 15
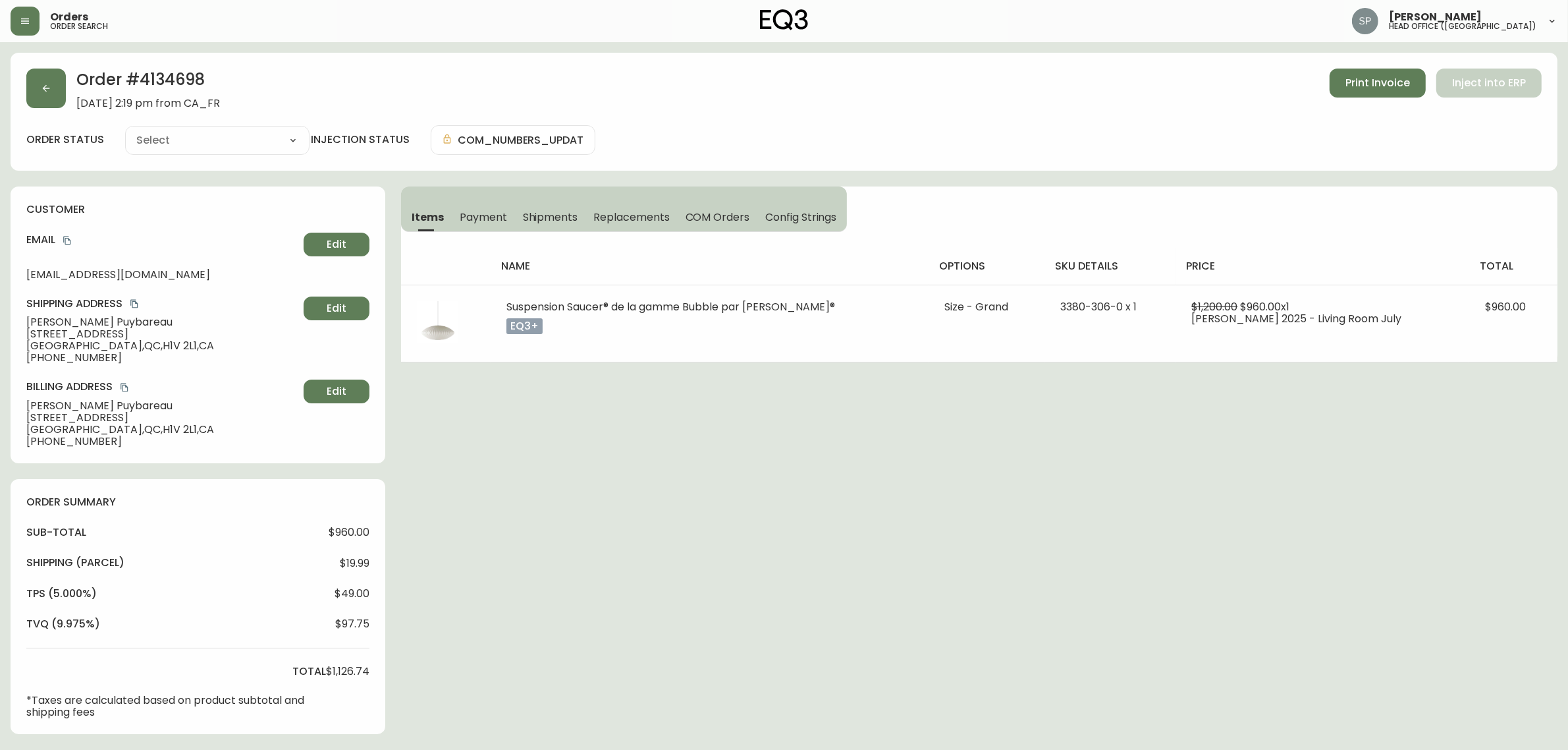
type input "Processing"
select select "PROCESSING"
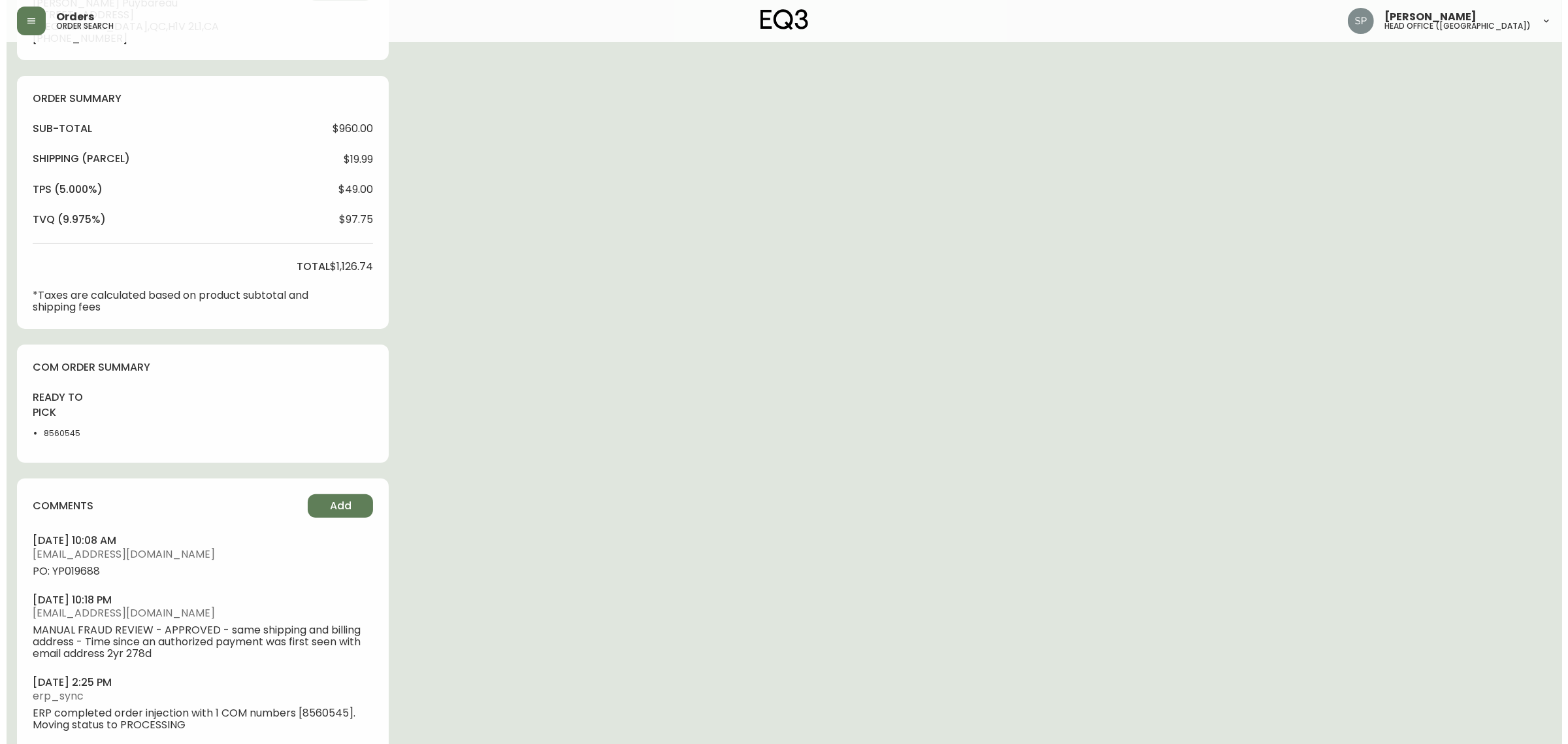
scroll to position [424, 0]
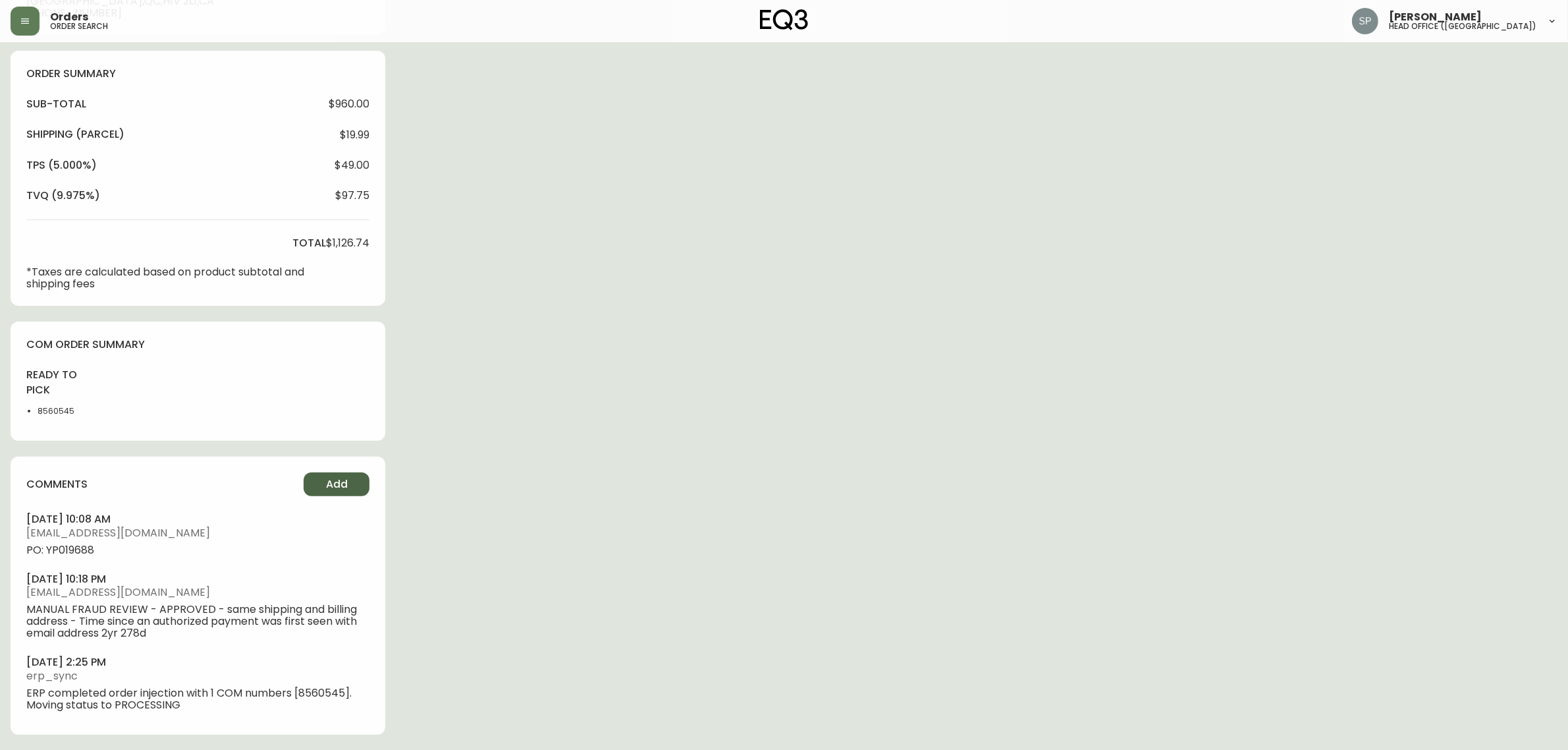
click at [361, 488] on button "Add" at bounding box center [336, 484] width 66 height 24
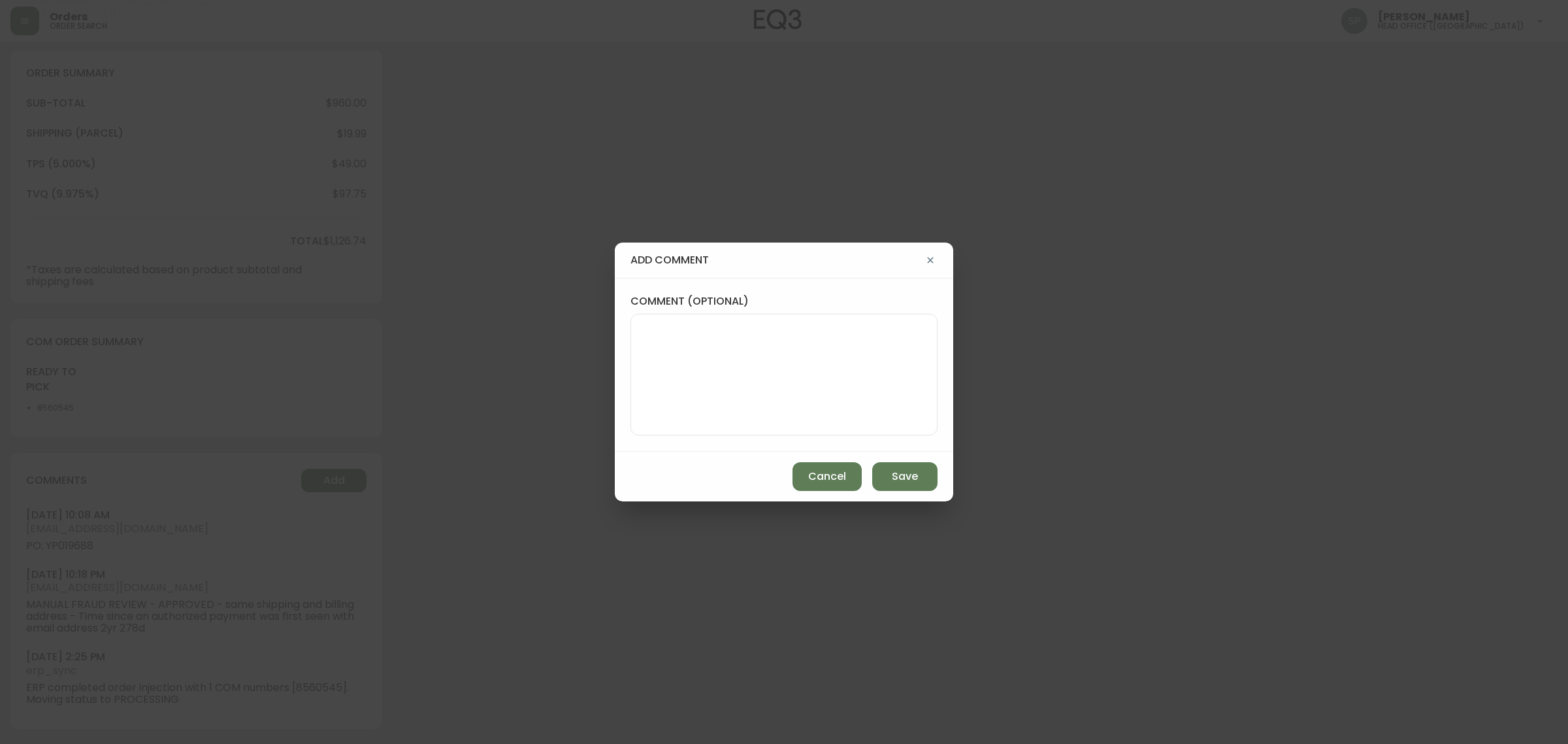
click at [737, 339] on textarea "comment (optional)" at bounding box center [783, 375] width 285 height 105
paste textarea "Planned Delivery Date: Oct 9, 2025"
type textarea "Planned Delivery Date: Oct 9, 2025"
click at [896, 471] on span "Save" at bounding box center [905, 476] width 26 height 15
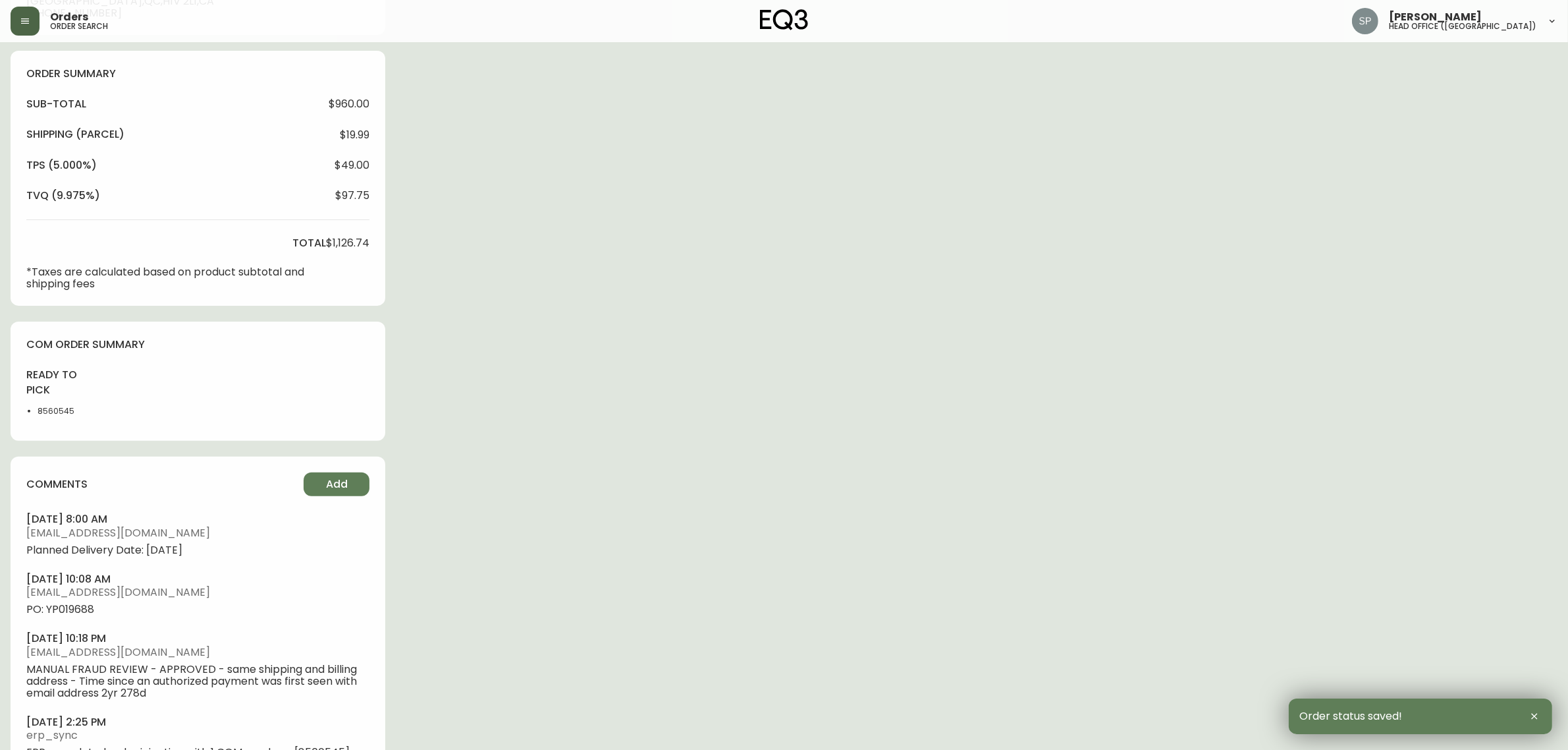
click at [23, 30] on button "button" at bounding box center [24, 21] width 29 height 29
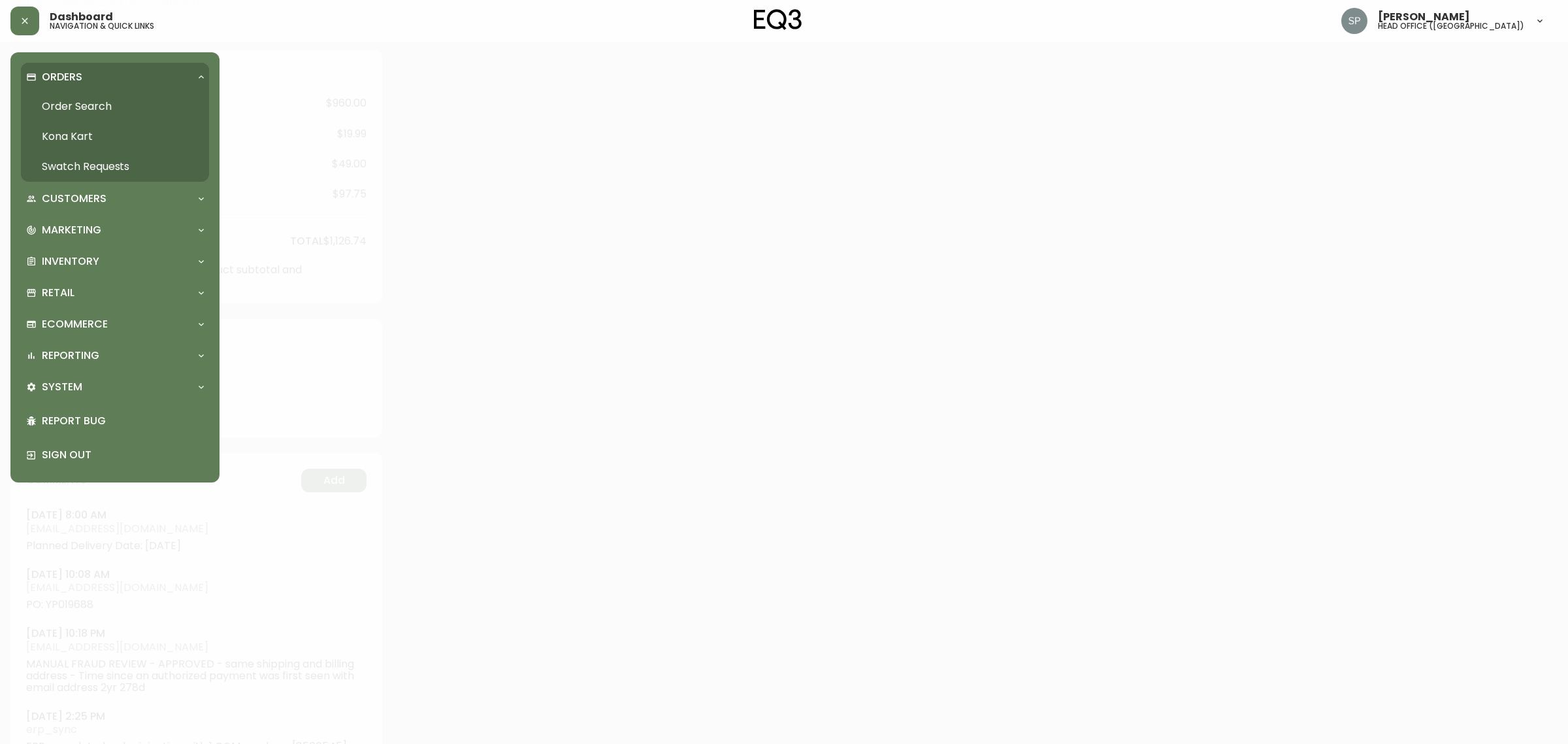
scroll to position [425, 0]
click at [83, 95] on link "Order Search" at bounding box center [115, 106] width 188 height 30
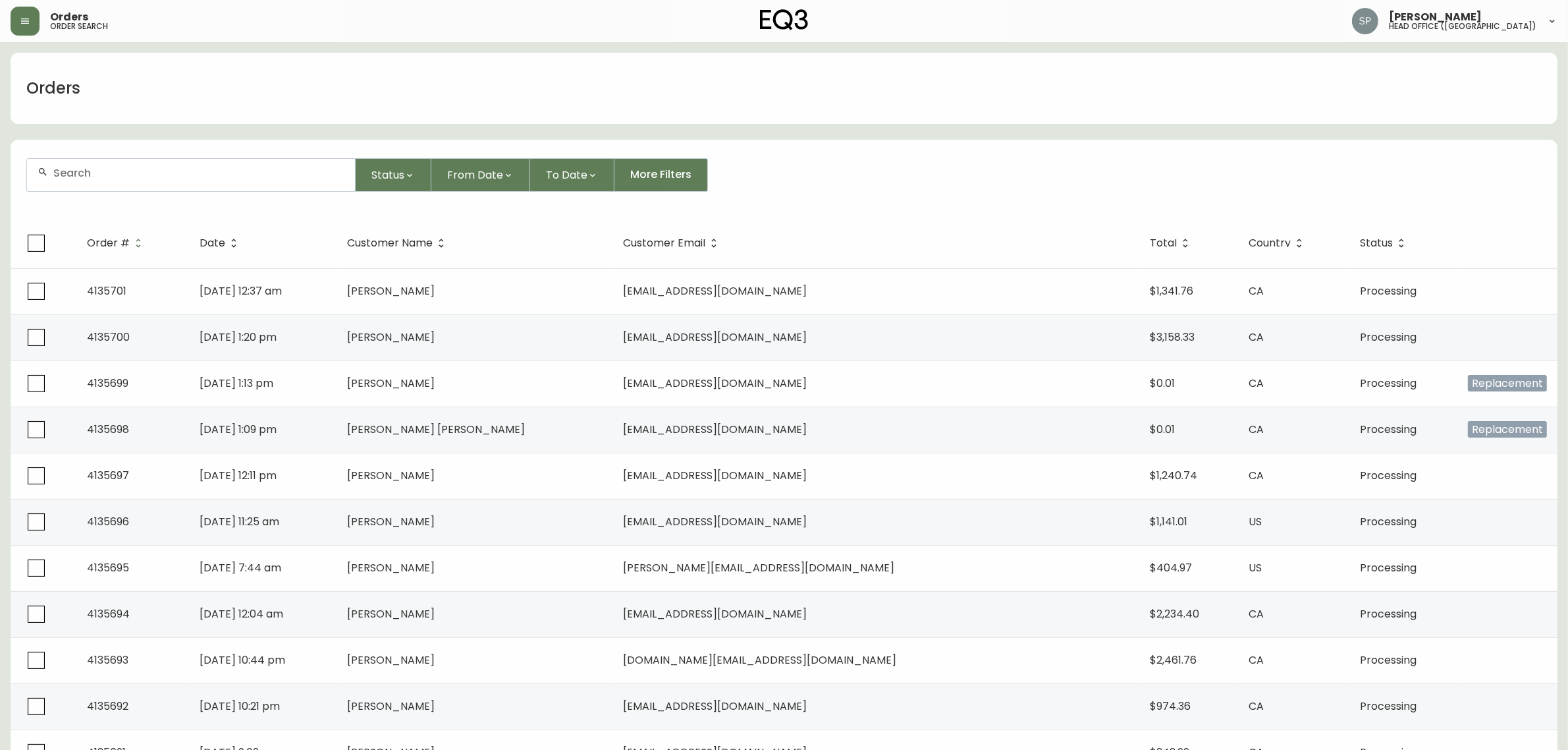
click at [113, 167] on input "text" at bounding box center [199, 173] width 291 height 13
paste input "4134726"
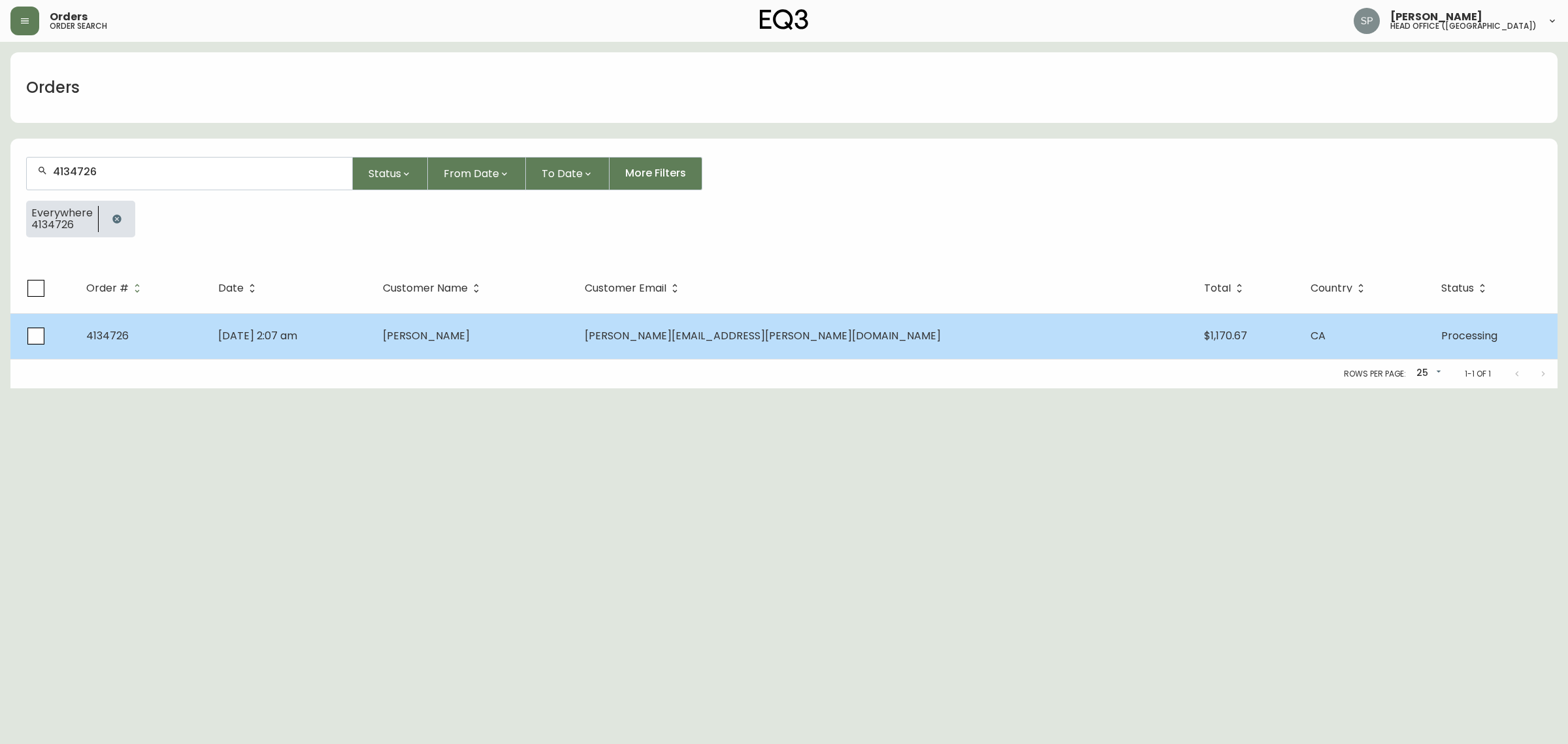
type input "4134726"
click at [364, 352] on td "Aug 21 2025, 2:07 am" at bounding box center [289, 336] width 164 height 45
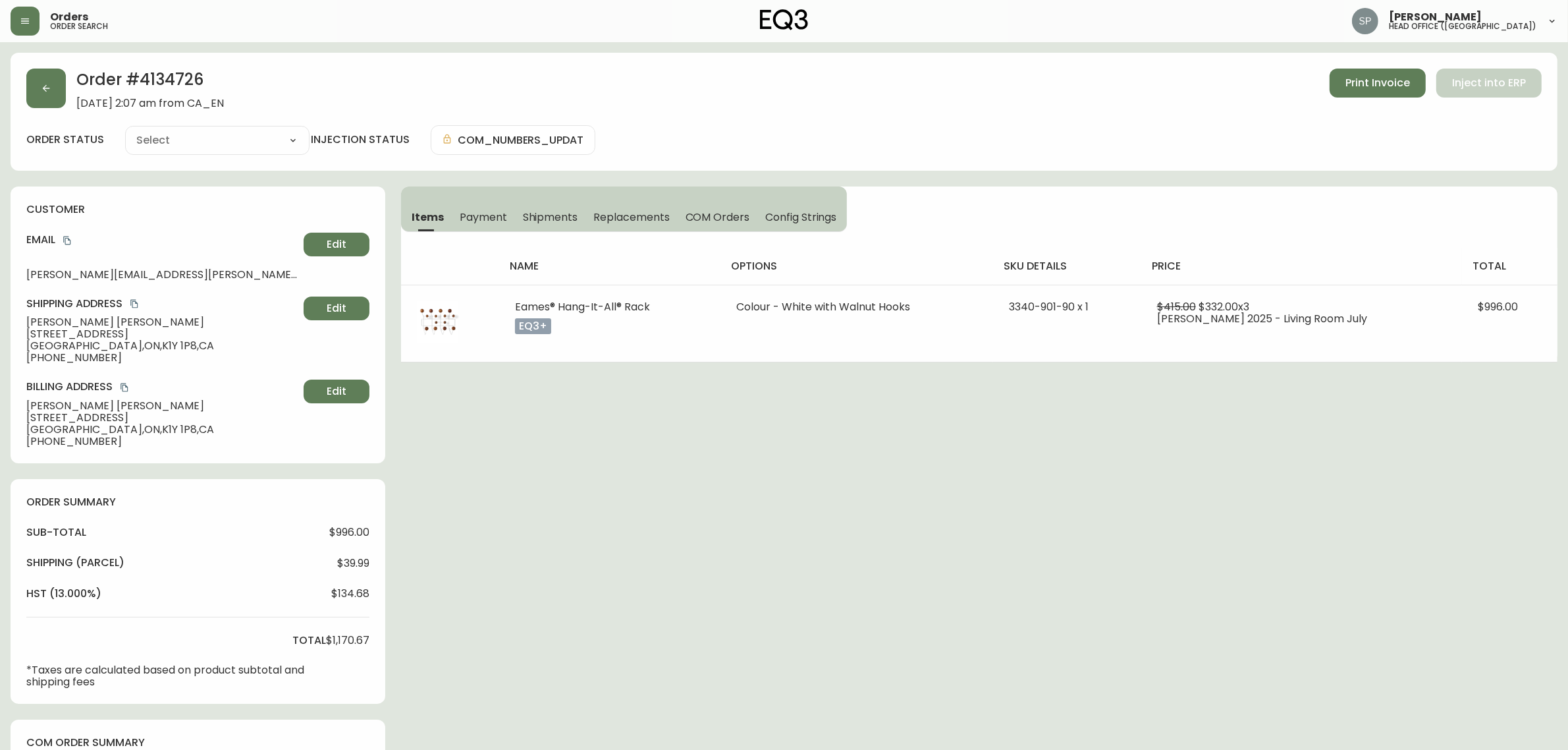
type input "Processing"
select select "PROCESSING"
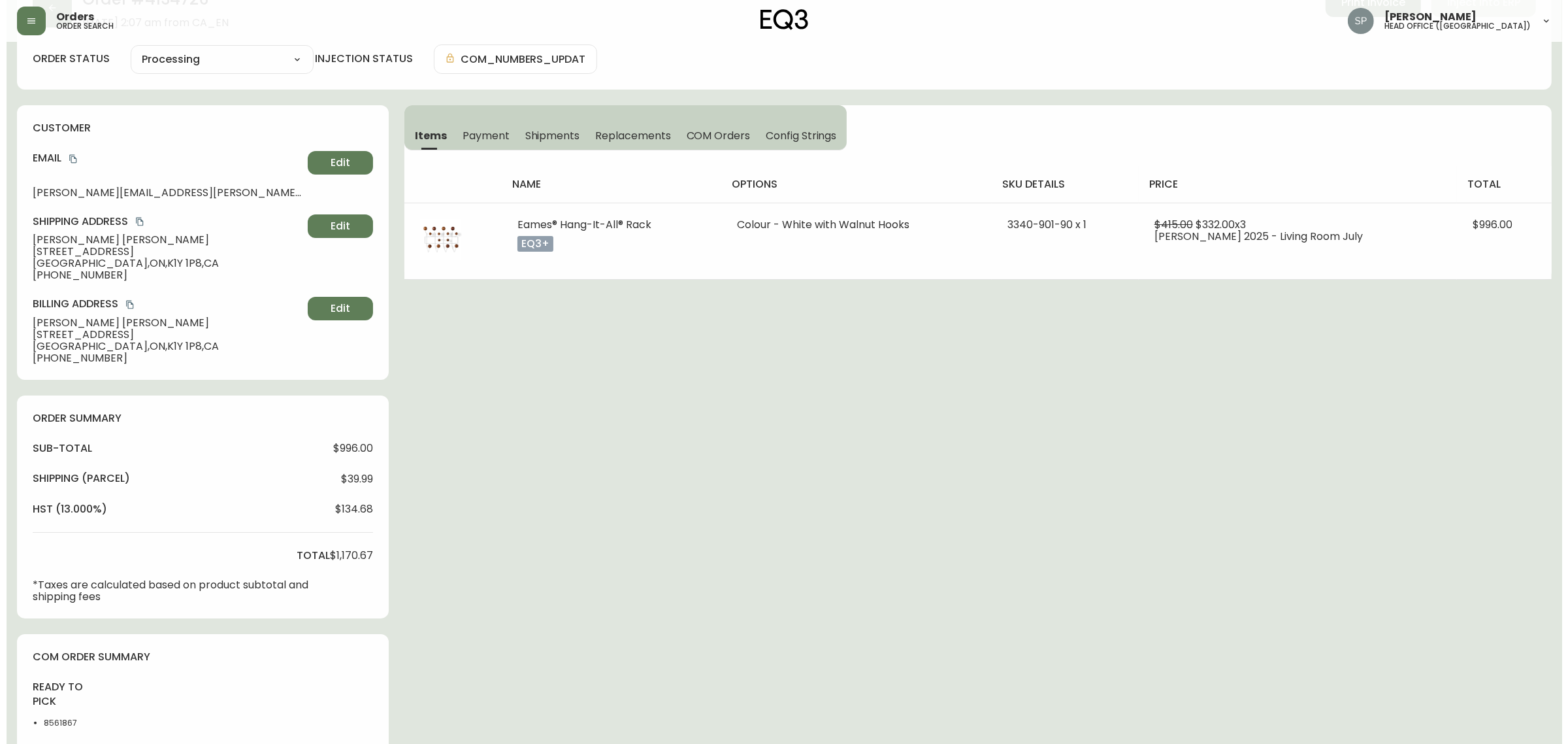
scroll to position [312, 0]
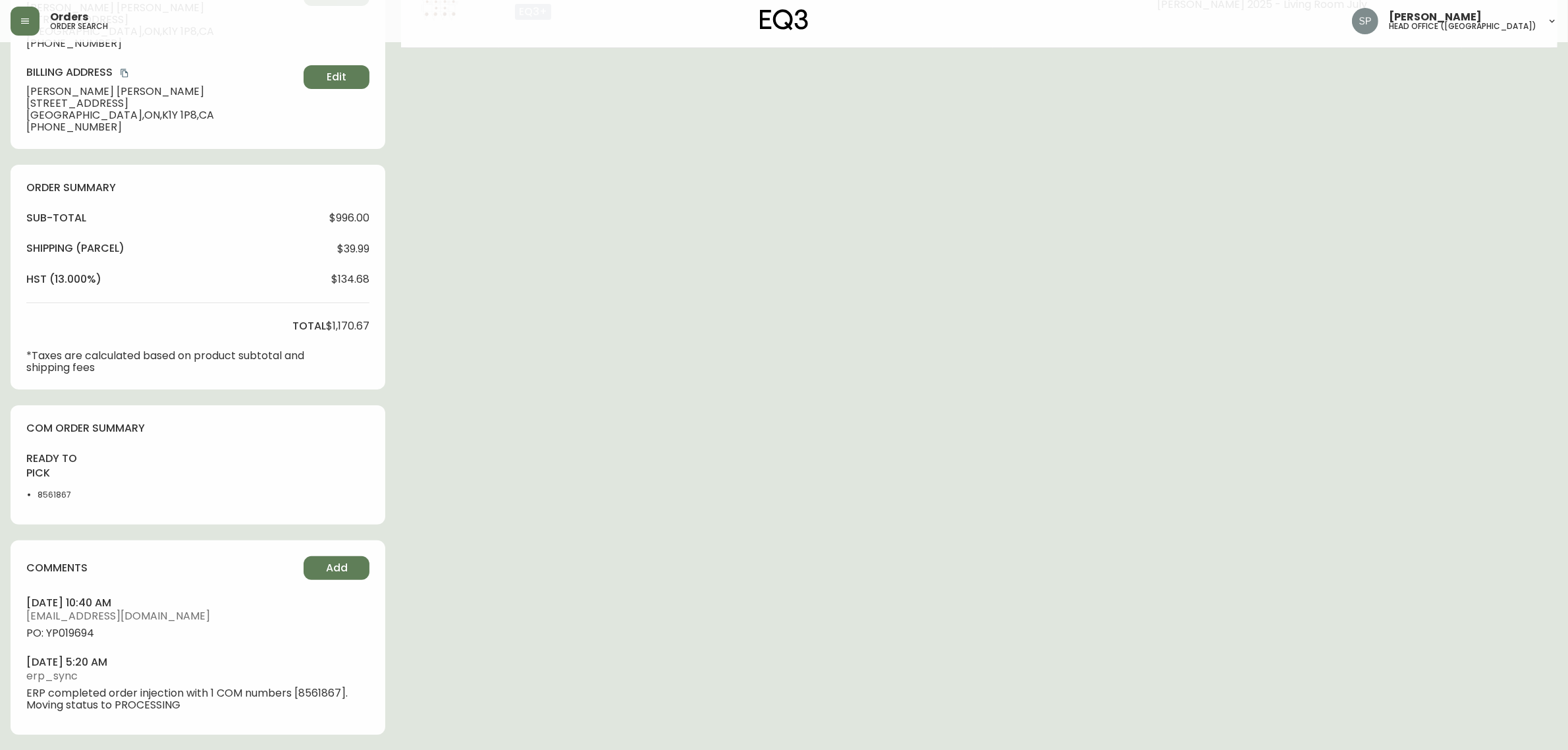
click at [79, 629] on span "PO: YP019694" at bounding box center [198, 633] width 343 height 12
drag, startPoint x: 79, startPoint y: 629, endPoint x: 102, endPoint y: 610, distance: 29.8
click at [79, 630] on span "PO: YP019694" at bounding box center [198, 633] width 343 height 12
copy span "YP019694"
click at [18, 27] on button "button" at bounding box center [24, 21] width 29 height 29
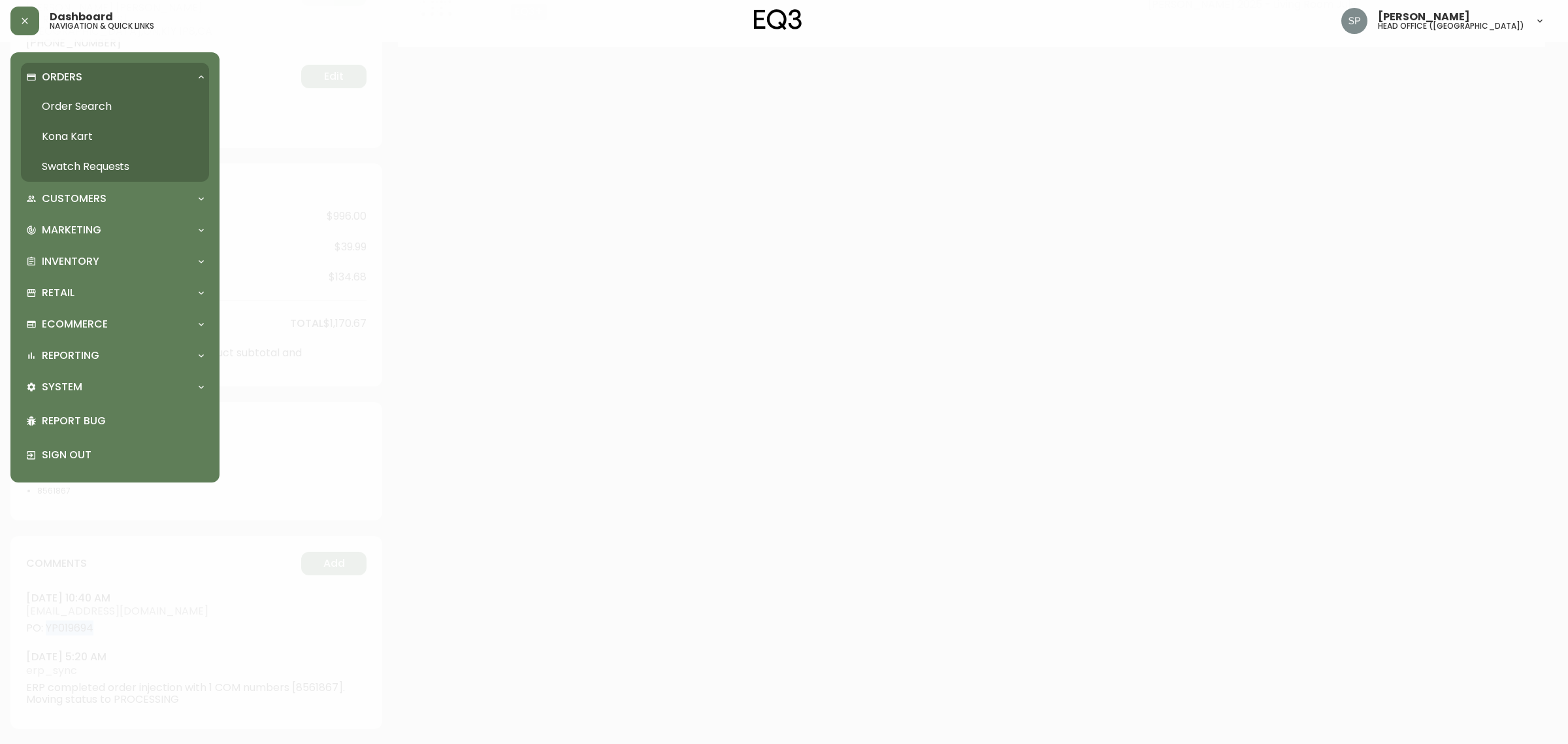
click at [108, 95] on link "Order Search" at bounding box center [115, 106] width 188 height 30
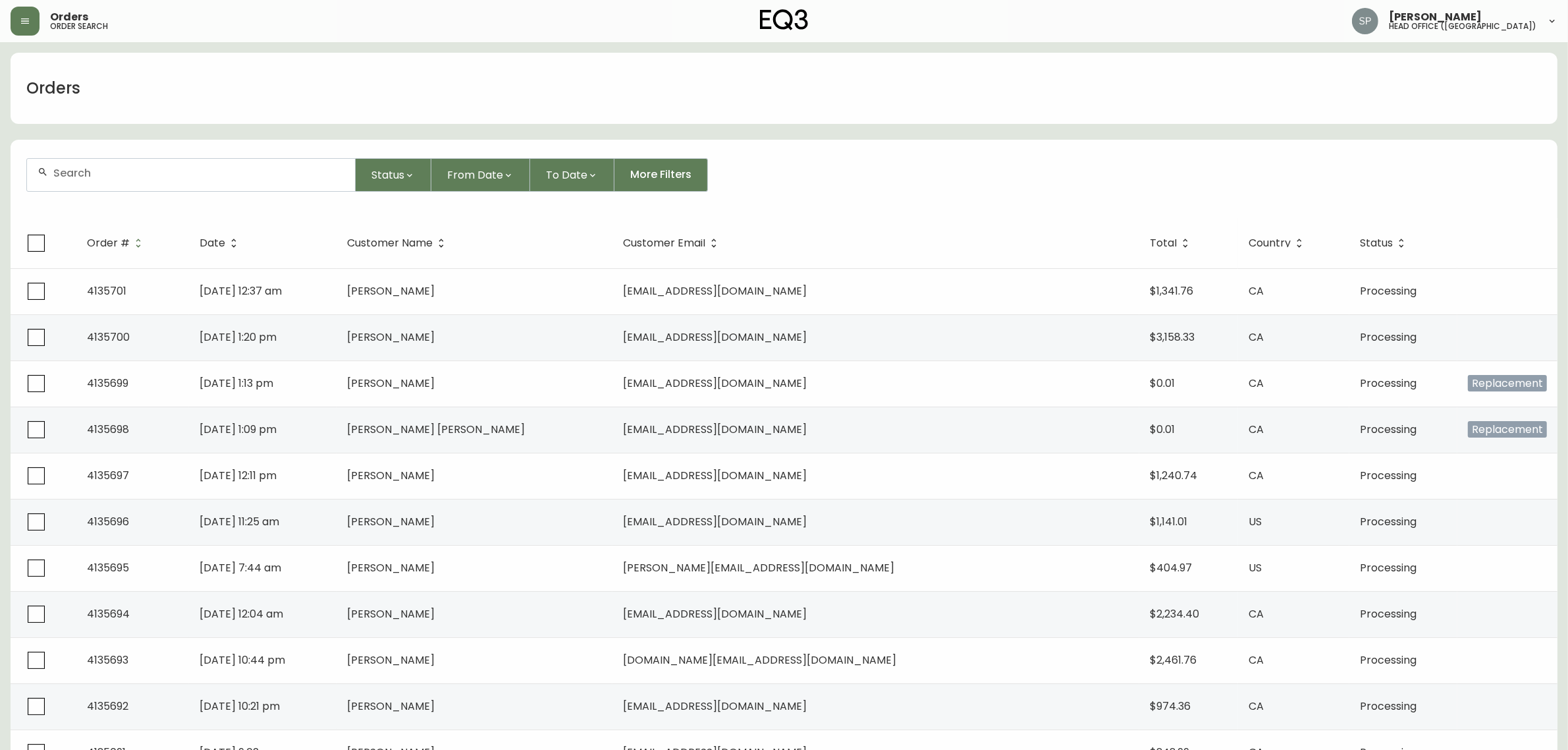
click at [142, 183] on div at bounding box center [191, 175] width 328 height 33
paste input "4135202"
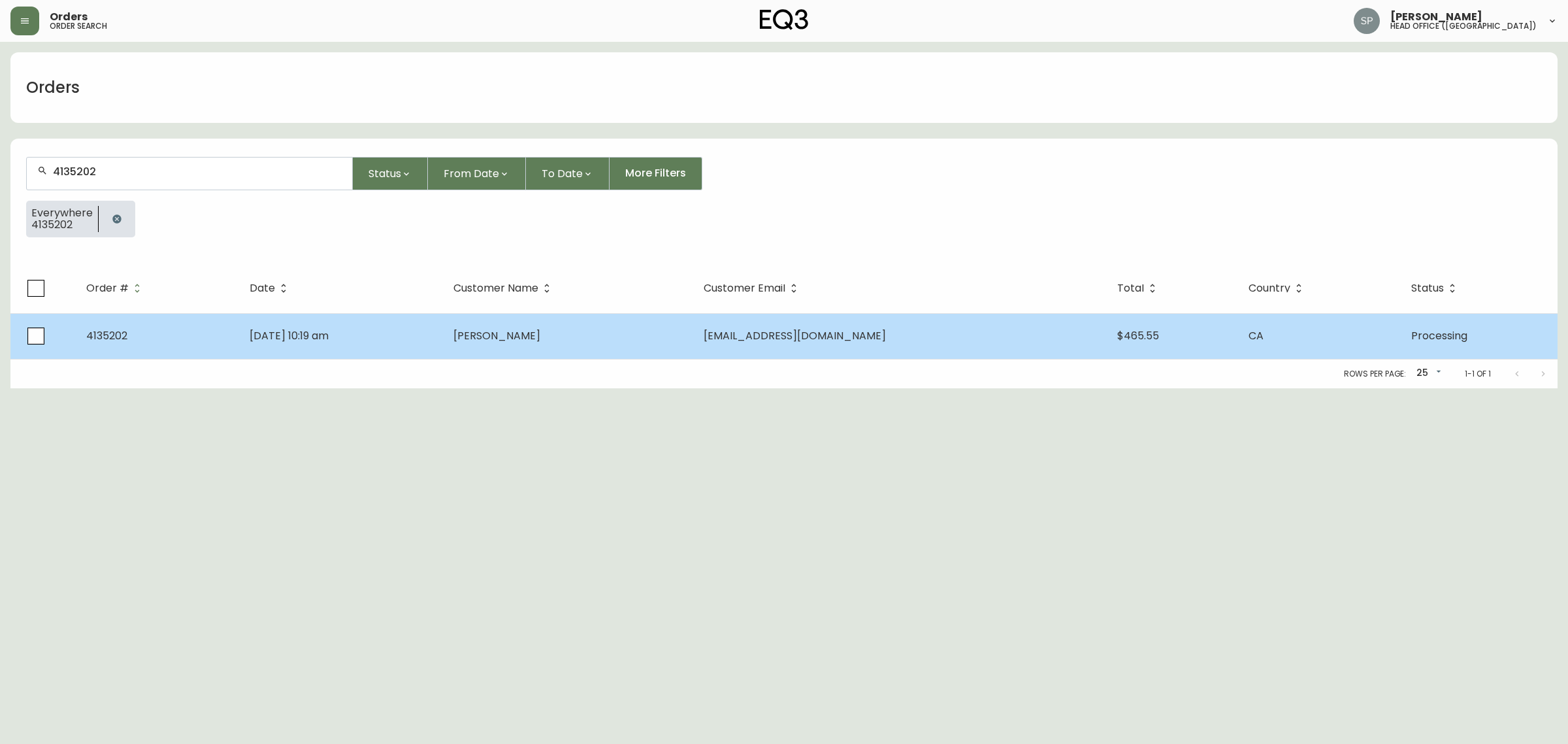
type input "4135202"
click at [407, 316] on td "Sep 08 2025, 10:19 am" at bounding box center [340, 336] width 203 height 45
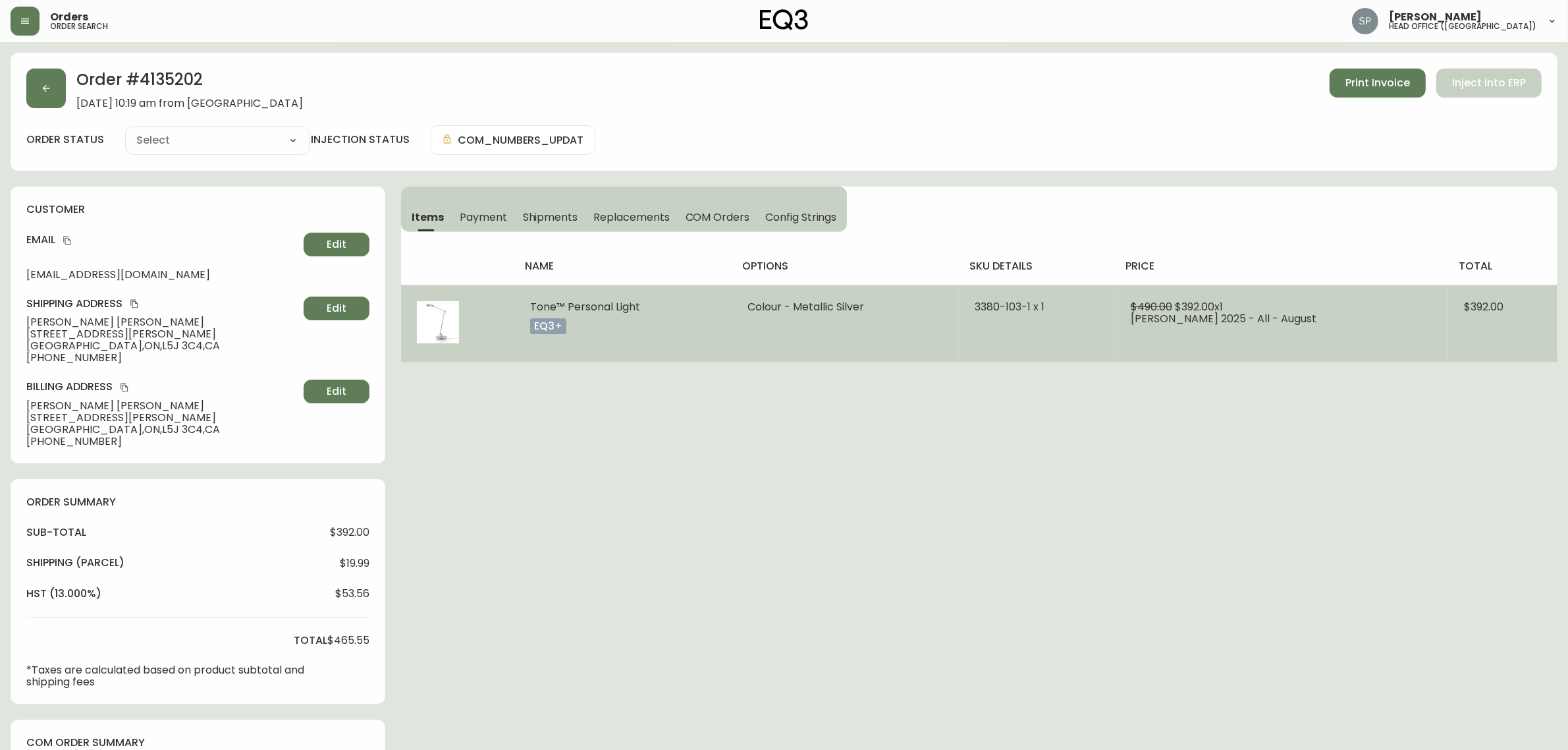
type input "Processing"
select select "PROCESSING"
drag, startPoint x: 521, startPoint y: 312, endPoint x: 640, endPoint y: 312, distance: 119.0
click at [640, 312] on td "Tone™ Personal Light eq3+" at bounding box center [623, 323] width 217 height 77
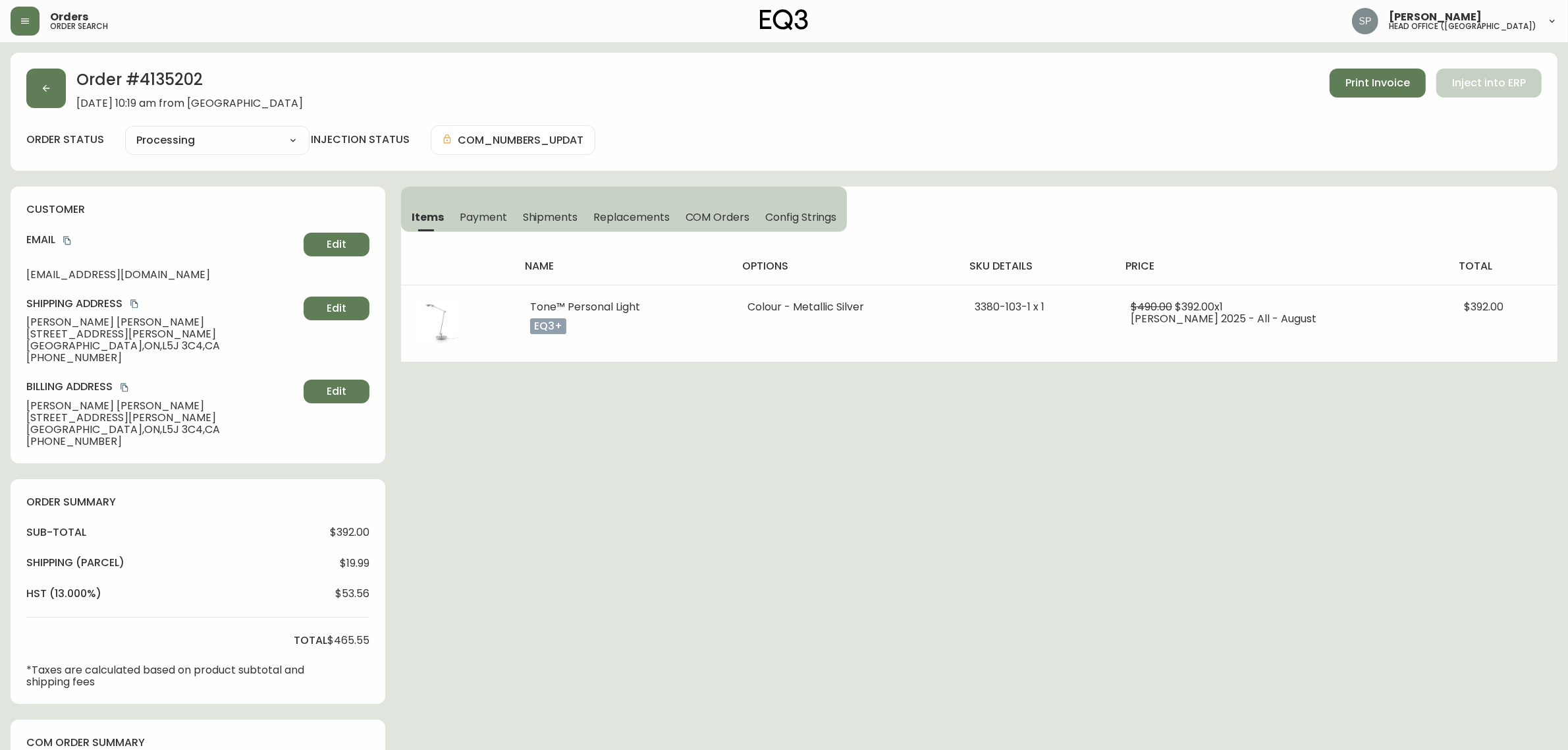
copy span "Tone™ Personal Light"
click at [69, 239] on icon "copy" at bounding box center [67, 241] width 7 height 9
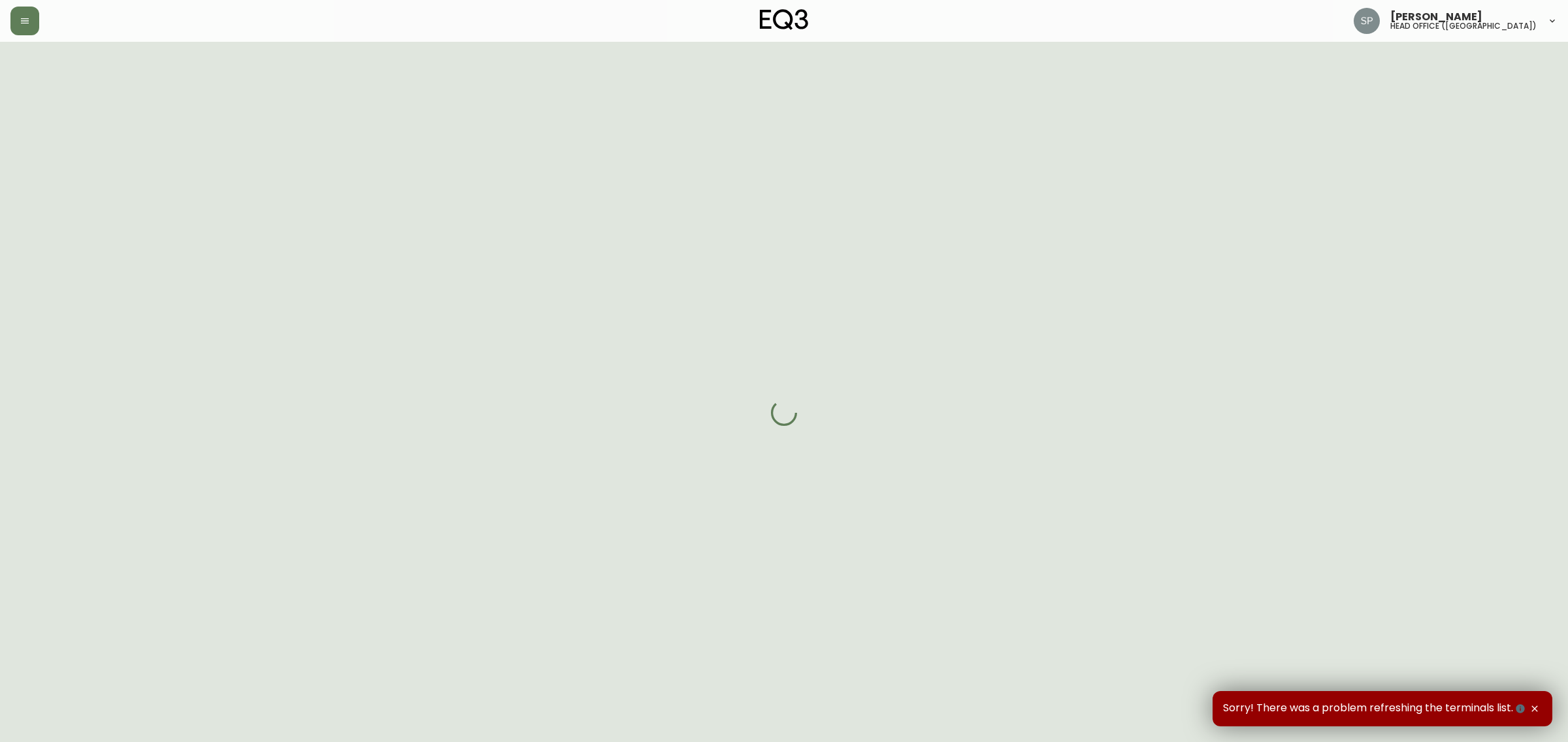
select select "PROCESSING"
